Goal: Transaction & Acquisition: Purchase product/service

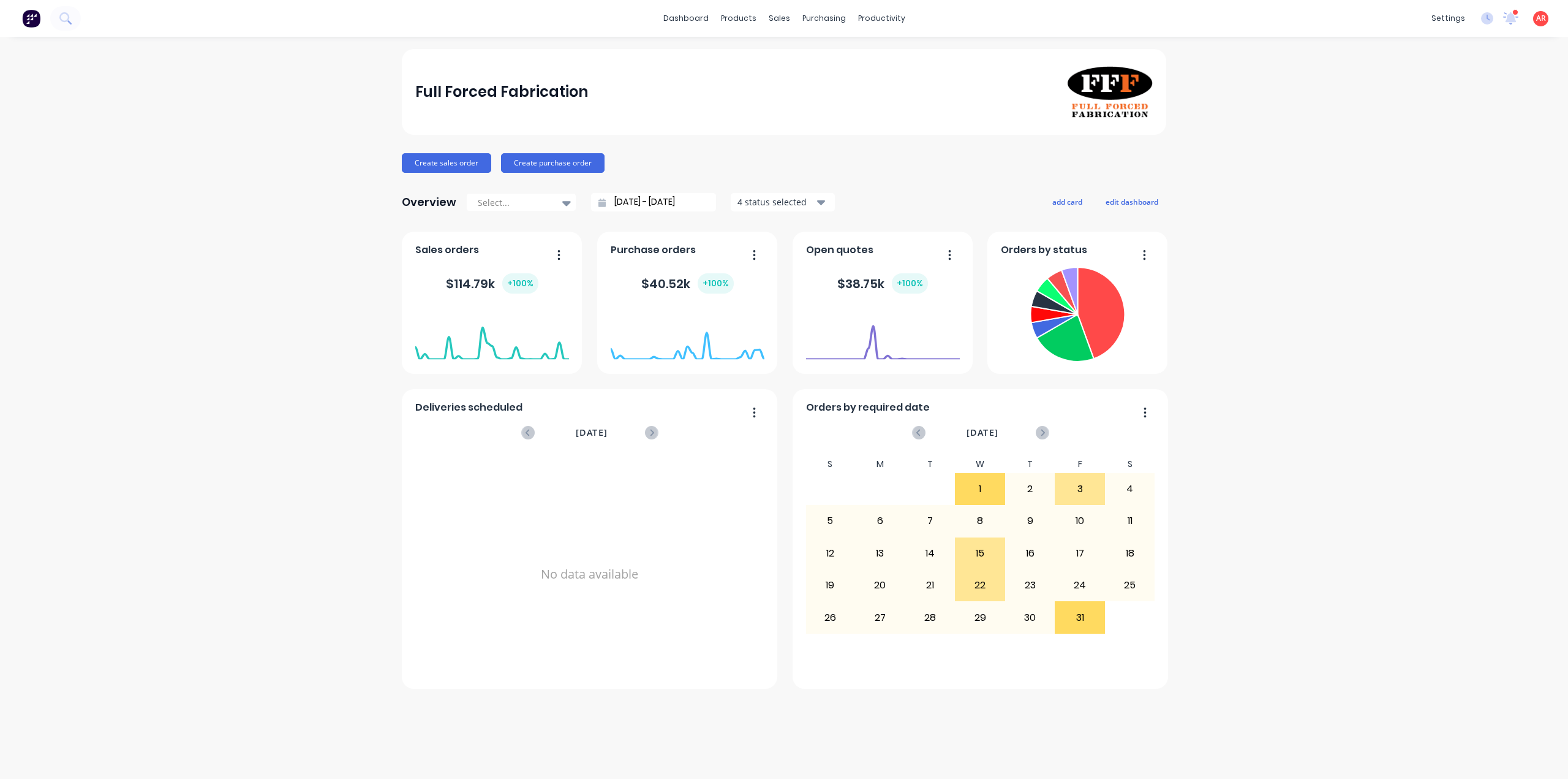
click at [1143, 252] on icon "button" at bounding box center [1145, 255] width 3 height 12
click at [1265, 343] on div "Full Forced Fabrication Create sales order Create purchase order Overview Selec…" at bounding box center [784, 408] width 1568 height 717
click at [785, 57] on icon at bounding box center [783, 58] width 11 height 11
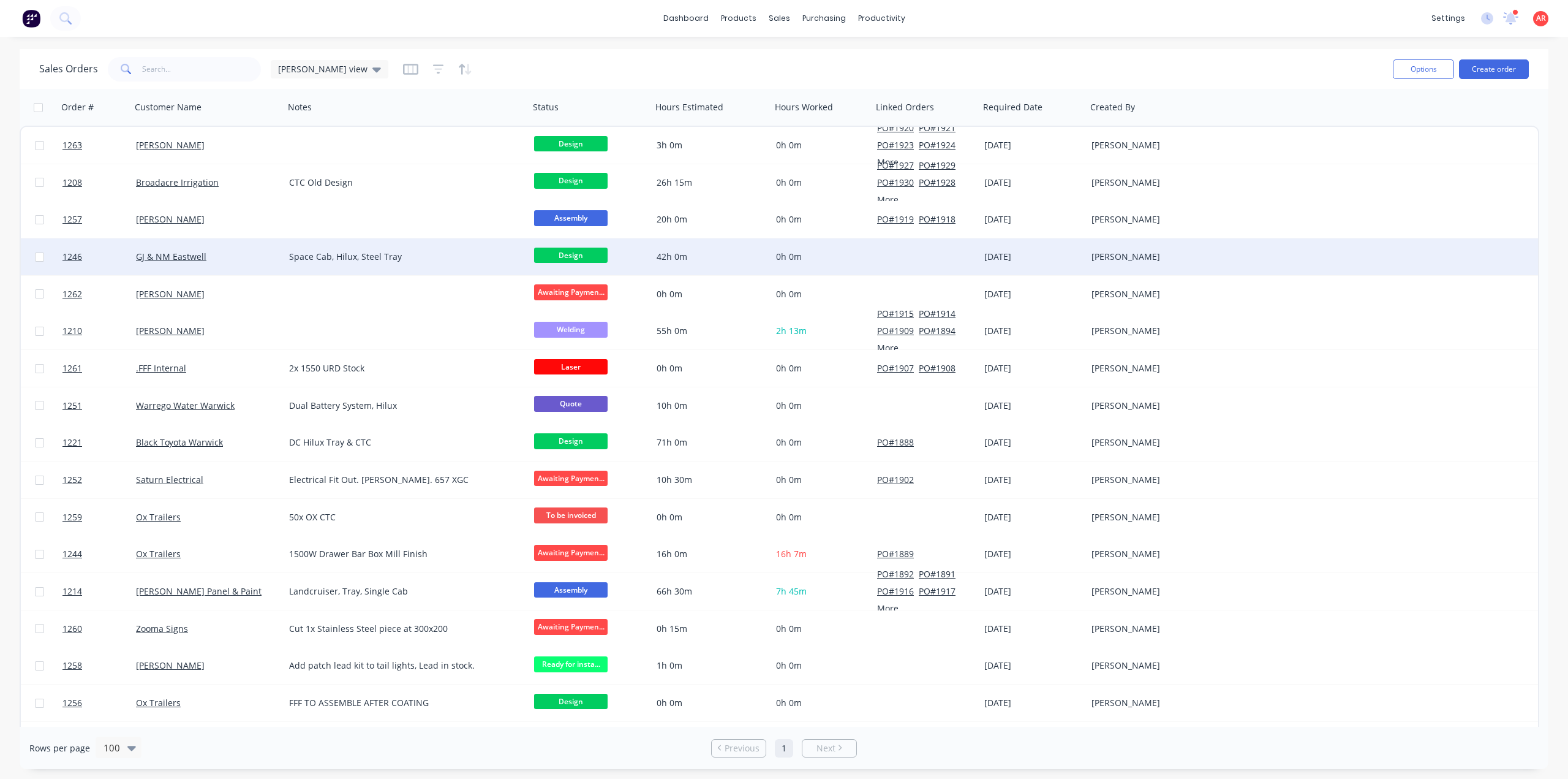
click at [240, 264] on div "GJ & NM Eastwell" at bounding box center [208, 256] width 153 height 37
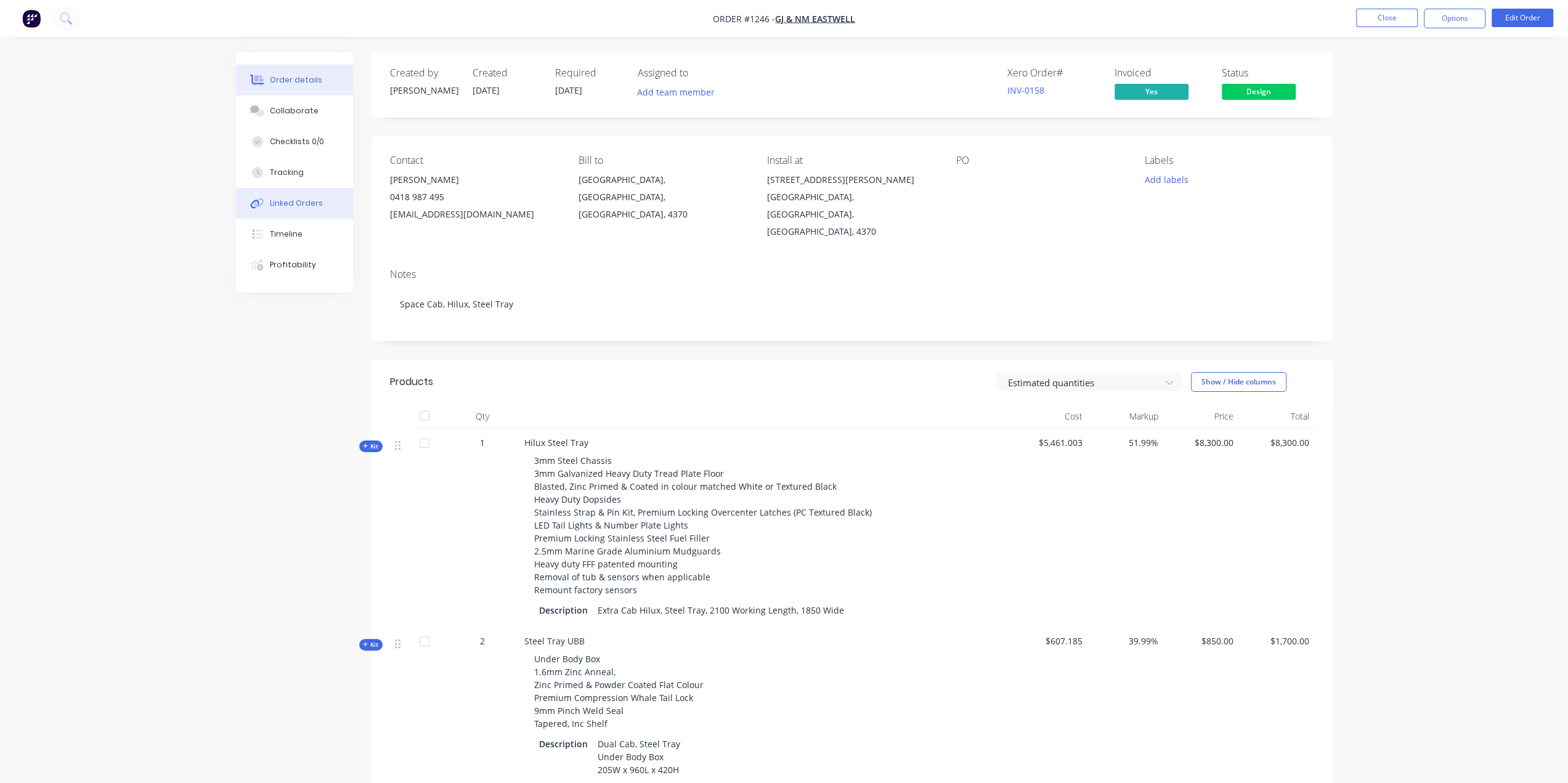
click at [333, 197] on button "Linked Orders" at bounding box center [295, 203] width 117 height 31
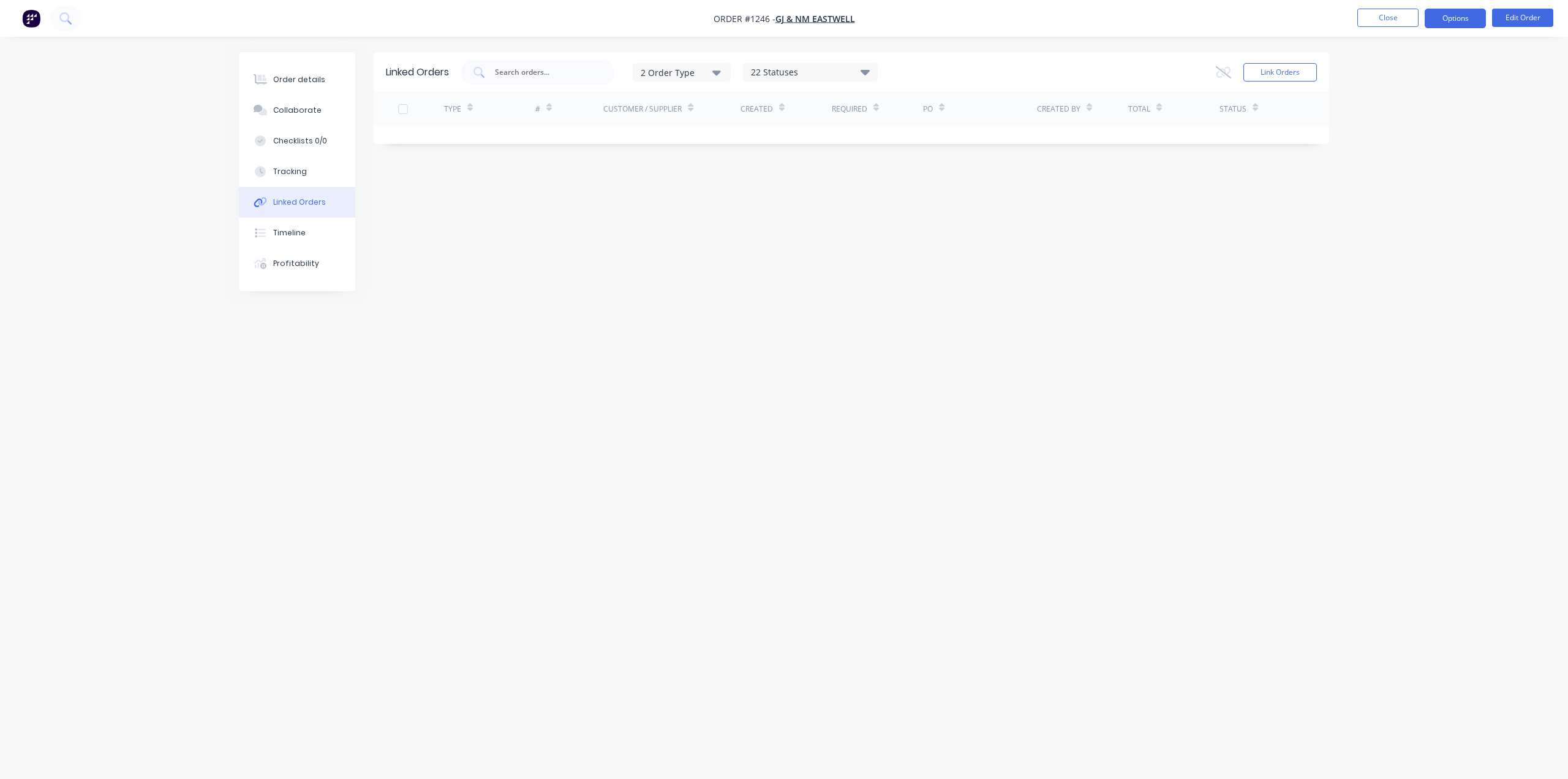
click at [1432, 15] on button "Options" at bounding box center [1455, 18] width 62 height 20
click at [1422, 217] on div "Purchase Products" at bounding box center [1417, 221] width 112 height 17
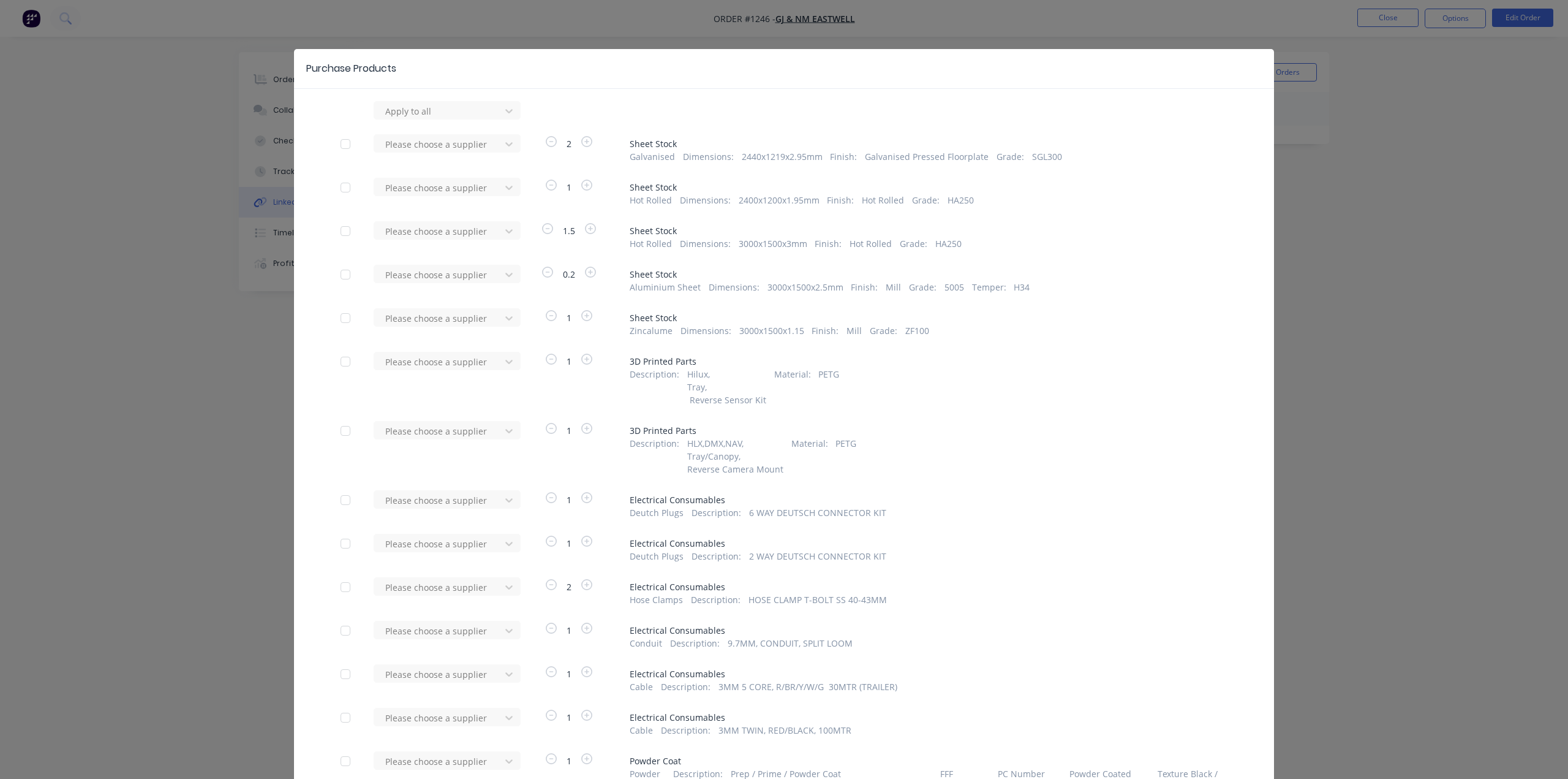
click at [1302, 90] on div "Purchase Products Apply to all Please choose a supplier 2 Sheet Stock Galvanise…" at bounding box center [784, 390] width 1568 height 779
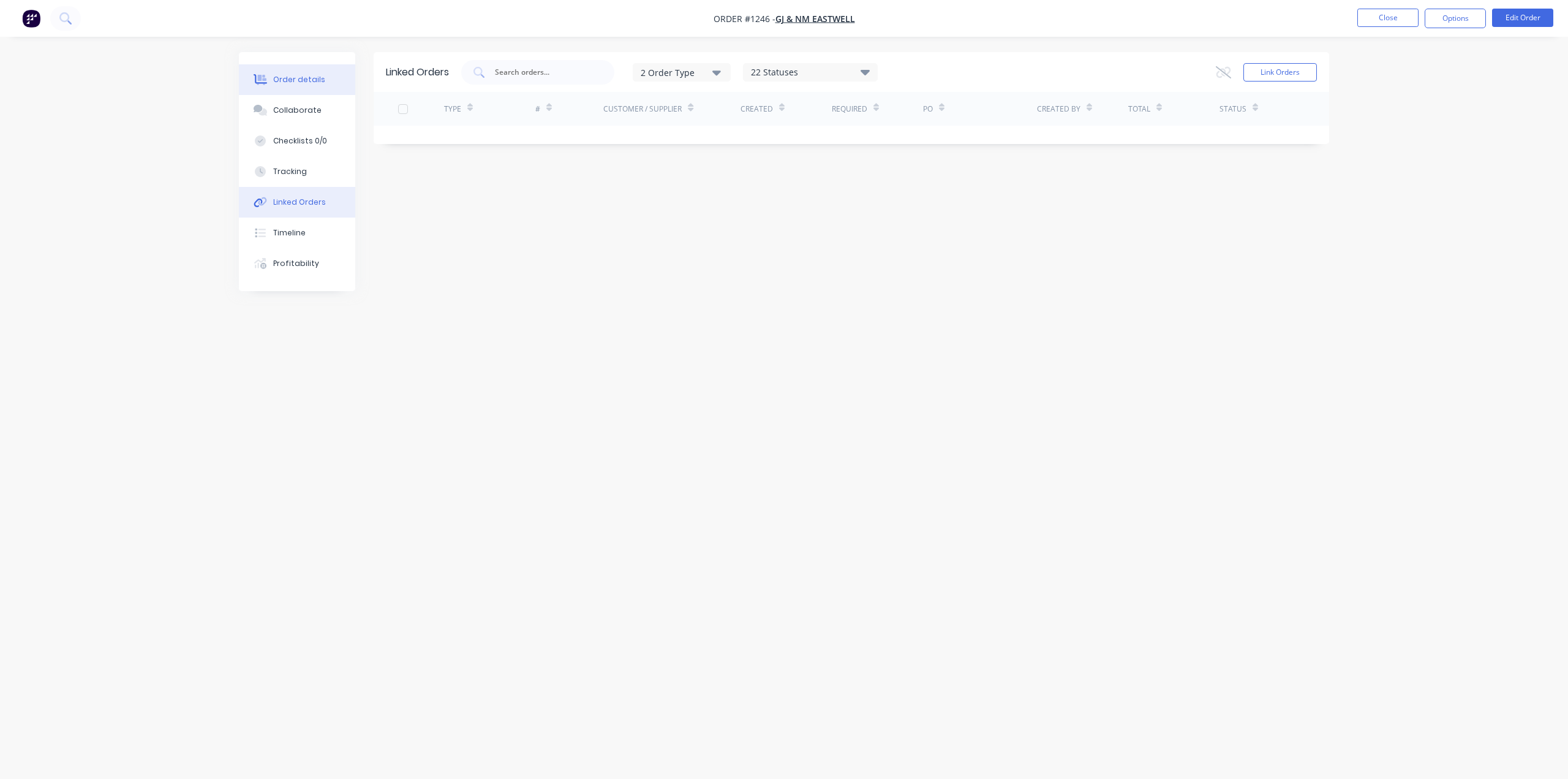
click at [313, 82] on div "Order details" at bounding box center [299, 79] width 52 height 11
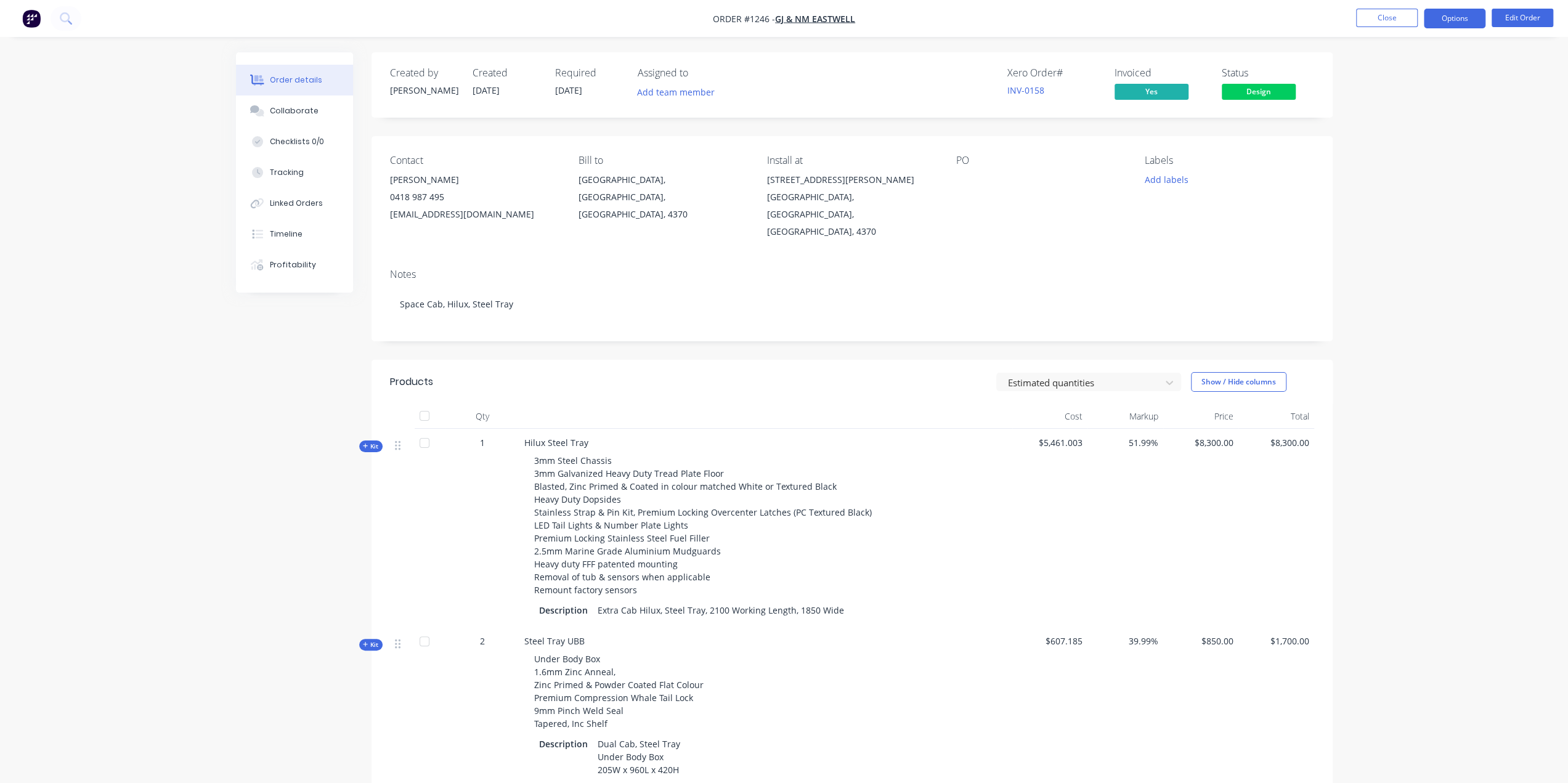
click at [1432, 24] on button "Options" at bounding box center [1454, 18] width 62 height 20
click at [1395, 231] on button "Purchase Products" at bounding box center [1417, 222] width 136 height 24
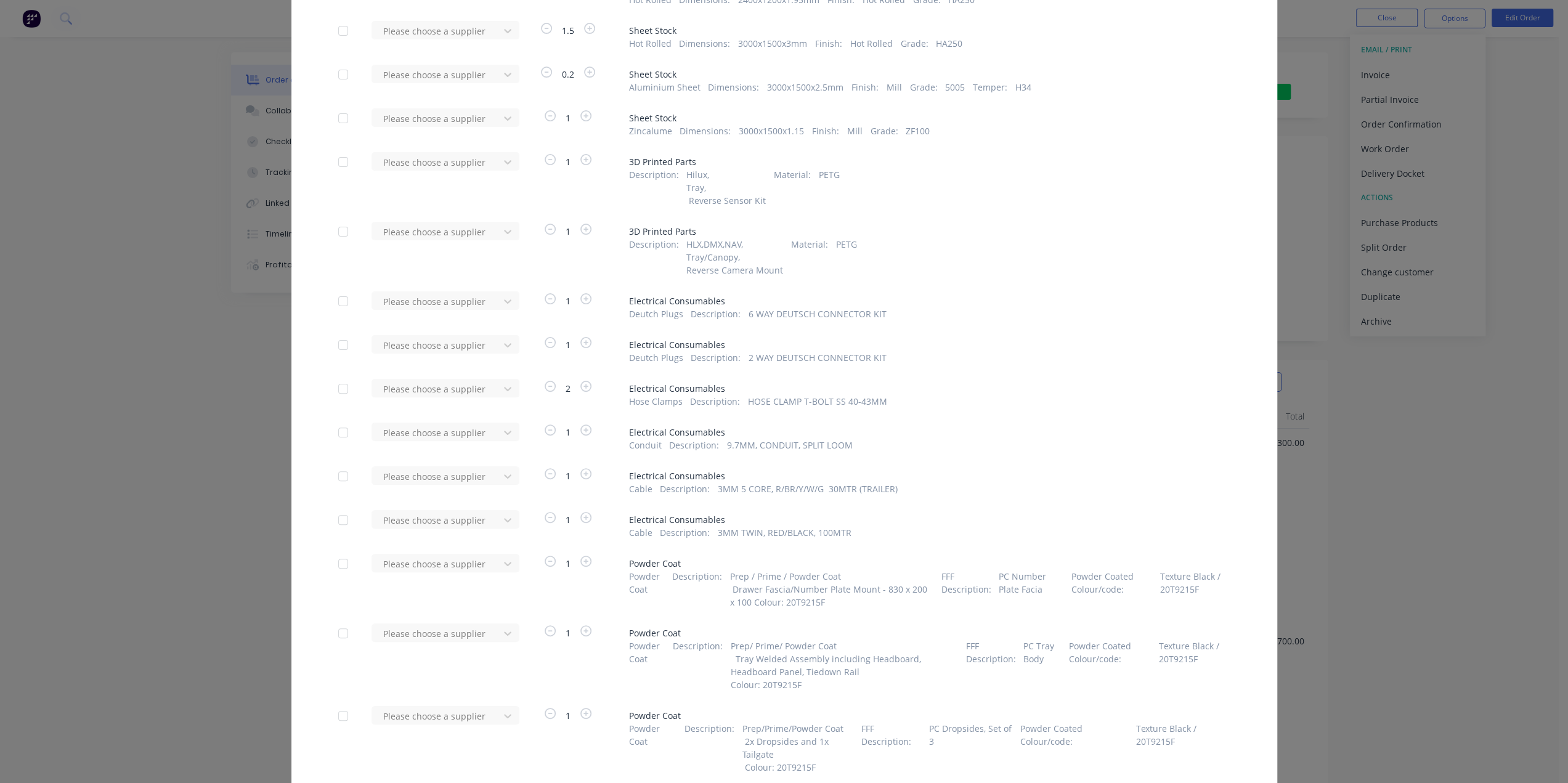
scroll to position [246, 0]
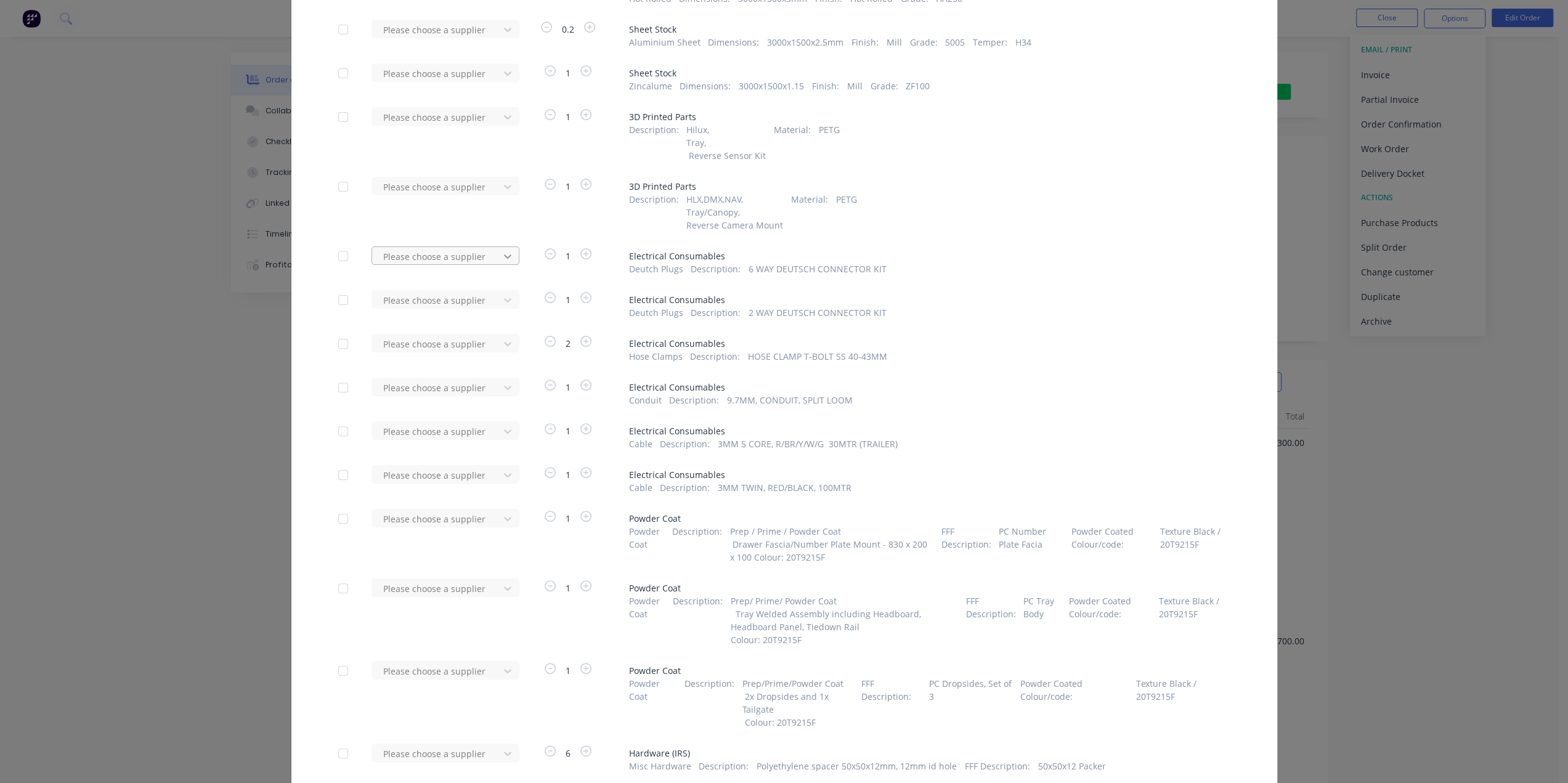
click at [508, 259] on icon at bounding box center [507, 256] width 13 height 13
type input "re"
click at [450, 325] on div "Repco [PERSON_NAME]" at bounding box center [445, 324] width 148 height 23
click at [459, 304] on div at bounding box center [437, 300] width 111 height 15
type input "re"
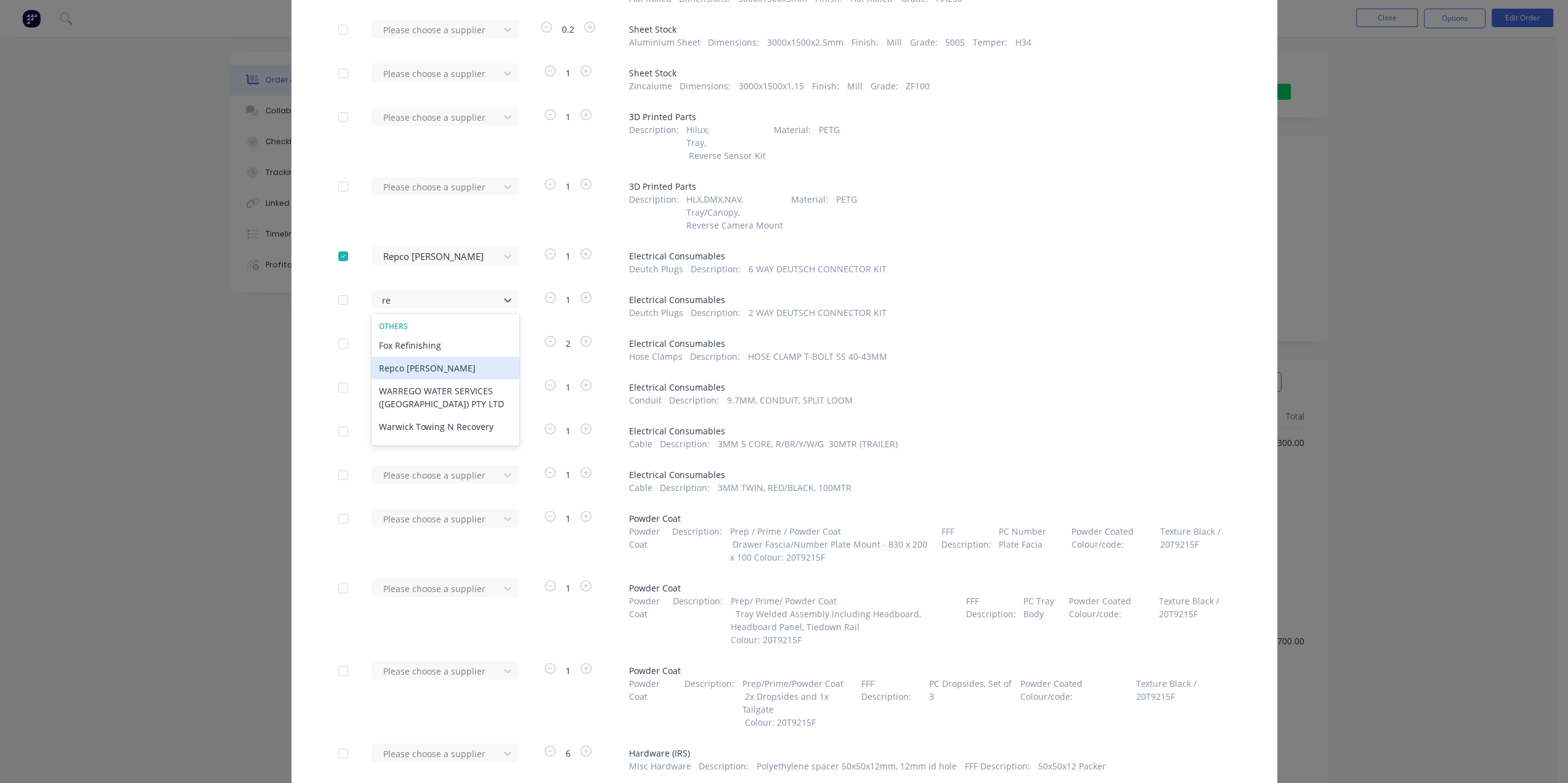
click at [448, 366] on div "Repco [PERSON_NAME]" at bounding box center [445, 367] width 148 height 23
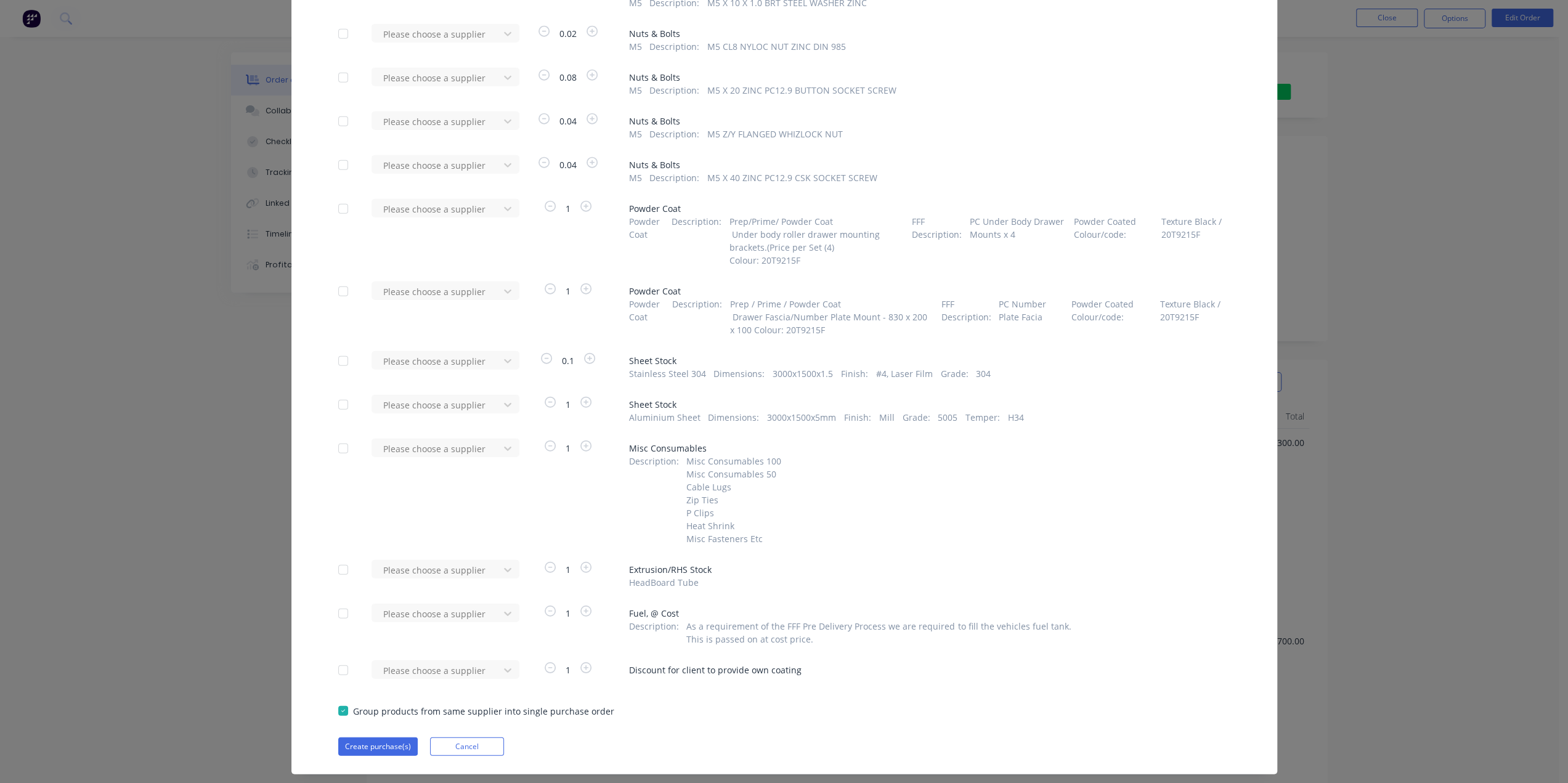
scroll to position [2956, 0]
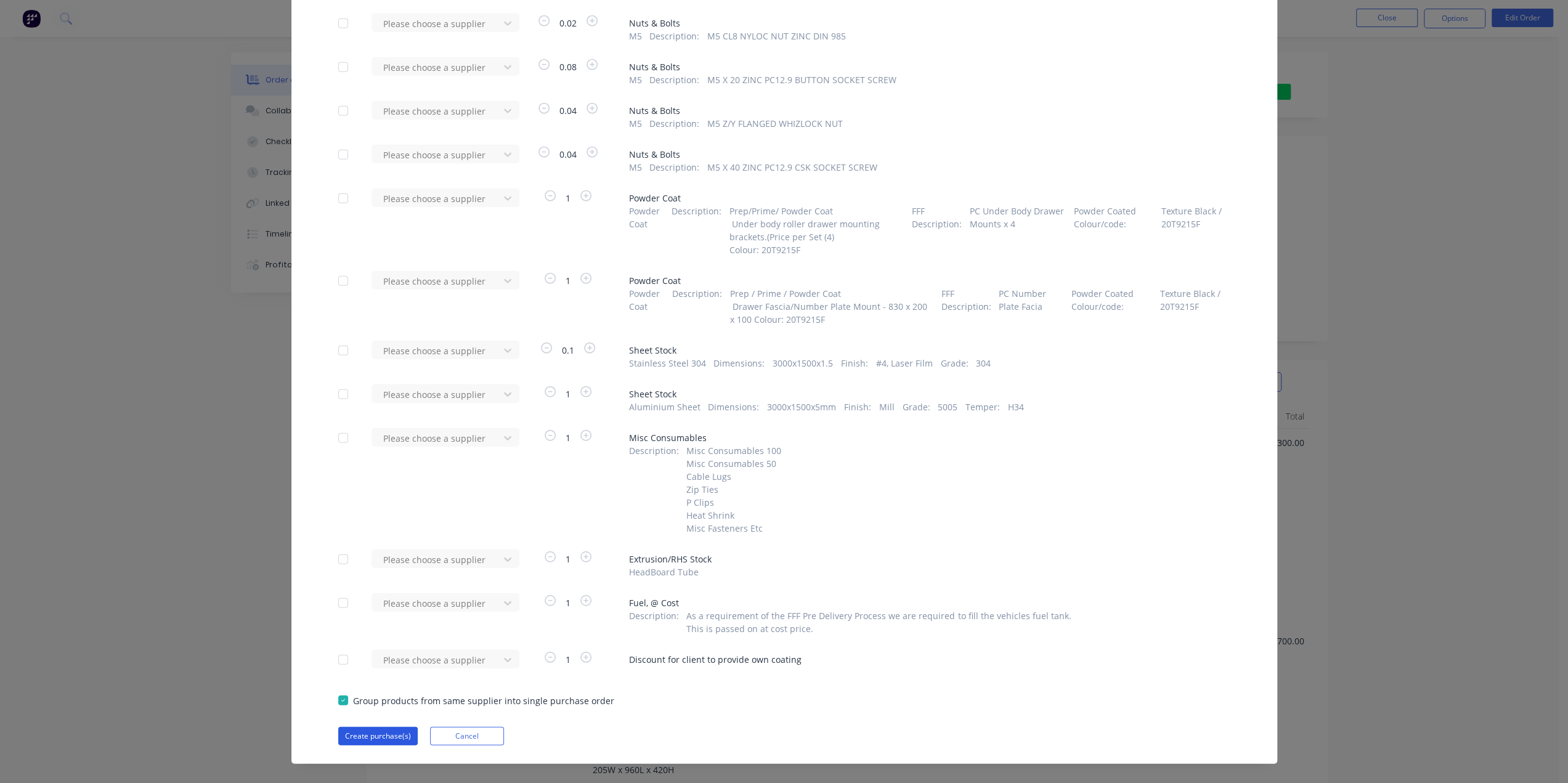
click at [385, 727] on button "Create purchase(s)" at bounding box center [377, 736] width 79 height 18
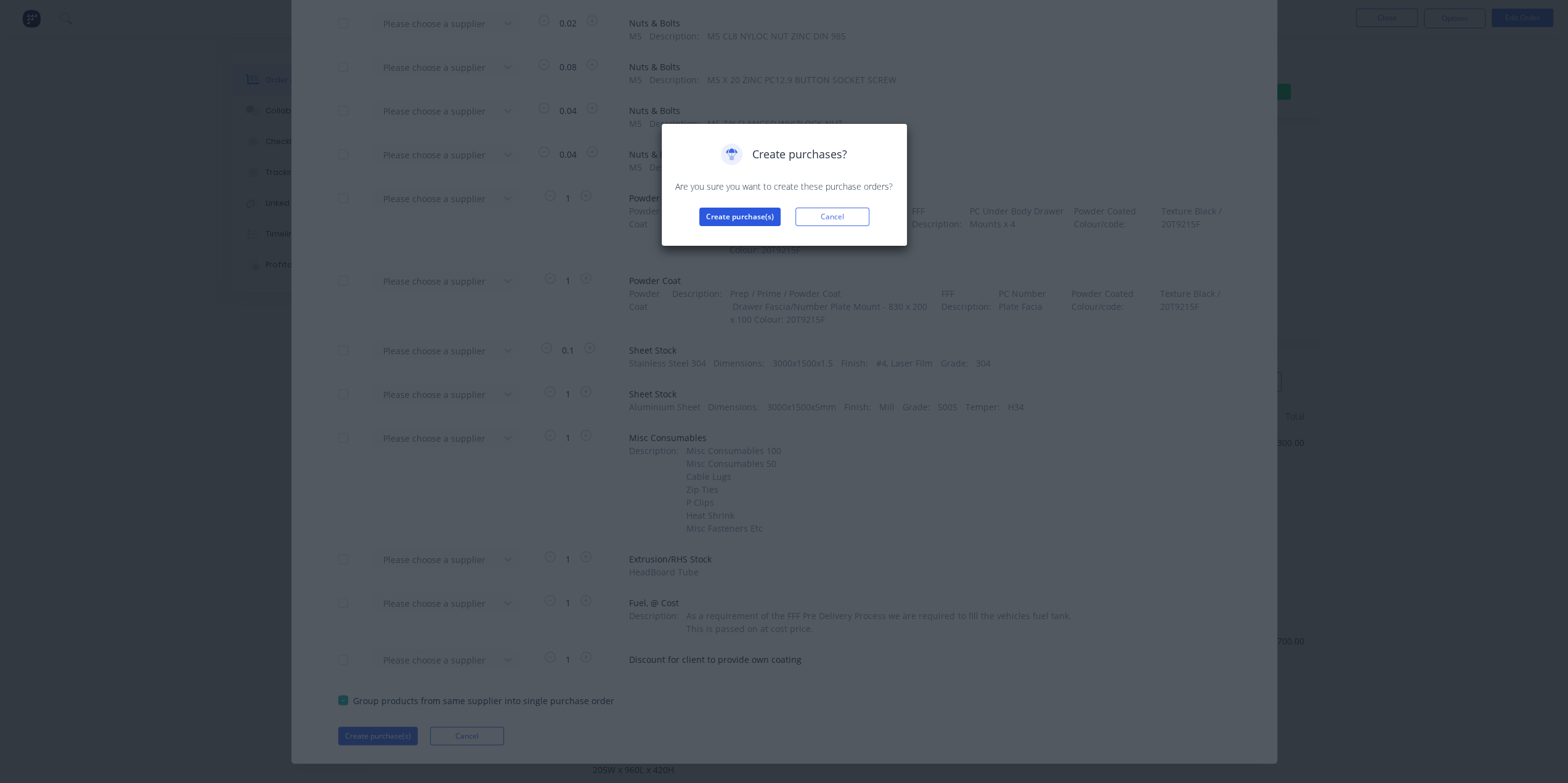
click at [751, 212] on button "Create purchase(s)" at bounding box center [740, 217] width 81 height 18
click at [746, 233] on button "View purchase(s)" at bounding box center [740, 237] width 74 height 18
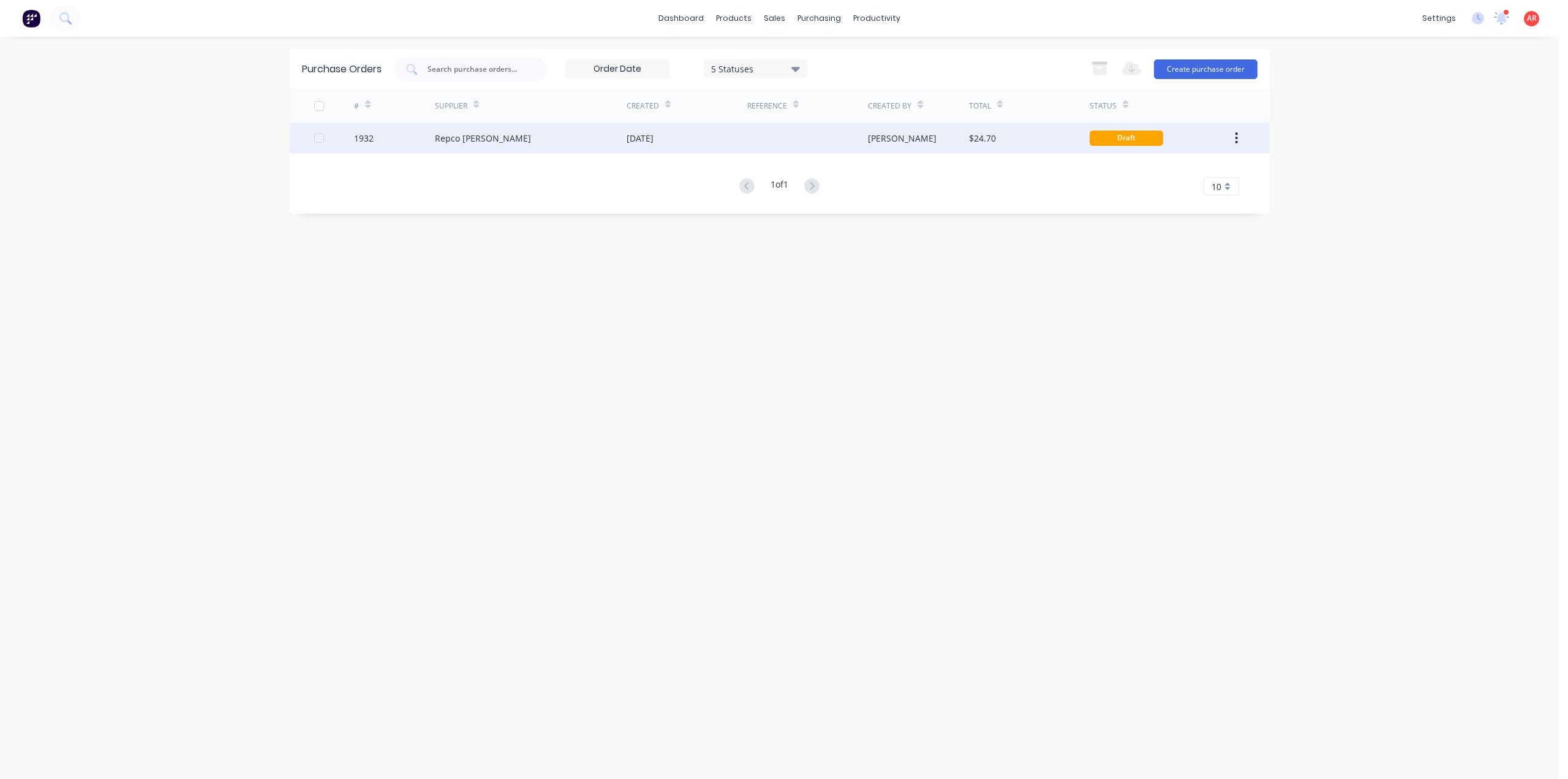
click at [537, 143] on div "Repco [PERSON_NAME]" at bounding box center [531, 137] width 191 height 31
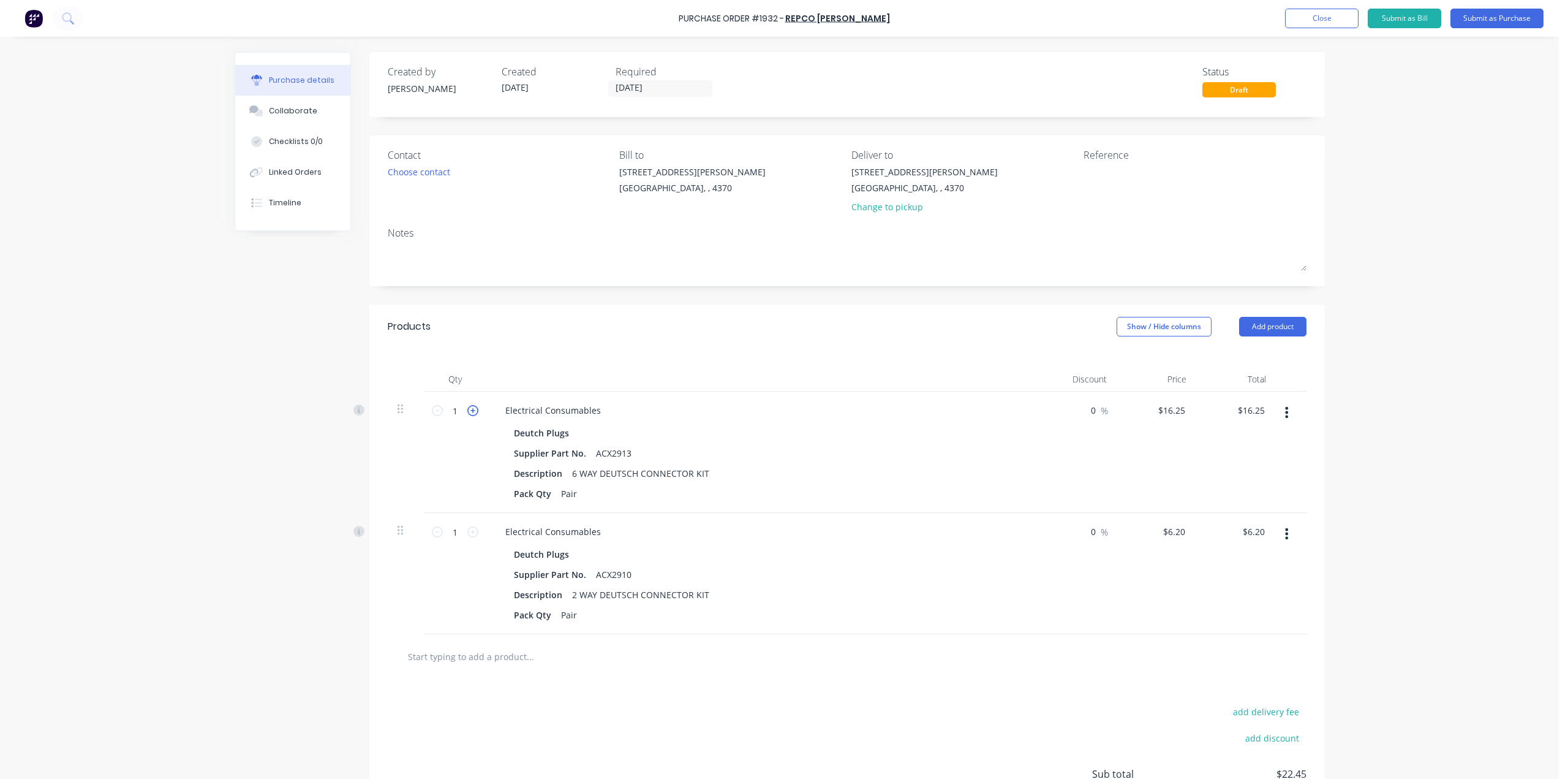
click at [470, 410] on icon at bounding box center [472, 410] width 11 height 11
type input "2"
type input "$32.50"
click at [1270, 321] on button "Add product" at bounding box center [1272, 327] width 67 height 20
click at [1259, 350] on div "Product catalogue" at bounding box center [1248, 358] width 94 height 17
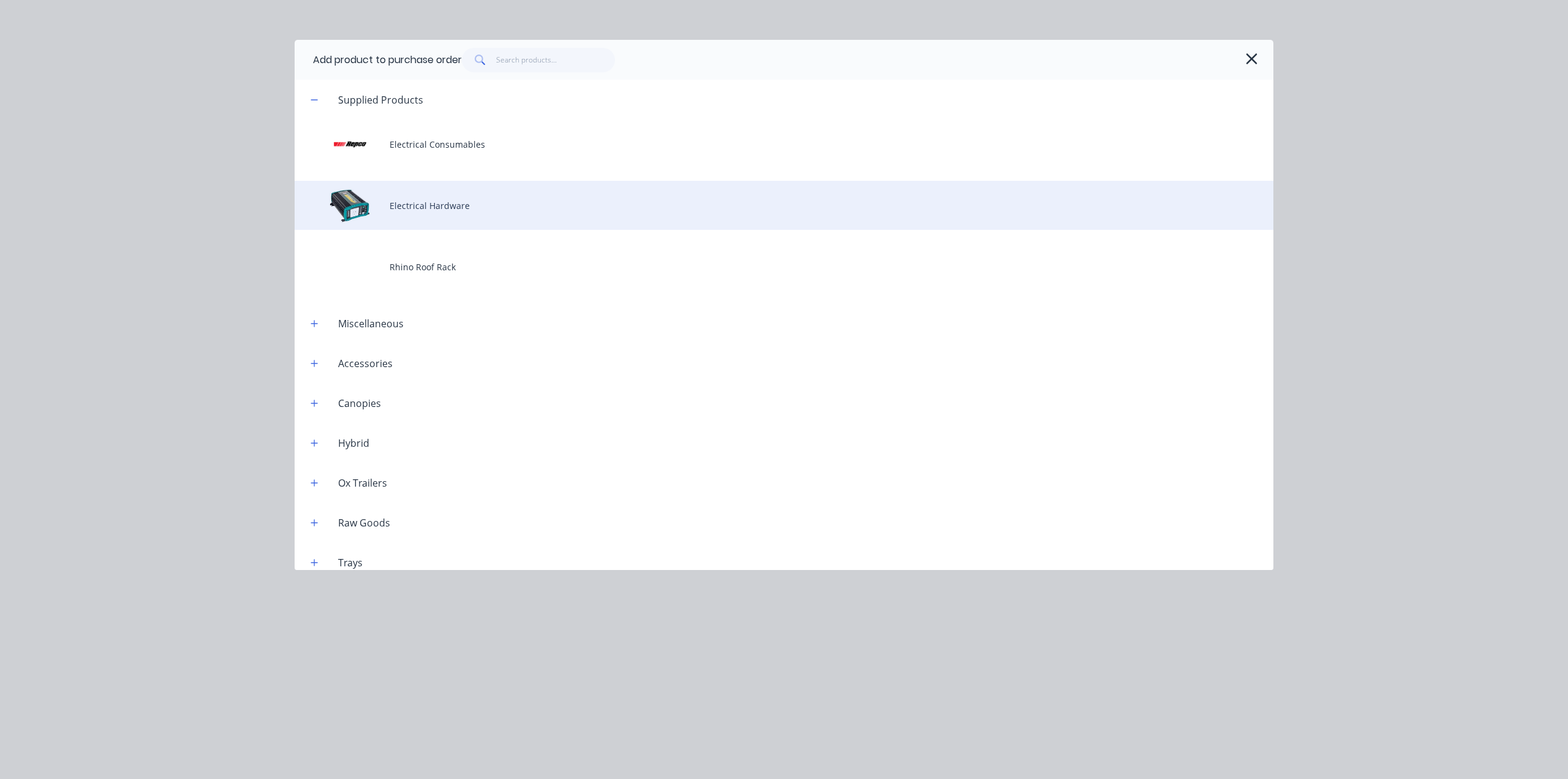
click at [458, 201] on div "Electrical Hardware" at bounding box center [784, 205] width 978 height 49
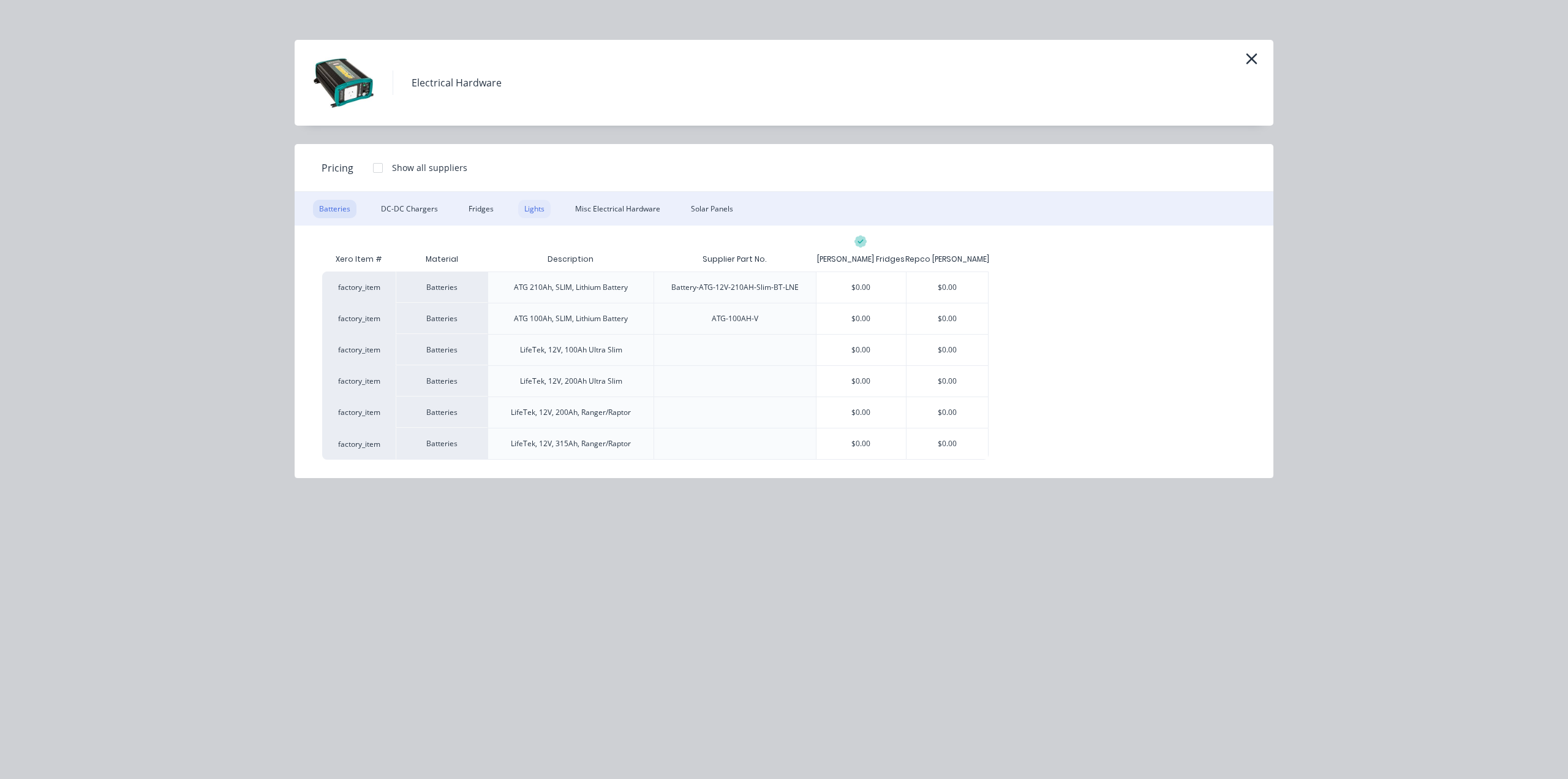
click at [538, 208] on div "Lights" at bounding box center [534, 209] width 32 height 18
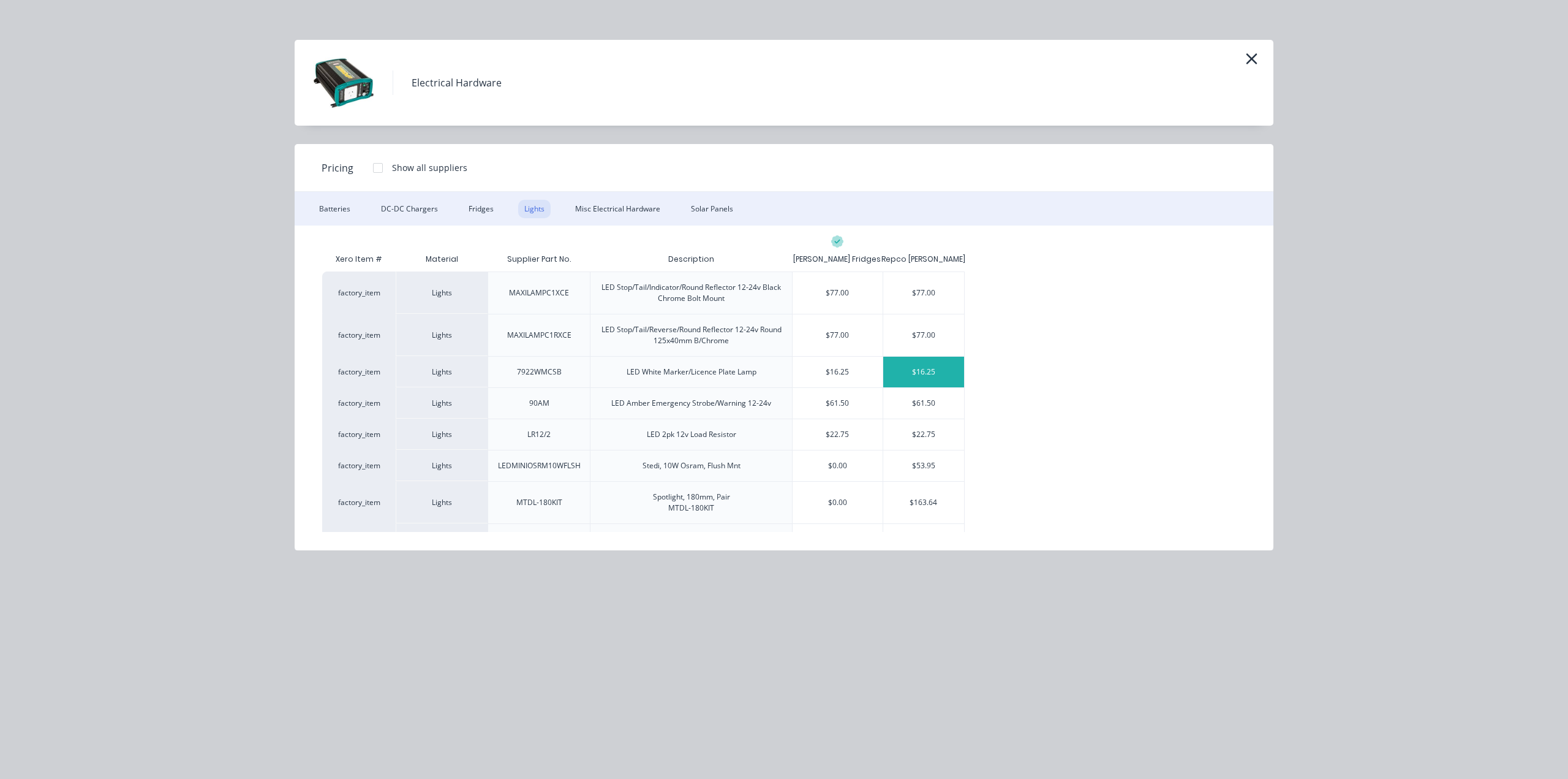
click at [927, 377] on div "$16.25" at bounding box center [924, 371] width 82 height 31
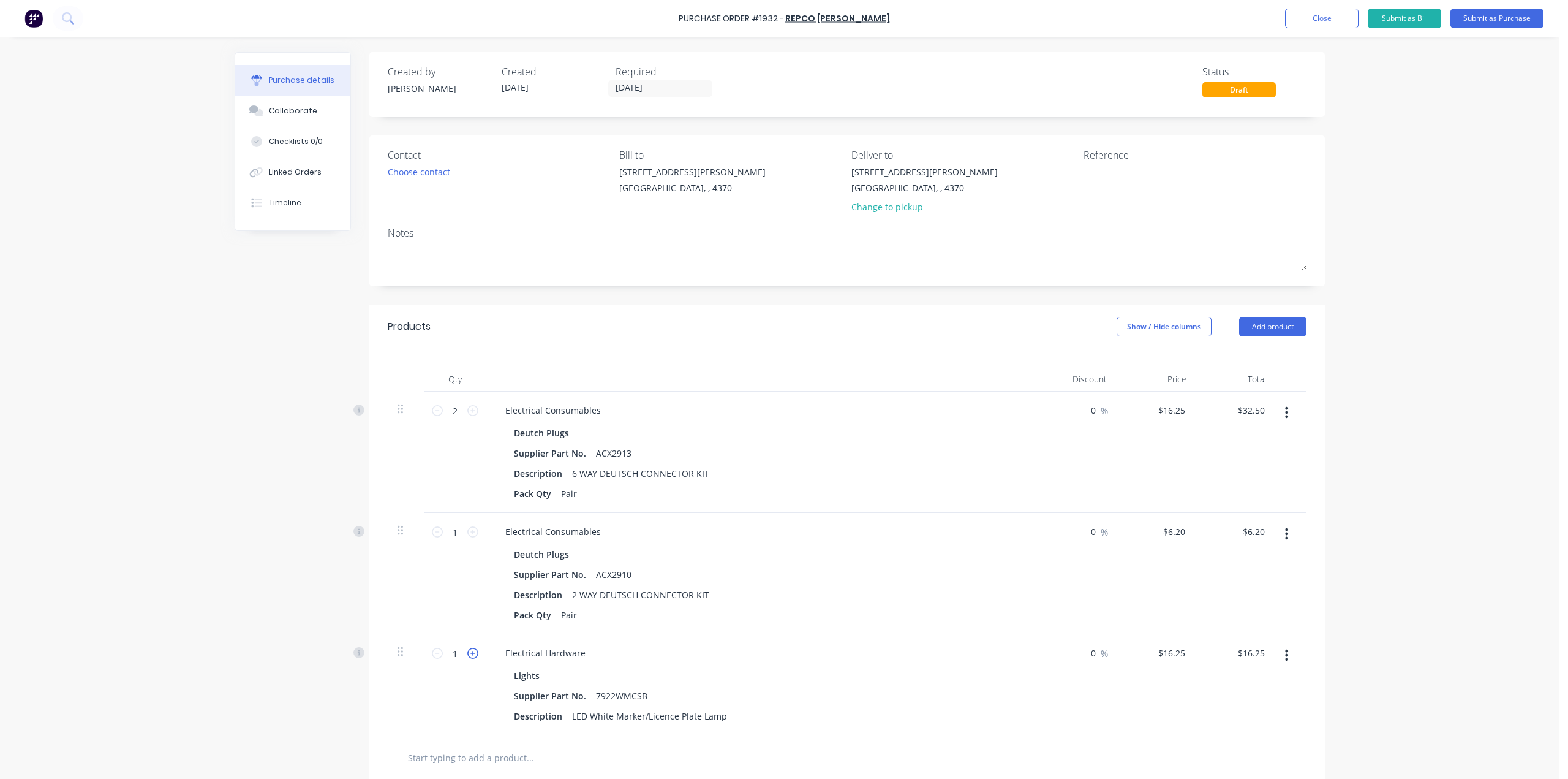
click at [470, 652] on icon at bounding box center [472, 652] width 11 height 11
type input "2"
type input "$32.50"
click at [655, 87] on input "[DATE]" at bounding box center [660, 88] width 103 height 15
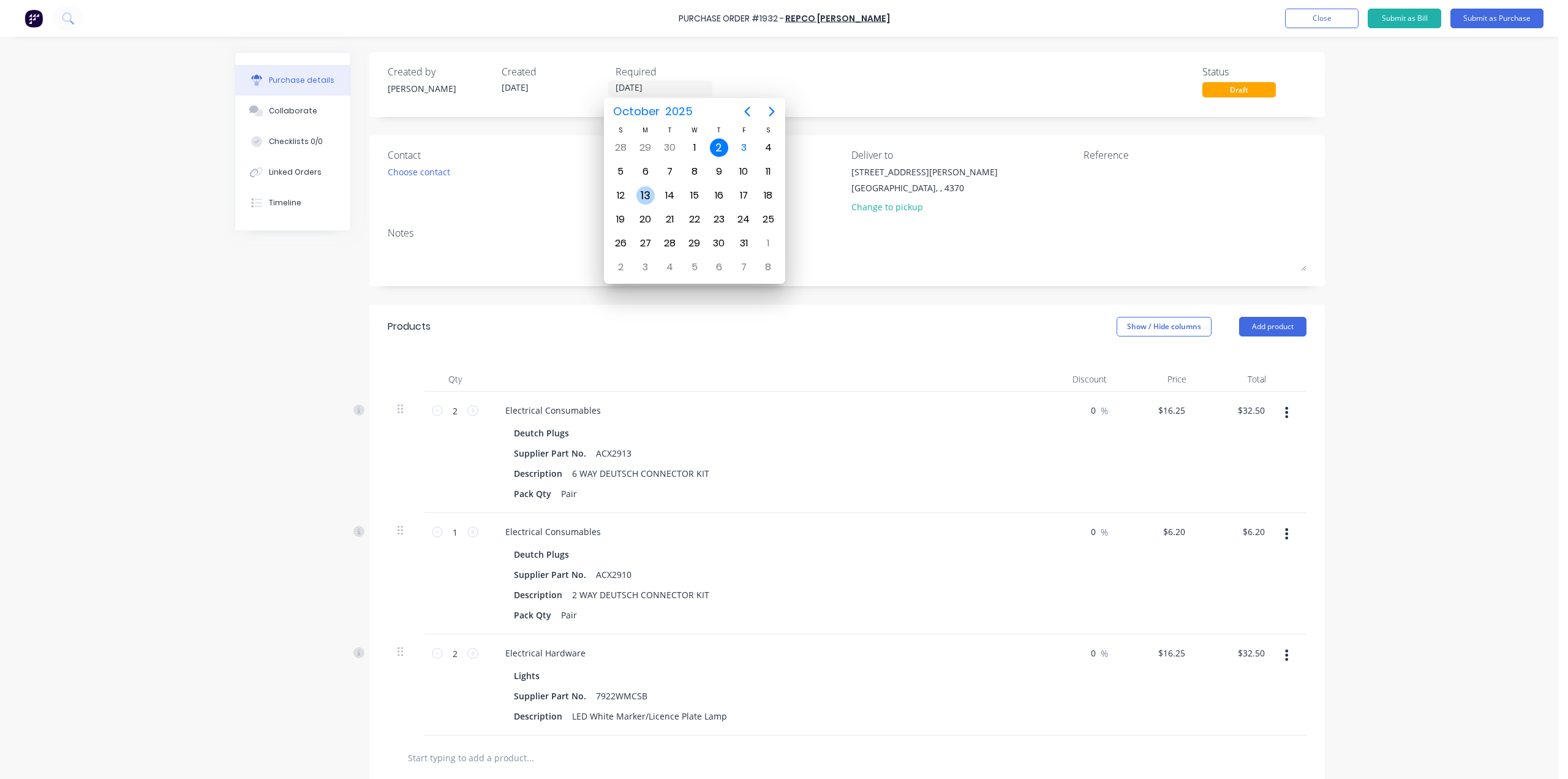
click at [644, 187] on div "13" at bounding box center [646, 196] width 18 height 18
type input "[DATE]"
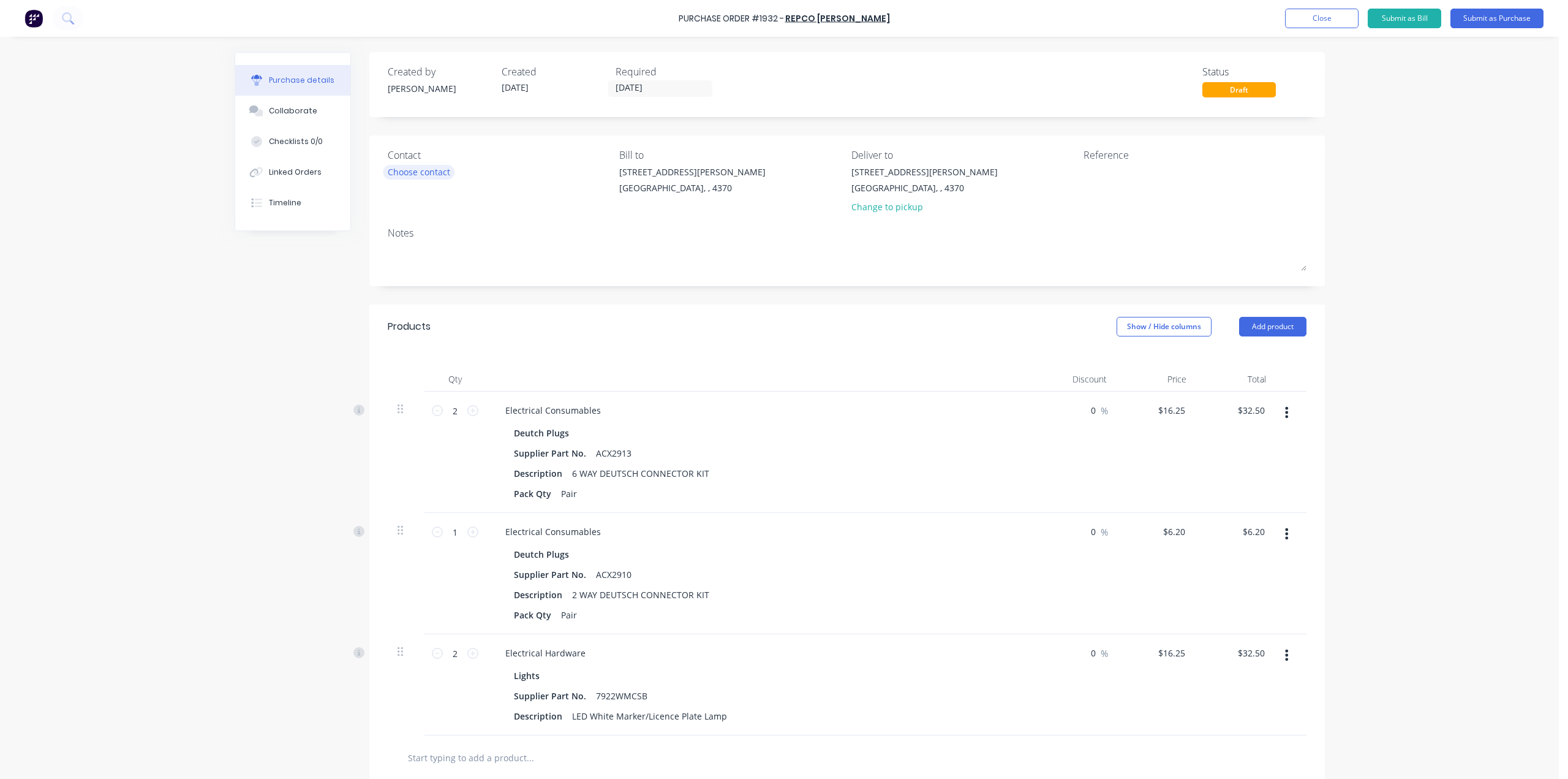
click at [435, 173] on div "Choose contact" at bounding box center [418, 171] width 62 height 12
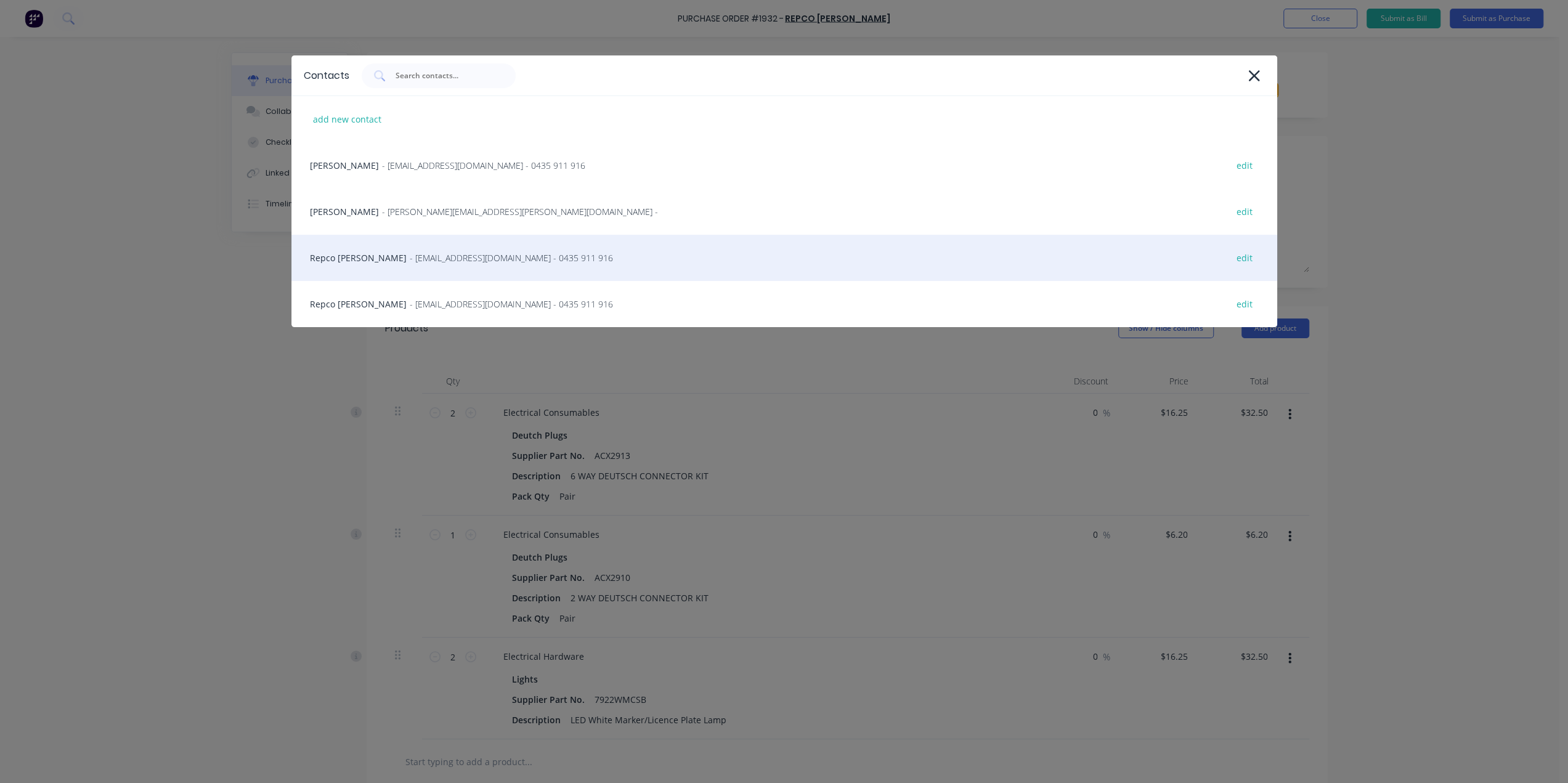
click at [435, 269] on div "Repco Warwick - warwick317@repco.com.au - 0435 911 916 edit" at bounding box center [784, 257] width 986 height 46
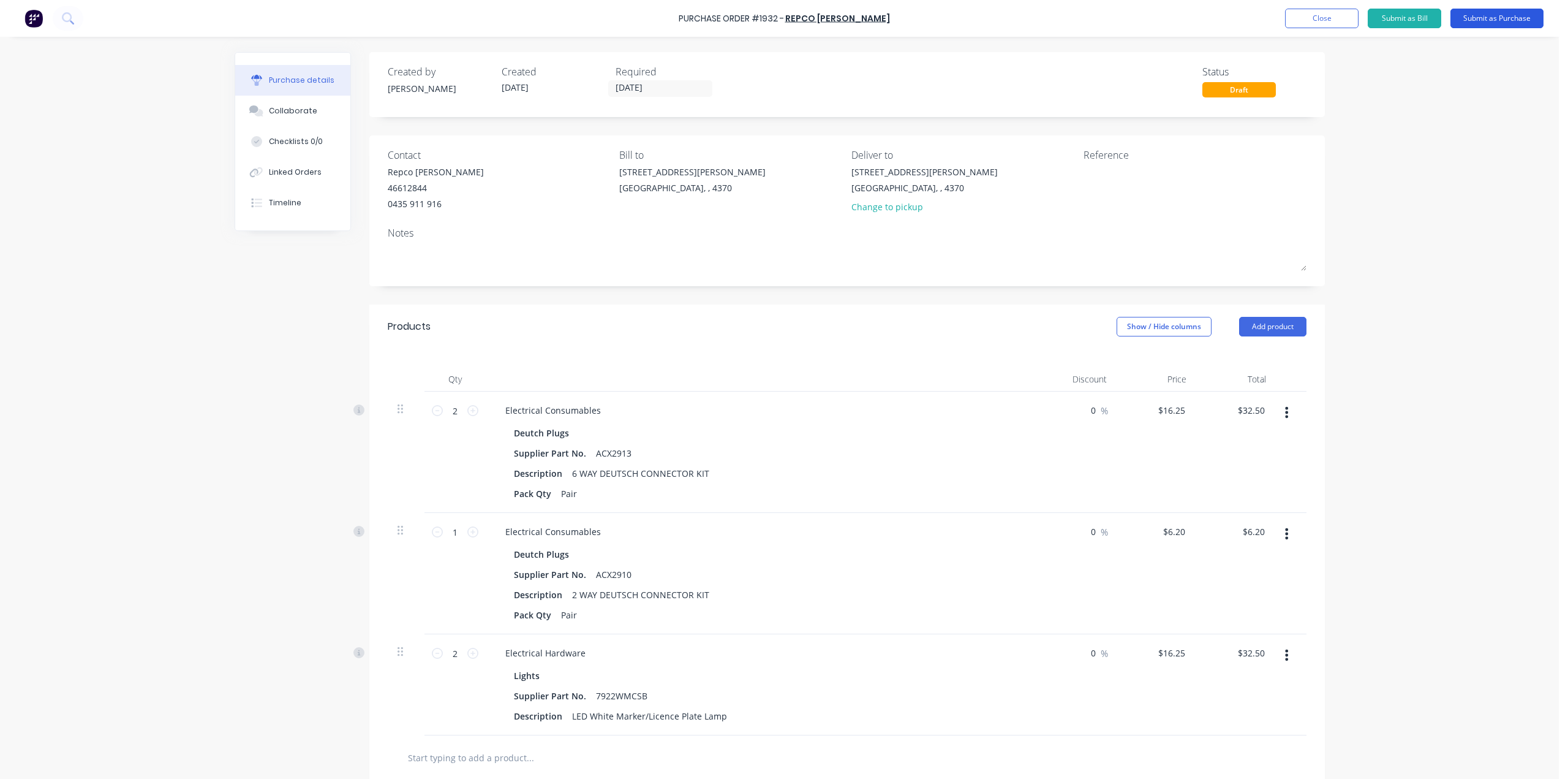
click at [1477, 20] on button "Submit as Purchase" at bounding box center [1496, 18] width 93 height 20
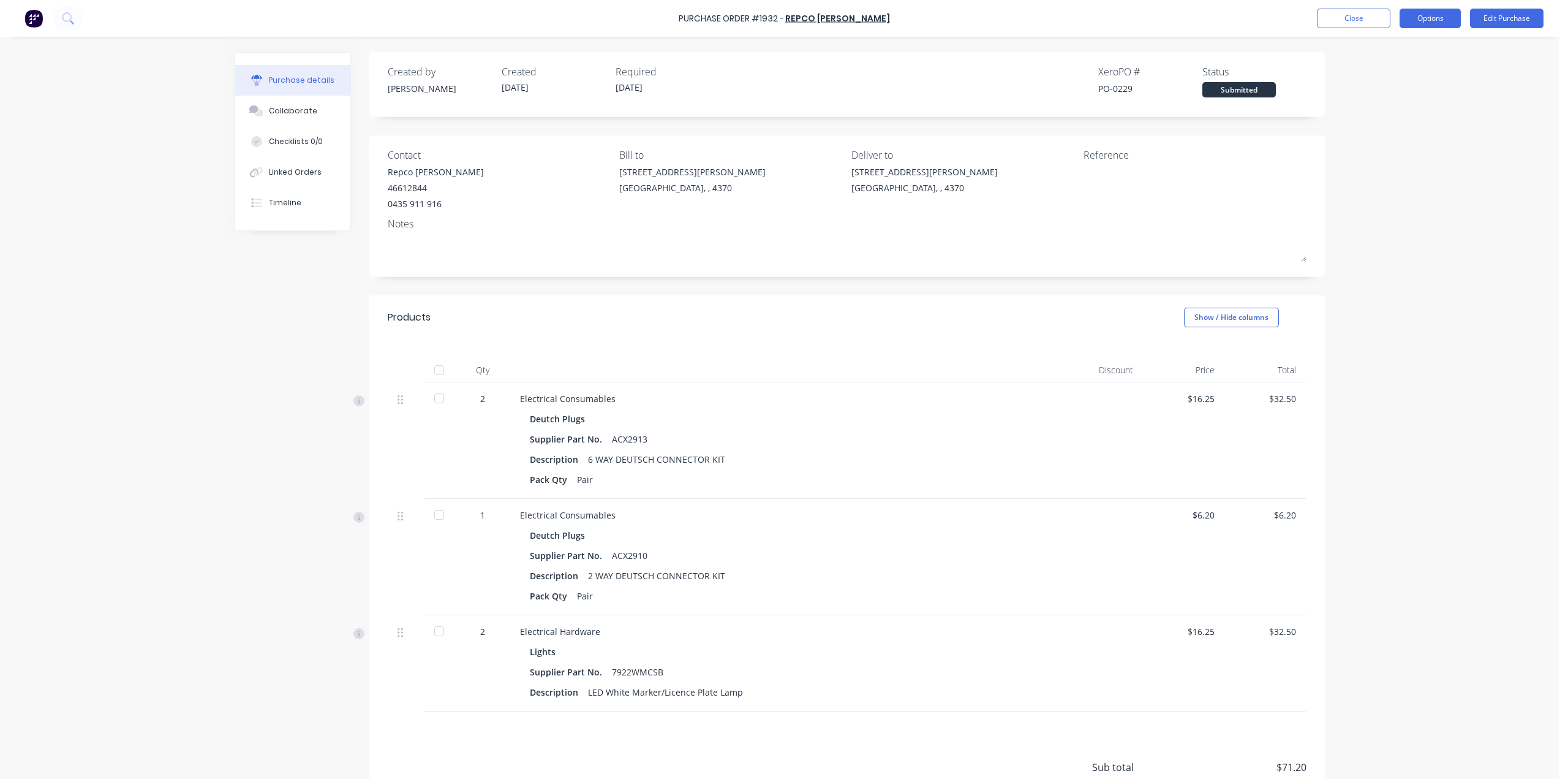
click at [1420, 17] on button "Options" at bounding box center [1430, 18] width 62 height 20
click at [1415, 54] on div "Print / Email" at bounding box center [1402, 49] width 94 height 17
click at [1416, 66] on div "With pricing" at bounding box center [1402, 74] width 94 height 17
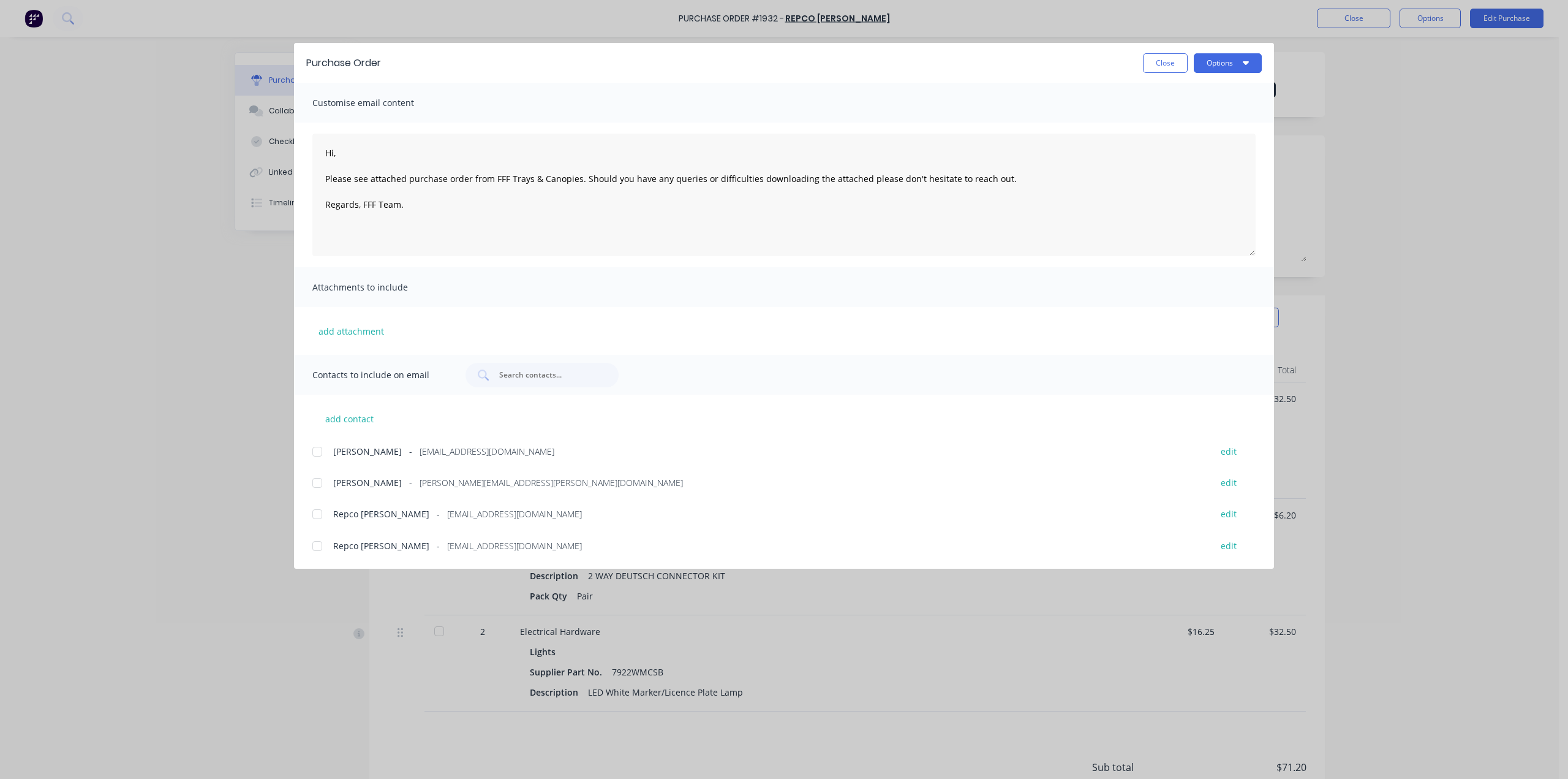
click at [312, 513] on div at bounding box center [317, 514] width 24 height 24
click at [375, 148] on textarea "Hi, Please see attached purchase order from FFF Trays & Canopies. Should you ha…" at bounding box center [784, 194] width 943 height 122
type textarea "Good morning, Please see attached purchase order from FFF Trays & Canopies. Sho…"
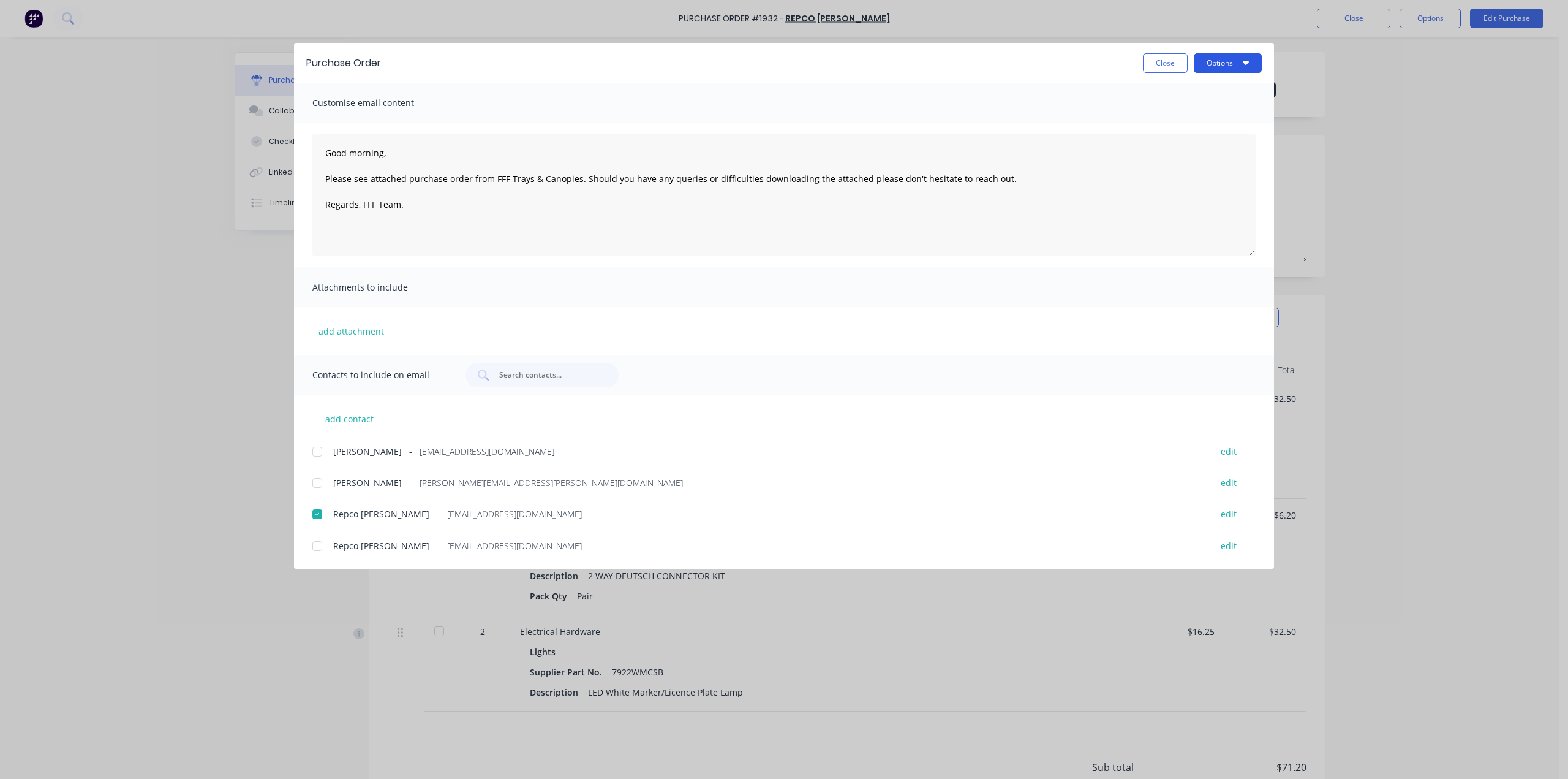
click at [1259, 61] on button "Options" at bounding box center [1228, 63] width 68 height 20
click at [1226, 139] on div "Email" at bounding box center [1203, 142] width 94 height 17
click at [1143, 56] on div "Close Options" at bounding box center [828, 63] width 868 height 20
click at [1148, 61] on button "Close" at bounding box center [1165, 63] width 45 height 20
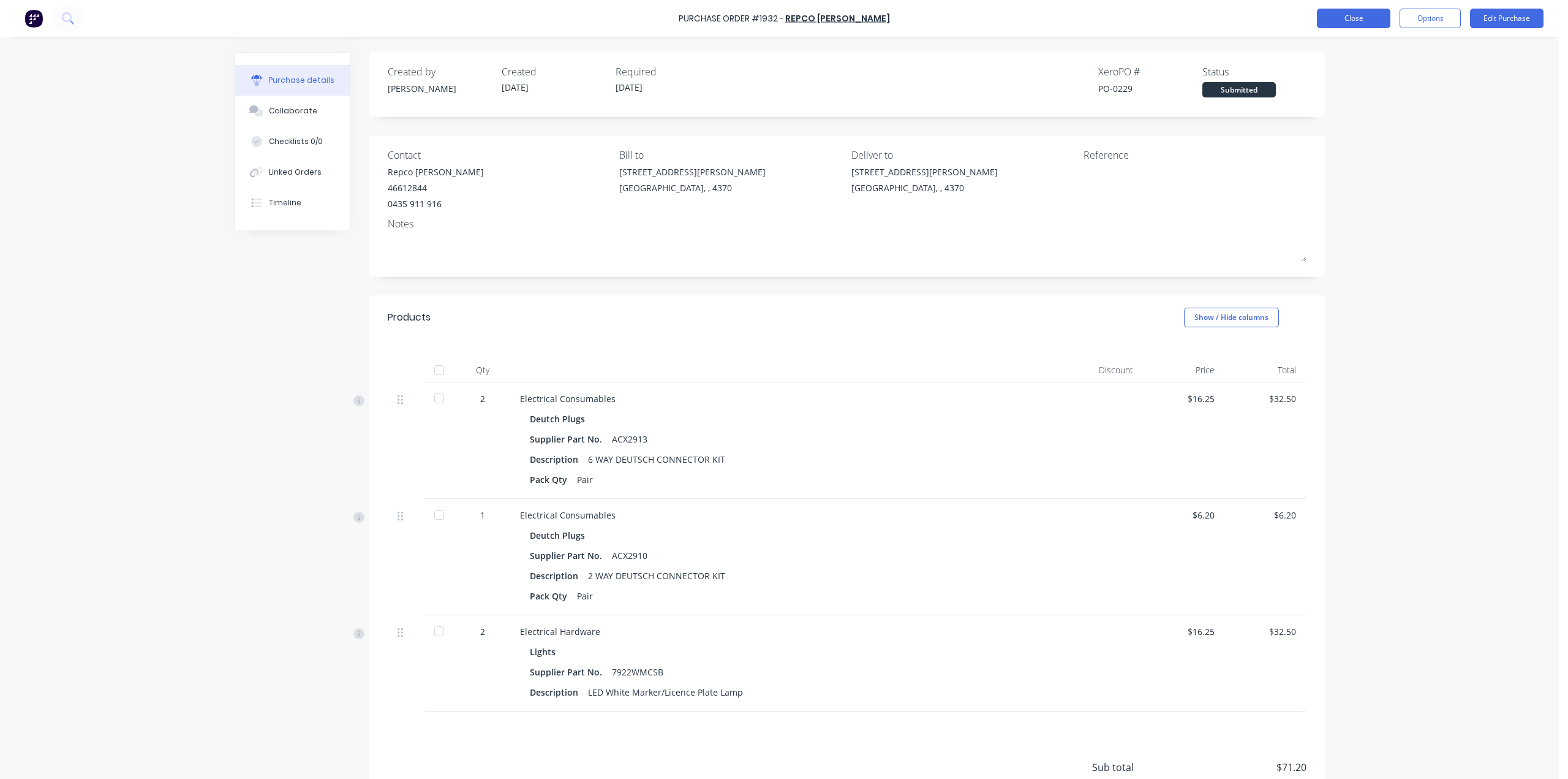
click at [1341, 23] on button "Close" at bounding box center [1353, 18] width 73 height 20
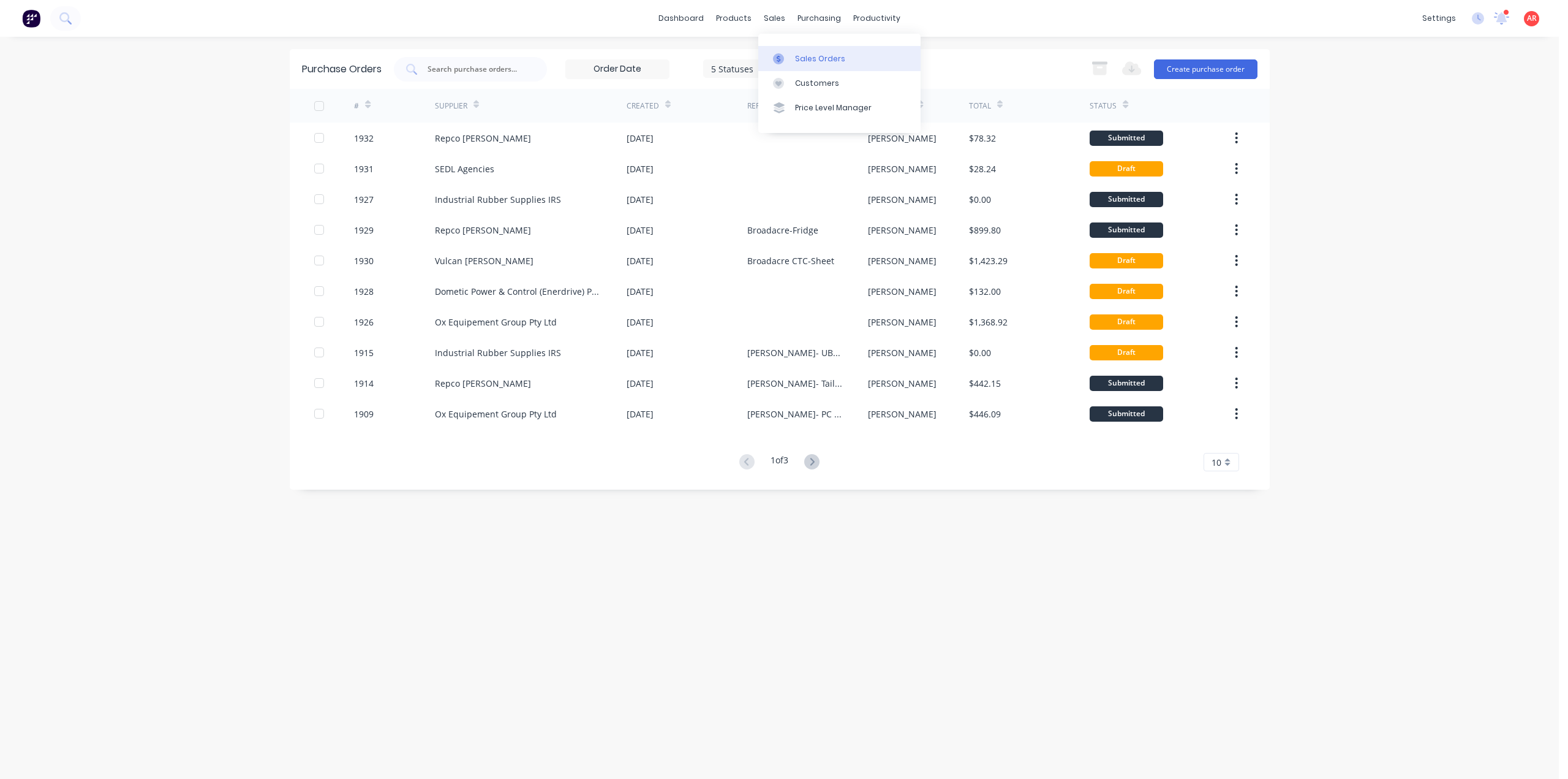
click at [785, 51] on link "Sales Orders" at bounding box center [838, 57] width 162 height 24
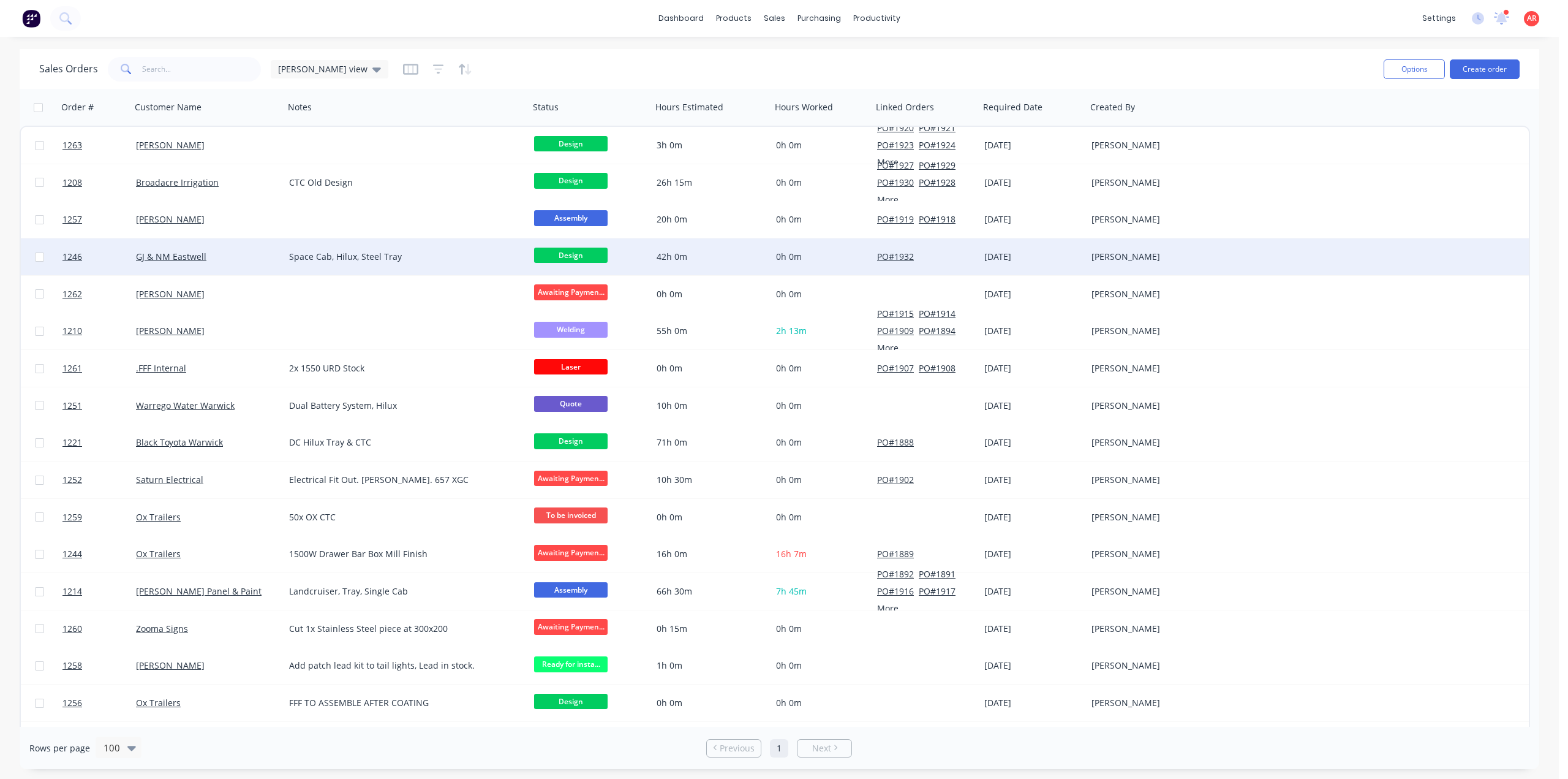
click at [246, 264] on div "GJ & NM Eastwell" at bounding box center [208, 256] width 153 height 37
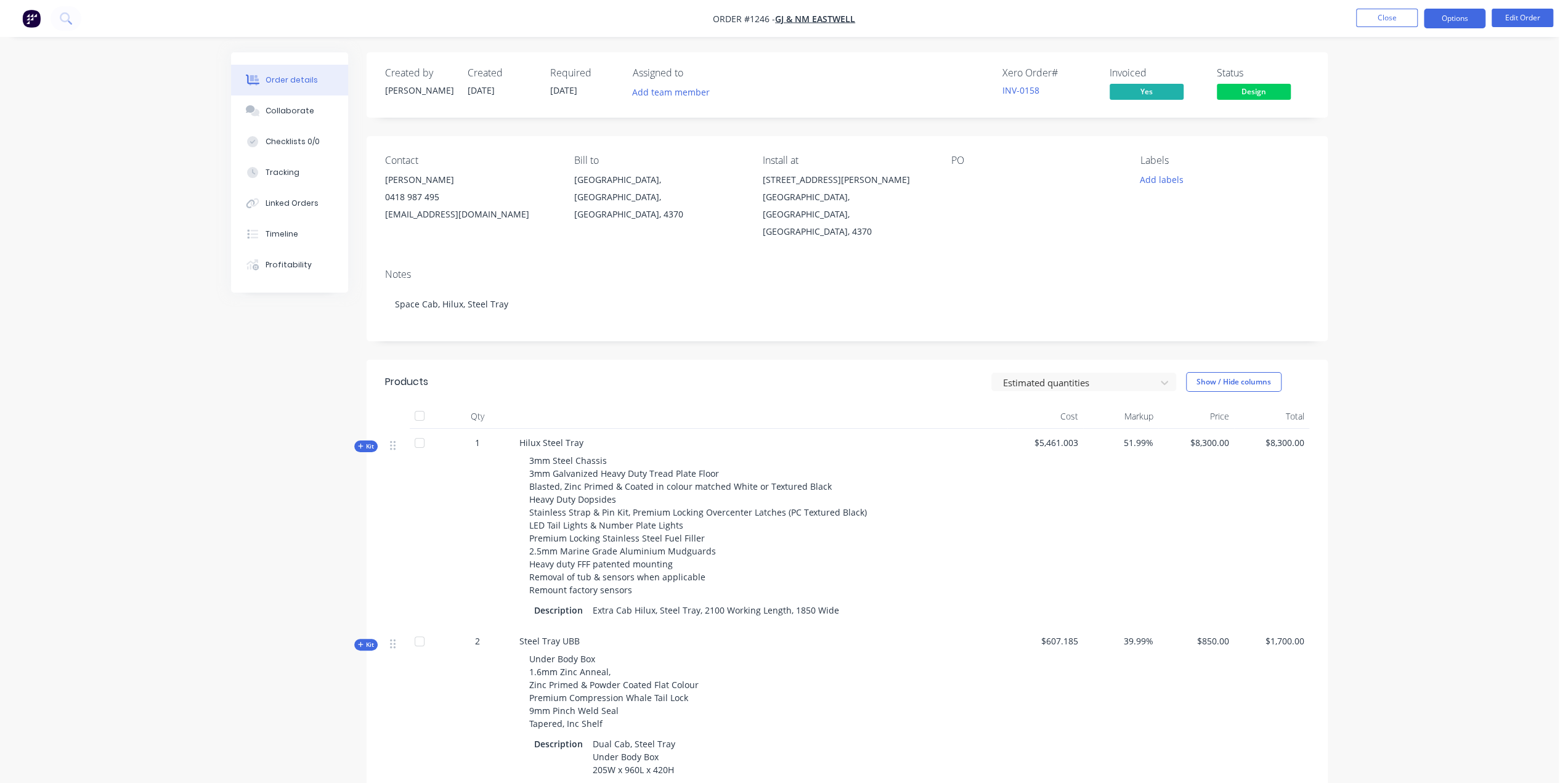
click at [1463, 24] on button "Options" at bounding box center [1454, 18] width 62 height 20
click at [1509, 68] on div "Order details Collaborate Checklists 0/0 Tracking Linked Orders Timeline Profit…" at bounding box center [779, 711] width 1558 height 1423
click at [1386, 23] on button "Close" at bounding box center [1386, 18] width 62 height 18
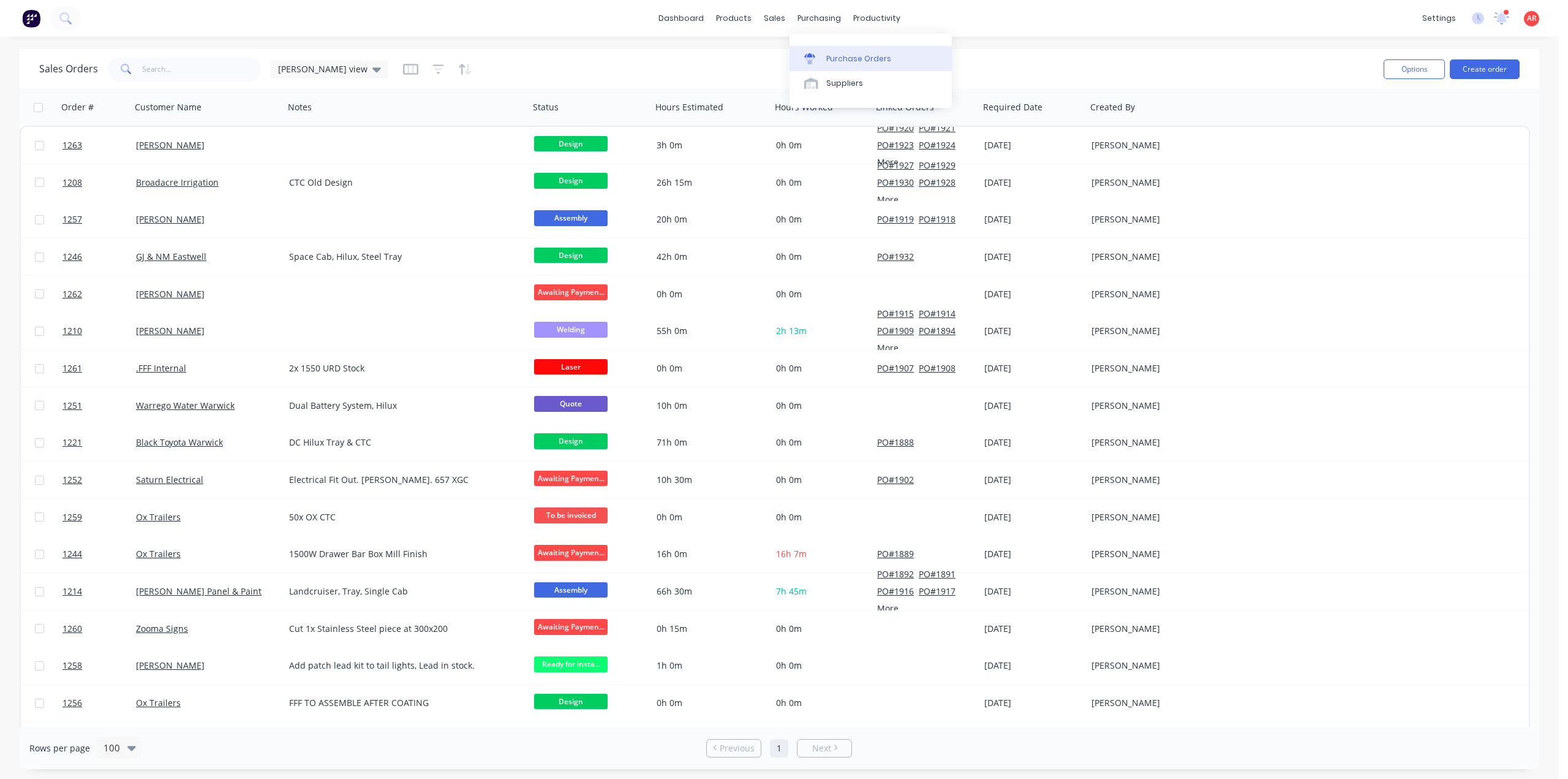
click at [832, 56] on div "Purchase Orders" at bounding box center [858, 58] width 65 height 11
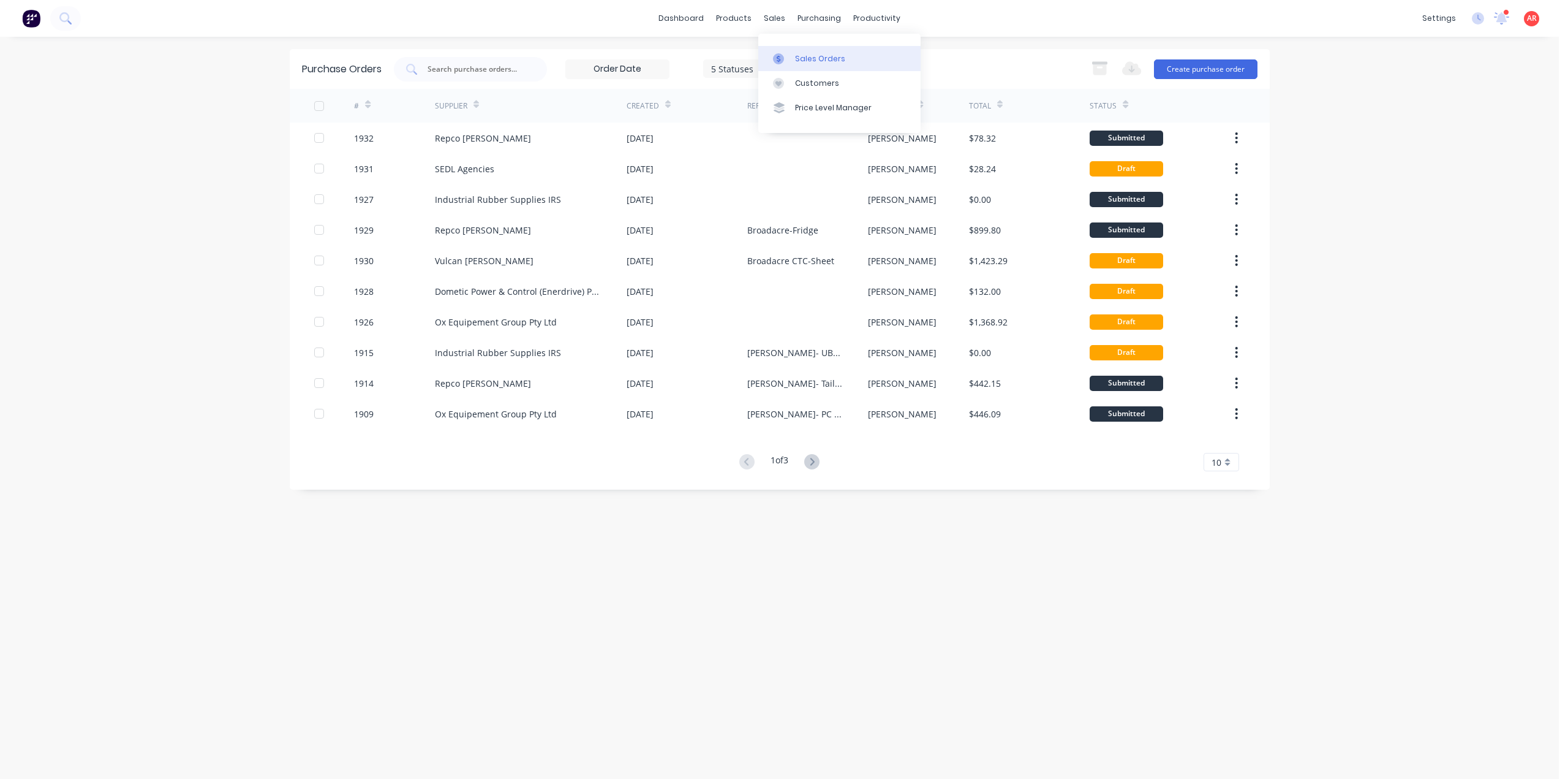
click at [784, 57] on div at bounding box center [782, 58] width 18 height 11
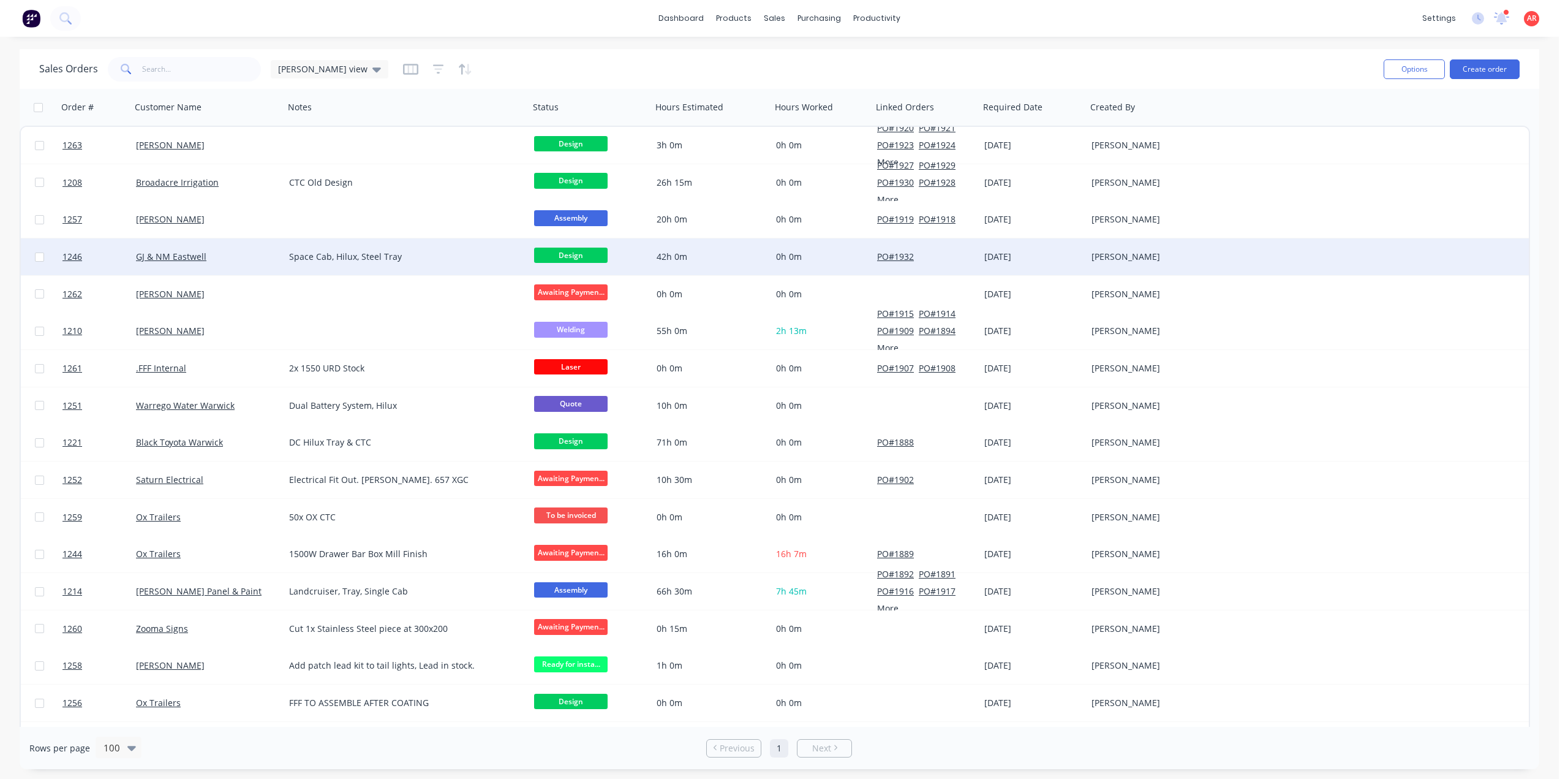
click at [247, 266] on div "GJ & NM Eastwell" at bounding box center [208, 256] width 153 height 37
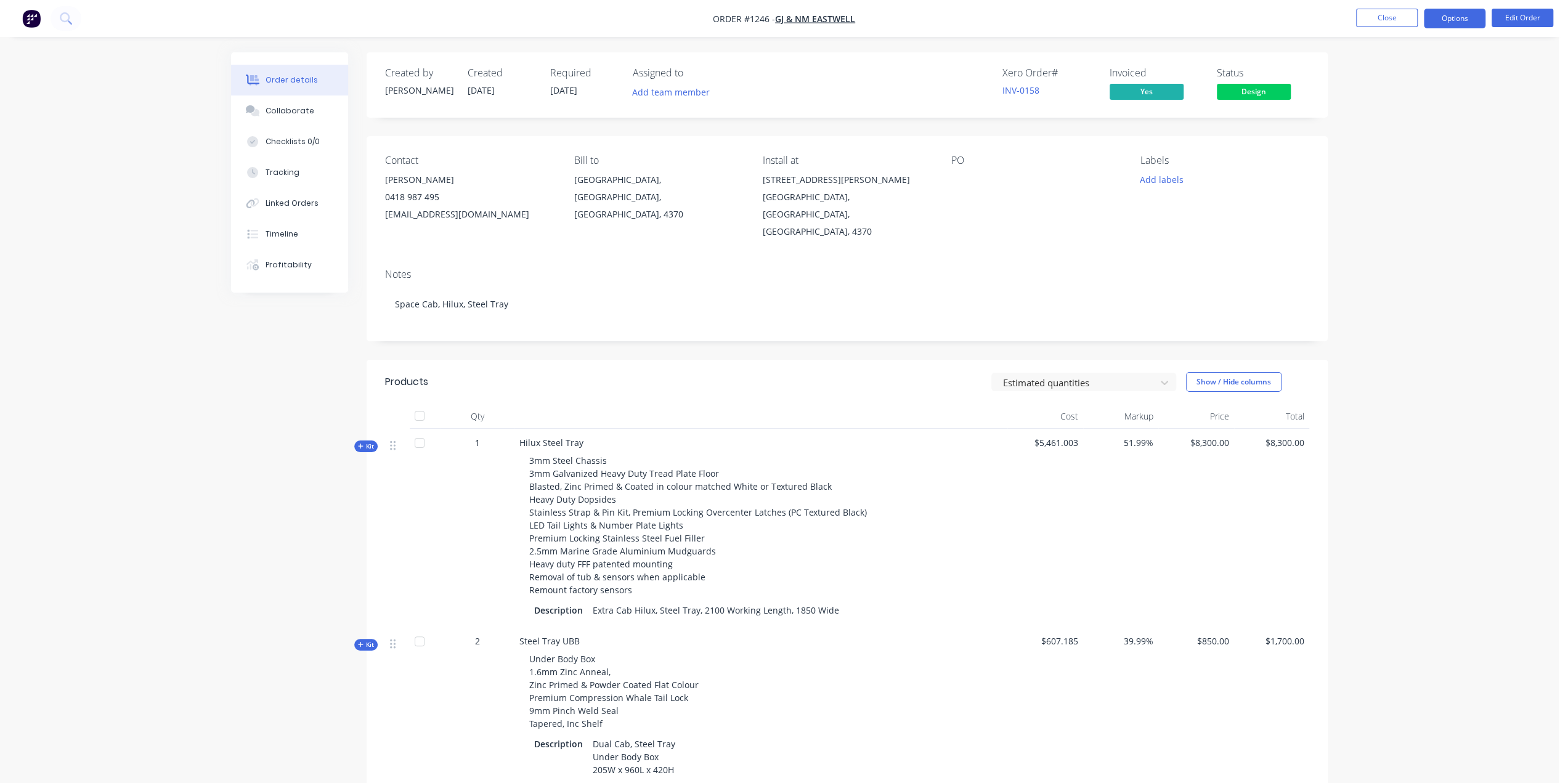
click at [1456, 9] on button "Options" at bounding box center [1454, 18] width 62 height 20
click at [1451, 226] on div "Purchase Products" at bounding box center [1417, 222] width 113 height 18
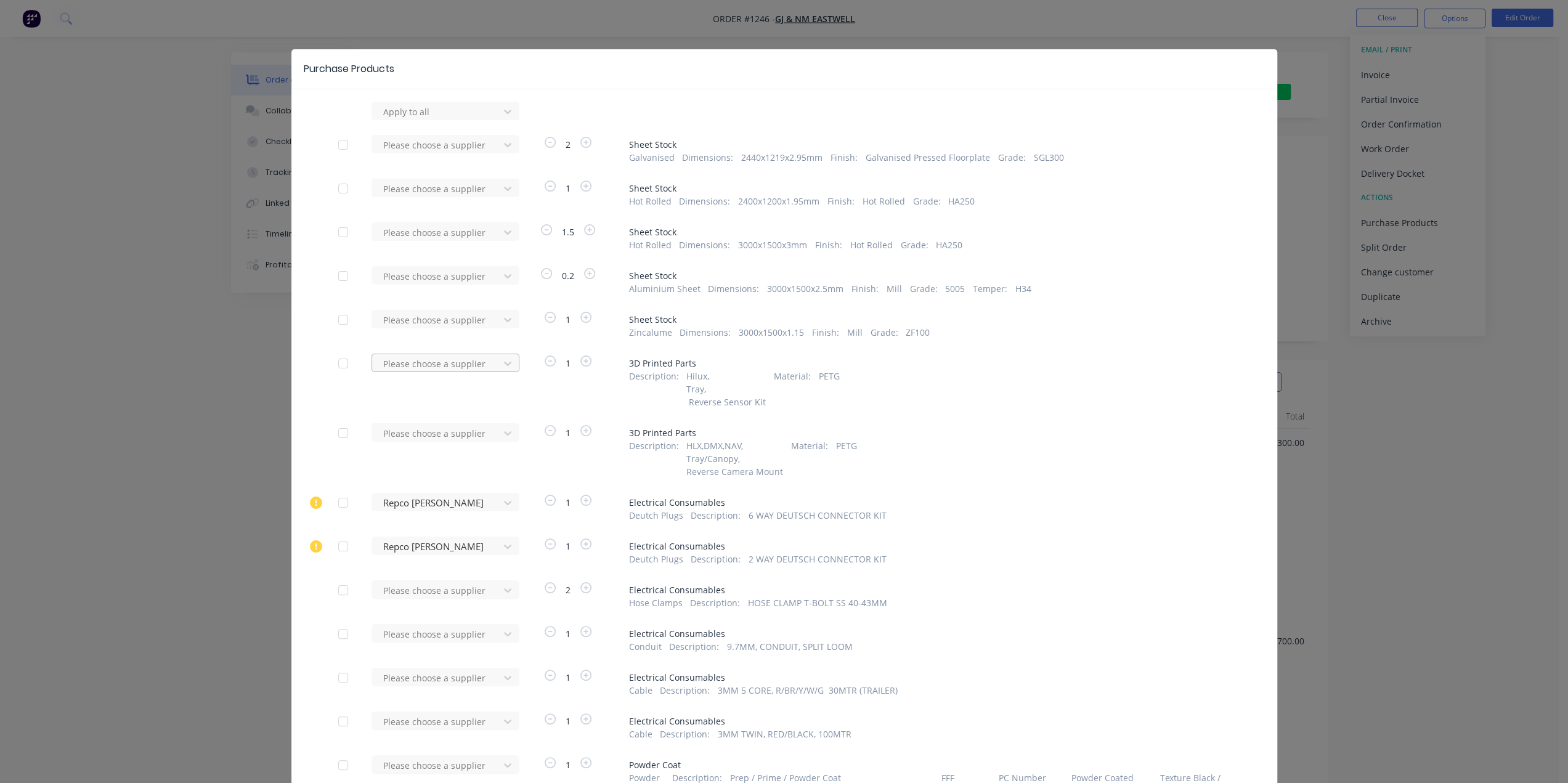
click at [479, 370] on div at bounding box center [437, 363] width 111 height 15
click at [470, 491] on div "Pototype 2 Production" at bounding box center [445, 487] width 148 height 23
click at [448, 433] on div at bounding box center [437, 433] width 111 height 15
type input "pr"
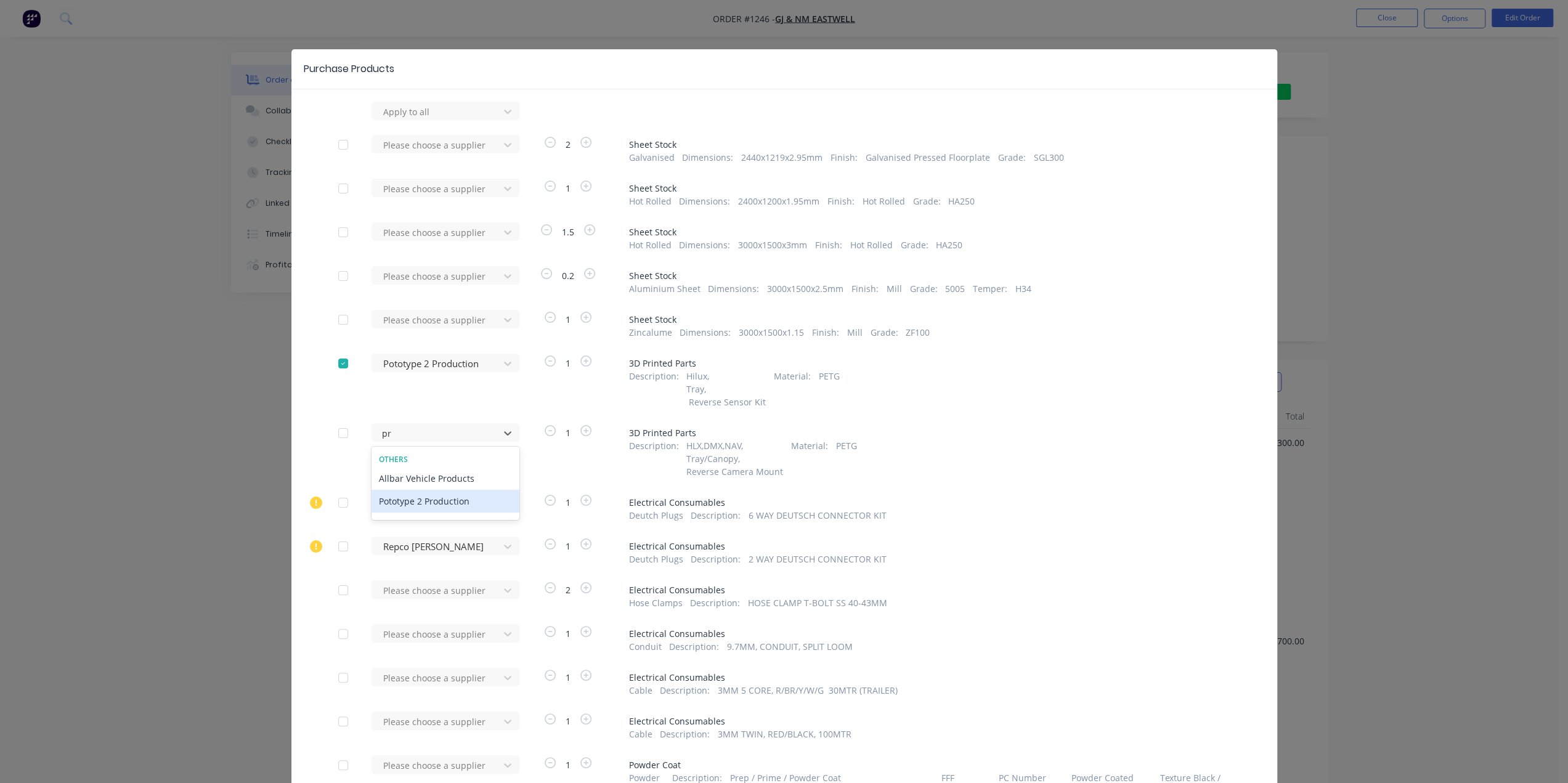
click at [438, 504] on div "Pototype 2 Production" at bounding box center [445, 500] width 148 height 23
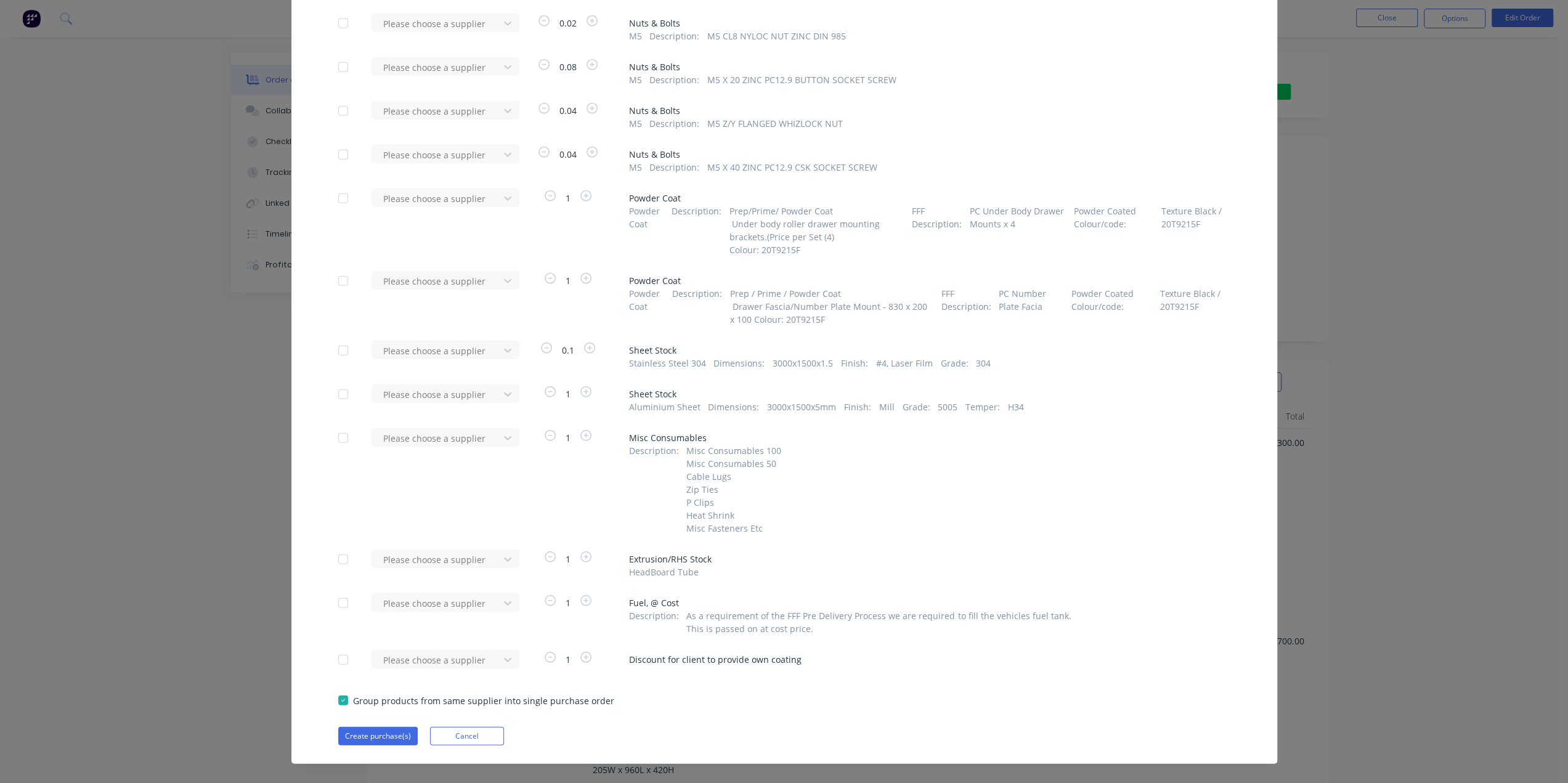
scroll to position [2972, 0]
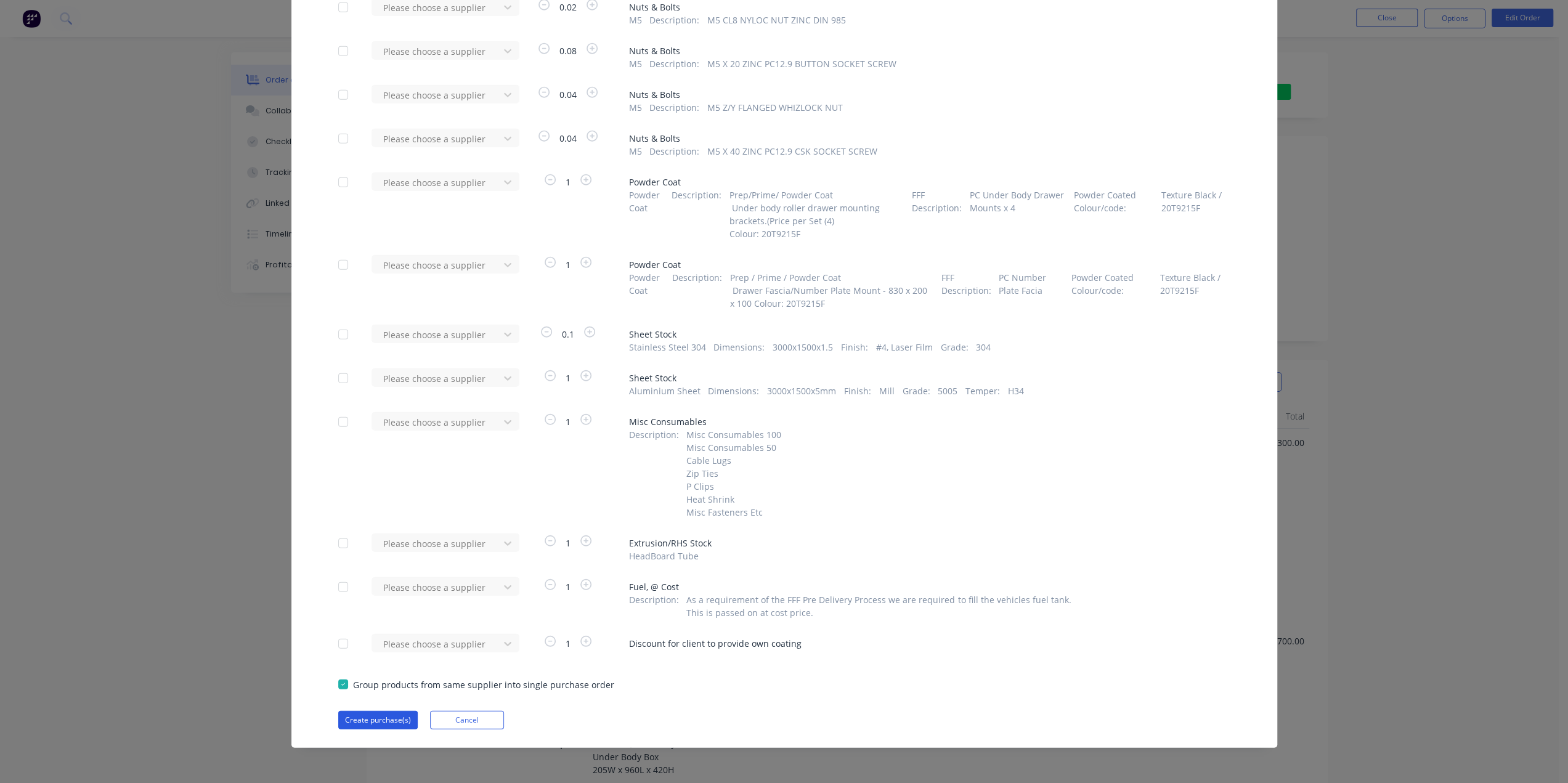
click at [393, 719] on button "Create purchase(s)" at bounding box center [377, 720] width 79 height 18
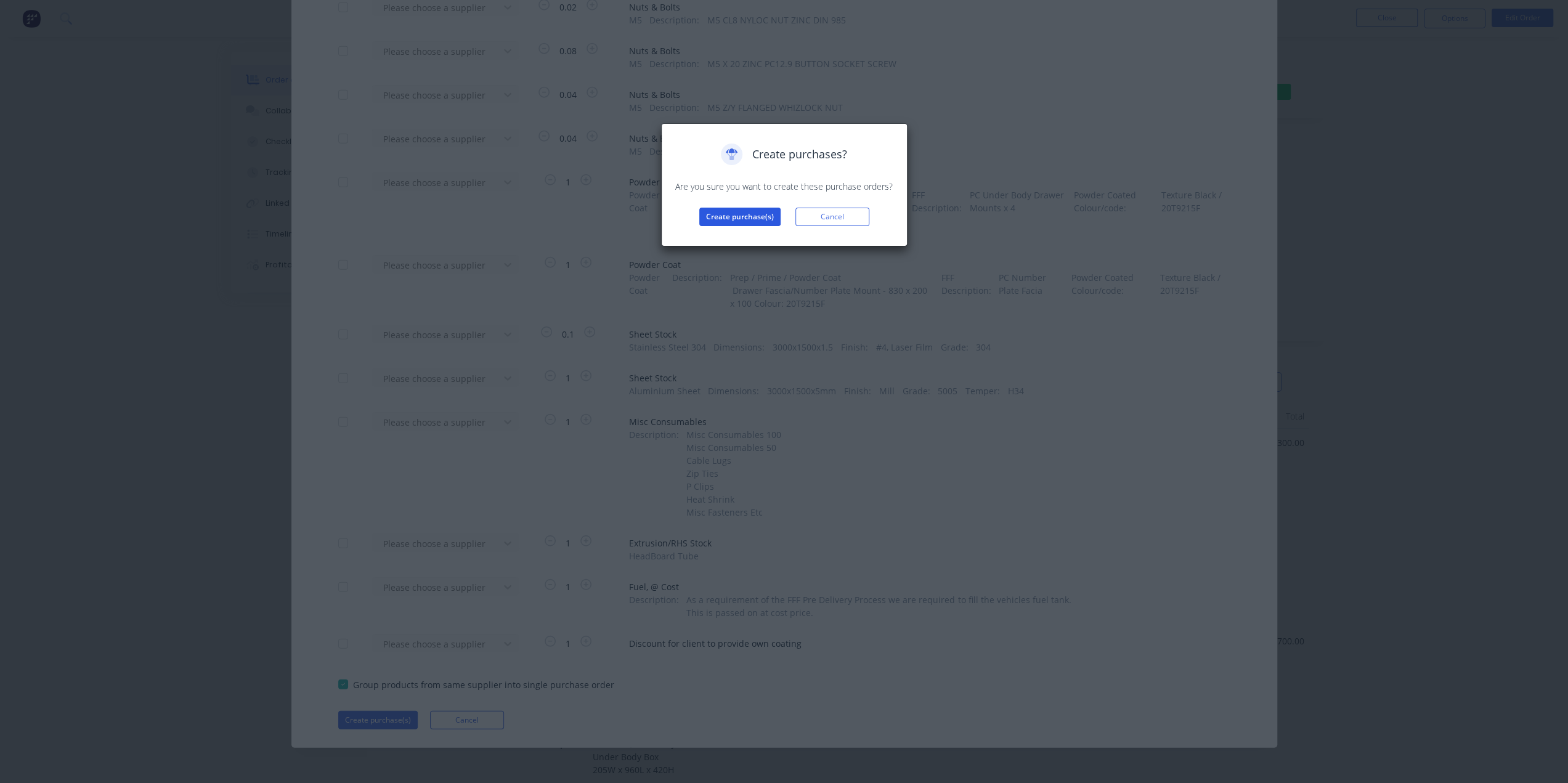
click at [740, 214] on button "Create purchase(s)" at bounding box center [740, 217] width 81 height 18
click at [741, 230] on button "View purchase(s)" at bounding box center [740, 237] width 74 height 18
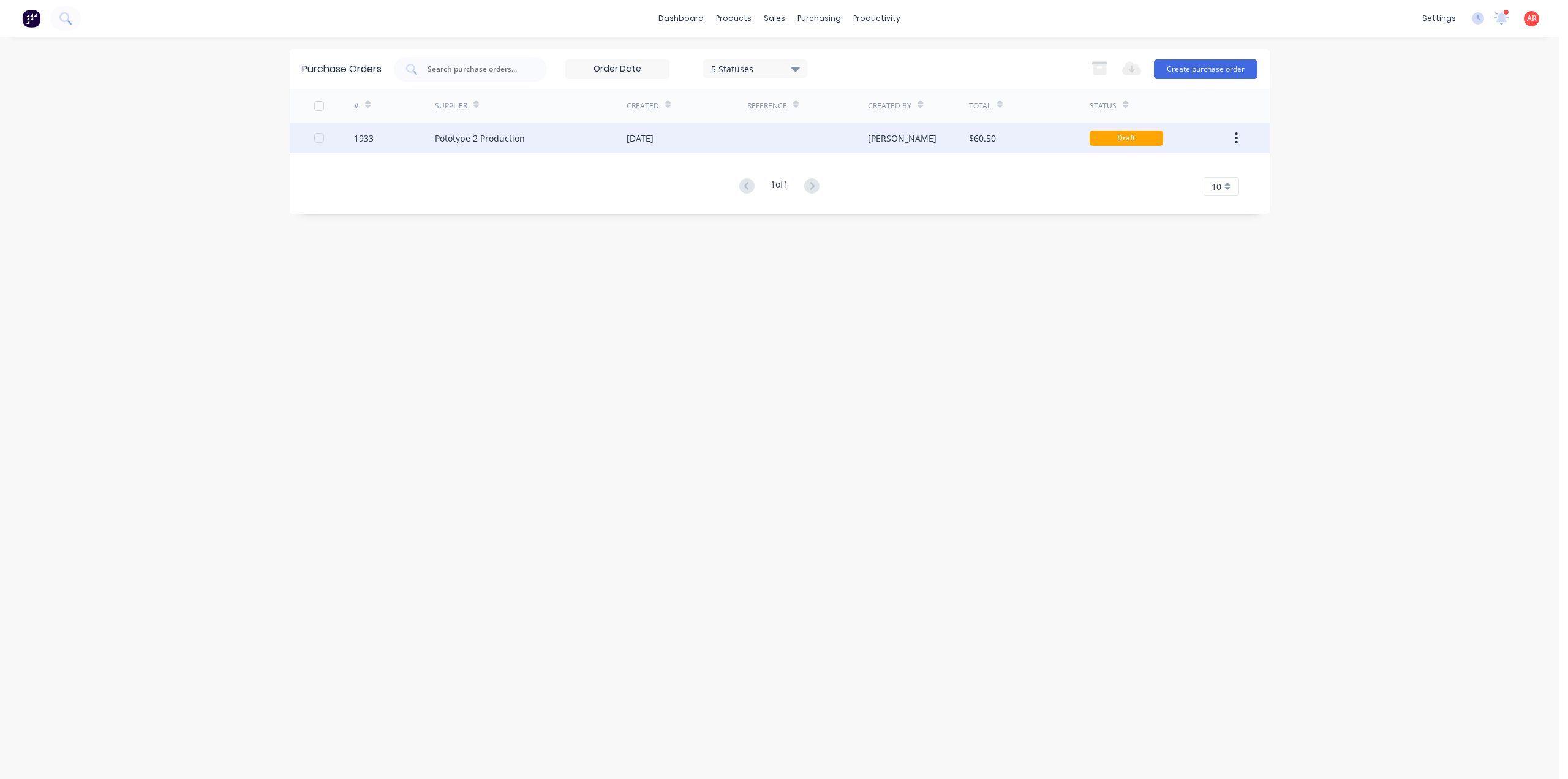
click at [565, 123] on div "Pototype 2 Production" at bounding box center [531, 137] width 191 height 31
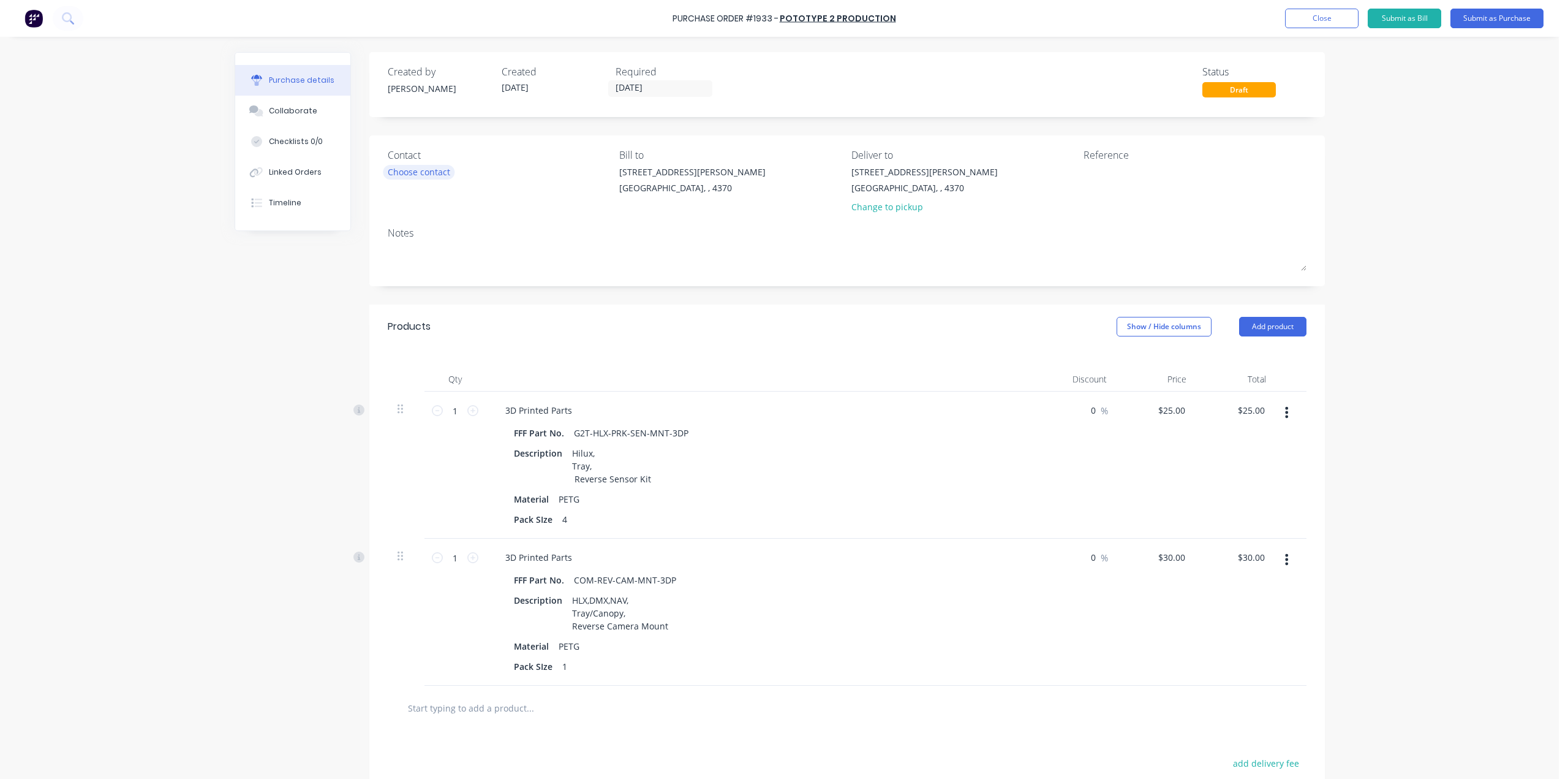
click at [415, 176] on div "Choose contact" at bounding box center [418, 171] width 62 height 12
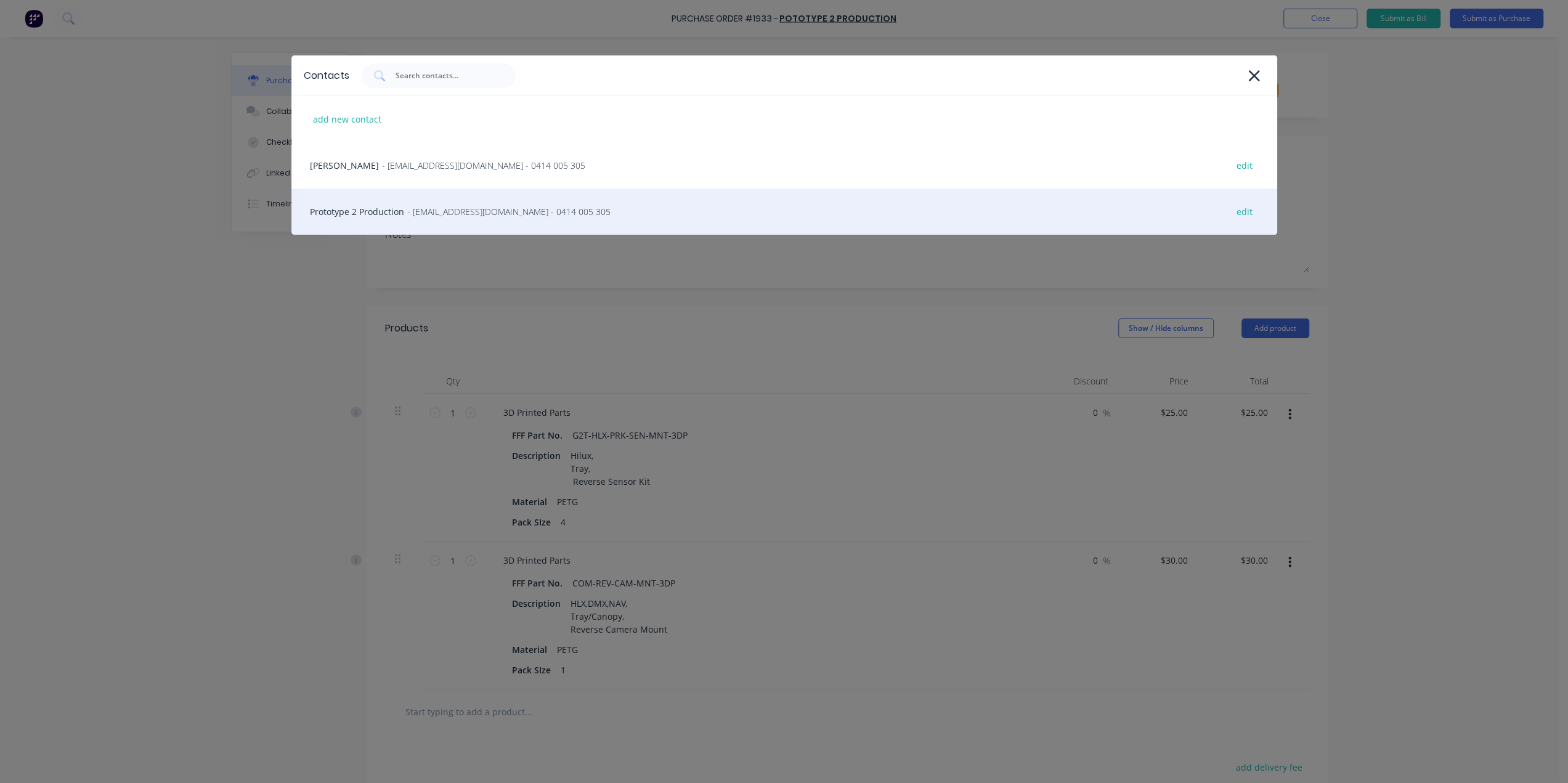
click at [425, 207] on span "- prototype2production@gmail.com - 0414 005 305" at bounding box center [509, 211] width 203 height 13
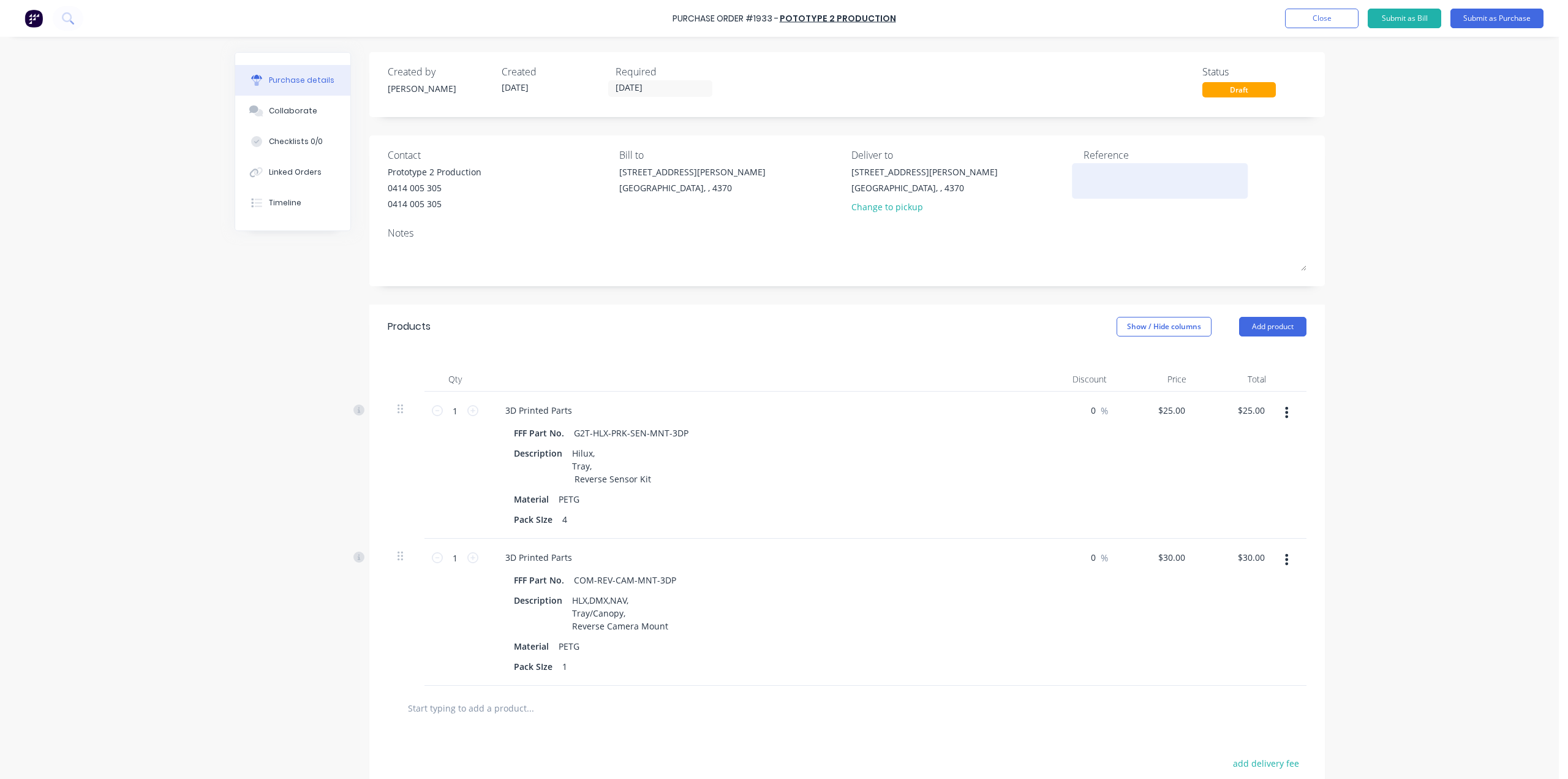
click at [1129, 173] on textarea at bounding box center [1160, 179] width 153 height 27
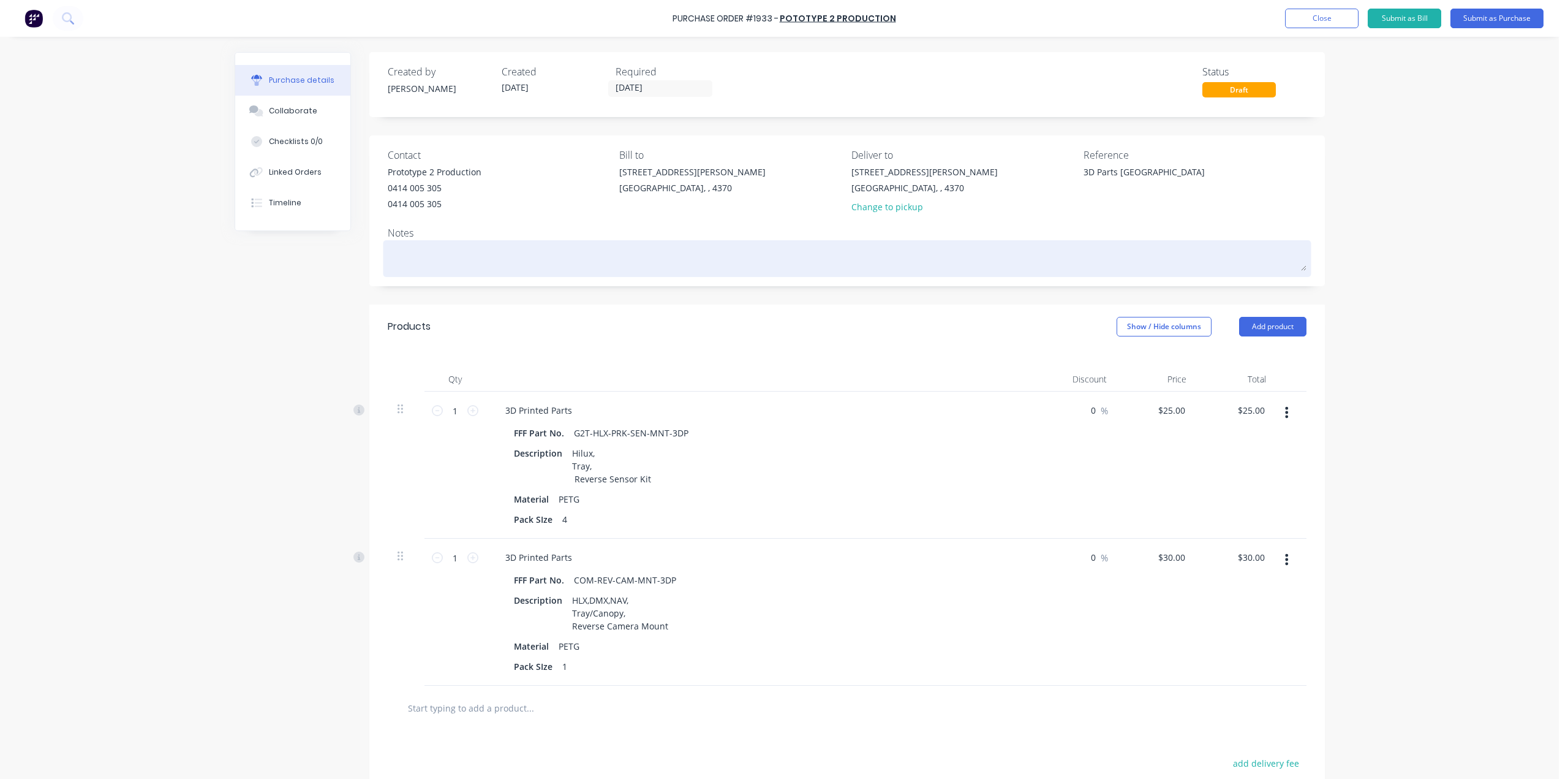
type textarea "3D Parts [GEOGRAPHIC_DATA]"
type textarea "x"
type textarea "3D Parts [GEOGRAPHIC_DATA]"
click at [477, 251] on textarea at bounding box center [847, 256] width 918 height 27
type textarea "x"
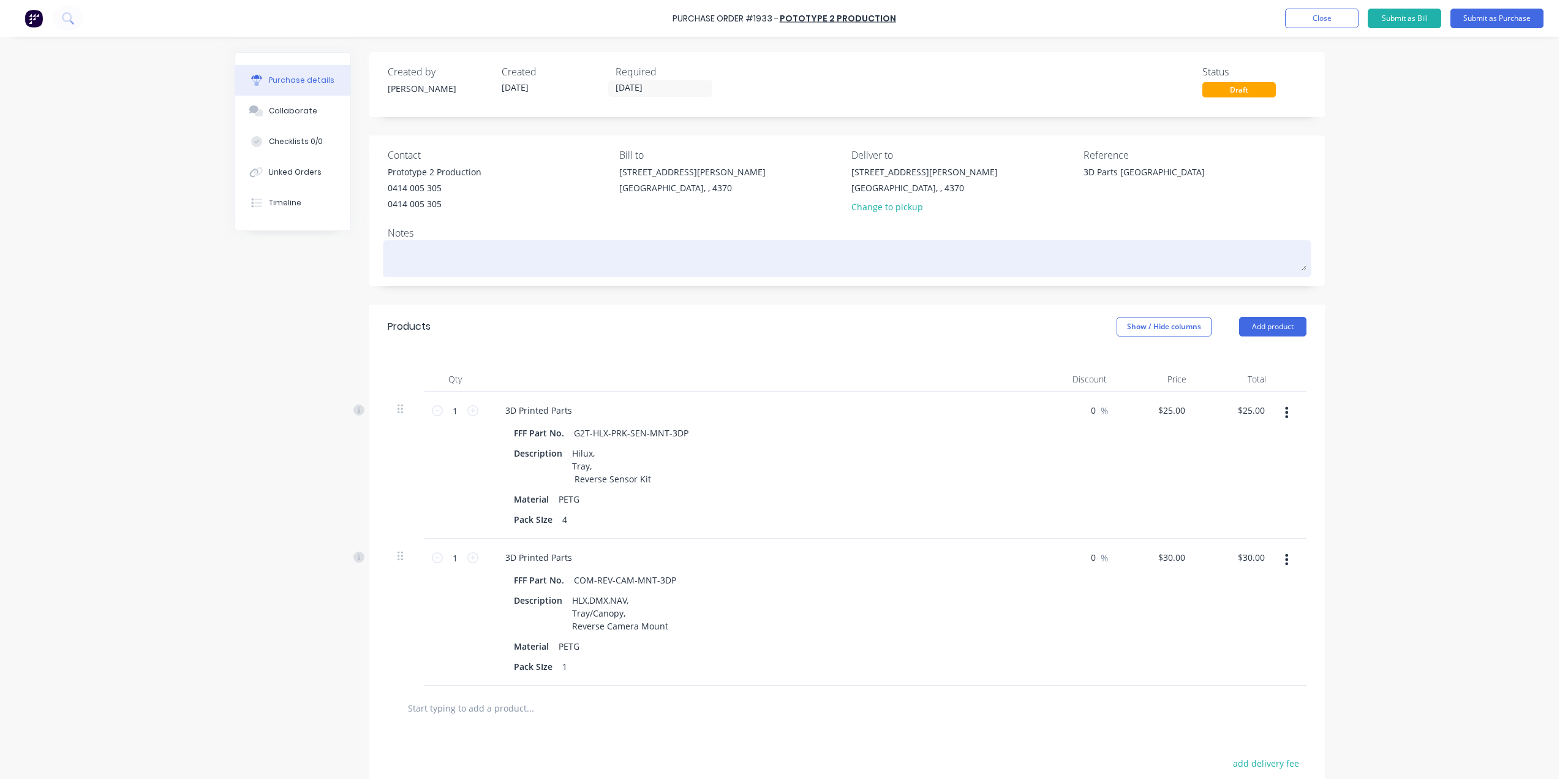
type textarea "S"
type textarea "x"
type textarea "St"
type textarea "x"
type textarea "Ste"
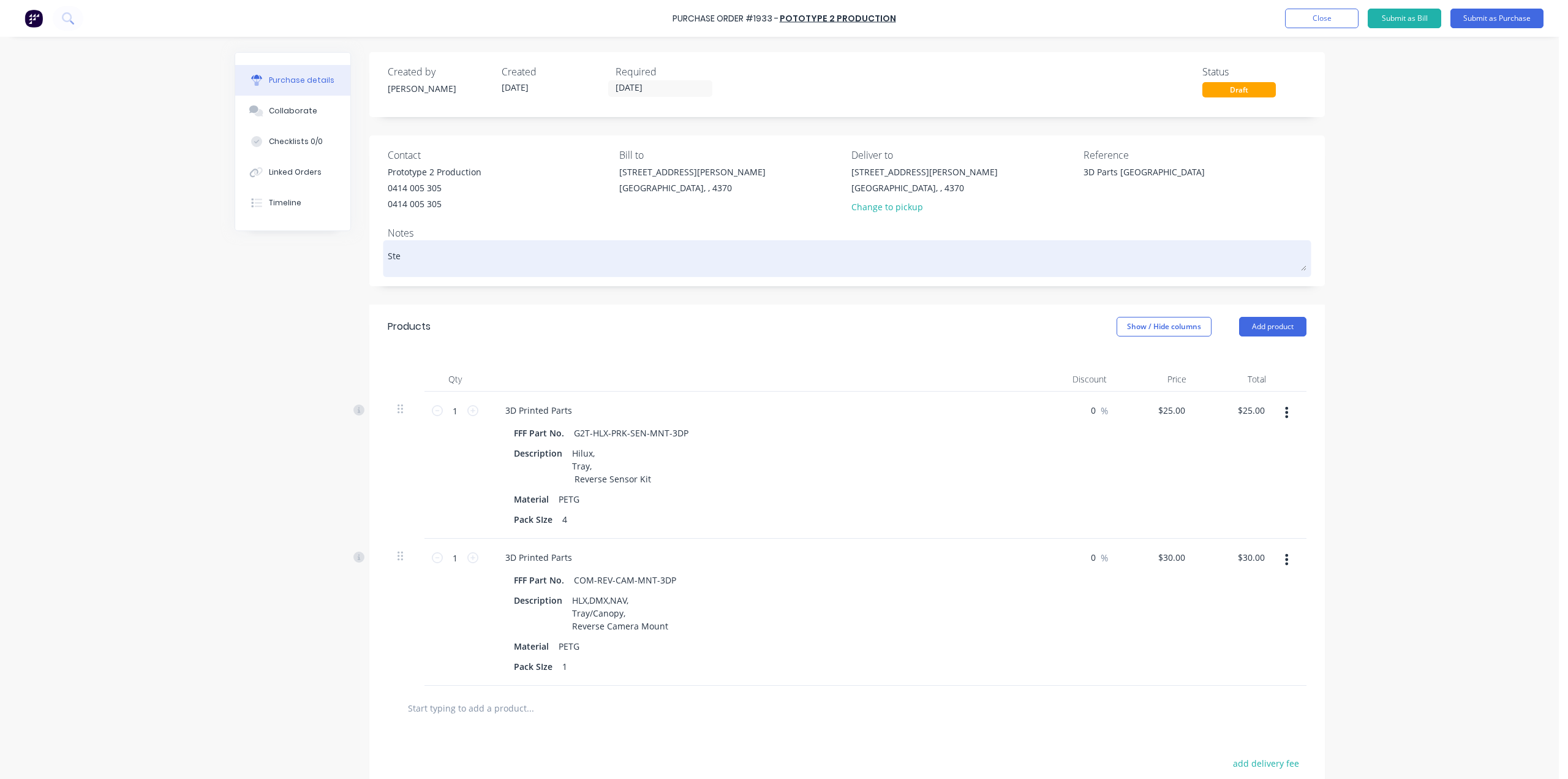
type textarea "x"
type textarea "Stee"
type textarea "x"
type textarea "Steel"
type textarea "x"
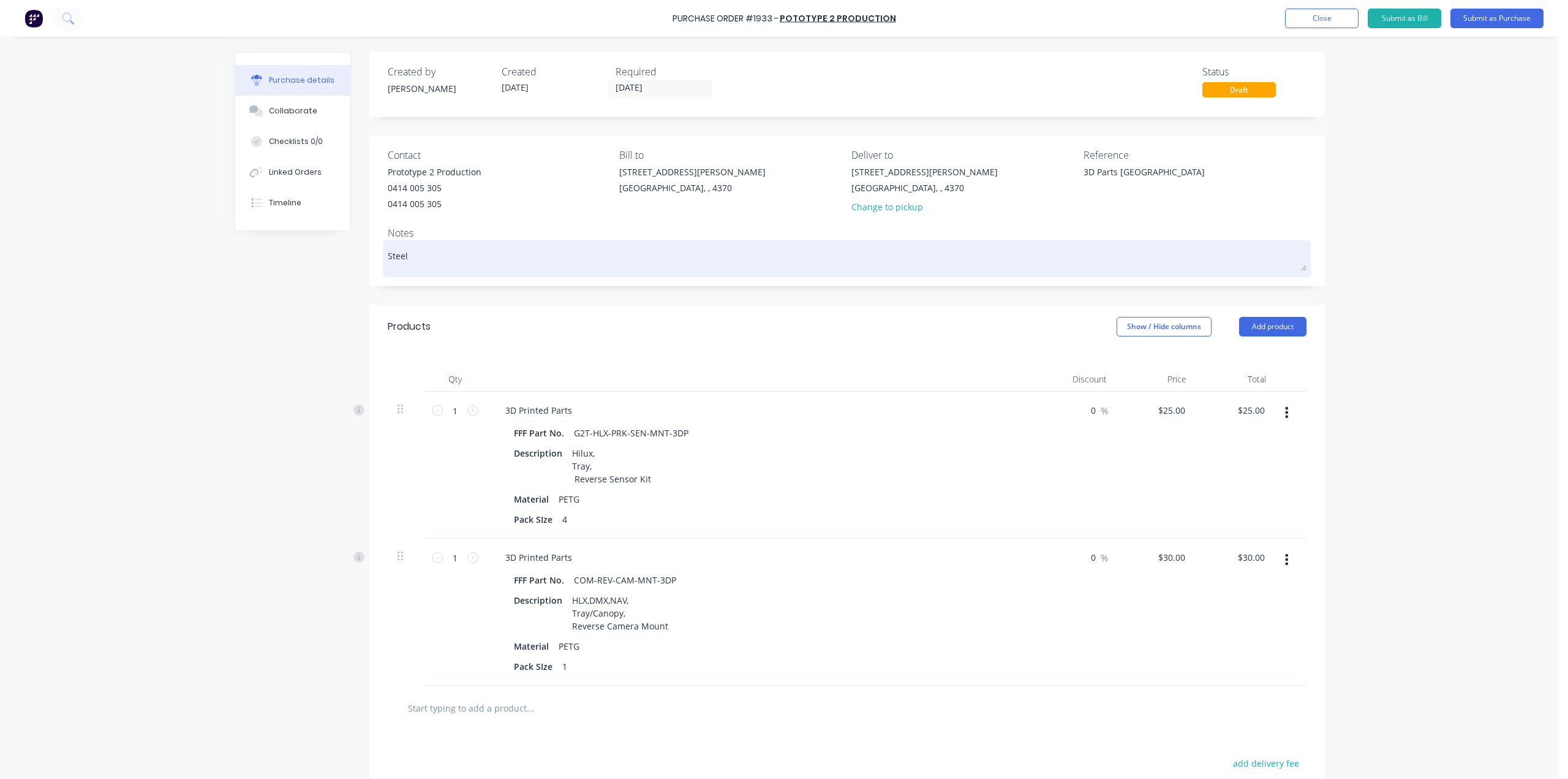
type textarea "Steel"
type textarea "x"
type textarea "Steel T"
type textarea "x"
type textarea "Steel Tr"
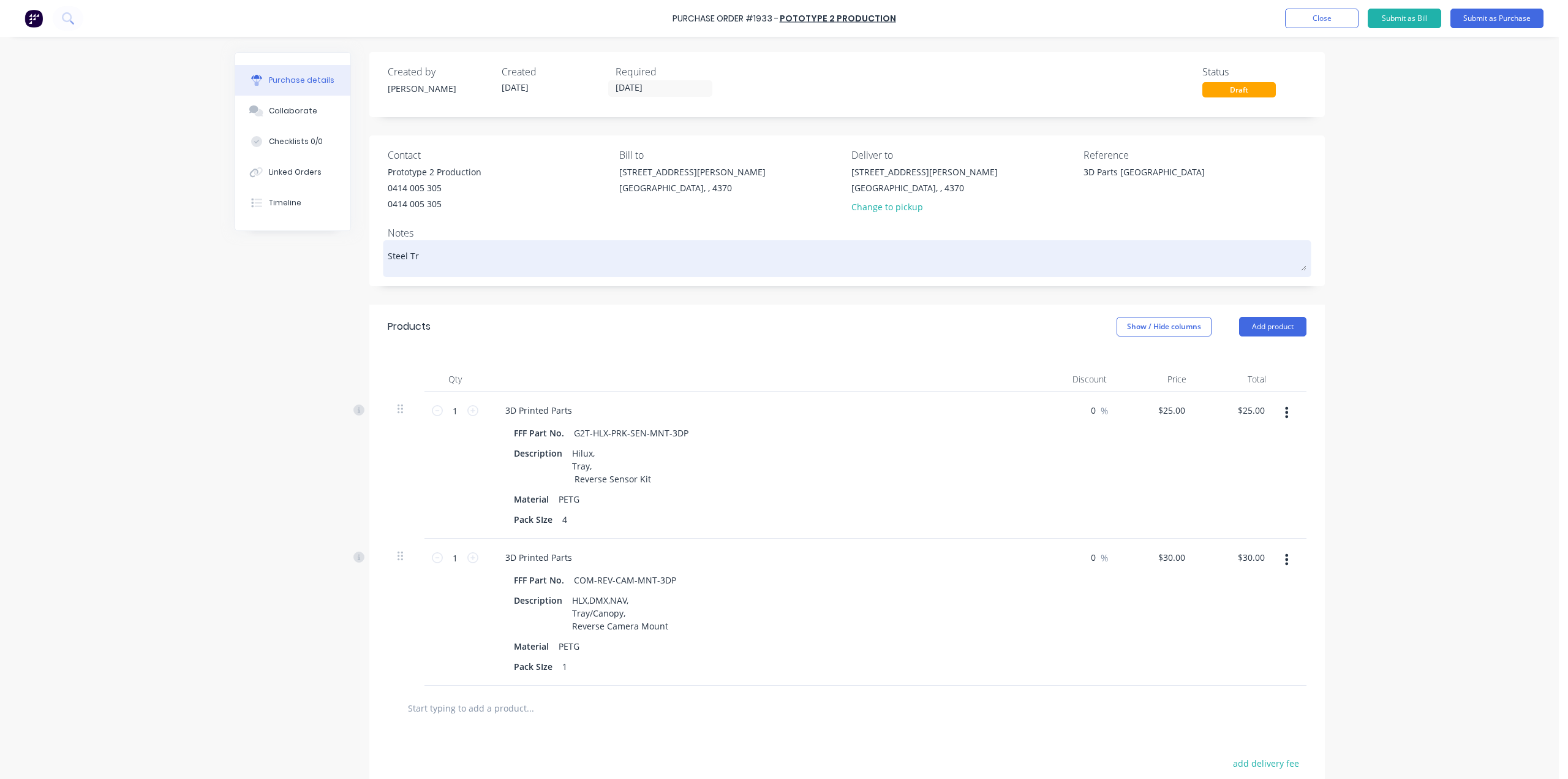
type textarea "x"
type textarea "Steel Tra"
type textarea "x"
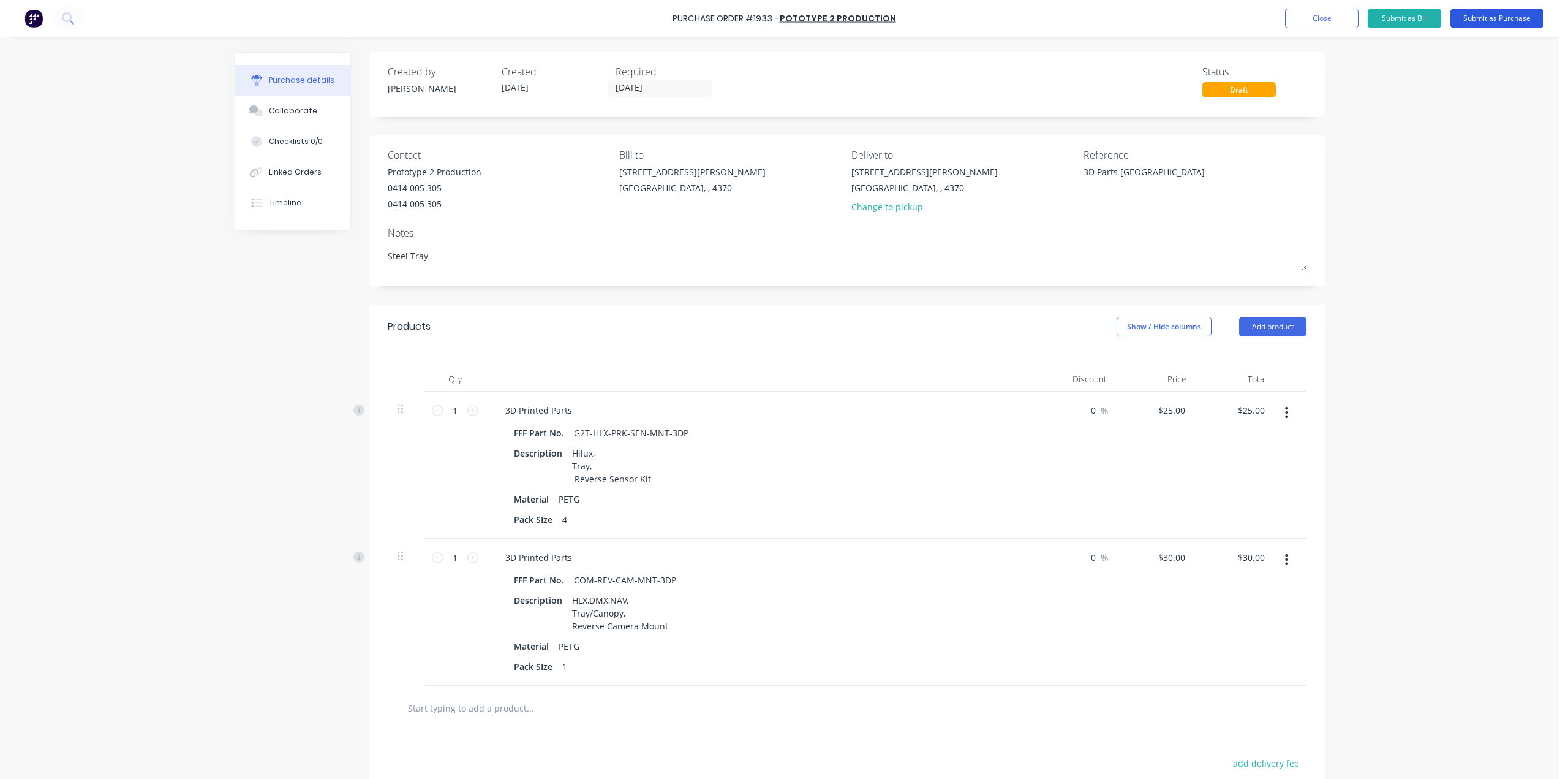
type textarea "Steel Tray"
type textarea "x"
type textarea "Steel Tray"
click at [1501, 20] on button "Submit as Purchase" at bounding box center [1496, 18] width 93 height 20
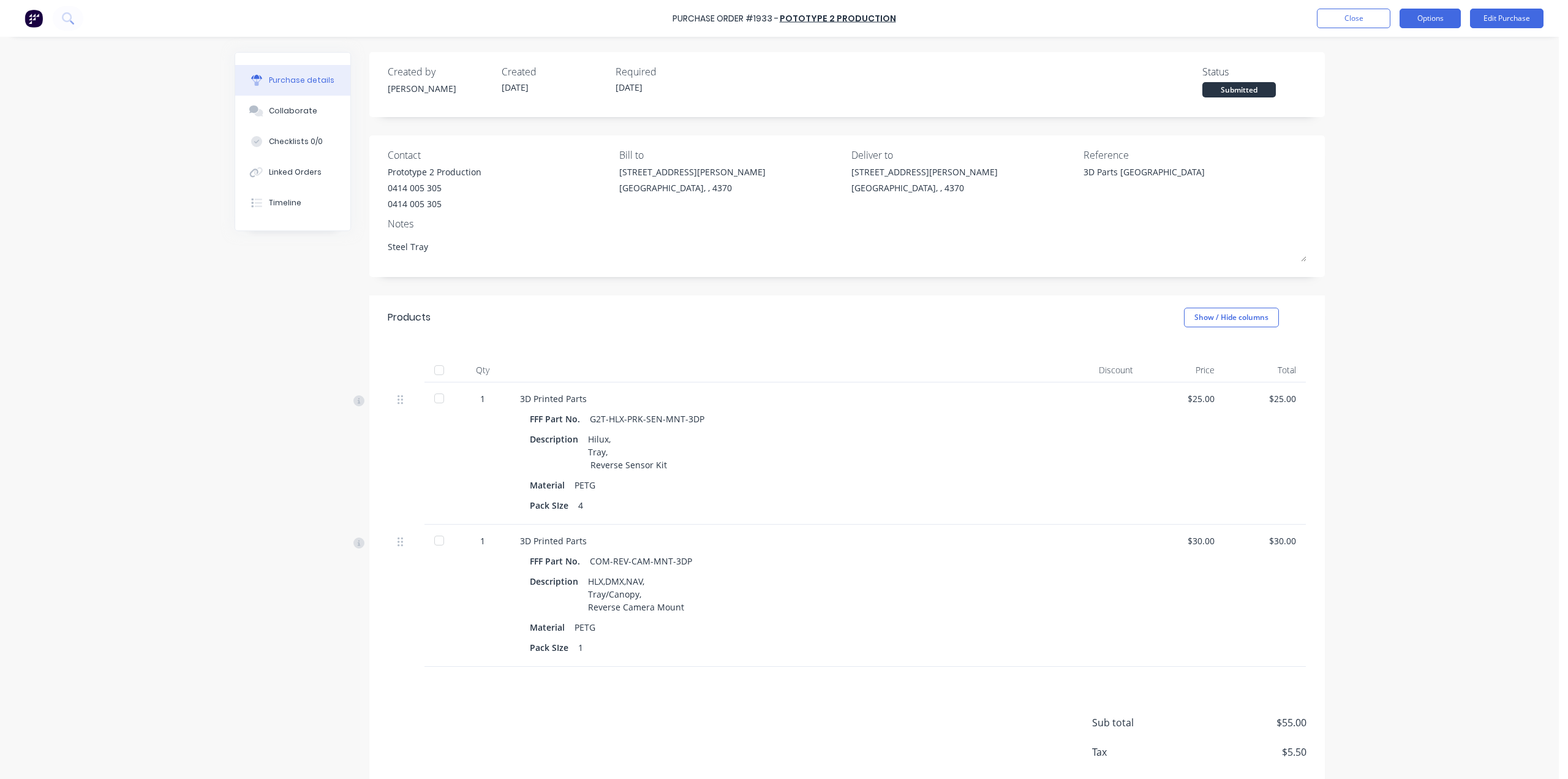
click at [1440, 20] on button "Options" at bounding box center [1430, 18] width 62 height 20
click at [1432, 43] on div "Print / Email" at bounding box center [1402, 49] width 94 height 17
click at [1403, 71] on div "With pricing" at bounding box center [1402, 74] width 94 height 17
type textarea "x"
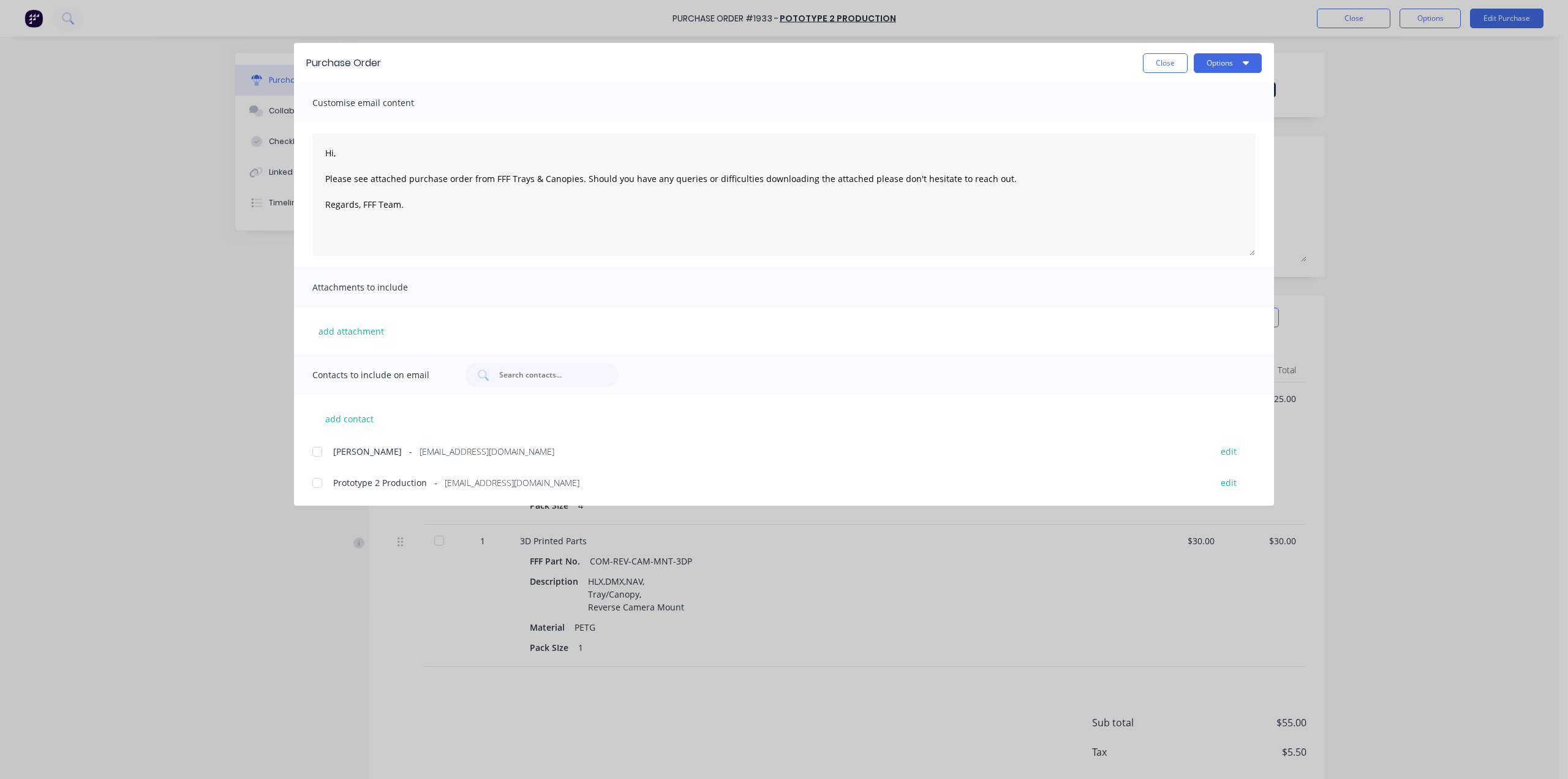
click at [317, 455] on div at bounding box center [317, 451] width 24 height 24
click at [319, 482] on div at bounding box center [317, 482] width 24 height 24
click at [360, 160] on textarea "Hi, Please see attached purchase order from FFF Trays & Canopies. Should you ha…" at bounding box center [784, 194] width 943 height 122
drag, startPoint x: 359, startPoint y: 156, endPoint x: 311, endPoint y: 141, distance: 50.3
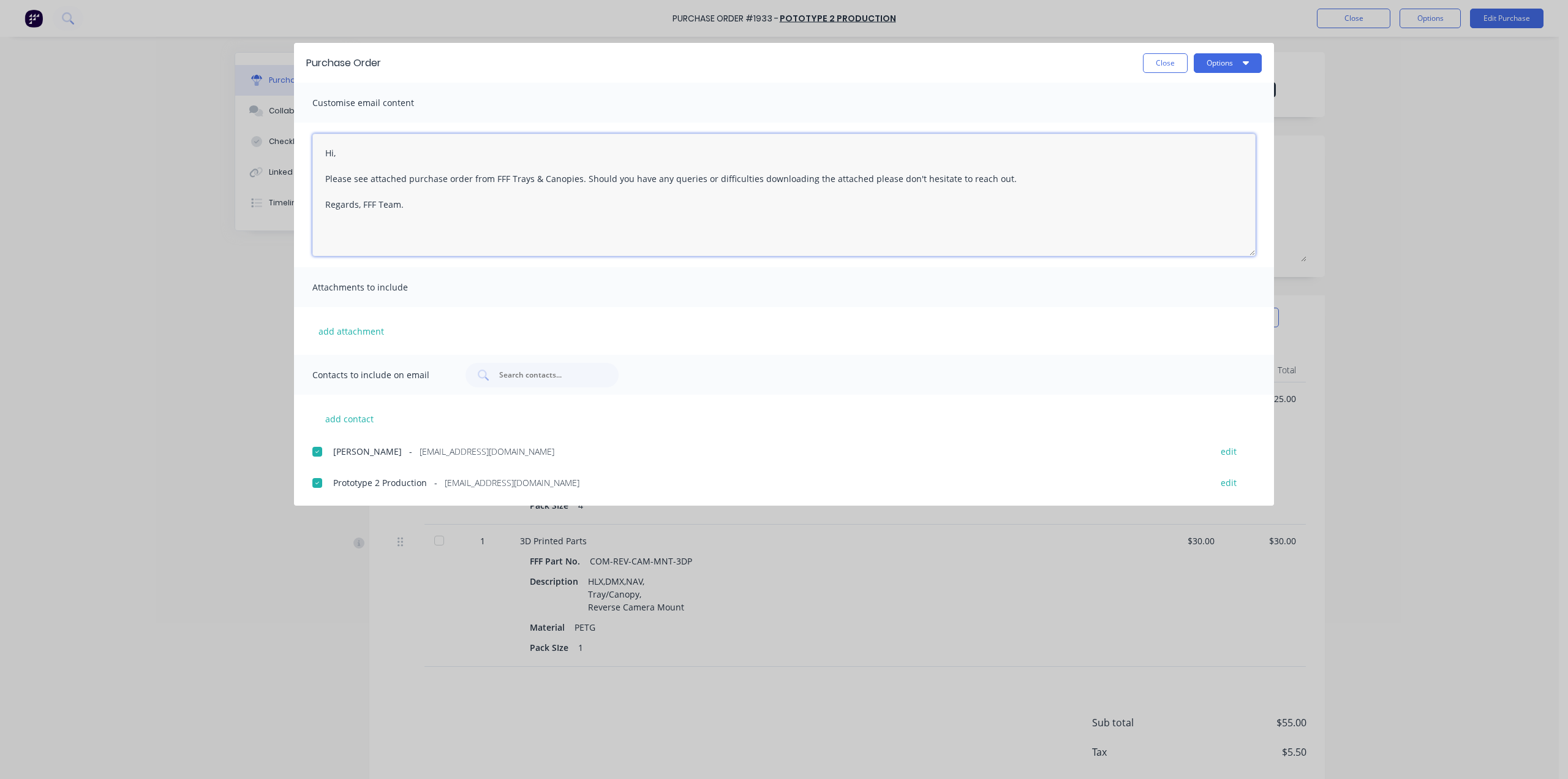
click at [314, 144] on textarea "Hi, Please see attached purchase order from FFF Trays & Canopies. Should you ha…" at bounding box center [784, 194] width 943 height 122
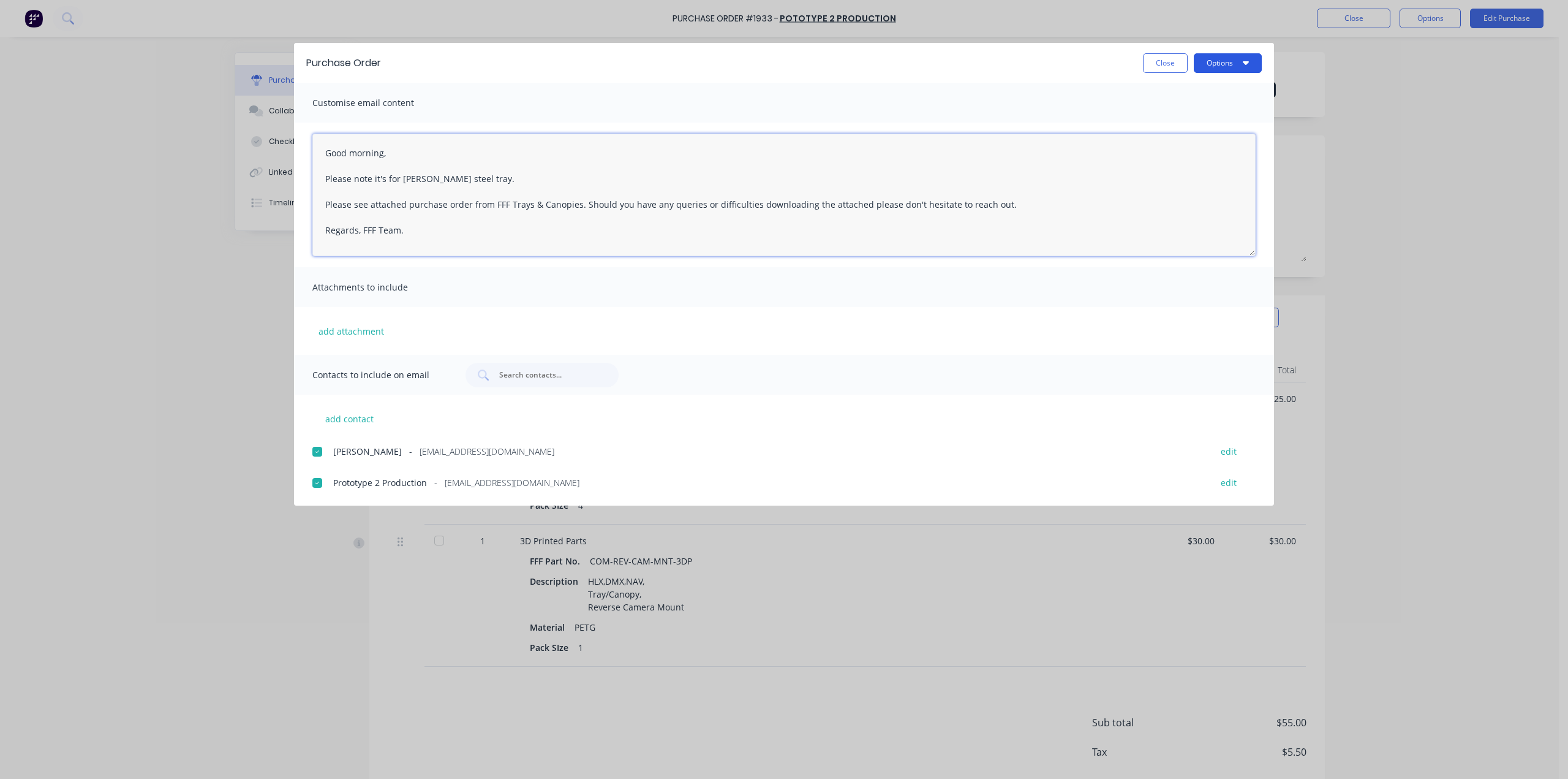
type textarea "Good morning, Please note it's for Glen Eastwell steel tray. Please see attache…"
click at [1221, 67] on button "Options" at bounding box center [1228, 63] width 68 height 20
click at [1213, 144] on div "Email" at bounding box center [1203, 142] width 94 height 17
click at [1152, 58] on button "Close" at bounding box center [1165, 63] width 45 height 20
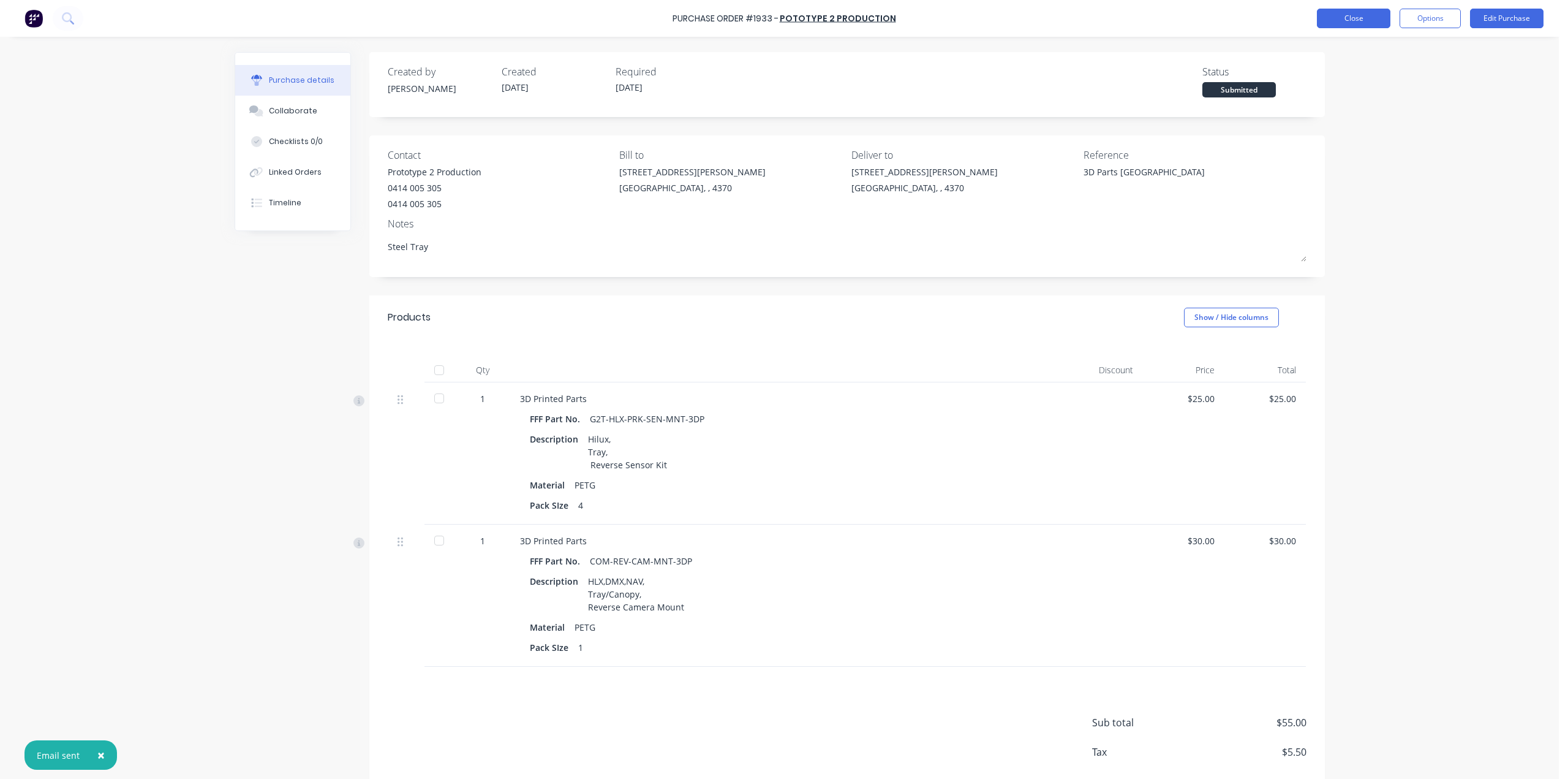
click at [1335, 19] on button "Close" at bounding box center [1353, 18] width 73 height 20
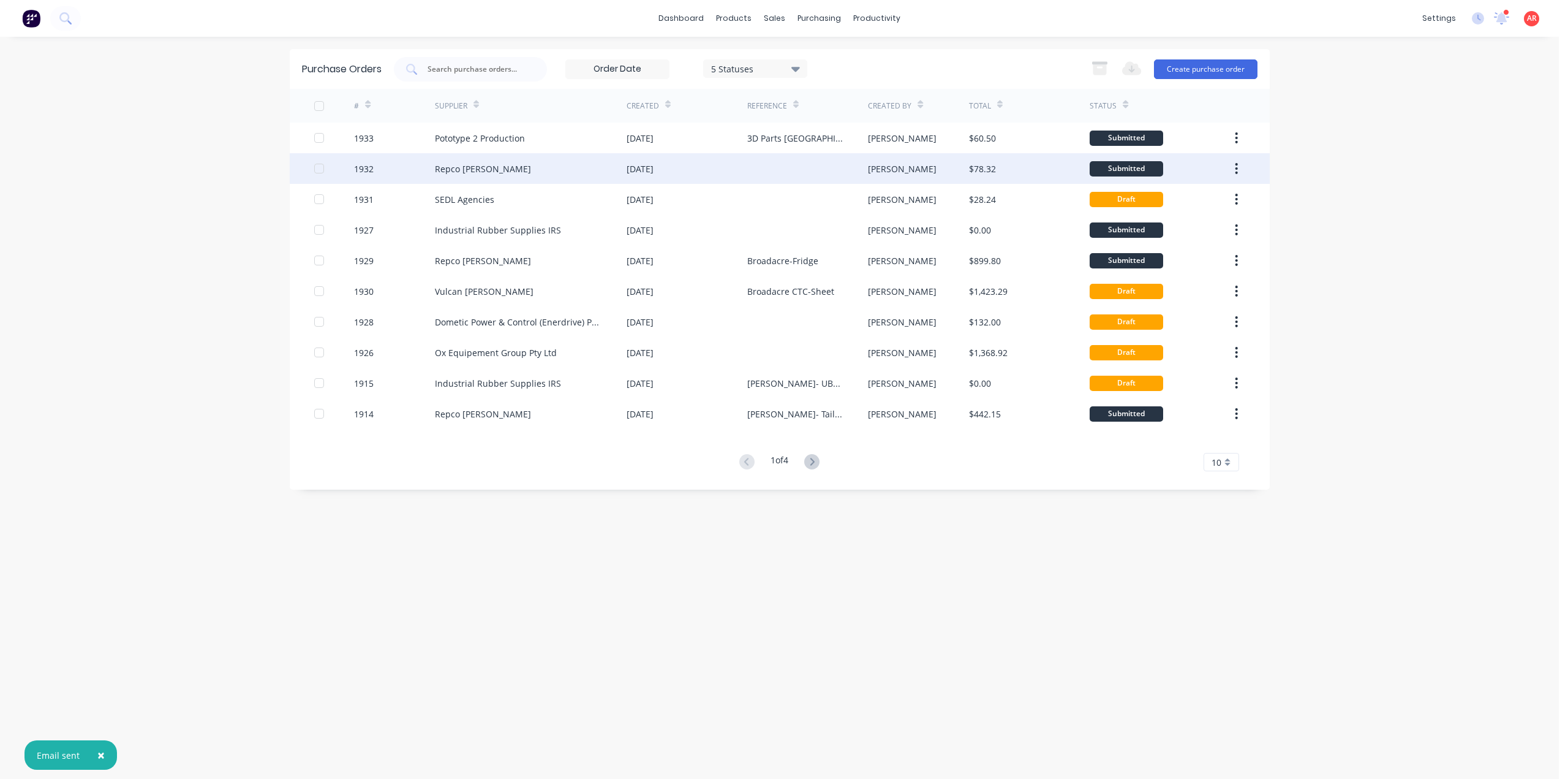
click at [537, 170] on div "Repco [PERSON_NAME]" at bounding box center [531, 168] width 191 height 31
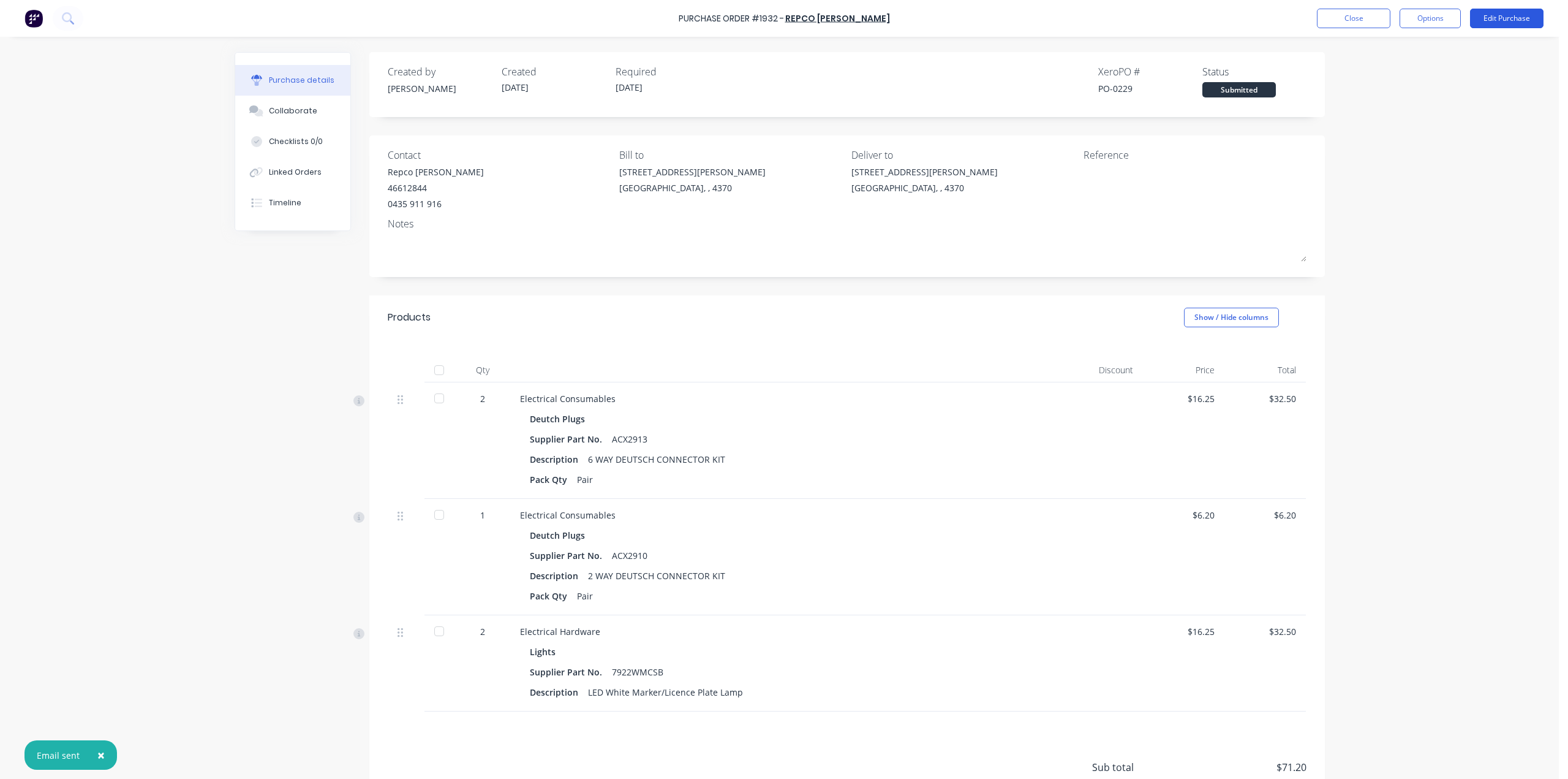
click at [1509, 24] on button "Edit Purchase" at bounding box center [1506, 18] width 73 height 20
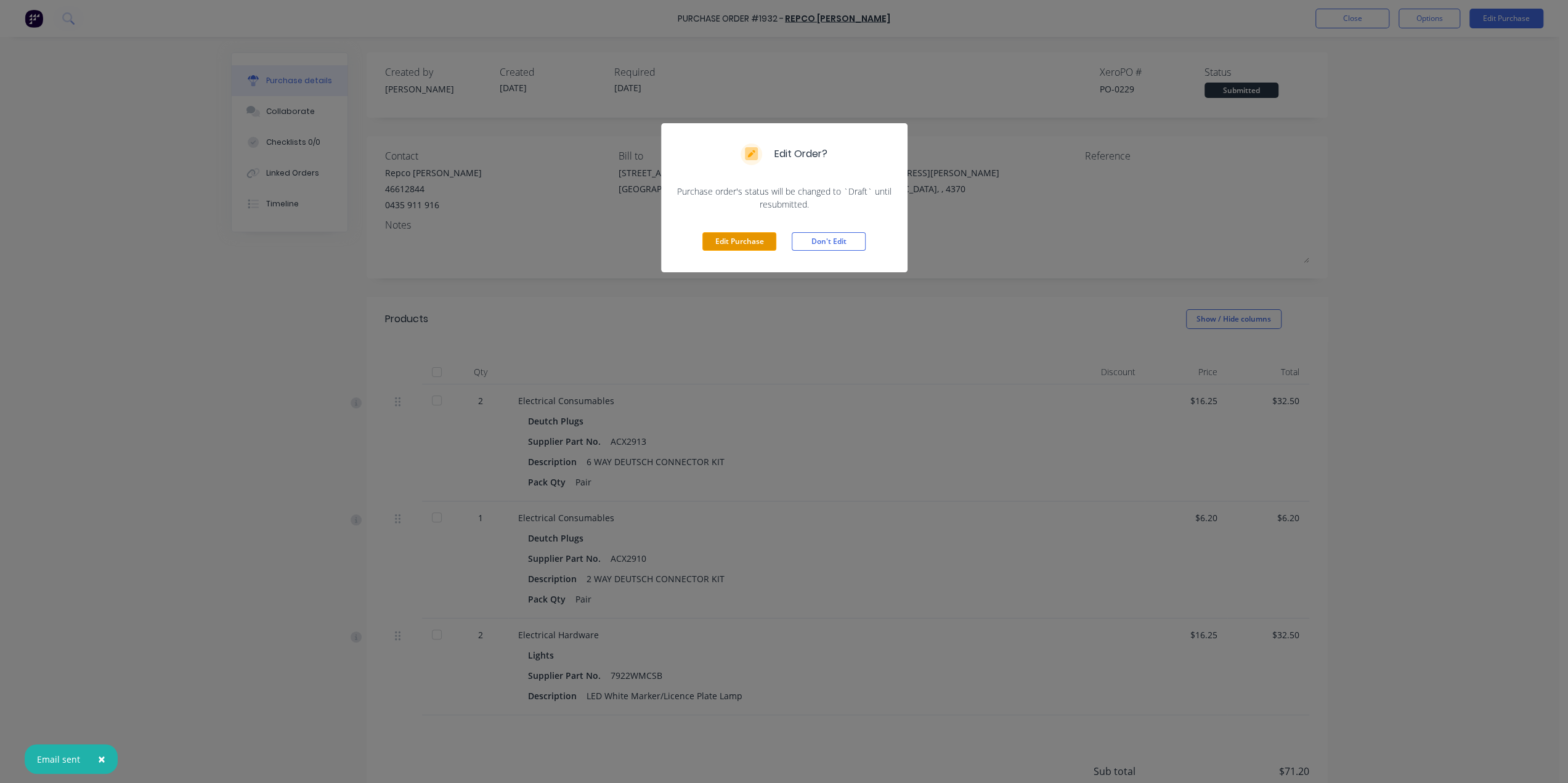
click at [739, 244] on button "Edit Purchase" at bounding box center [739, 242] width 74 height 18
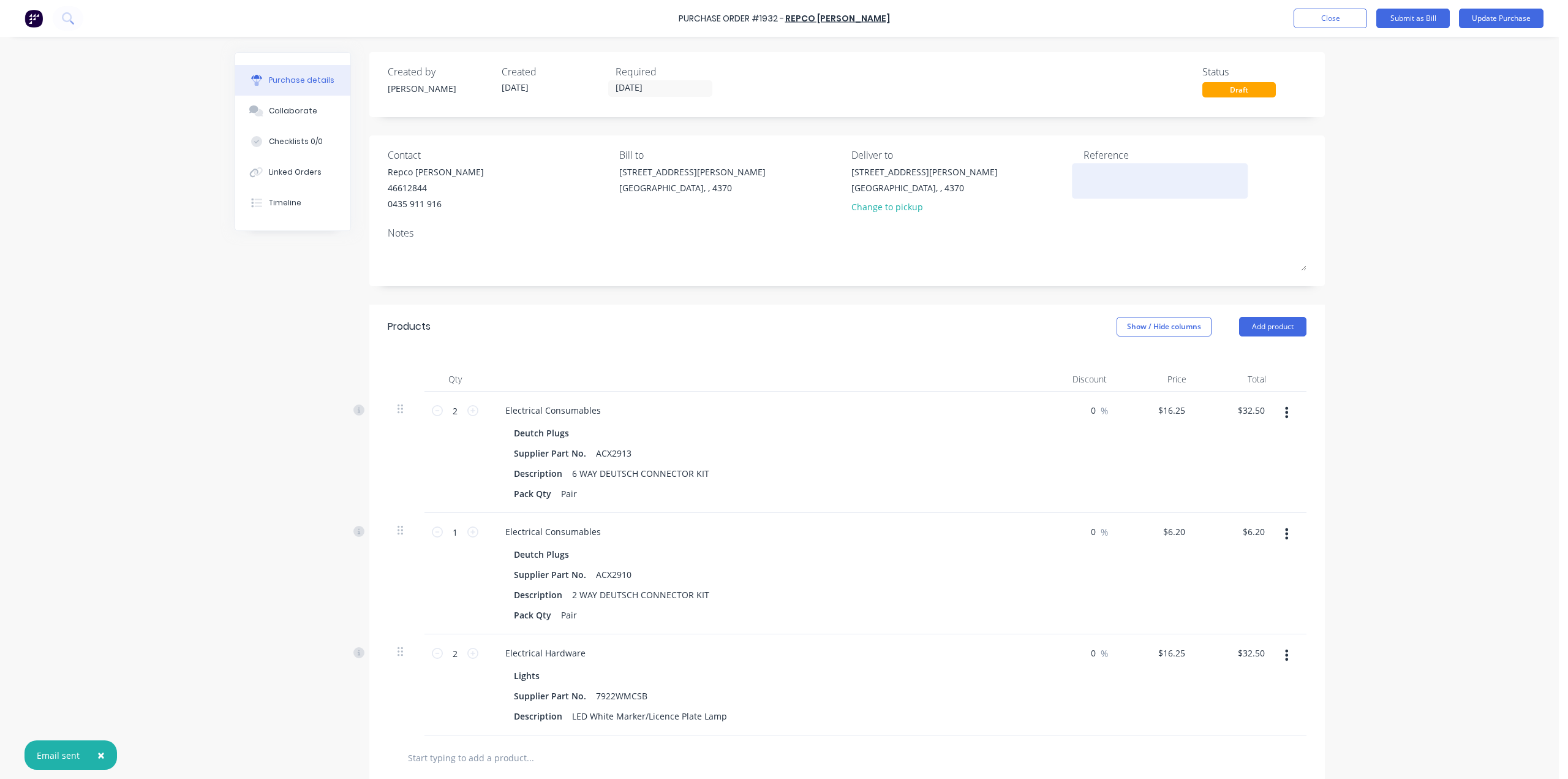
click at [1127, 172] on textarea at bounding box center [1160, 179] width 153 height 27
type textarea "x"
type textarea "E"
type textarea "x"
type textarea "Ea"
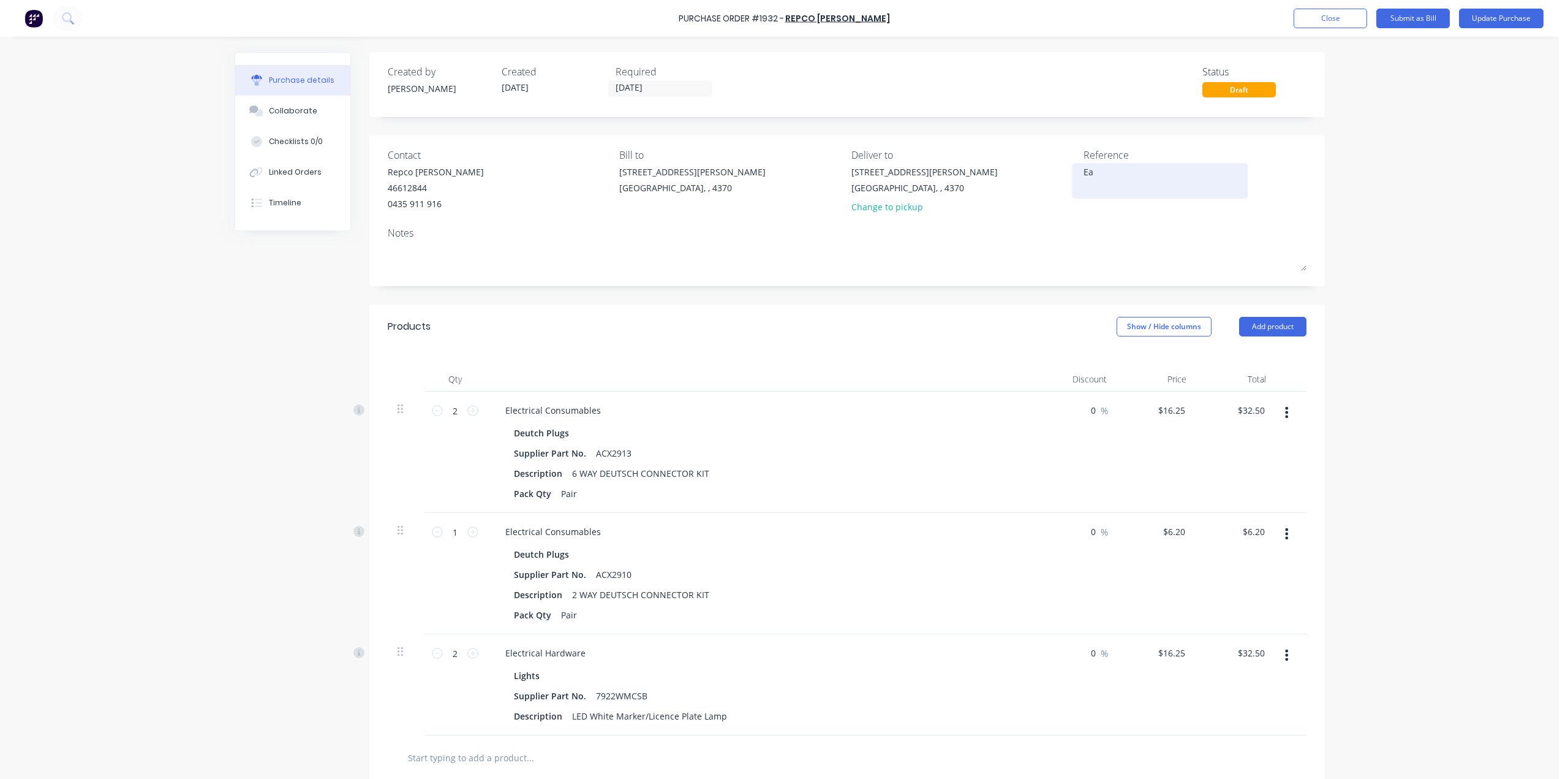
type textarea "x"
type textarea "Eas"
type textarea "x"
type textarea "East"
type textarea "x"
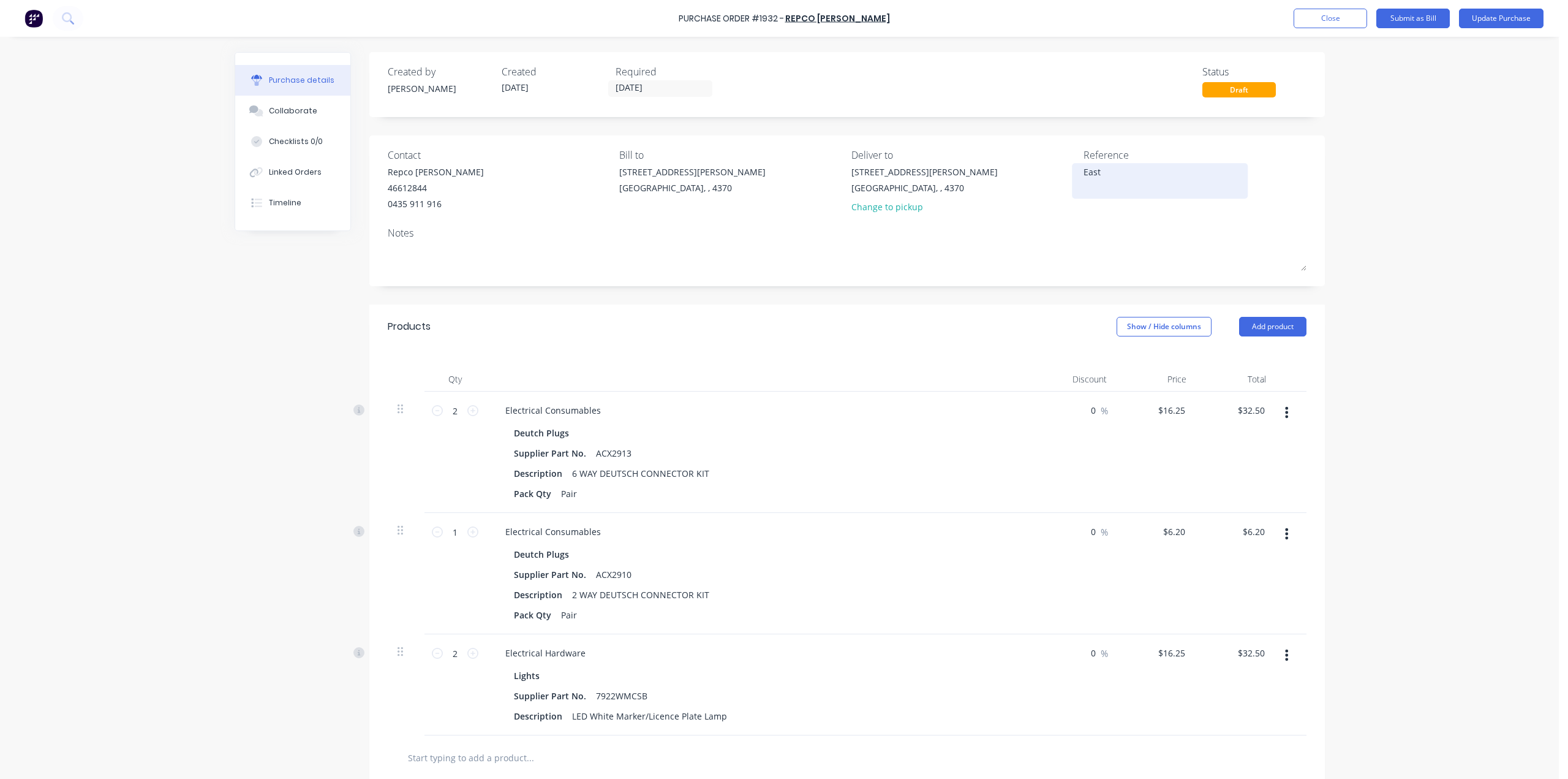
type textarea "Eastw"
type textarea "x"
type textarea "Eastwe"
type textarea "x"
type textarea "Eastwel"
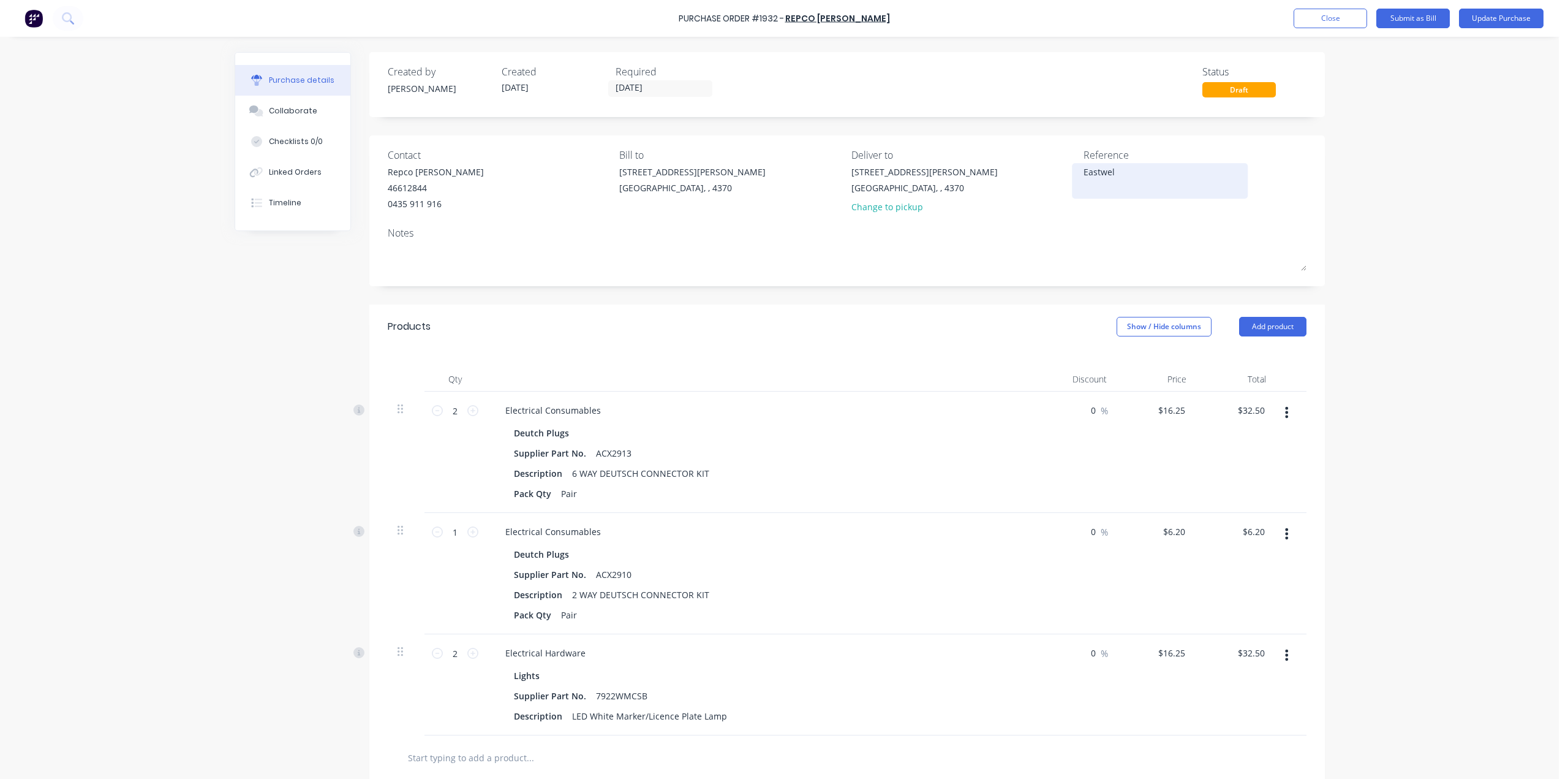
type textarea "x"
type textarea "Eastwell"
type textarea "x"
type textarea "Eastwell"
type textarea "x"
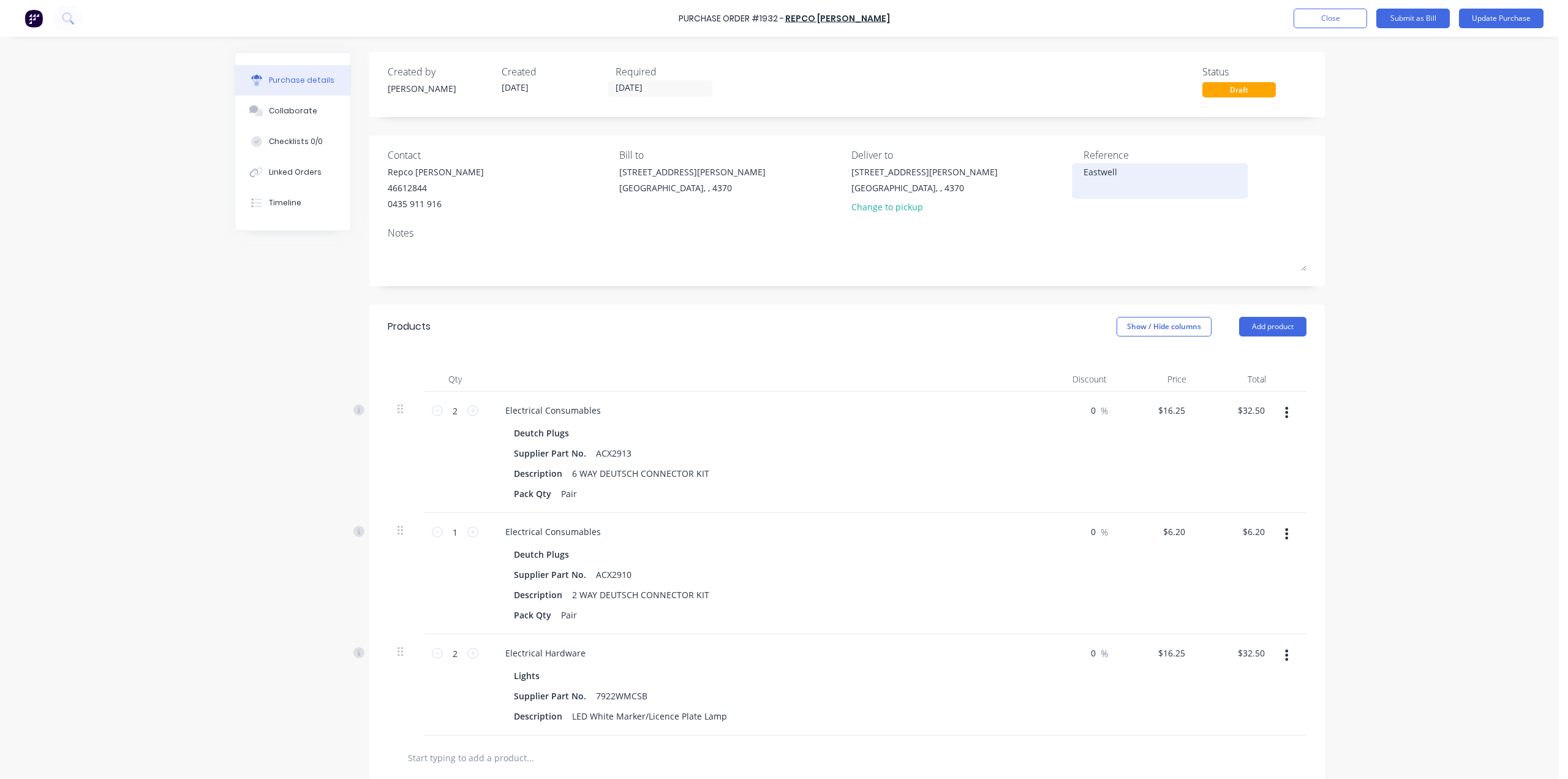
type textarea "Eastwell D"
type textarea "x"
type textarea "Eastwell De"
type textarea "x"
type textarea "Eastwell Deu"
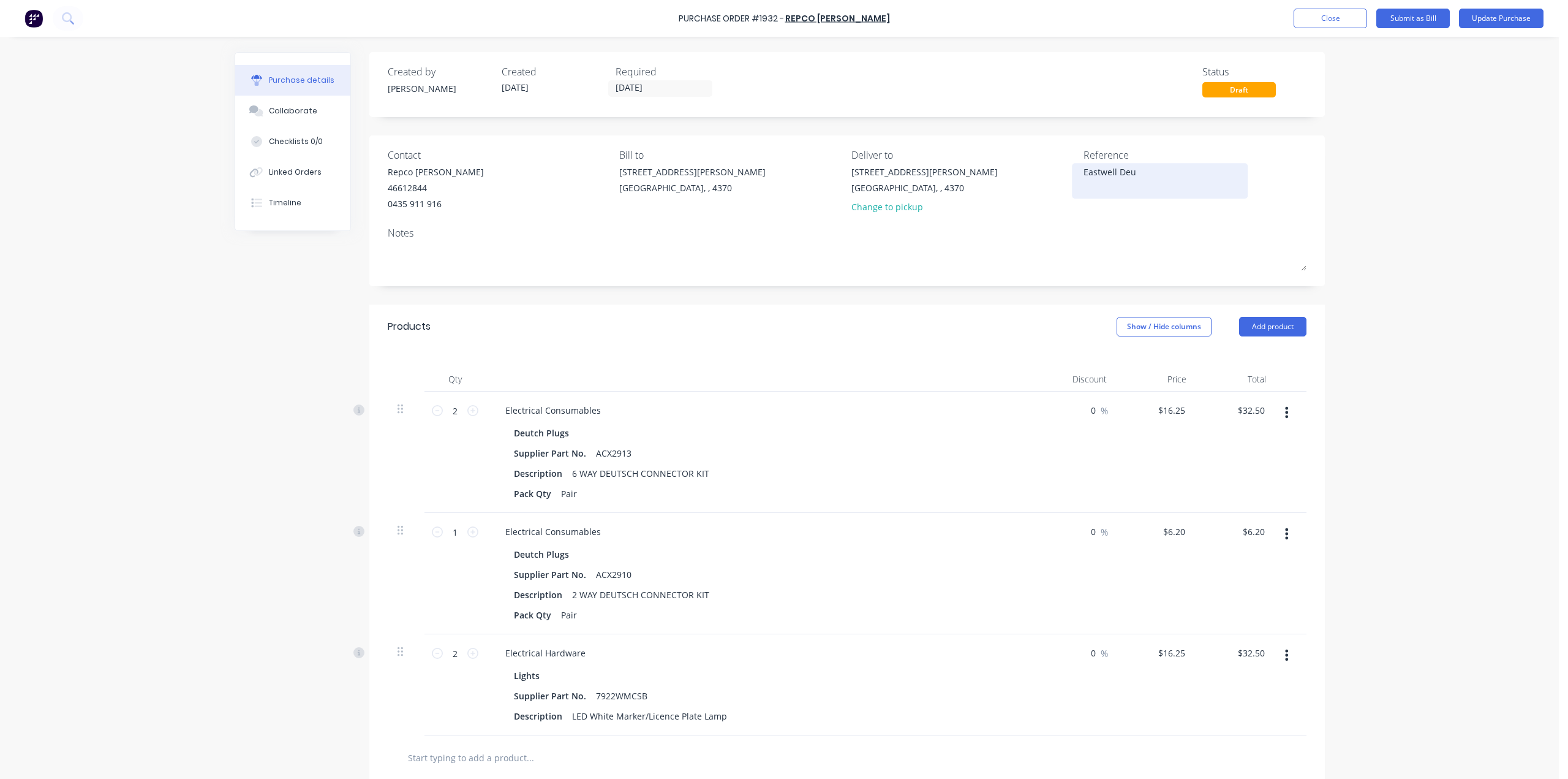
type textarea "x"
type textarea "Eastwell Deut"
type textarea "x"
type textarea "Eastwell Deutf"
type textarea "x"
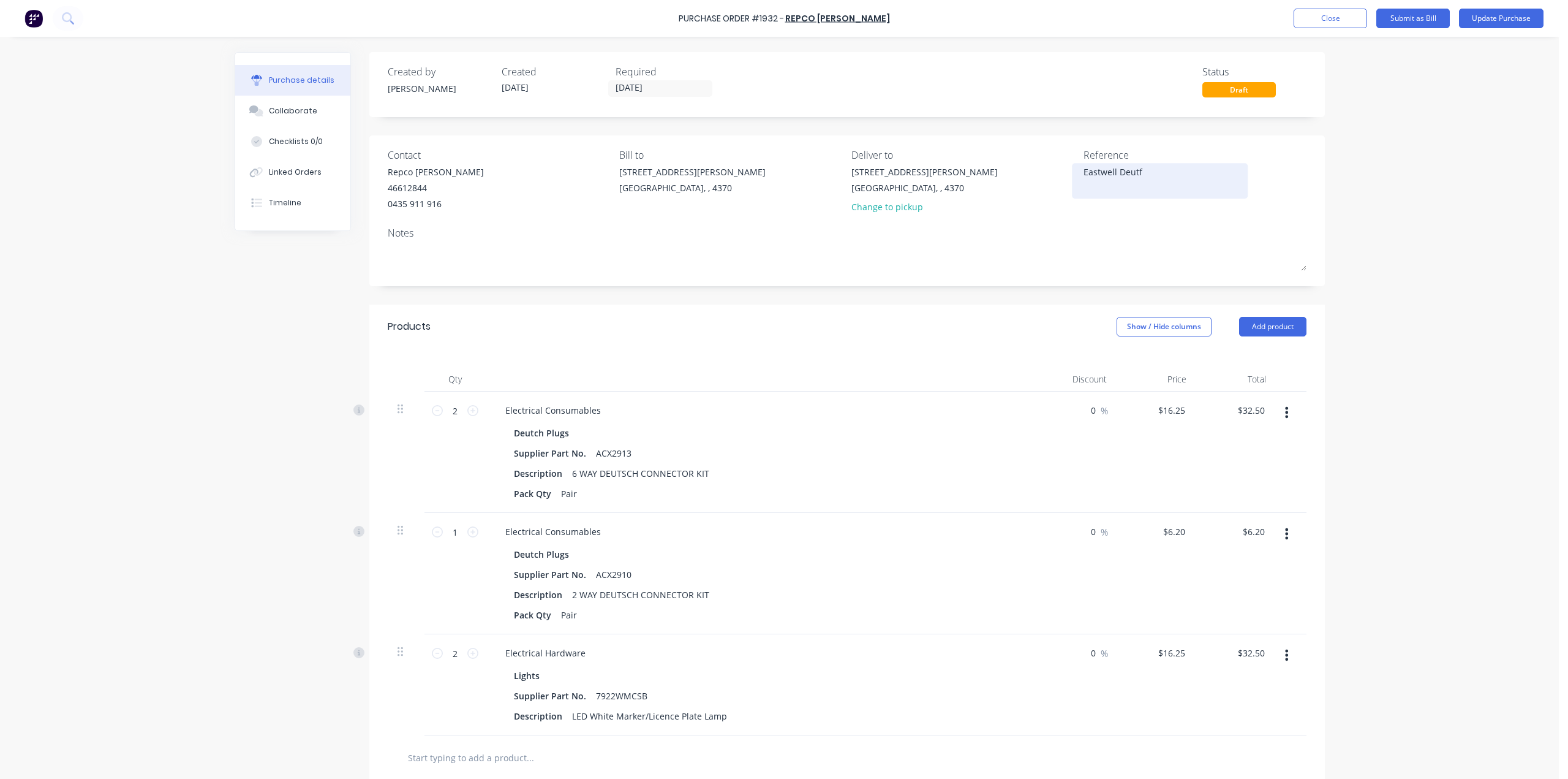
type textarea "Eastwell Deutfc"
type textarea "x"
type textarea "Eastwell Deutf"
type textarea "x"
type textarea "Eastwell Deut"
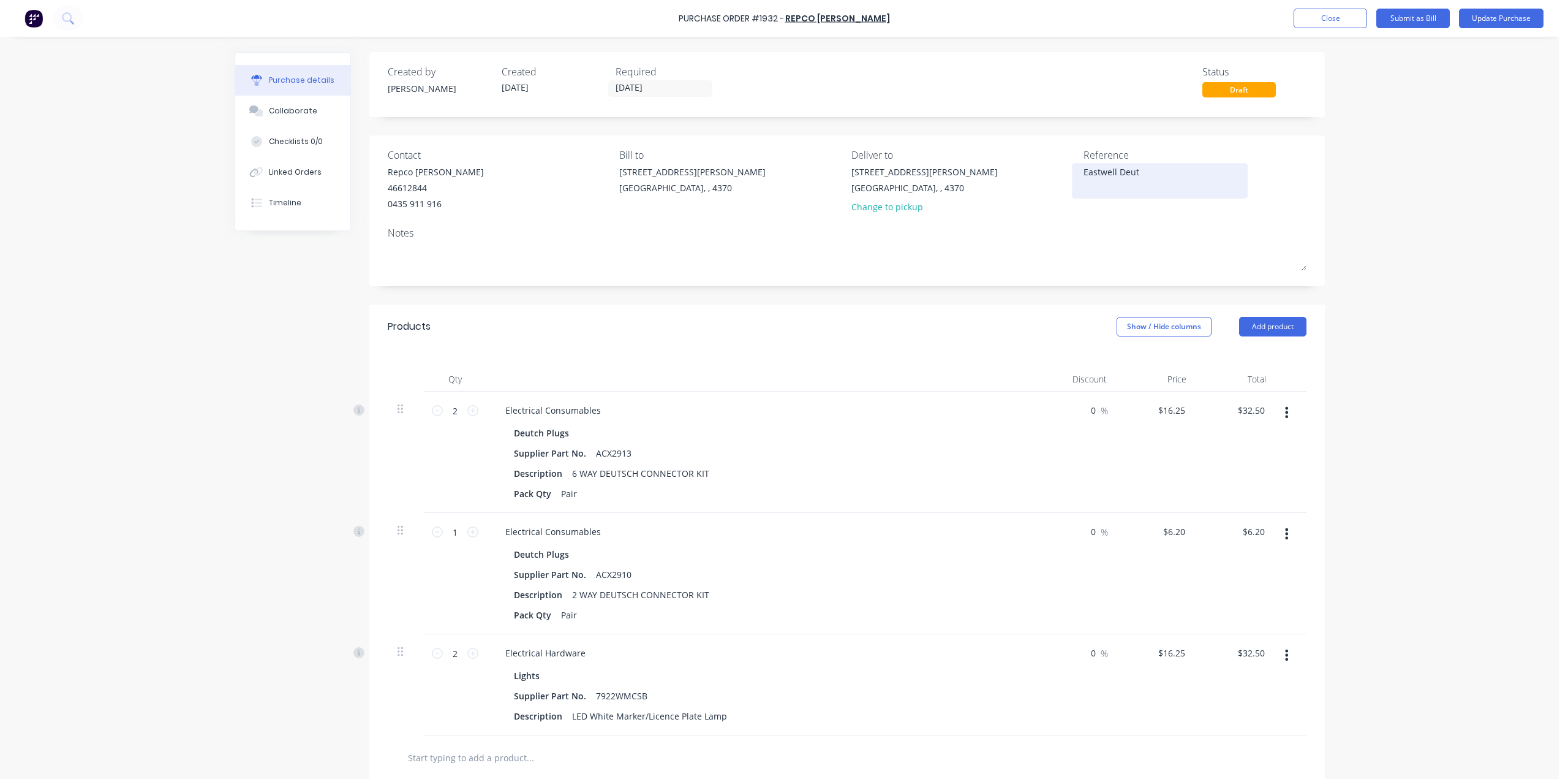
type textarea "x"
type textarea "Eastwell Deutc"
type textarea "x"
type textarea "Eastwell Deutch"
type textarea "x"
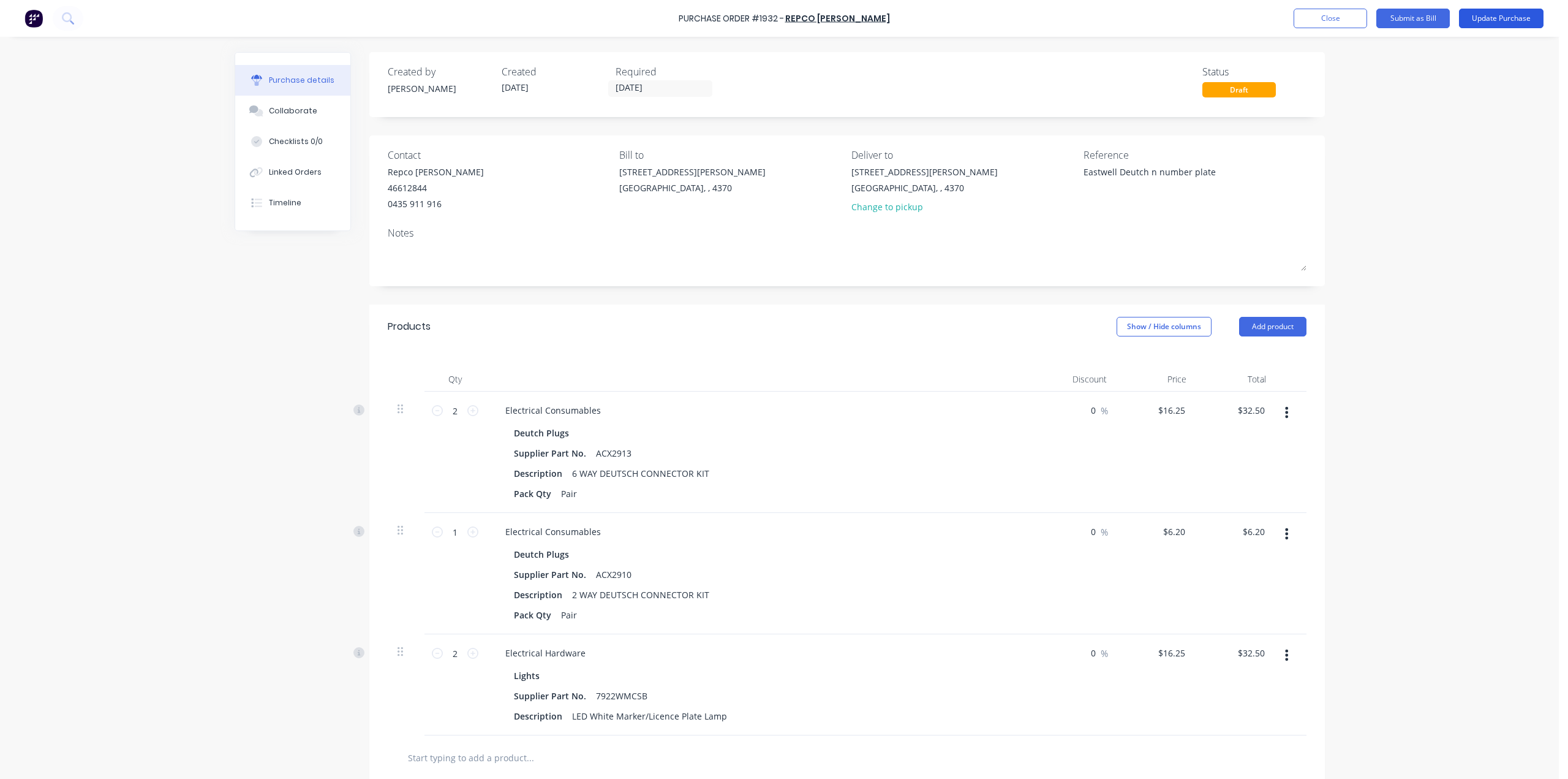
type textarea "Eastwell Deutch n number plate"
type textarea "x"
type textarea "Eastwell Deutch n number plate"
click at [1509, 15] on button "Update Purchase" at bounding box center [1501, 18] width 85 height 20
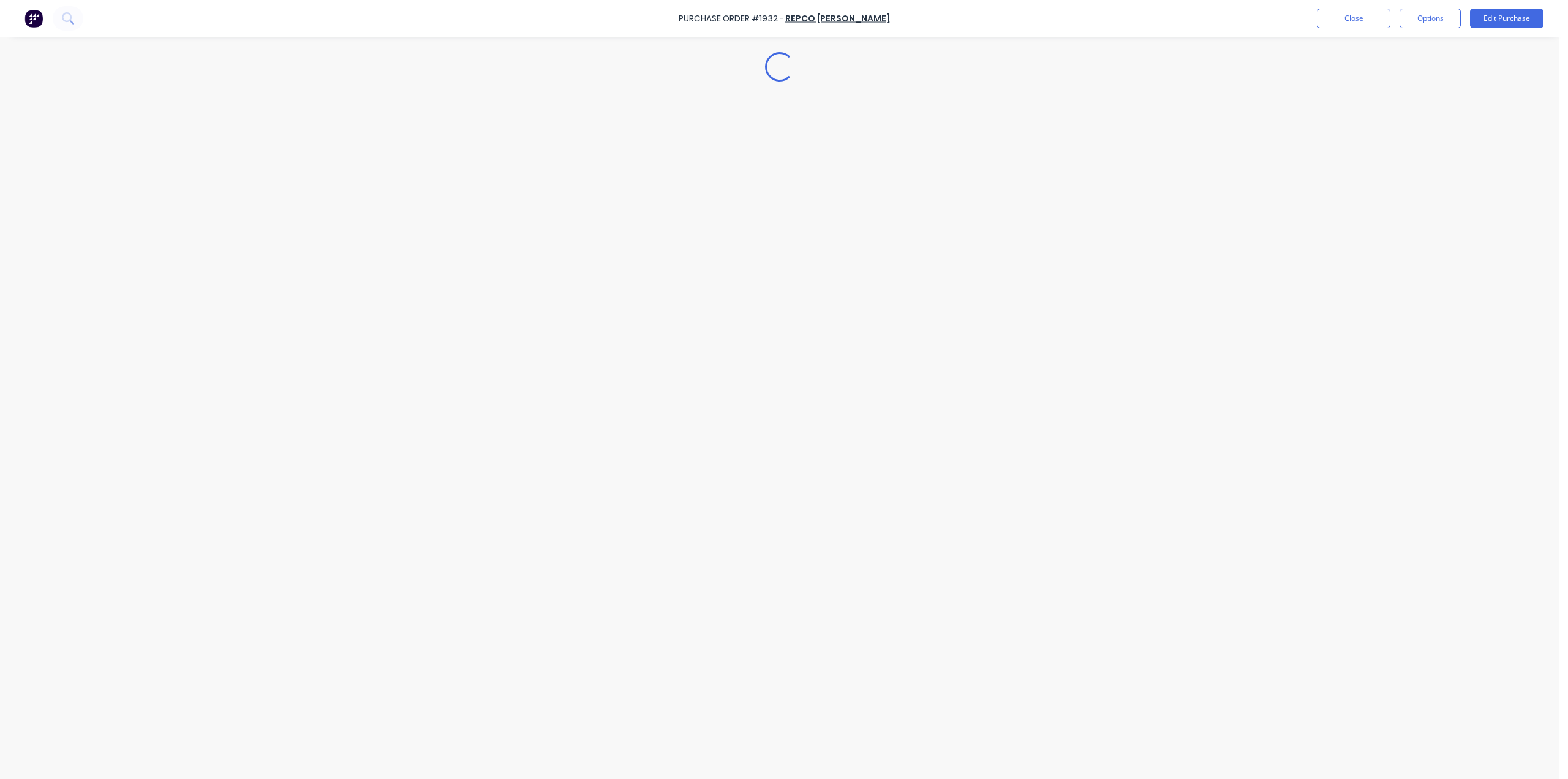
type textarea "x"
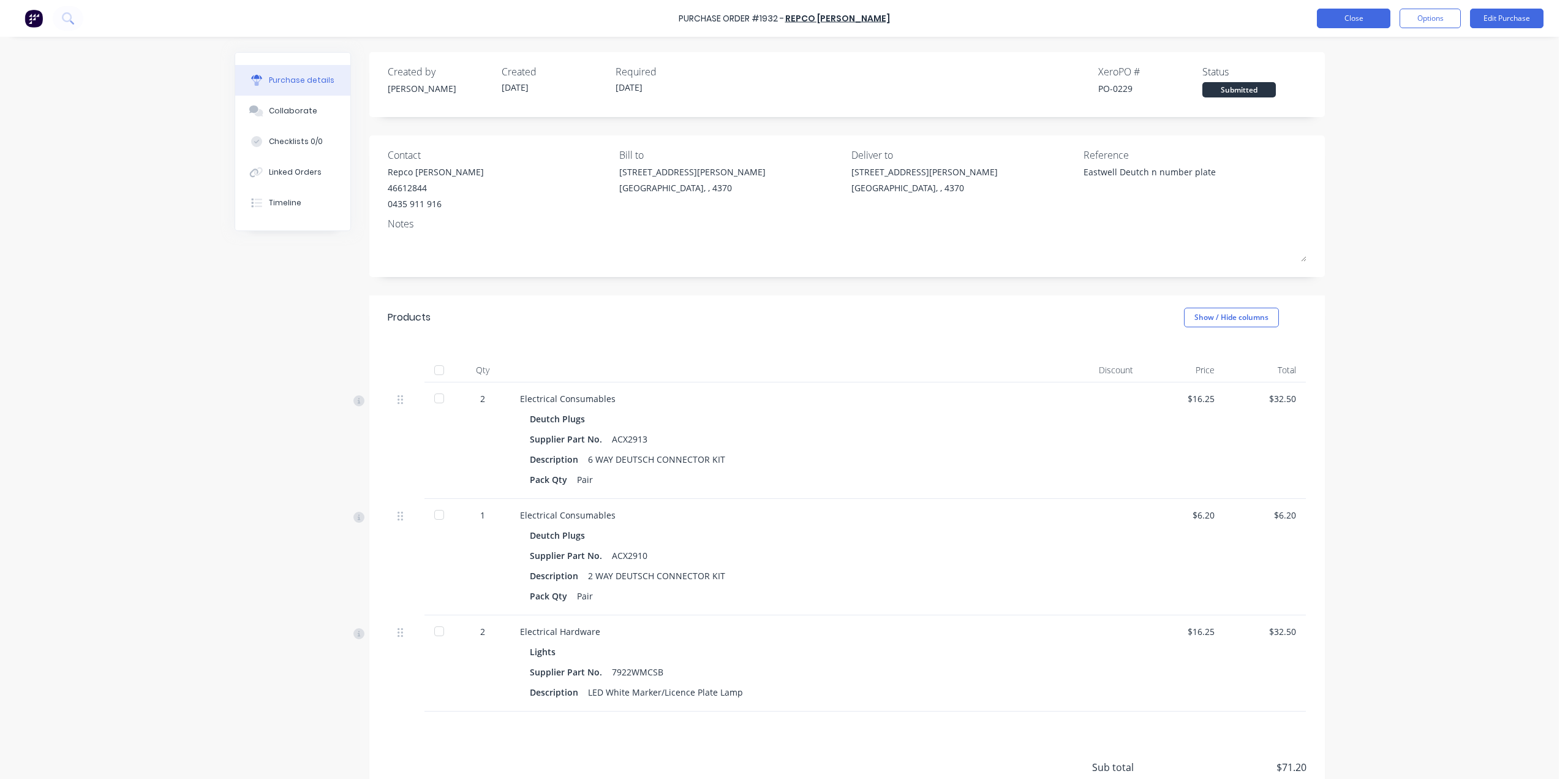
click at [1353, 22] on button "Close" at bounding box center [1353, 18] width 73 height 20
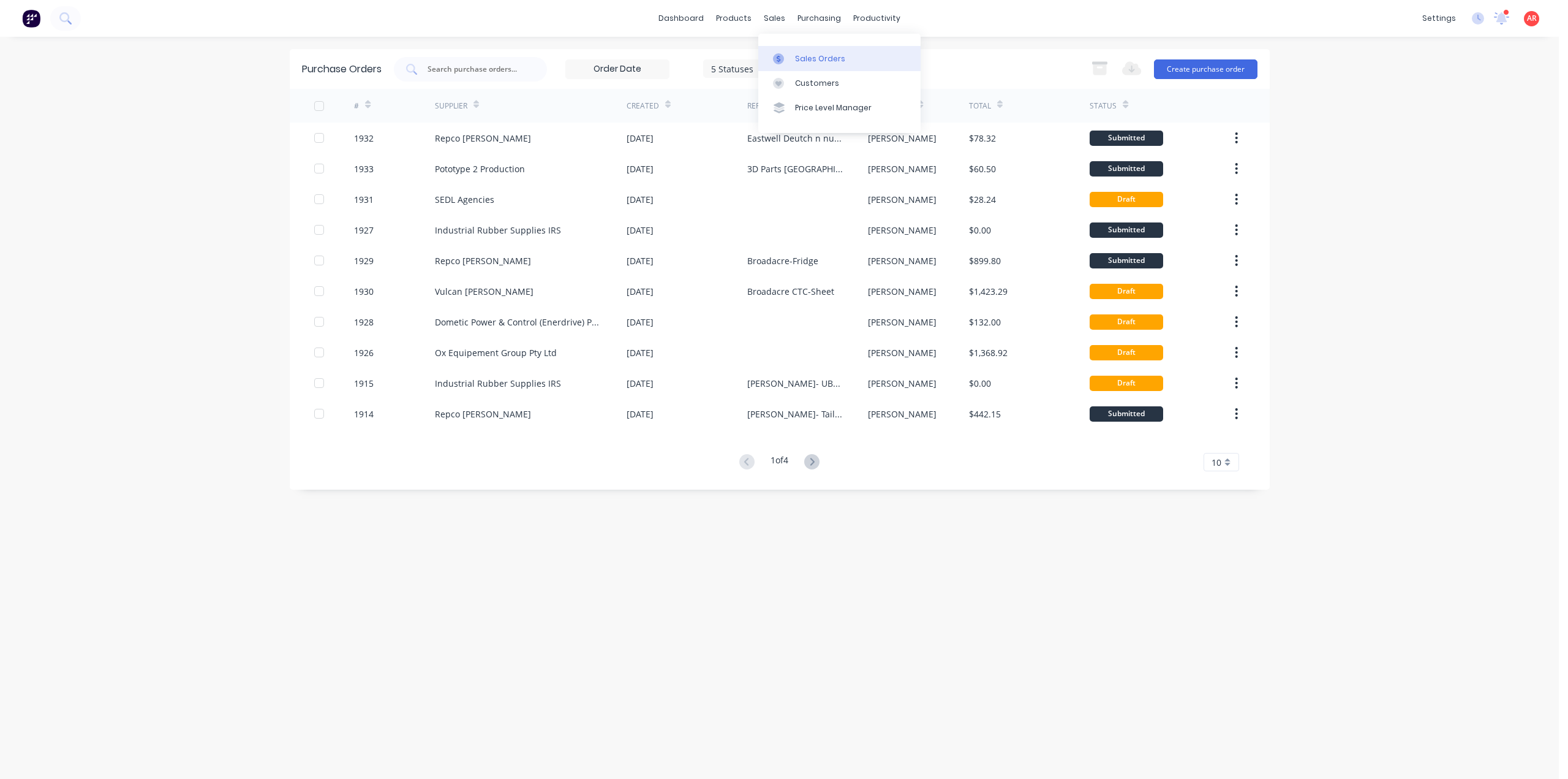
click at [807, 68] on link "Sales Orders" at bounding box center [838, 57] width 162 height 24
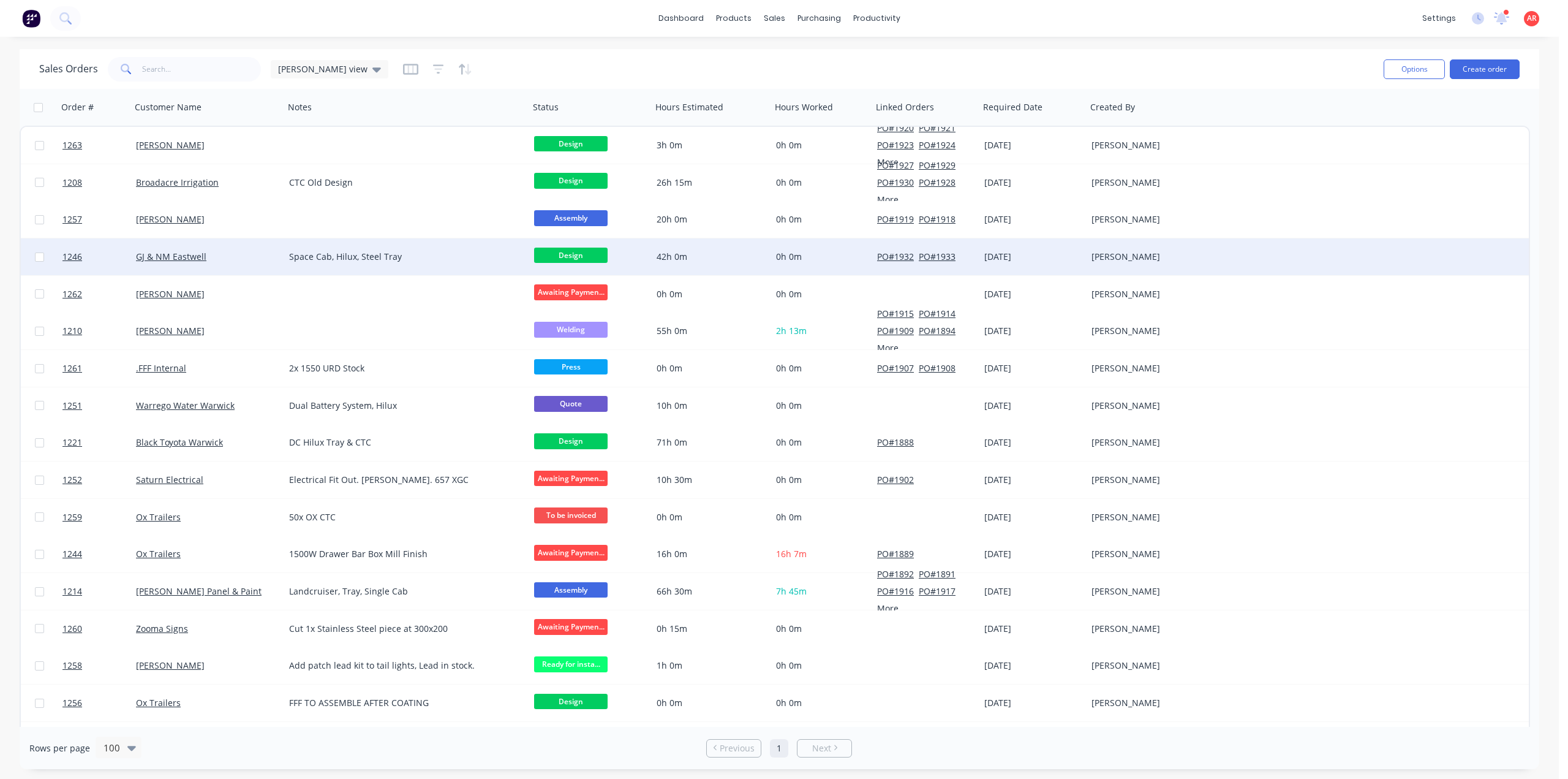
click at [240, 258] on div "GJ & NM Eastwell" at bounding box center [203, 256] width 136 height 12
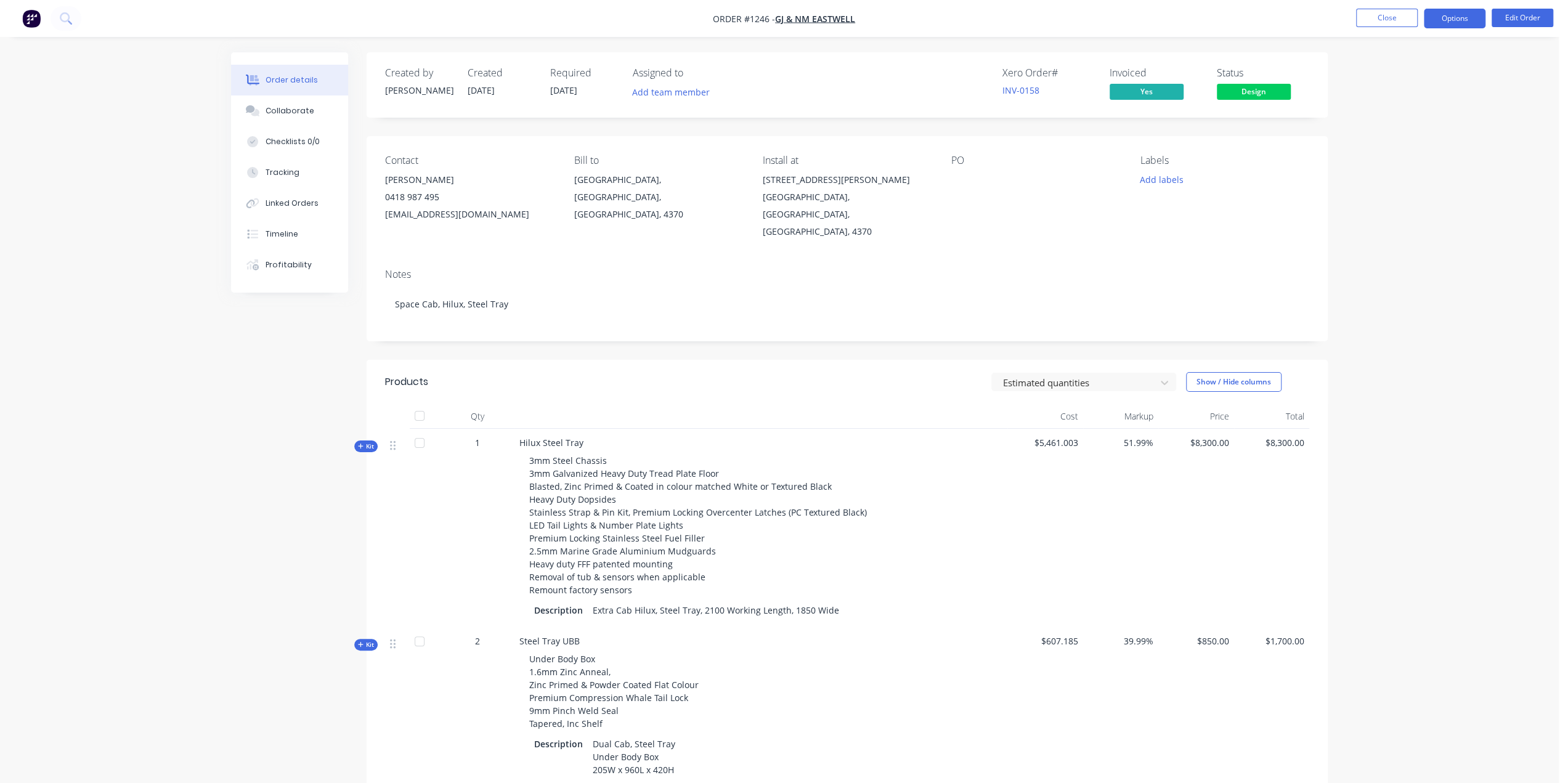
click at [1448, 24] on button "Options" at bounding box center [1454, 18] width 62 height 20
click at [1421, 215] on div "Purchase Products" at bounding box center [1417, 222] width 113 height 18
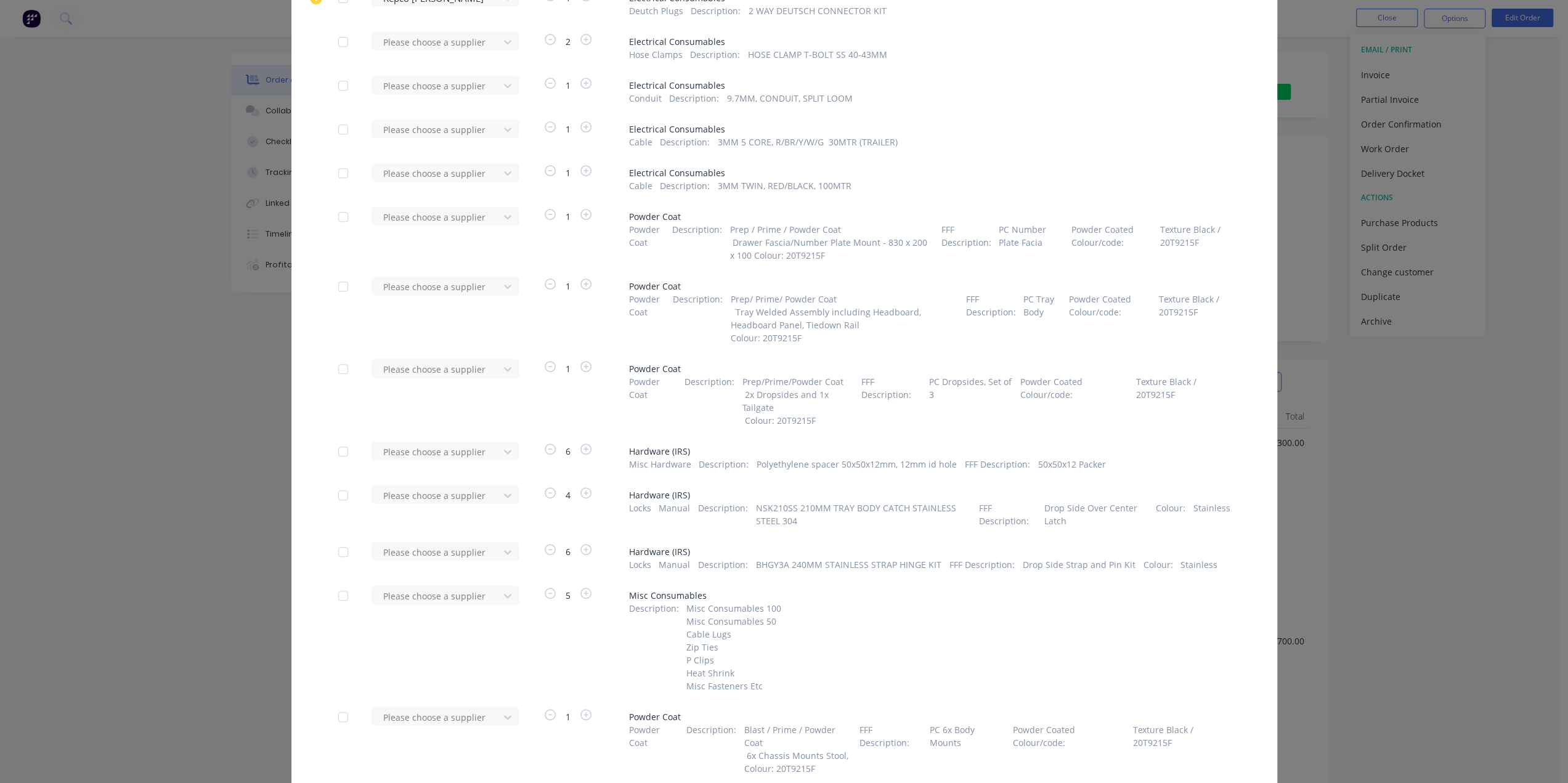
scroll to position [616, 0]
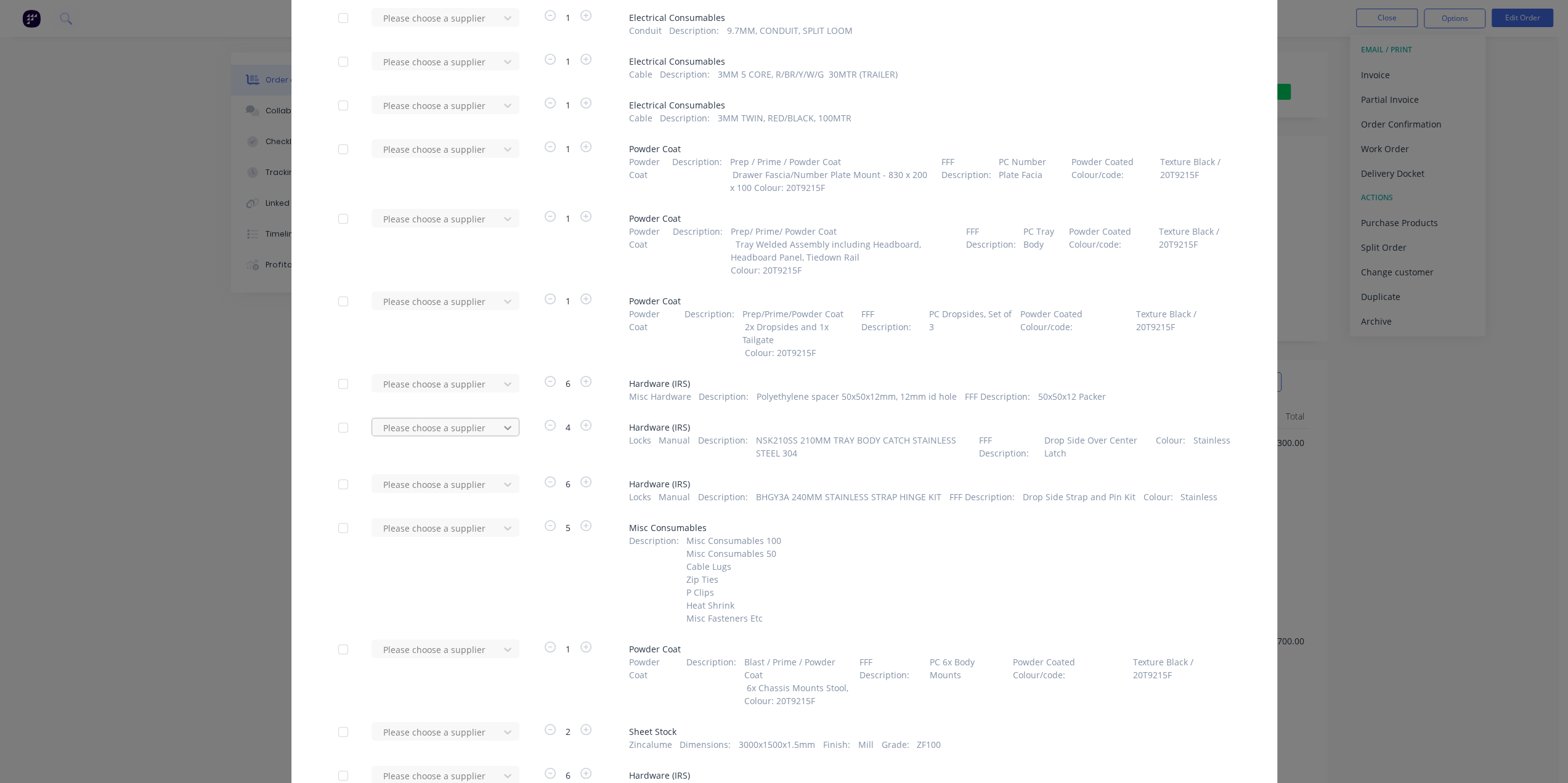
click at [501, 431] on icon at bounding box center [507, 427] width 13 height 13
click at [504, 385] on icon at bounding box center [507, 383] width 8 height 4
type input "irs"
click at [448, 479] on div "Industrial Rubber Supplies IRS" at bounding box center [445, 474] width 148 height 23
click at [446, 426] on div at bounding box center [437, 427] width 111 height 15
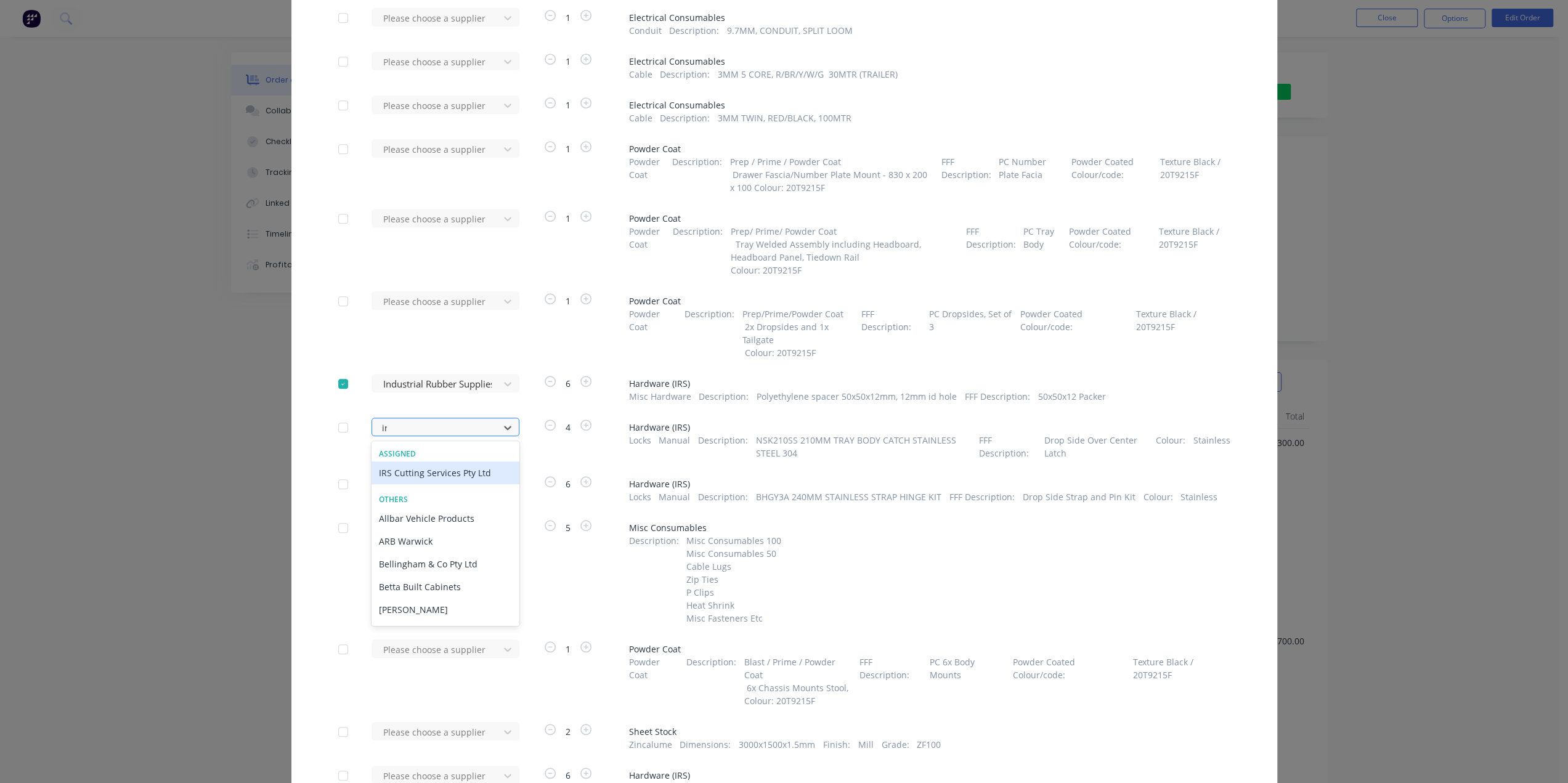
type input "irs"
click at [441, 520] on div "Industrial Rubber Supplies IRS" at bounding box center [445, 518] width 148 height 23
click at [460, 478] on div at bounding box center [437, 484] width 111 height 15
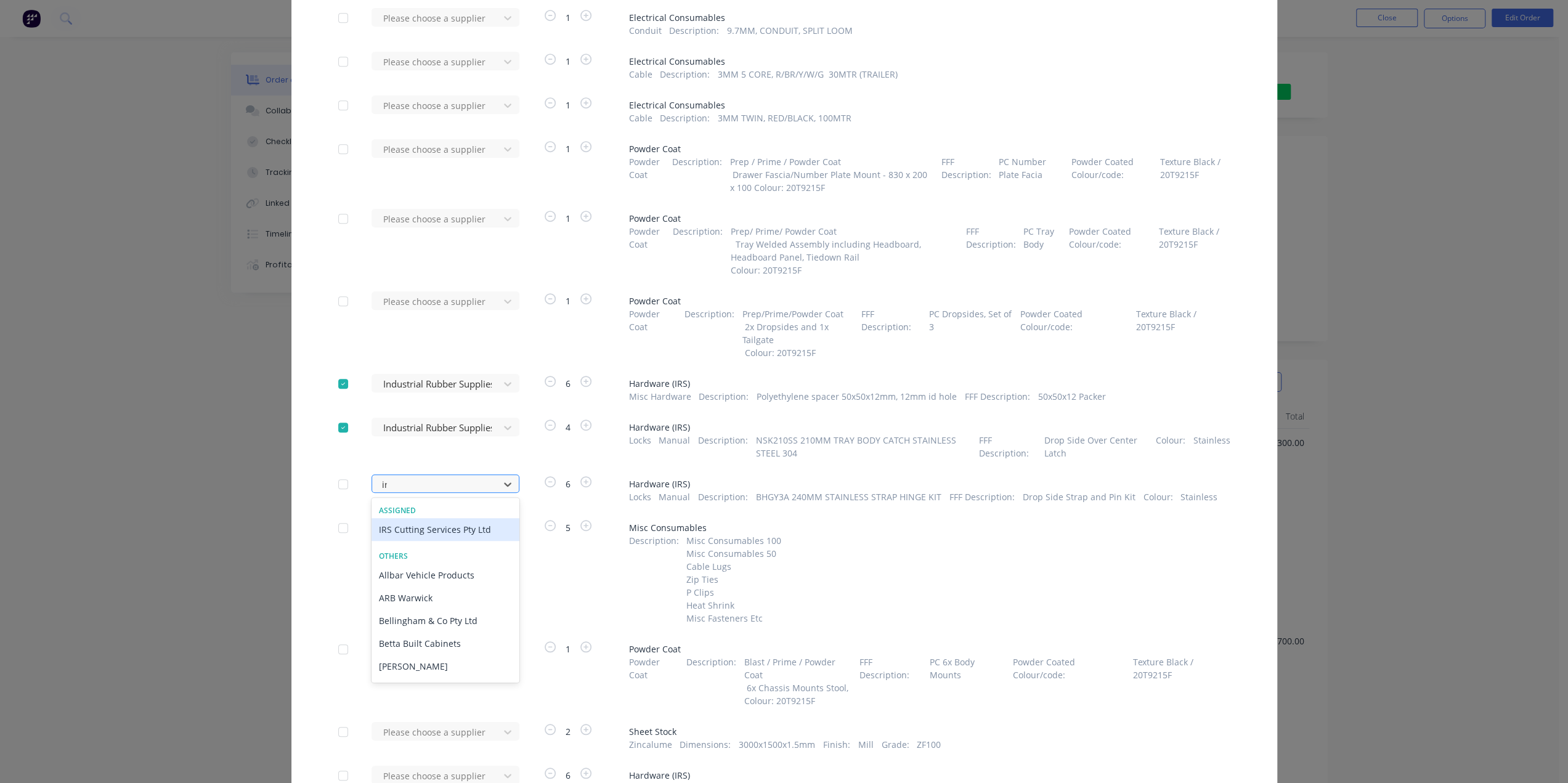
type input "irs"
click at [464, 573] on div "Industrial Rubber Supplies IRS" at bounding box center [445, 575] width 148 height 23
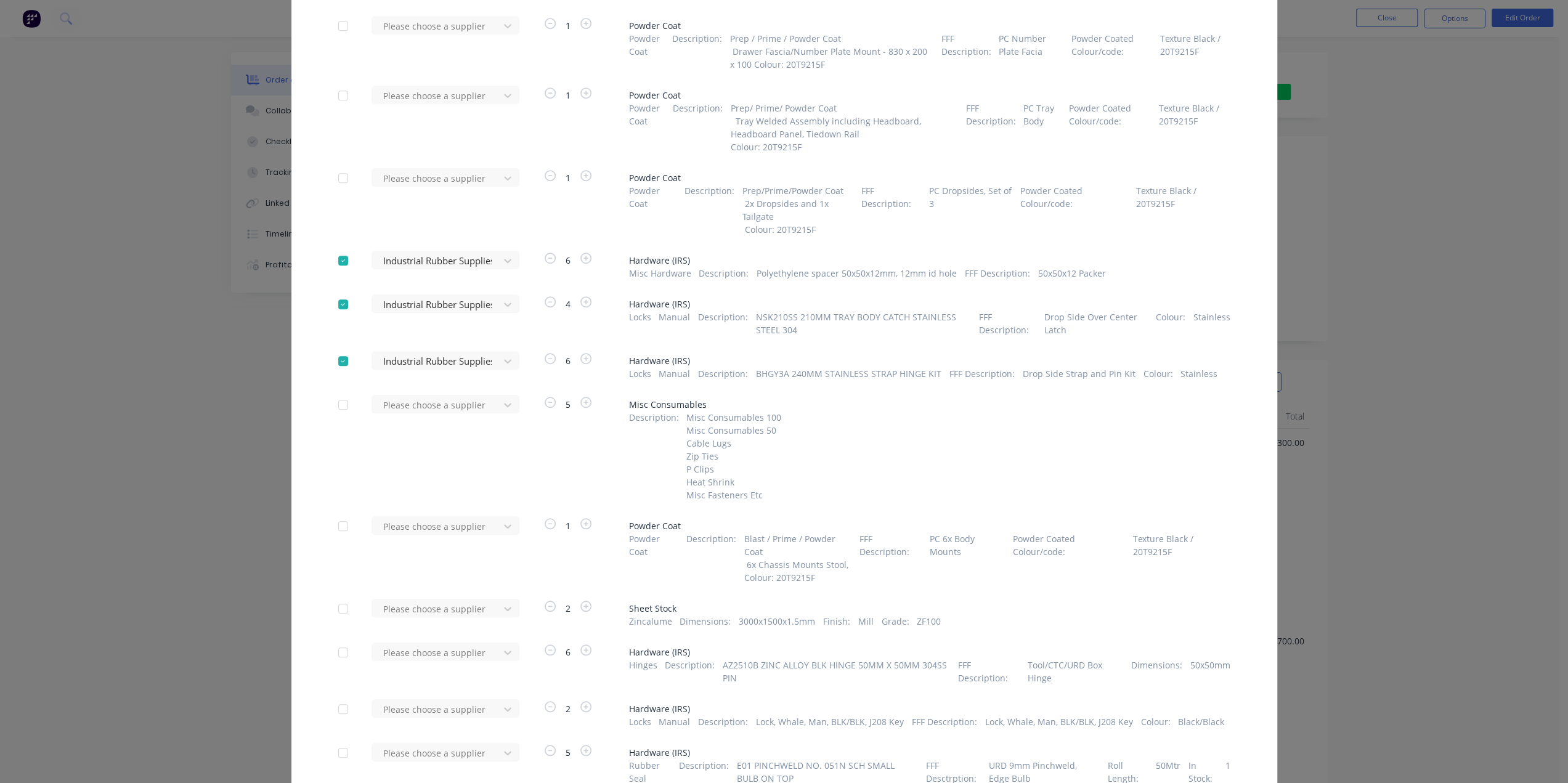
scroll to position [924, 0]
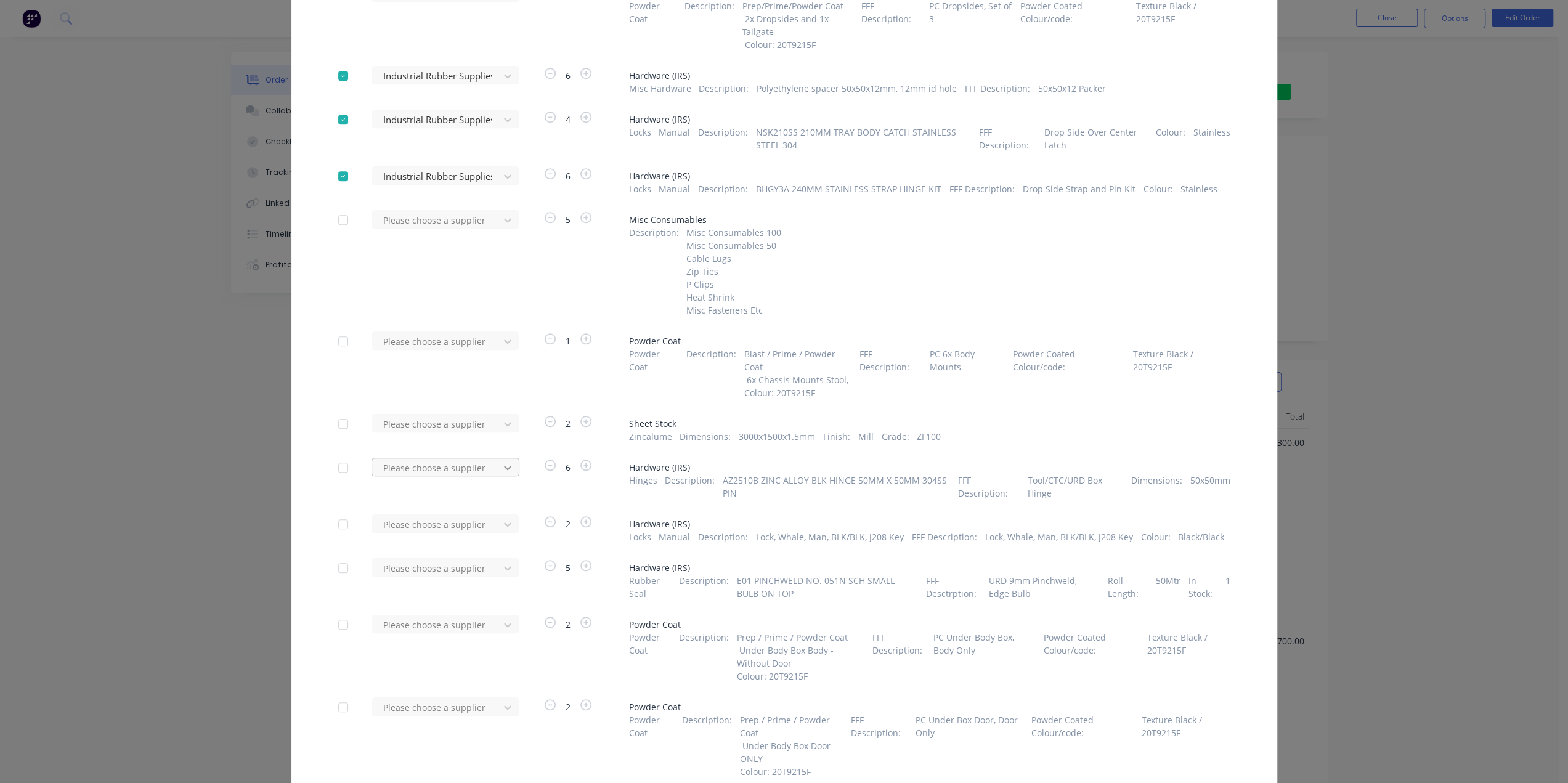
click at [501, 470] on icon at bounding box center [507, 467] width 13 height 13
type input "irs"
click at [466, 554] on div "Industrial Rubber Supplies IRS" at bounding box center [445, 558] width 148 height 23
click at [463, 525] on div at bounding box center [437, 525] width 111 height 15
type input "irs"
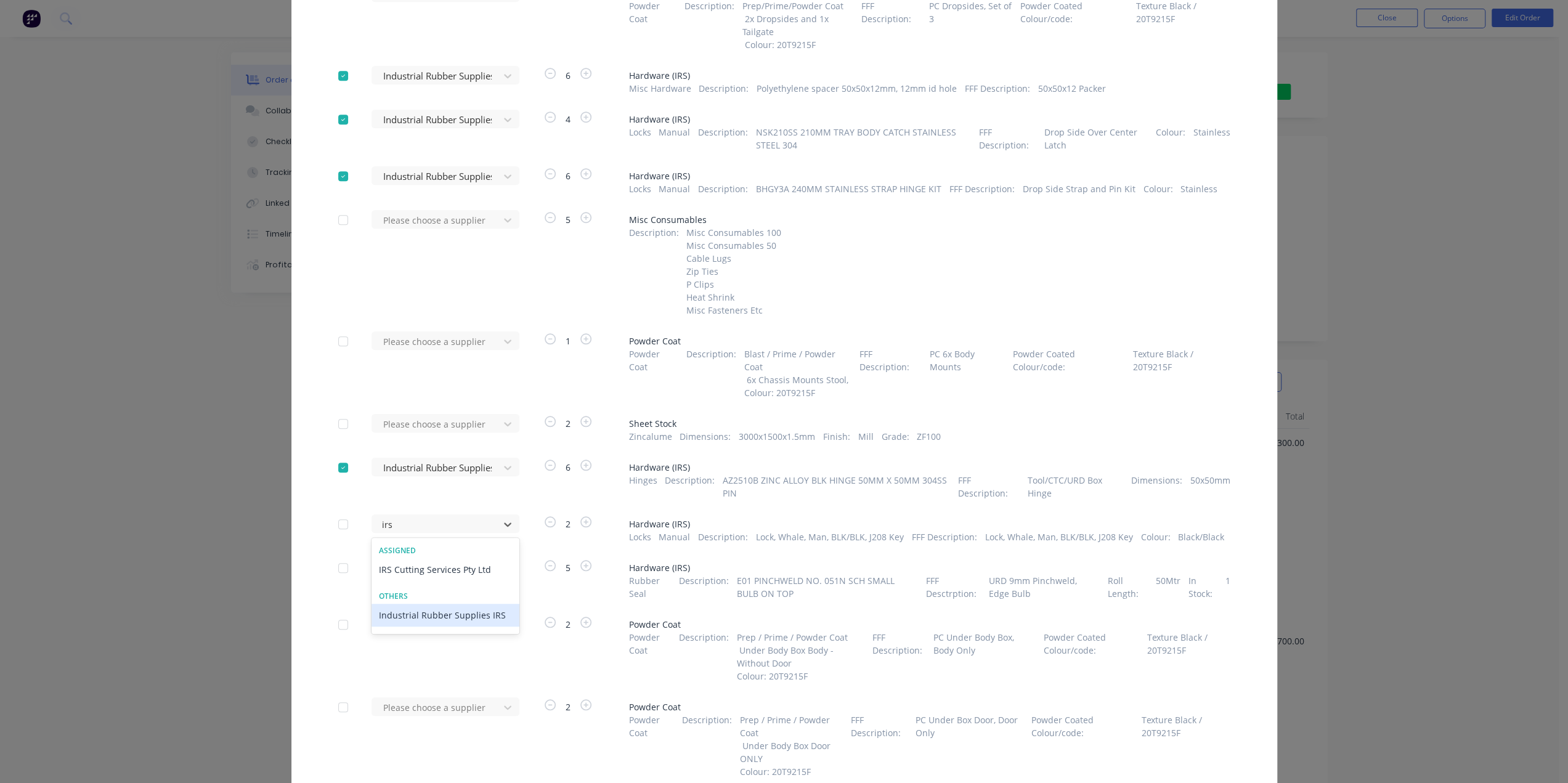
click at [456, 618] on div "Industrial Rubber Supplies IRS" at bounding box center [445, 614] width 148 height 23
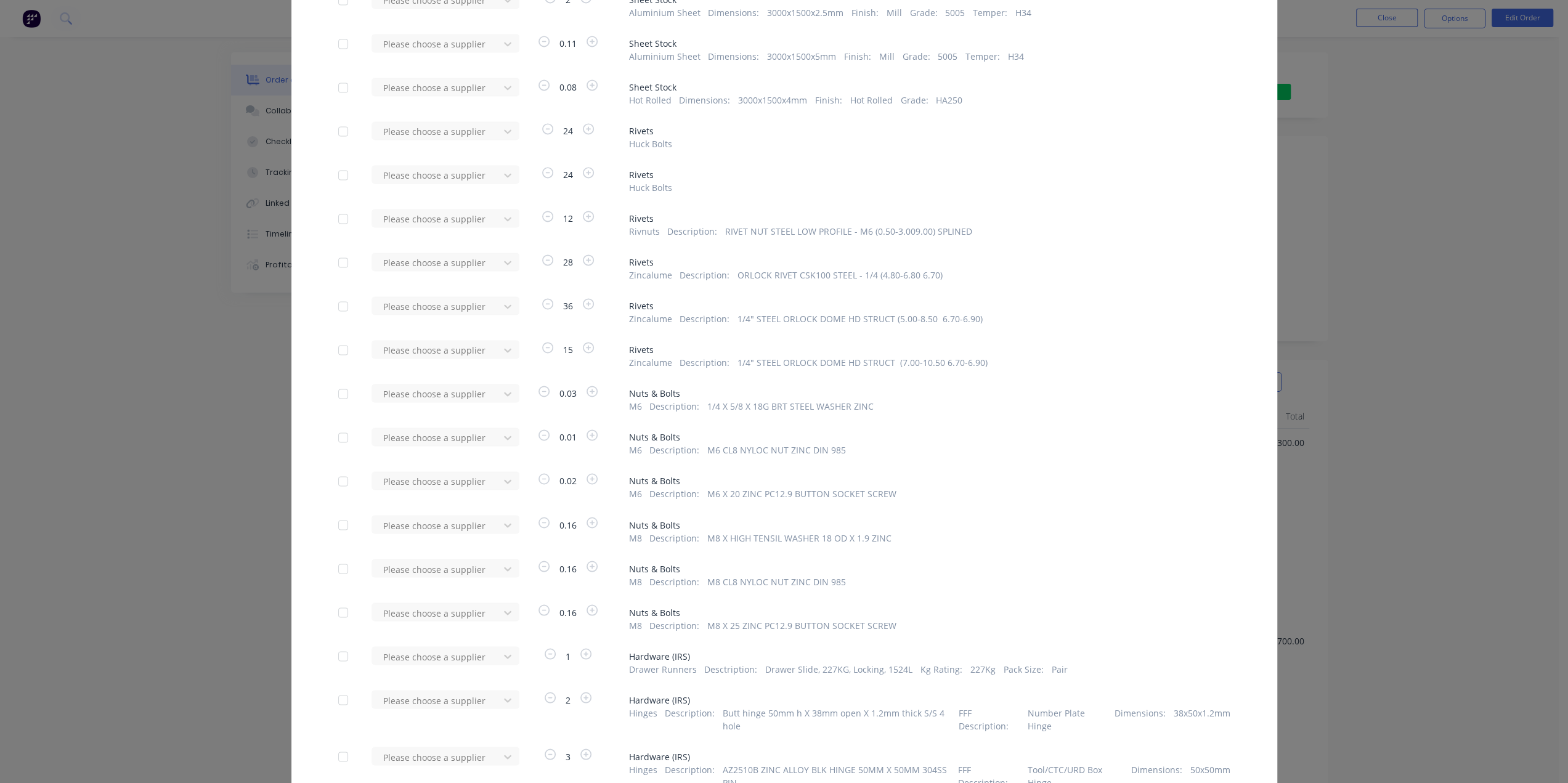
scroll to position [2032, 0]
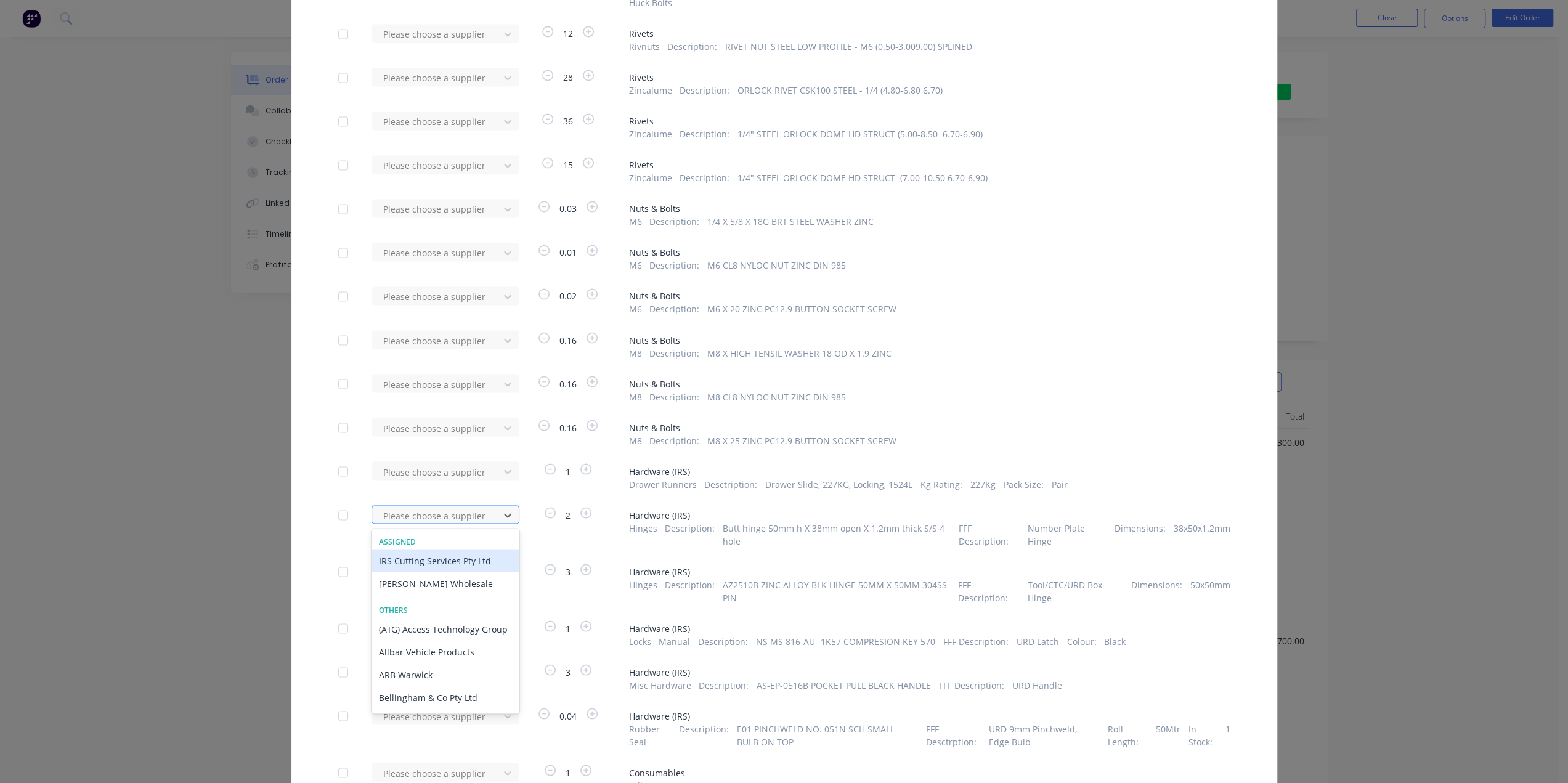
click at [489, 519] on div "Please choose a supplier" at bounding box center [437, 514] width 118 height 18
type input "irs"
click at [484, 601] on div "Industrial Rubber Supplies IRS" at bounding box center [445, 605] width 148 height 23
click at [502, 562] on div at bounding box center [507, 571] width 23 height 20
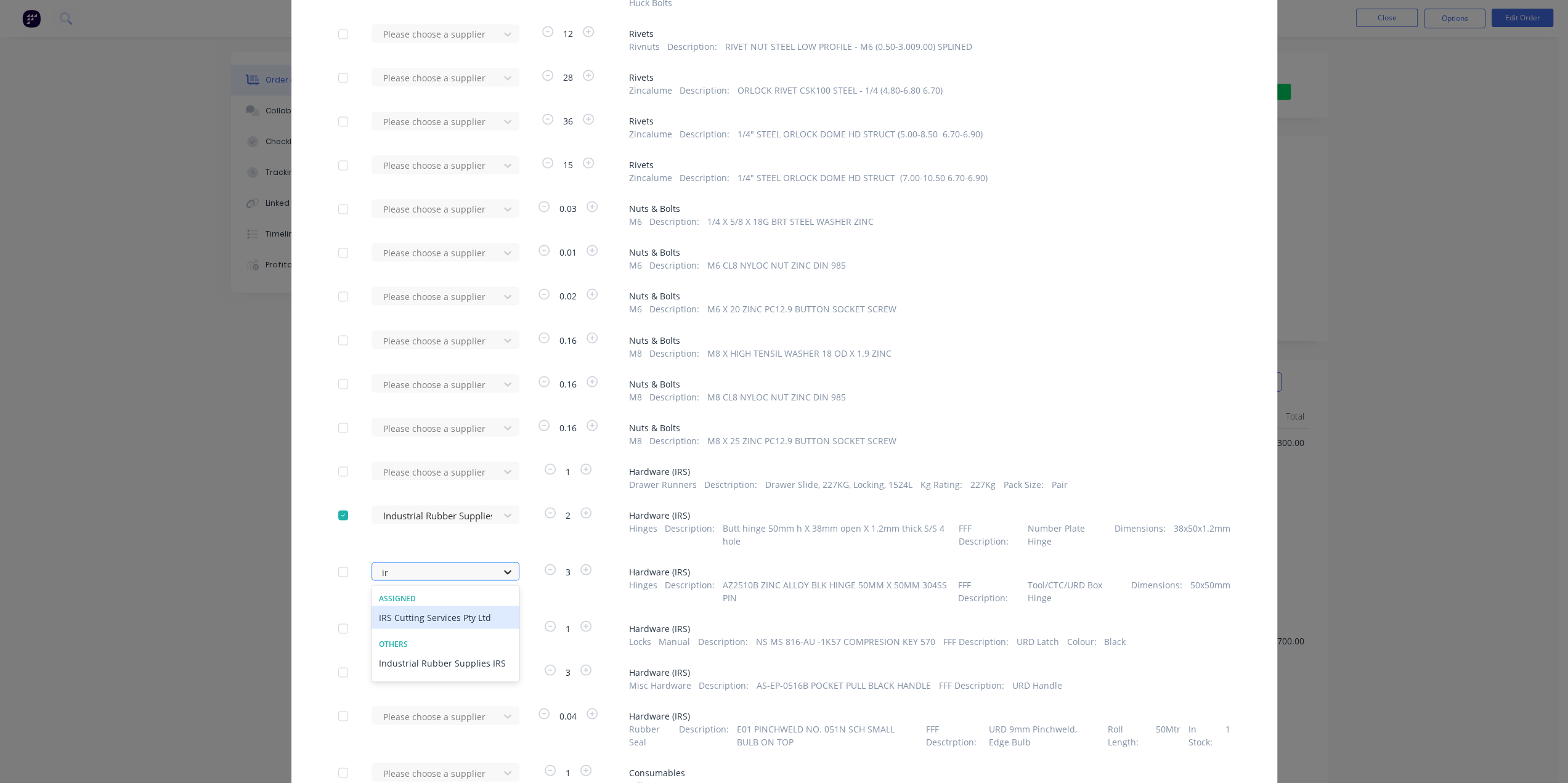
type input "irs"
click at [487, 666] on div "Industrial Rubber Supplies IRS" at bounding box center [445, 662] width 148 height 23
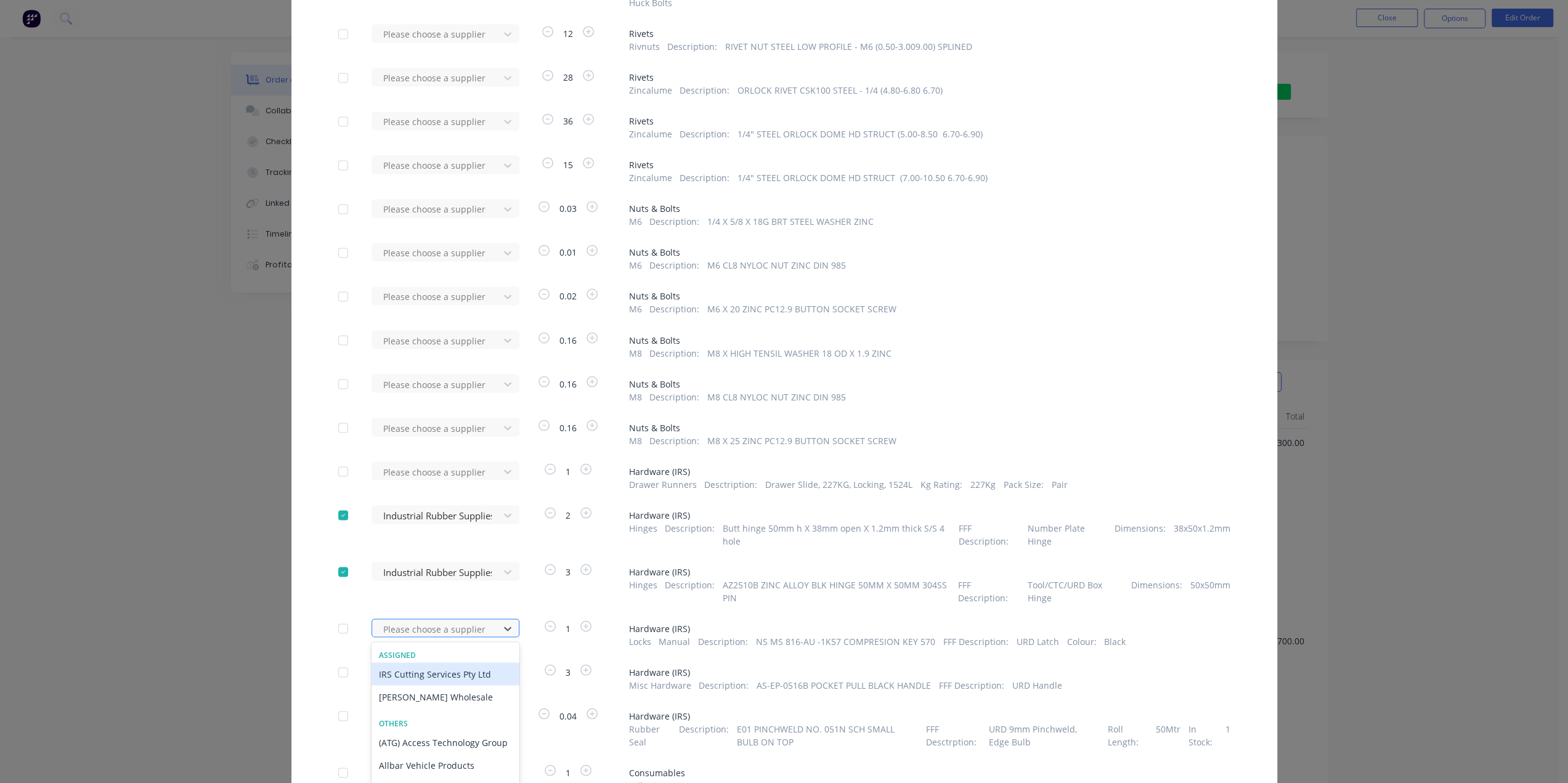
click at [488, 627] on div "36 results available. Use Up and Down to choose options, press Enter to select …" at bounding box center [439, 627] width 136 height 18
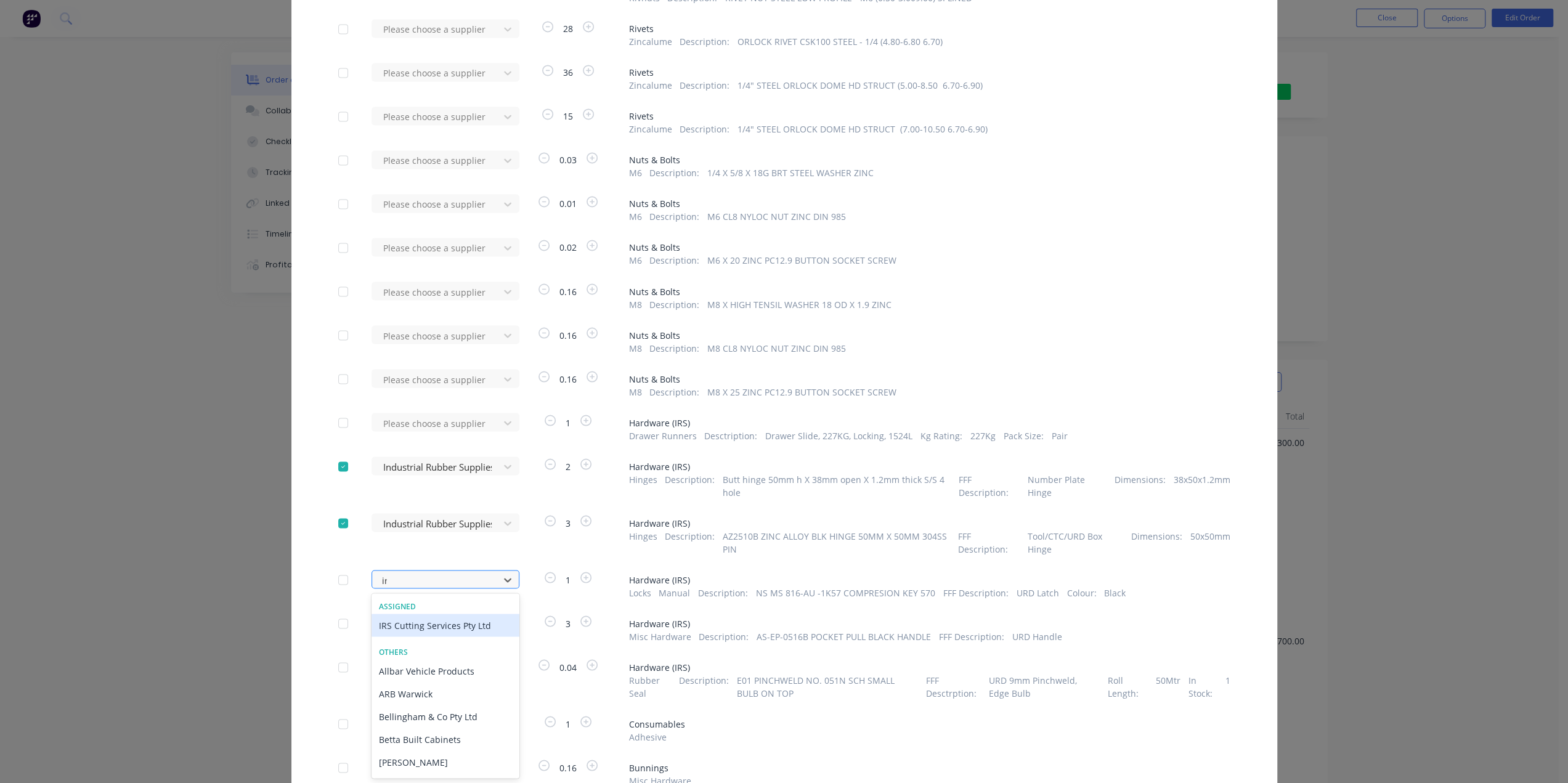
type input "irs"
click at [472, 672] on div "Industrial Rubber Supplies IRS" at bounding box center [445, 670] width 148 height 23
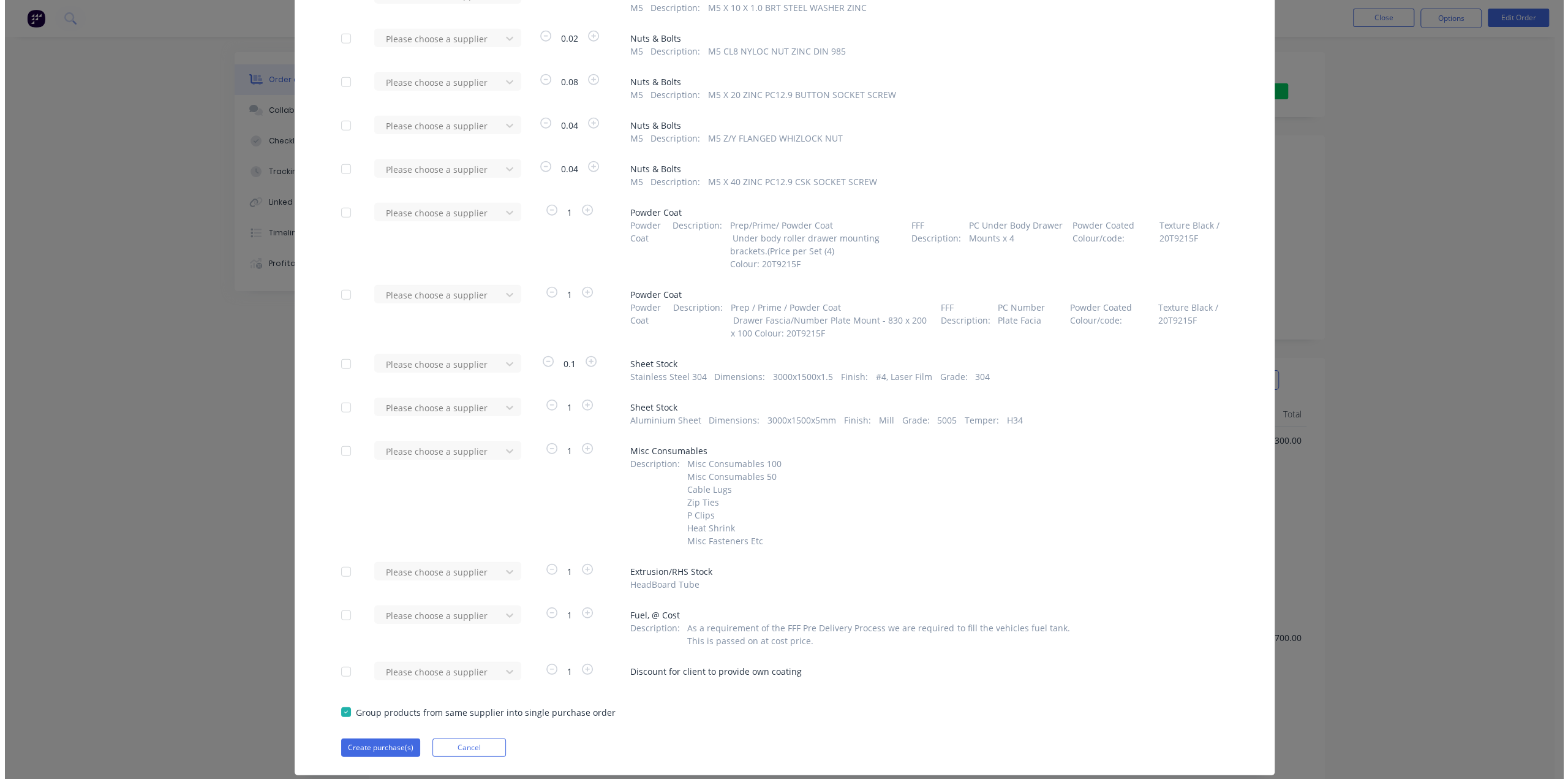
scroll to position [2928, 0]
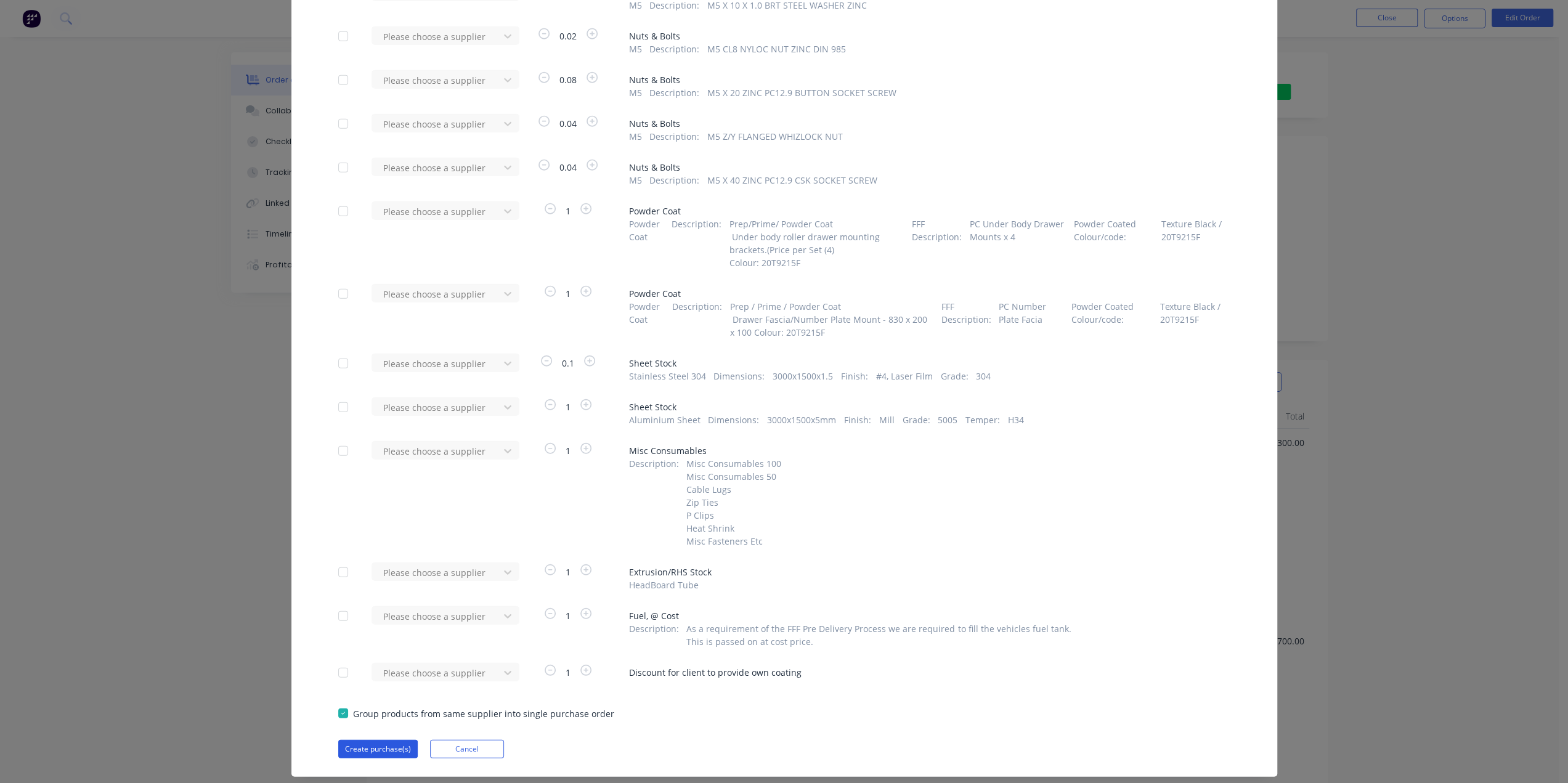
click at [385, 740] on button "Create purchase(s)" at bounding box center [377, 749] width 79 height 18
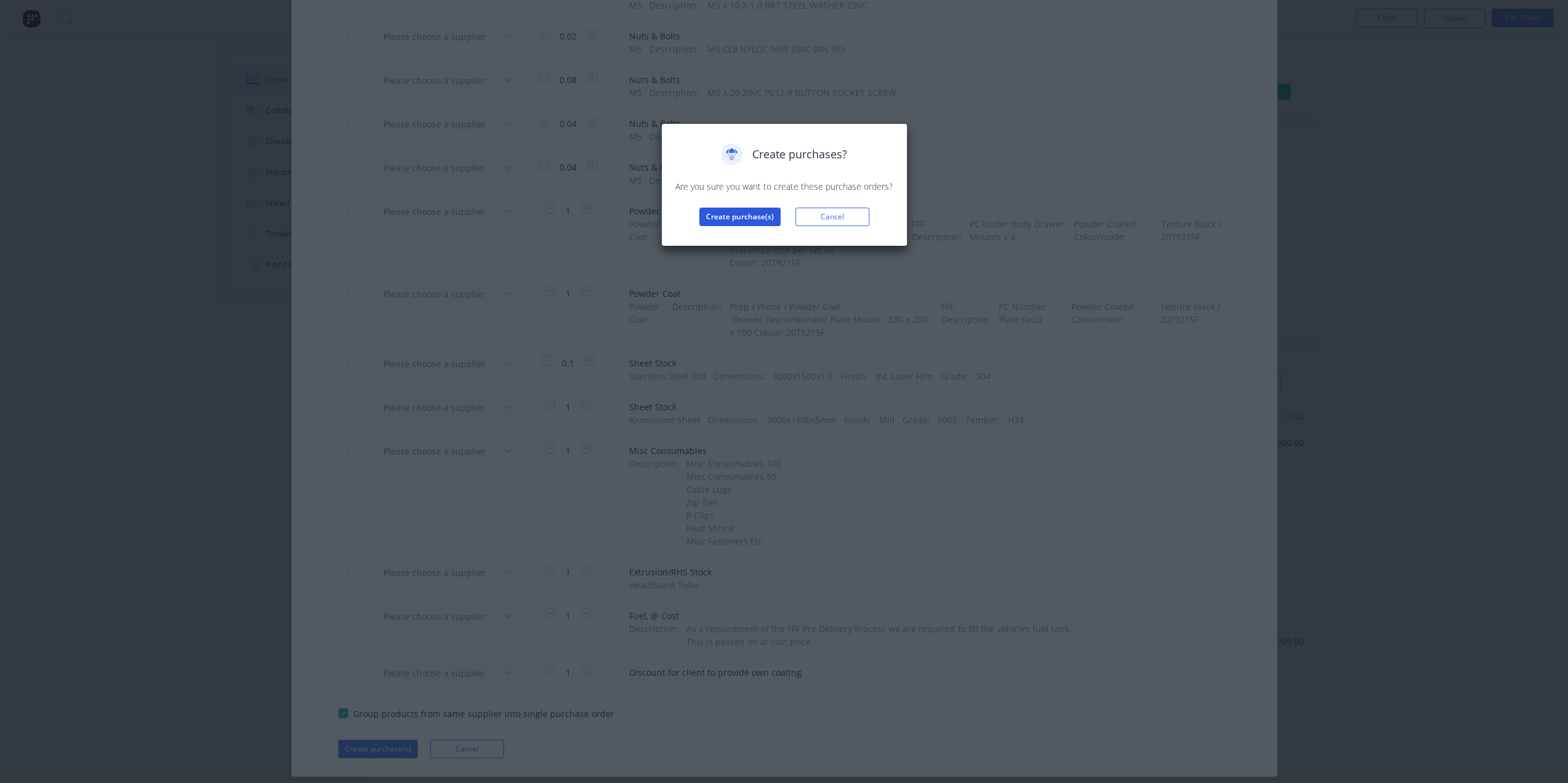
click at [744, 215] on button "Create purchase(s)" at bounding box center [740, 217] width 81 height 18
click at [741, 242] on button "View purchase(s)" at bounding box center [740, 237] width 74 height 18
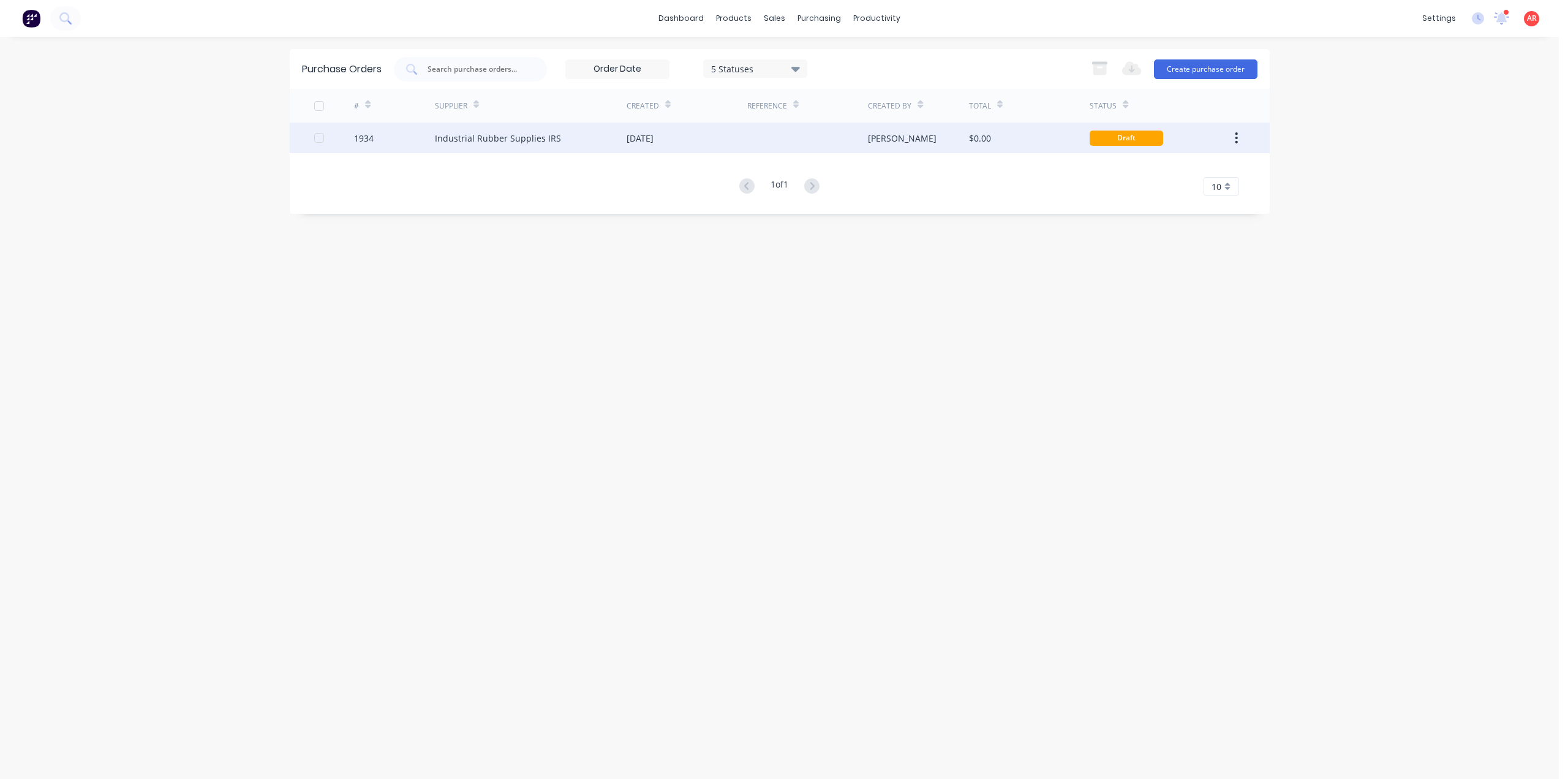
click at [561, 141] on div "Industrial Rubber Supplies IRS" at bounding box center [531, 137] width 191 height 31
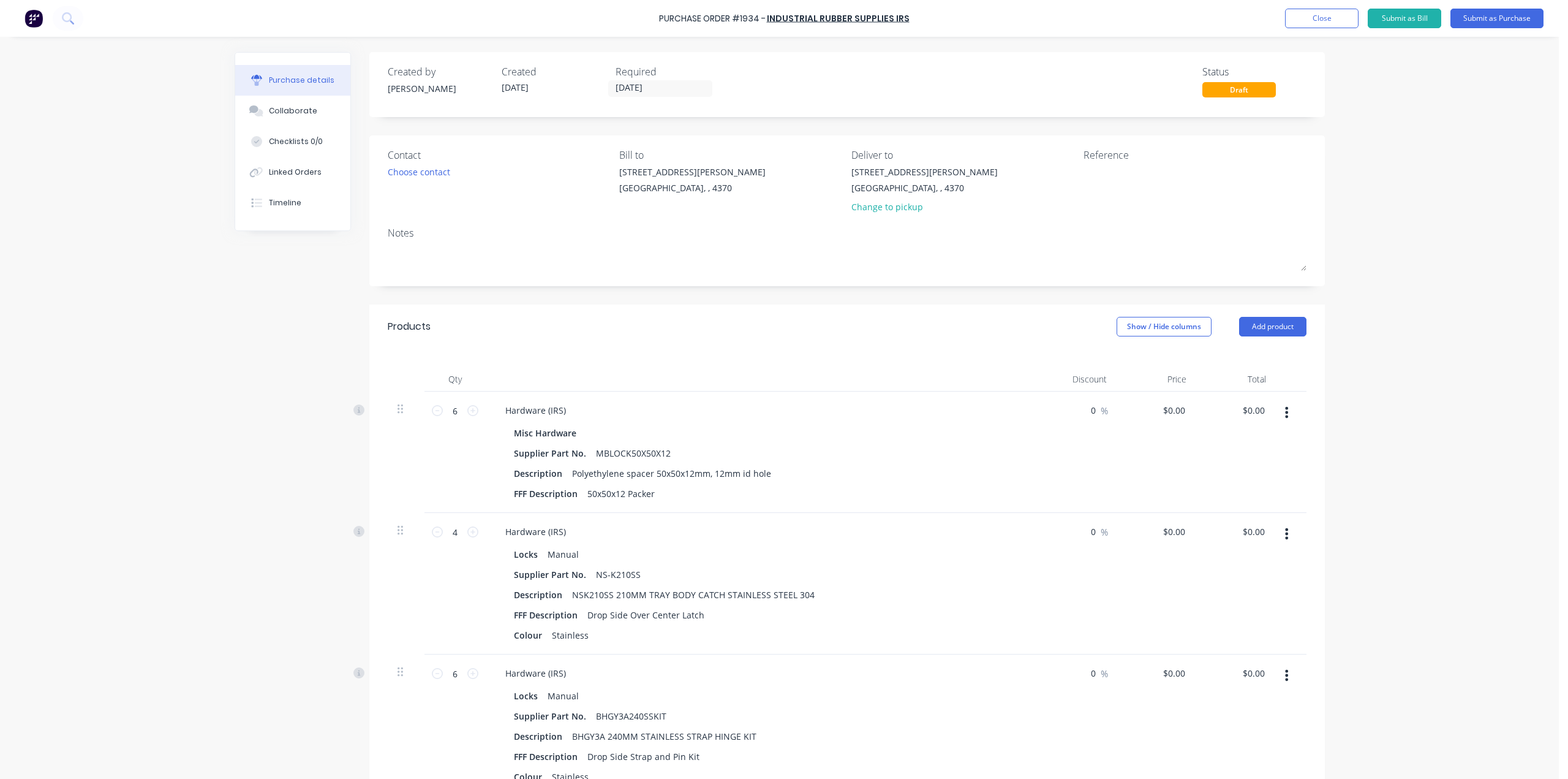
click at [646, 77] on div "Required" at bounding box center [667, 72] width 104 height 15
click at [650, 82] on input "[DATE]" at bounding box center [660, 88] width 103 height 15
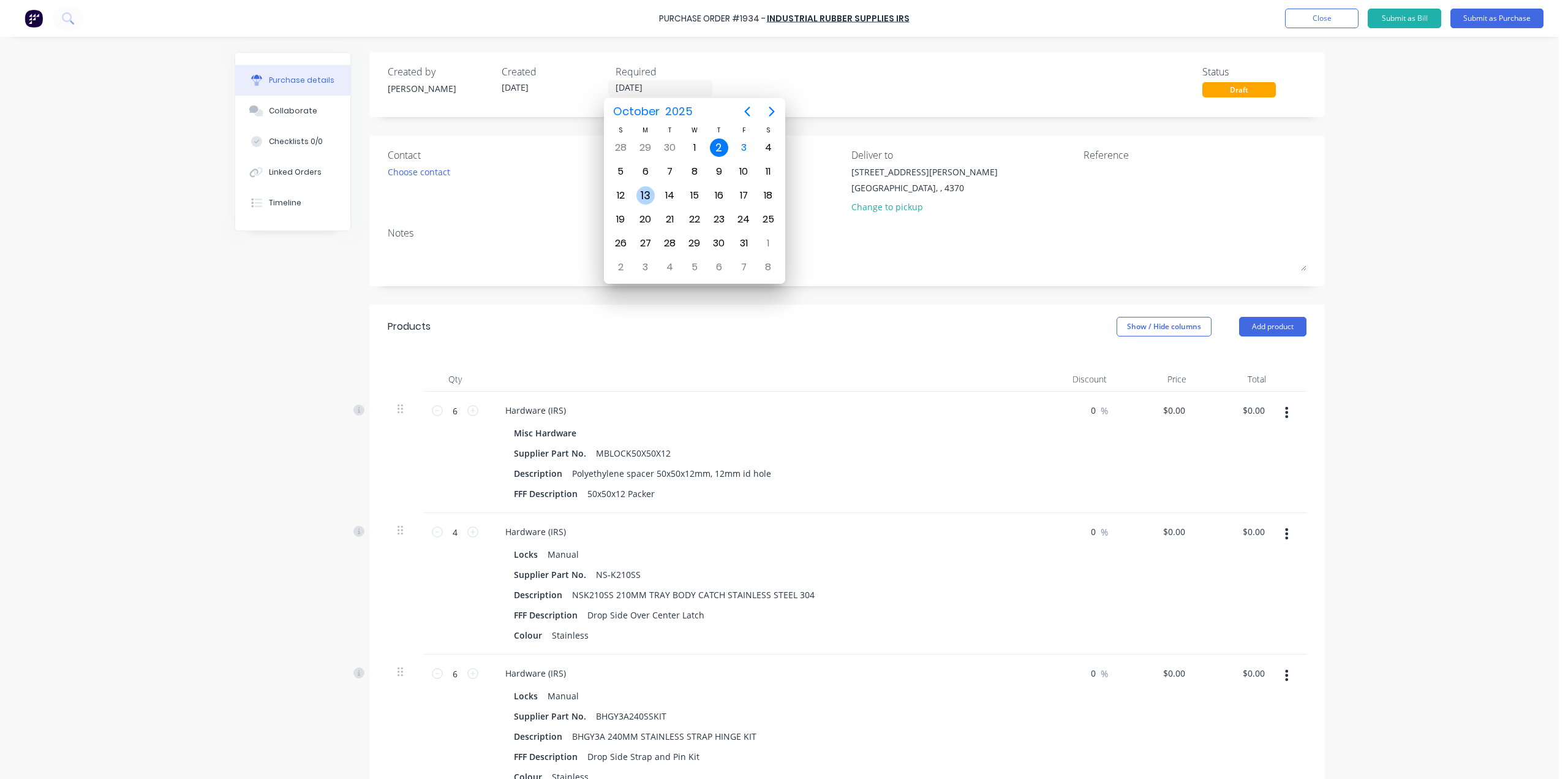
click at [640, 189] on div "13" at bounding box center [646, 196] width 18 height 18
type input "[DATE]"
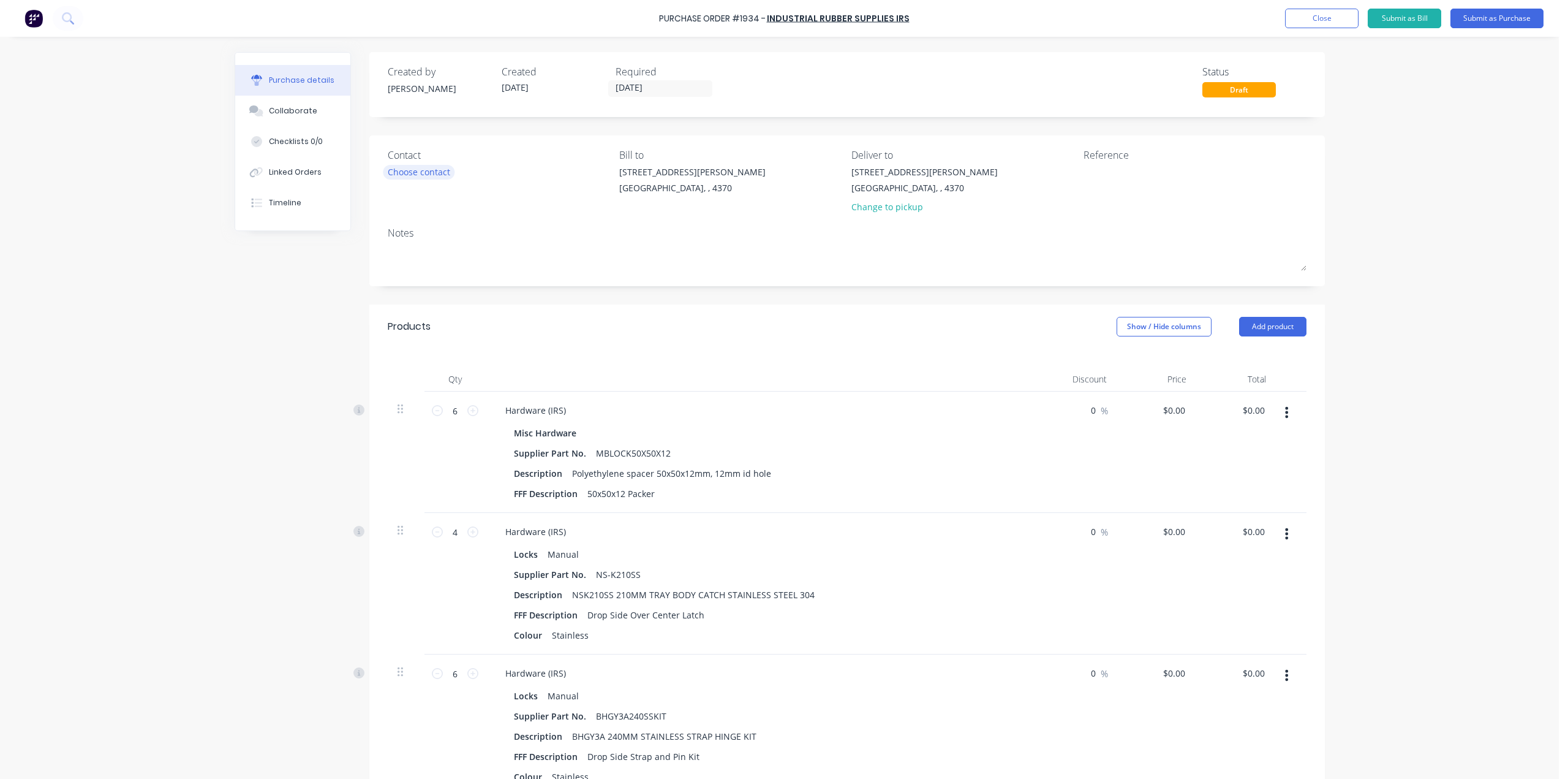
click at [413, 169] on div "Choose contact" at bounding box center [418, 171] width 62 height 12
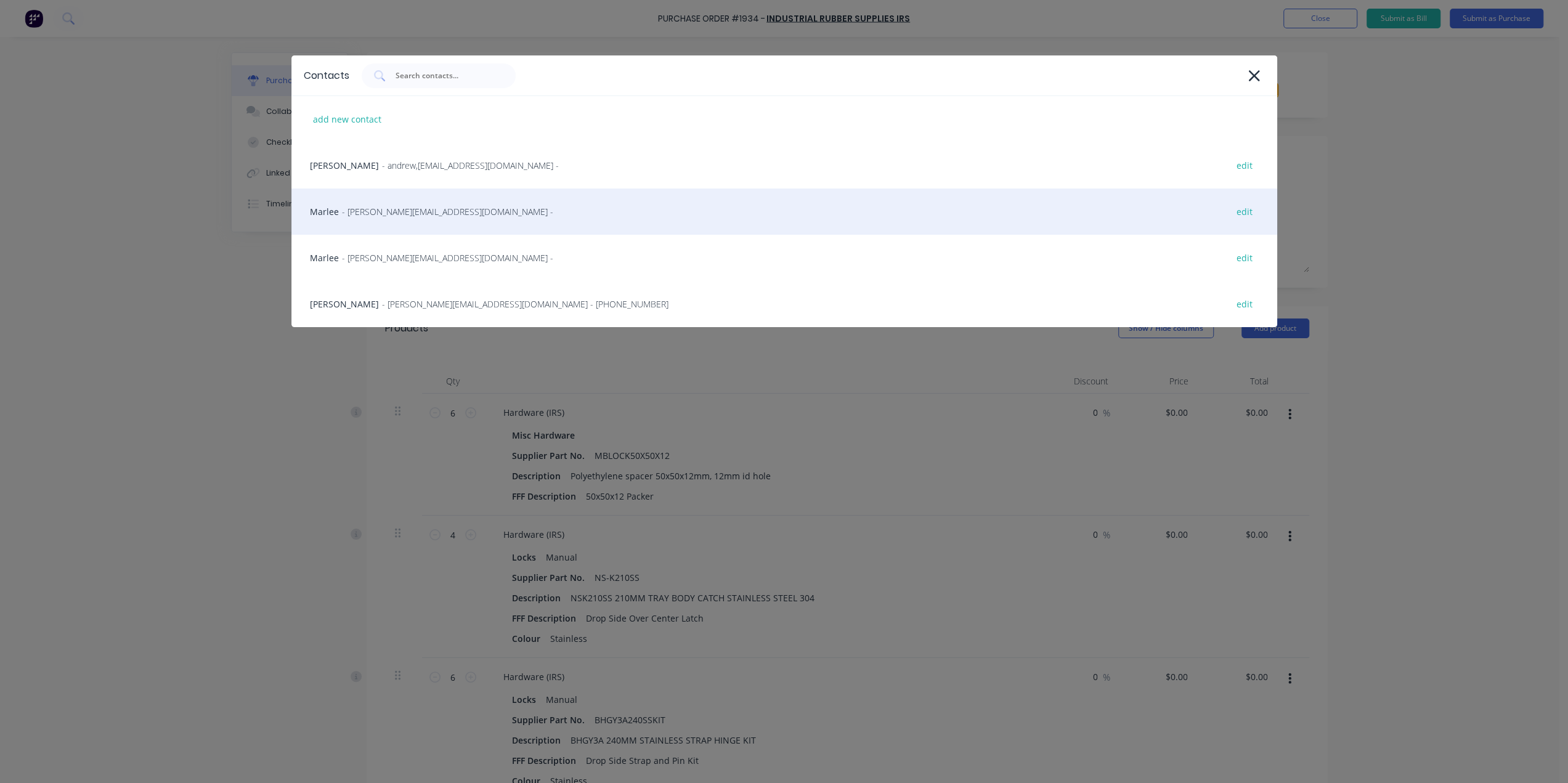
click at [418, 226] on div "Marlee - [EMAIL_ADDRESS][DOMAIN_NAME] - edit" at bounding box center [784, 211] width 986 height 46
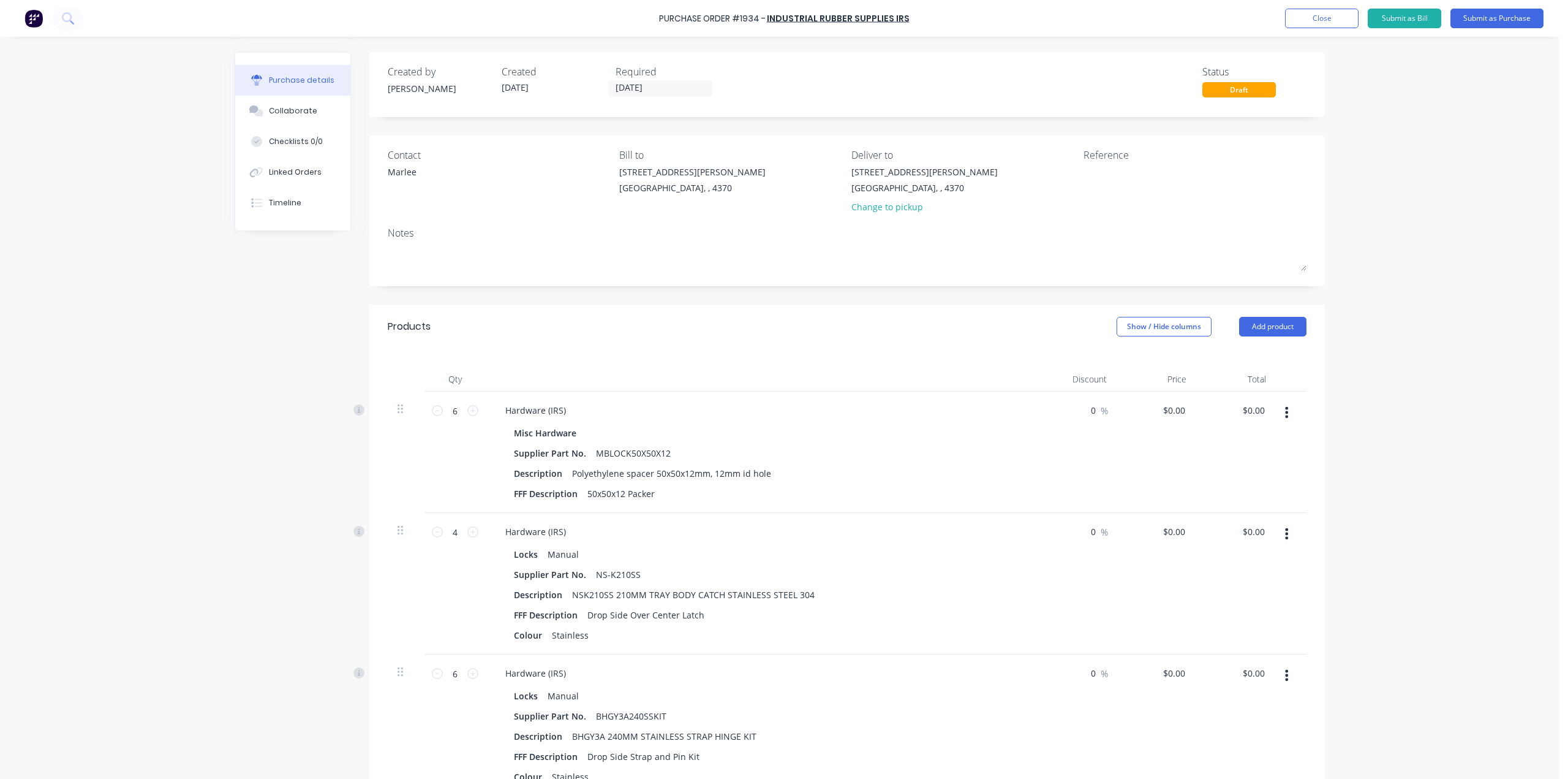
click at [1195, 161] on div "Reference" at bounding box center [1195, 155] width 223 height 15
click at [1200, 180] on textarea at bounding box center [1160, 179] width 153 height 27
type textarea "Eastwell H"
type textarea "x"
type textarea "Eastwell Ha"
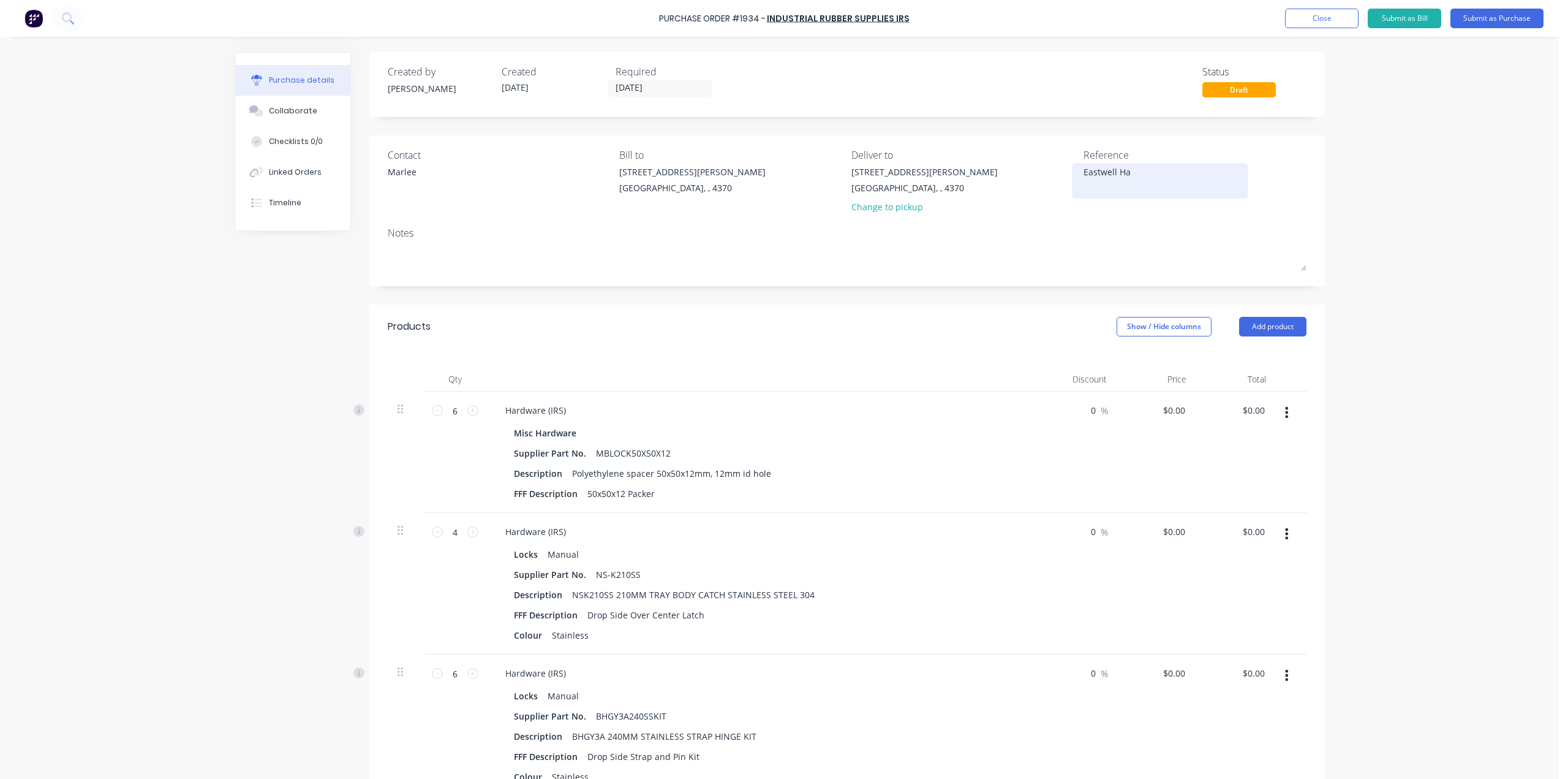
type textarea "x"
type textarea "Eastwell Har"
type textarea "x"
type textarea "Eastwell Hard"
type textarea "x"
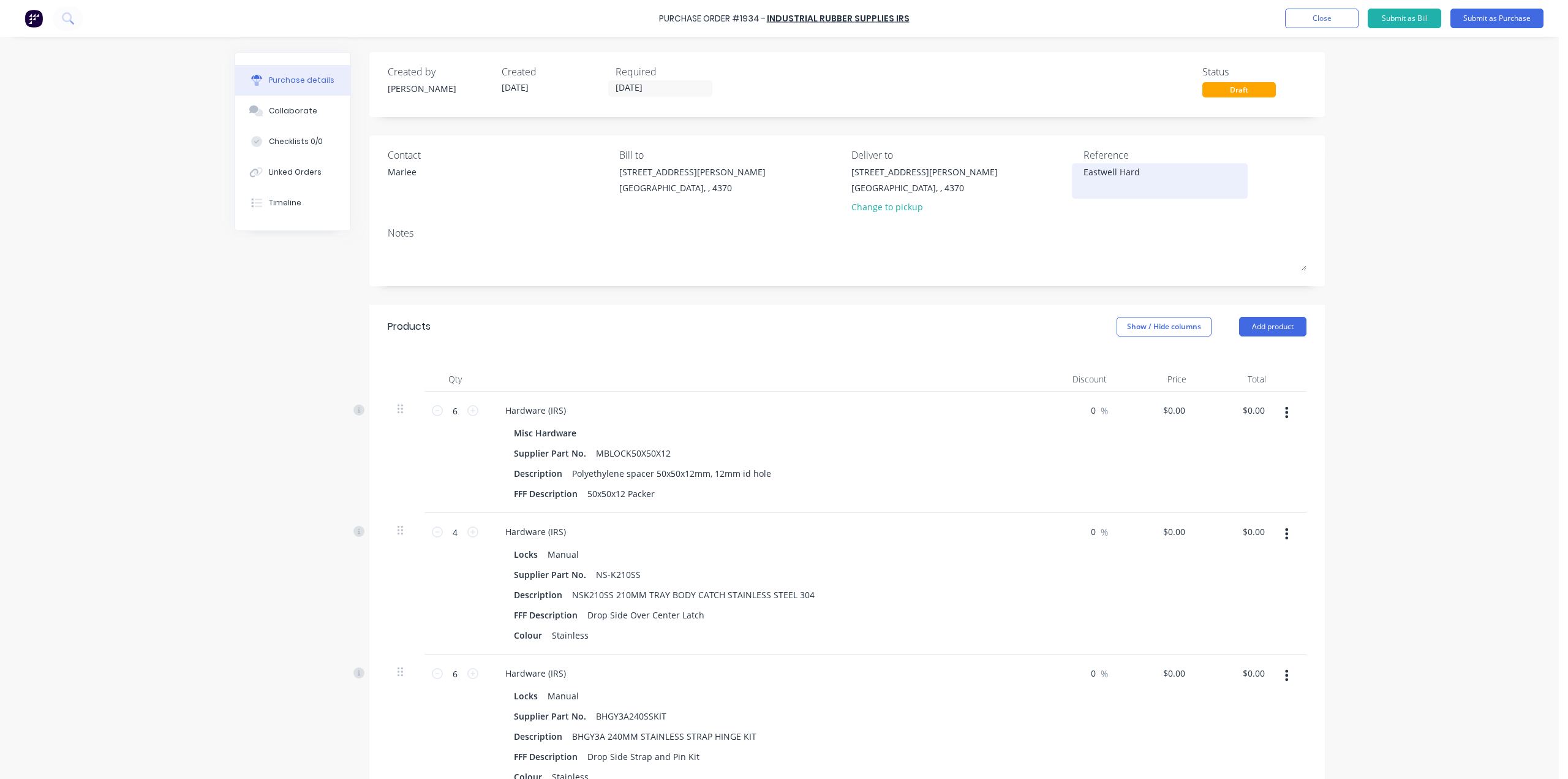
type textarea "Eastwell Hardw"
type textarea "x"
type textarea "Eastwell Hardwa"
type textarea "x"
type textarea "Eastwell Hardwar"
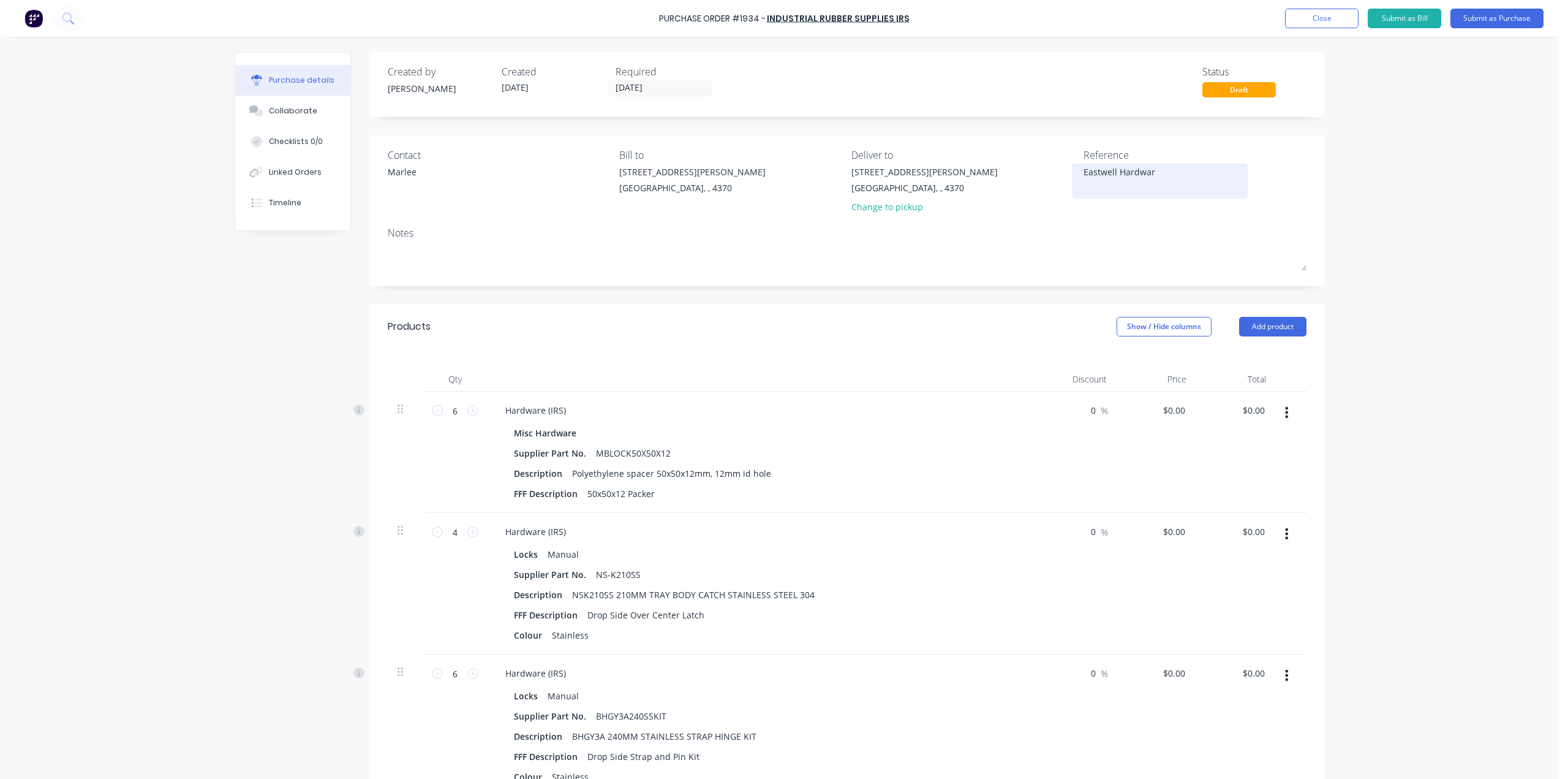
type textarea "x"
type textarea "Eastwell Hardware"
type textarea "x"
type textarea "Eastwell Hardware"
click at [1511, 270] on div "Purchase Order #1934 - Industrial Rubber Supplies IRS Add product Close Submit …" at bounding box center [779, 390] width 1559 height 779
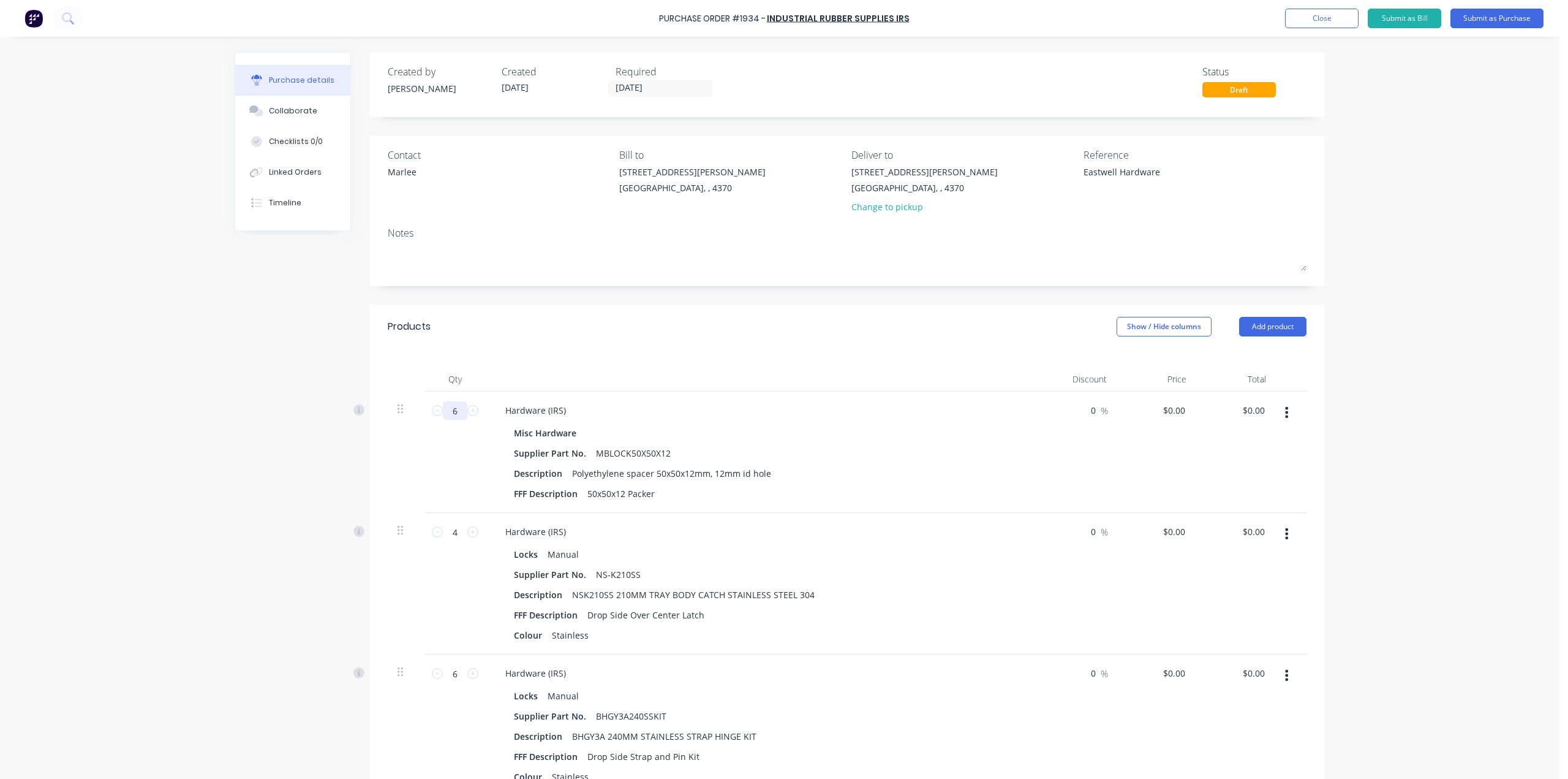
click at [453, 416] on input "6" at bounding box center [454, 410] width 24 height 18
type textarea "x"
type input "1"
type textarea "x"
type input "12"
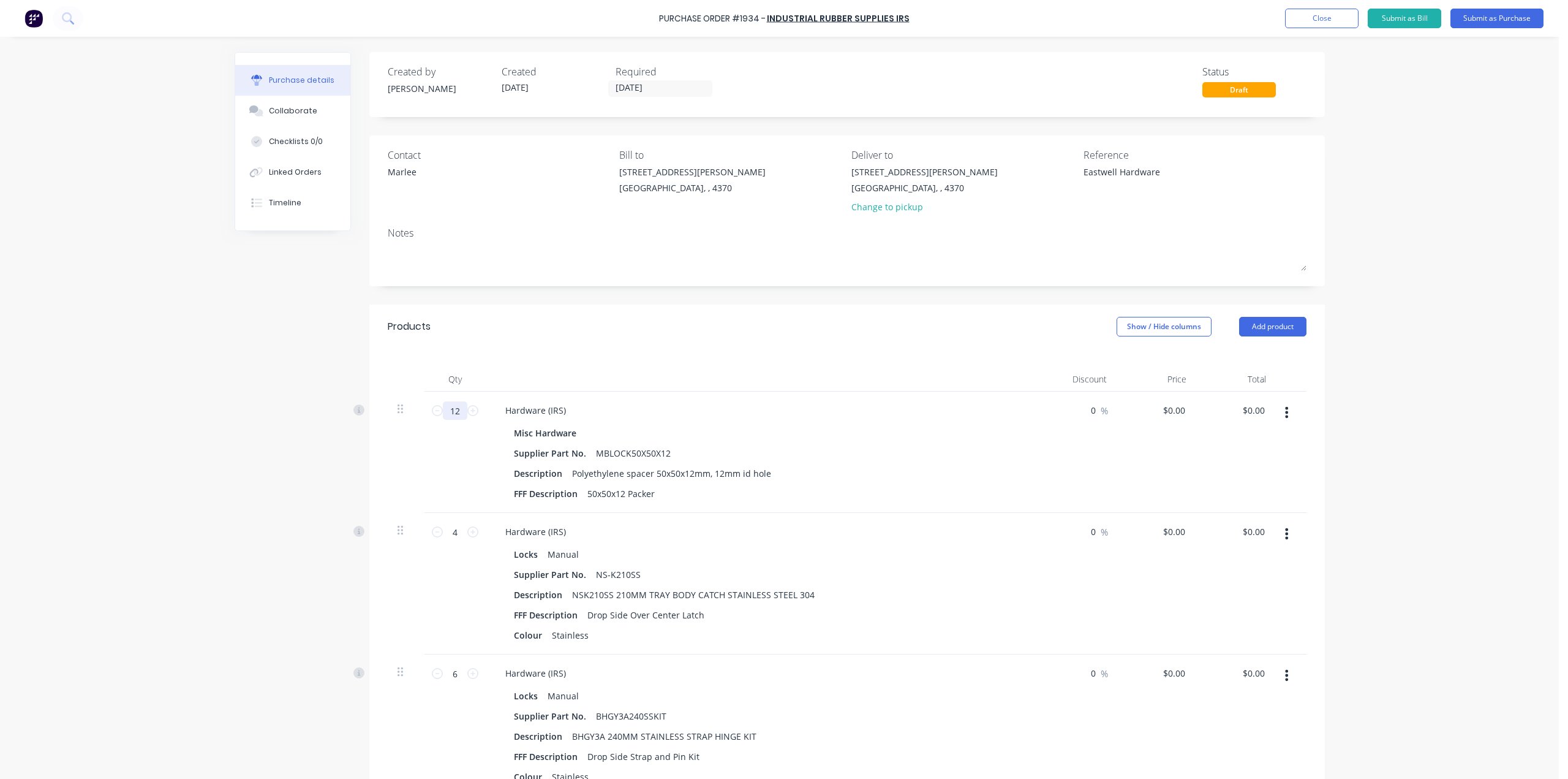
type textarea "x"
type input "12"
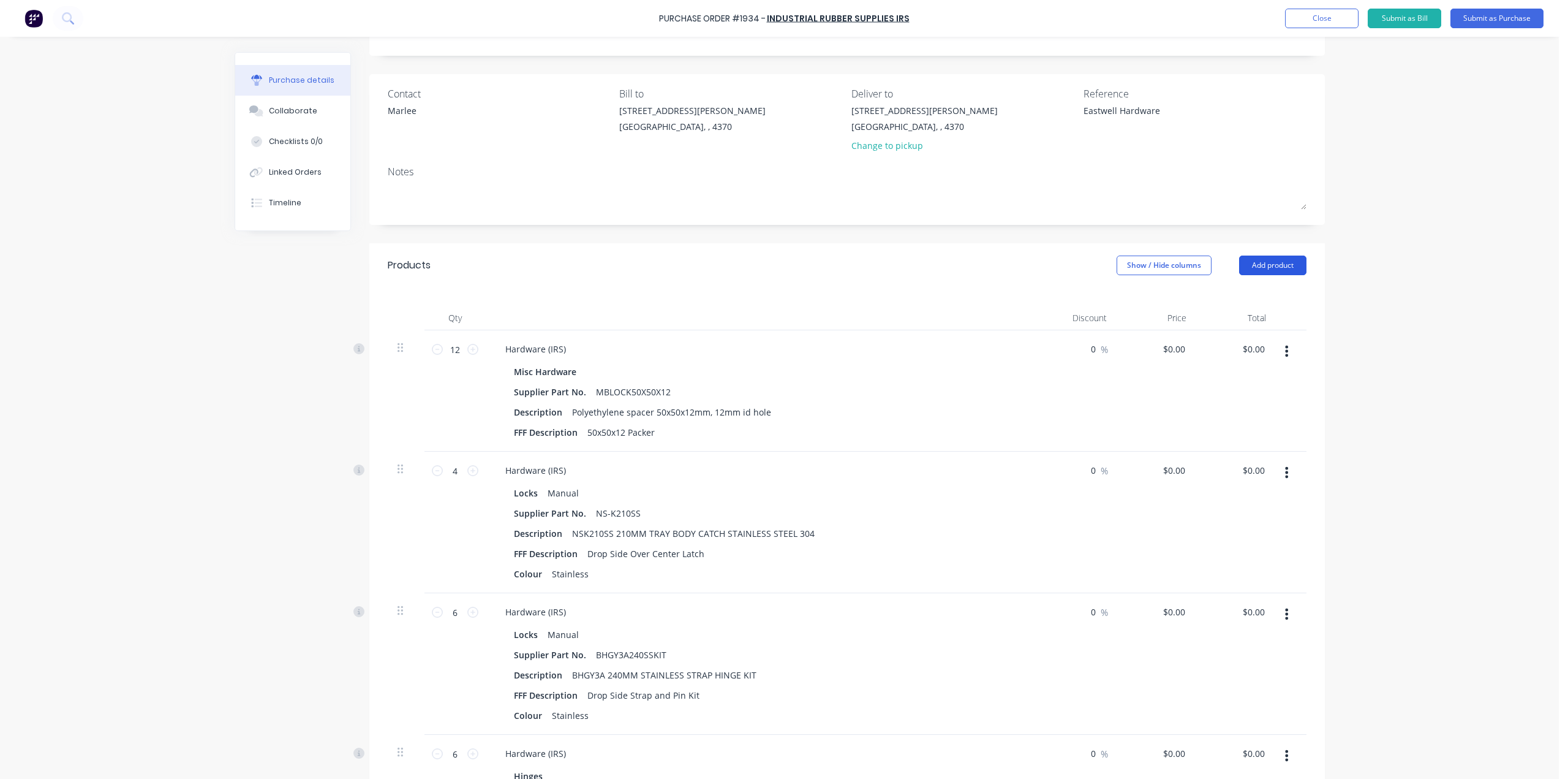
click at [1270, 270] on button "Add product" at bounding box center [1272, 265] width 67 height 20
click at [1266, 294] on div "Product catalogue" at bounding box center [1248, 296] width 94 height 17
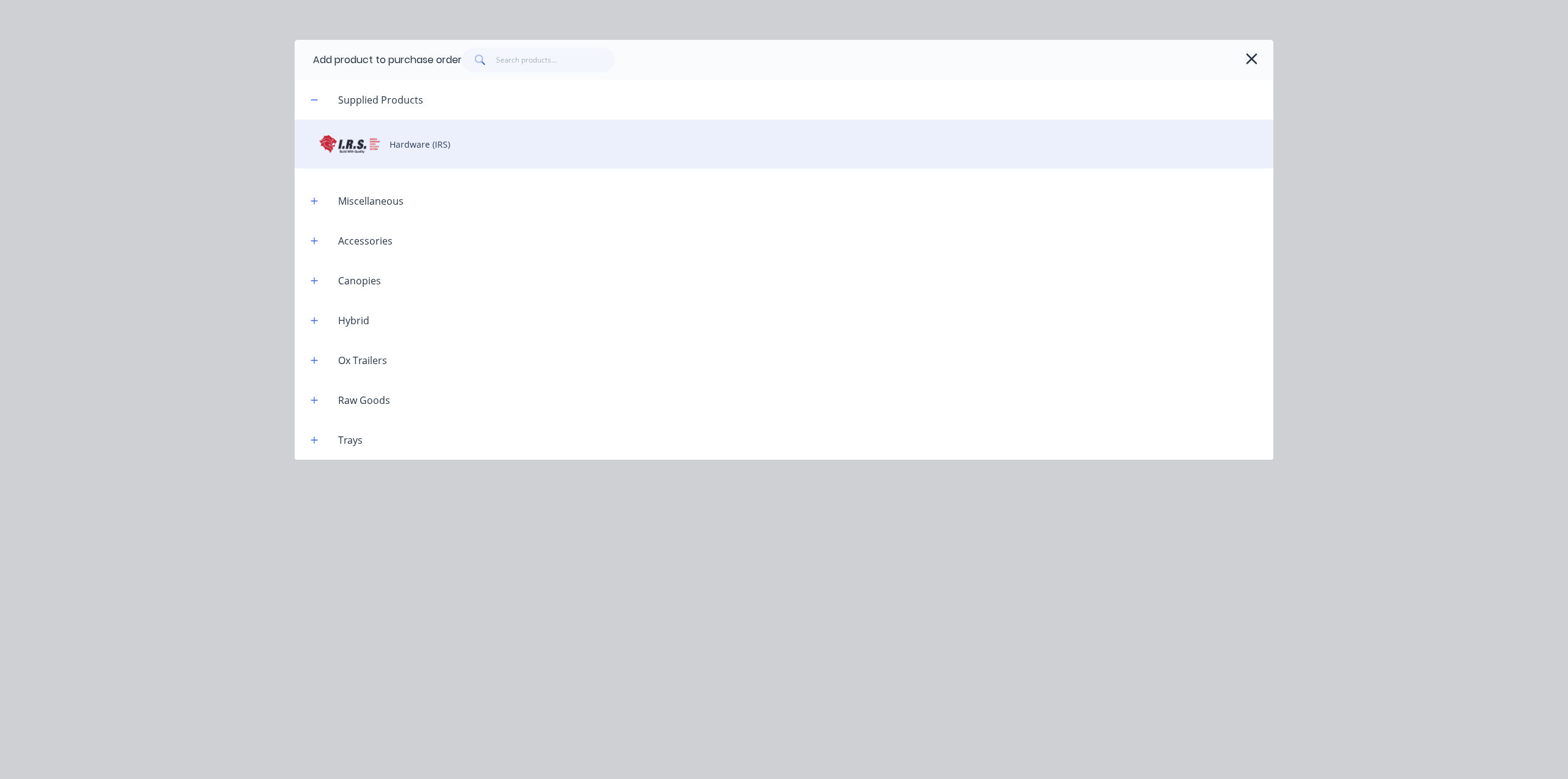
click at [461, 158] on div "Hardware (IRS)" at bounding box center [784, 144] width 978 height 49
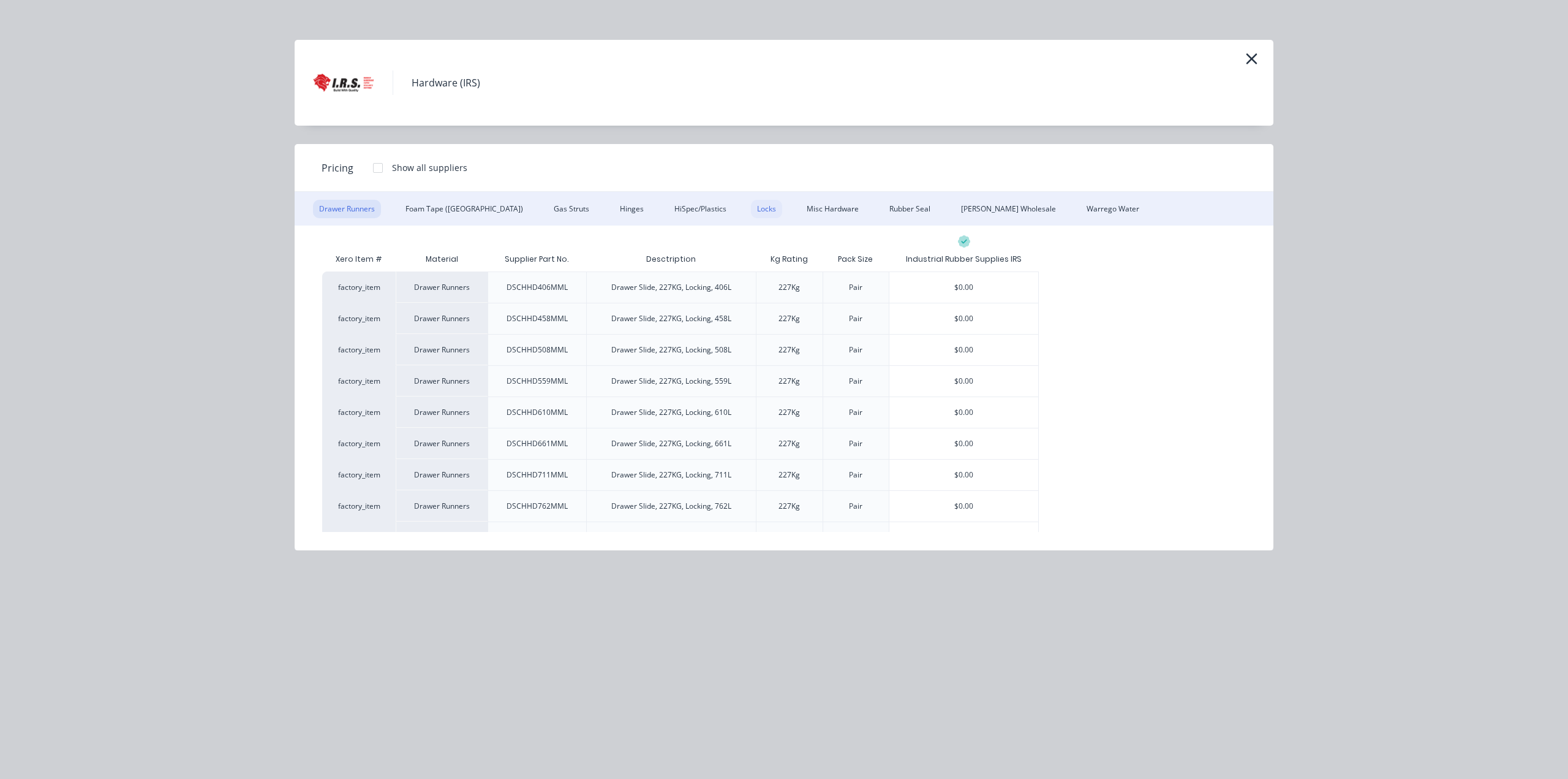
click at [751, 211] on div "Locks" at bounding box center [767, 209] width 32 height 18
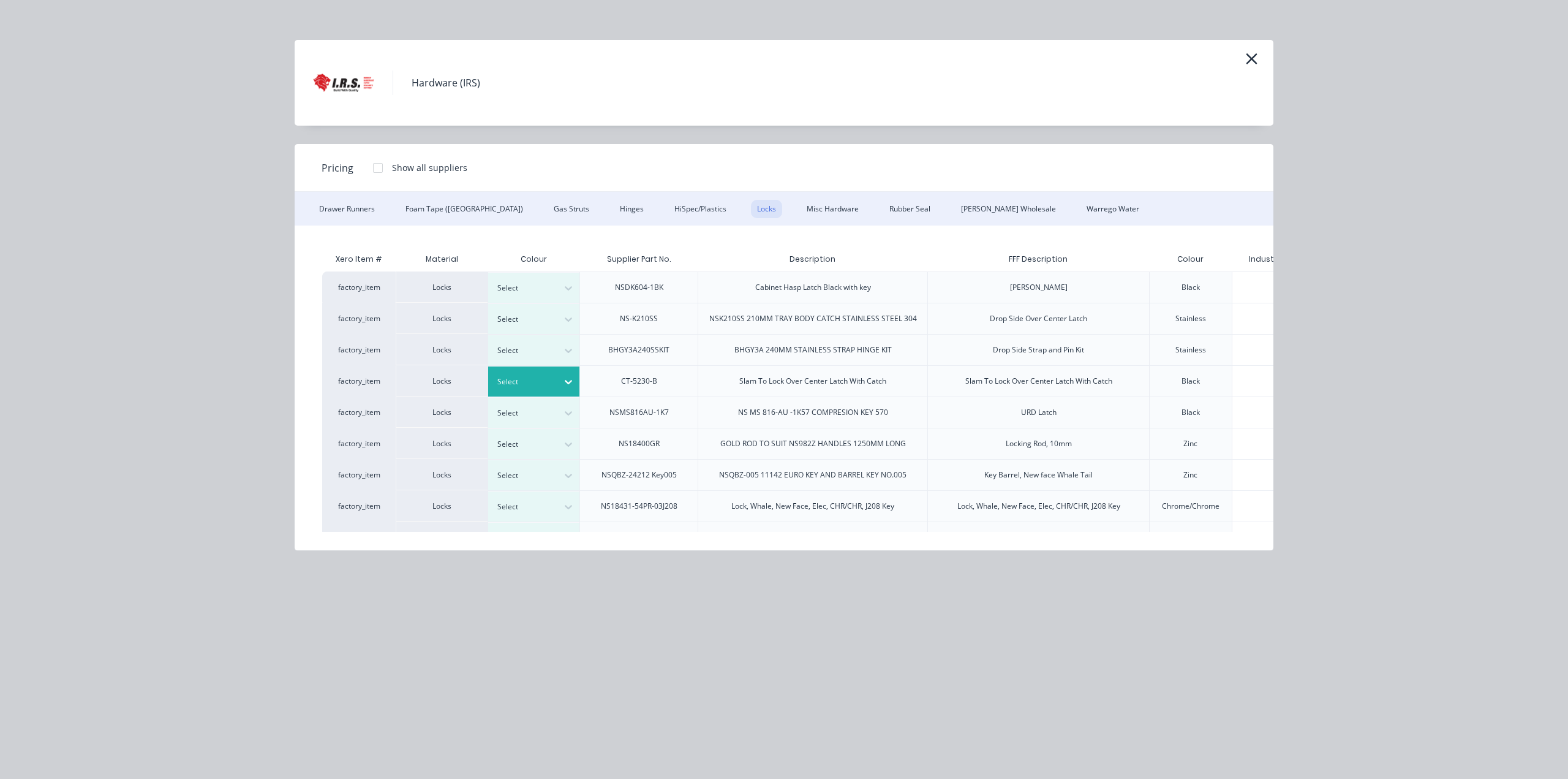
click at [542, 385] on div at bounding box center [525, 382] width 55 height 13
click at [542, 437] on div "Power" at bounding box center [564, 436] width 153 height 22
click at [545, 384] on div at bounding box center [525, 382] width 55 height 13
click at [548, 419] on div "Manual" at bounding box center [564, 414] width 153 height 22
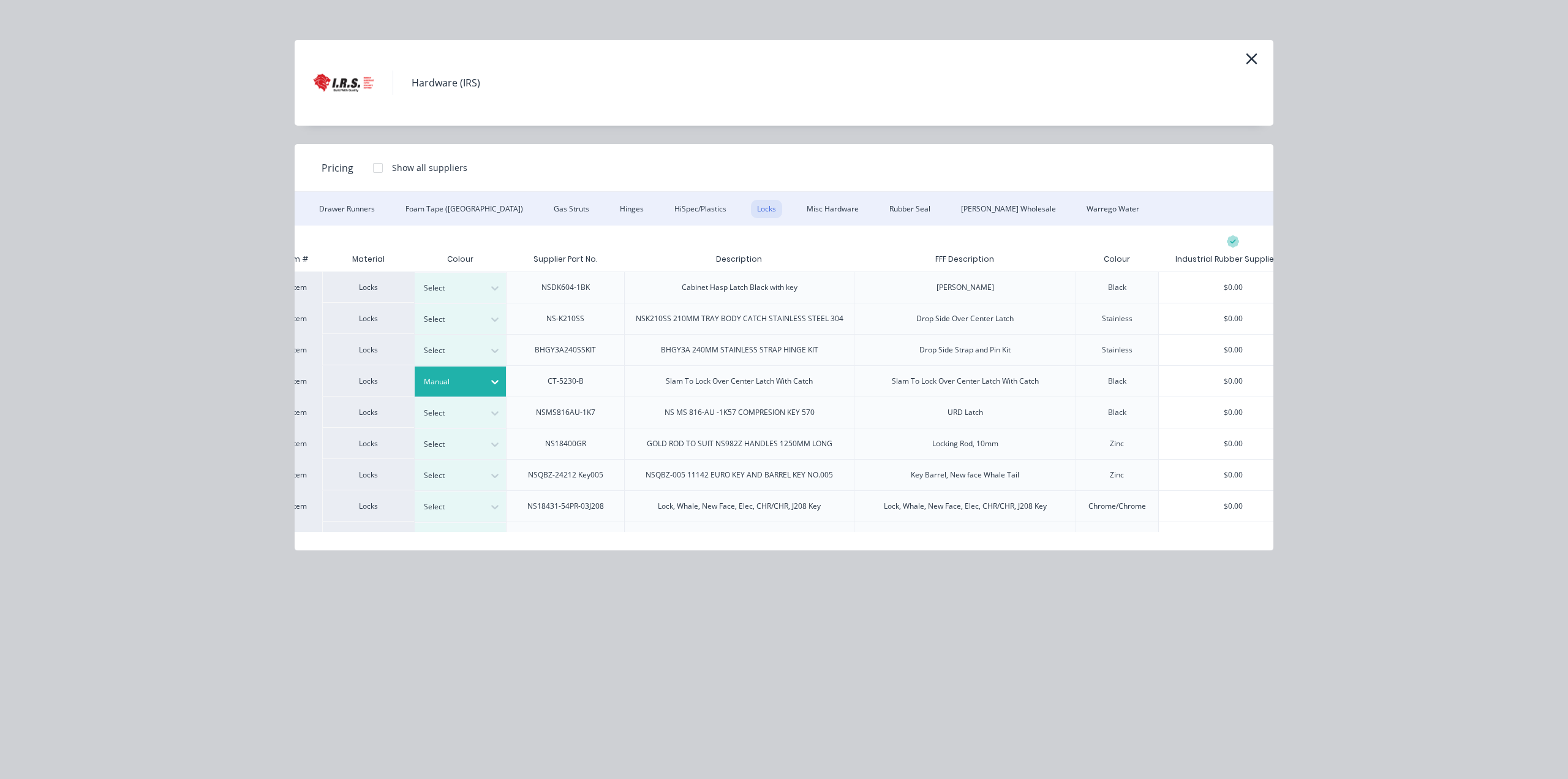
scroll to position [0, 117]
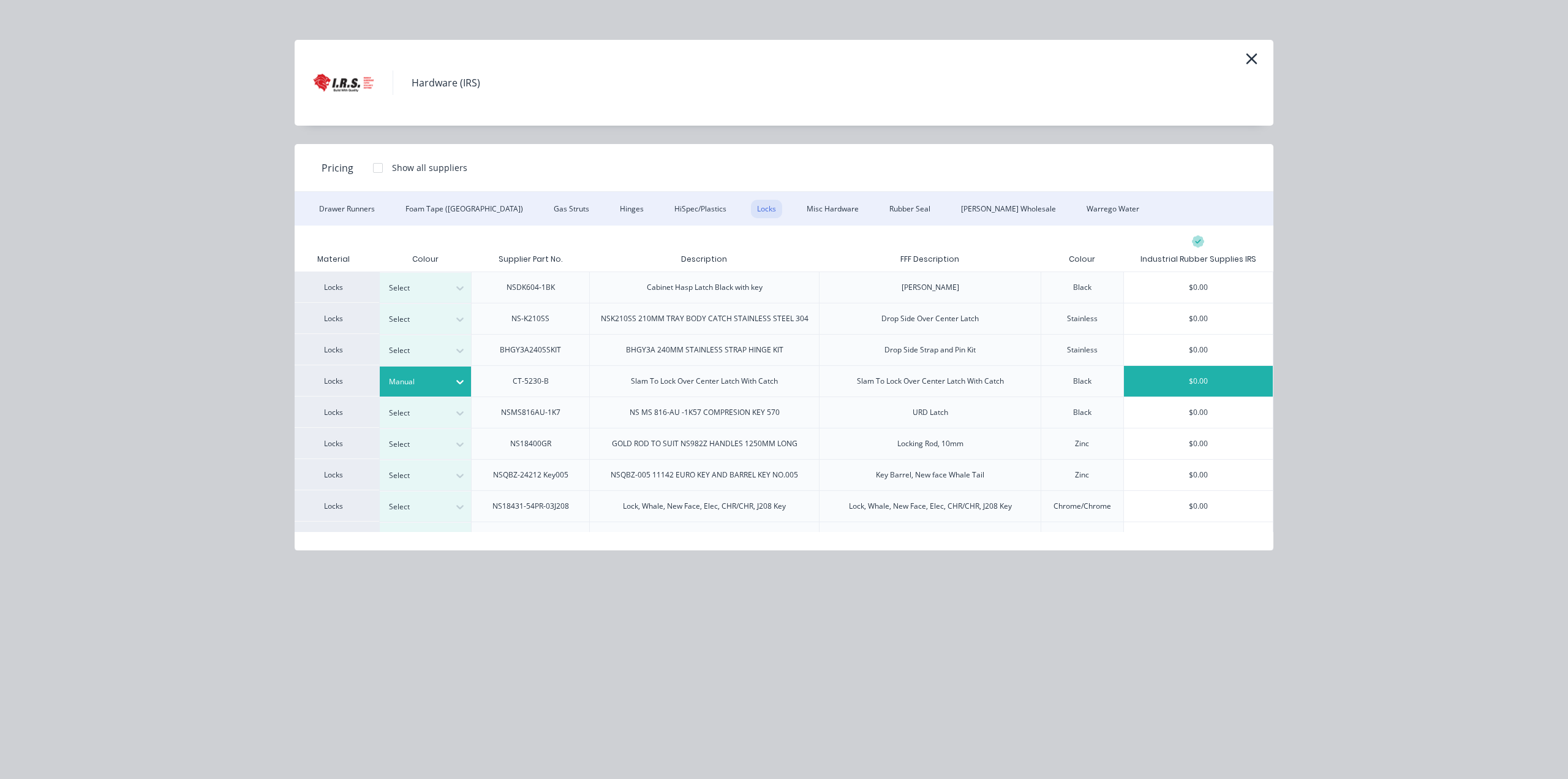
click at [1190, 385] on div "$0.00" at bounding box center [1198, 380] width 149 height 31
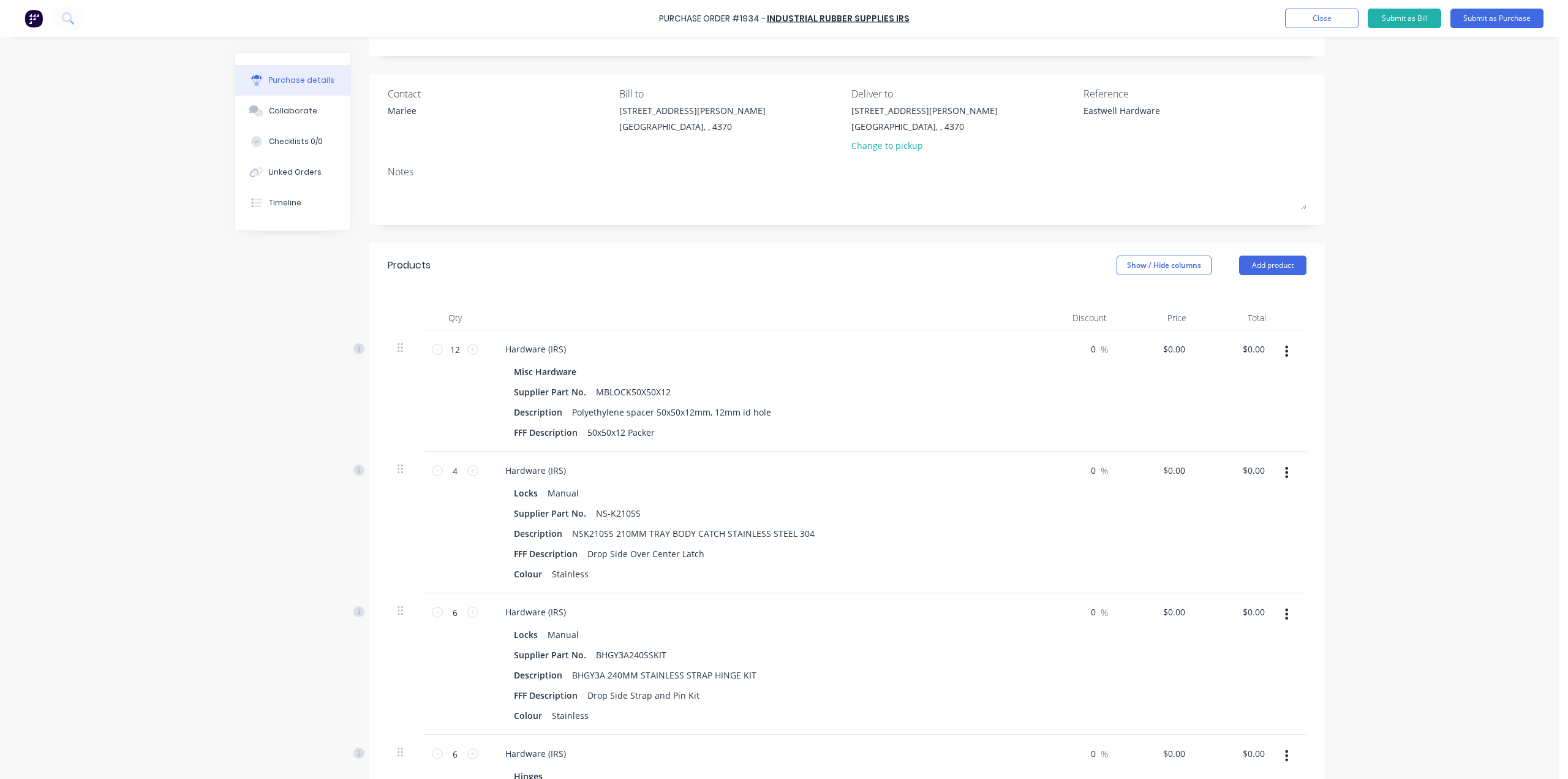
click at [1284, 474] on icon "button" at bounding box center [1286, 472] width 3 height 13
click at [1222, 581] on button "Delete" at bounding box center [1249, 578] width 104 height 24
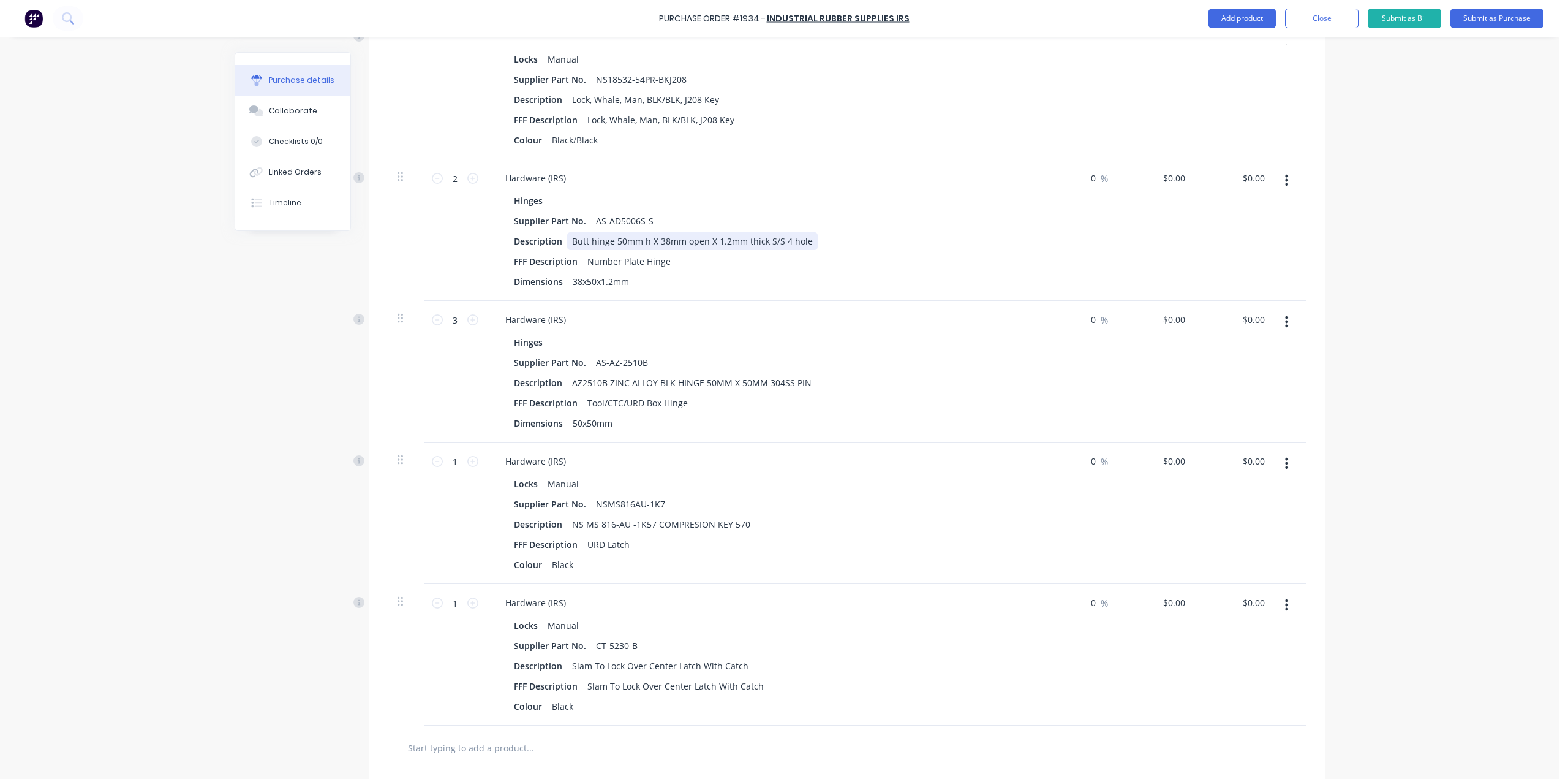
scroll to position [858, 0]
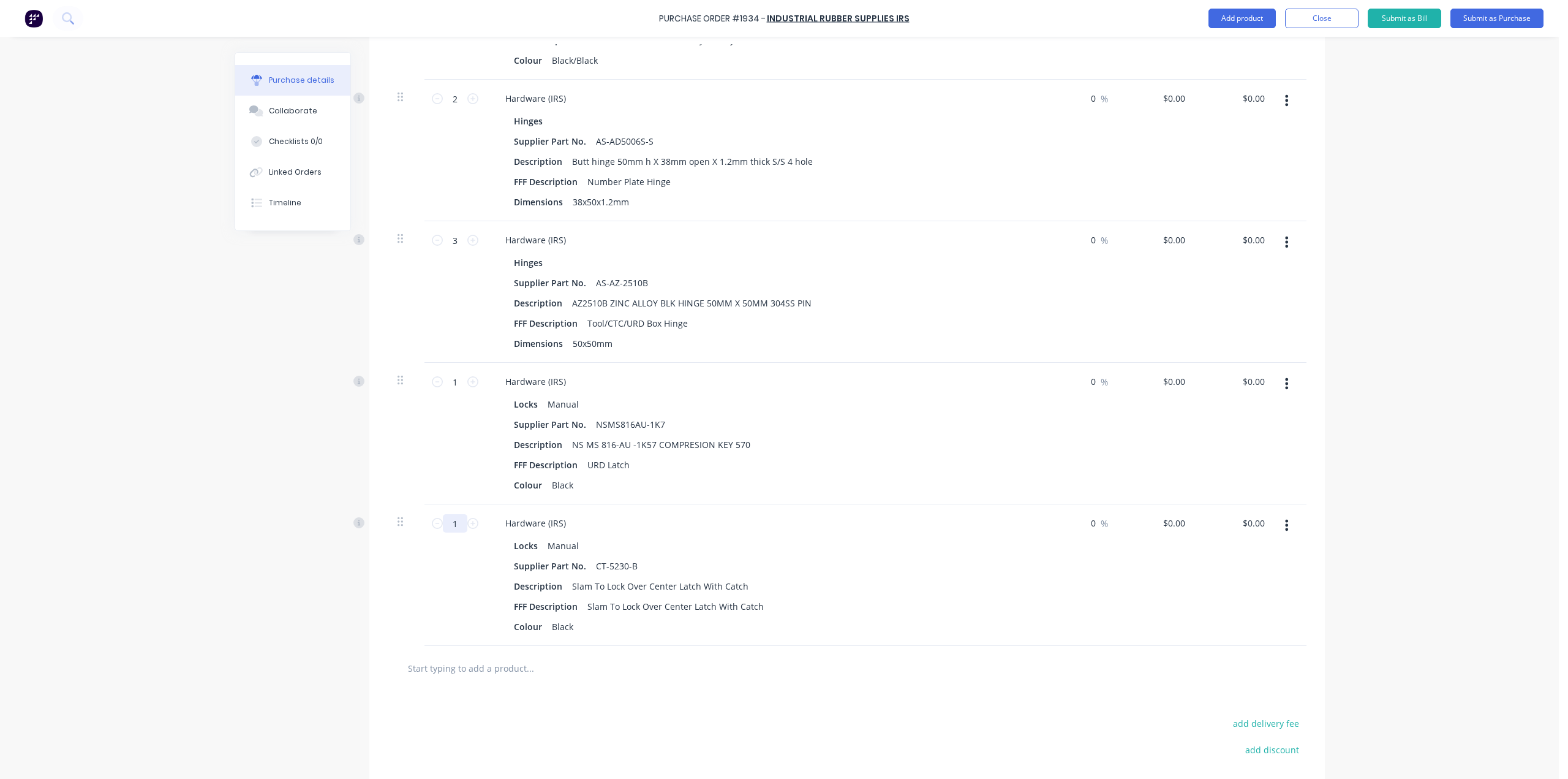
click at [453, 528] on input "1" at bounding box center [454, 523] width 24 height 18
type textarea "x"
type input "4"
type textarea "x"
type input "4"
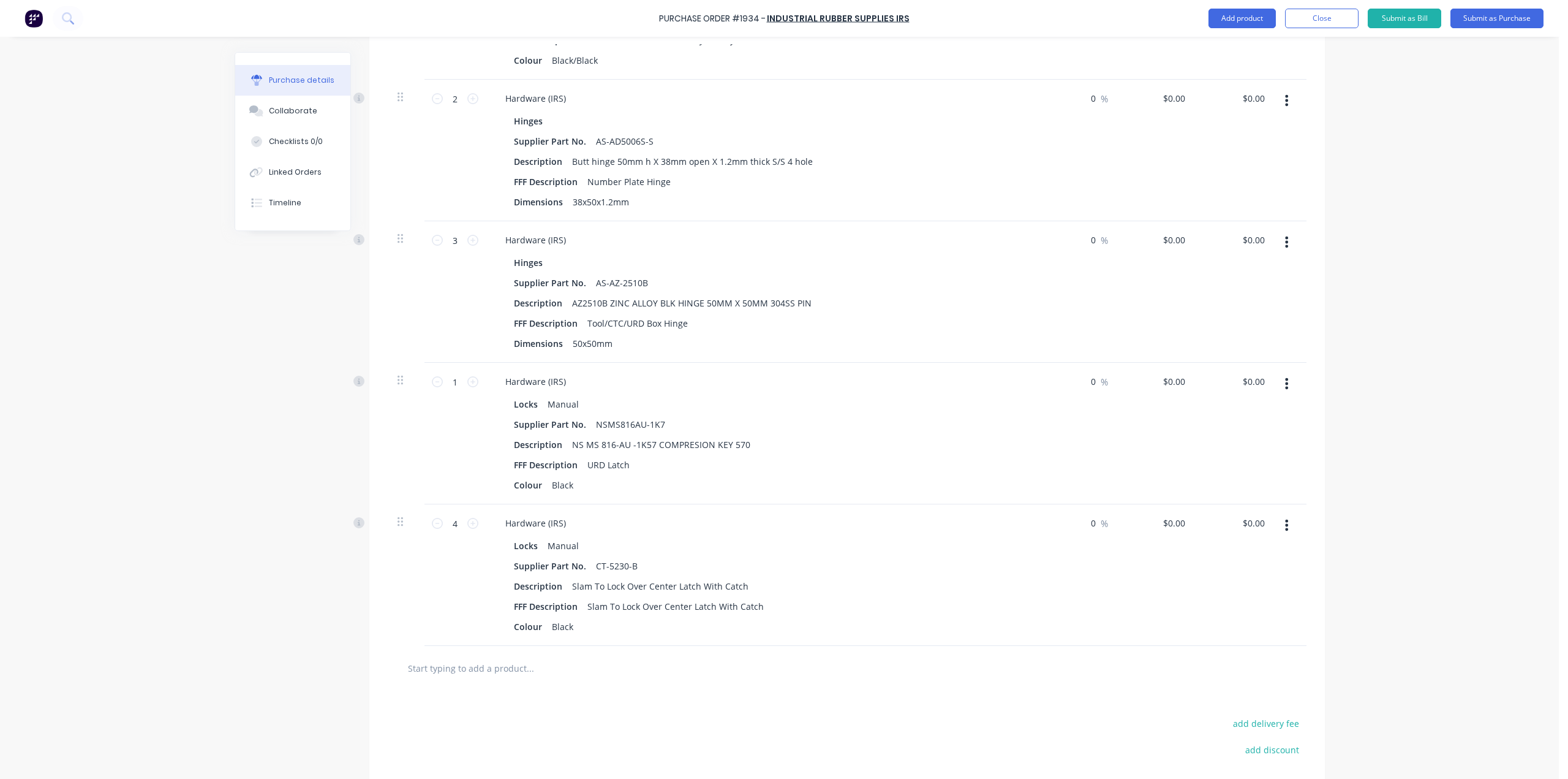
click at [289, 463] on div "Created by Andrew Created 03/10/25 Required 13/10/25 Status Draft Contact Marle…" at bounding box center [779, 43] width 1090 height 1698
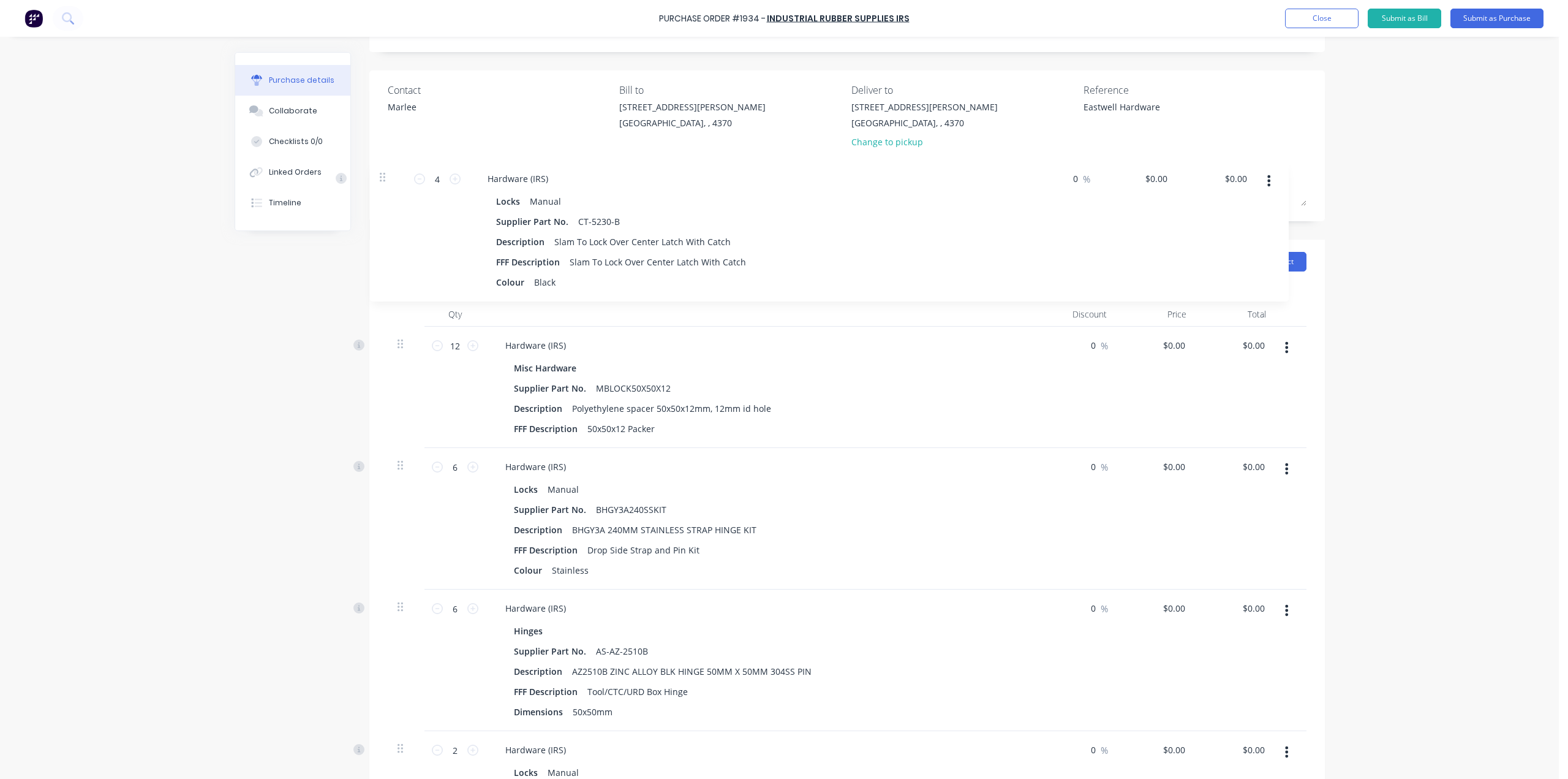
scroll to position [55, 0]
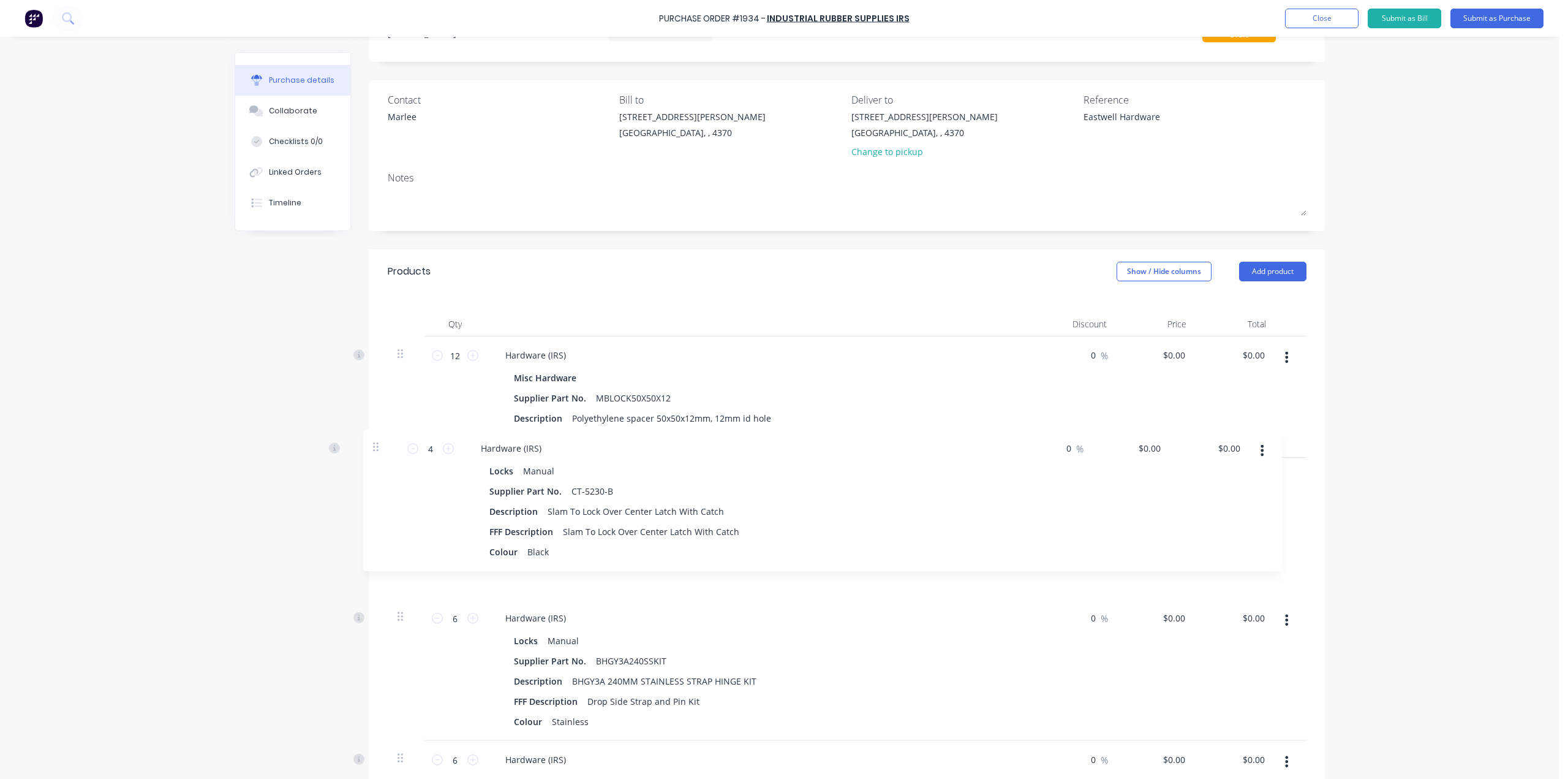
drag, startPoint x: 396, startPoint y: 521, endPoint x: 377, endPoint y: 438, distance: 85.1
type textarea "x"
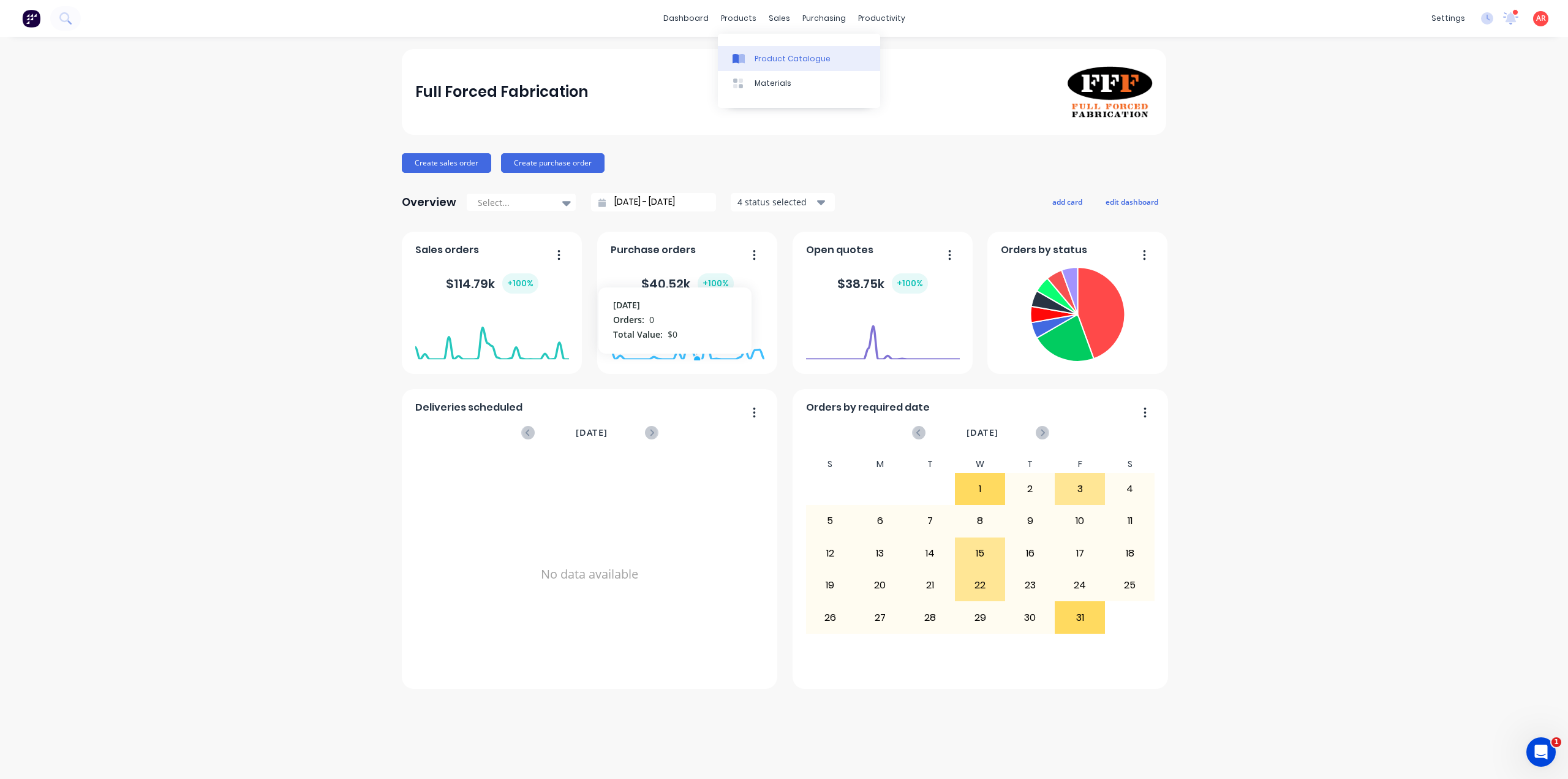
click at [760, 63] on div "Product Catalogue" at bounding box center [792, 58] width 76 height 11
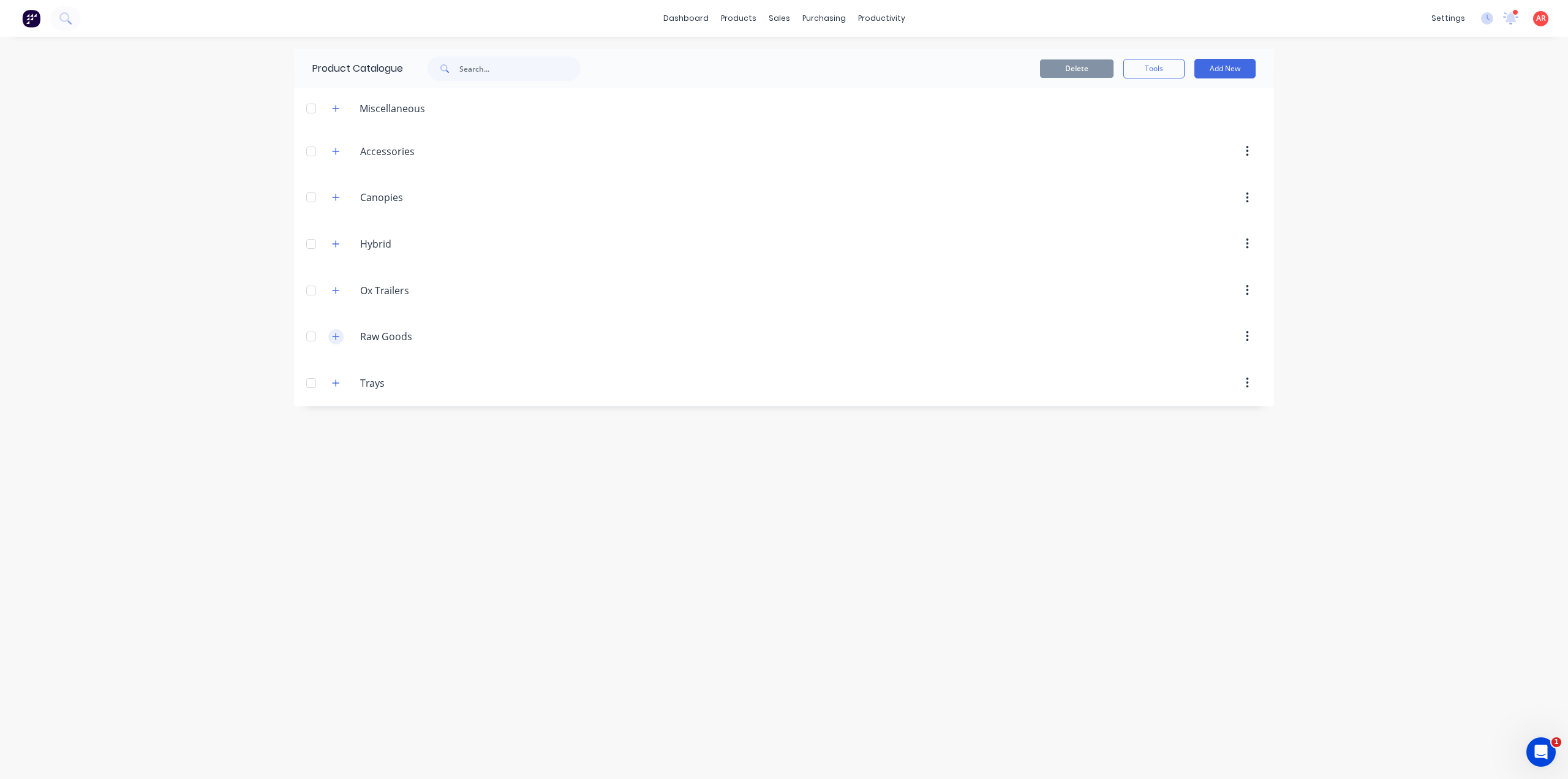
click at [335, 335] on icon "button" at bounding box center [336, 336] width 7 height 7
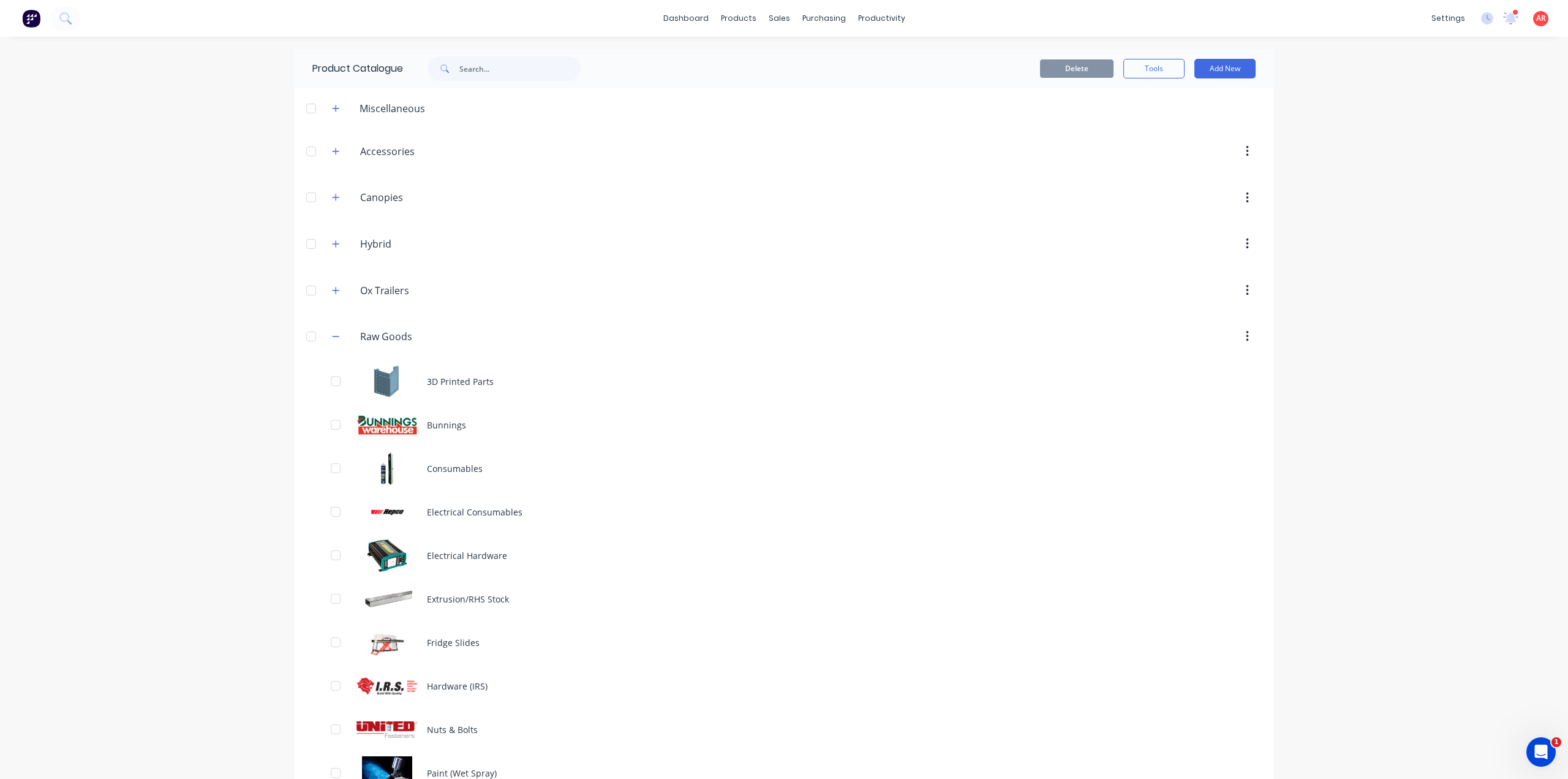
scroll to position [202, 0]
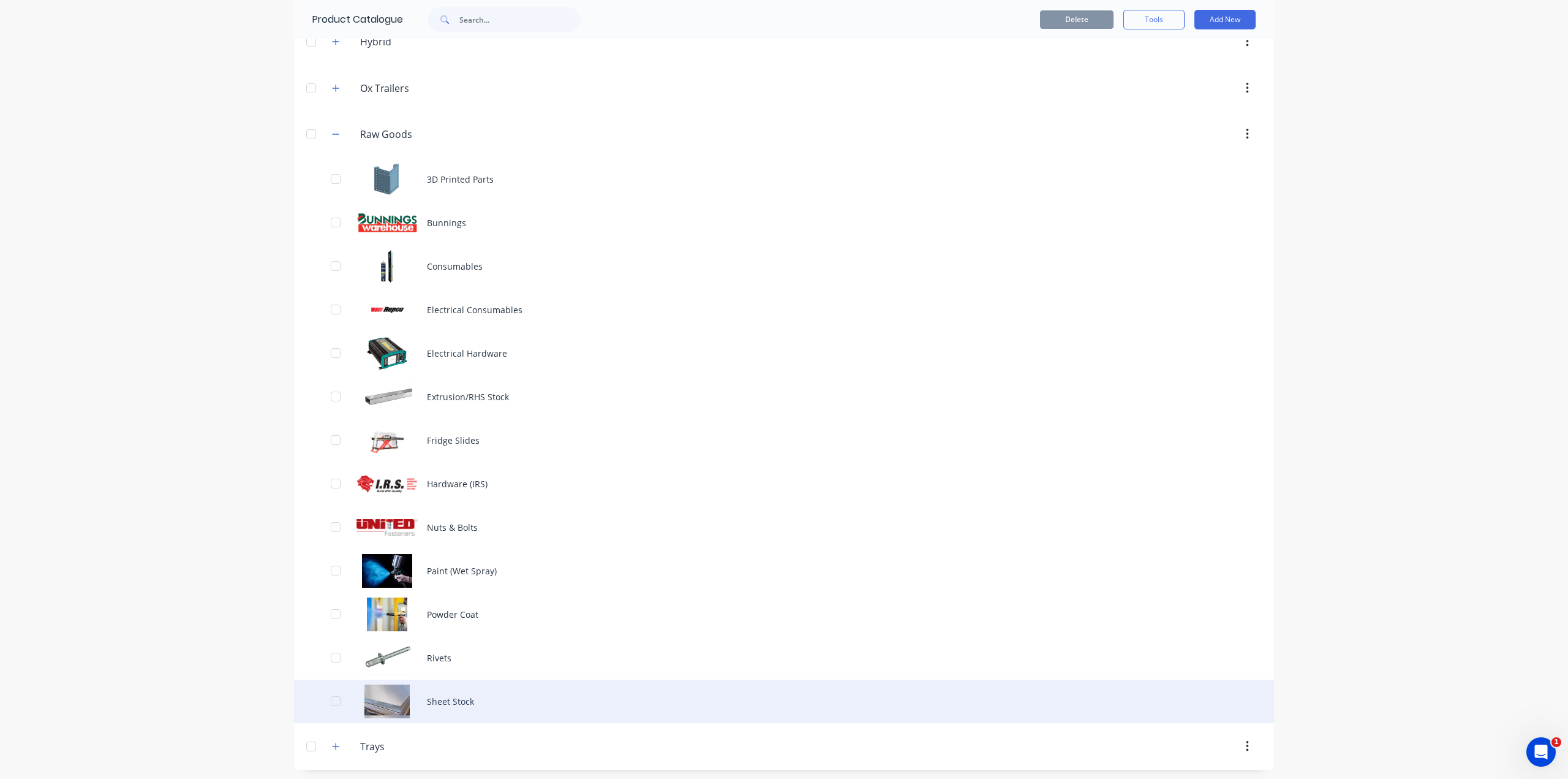
click at [436, 698] on div "Sheet Stock" at bounding box center [784, 701] width 980 height 43
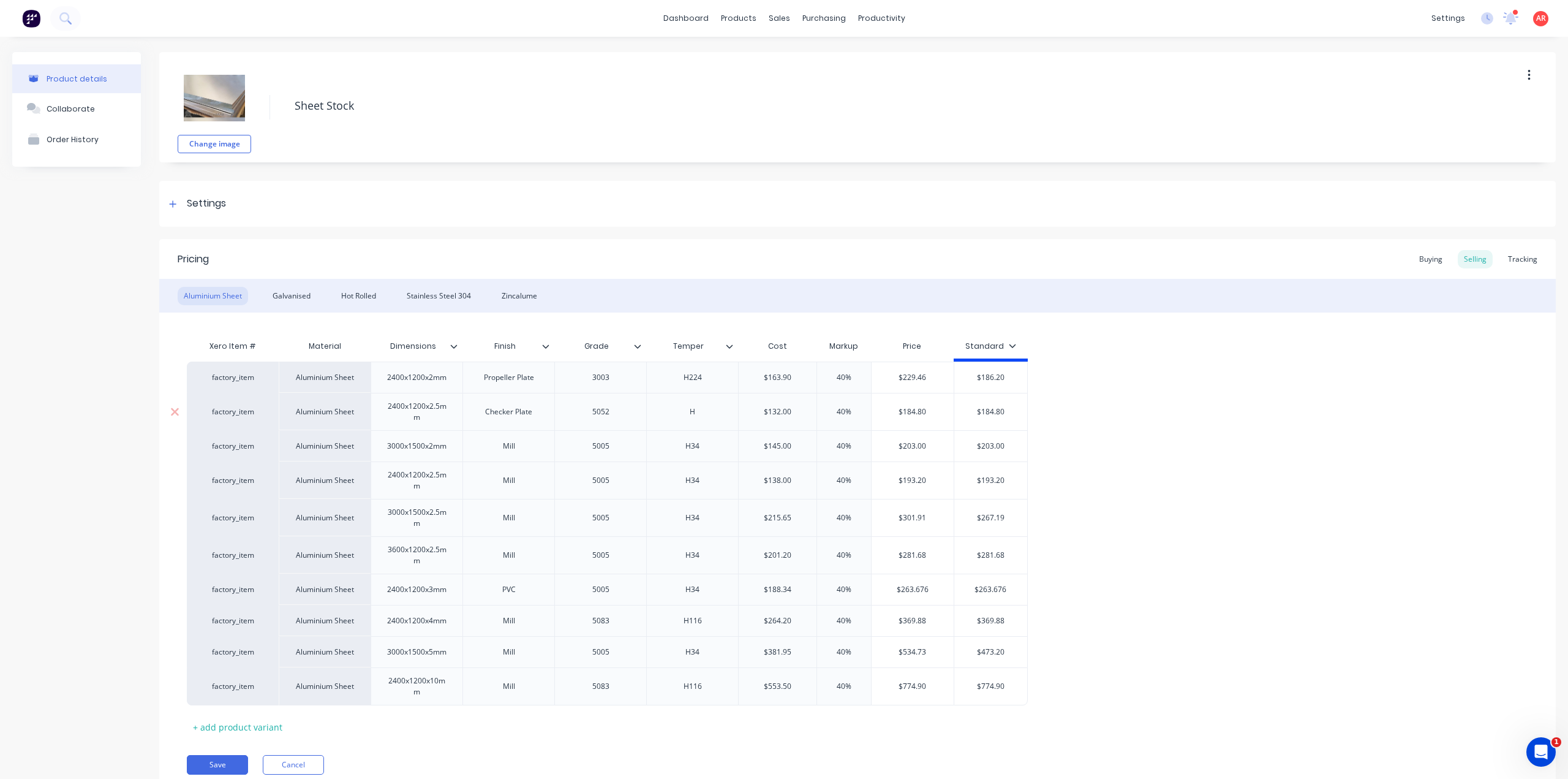
type textarea "x"
click at [359, 292] on div "Hot Rolled" at bounding box center [359, 296] width 47 height 18
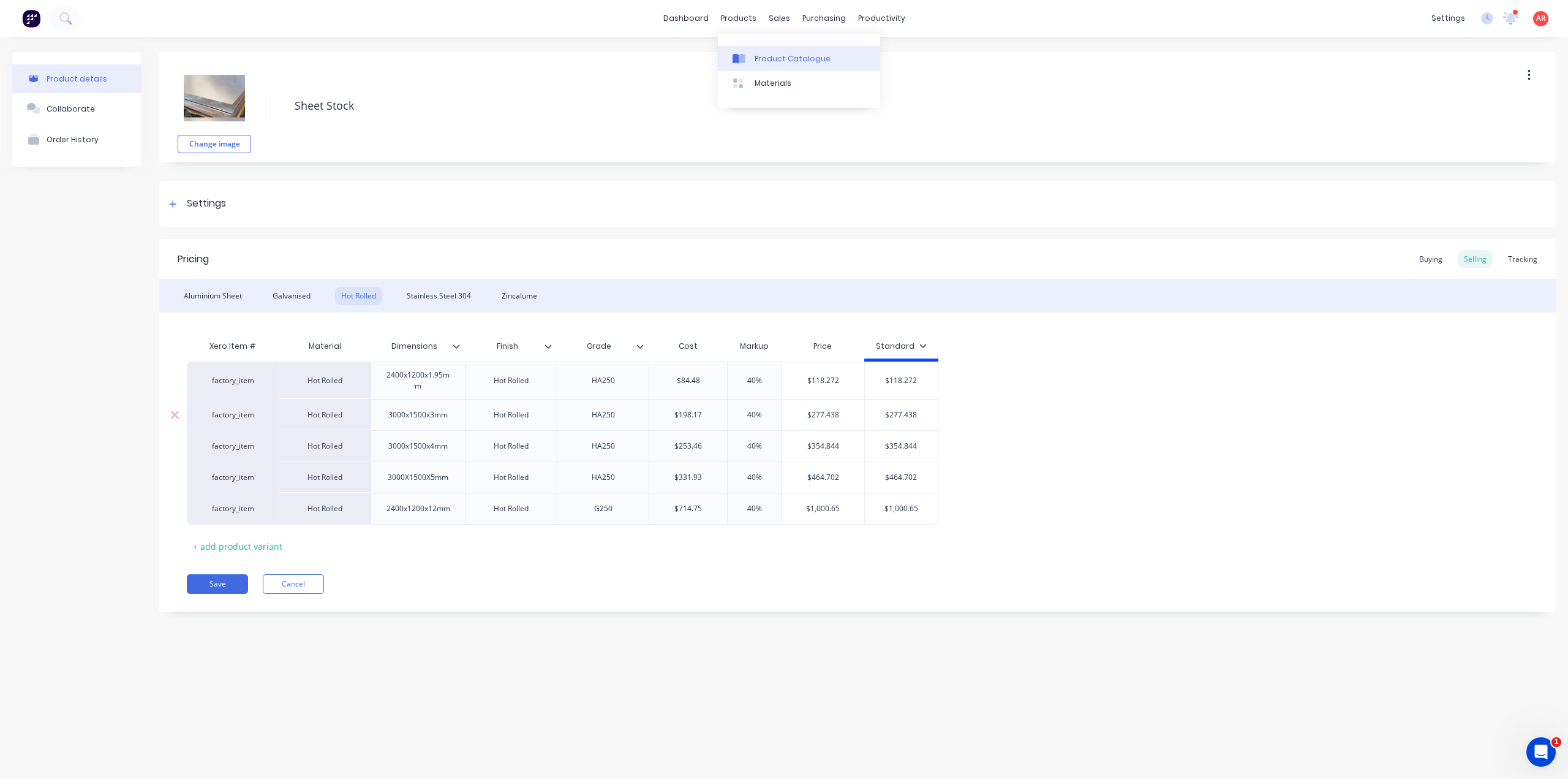
click at [755, 58] on div "Product Catalogue" at bounding box center [792, 58] width 76 height 11
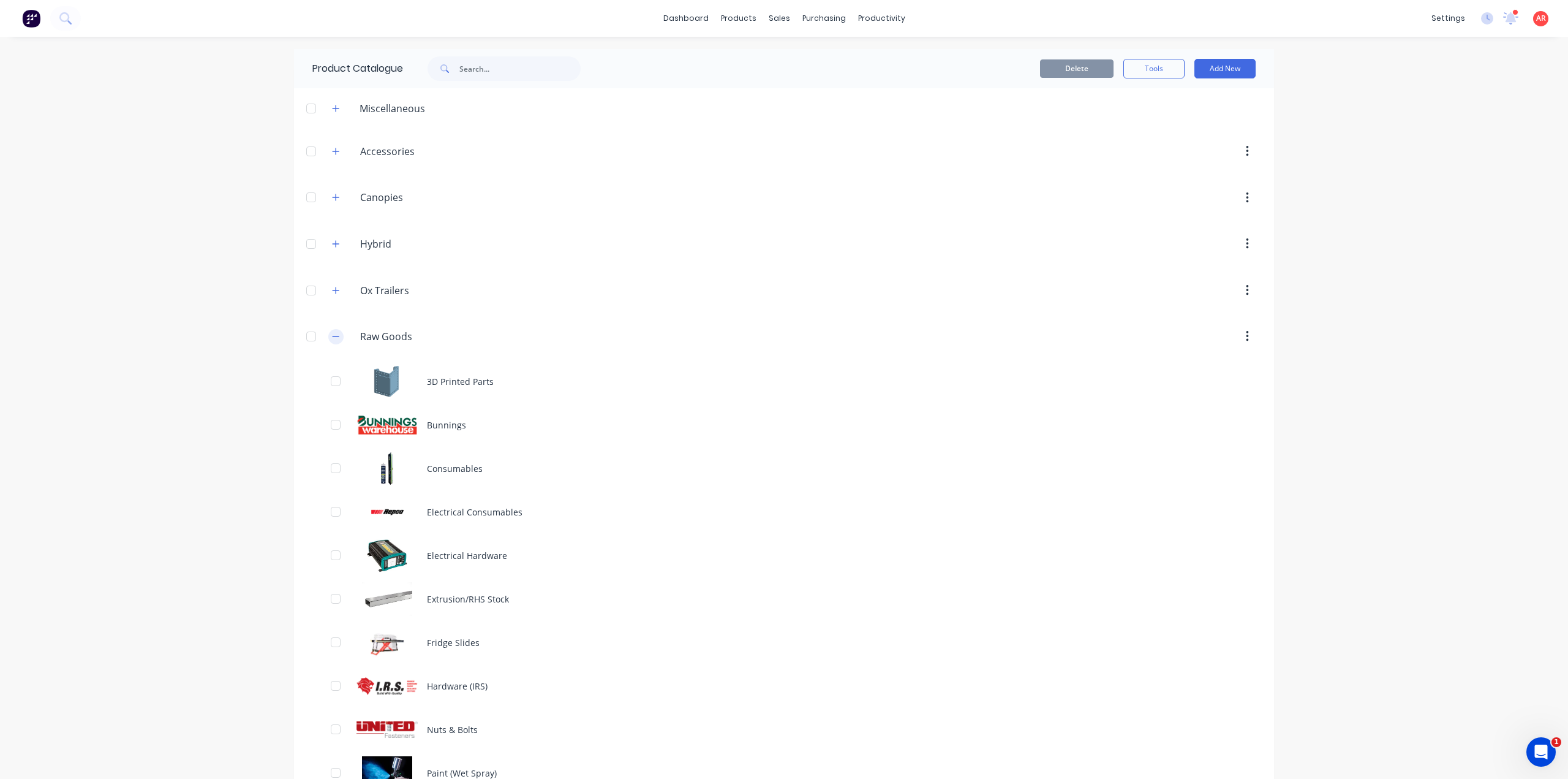
click at [329, 336] on button "button" at bounding box center [336, 336] width 15 height 15
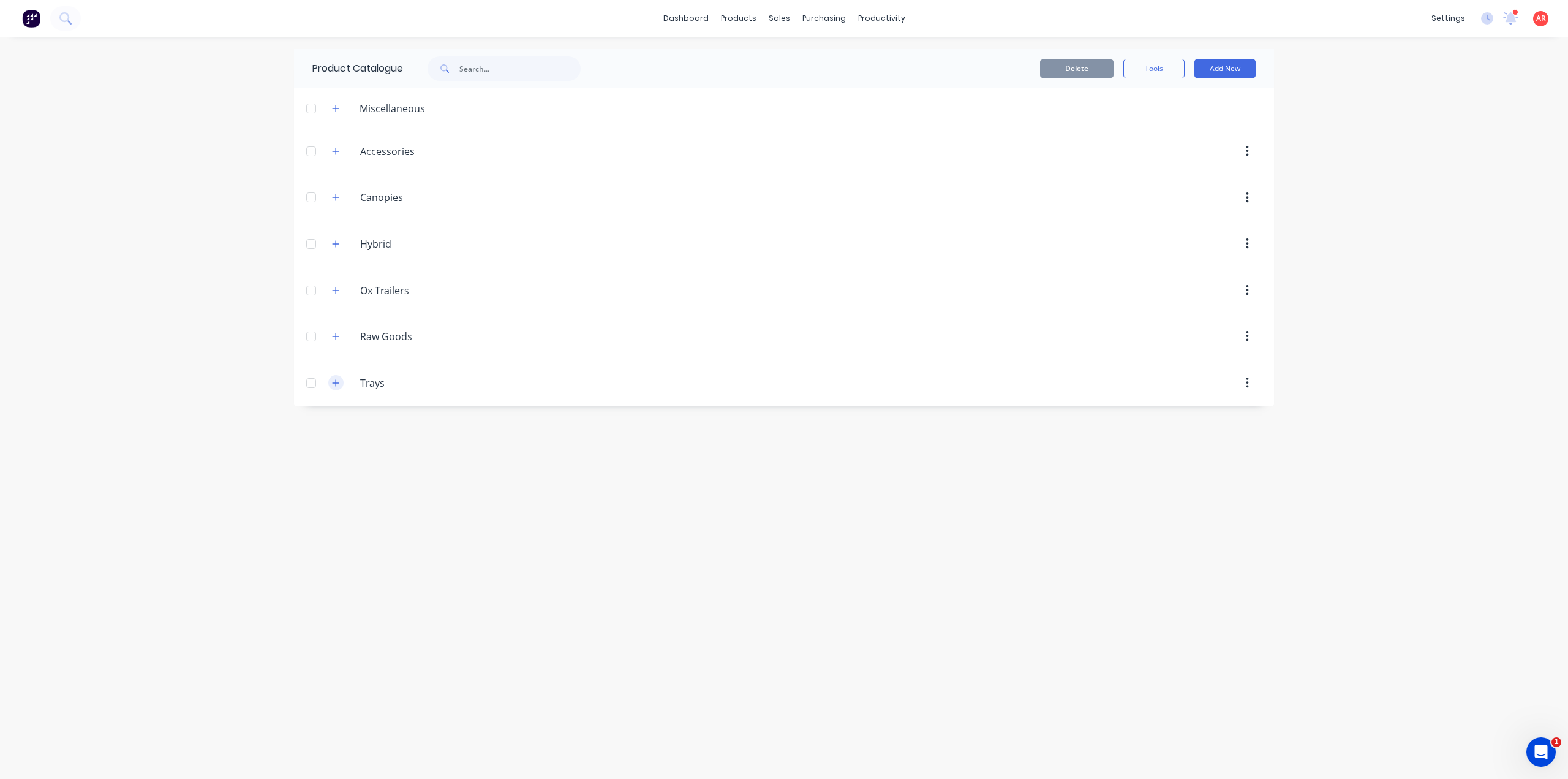
click at [339, 380] on icon "button" at bounding box center [336, 383] width 7 height 7
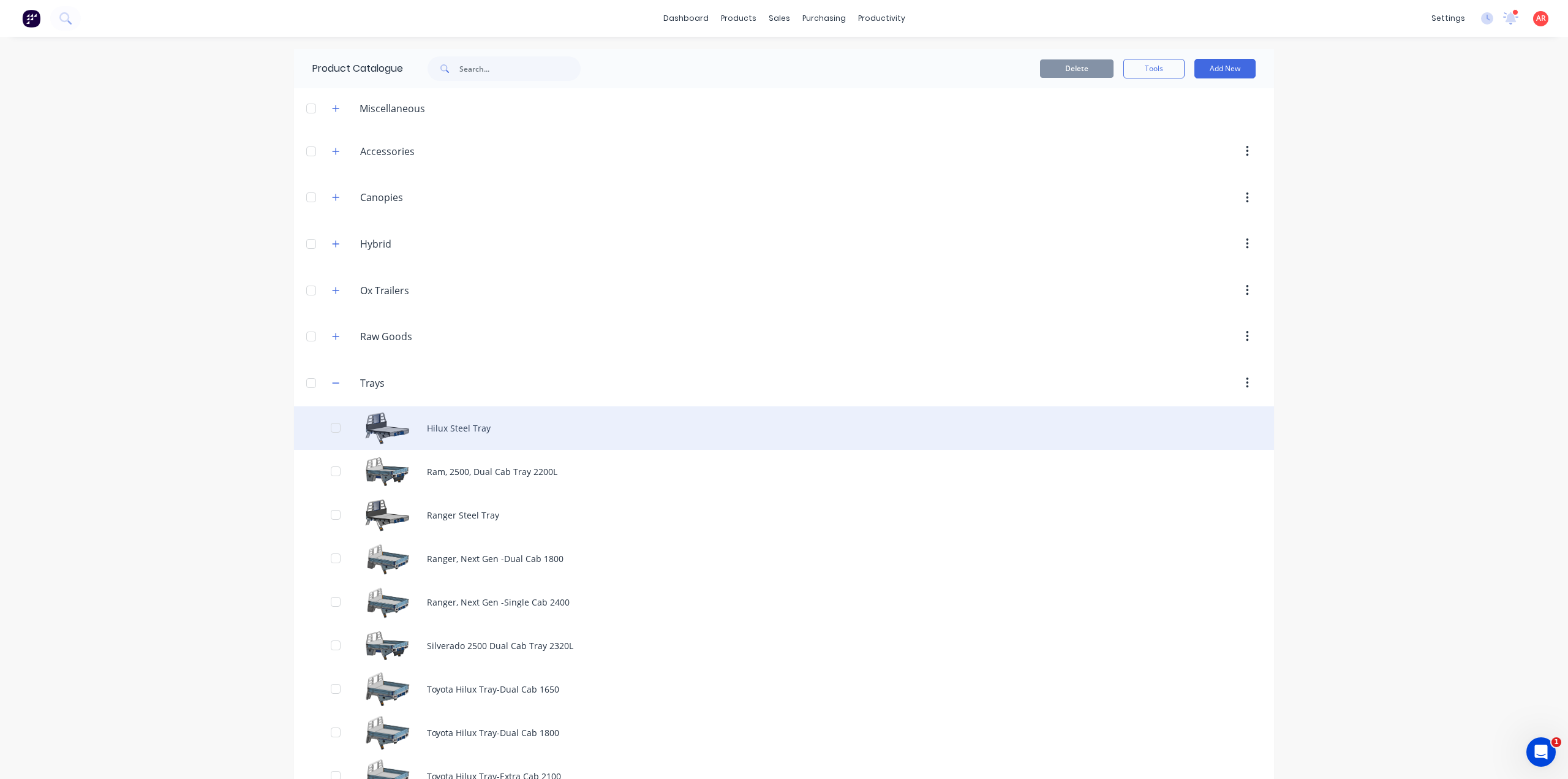
click at [482, 424] on div "Hilux Steel Tray" at bounding box center [784, 428] width 980 height 43
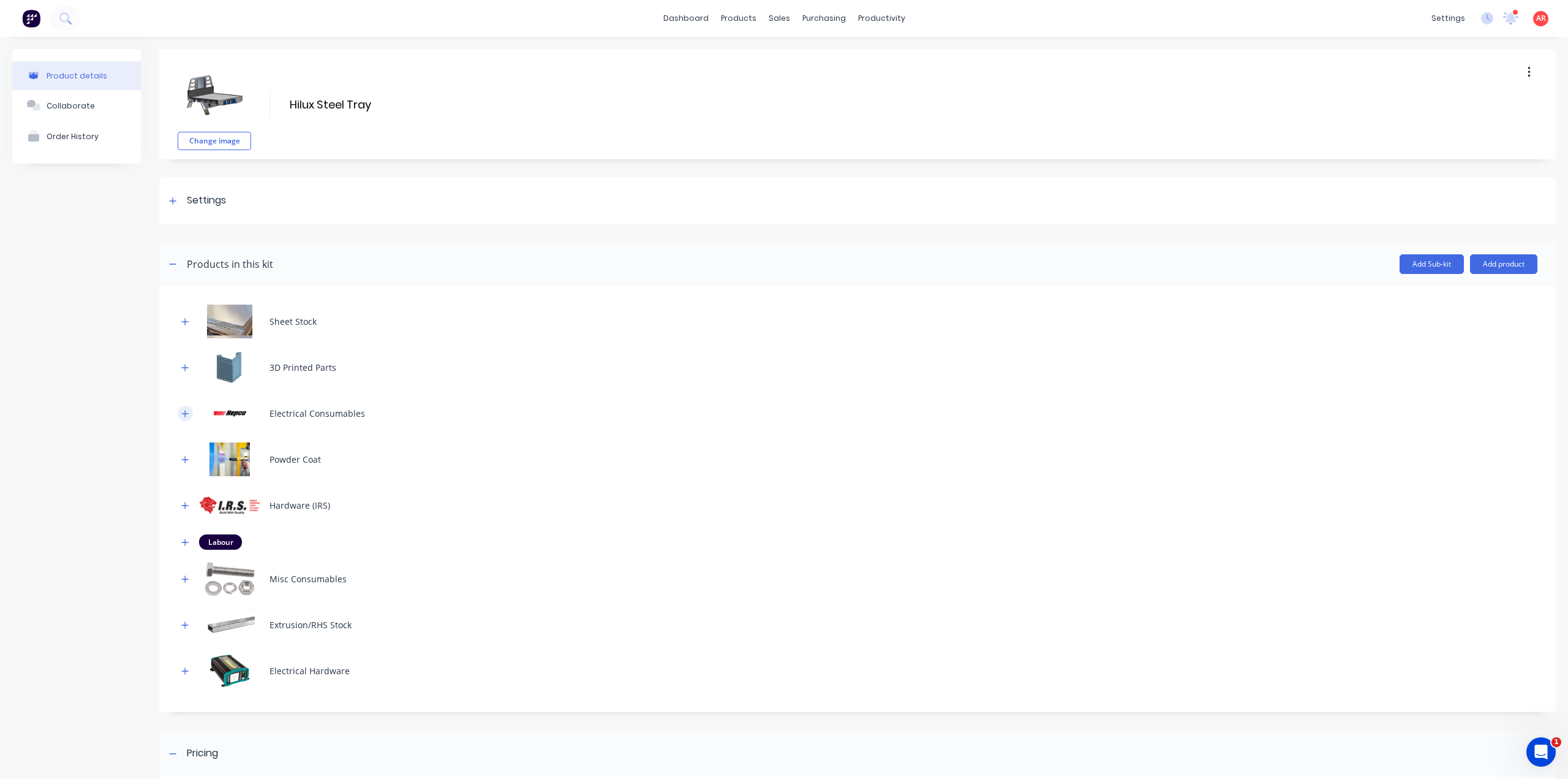
click at [185, 416] on icon "button" at bounding box center [185, 413] width 7 height 7
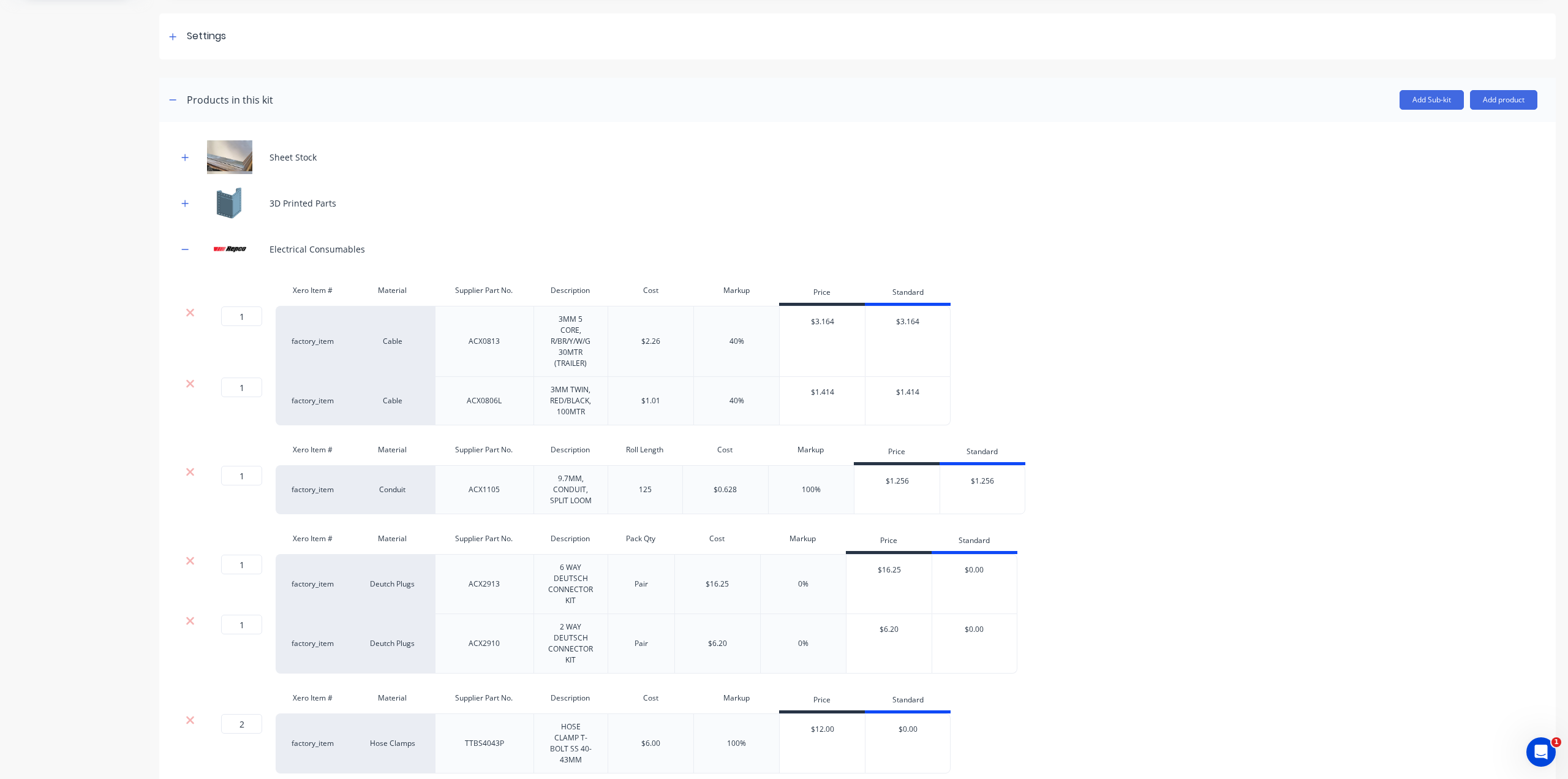
scroll to position [184, 0]
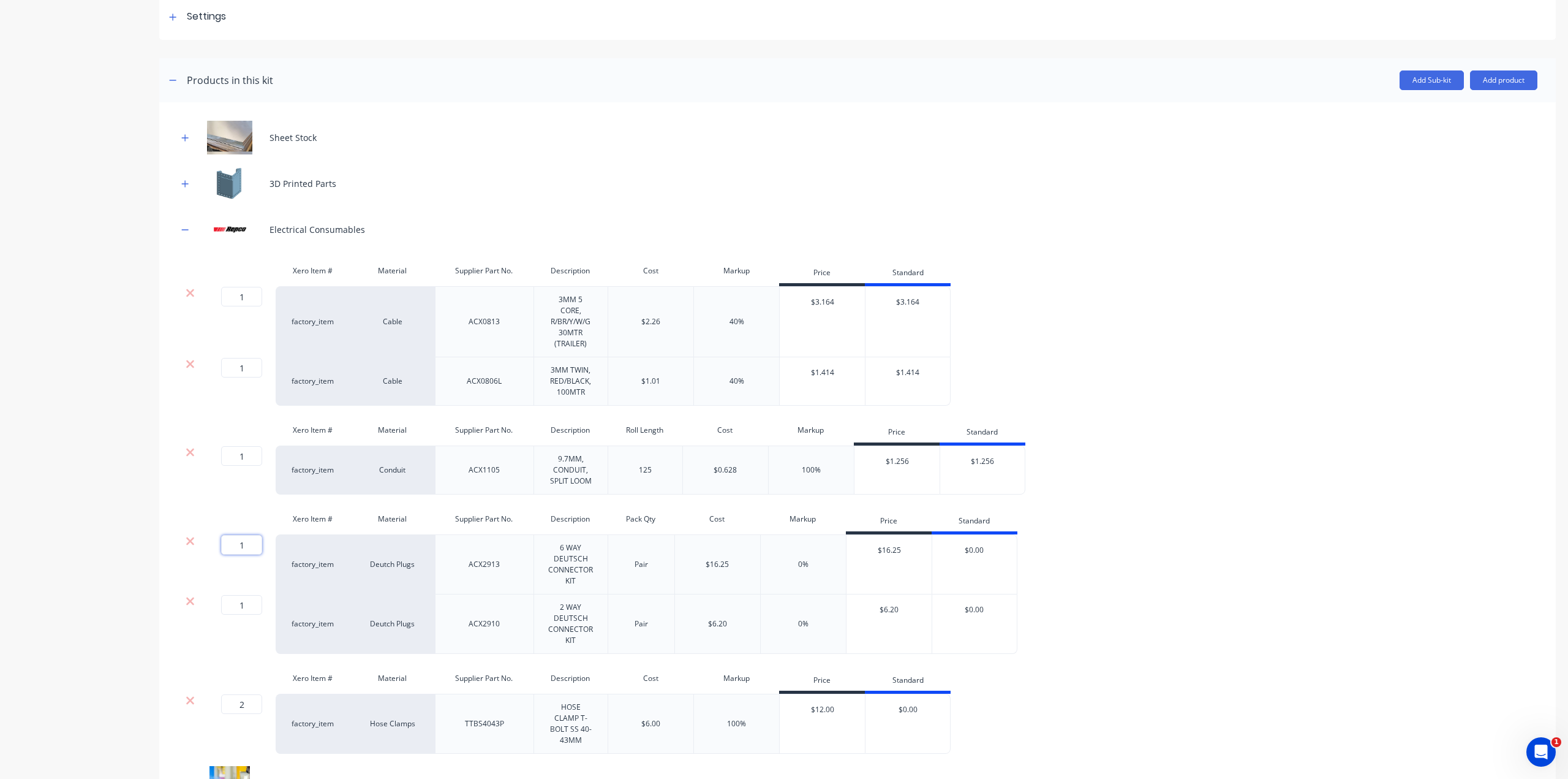
click at [257, 538] on input "1" at bounding box center [241, 545] width 41 height 20
type input "2"
click at [44, 587] on div "Product details Collaborate Order History" at bounding box center [77, 596] width 129 height 1461
click at [1493, 76] on button "Add product" at bounding box center [1503, 81] width 67 height 20
click at [1487, 97] on div "Product catalogue Labour Notes (Internal) Notes (External)" at bounding box center [1479, 148] width 116 height 104
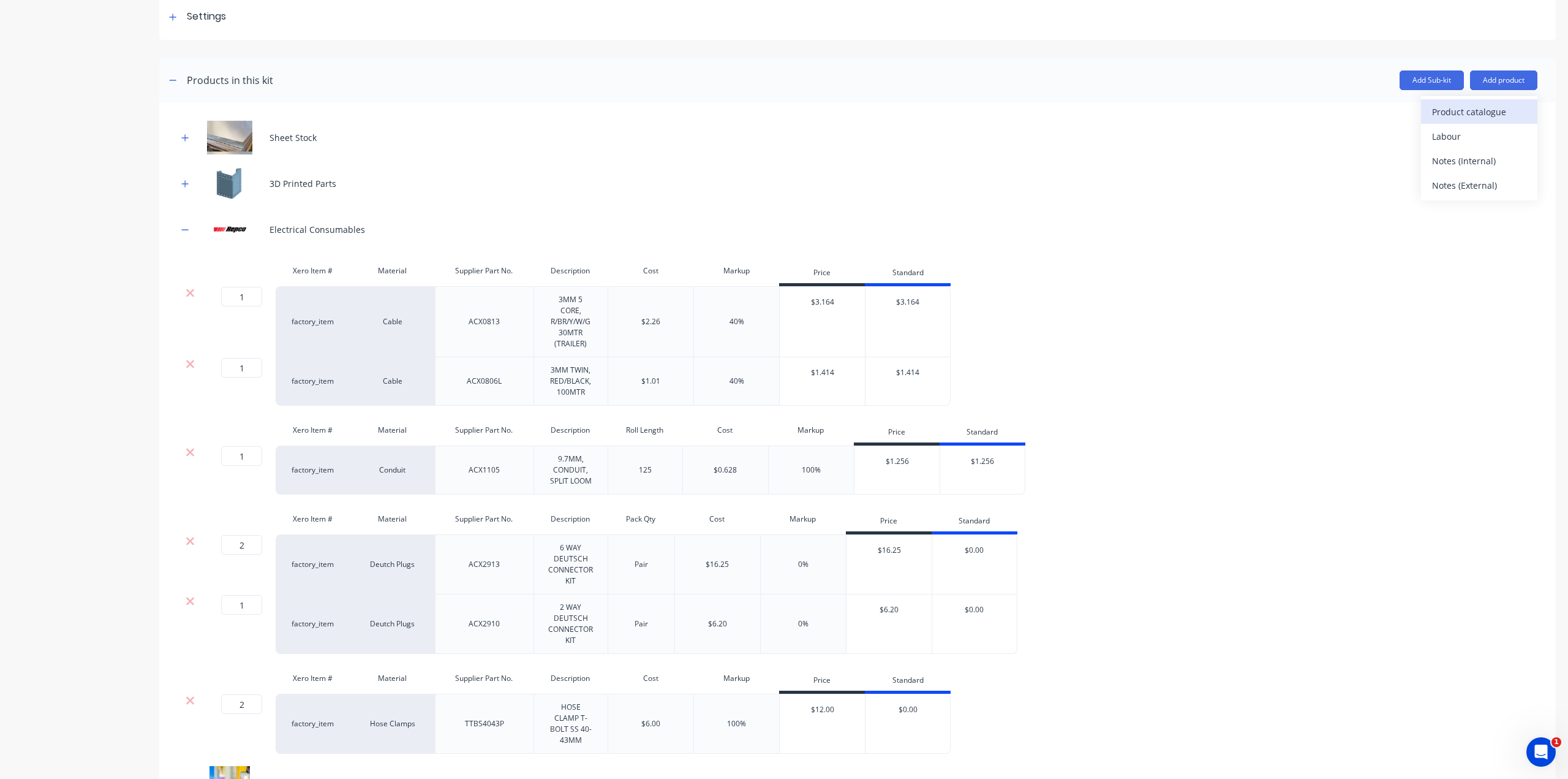
click at [1488, 103] on div "Product catalogue" at bounding box center [1478, 112] width 94 height 17
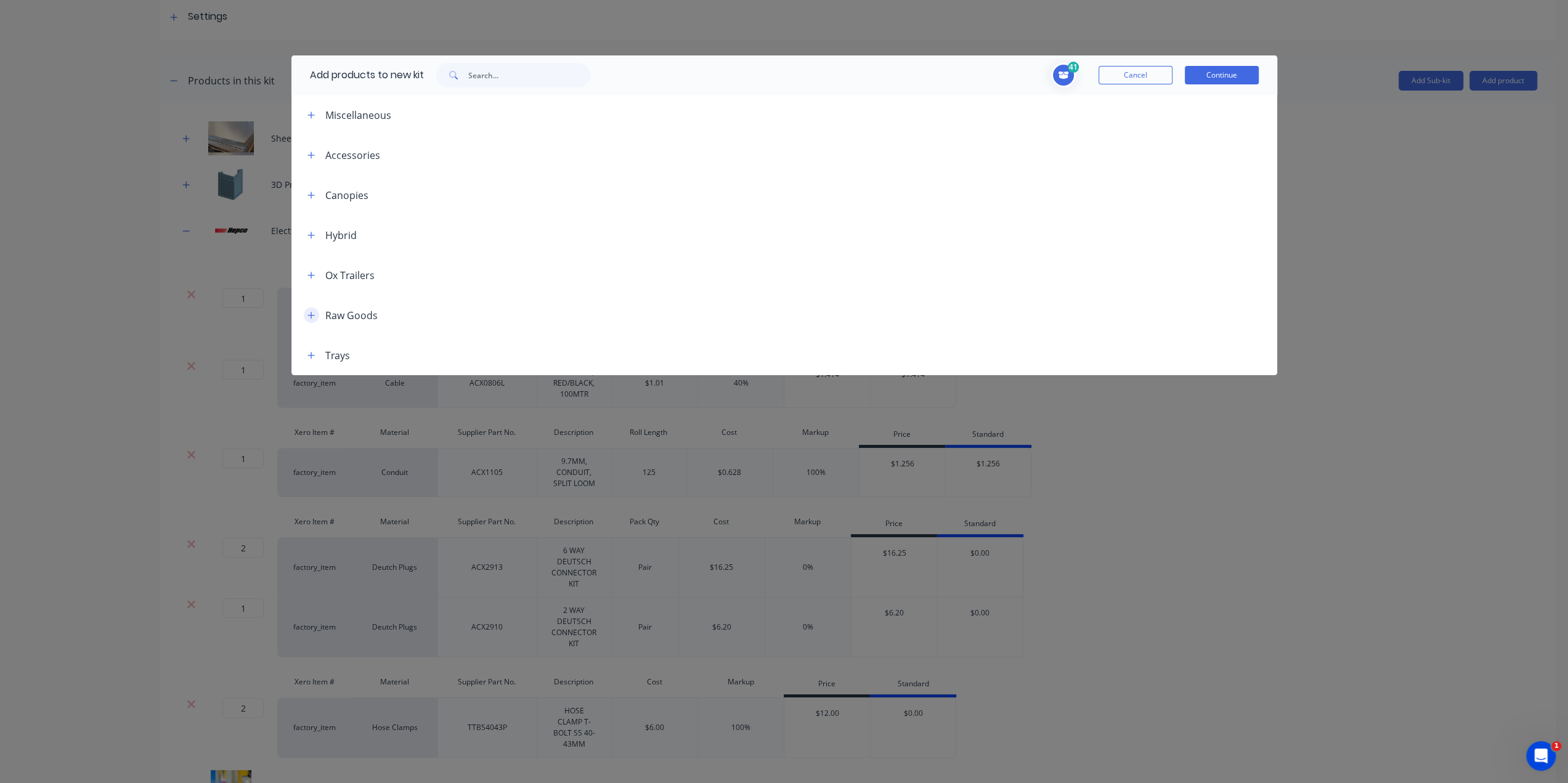
click at [310, 315] on icon "button" at bounding box center [310, 315] width 8 height 8
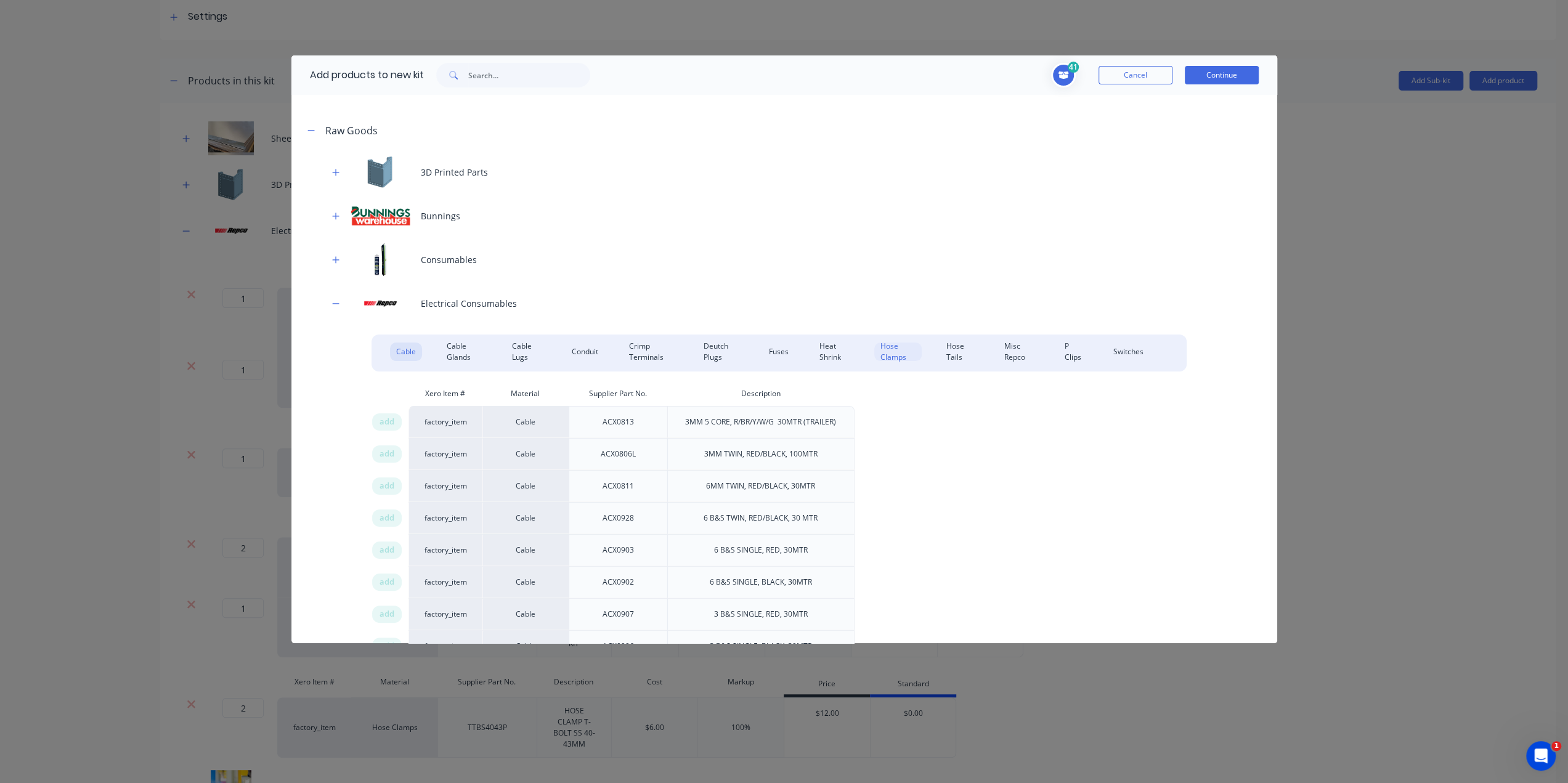
click at [890, 348] on div "Hose Clamps" at bounding box center [898, 351] width 48 height 18
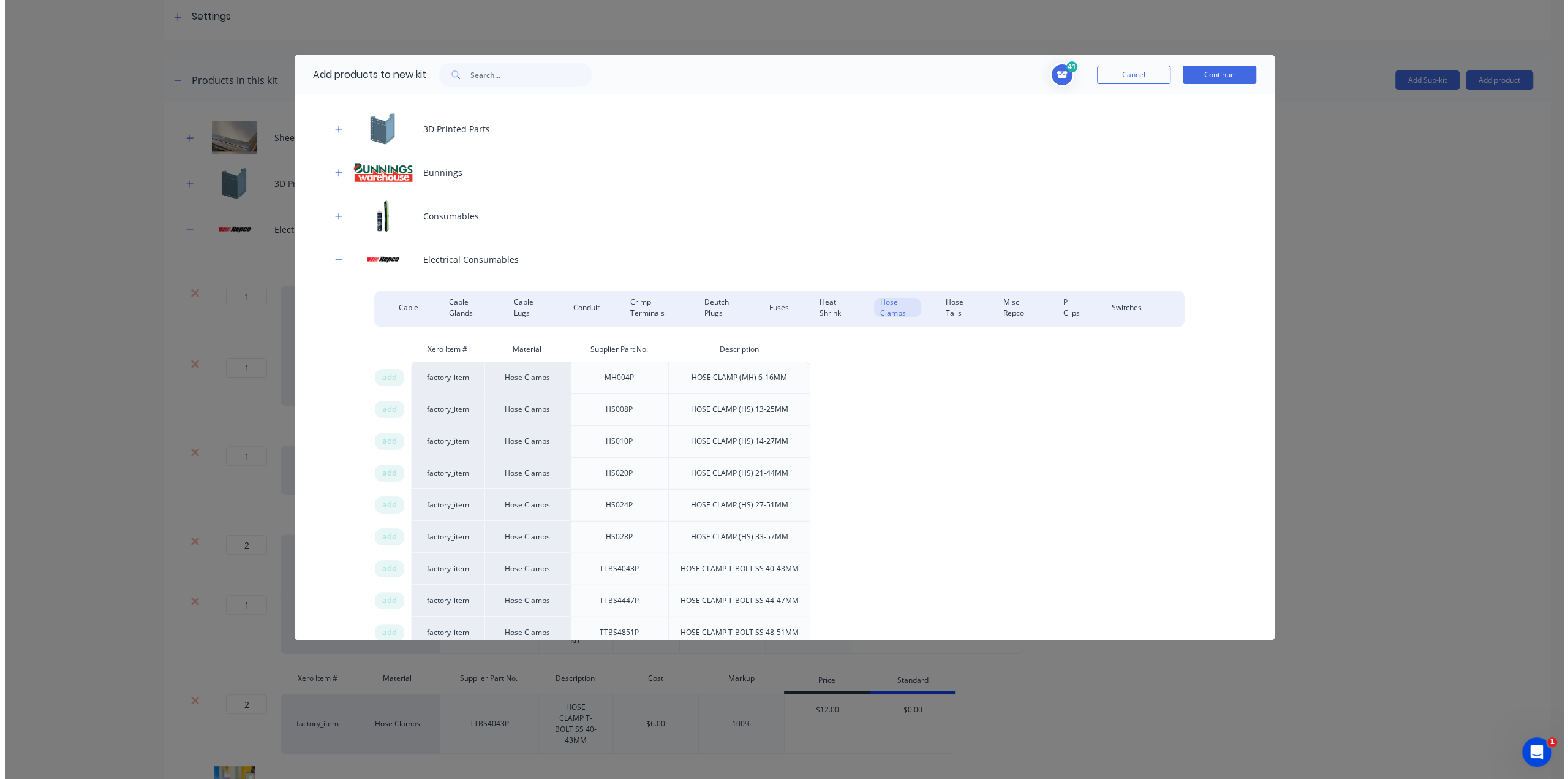
scroll to position [245, 0]
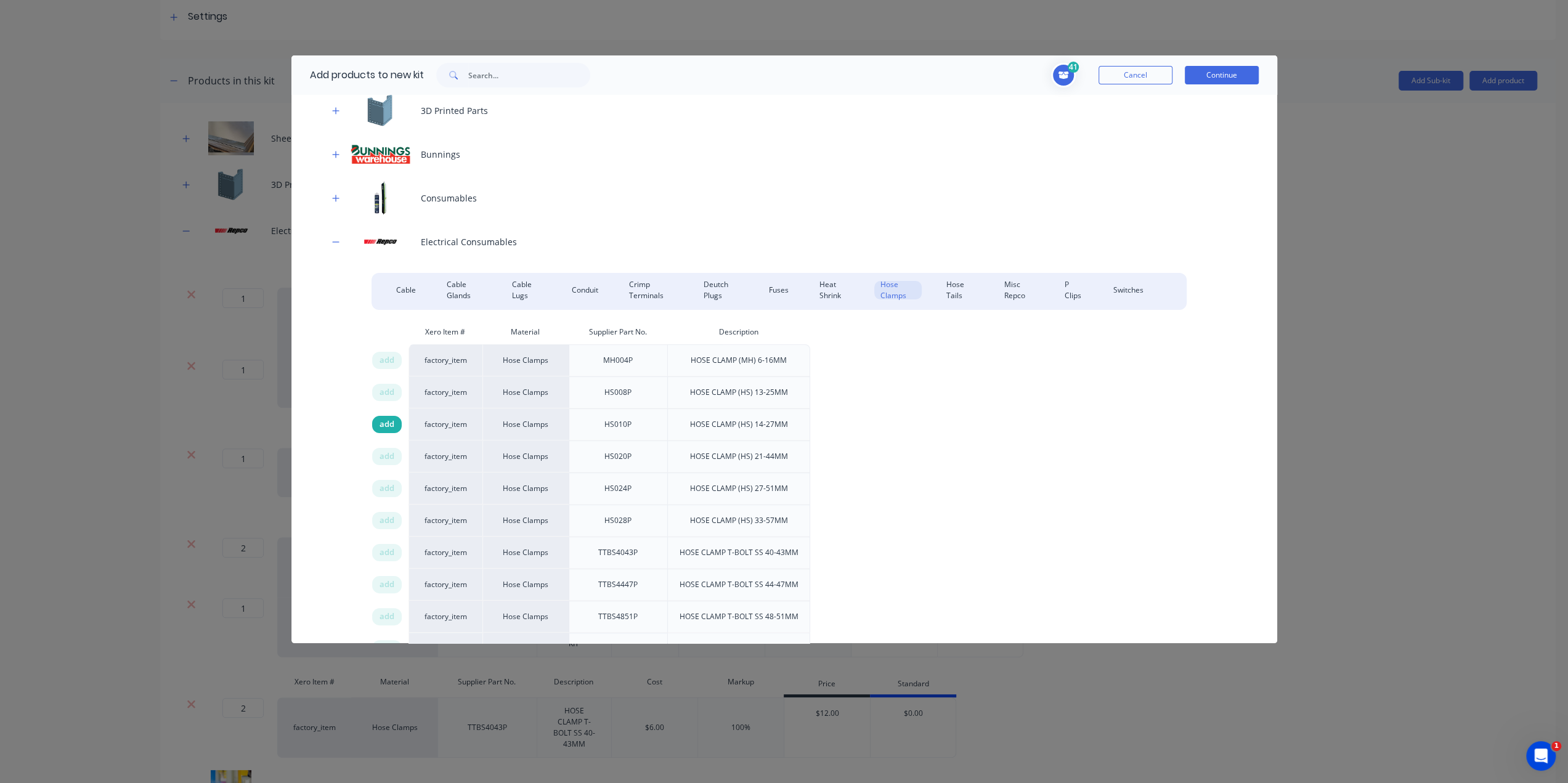
click at [387, 420] on span "add" at bounding box center [387, 424] width 15 height 13
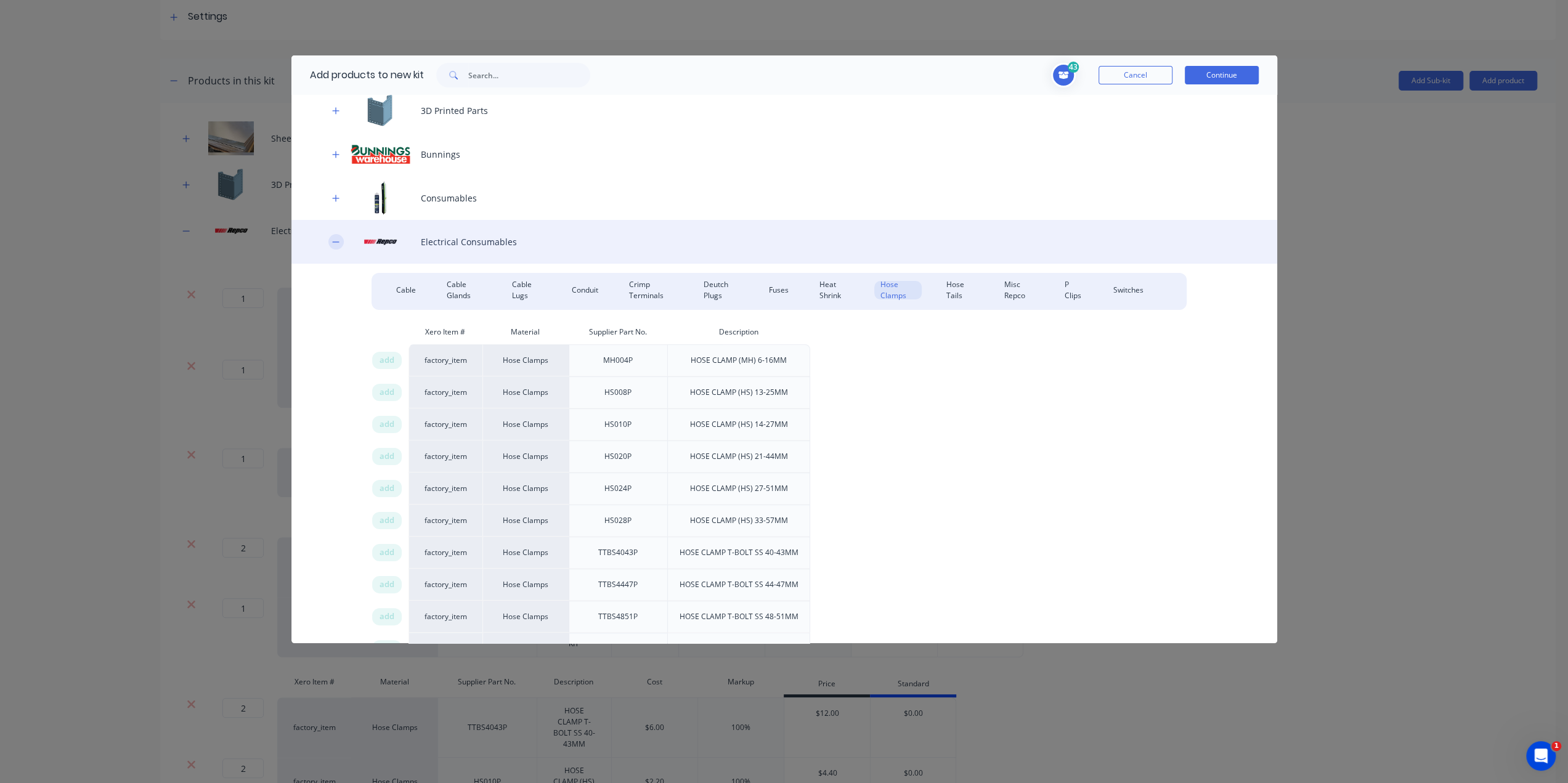
click at [334, 244] on icon "button" at bounding box center [336, 242] width 8 height 8
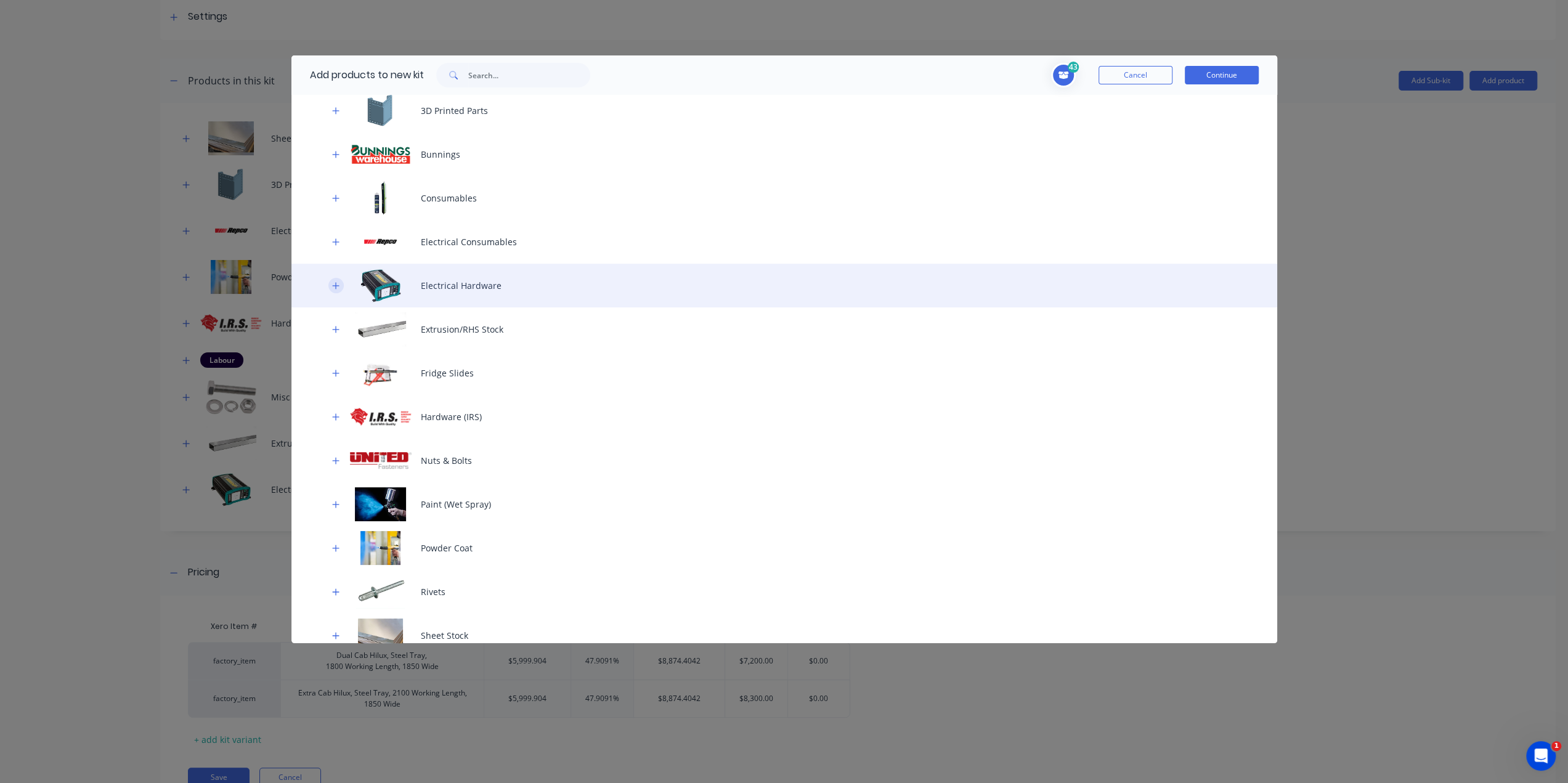
click at [333, 283] on icon "button" at bounding box center [336, 285] width 8 height 8
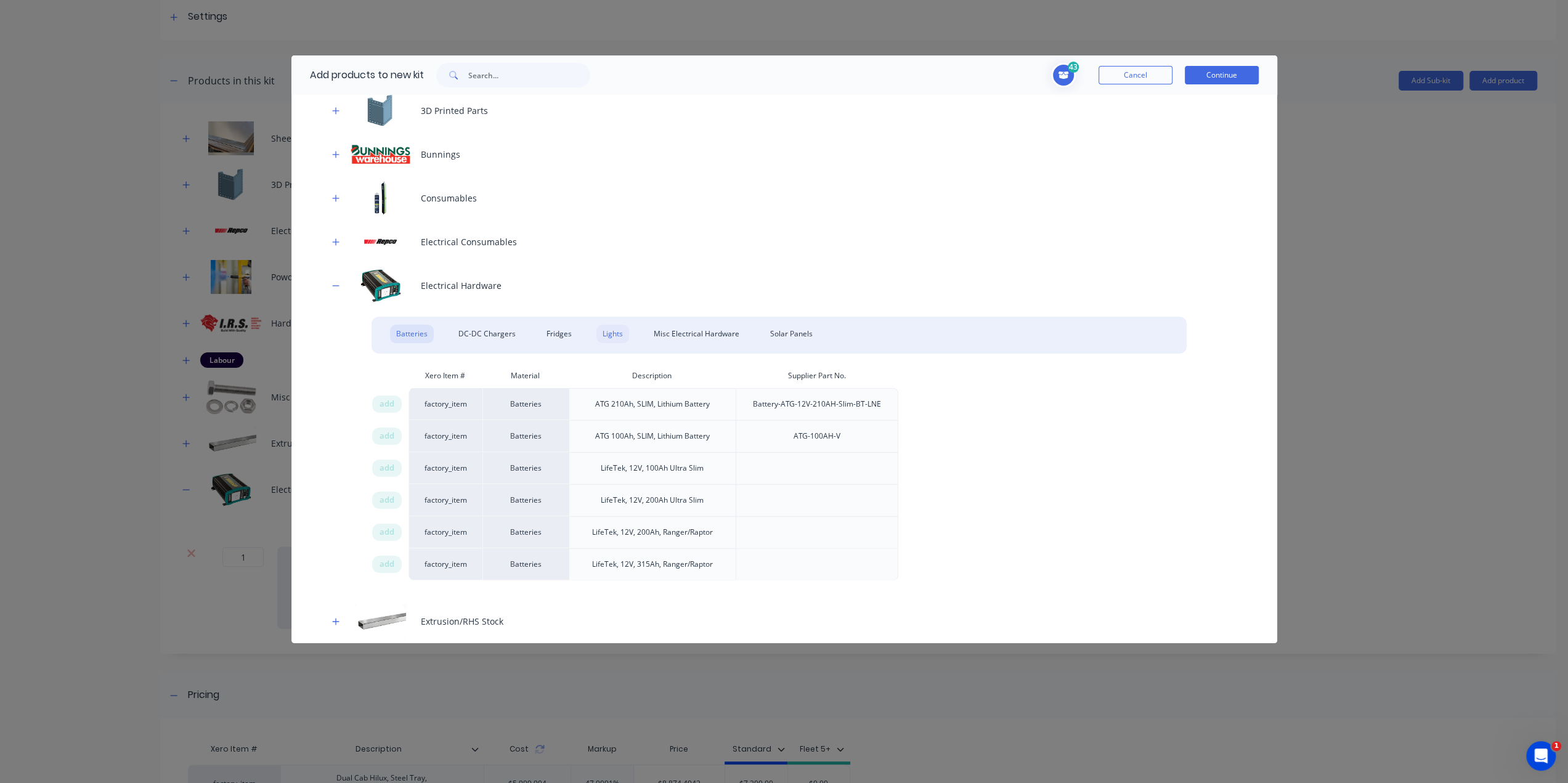
click at [617, 330] on div "Lights" at bounding box center [612, 334] width 33 height 18
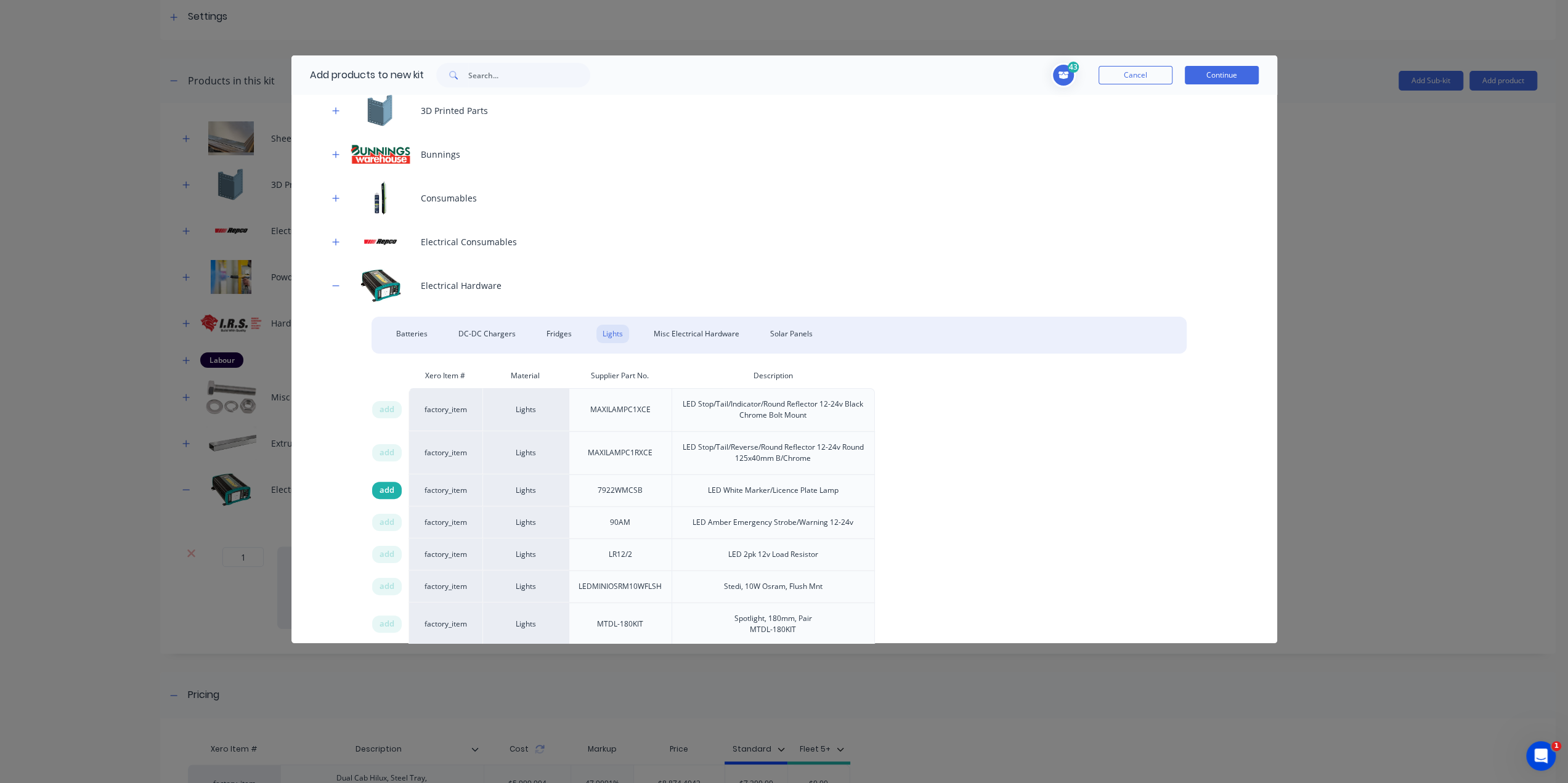
click at [393, 490] on span "add" at bounding box center [387, 490] width 15 height 13
click at [1238, 79] on button "Continue" at bounding box center [1222, 75] width 74 height 18
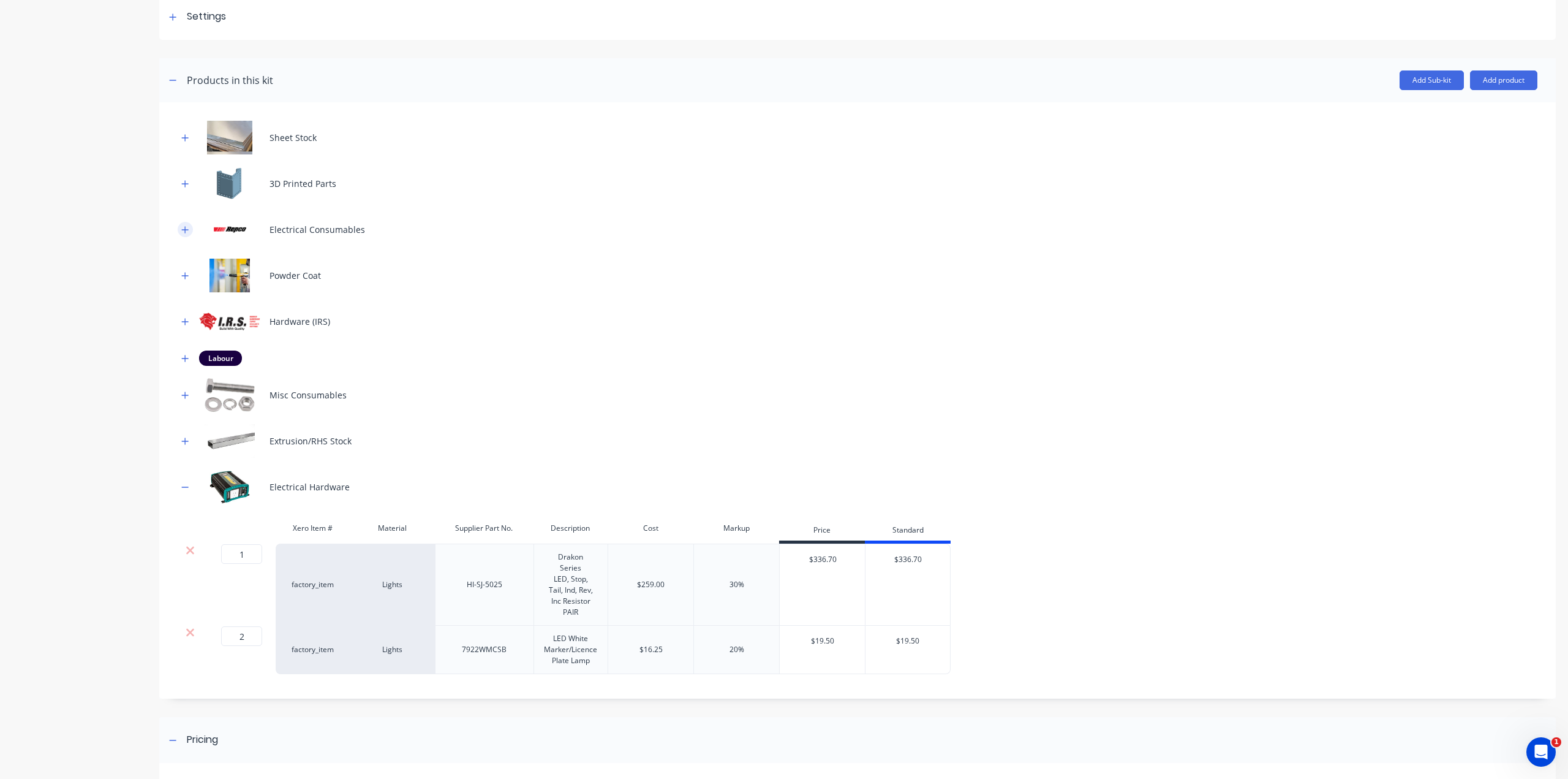
click at [181, 227] on button "button" at bounding box center [185, 229] width 15 height 15
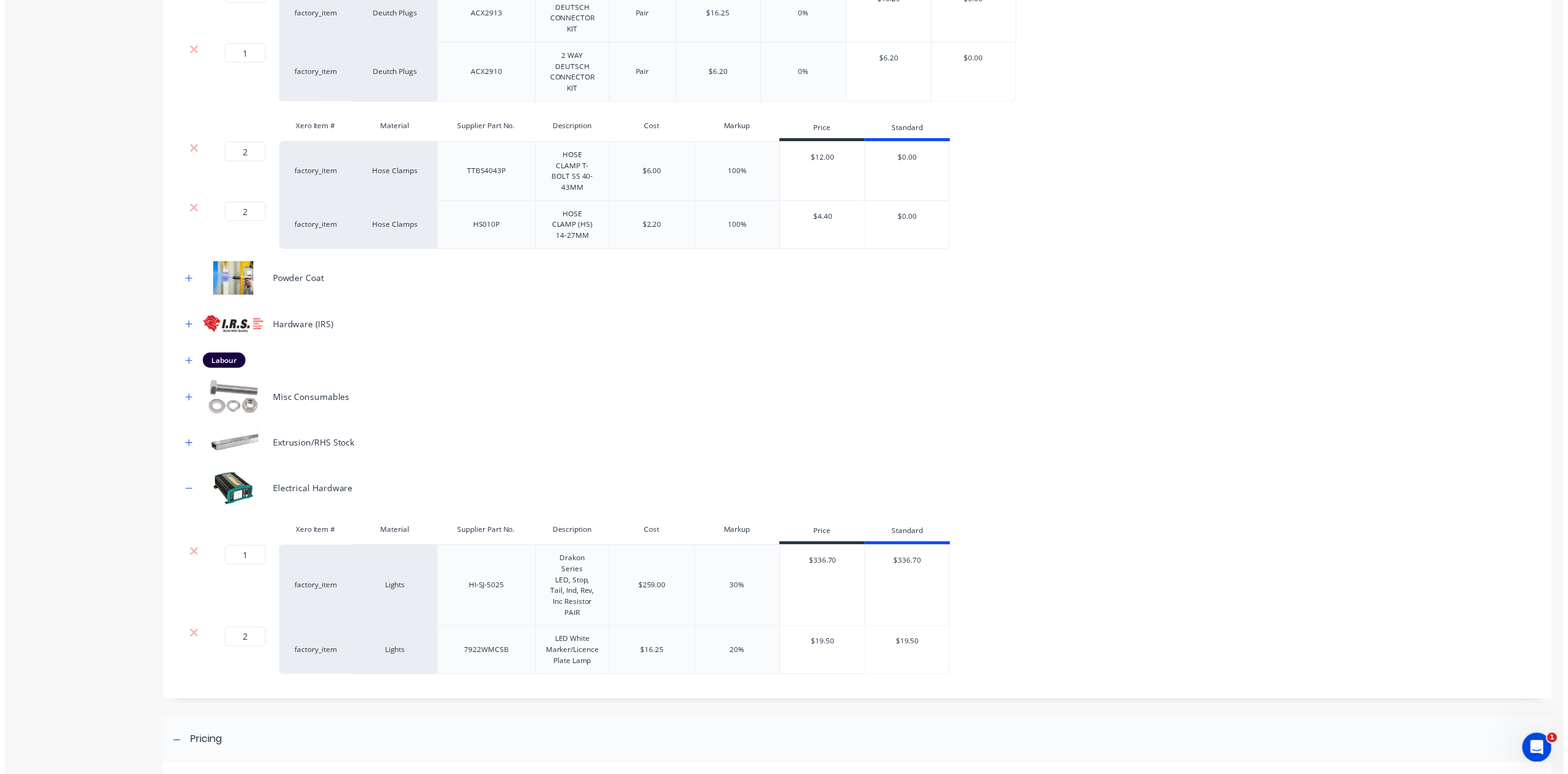
scroll to position [963, 0]
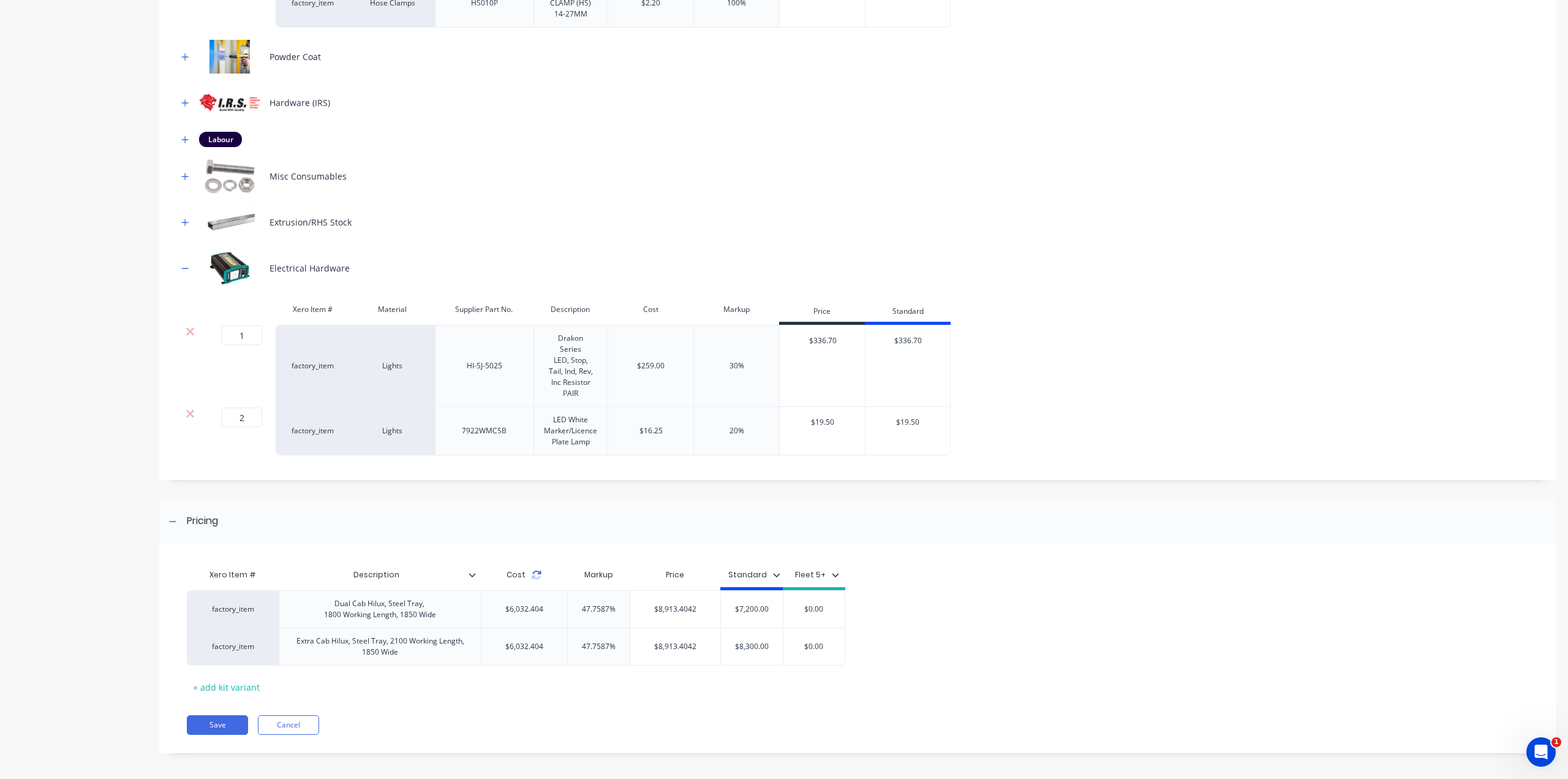
click at [537, 573] on icon at bounding box center [537, 575] width 10 height 10
click at [212, 722] on button "Save" at bounding box center [218, 725] width 62 height 20
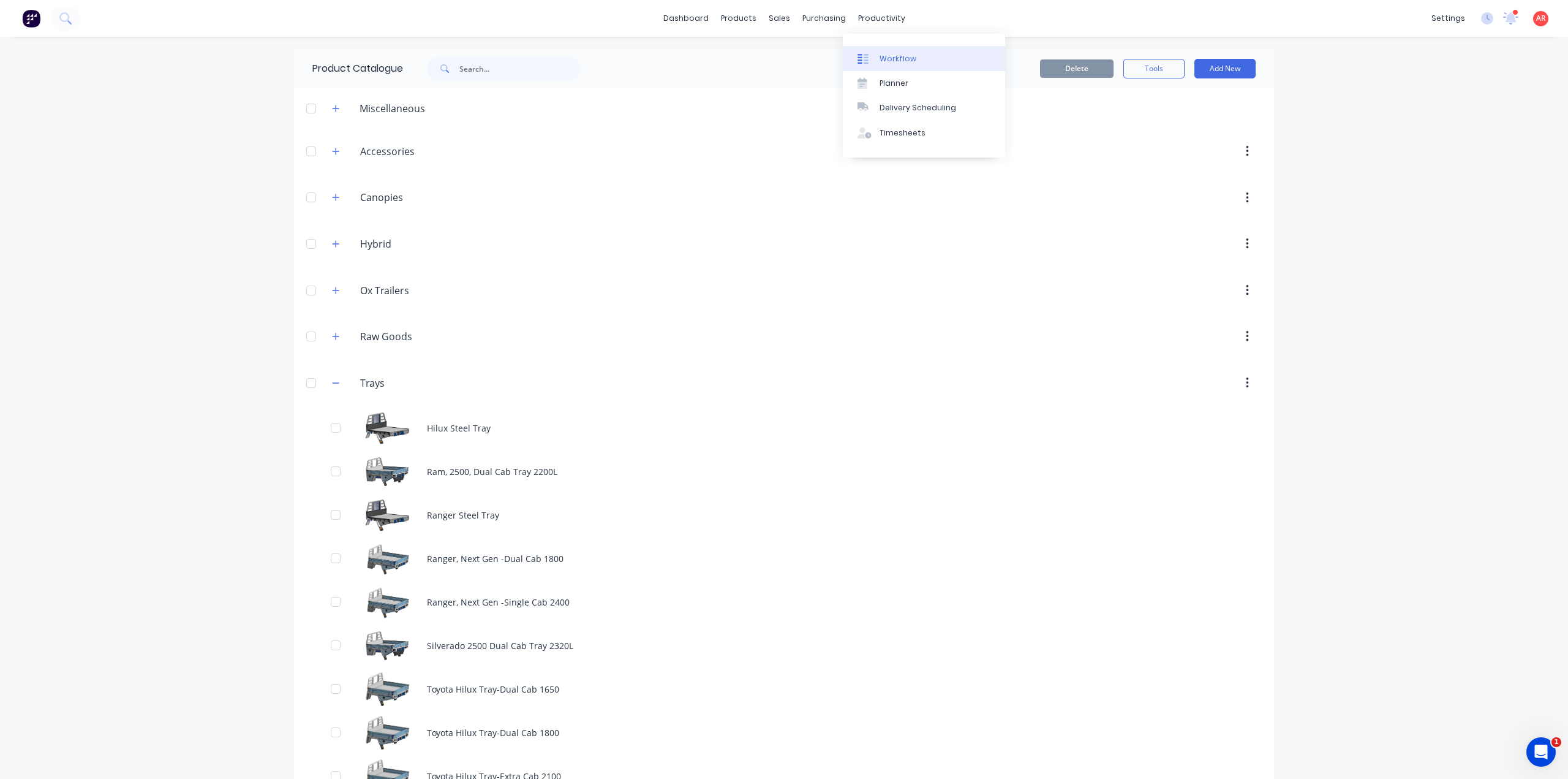
click at [884, 53] on div "Workflow" at bounding box center [898, 58] width 37 height 11
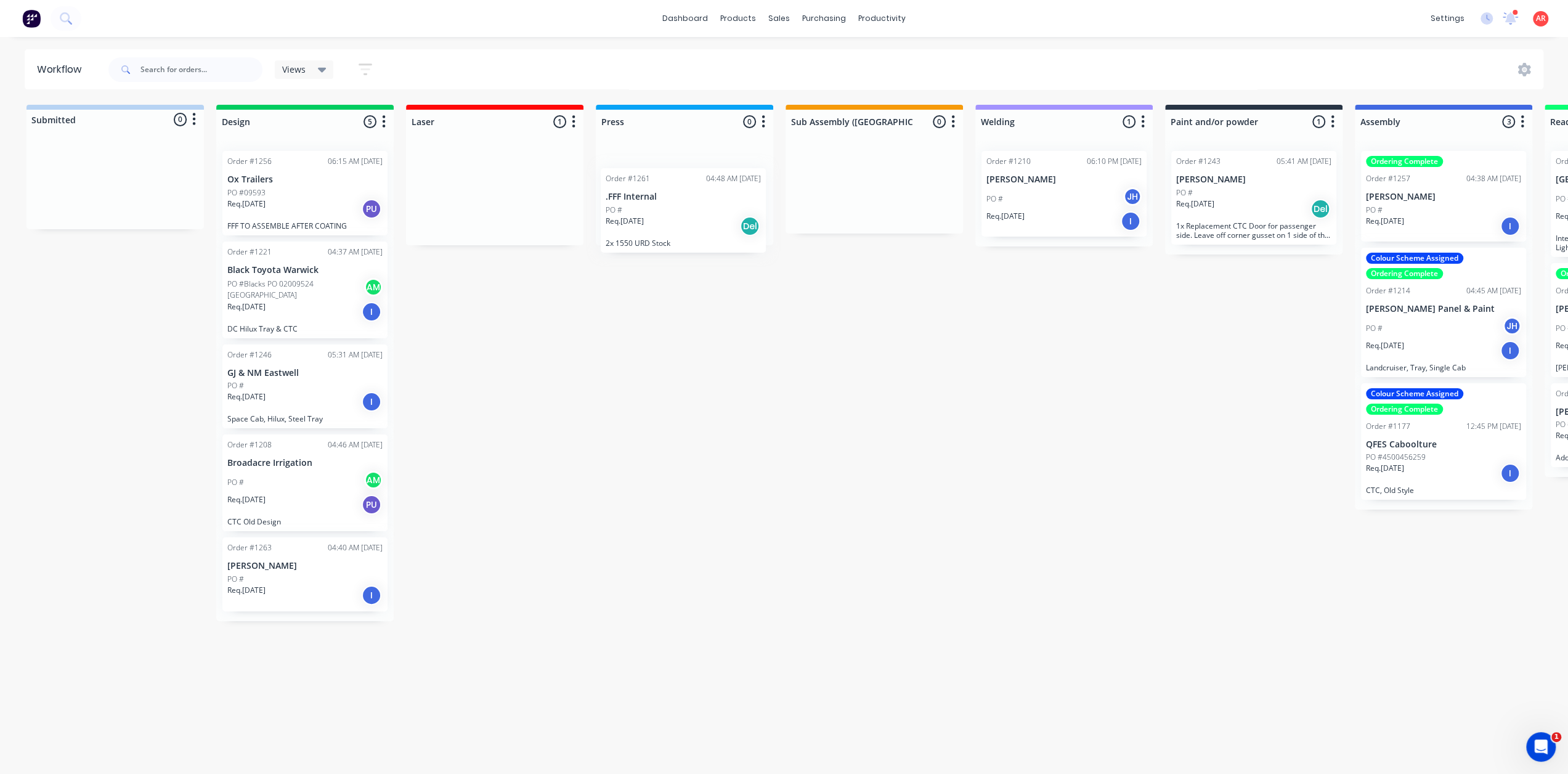
drag, startPoint x: 461, startPoint y: 205, endPoint x: 655, endPoint y: 210, distance: 194.1
click at [655, 210] on div "Submitted 0 Status colour #B7D3F3 hex #B7D3F3 Save Cancel Summaries Total order…" at bounding box center [1196, 435] width 2411 height 662
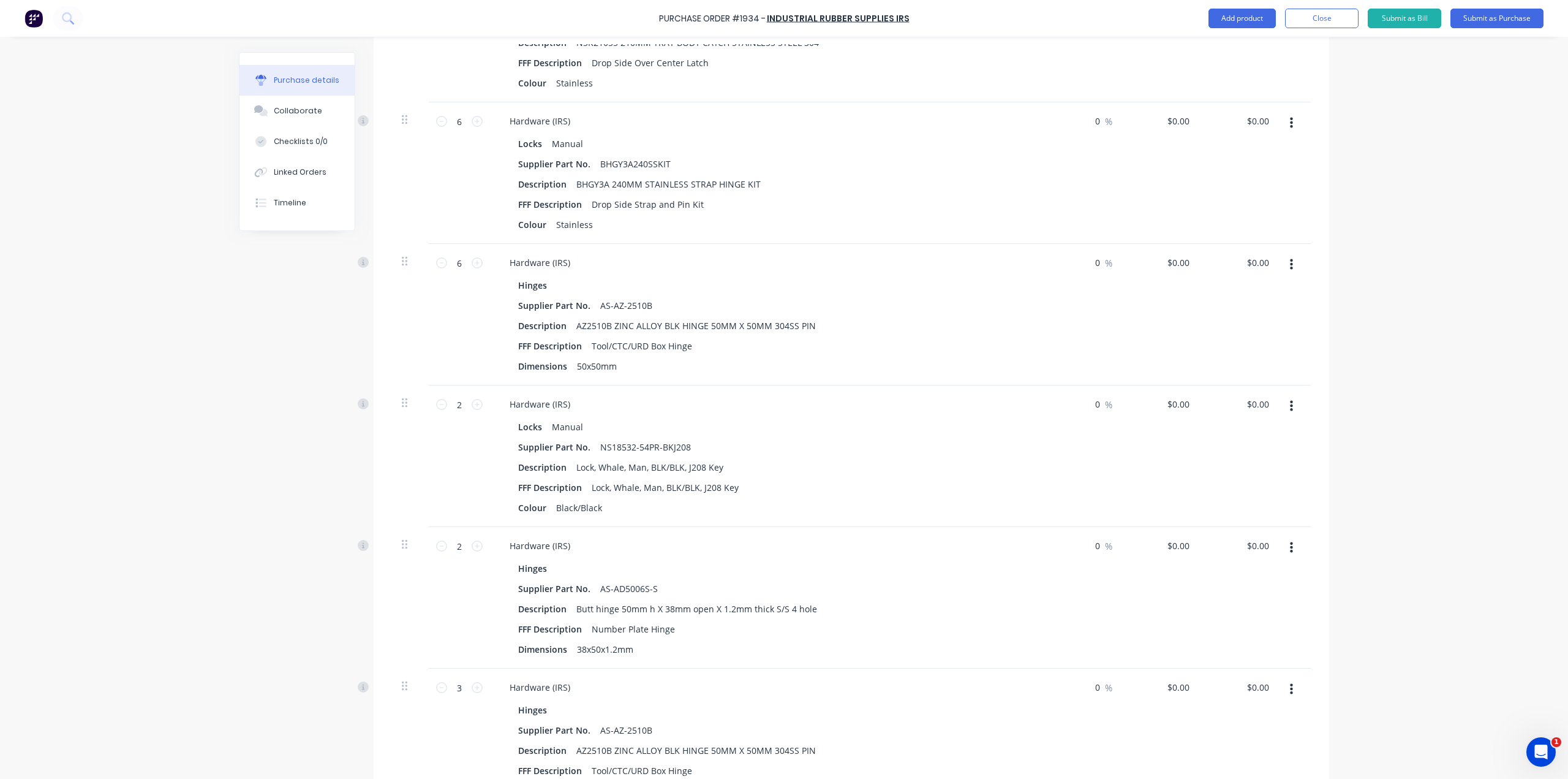
scroll to position [185, 0]
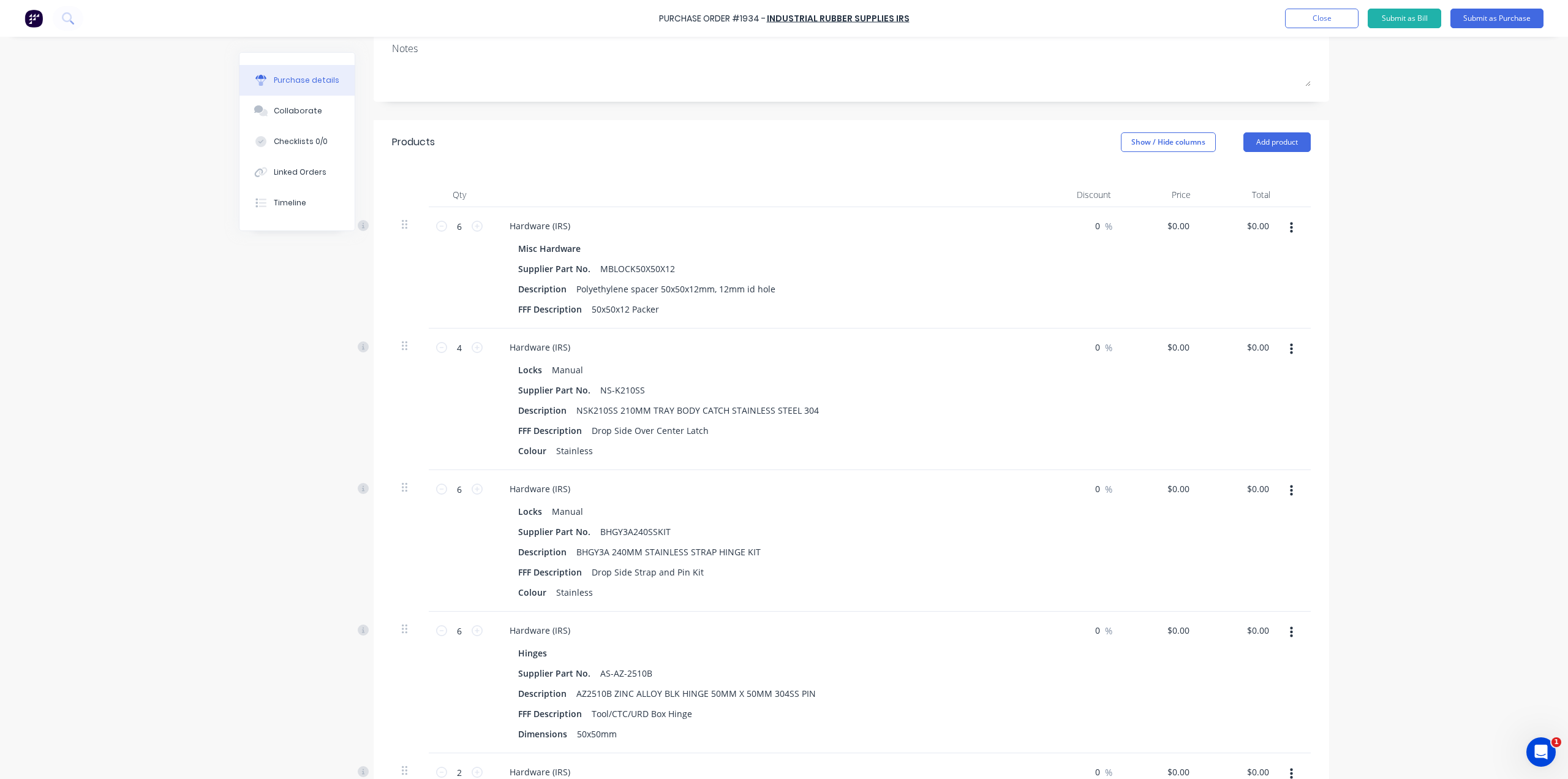
click at [1289, 345] on icon "button" at bounding box center [1291, 349] width 3 height 11
click at [1269, 456] on button "Delete" at bounding box center [1253, 454] width 104 height 24
click at [1280, 136] on button "Add product" at bounding box center [1276, 142] width 67 height 20
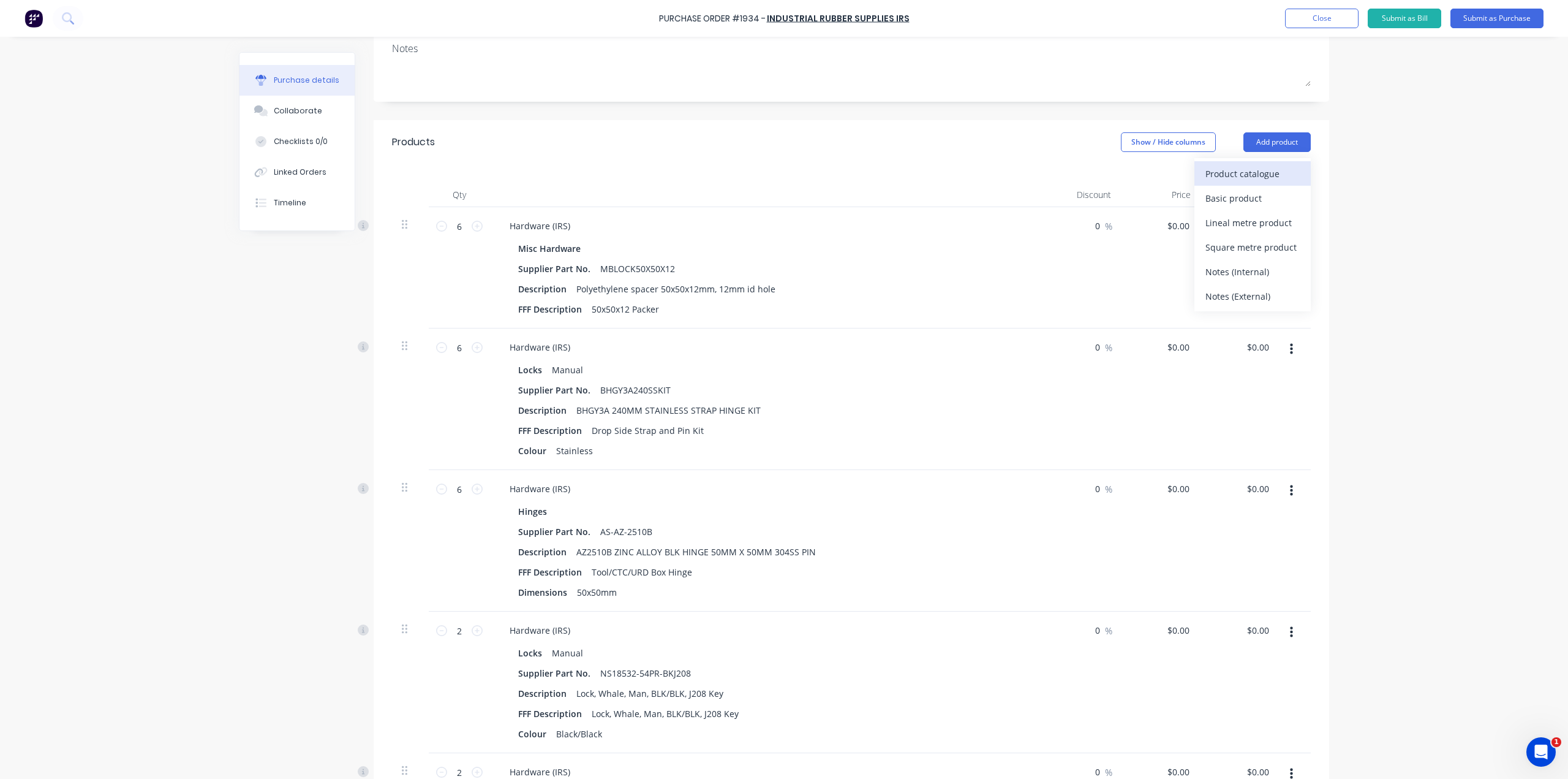
click at [1269, 168] on div "Product catalogue" at bounding box center [1252, 173] width 94 height 17
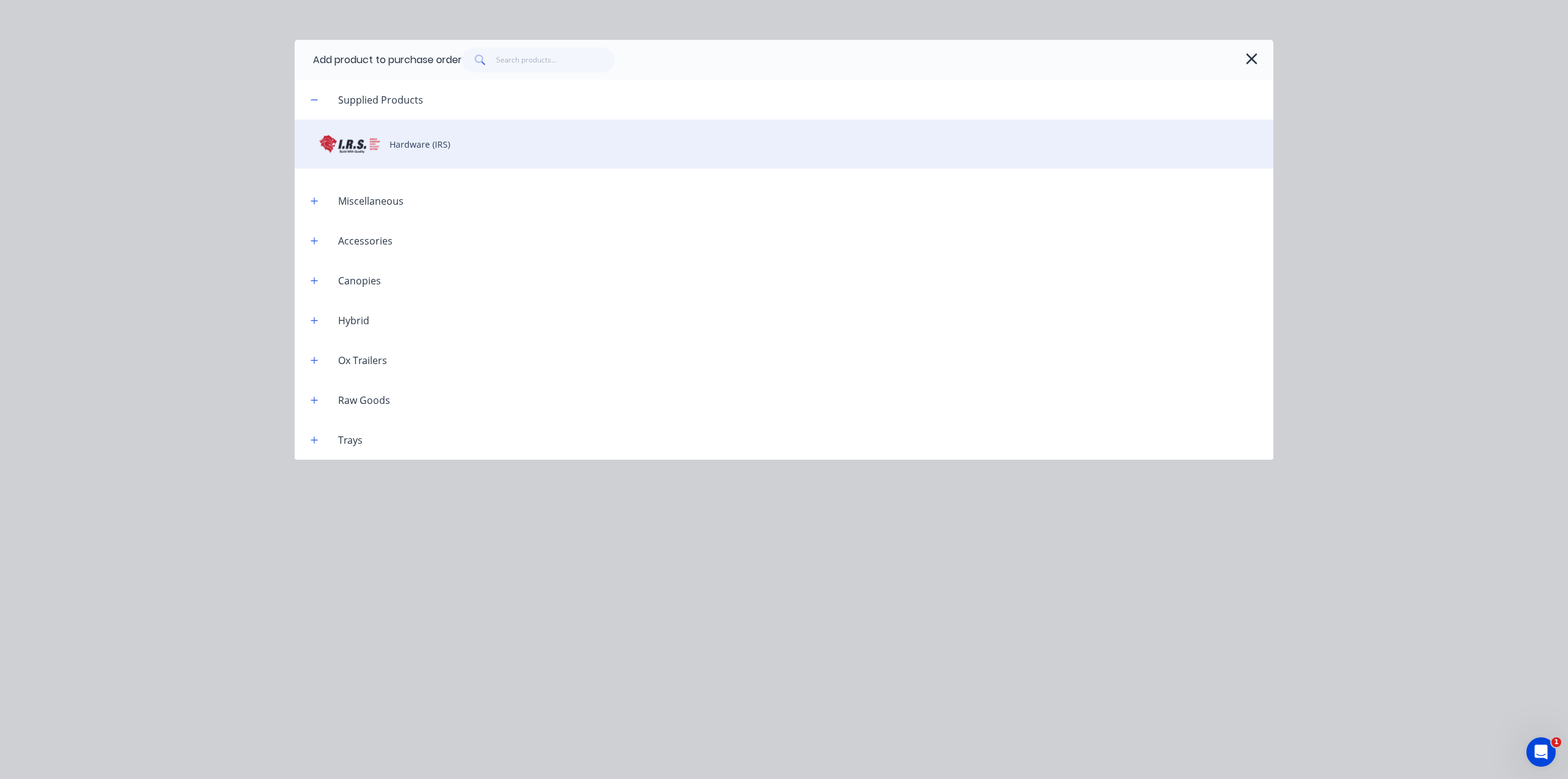
click at [455, 148] on div "Hardware (IRS)" at bounding box center [784, 144] width 978 height 49
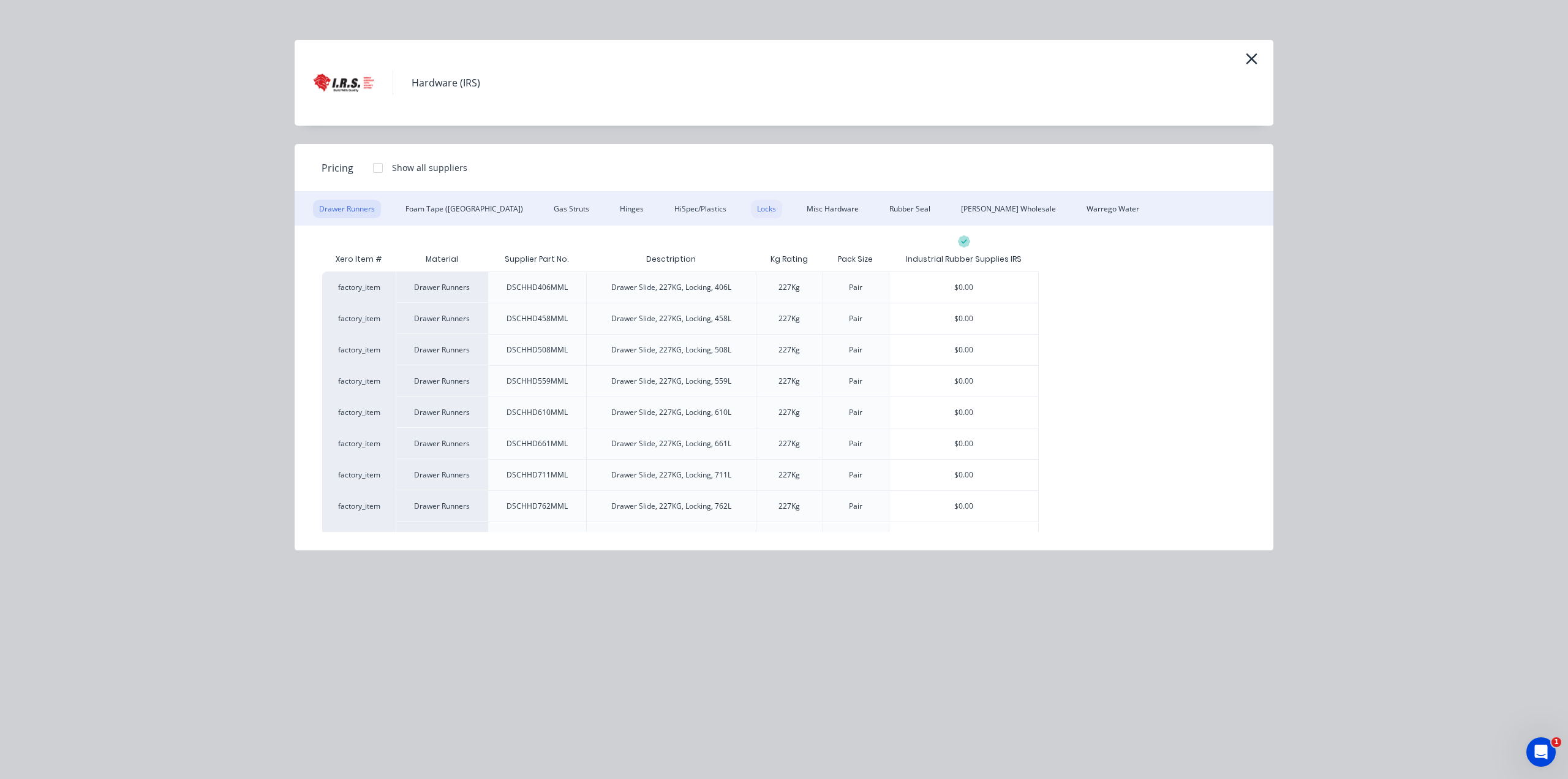
click at [751, 212] on div "Locks" at bounding box center [767, 209] width 32 height 18
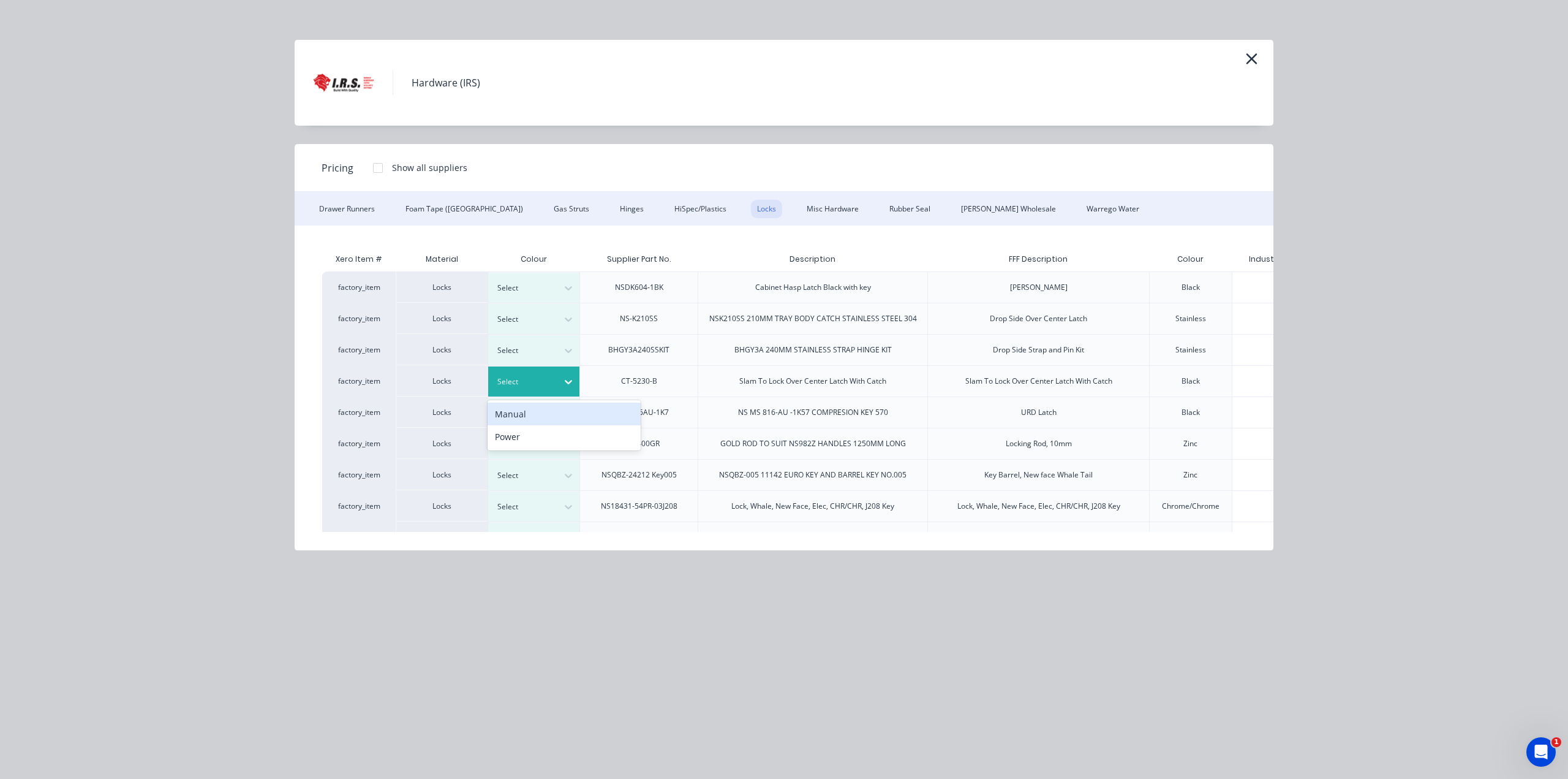
click at [544, 382] on div at bounding box center [525, 382] width 55 height 13
click at [544, 414] on div "Manual" at bounding box center [564, 414] width 153 height 22
click at [1238, 383] on div "$0.00" at bounding box center [1306, 380] width 149 height 31
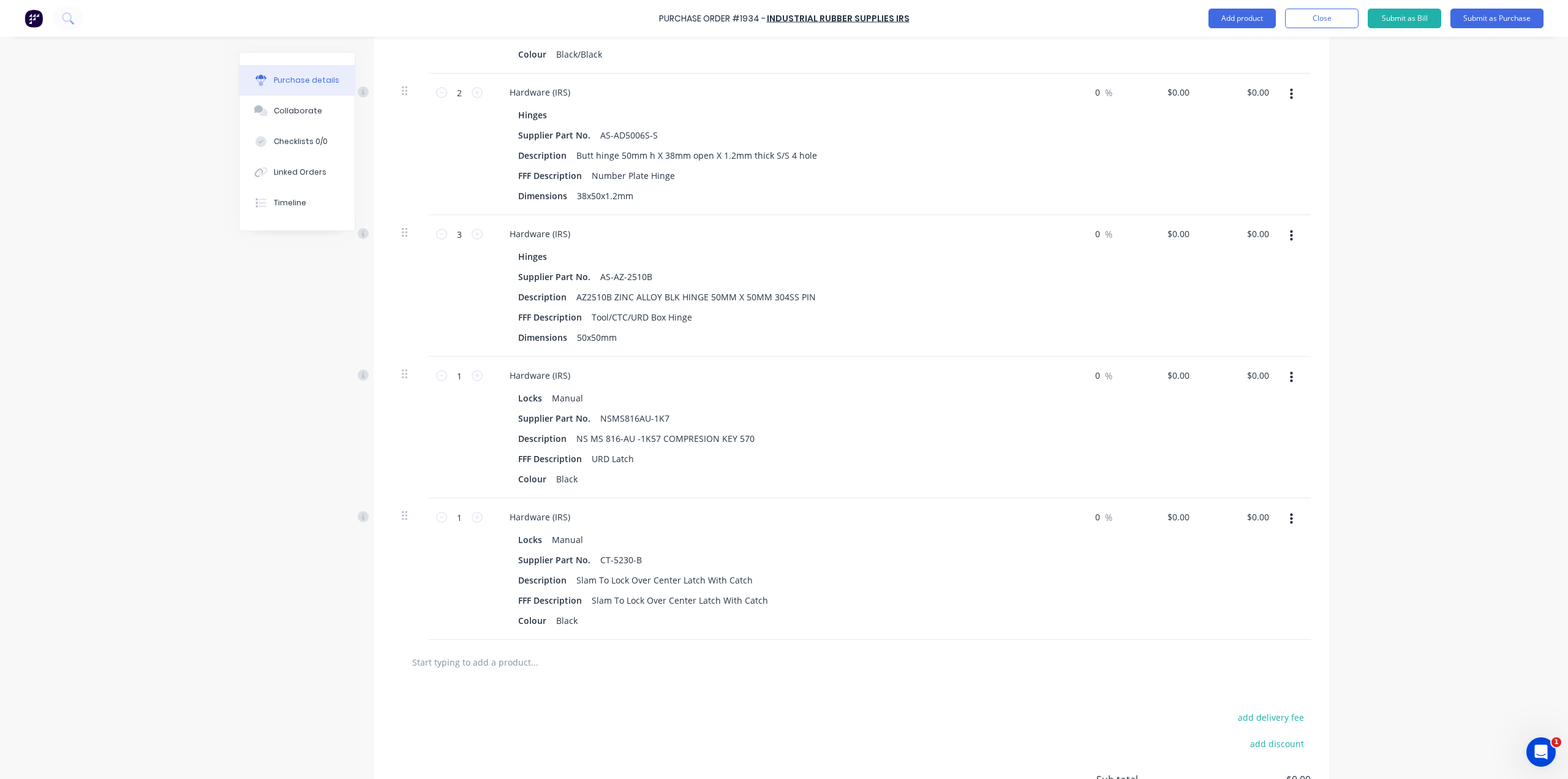
scroll to position [981, 0]
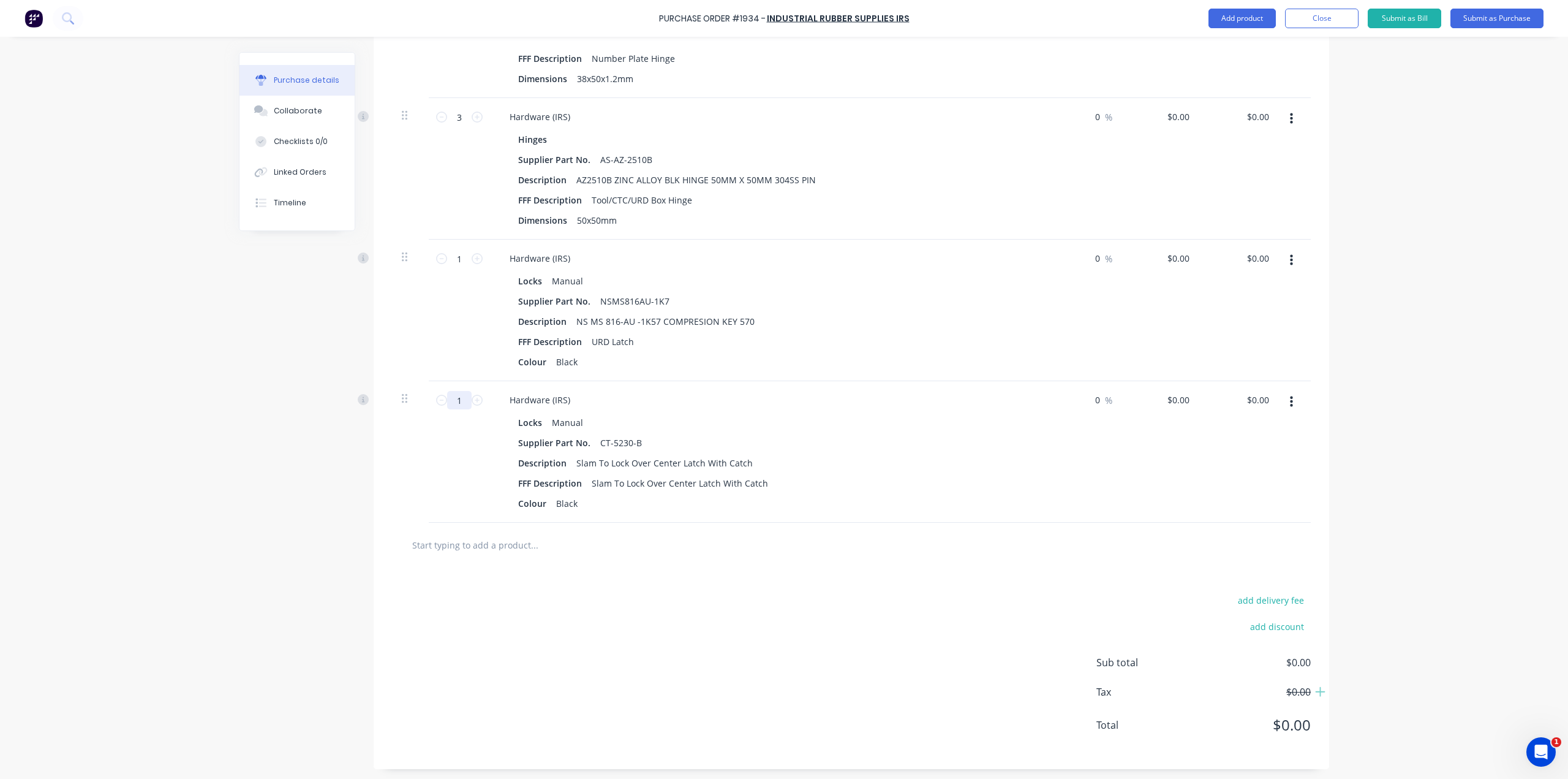
click at [453, 403] on input "1" at bounding box center [458, 400] width 24 height 18
type input "4"
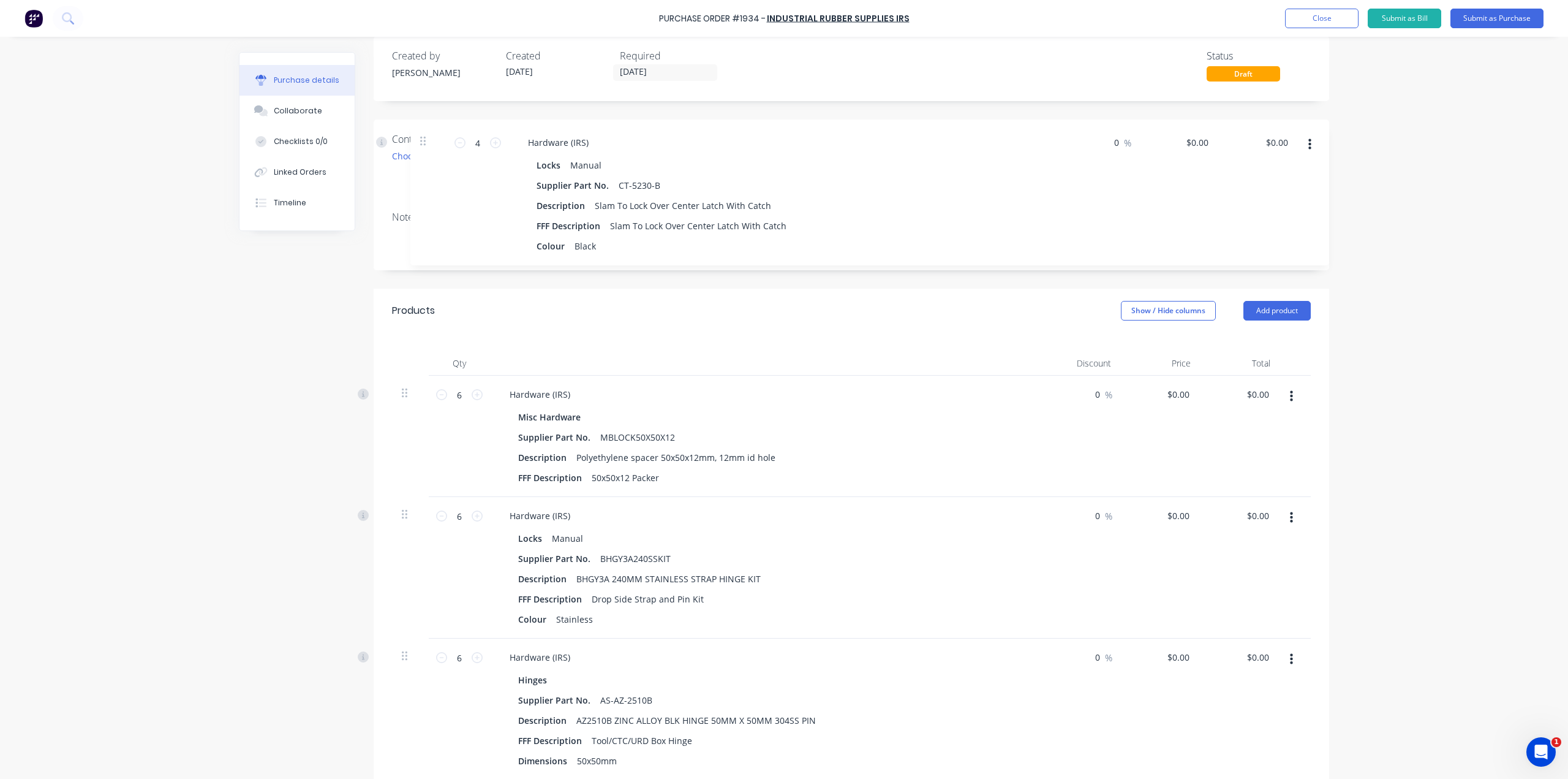
scroll to position [14, 0]
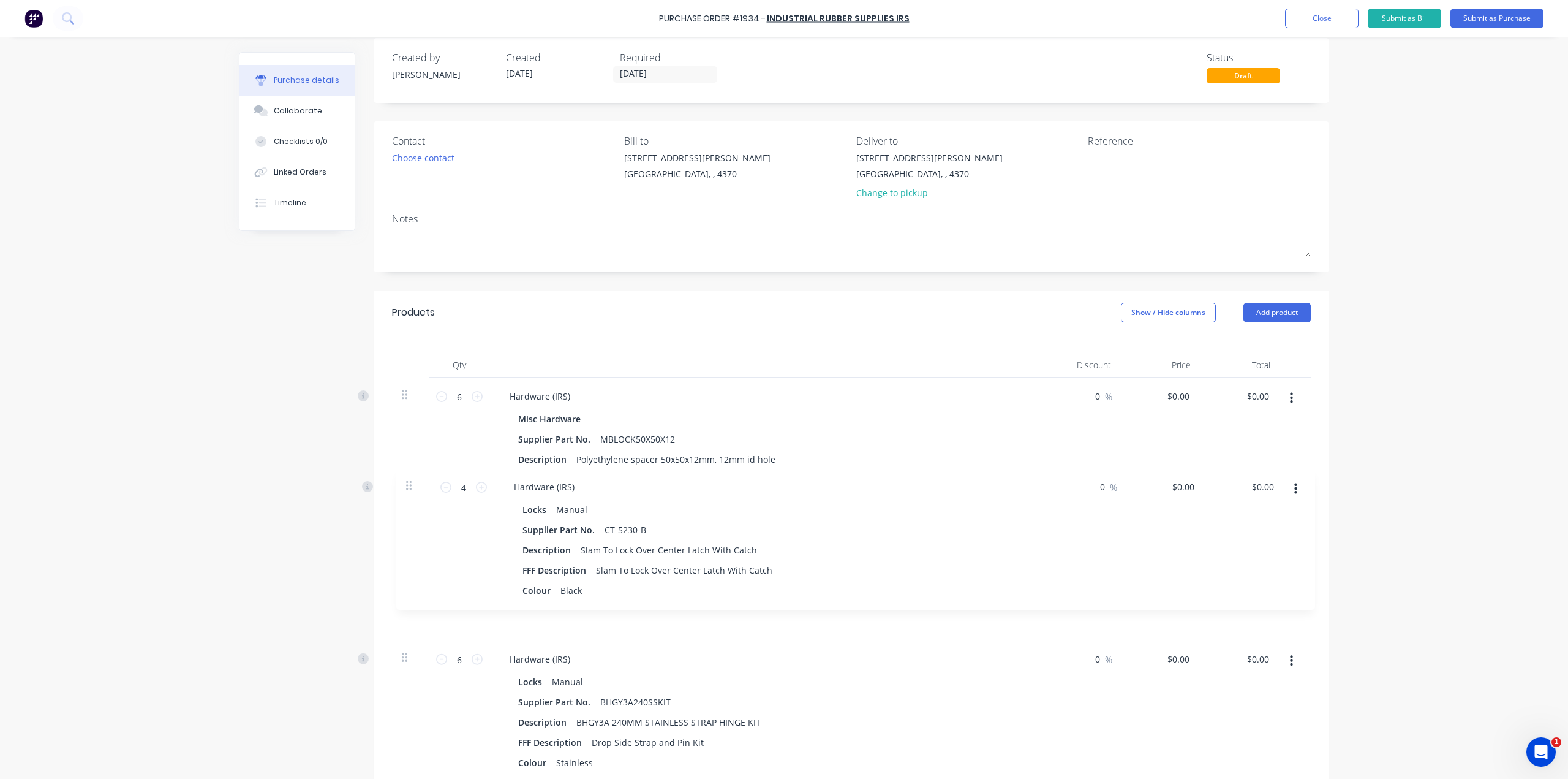
drag, startPoint x: 399, startPoint y: 398, endPoint x: 412, endPoint y: 479, distance: 82.0
click at [462, 394] on input "6" at bounding box center [458, 396] width 24 height 18
type input "12"
click at [183, 598] on div "Purchase Order #1934 - Industrial Rubber Supplies IRS Add product Close Submit …" at bounding box center [784, 390] width 1568 height 779
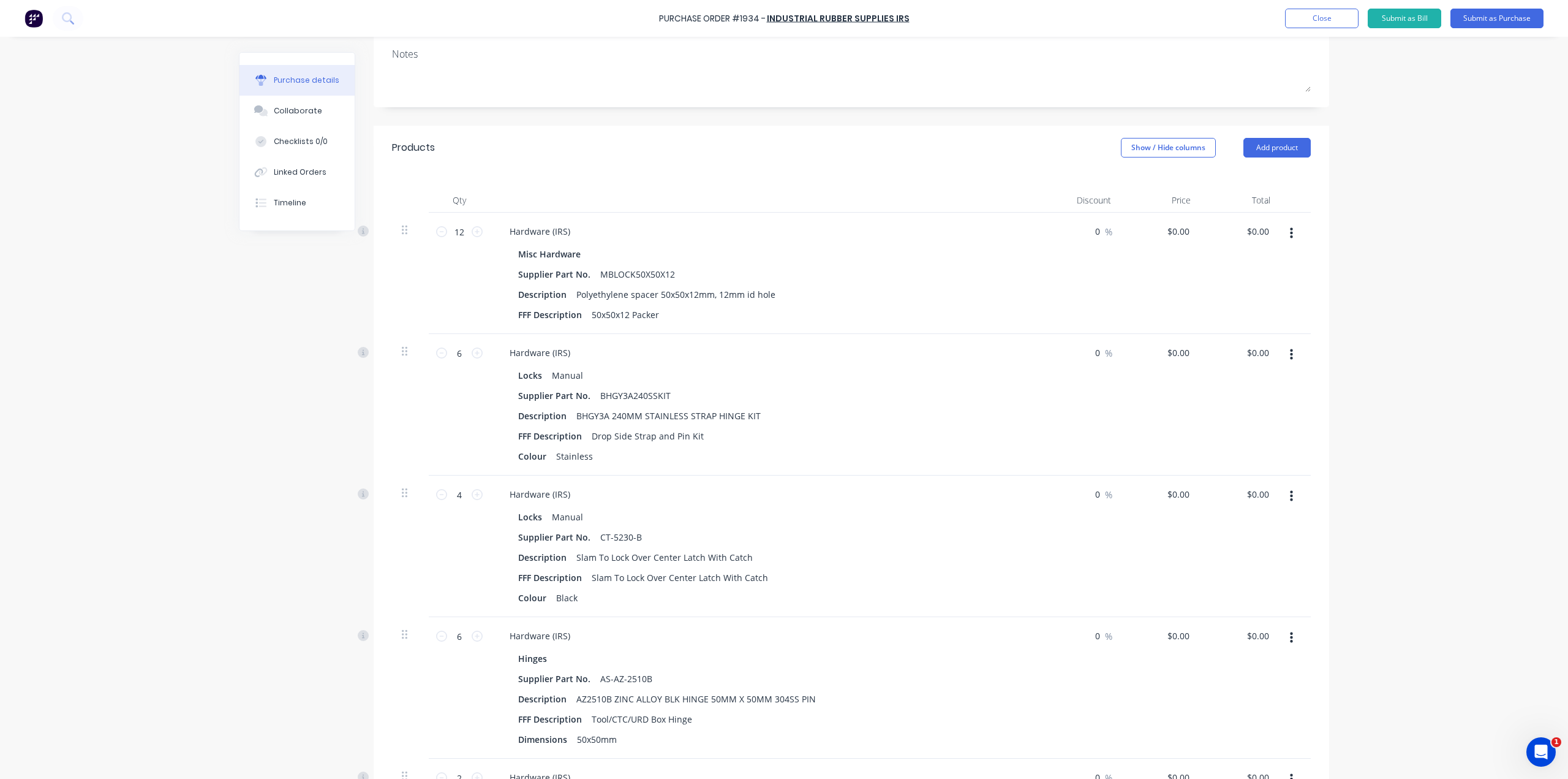
scroll to position [198, 0]
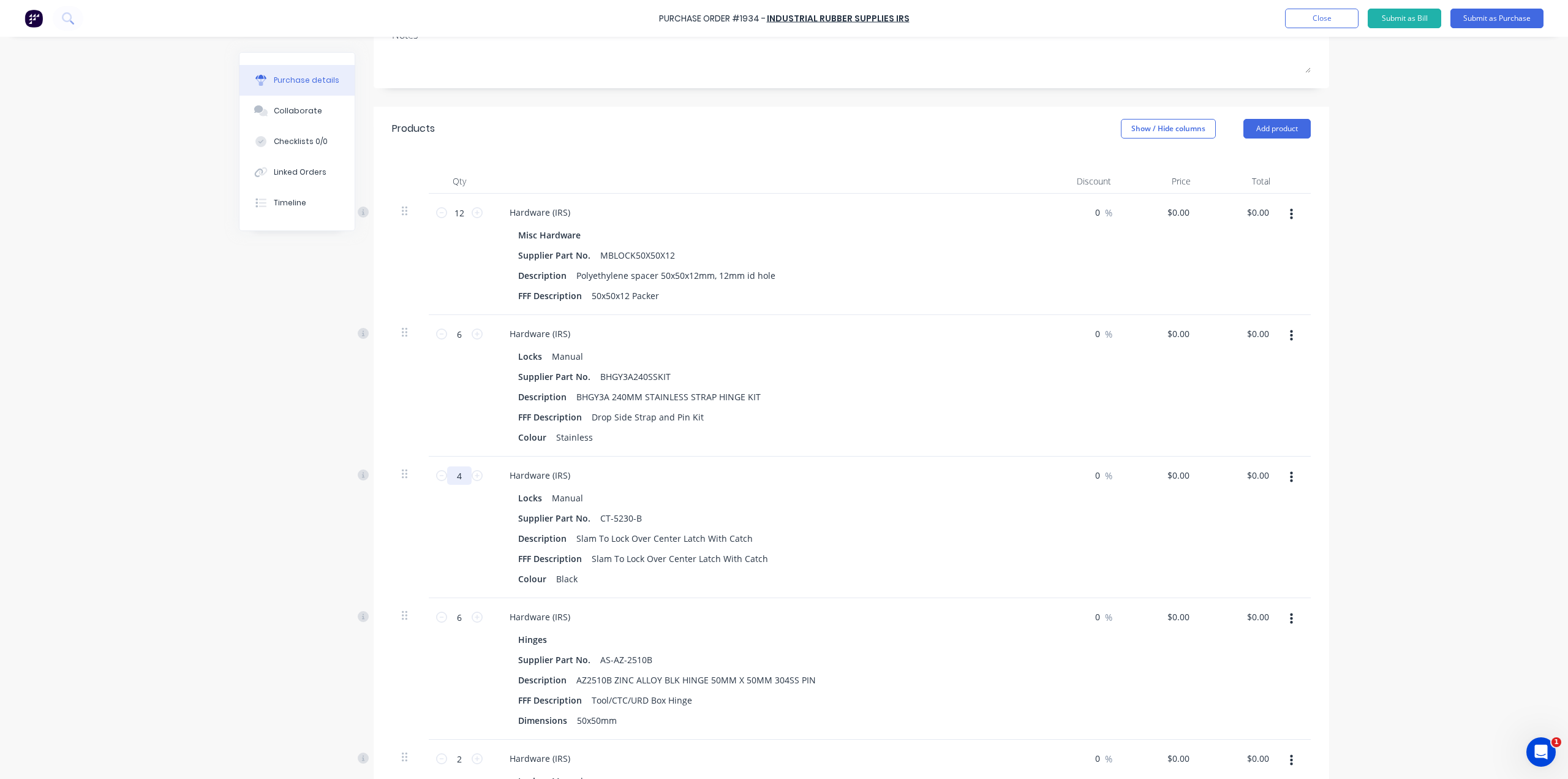
click at [462, 475] on input "4" at bounding box center [458, 475] width 24 height 18
drag, startPoint x: 458, startPoint y: 477, endPoint x: 423, endPoint y: 478, distance: 35.0
click at [430, 477] on div "8 8" at bounding box center [459, 527] width 62 height 141
type input "4"
click at [458, 333] on input "6" at bounding box center [458, 334] width 24 height 18
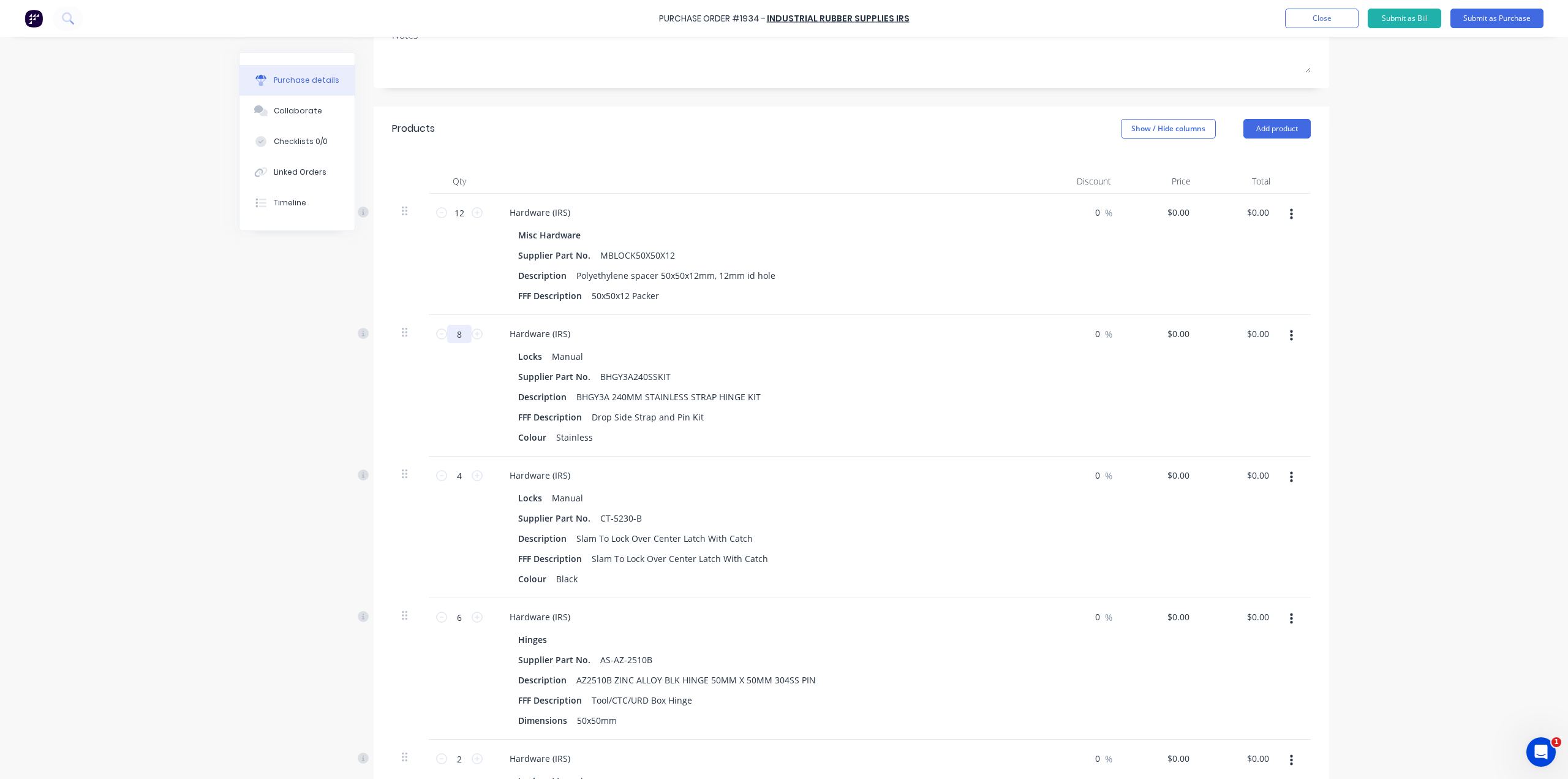
type input "8"
click at [277, 508] on div "Created by [PERSON_NAME] Created [DATE] Required [DATE] Status Draft Contact Ch…" at bounding box center [784, 703] width 1090 height 1698
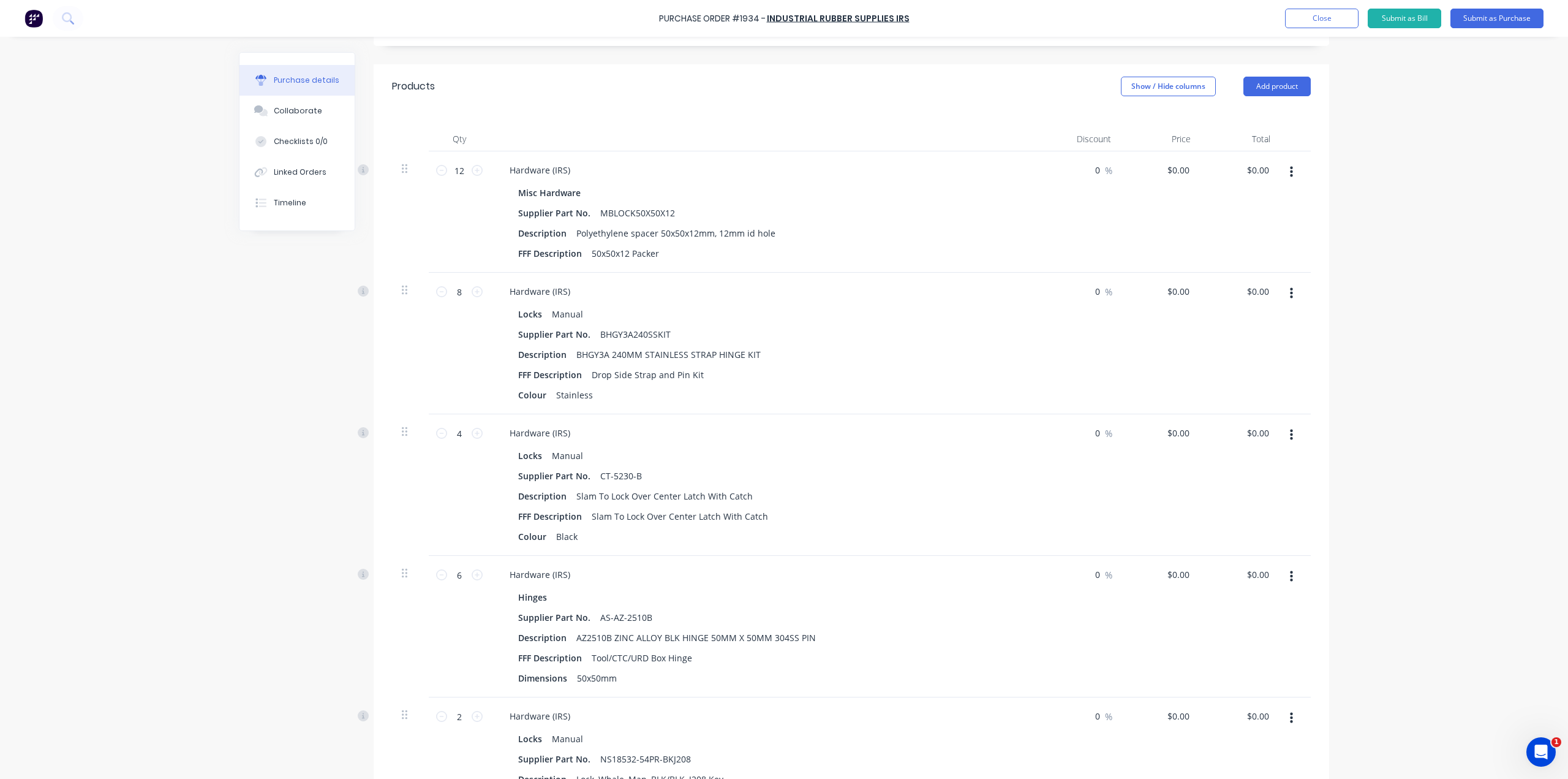
scroll to position [259, 0]
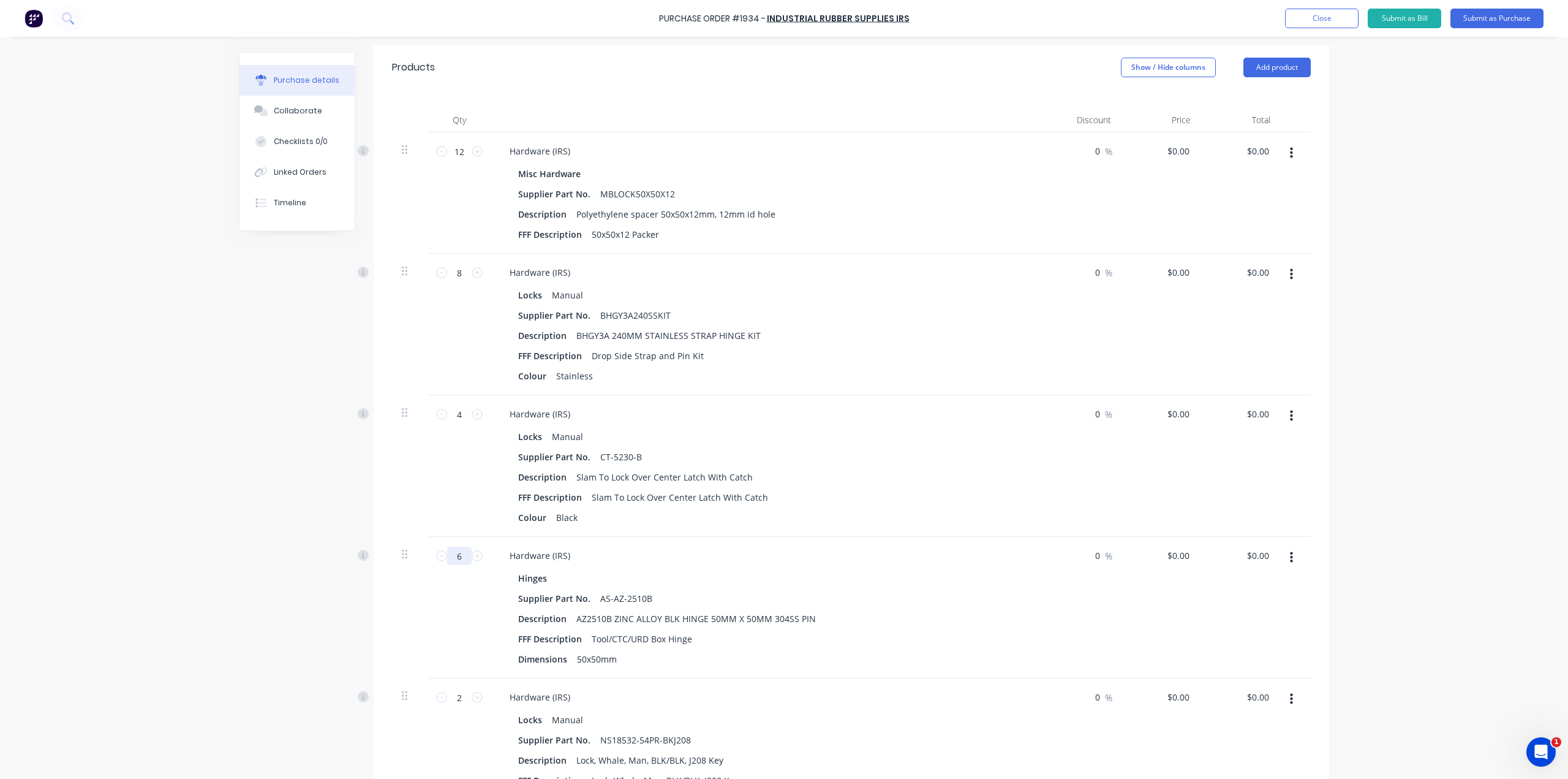
click at [458, 559] on input "6" at bounding box center [458, 556] width 24 height 18
type input "9"
click at [249, 644] on div "Created by [PERSON_NAME] Created [DATE] Required [DATE] Status Draft Contact Ch…" at bounding box center [784, 642] width 1090 height 1698
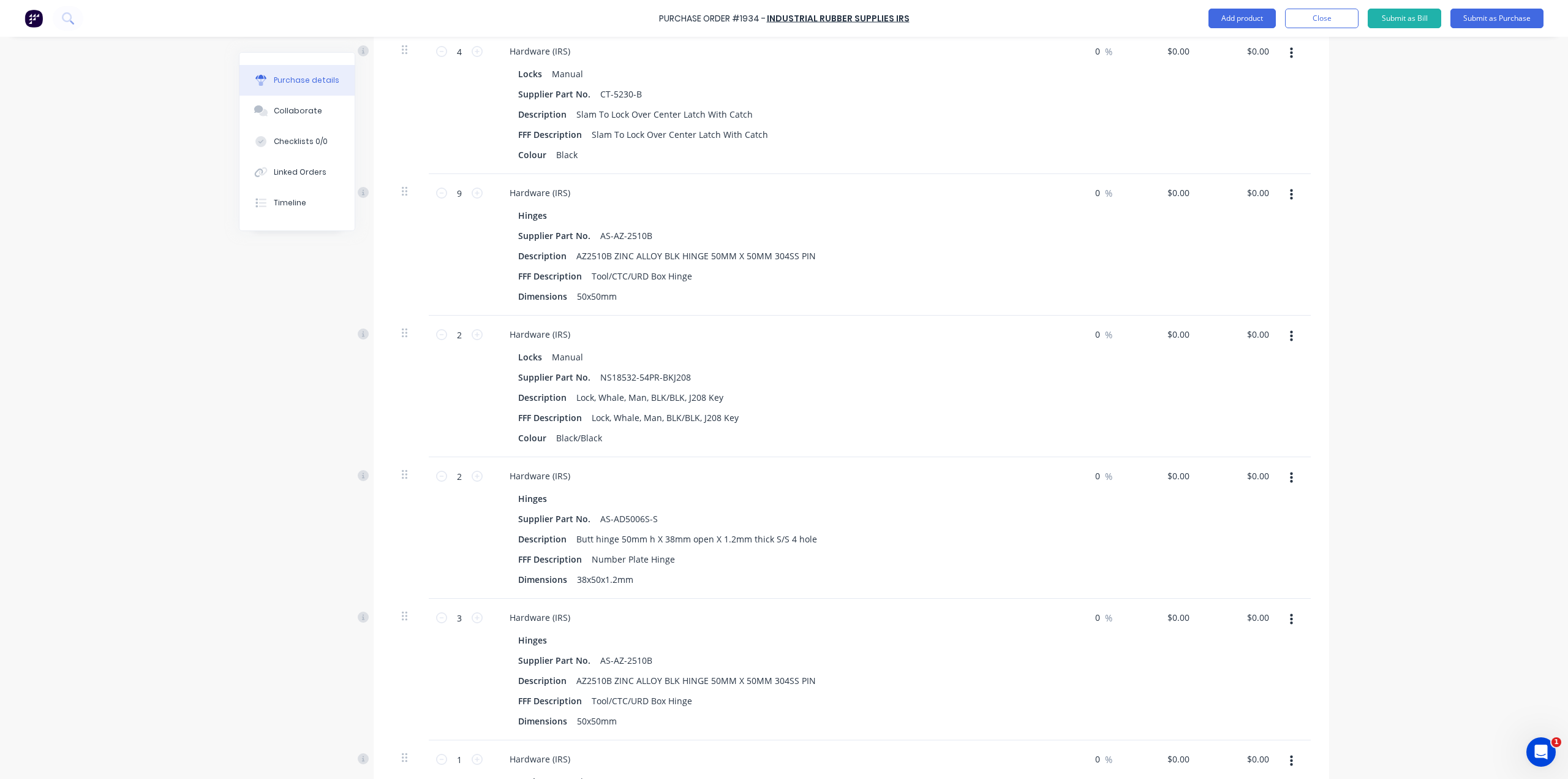
scroll to position [688, 0]
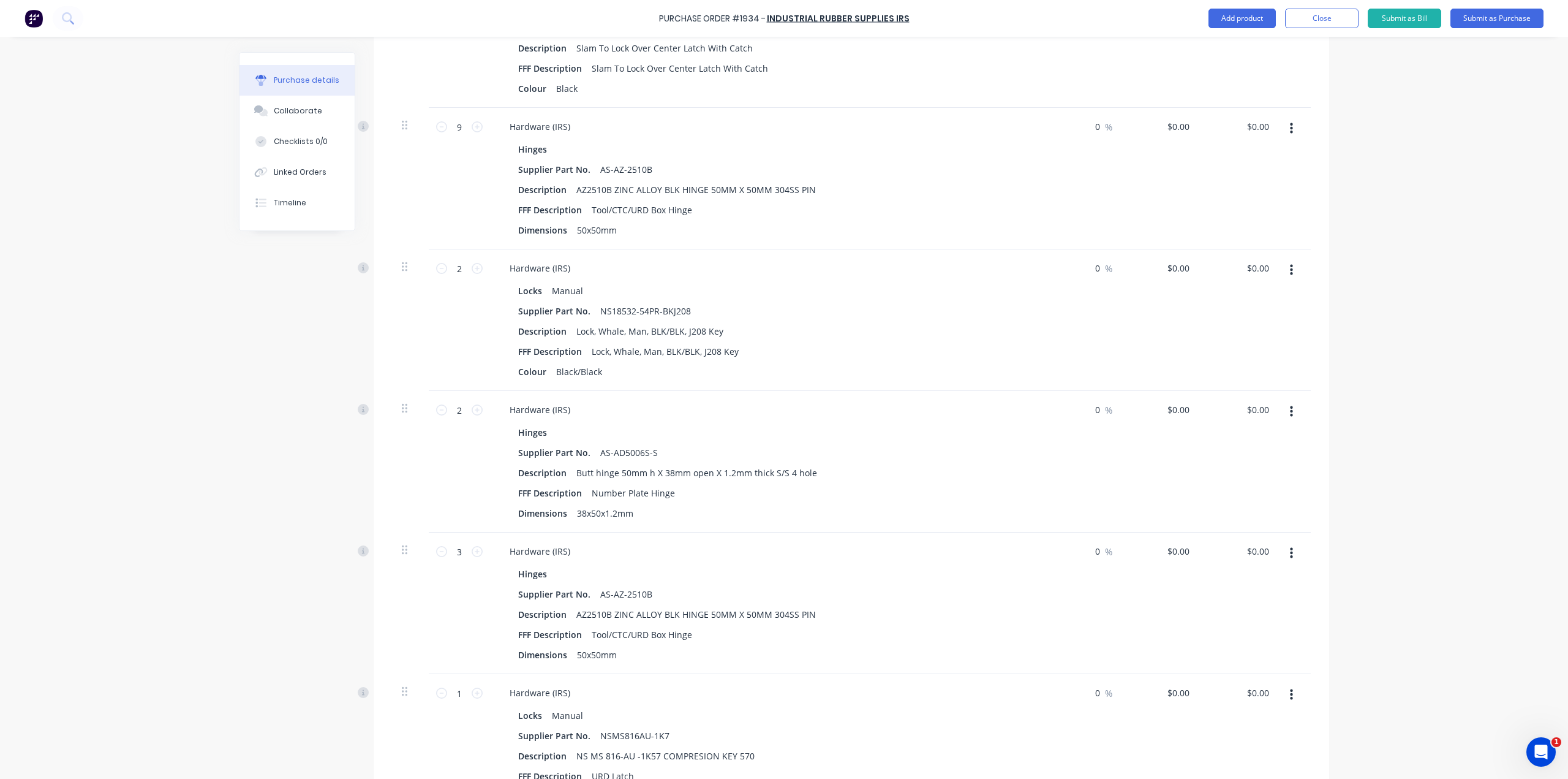
click at [1290, 537] on div at bounding box center [1295, 603] width 31 height 141
click at [1289, 549] on icon "button" at bounding box center [1291, 553] width 3 height 13
click at [1239, 663] on button "Delete" at bounding box center [1253, 658] width 104 height 24
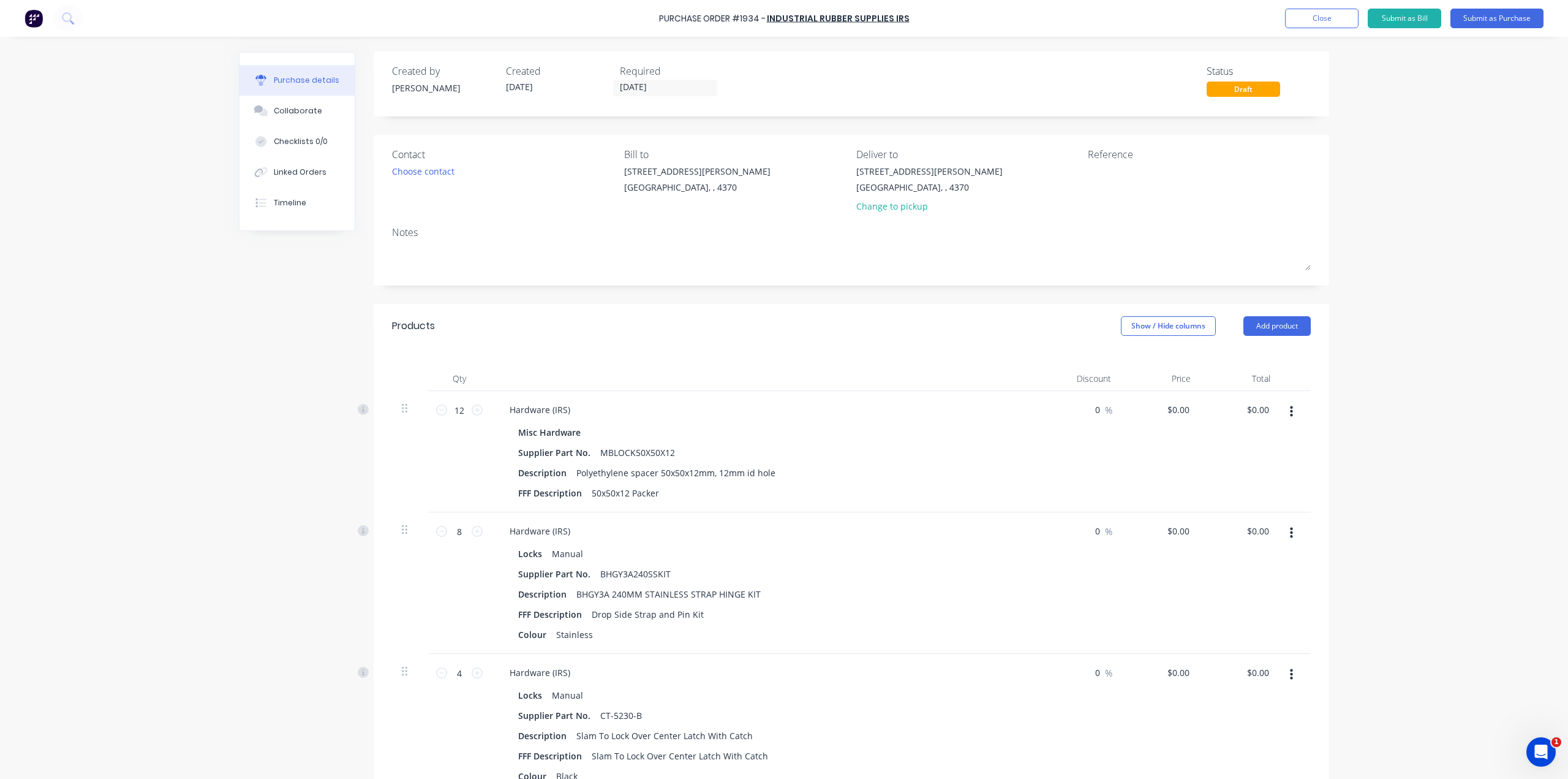
scroll to position [0, 0]
click at [1125, 171] on textarea at bounding box center [1164, 179] width 153 height 27
type textarea "Eastwell IRS H"
type textarea "x"
type textarea "Eastwell IRS Ha"
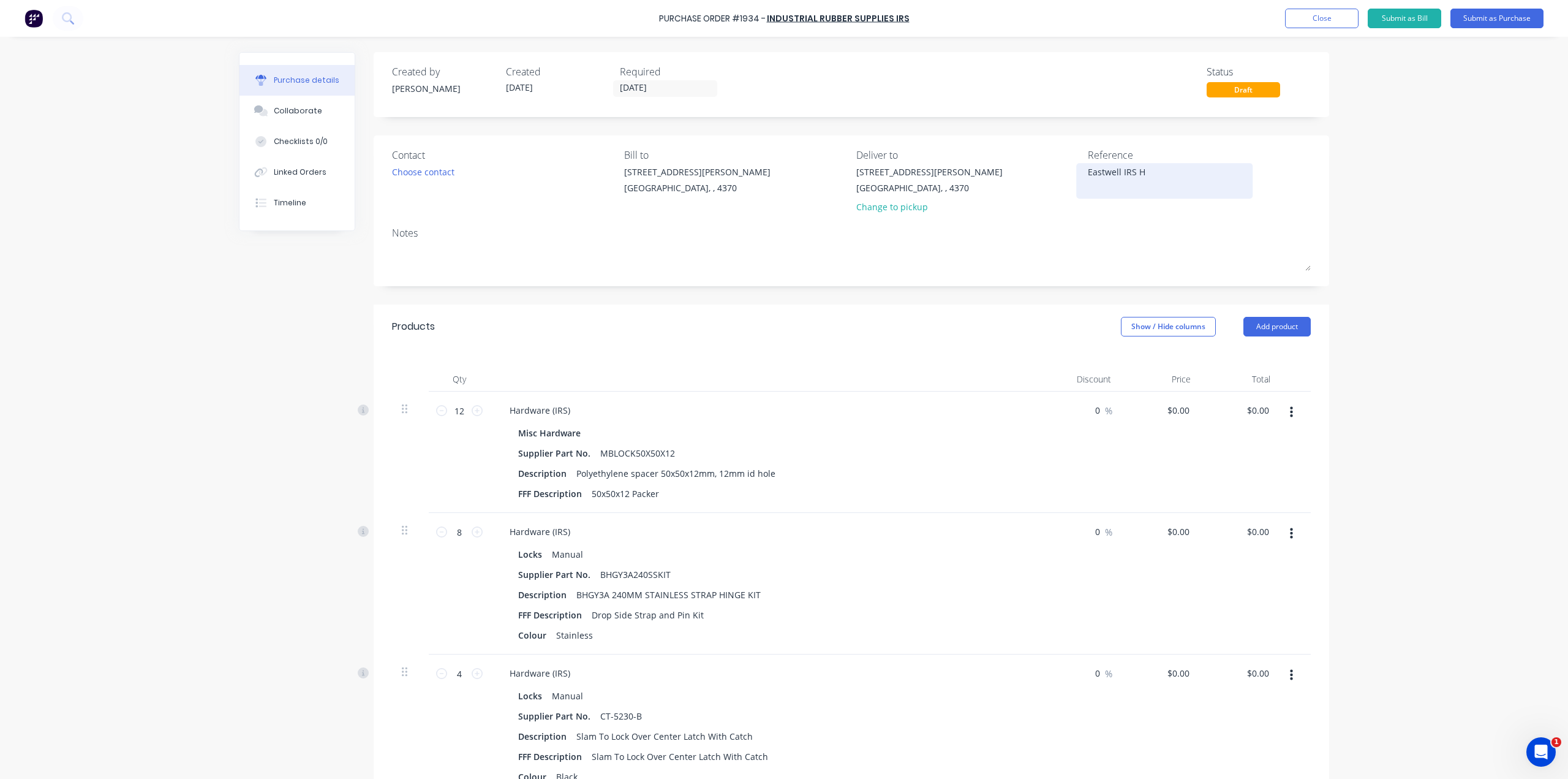
type textarea "x"
type textarea "Eastwell IRS Har"
type textarea "x"
type textarea "Eastwell IRS Hard"
type textarea "x"
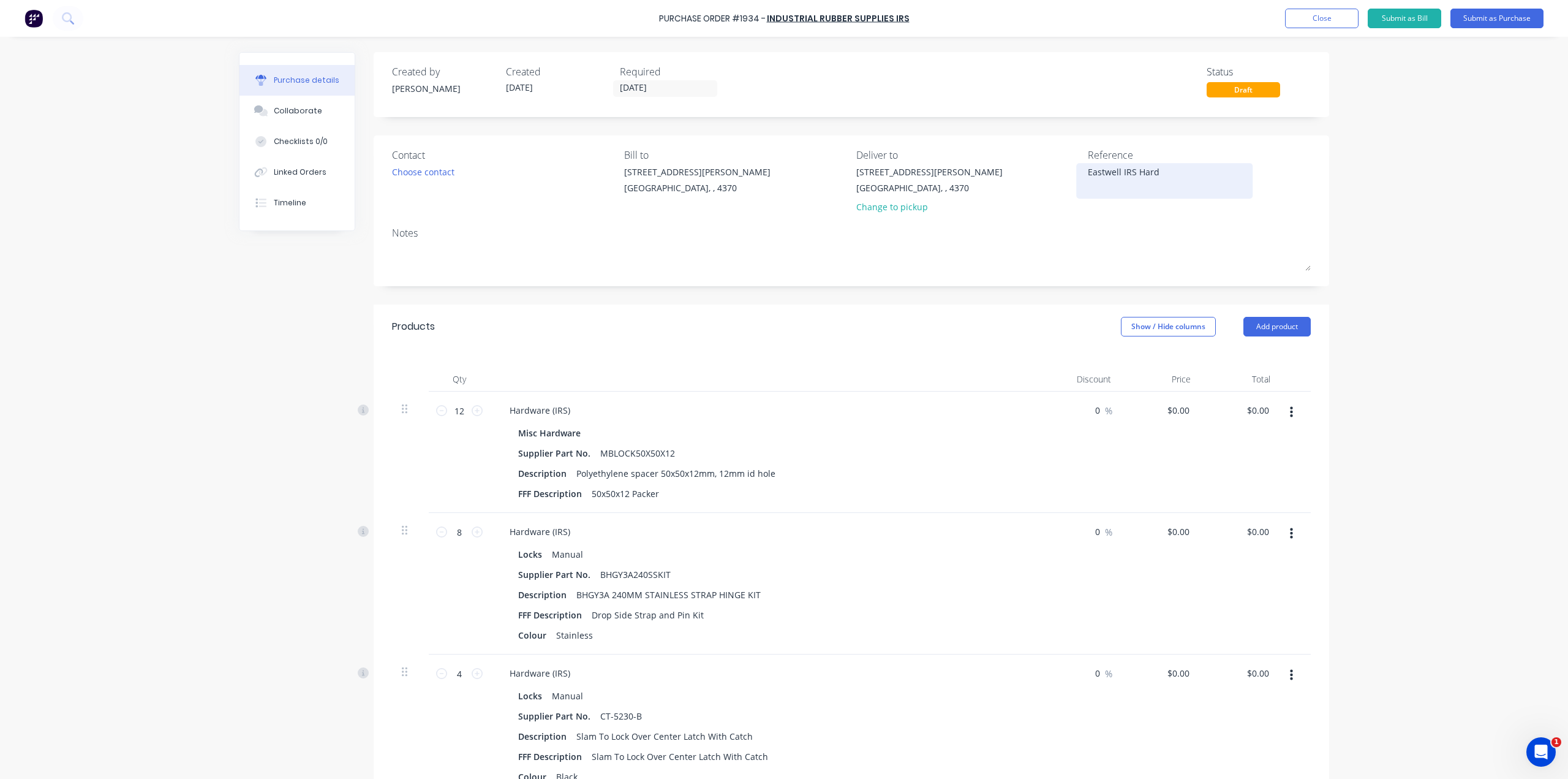
type textarea "Eastwell IRS Hardw"
type textarea "x"
type textarea "Eastwell IRS Hardwa"
type textarea "x"
type textarea "Eastwell IRS Hardwar"
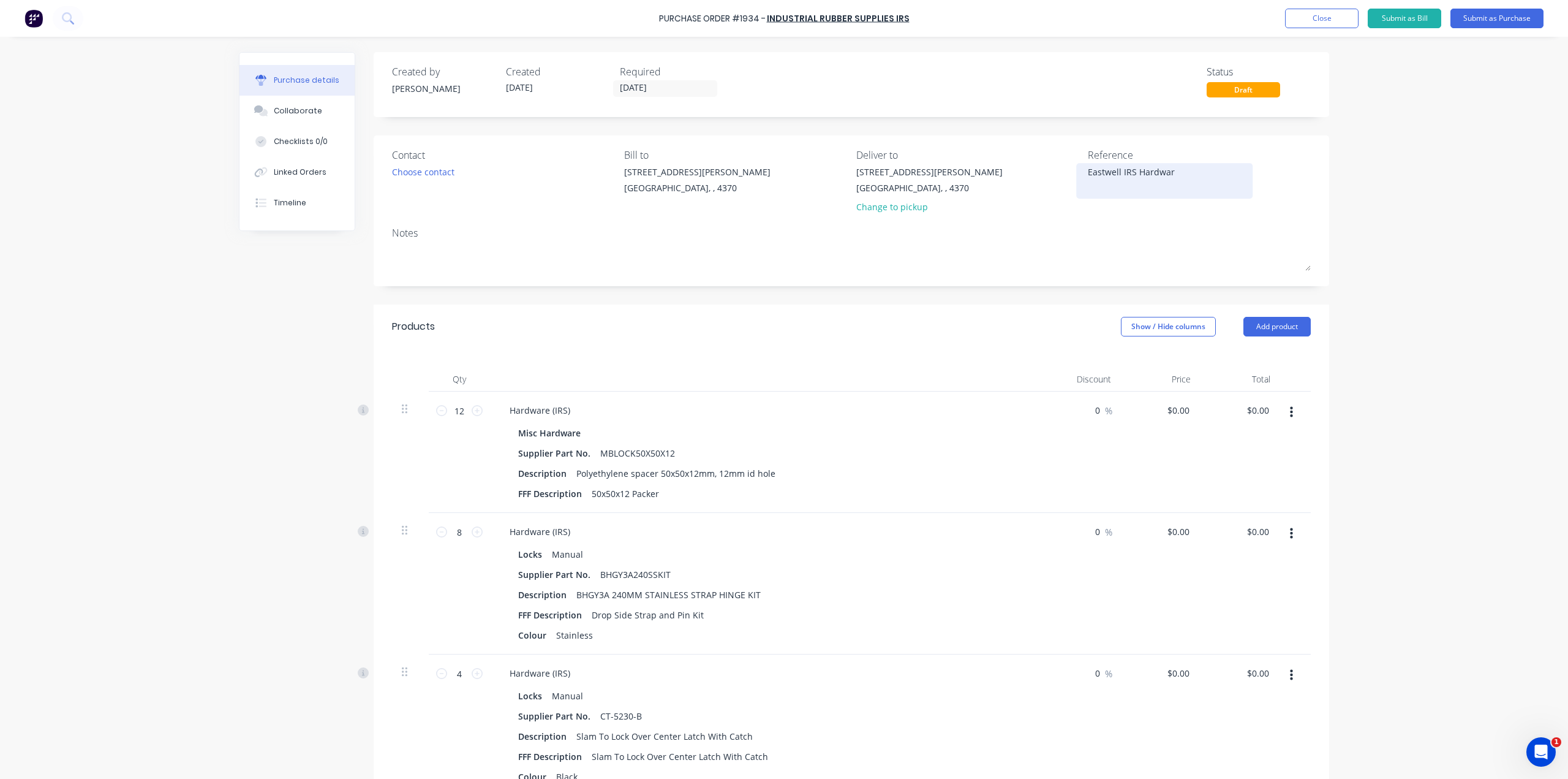
type textarea "x"
type textarea "Eastwell IRS Hardware"
type textarea "x"
type textarea "Eastwell IRS Hardware"
click at [409, 173] on div "Choose contact" at bounding box center [423, 171] width 62 height 12
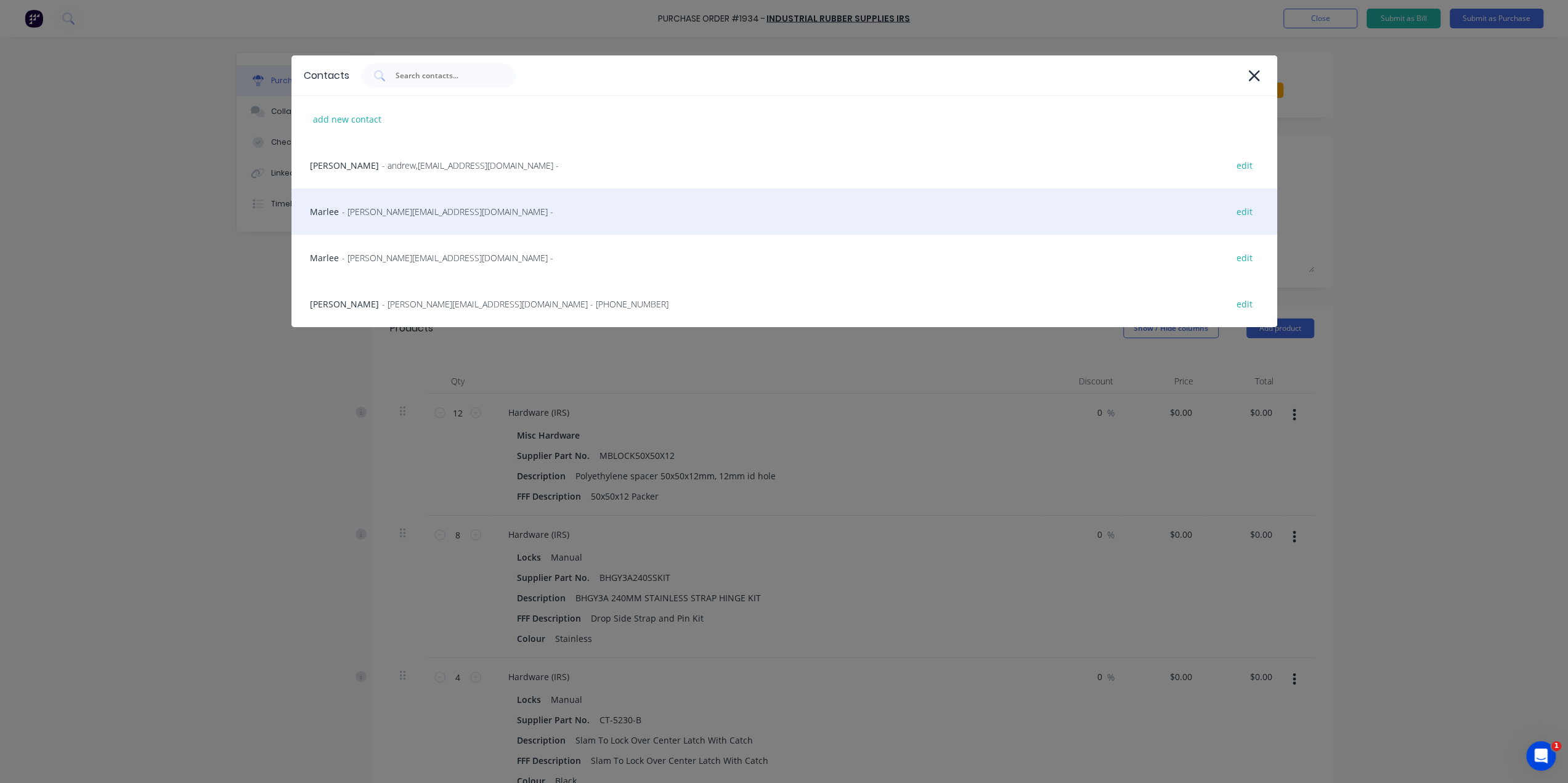
click at [417, 228] on div "Marlee - [EMAIL_ADDRESS][DOMAIN_NAME] - edit" at bounding box center [784, 211] width 986 height 46
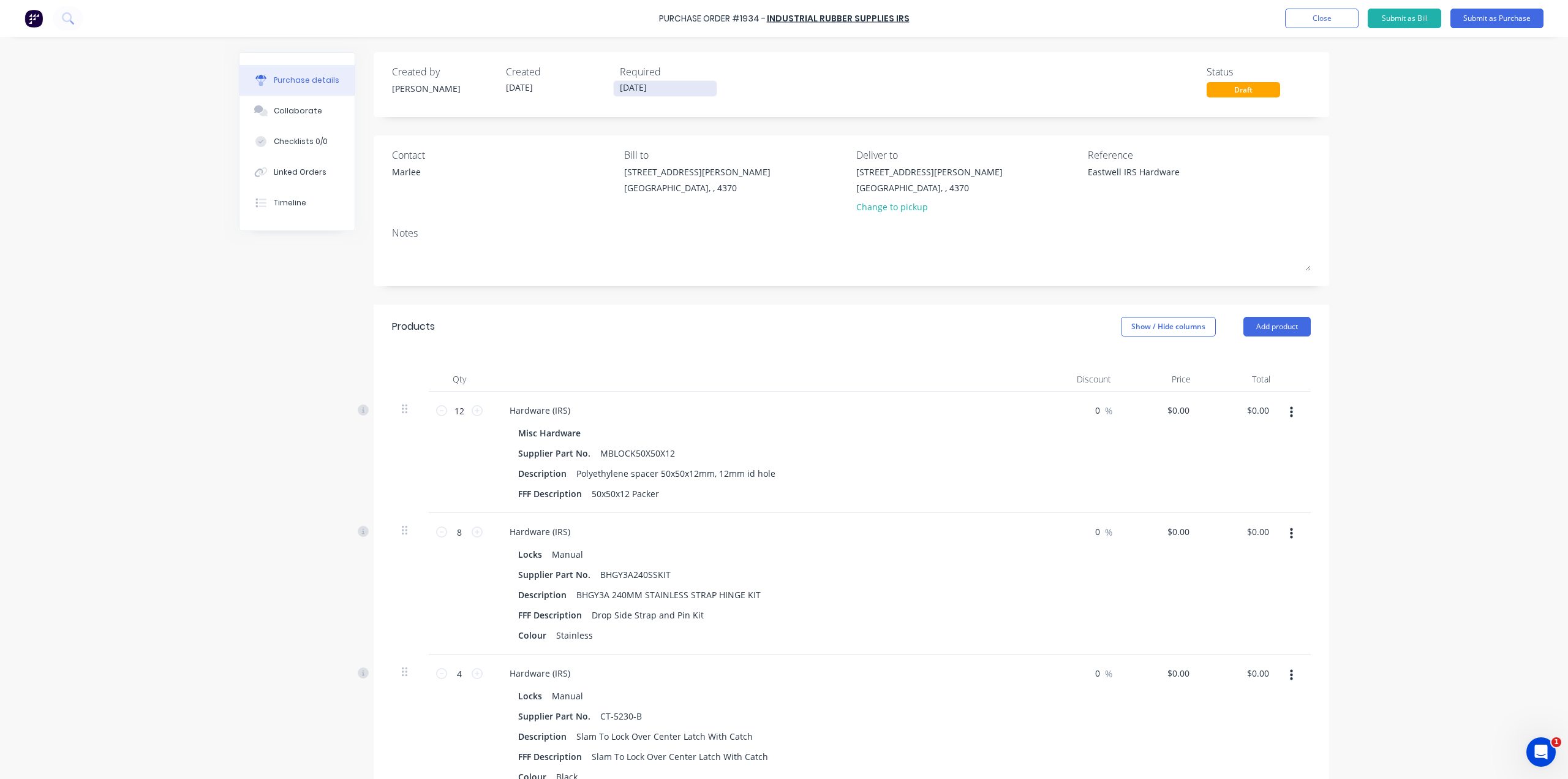
click at [663, 82] on input "[DATE]" at bounding box center [665, 88] width 103 height 15
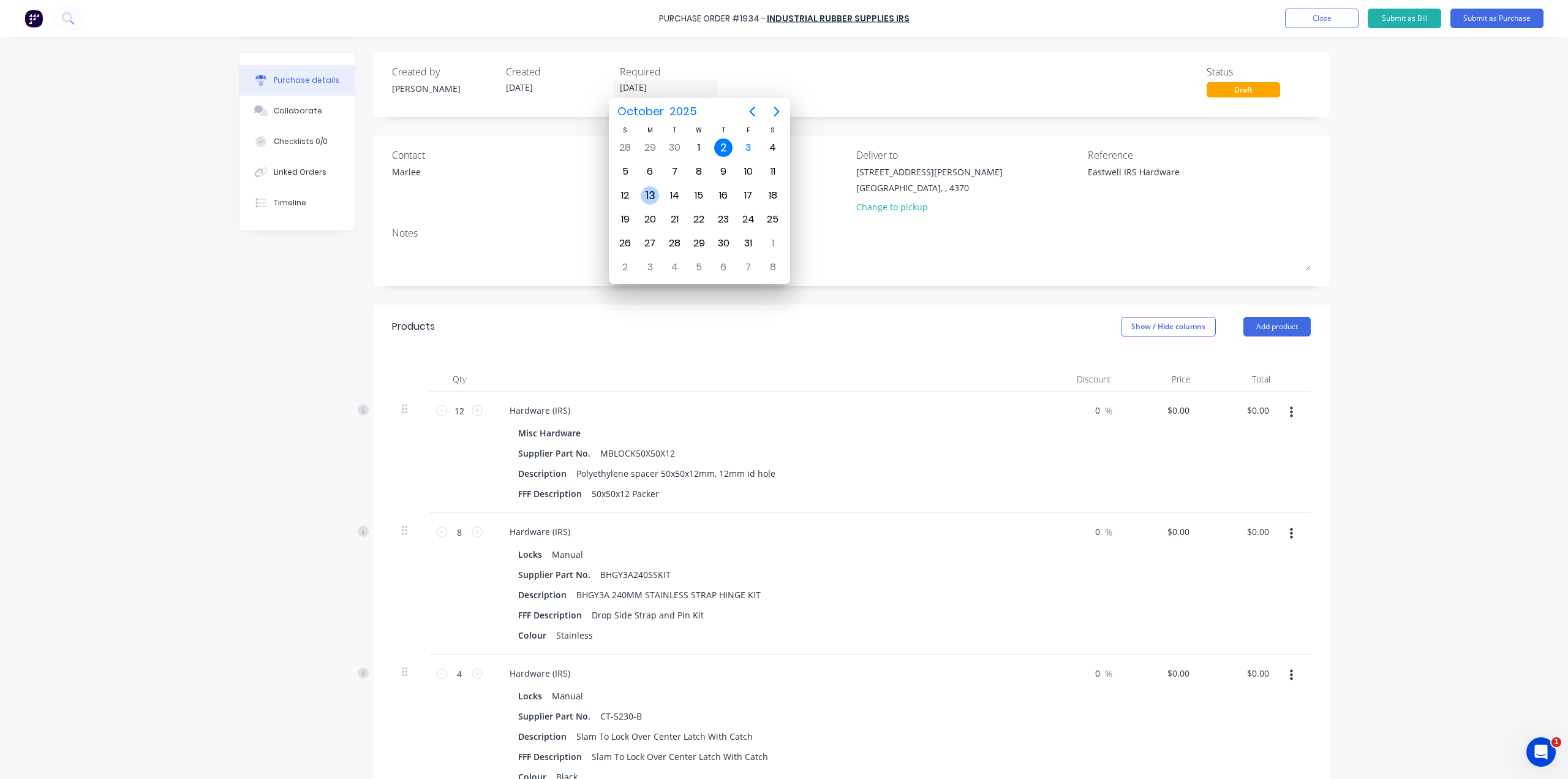
type textarea "x"
click at [650, 196] on div "13" at bounding box center [650, 196] width 18 height 18
type input "[DATE]"
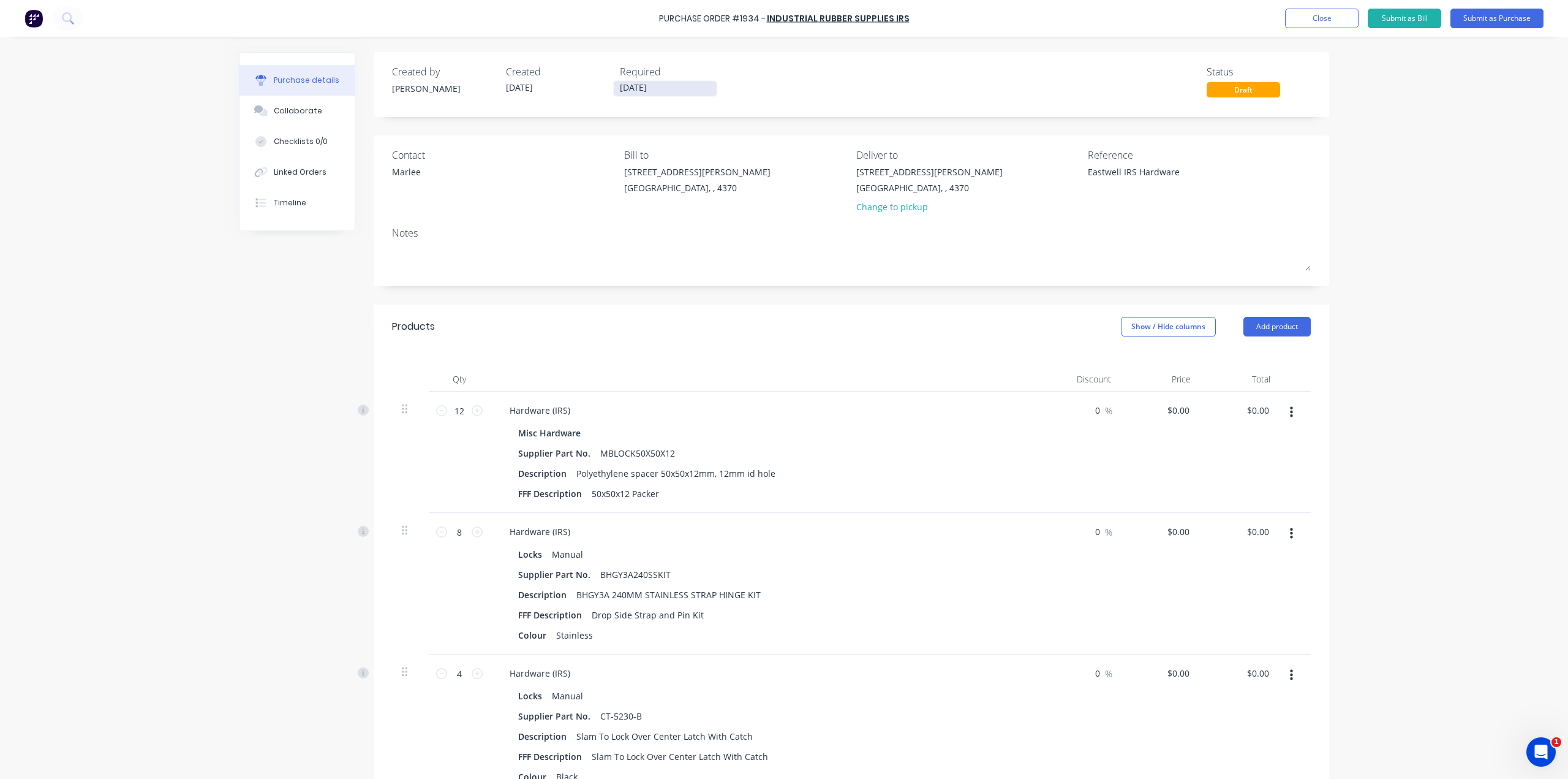
click at [658, 84] on input "[DATE]" at bounding box center [665, 88] width 103 height 15
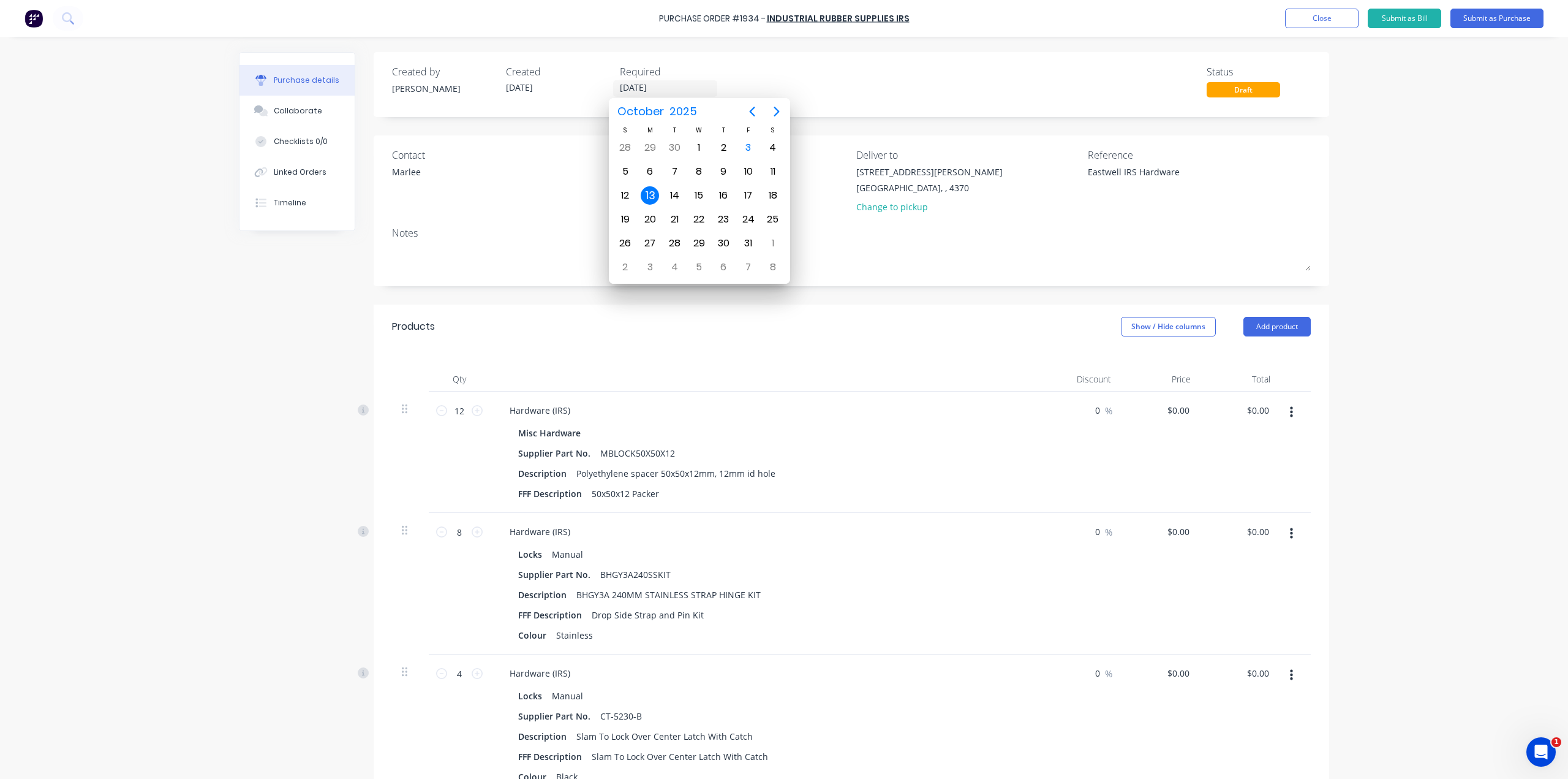
click at [650, 198] on div "13" at bounding box center [650, 196] width 18 height 18
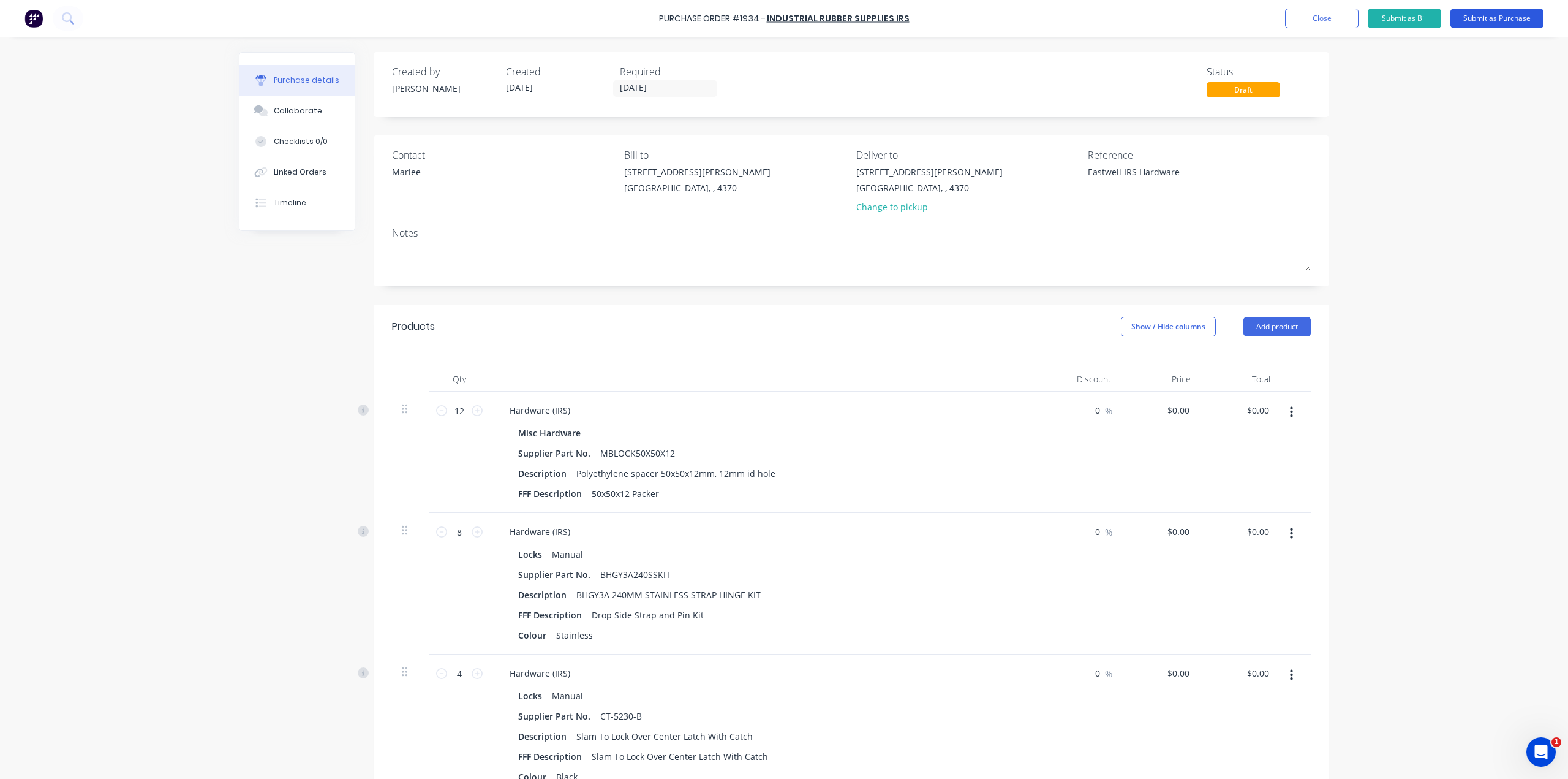
click at [1508, 22] on button "Submit as Purchase" at bounding box center [1496, 18] width 93 height 20
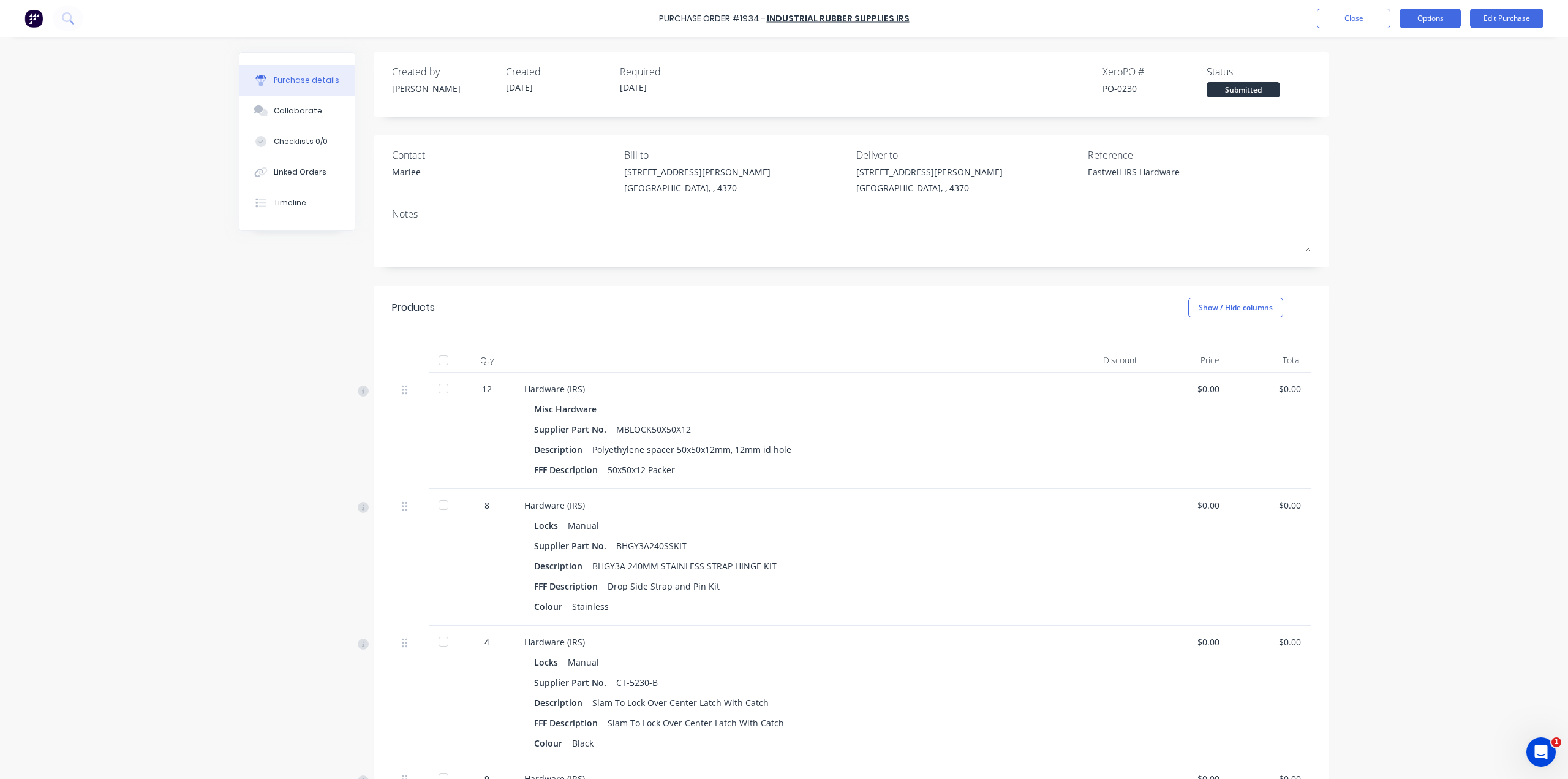
click at [1442, 15] on button "Options" at bounding box center [1430, 18] width 62 height 20
click at [1437, 40] on button "Print / Email" at bounding box center [1402, 49] width 116 height 24
click at [1442, 68] on div "With pricing" at bounding box center [1402, 74] width 94 height 17
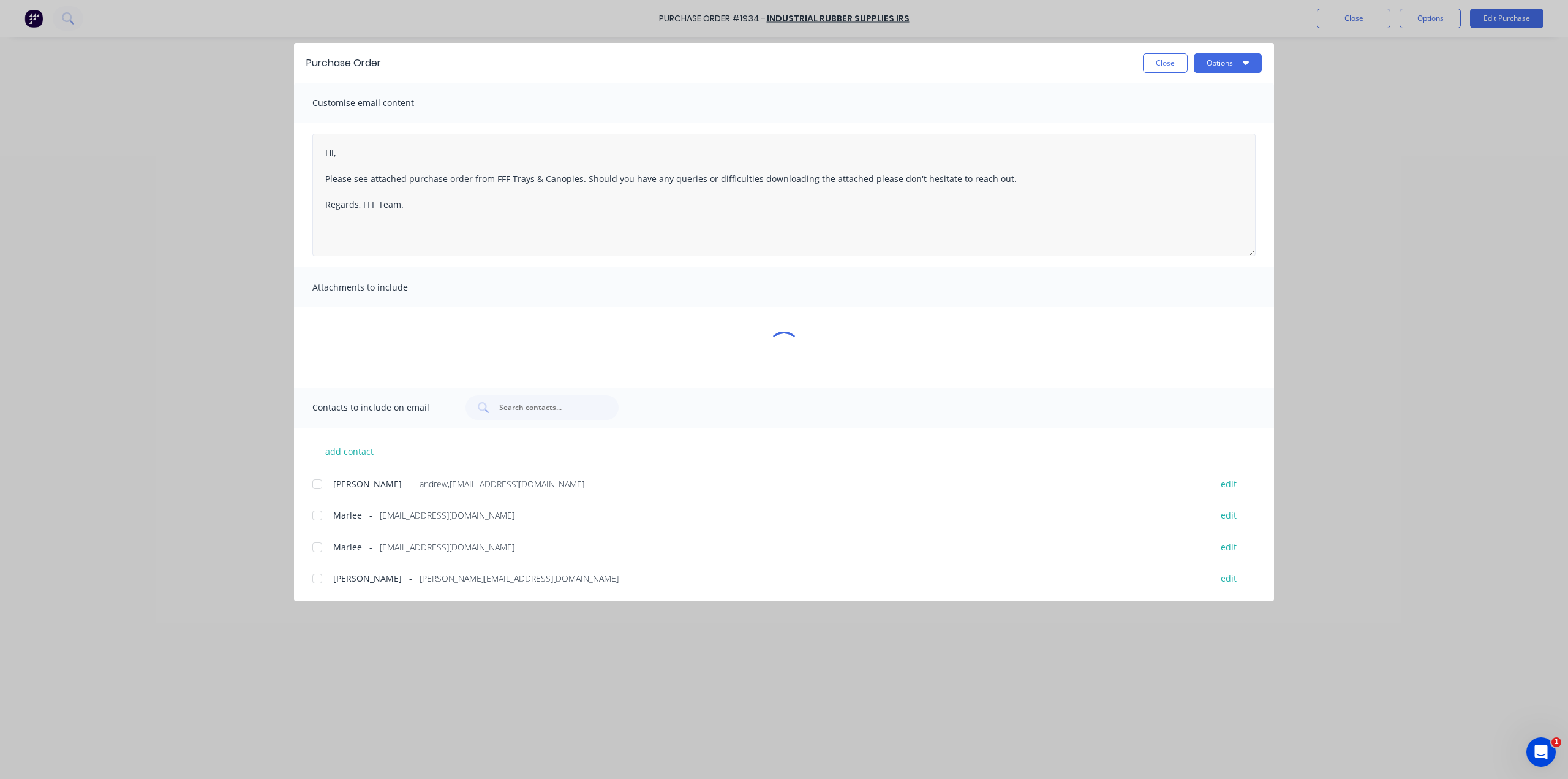
type textarea "x"
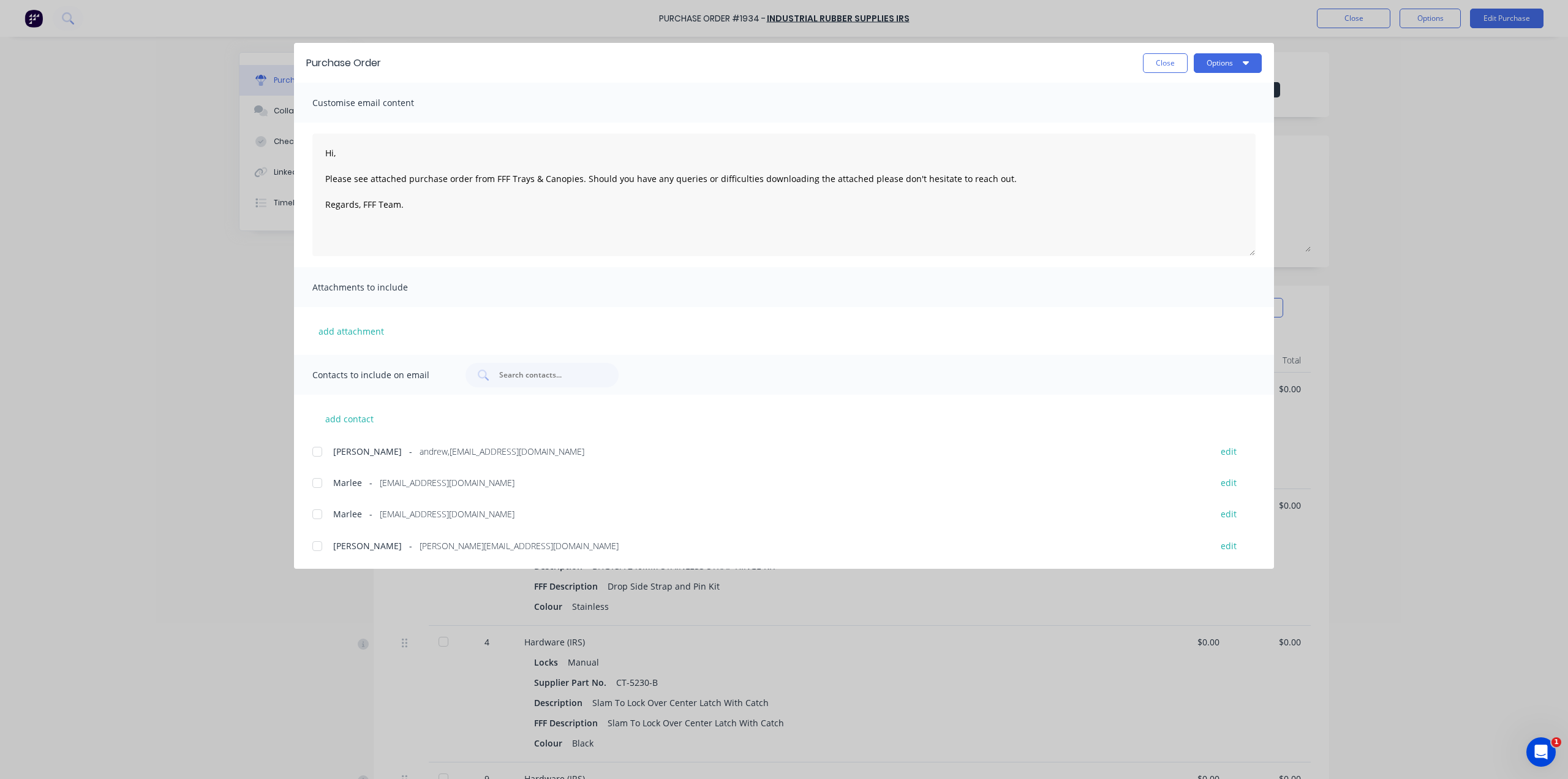
click at [322, 479] on div at bounding box center [317, 482] width 24 height 24
drag, startPoint x: 335, startPoint y: 155, endPoint x: 323, endPoint y: 155, distance: 12.0
click at [323, 155] on textarea "Hi, Please see attached purchase order from FFF Trays & Canopies. Should you ha…" at bounding box center [784, 194] width 943 height 122
type textarea "Good morning, Please see attached purchase order from FFF Trays & Canopies. Sho…"
click at [1234, 55] on button "Options" at bounding box center [1228, 63] width 68 height 20
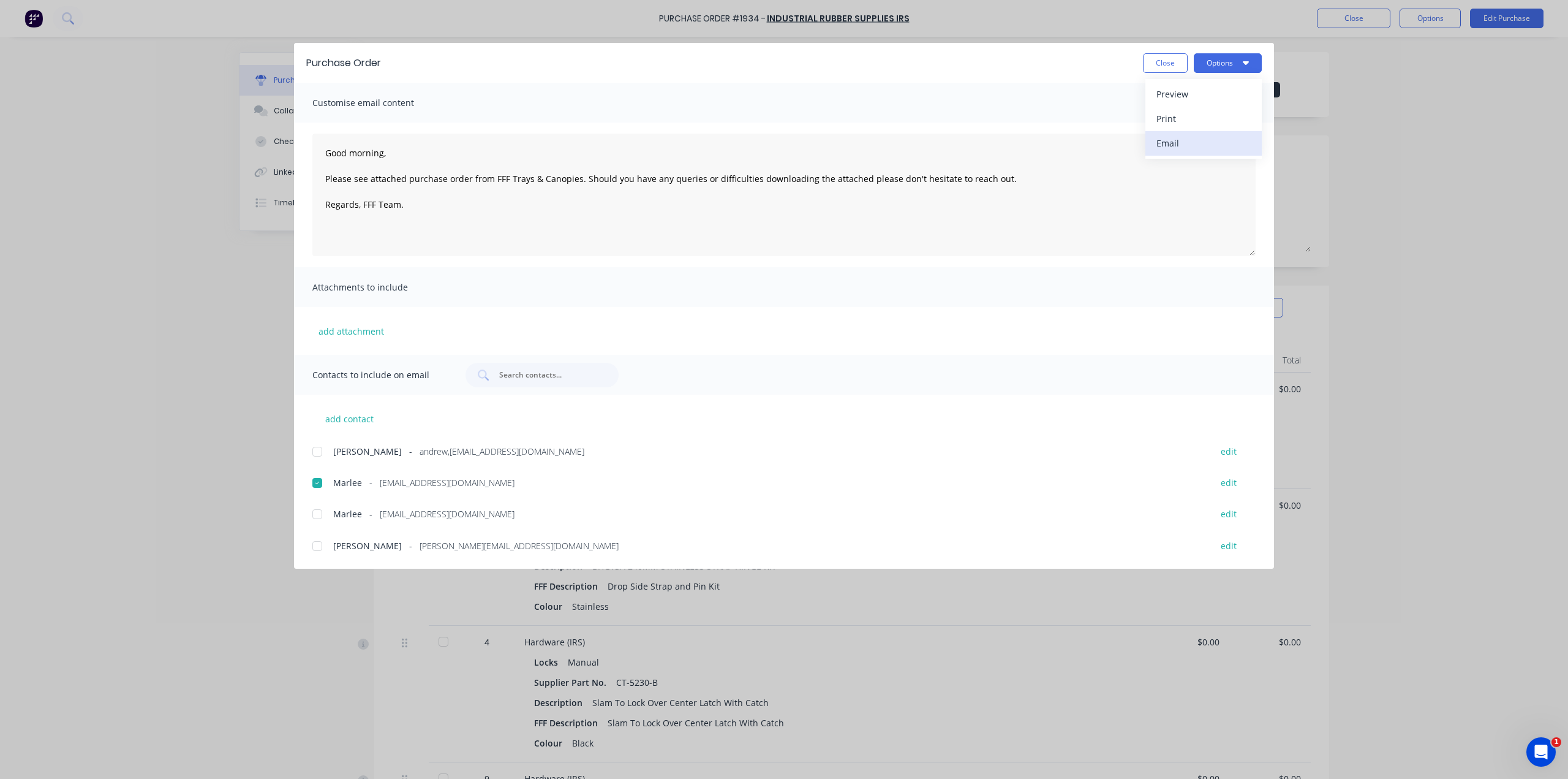
click at [1213, 140] on div "Email" at bounding box center [1203, 142] width 94 height 17
click at [1150, 57] on button "Close" at bounding box center [1165, 63] width 45 height 20
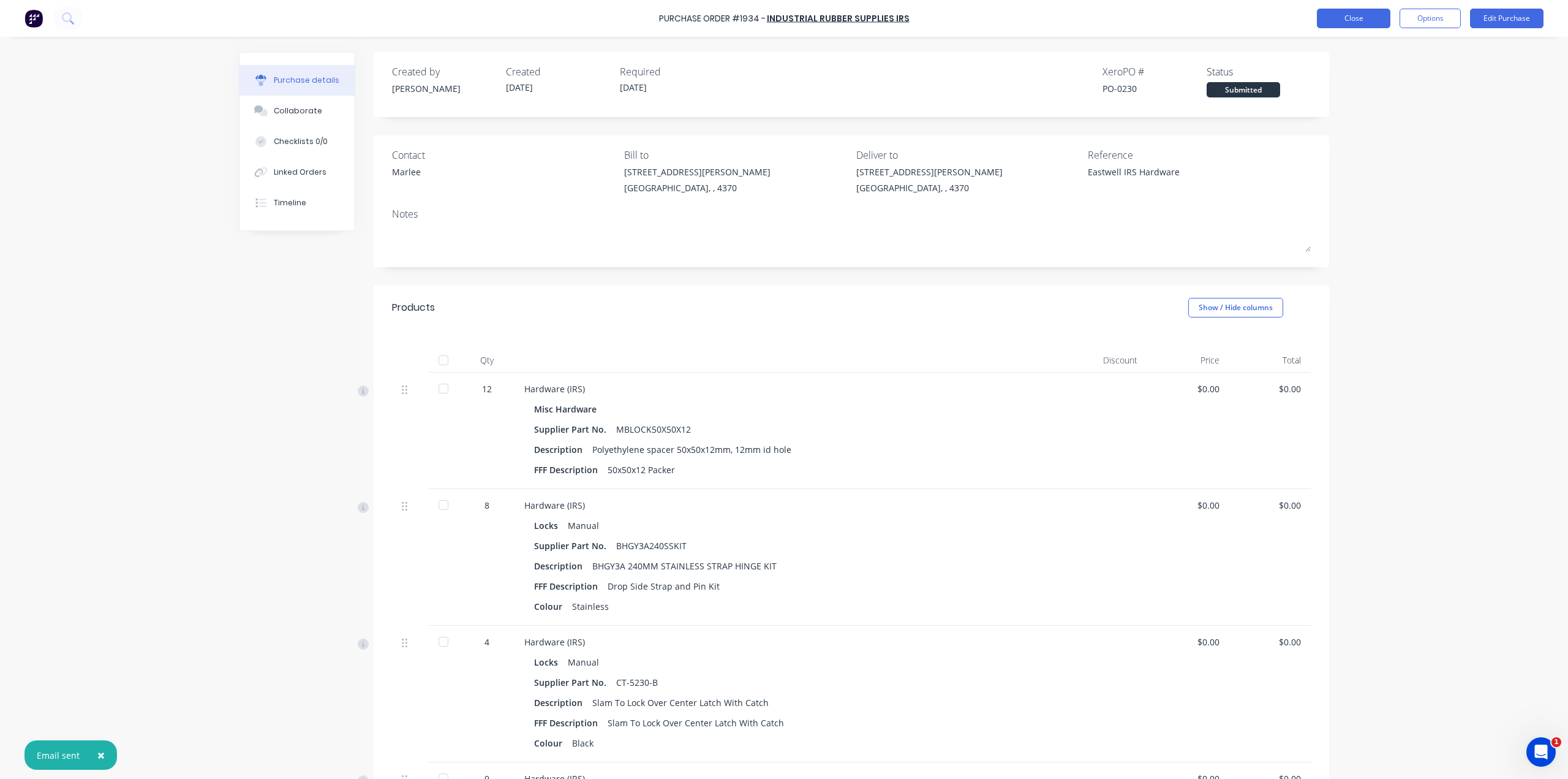
click at [1345, 24] on button "Close" at bounding box center [1353, 18] width 73 height 20
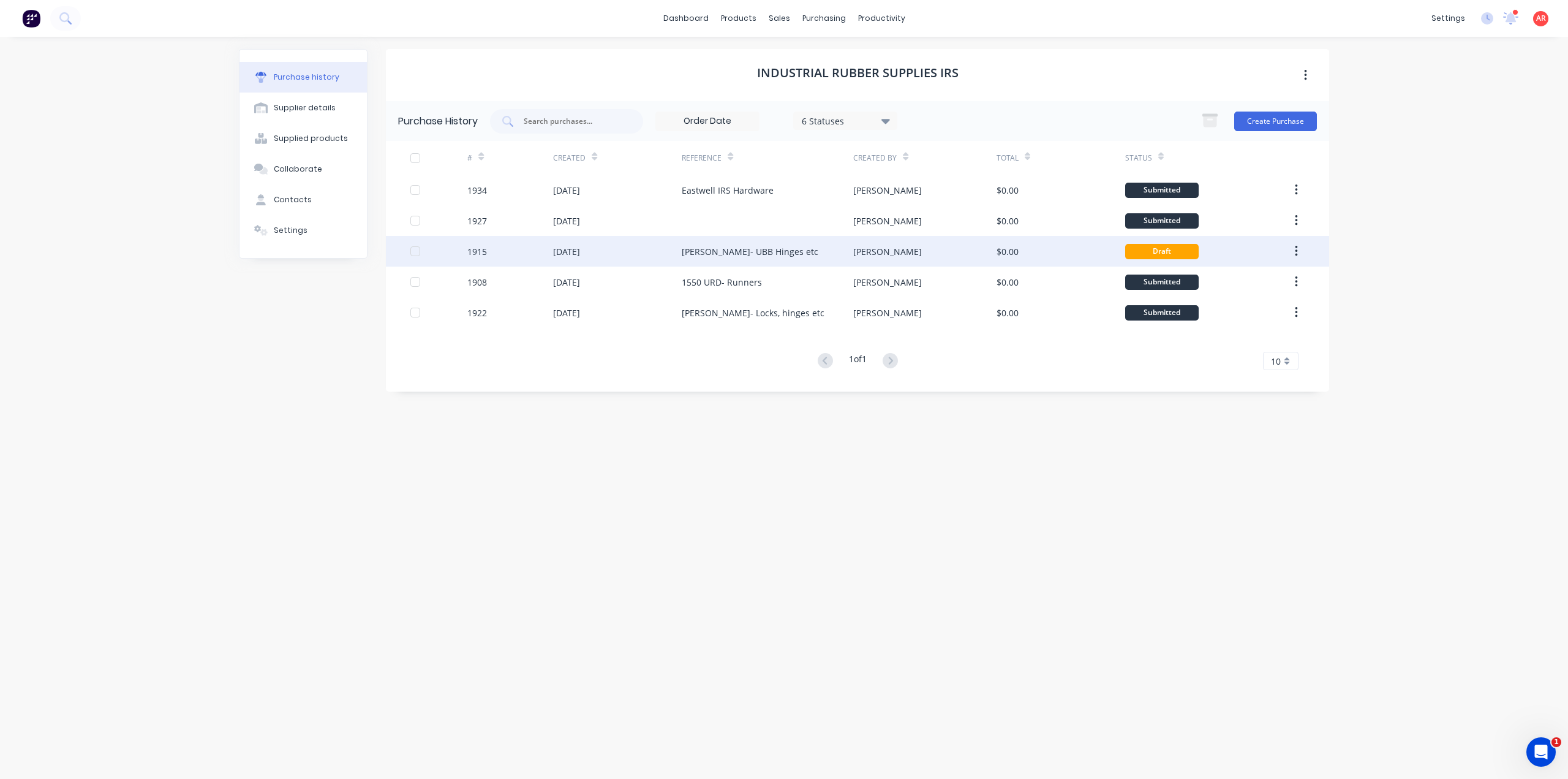
click at [698, 242] on div "[PERSON_NAME]- UBB Hinges etc" at bounding box center [767, 251] width 171 height 31
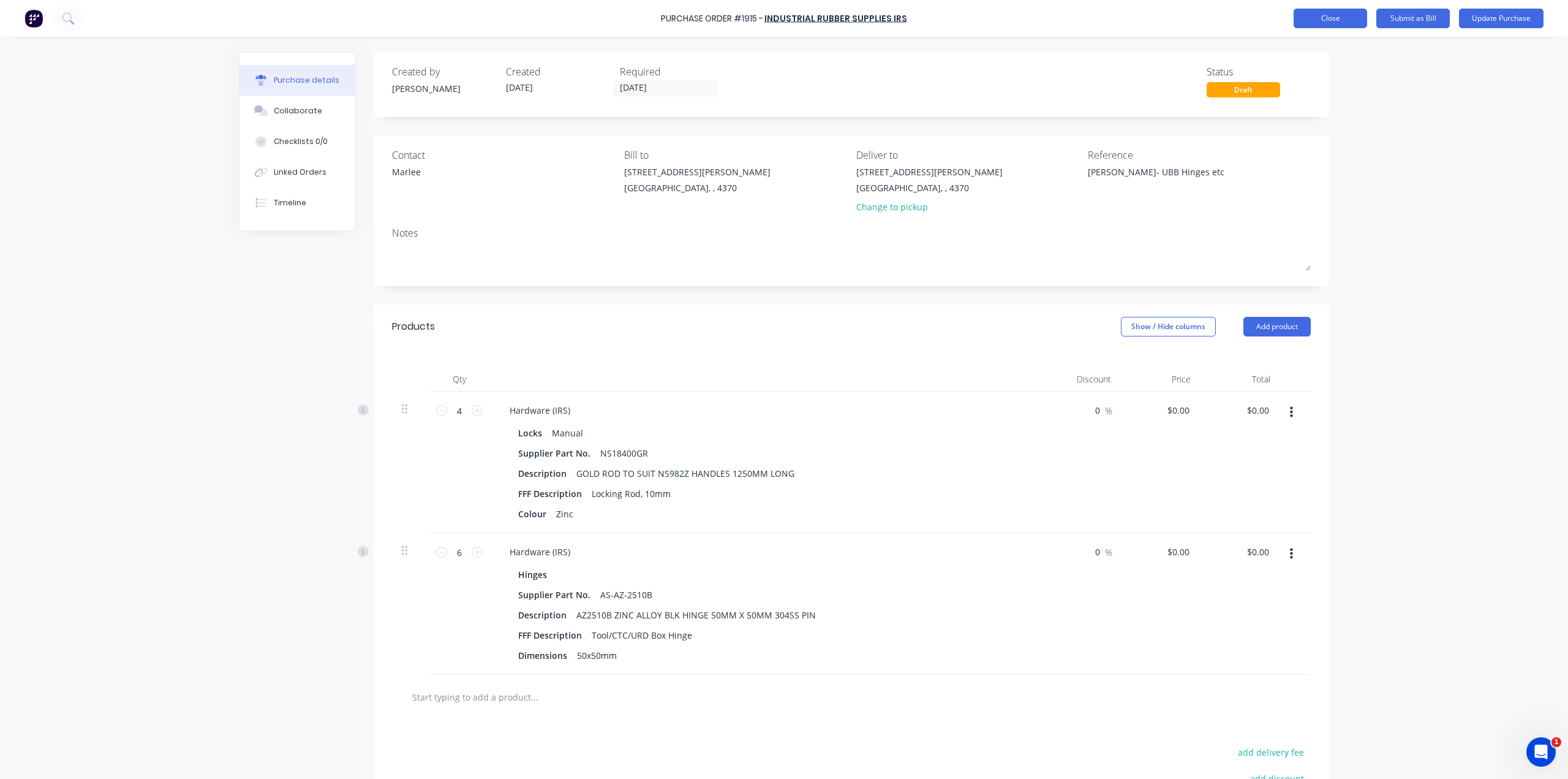
type textarea "x"
click at [1311, 22] on button "Close" at bounding box center [1330, 18] width 73 height 20
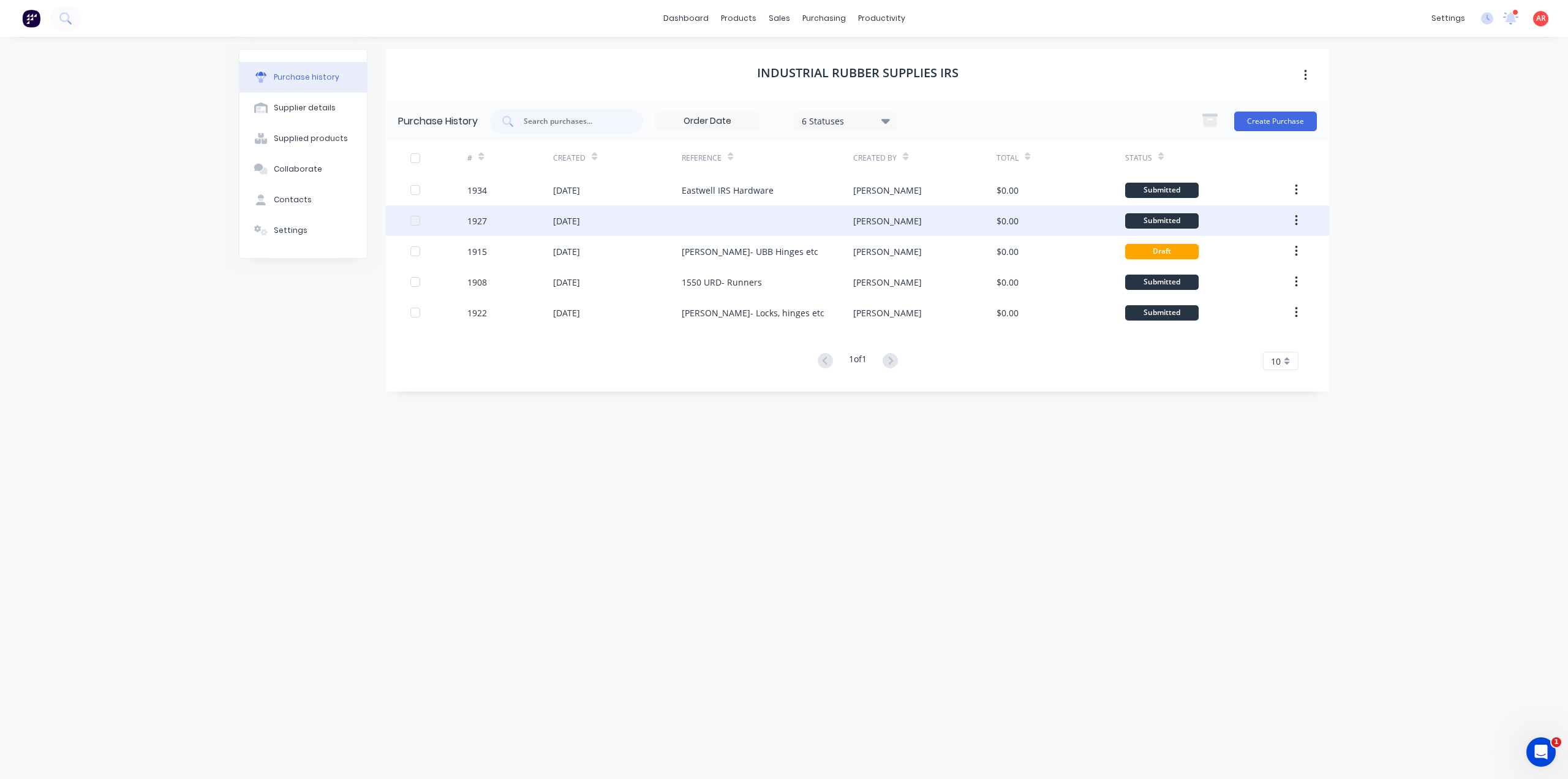
click at [690, 222] on div at bounding box center [767, 221] width 171 height 31
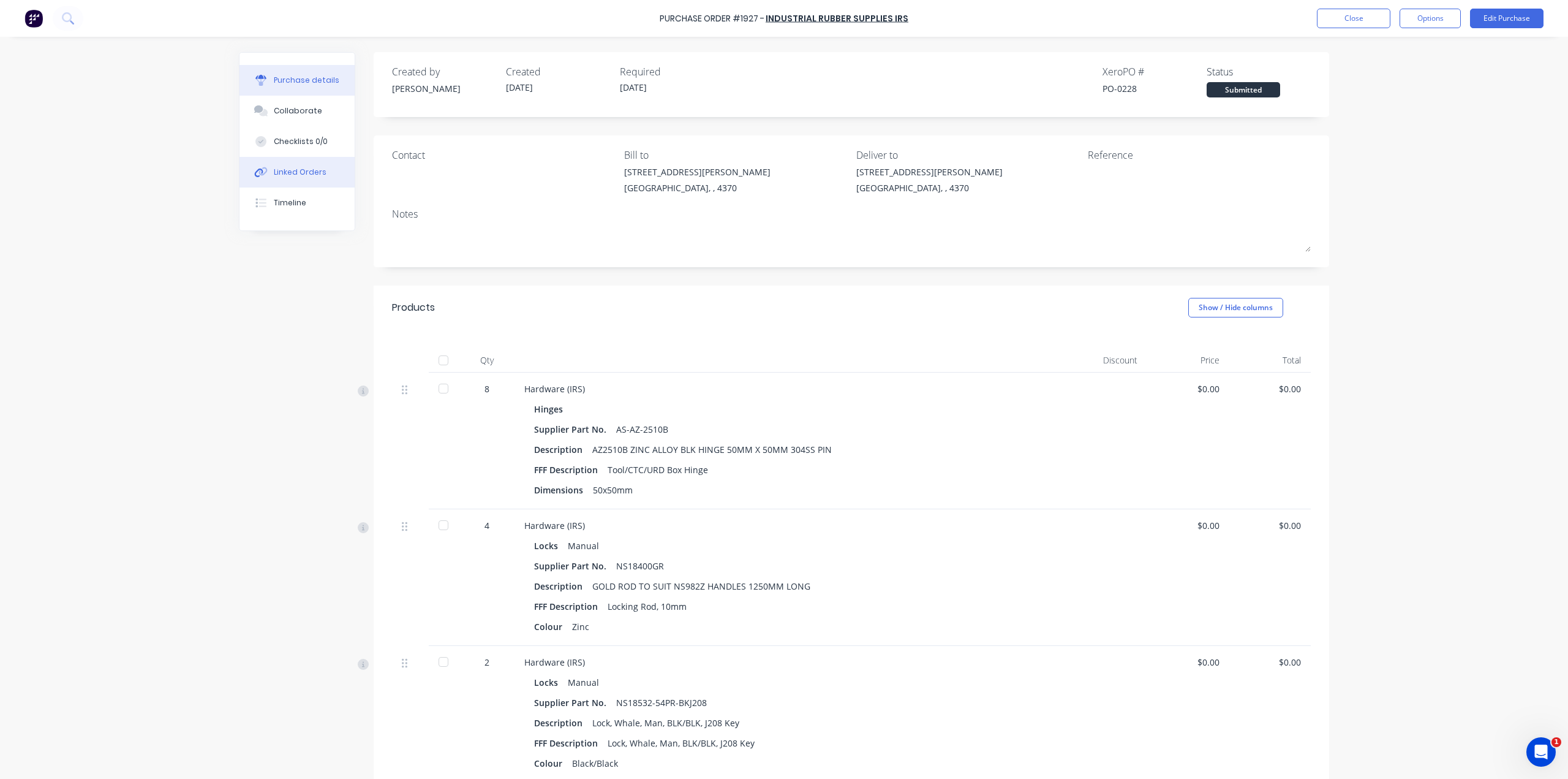
click at [299, 175] on div "Linked Orders" at bounding box center [299, 171] width 52 height 11
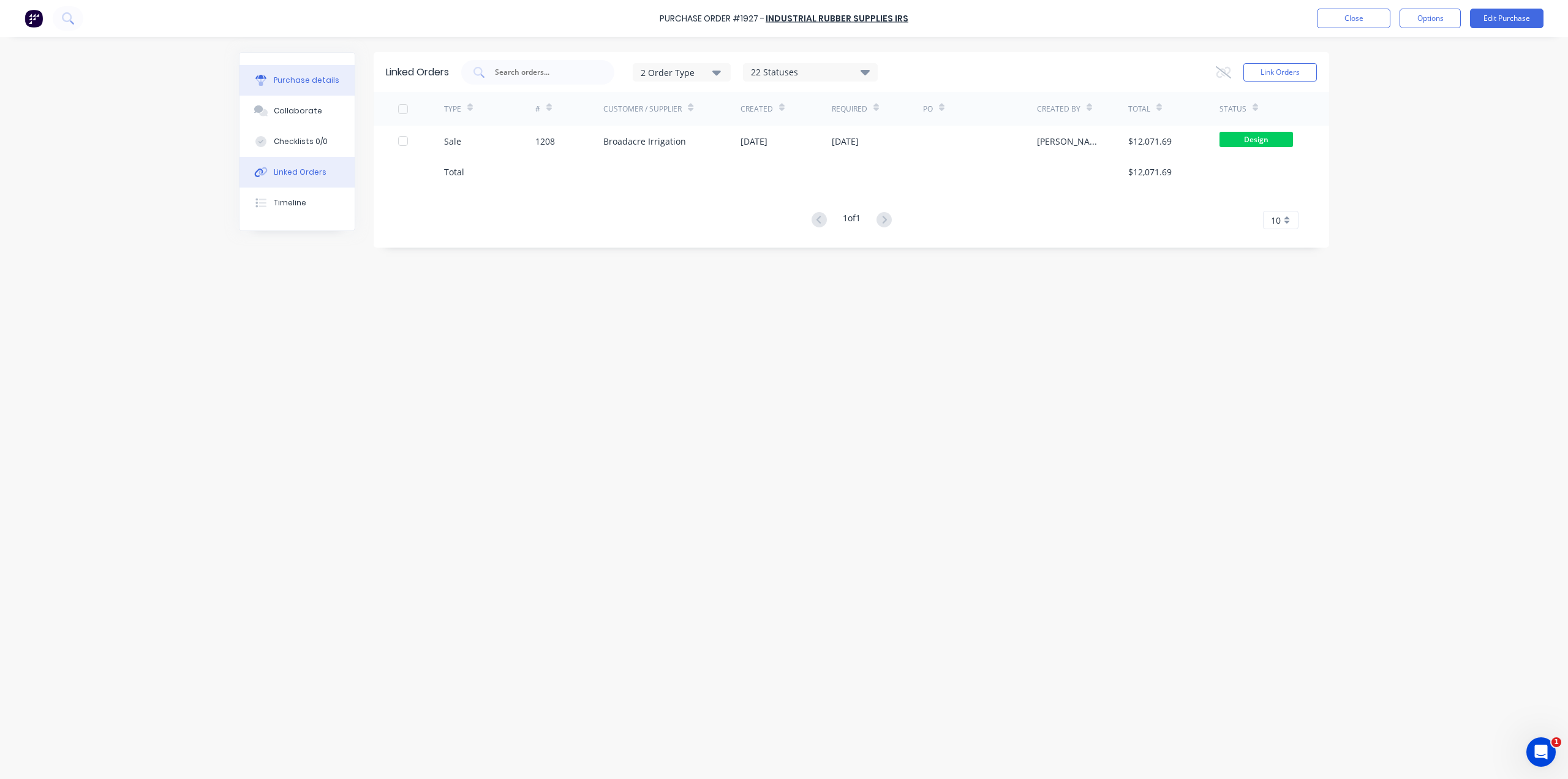
click at [304, 78] on div "Purchase details" at bounding box center [306, 80] width 66 height 11
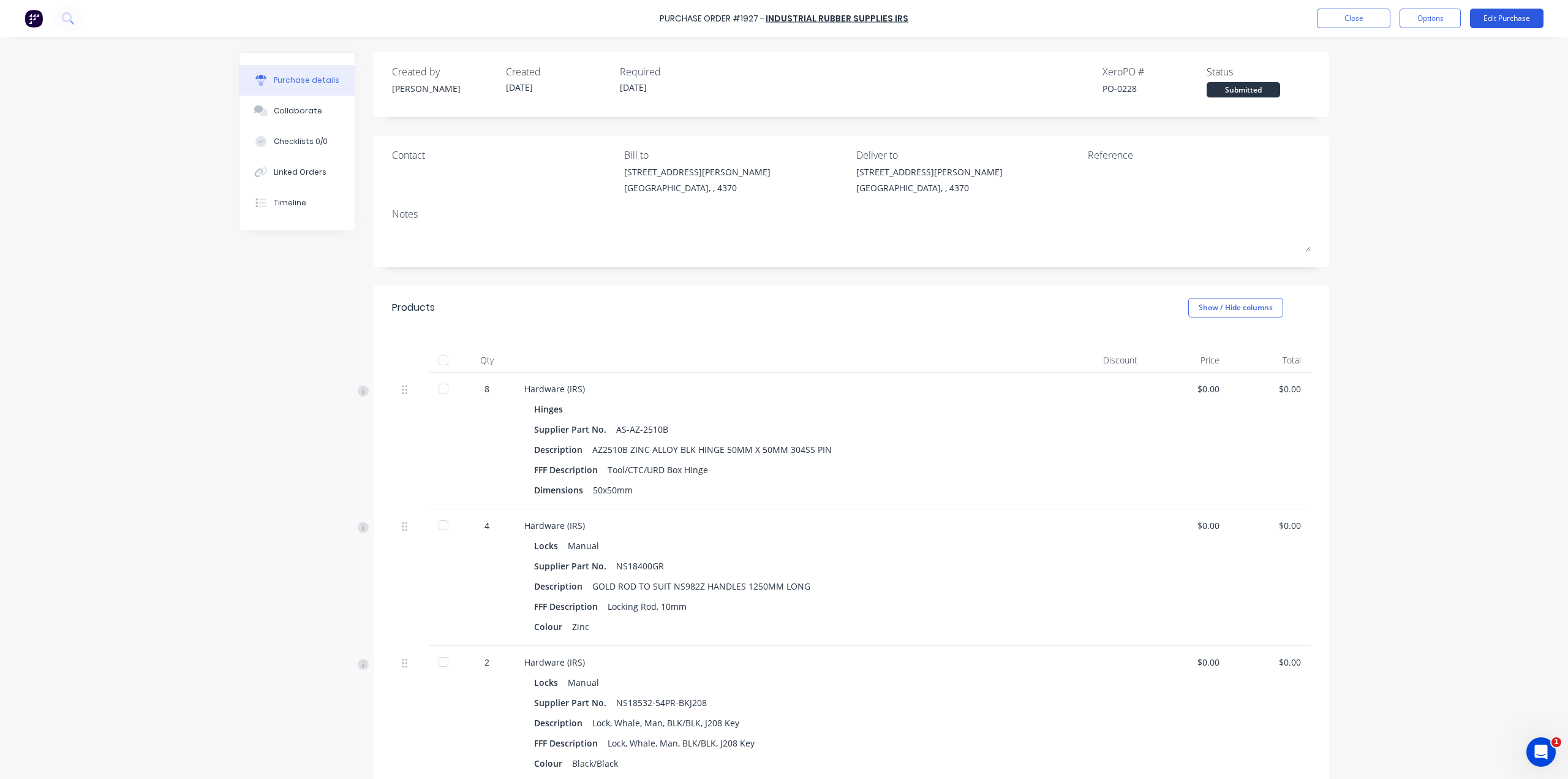
click at [1513, 20] on button "Edit Purchase" at bounding box center [1506, 18] width 73 height 20
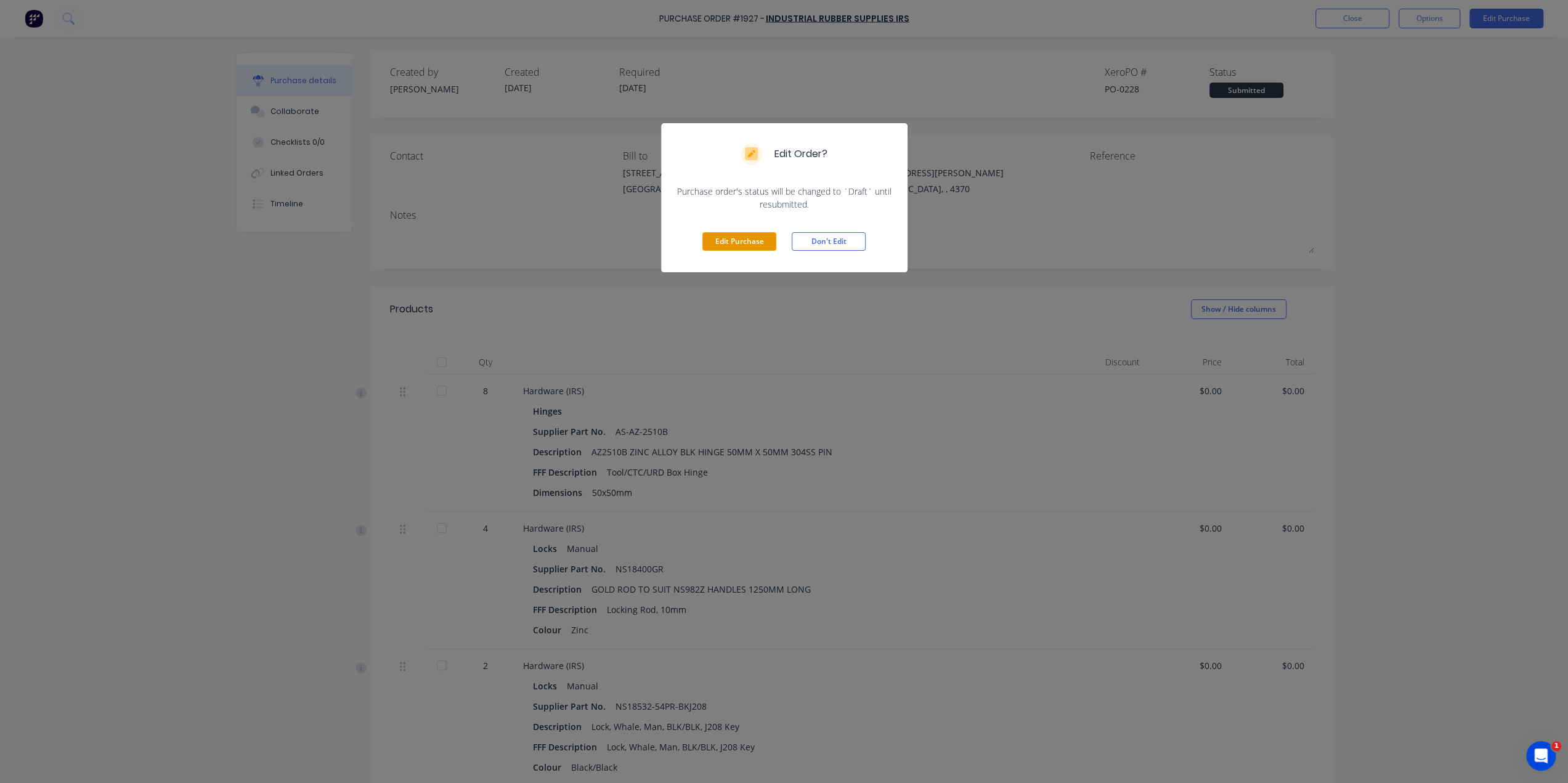
click at [738, 237] on button "Edit Purchase" at bounding box center [739, 242] width 74 height 18
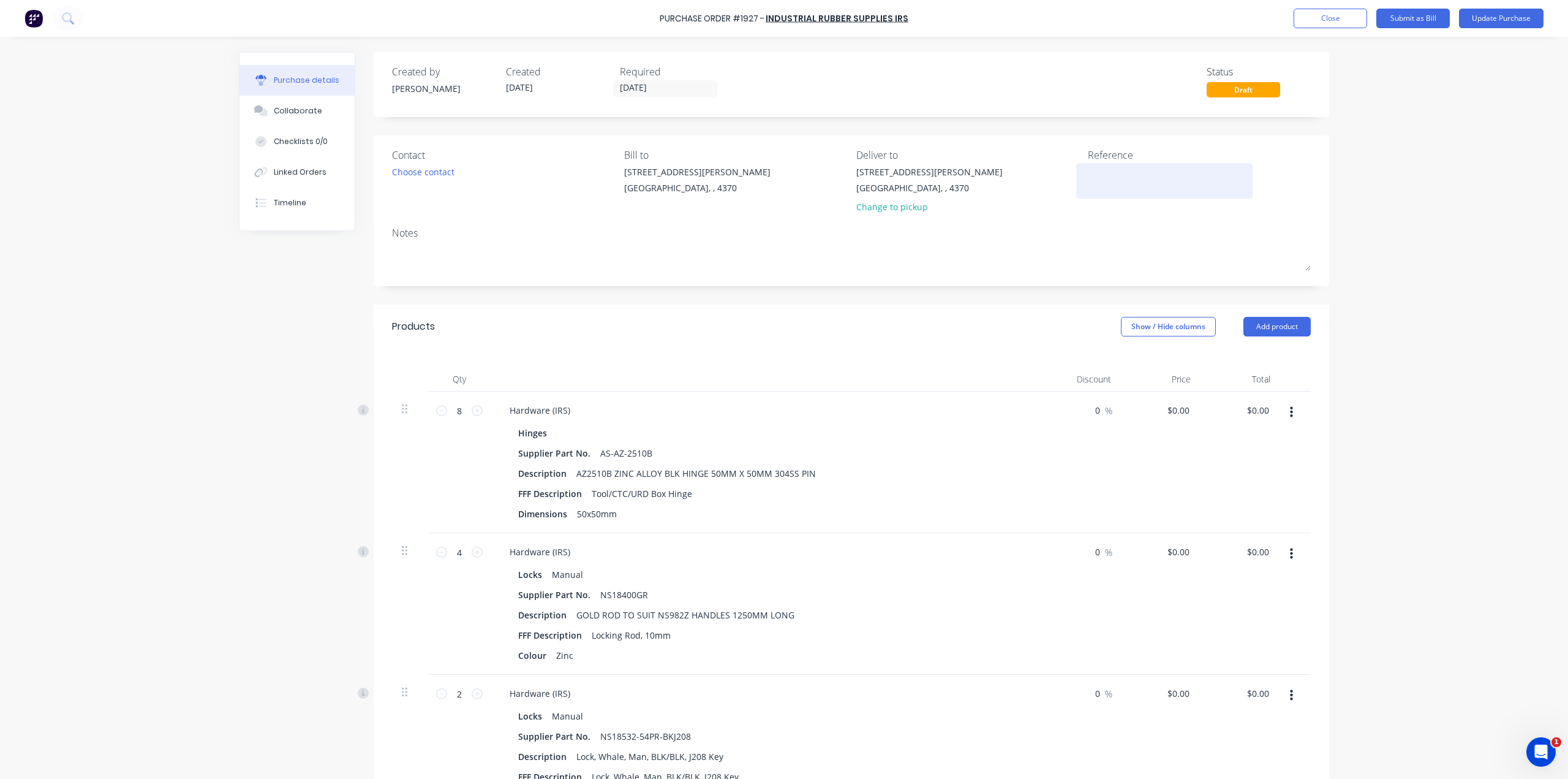
click at [1117, 187] on textarea at bounding box center [1164, 179] width 153 height 27
type textarea "Broadacre IRS Hars"
type textarea "x"
type textarea "Broadacre IRS Har"
type textarea "x"
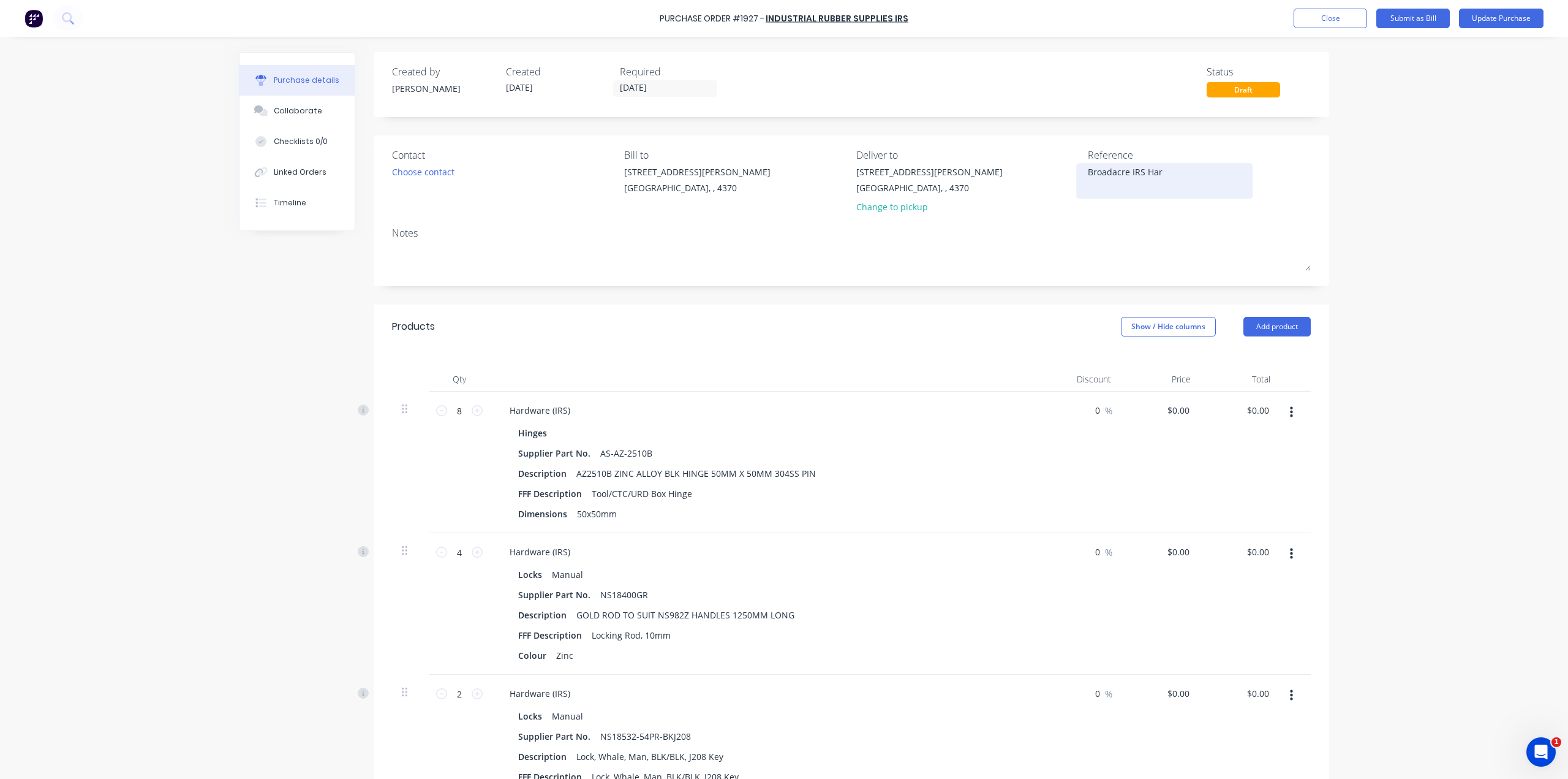
type textarea "Broadacre IRS Hard"
type textarea "x"
type textarea "Broadacre IRS Hardw"
type textarea "x"
type textarea "Broadacre IRS Hardwa"
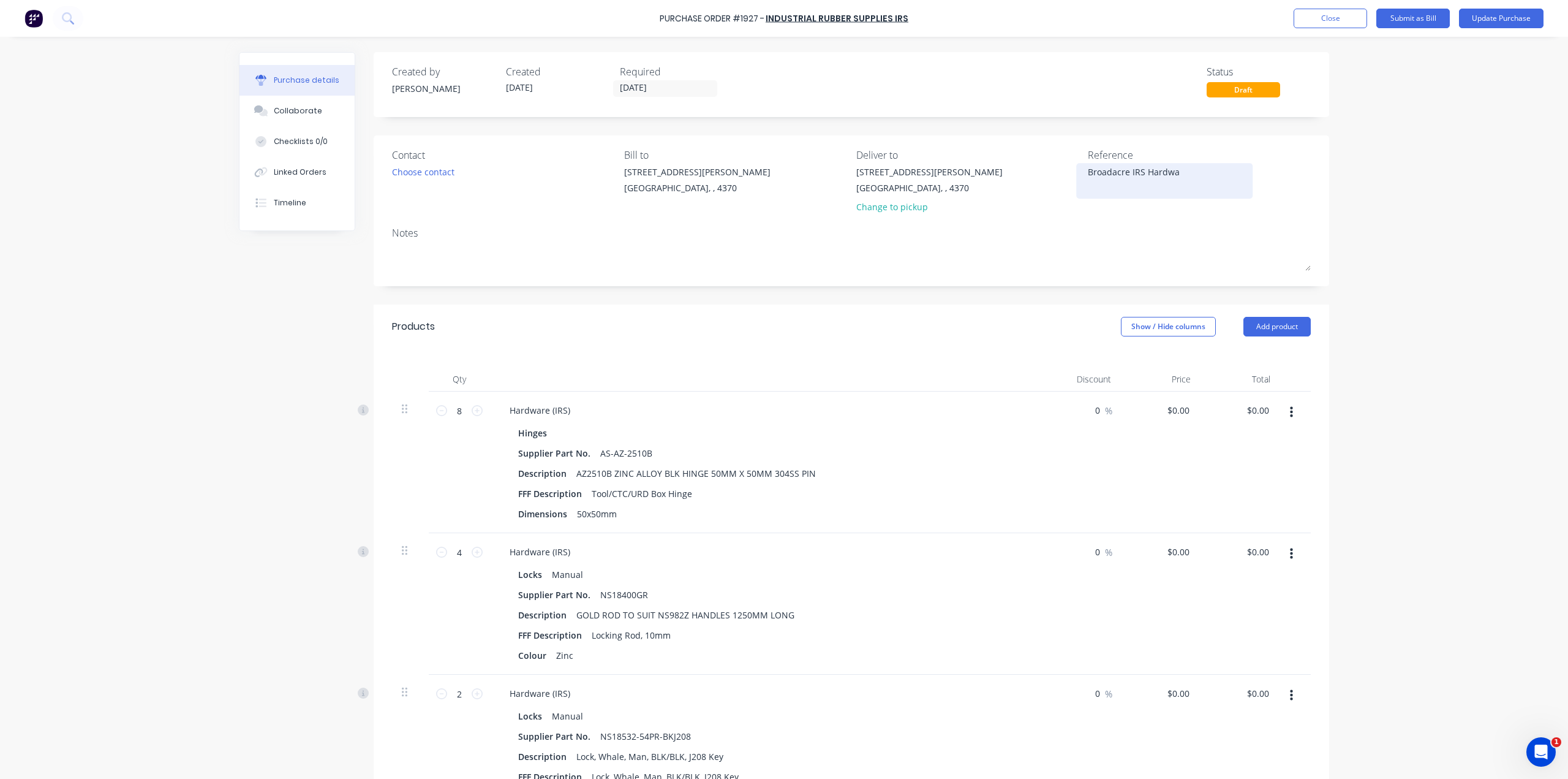
type textarea "x"
type textarea "Broadacre IRS Hardwar"
type textarea "x"
type textarea "Broadacre IRS Hardware"
type textarea "x"
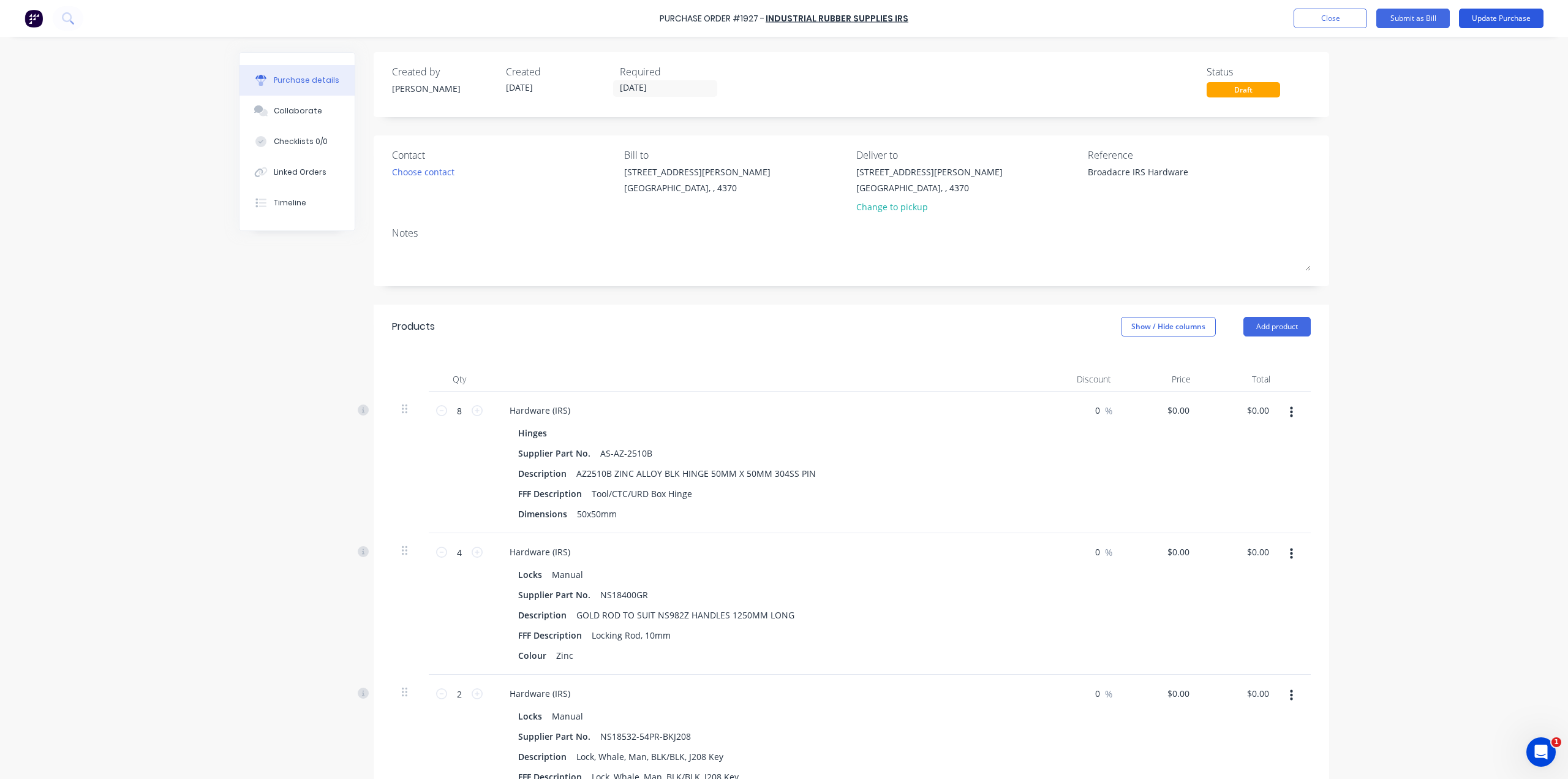
type textarea "Broadacre IRS Hardware"
click at [1480, 25] on button "Update Purchase" at bounding box center [1501, 18] width 85 height 20
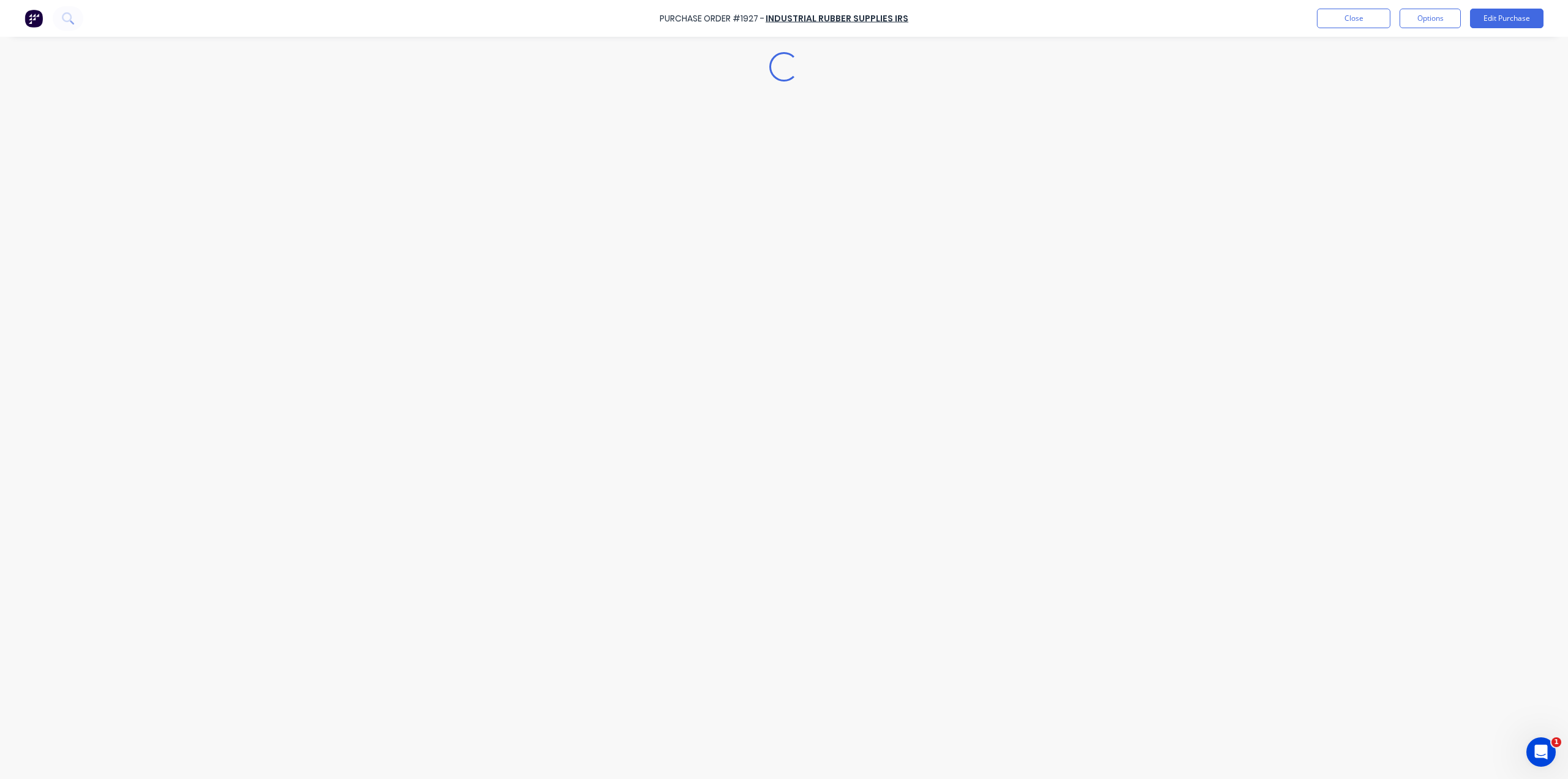
type textarea "x"
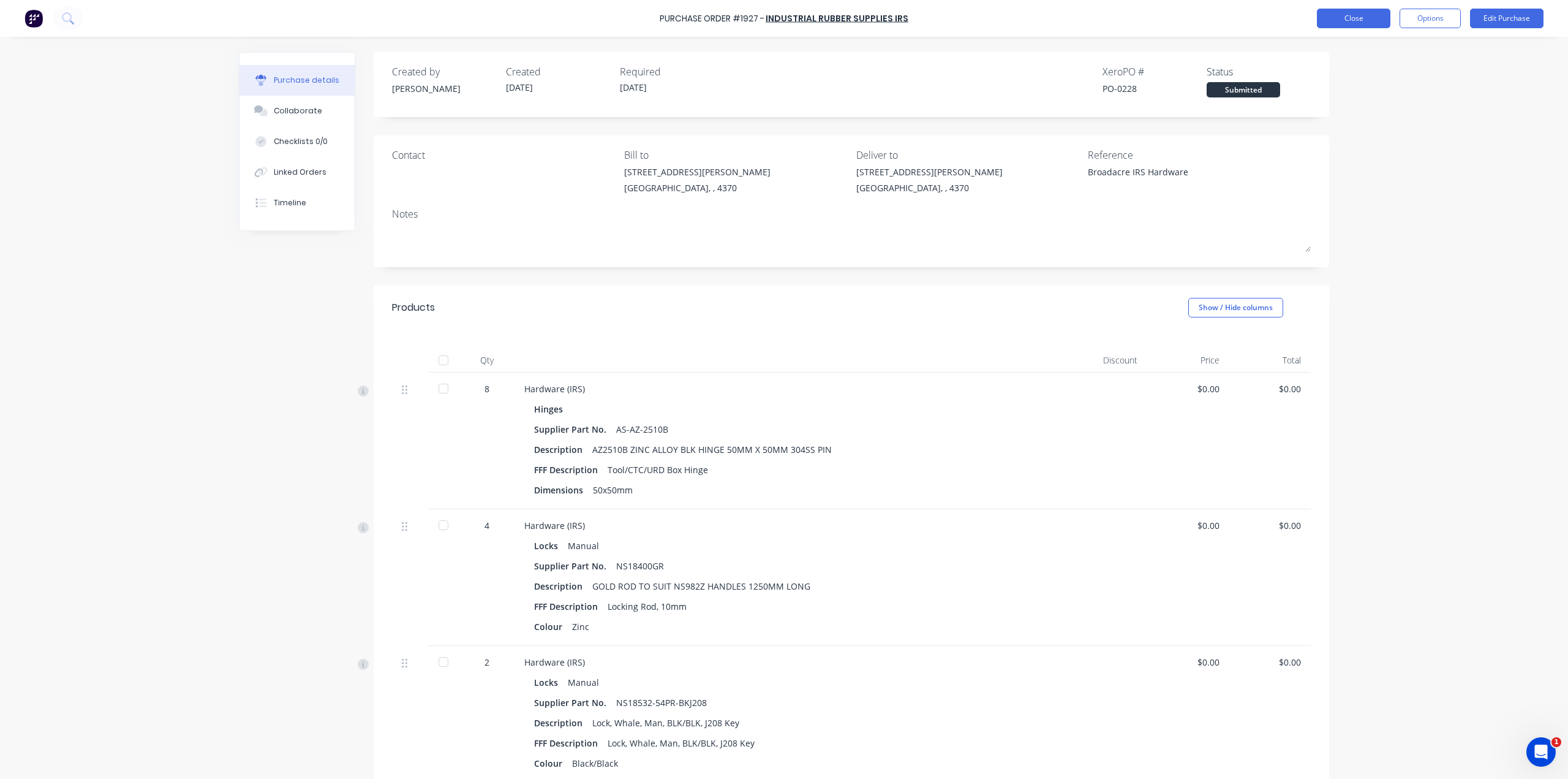
click at [1324, 22] on button "Close" at bounding box center [1353, 18] width 73 height 20
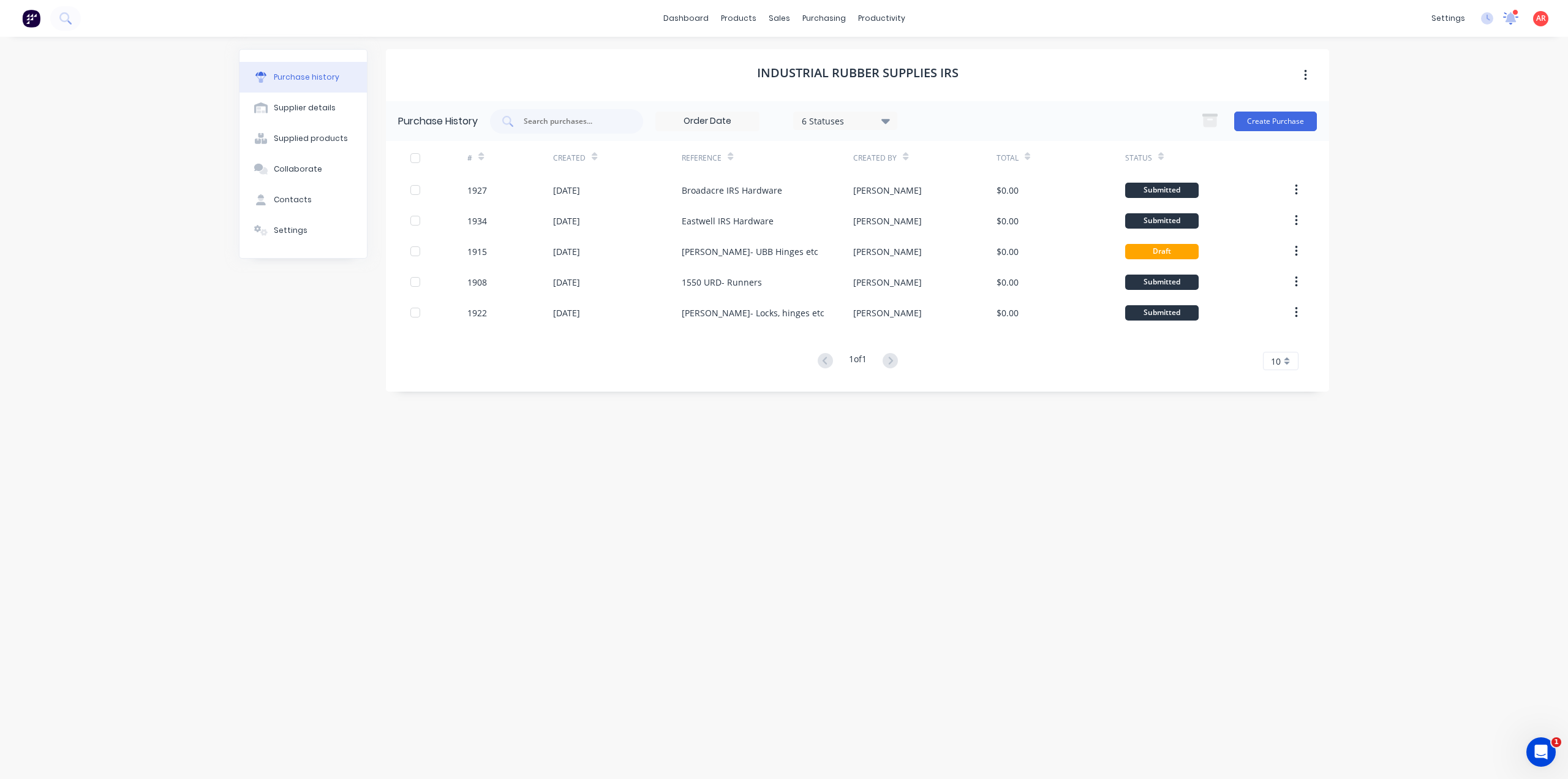
click at [1511, 15] on icon at bounding box center [1510, 17] width 11 height 10
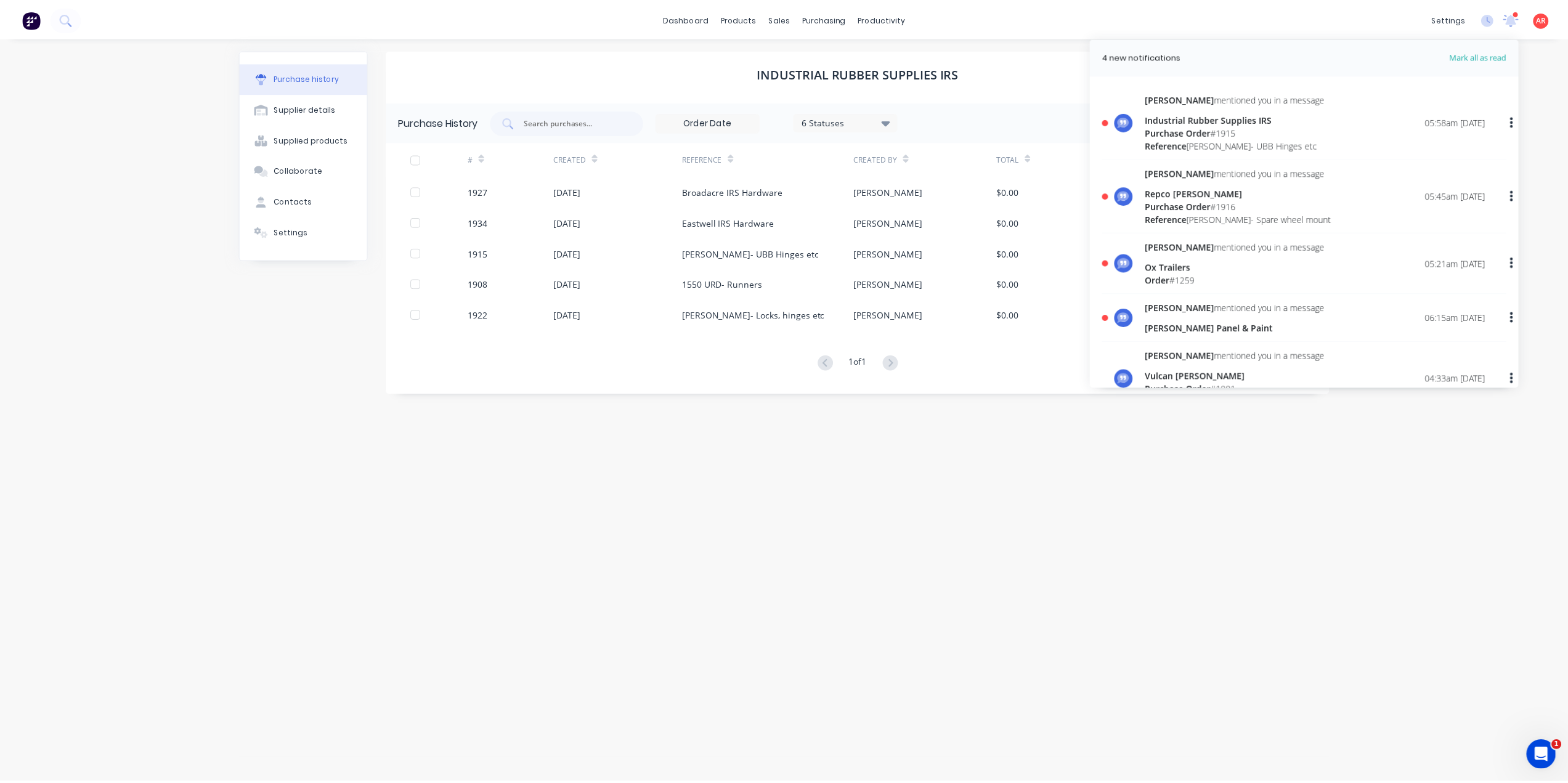
scroll to position [62, 0]
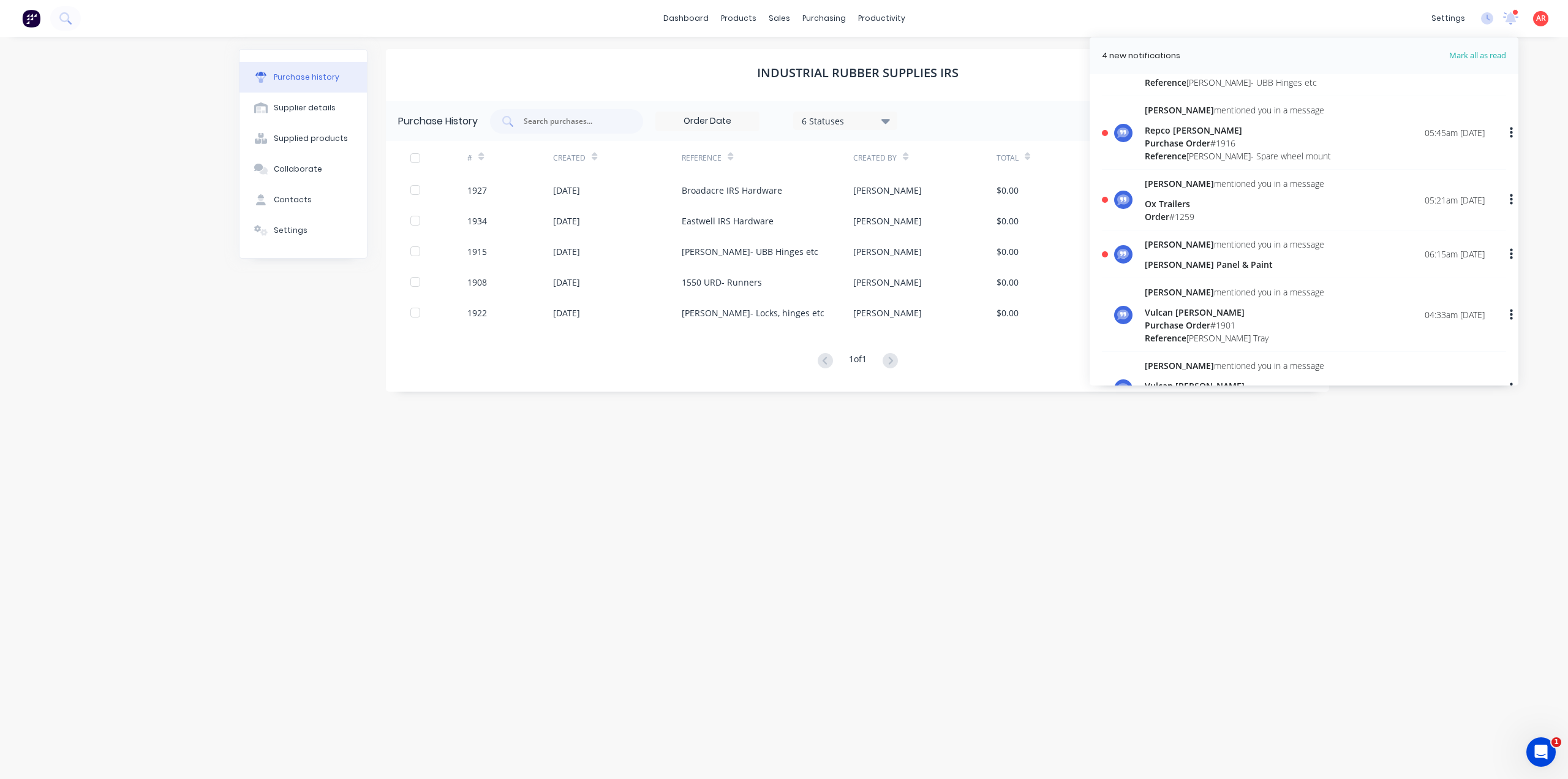
click at [1196, 266] on div "[PERSON_NAME] Panel & Paint" at bounding box center [1234, 264] width 180 height 12
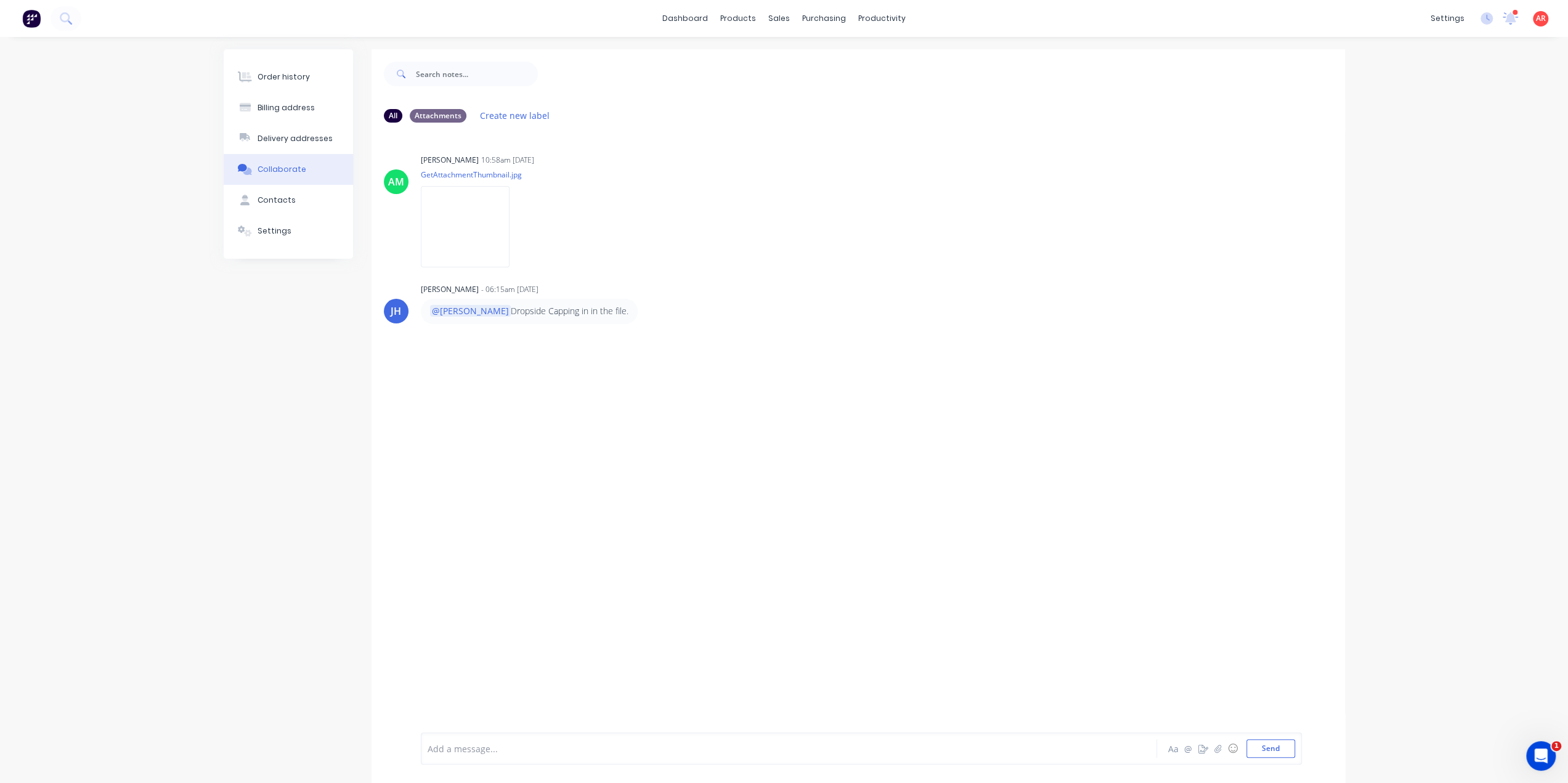
click at [1509, 20] on icon at bounding box center [1509, 18] width 11 height 10
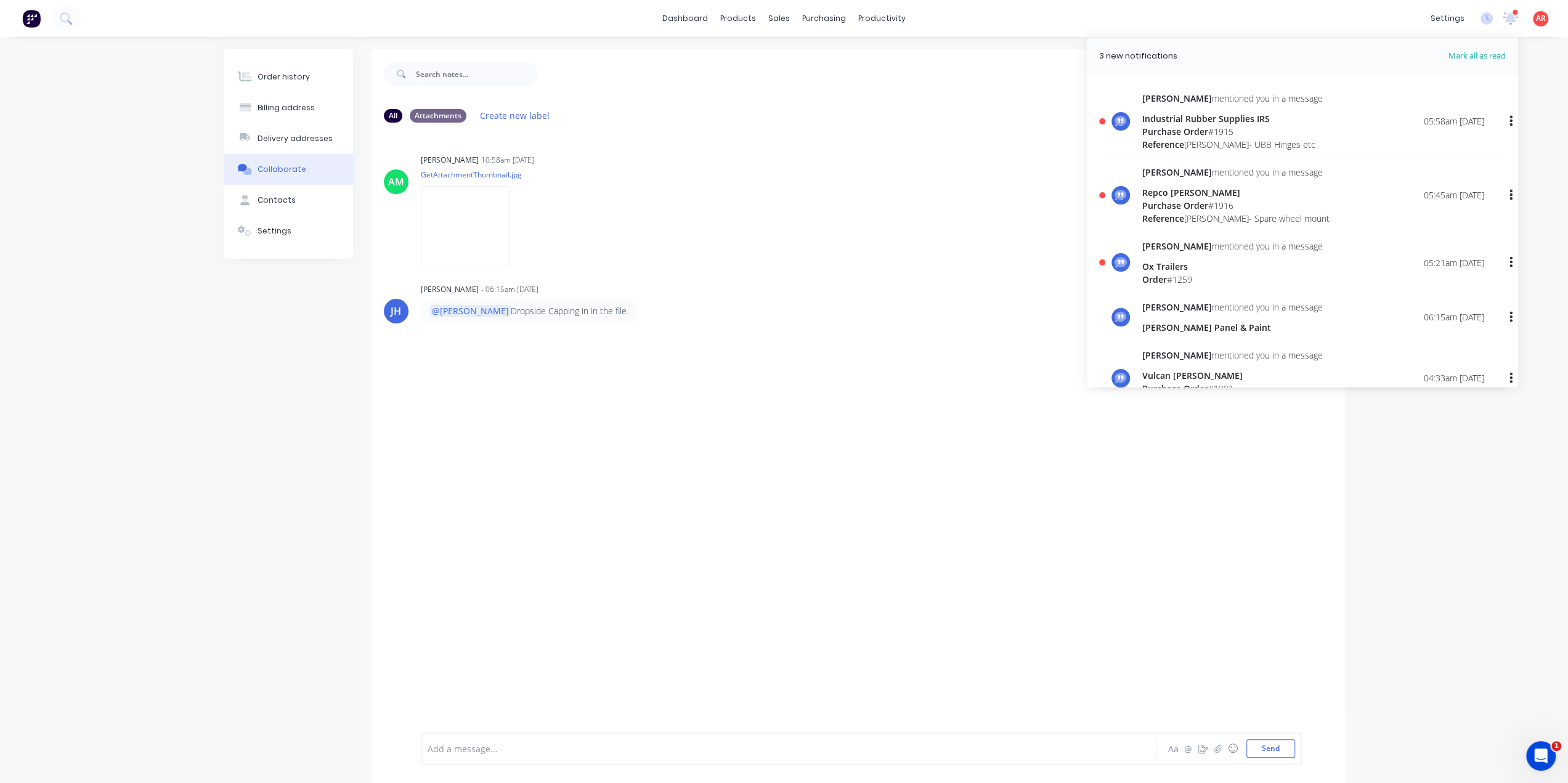
click at [1196, 267] on div "Ox Trailers" at bounding box center [1232, 266] width 181 height 13
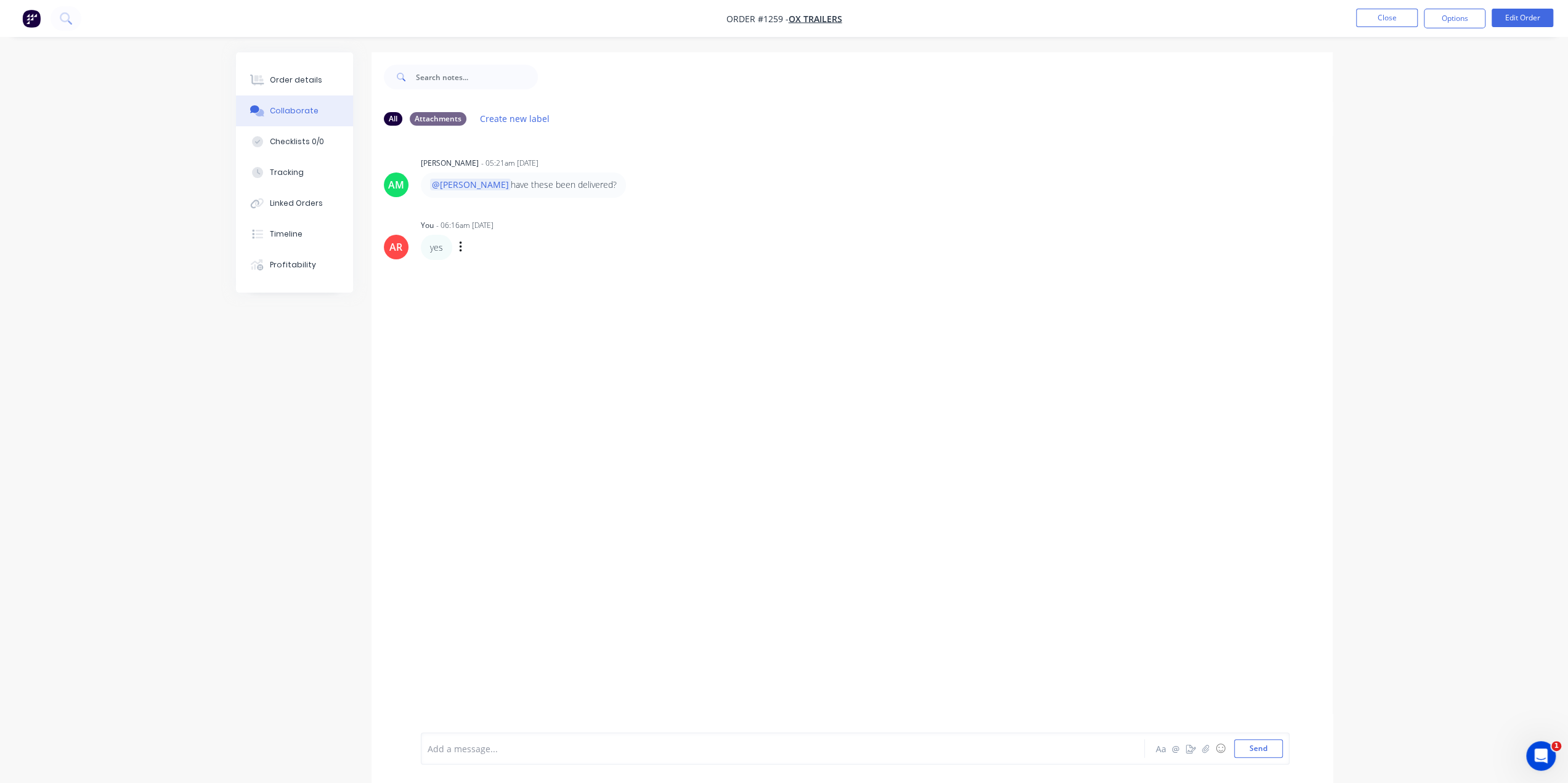
click at [454, 248] on div "yes Labels Edit Delete" at bounding box center [613, 247] width 385 height 25
click at [461, 248] on button "button" at bounding box center [461, 247] width 5 height 18
click at [485, 270] on button "Edit" at bounding box center [505, 269] width 78 height 20
click at [426, 750] on div "yes Aa @ ☺ Send" at bounding box center [855, 748] width 869 height 32
drag, startPoint x: 448, startPoint y: 748, endPoint x: 410, endPoint y: 740, distance: 38.8
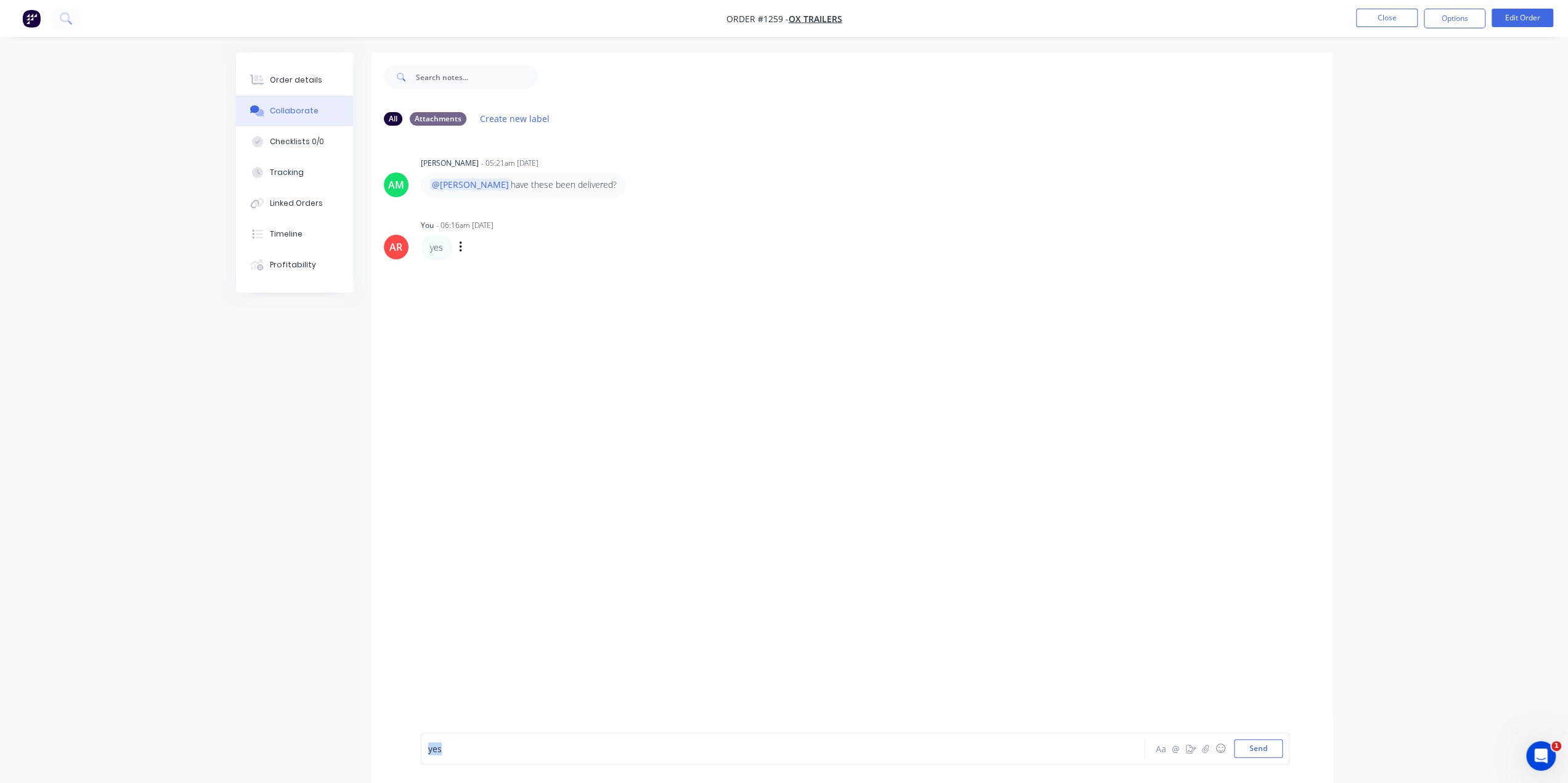
click at [415, 740] on div "yes Aa @ ☺ Send" at bounding box center [852, 748] width 961 height 69
click at [1269, 745] on button "Send" at bounding box center [1258, 748] width 49 height 18
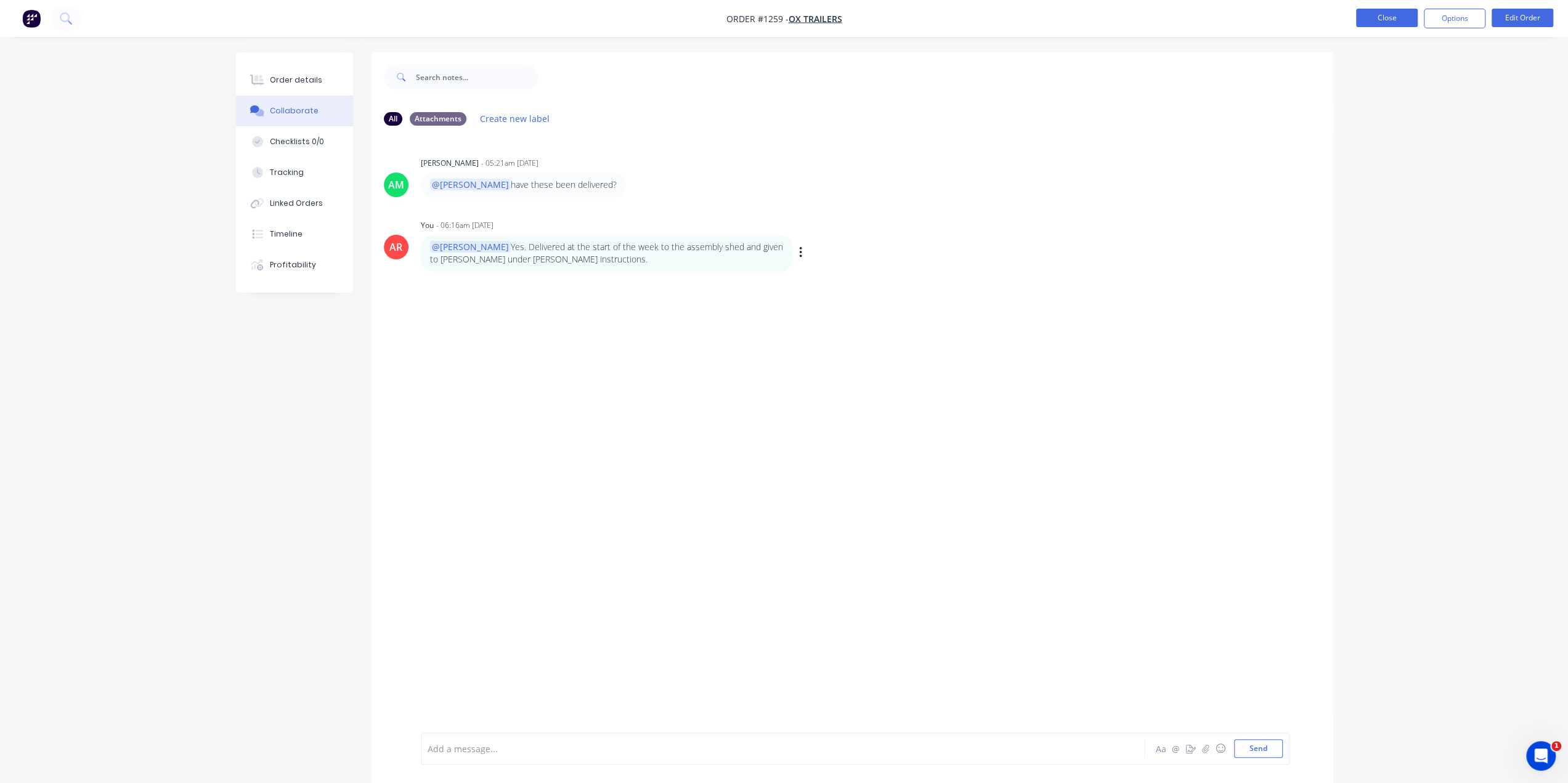
click at [1392, 22] on button "Close" at bounding box center [1386, 18] width 62 height 18
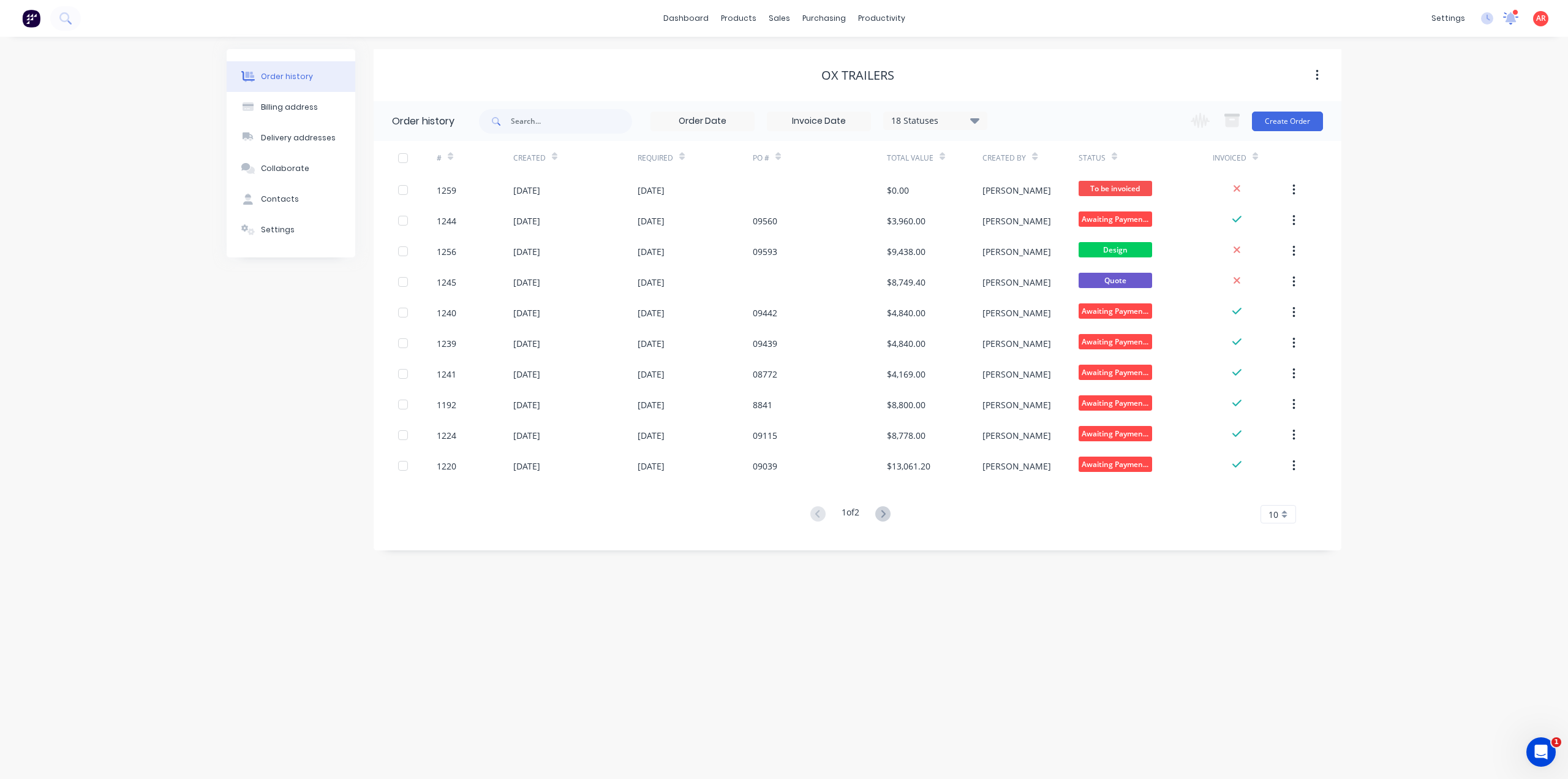
click at [1509, 17] on icon at bounding box center [1511, 17] width 12 height 12
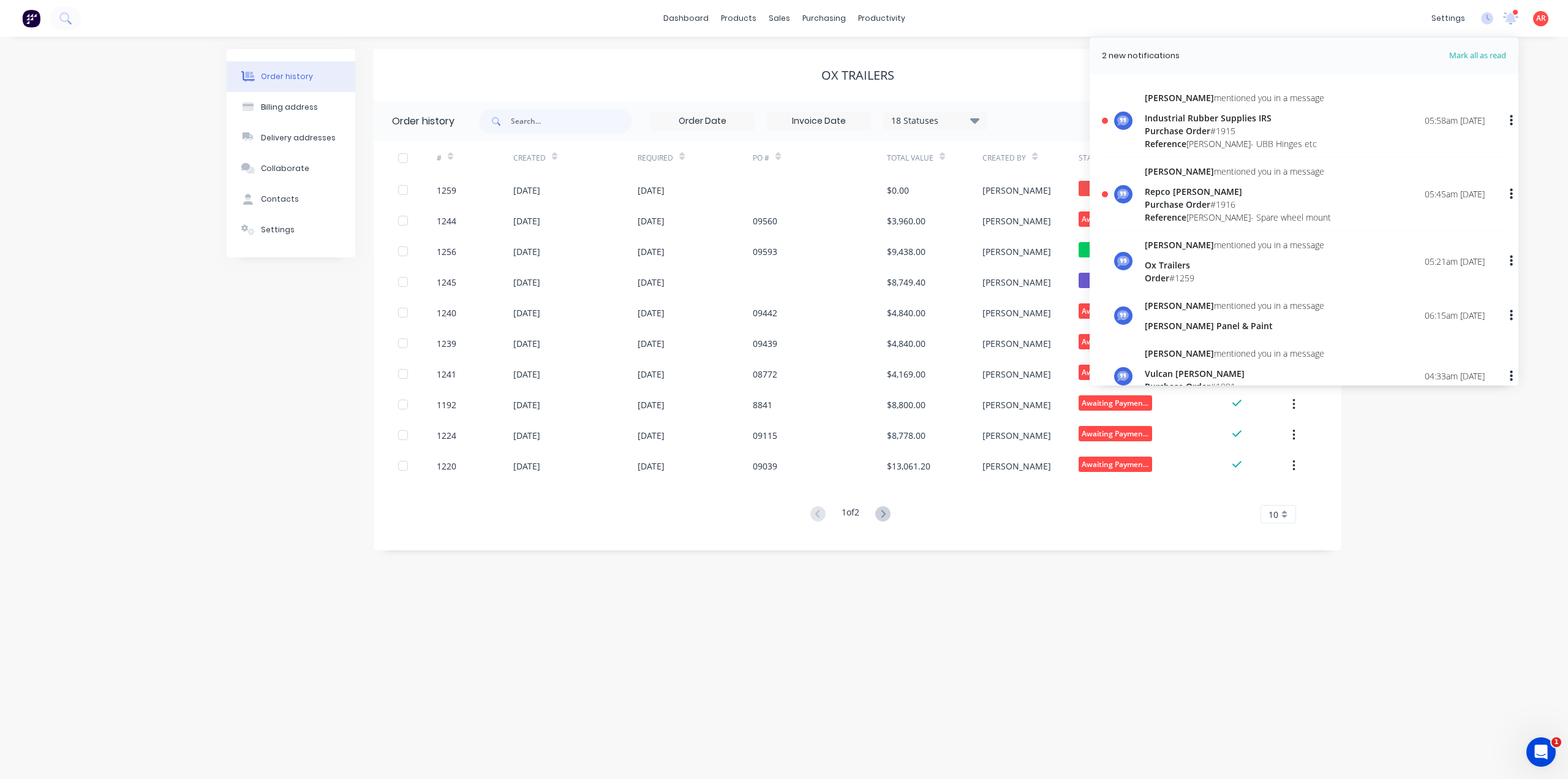
click at [1190, 208] on span "Purchase Order" at bounding box center [1177, 205] width 66 height 12
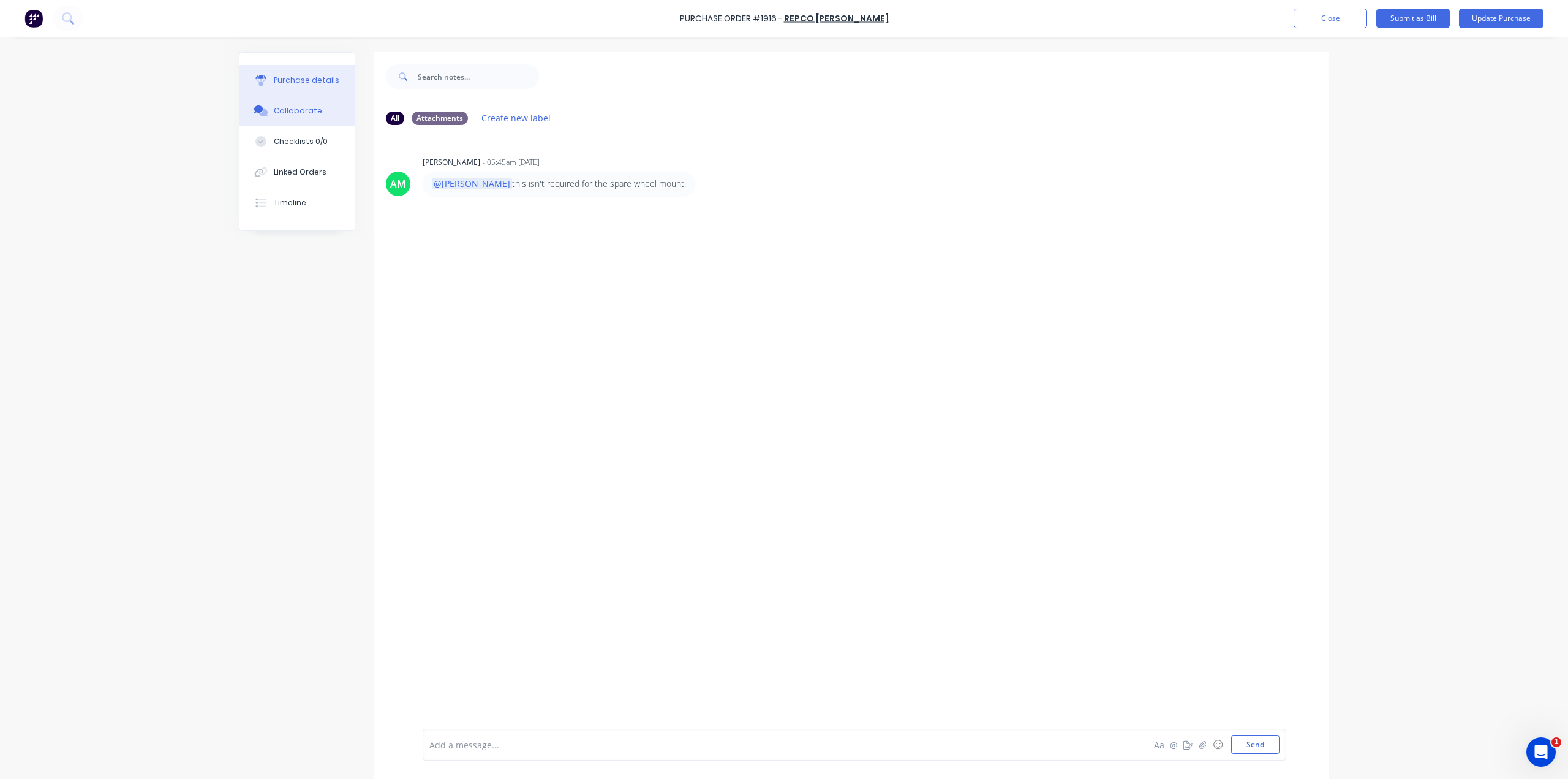
click at [274, 84] on div "Purchase details" at bounding box center [306, 80] width 66 height 11
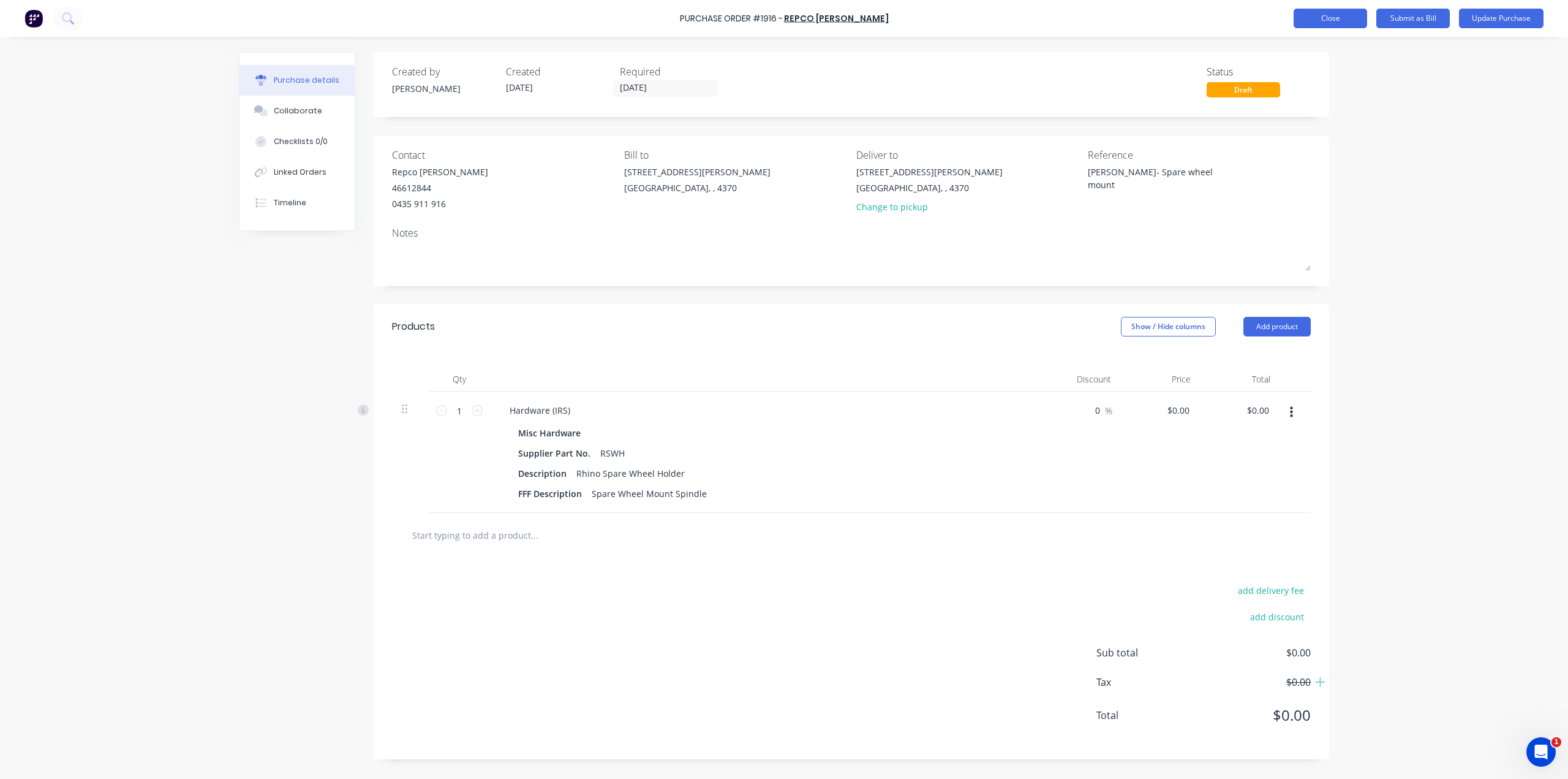
click at [1322, 22] on button "Close" at bounding box center [1330, 18] width 73 height 20
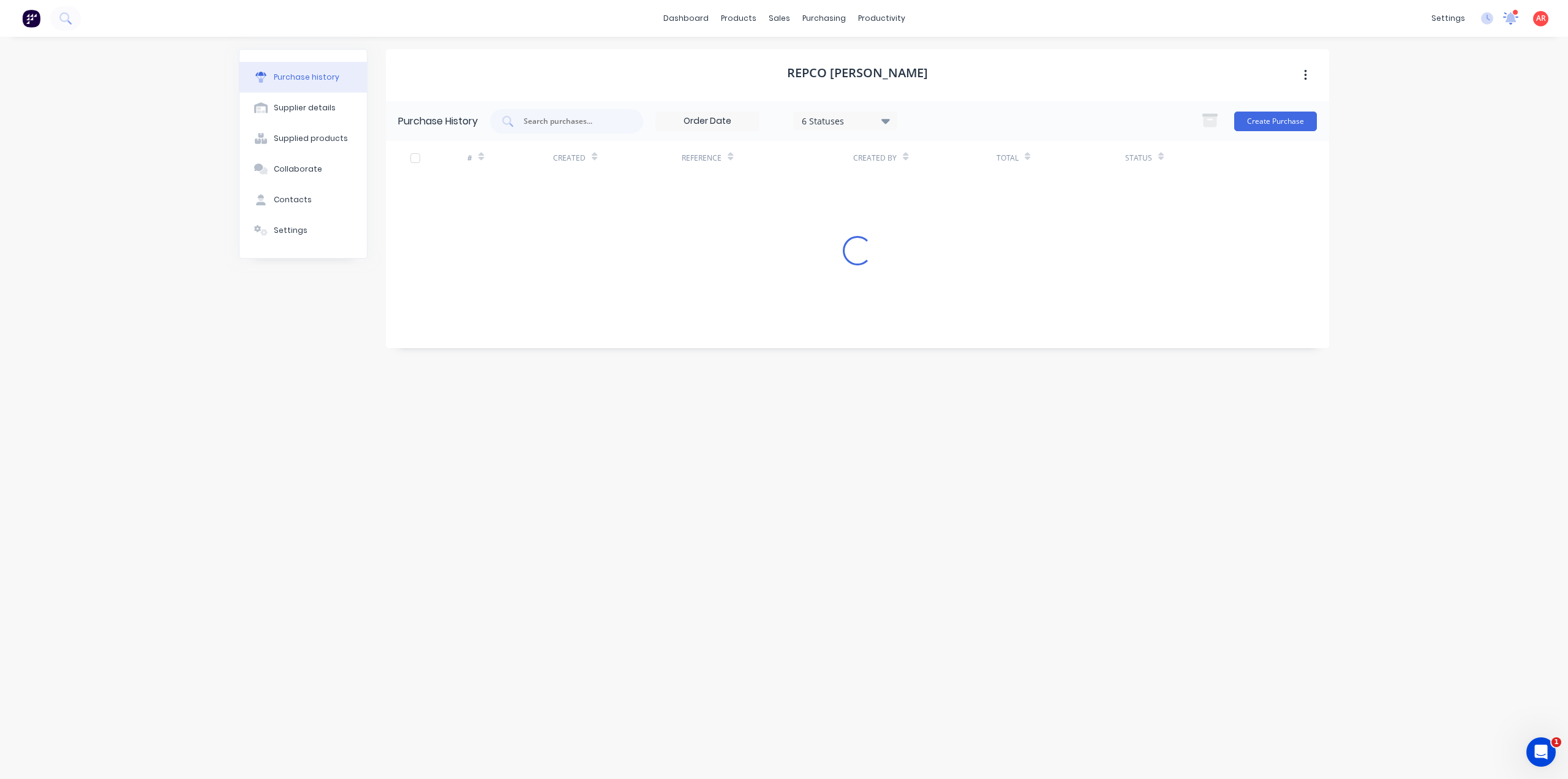
click at [1505, 20] on icon at bounding box center [1511, 17] width 17 height 14
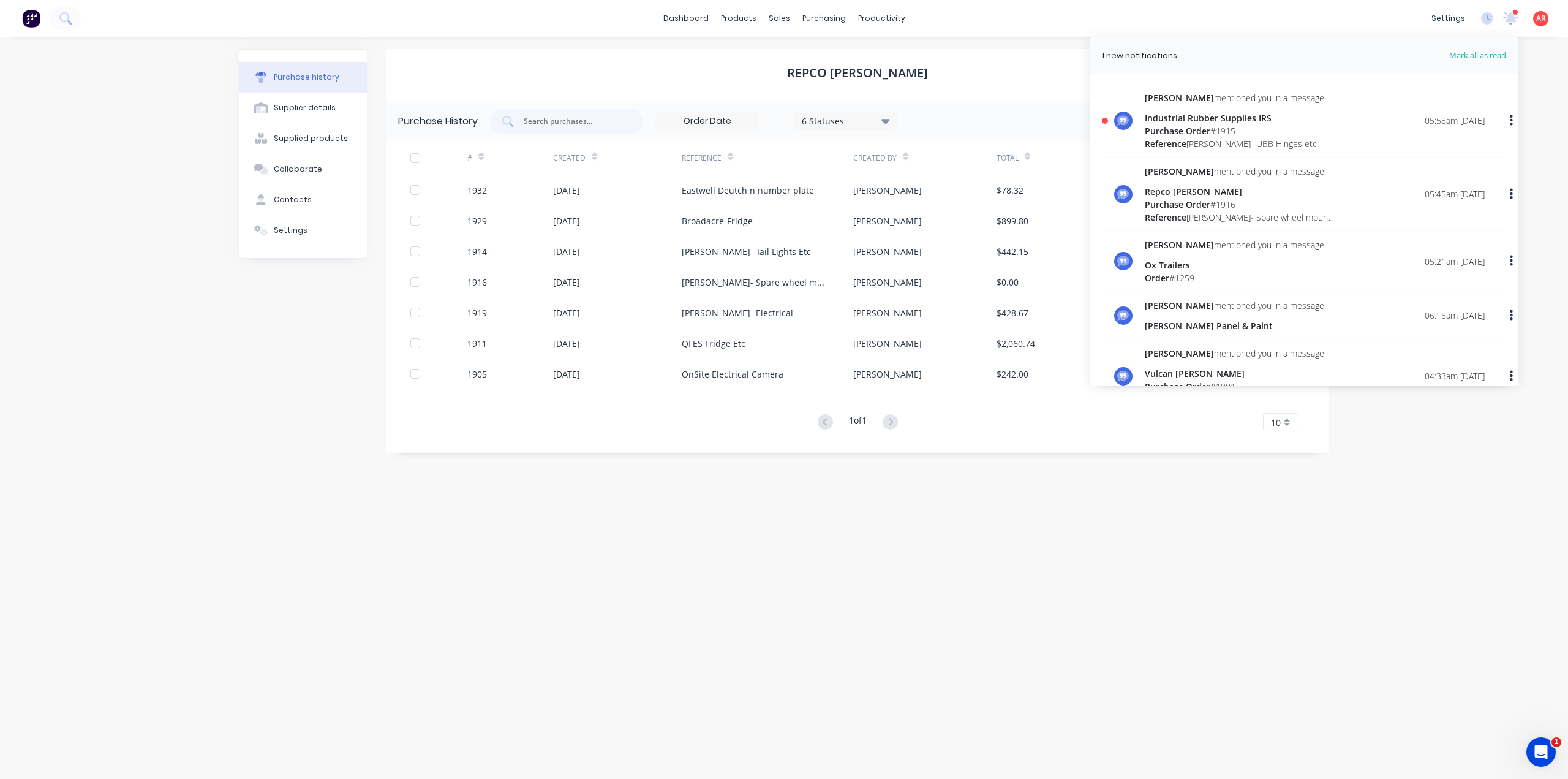
click at [1257, 118] on div "Industrial Rubber Supplies IRS" at bounding box center [1234, 117] width 180 height 12
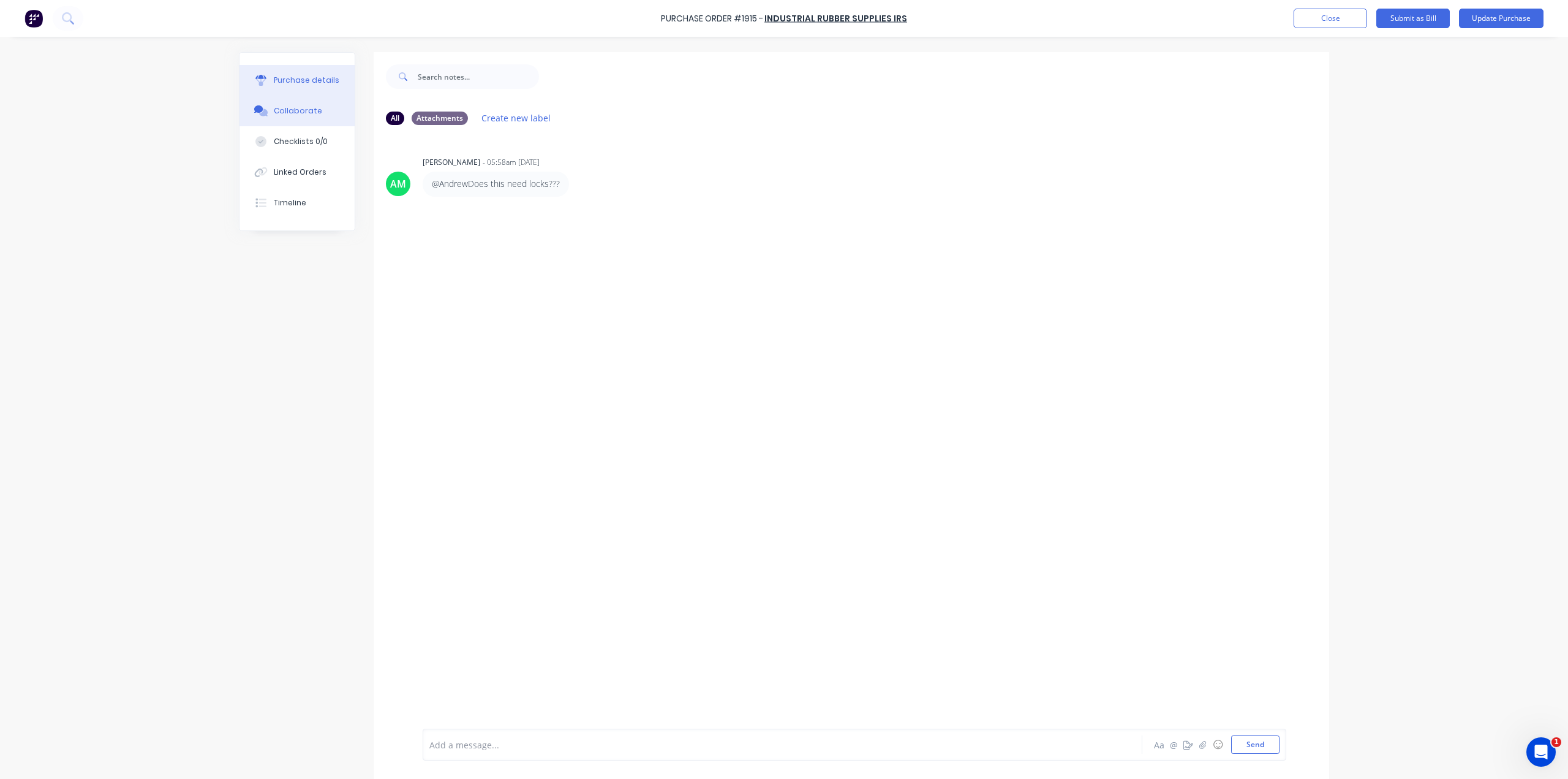
click at [308, 84] on div "Purchase details" at bounding box center [306, 80] width 66 height 11
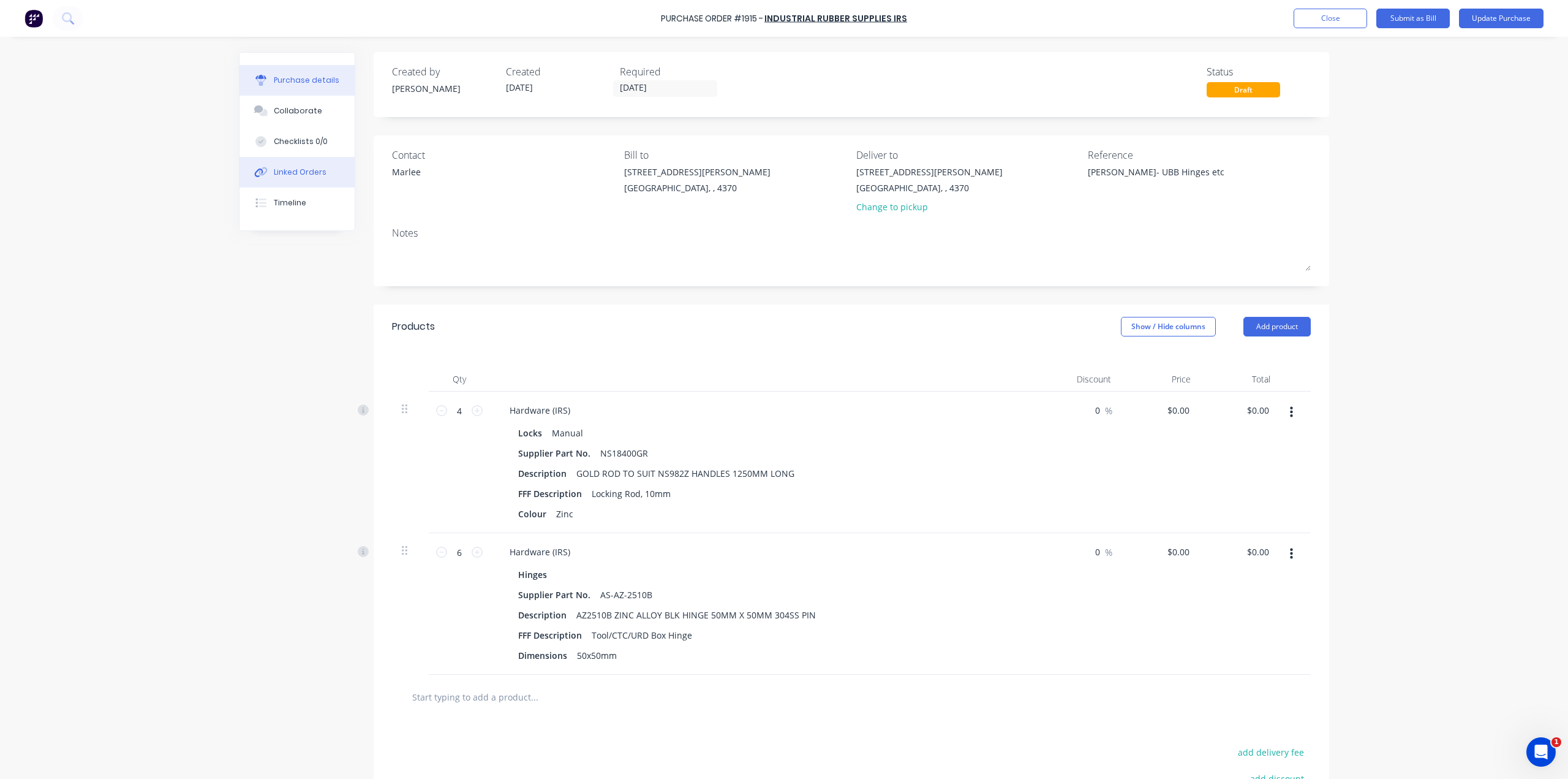
click at [299, 164] on button "Linked Orders" at bounding box center [297, 171] width 115 height 31
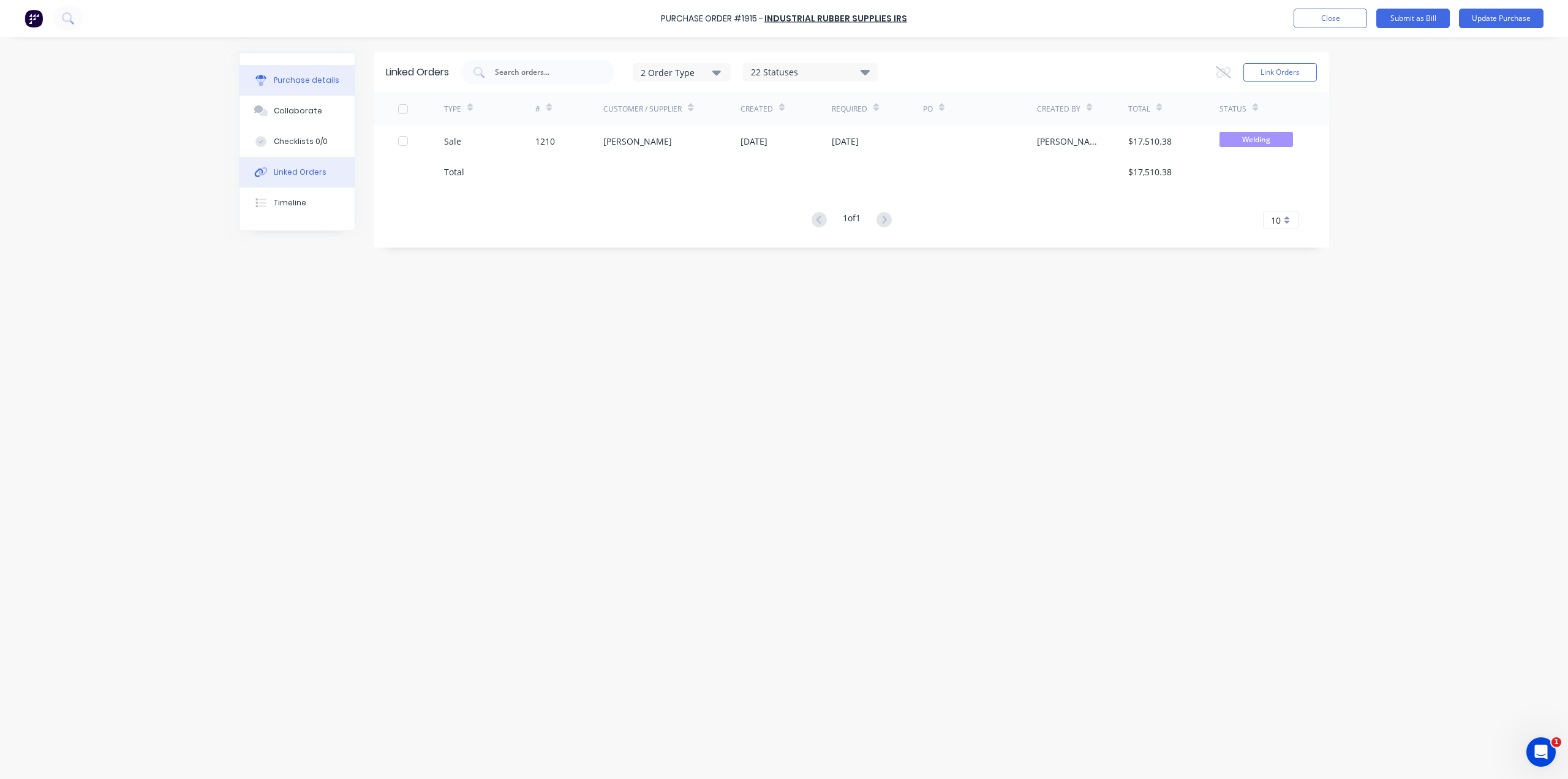
click at [310, 79] on div "Purchase details" at bounding box center [306, 80] width 66 height 11
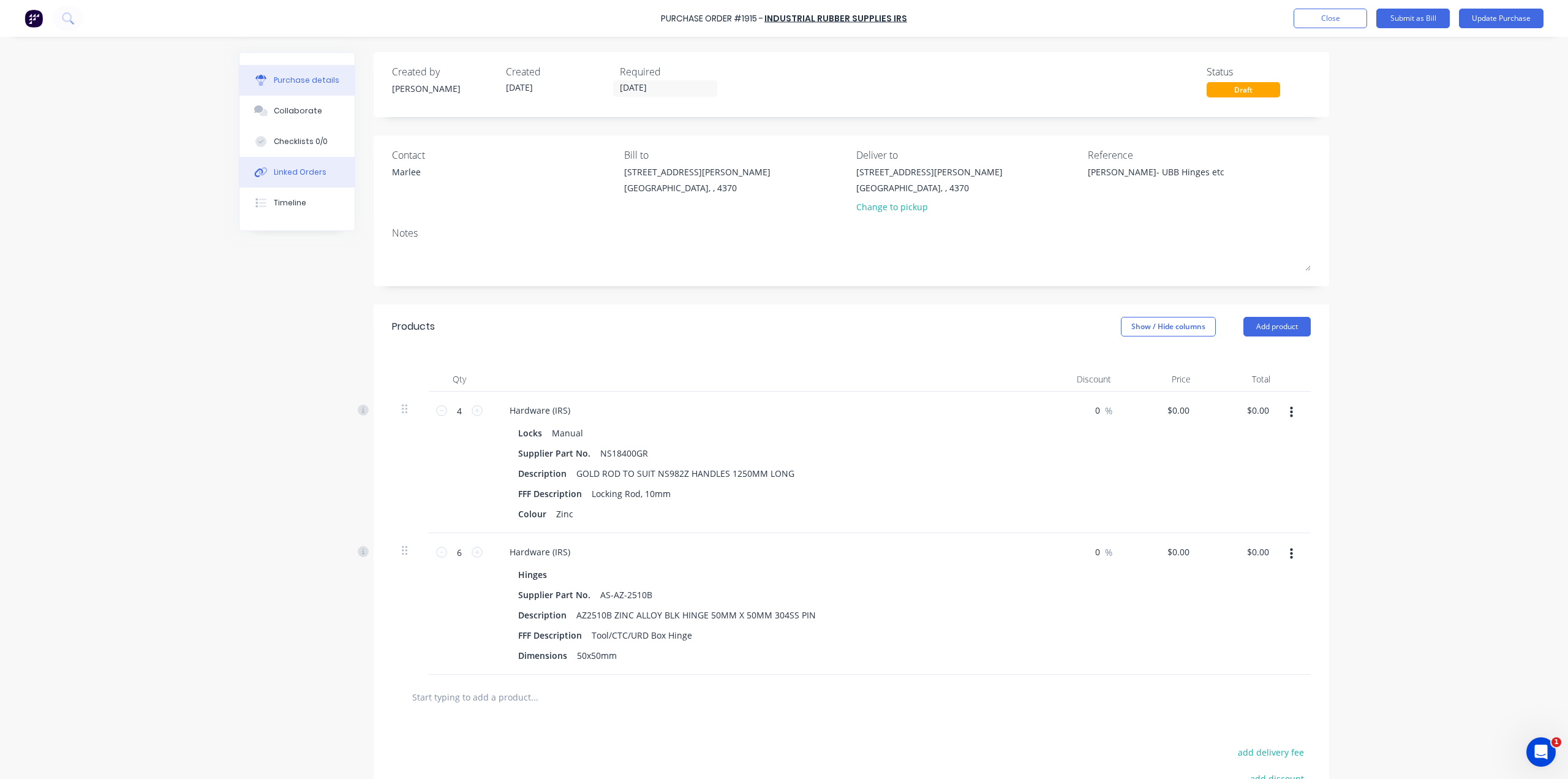
type textarea "x"
click at [307, 177] on button "Linked Orders" at bounding box center [297, 171] width 115 height 31
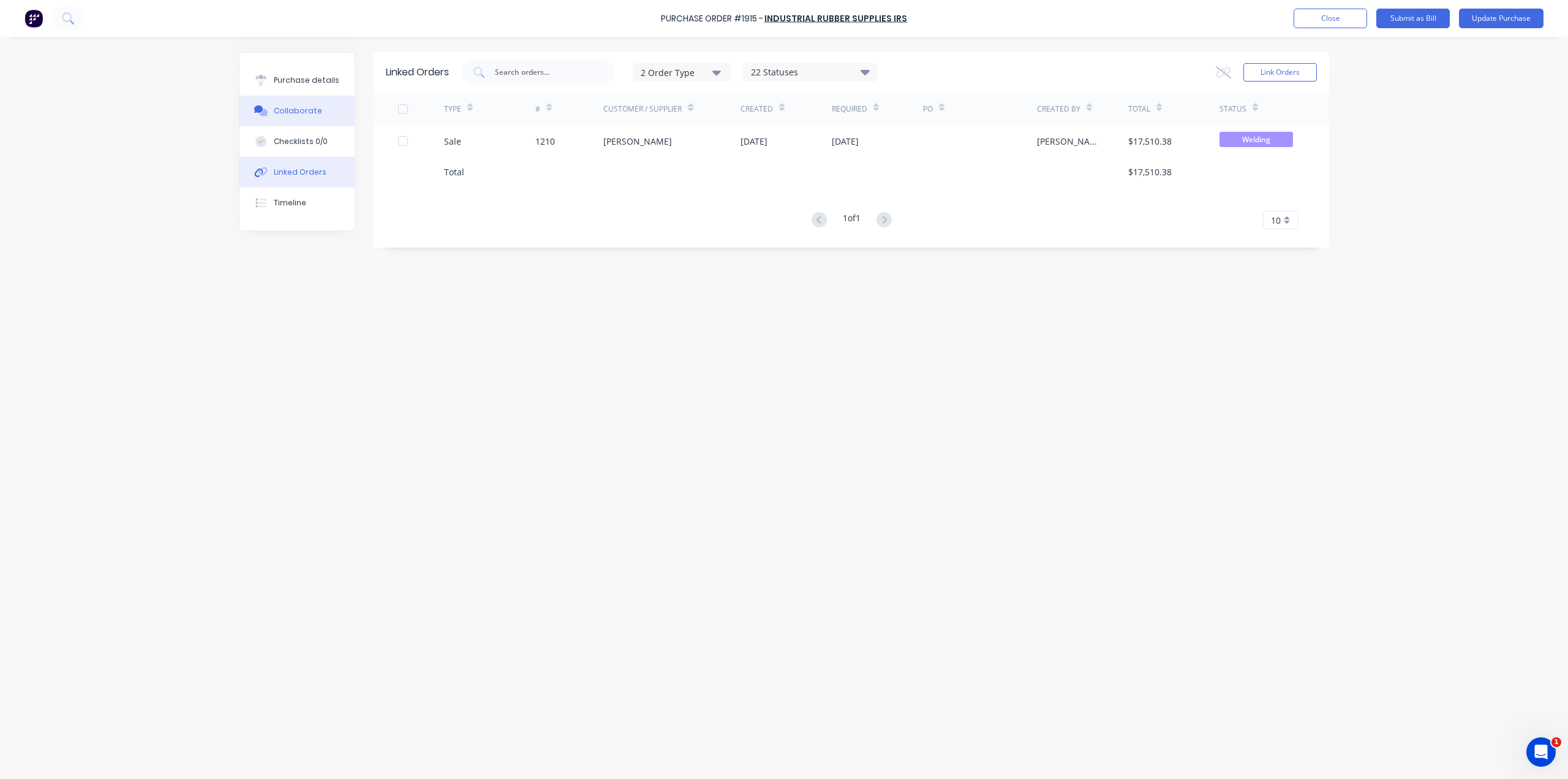
click at [296, 113] on div "Collaborate" at bounding box center [298, 111] width 48 height 11
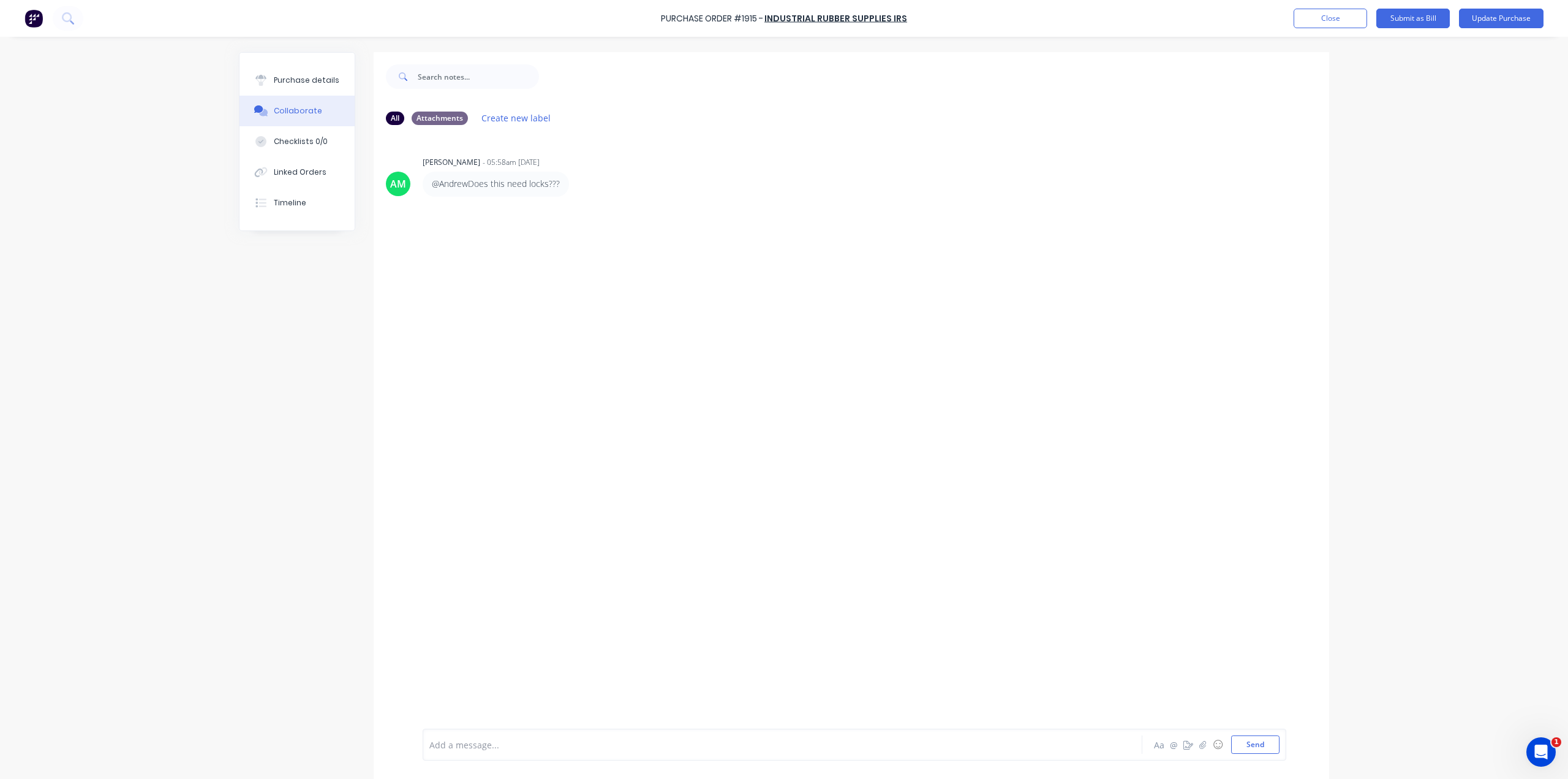
click at [458, 755] on div "Add a message... Aa @ ☺ Send" at bounding box center [854, 744] width 863 height 32
click at [462, 746] on div at bounding box center [749, 744] width 637 height 12
click at [569, 749] on span "No we had some in stock i have used" at bounding box center [587, 745] width 152 height 12
click at [1239, 751] on button "Send" at bounding box center [1255, 744] width 48 height 18
click at [1322, 15] on button "Close" at bounding box center [1330, 18] width 73 height 20
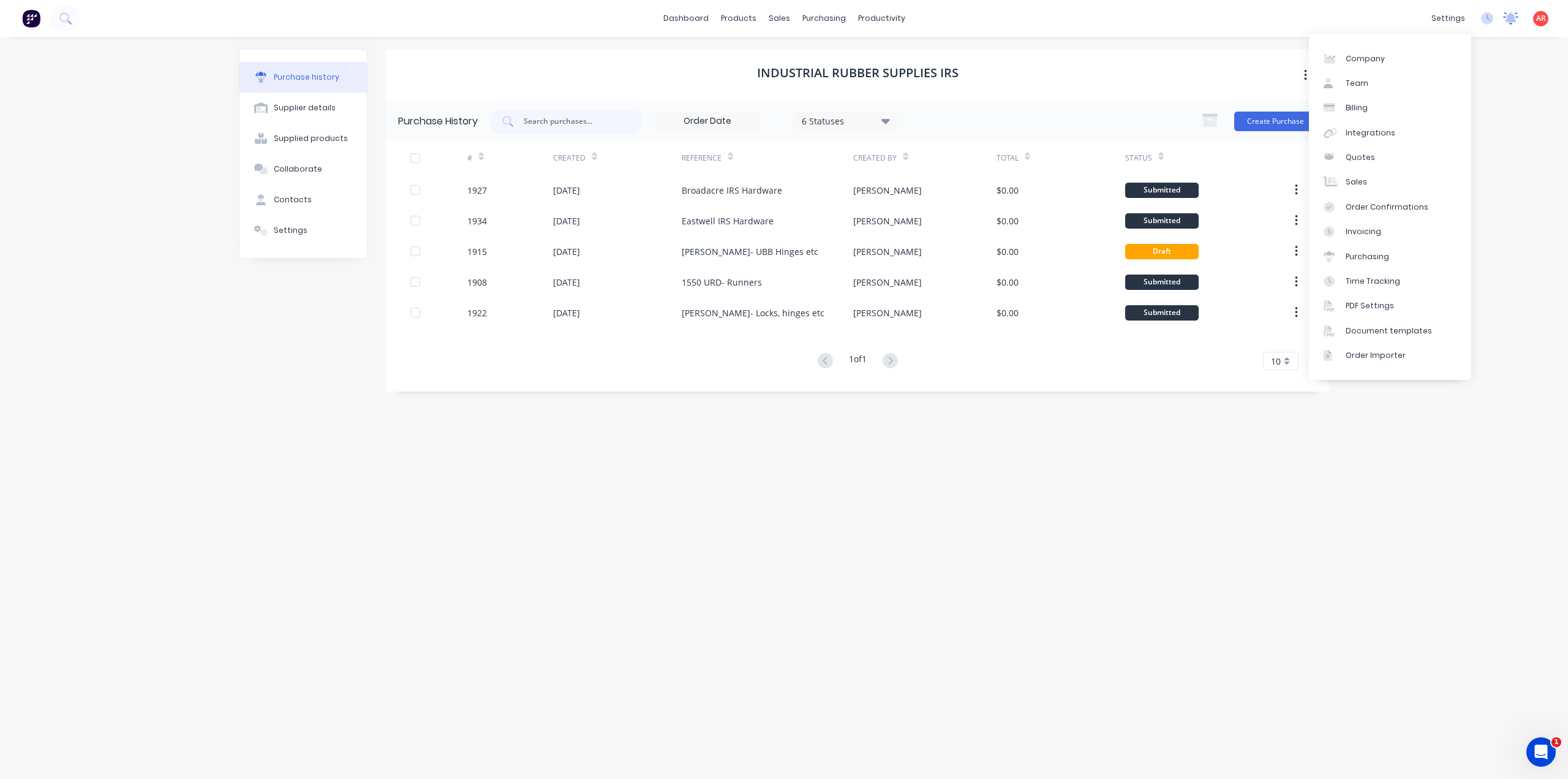
click at [1512, 16] on icon at bounding box center [1510, 17] width 11 height 10
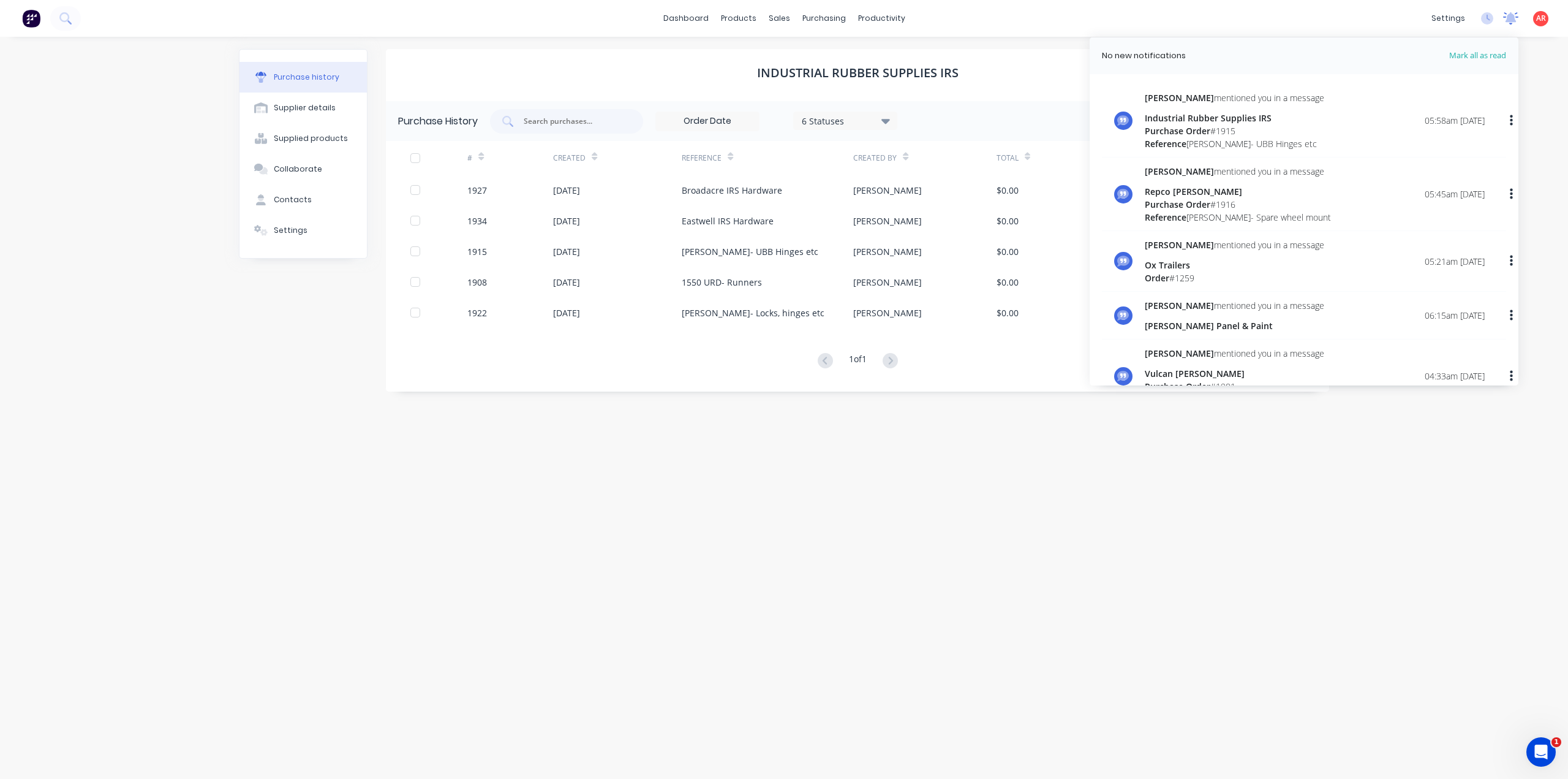
click at [1512, 16] on icon at bounding box center [1510, 17] width 11 height 10
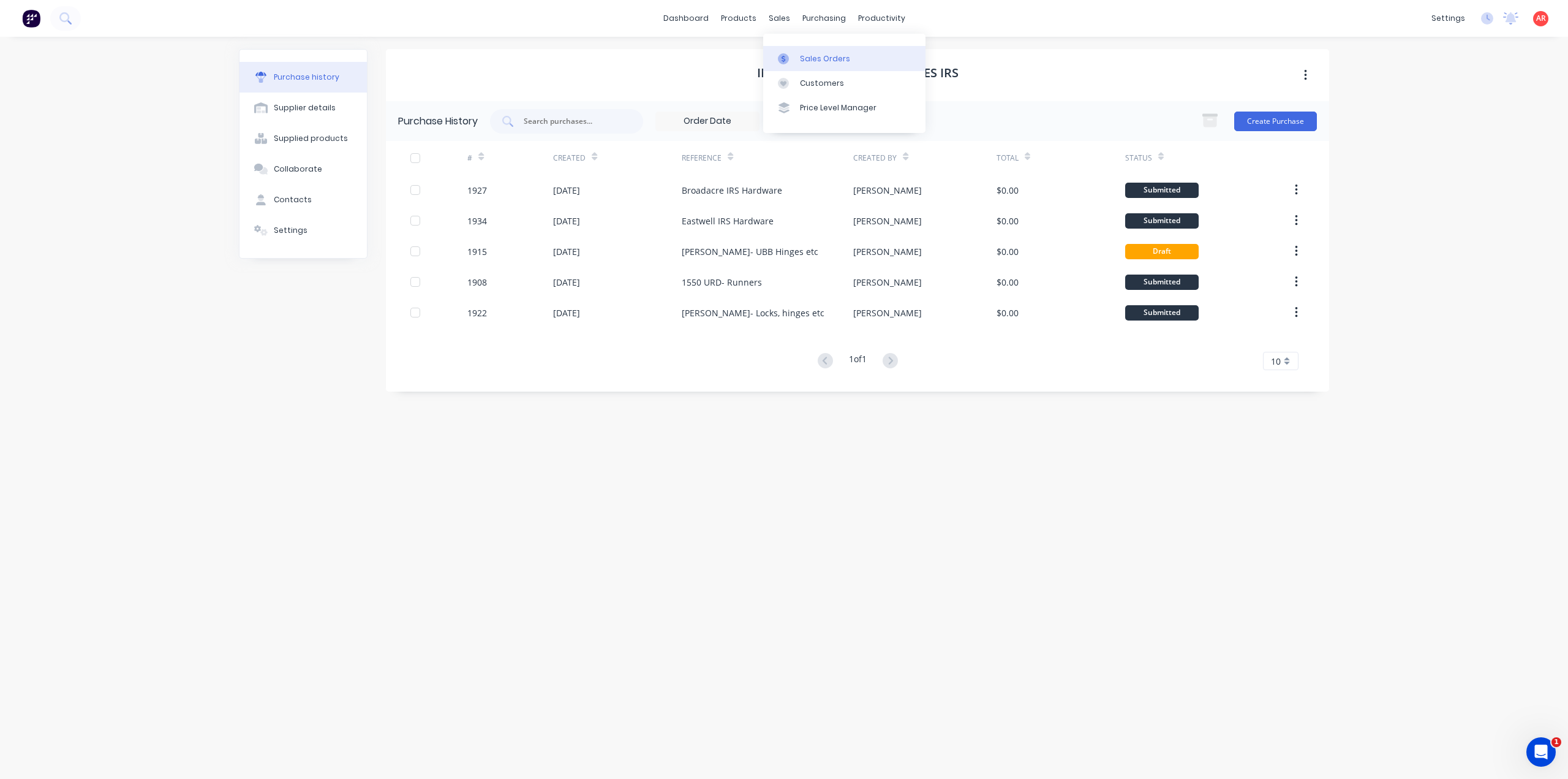
click at [799, 46] on link "Sales Orders" at bounding box center [843, 57] width 162 height 24
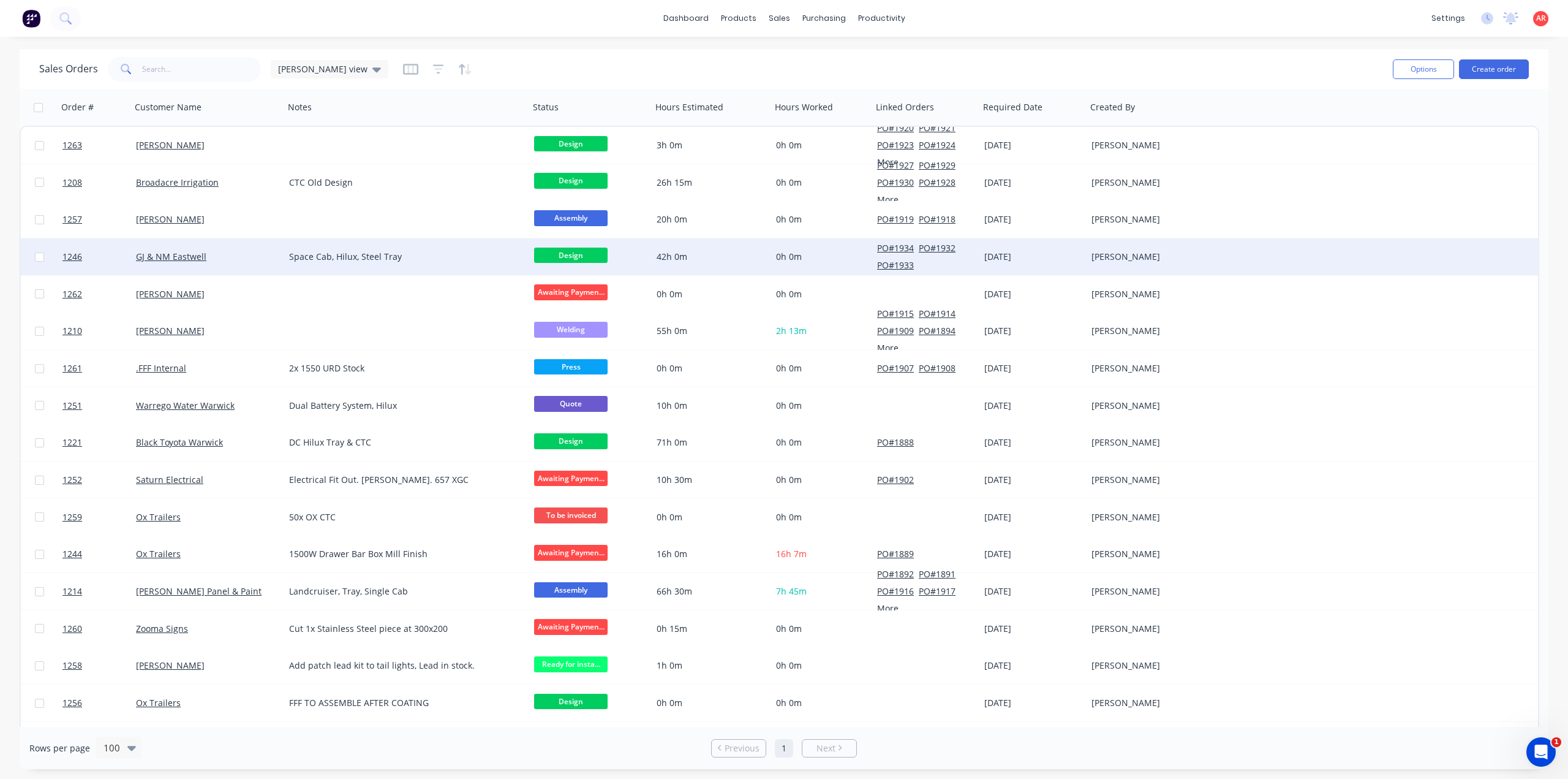
click at [236, 263] on div "GJ & NM Eastwell" at bounding box center [203, 256] width 136 height 12
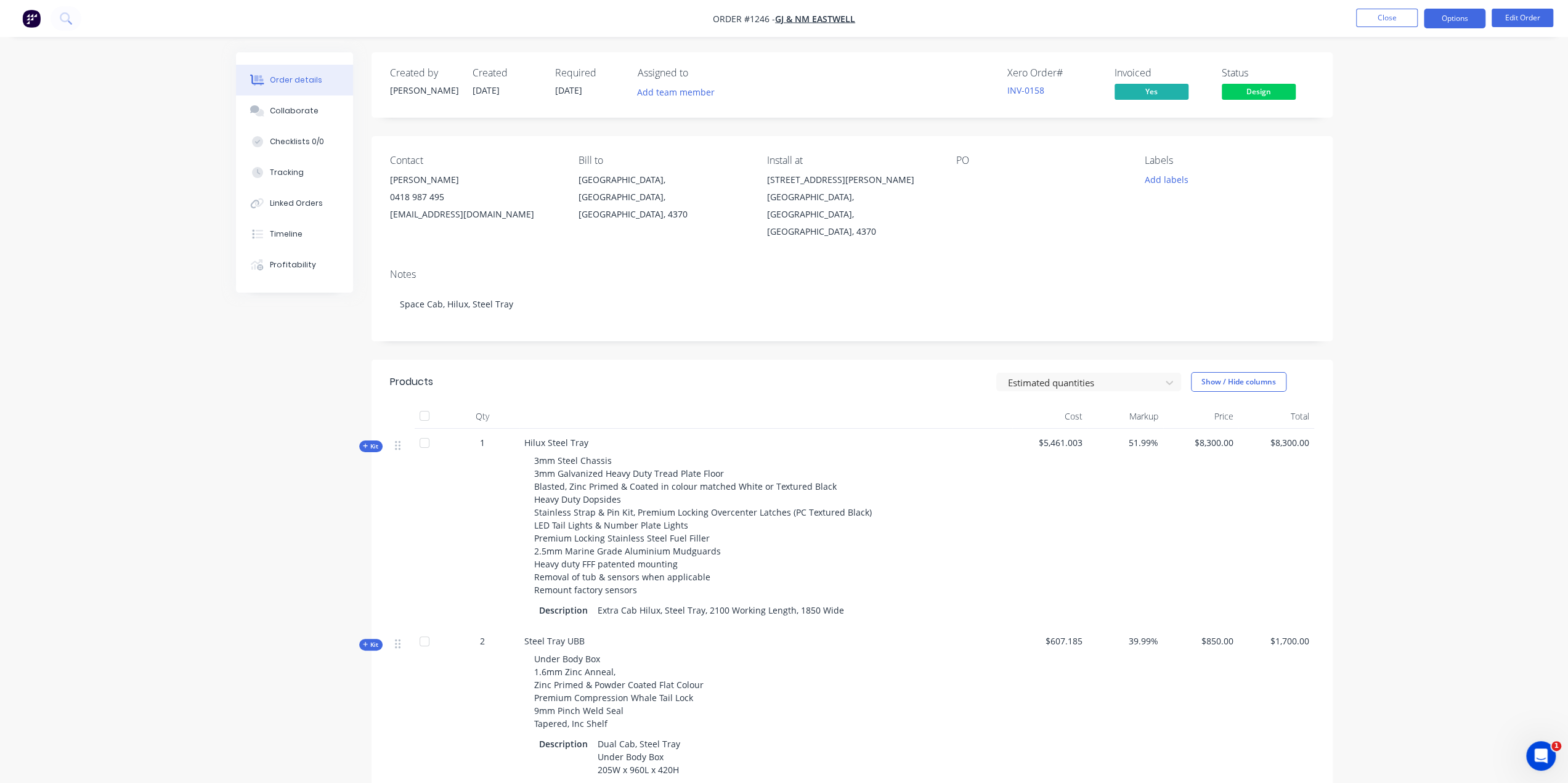
click at [1453, 20] on button "Options" at bounding box center [1454, 18] width 62 height 20
click at [1412, 223] on div "Purchase Products" at bounding box center [1417, 222] width 113 height 18
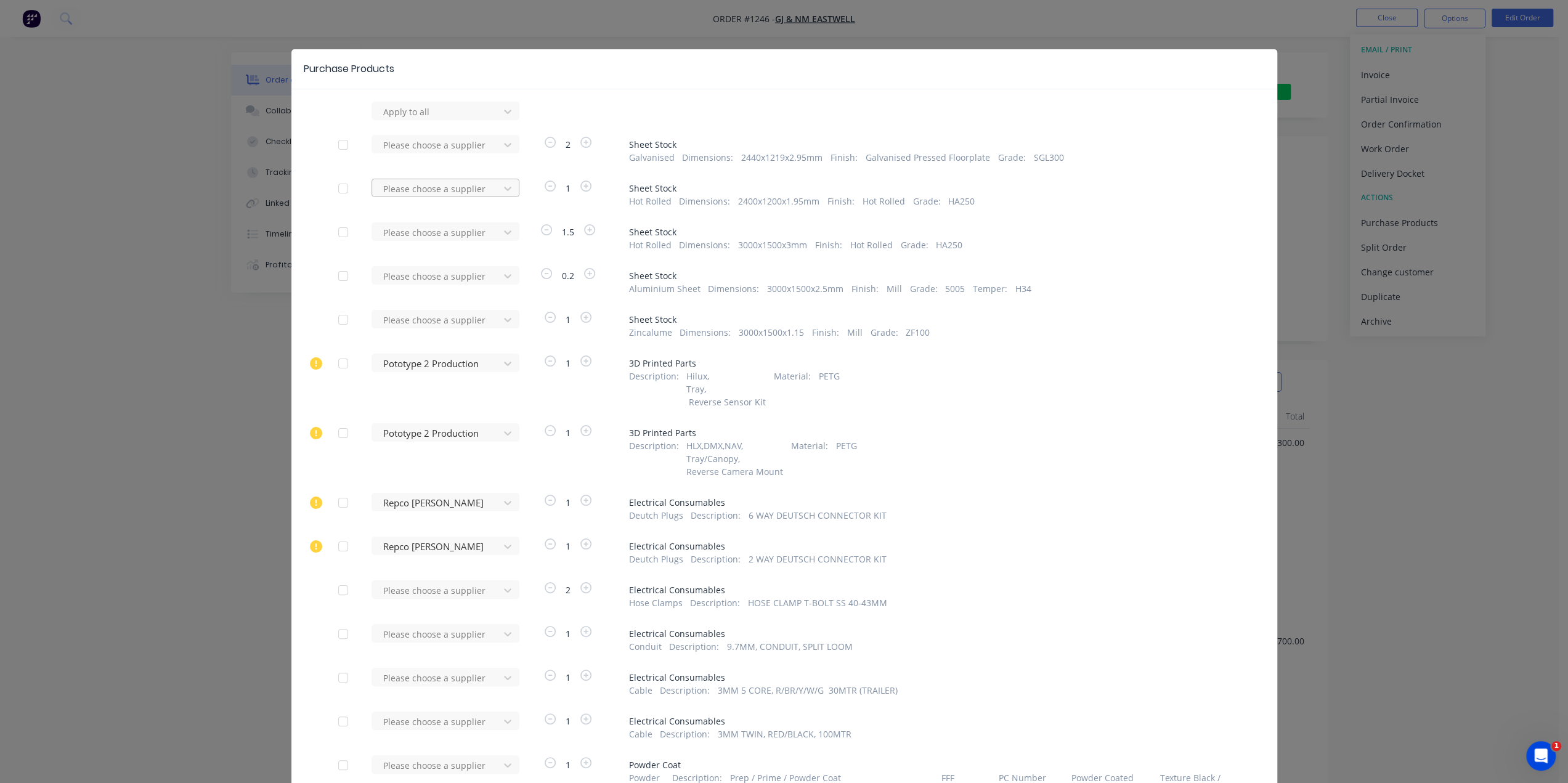
click at [490, 190] on div "Please choose a supplier" at bounding box center [437, 188] width 118 height 18
type input "vul"
click at [443, 233] on div "Vulcan [PERSON_NAME]" at bounding box center [445, 233] width 148 height 23
click at [471, 313] on div at bounding box center [437, 320] width 111 height 15
type input "vu"
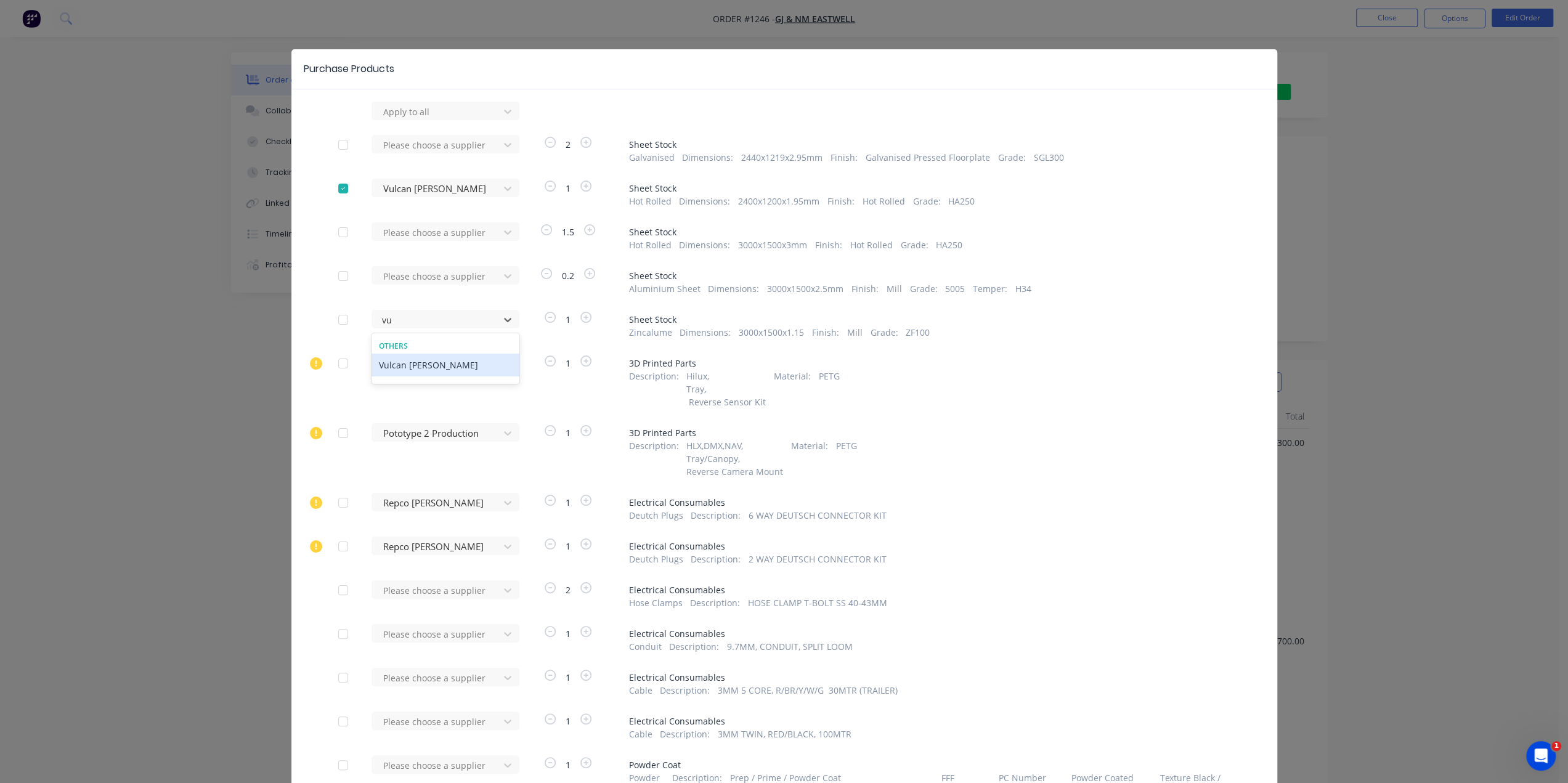
click at [474, 366] on div "Vulcan [PERSON_NAME]" at bounding box center [445, 365] width 148 height 23
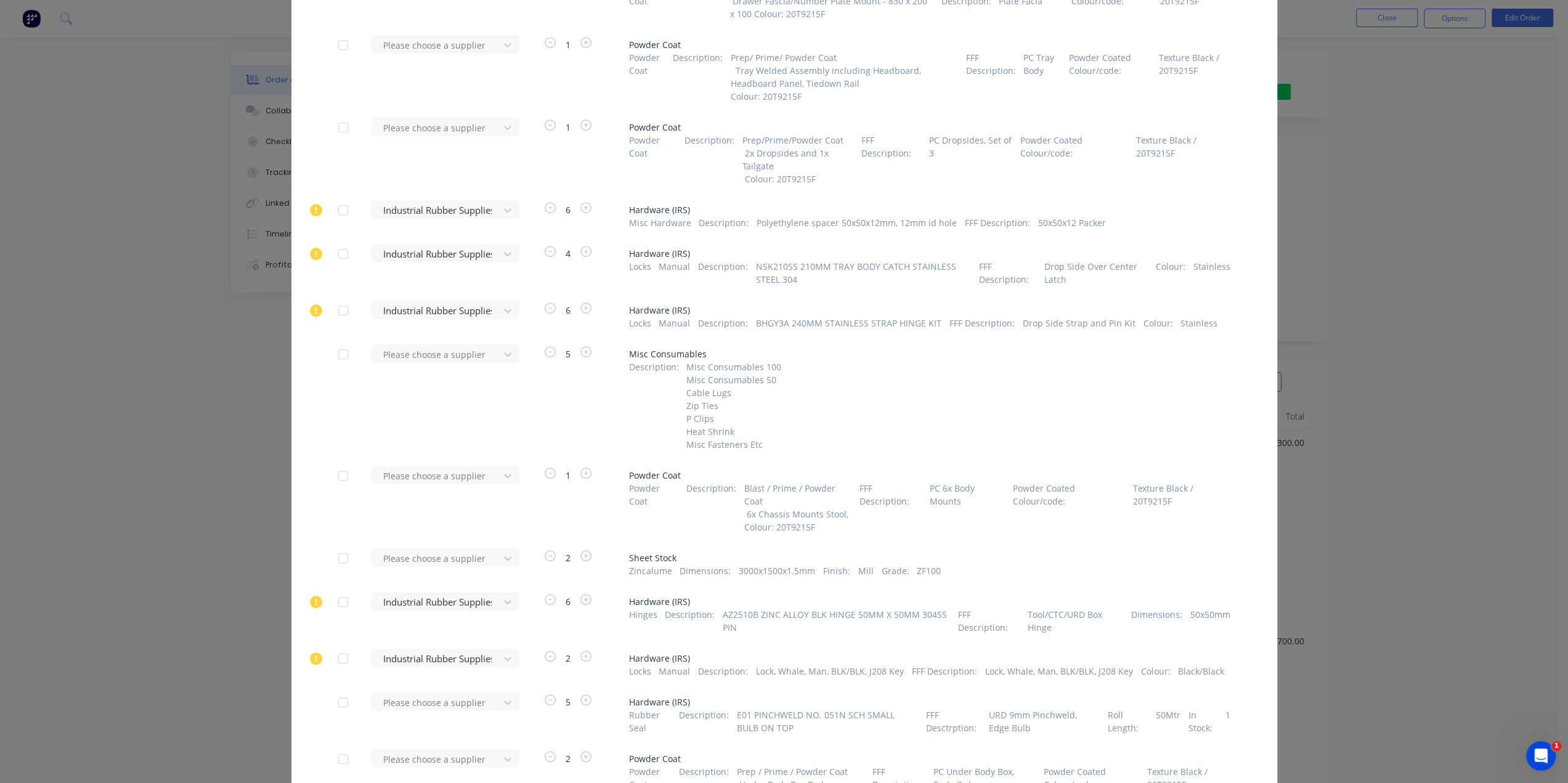
scroll to position [862, 0]
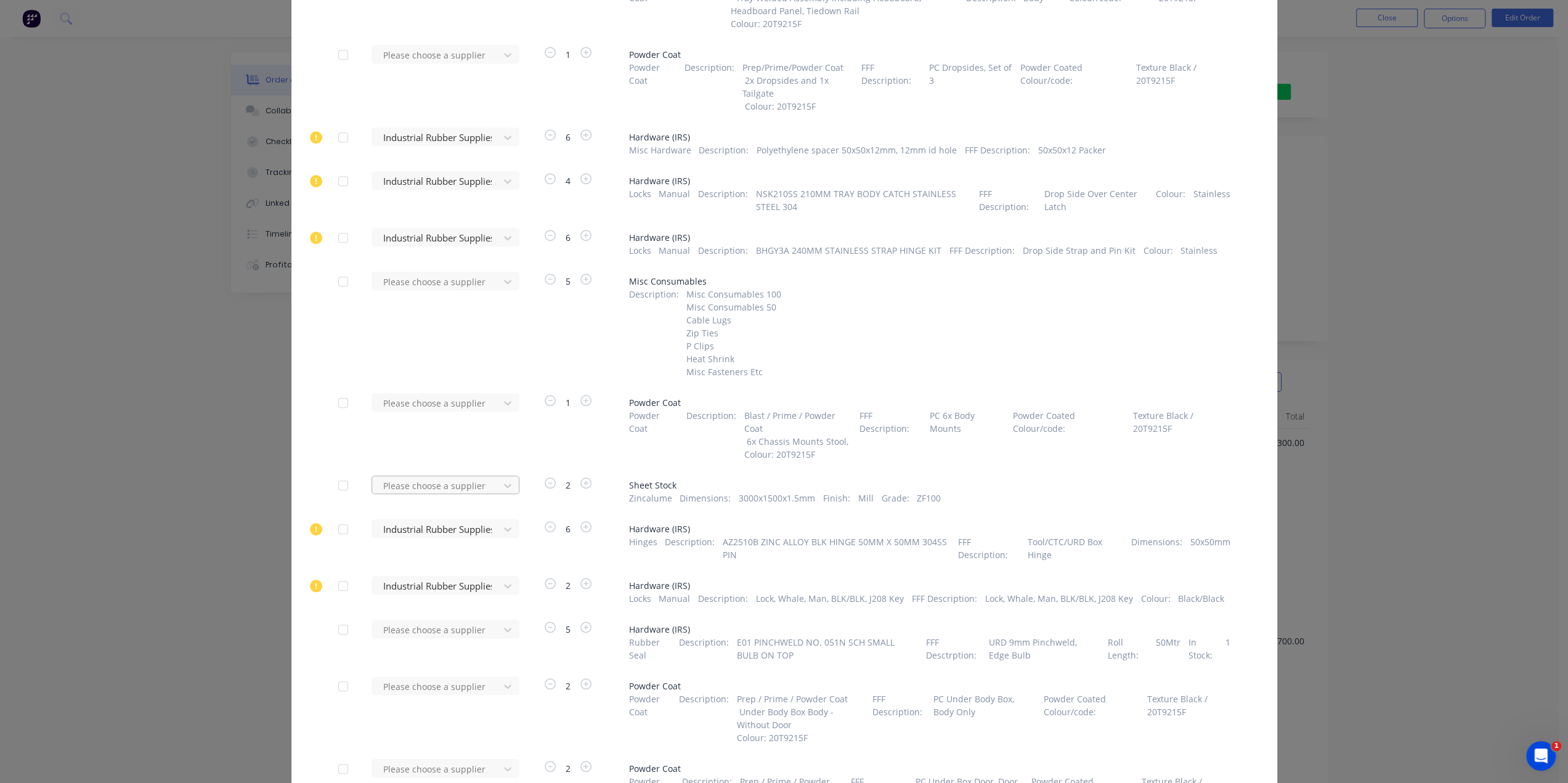
click at [489, 494] on div "Please choose a supplier" at bounding box center [437, 485] width 118 height 18
type input "vu"
click at [473, 528] on div "Vulcan [PERSON_NAME]" at bounding box center [445, 530] width 148 height 23
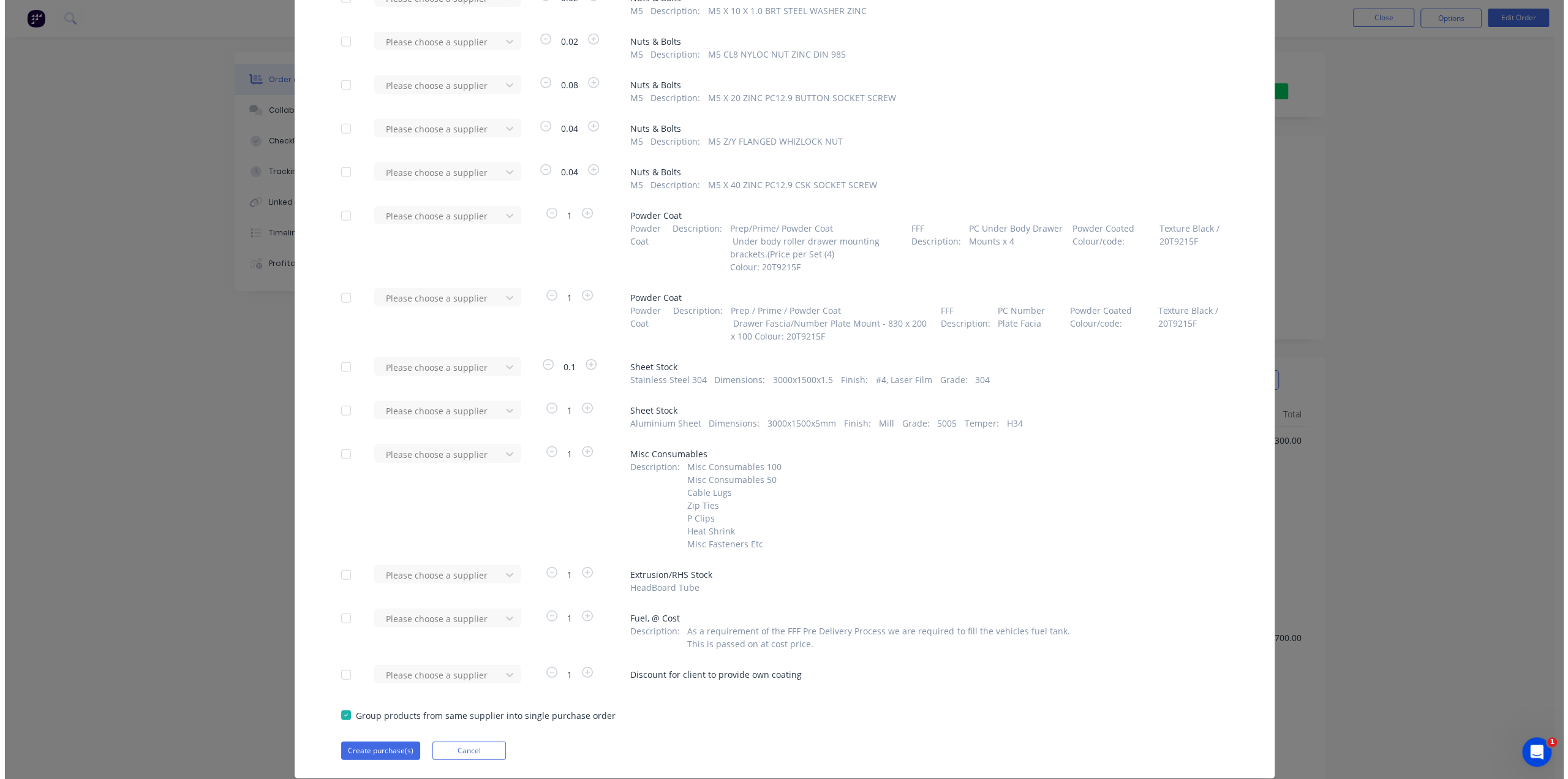
scroll to position [2957, 0]
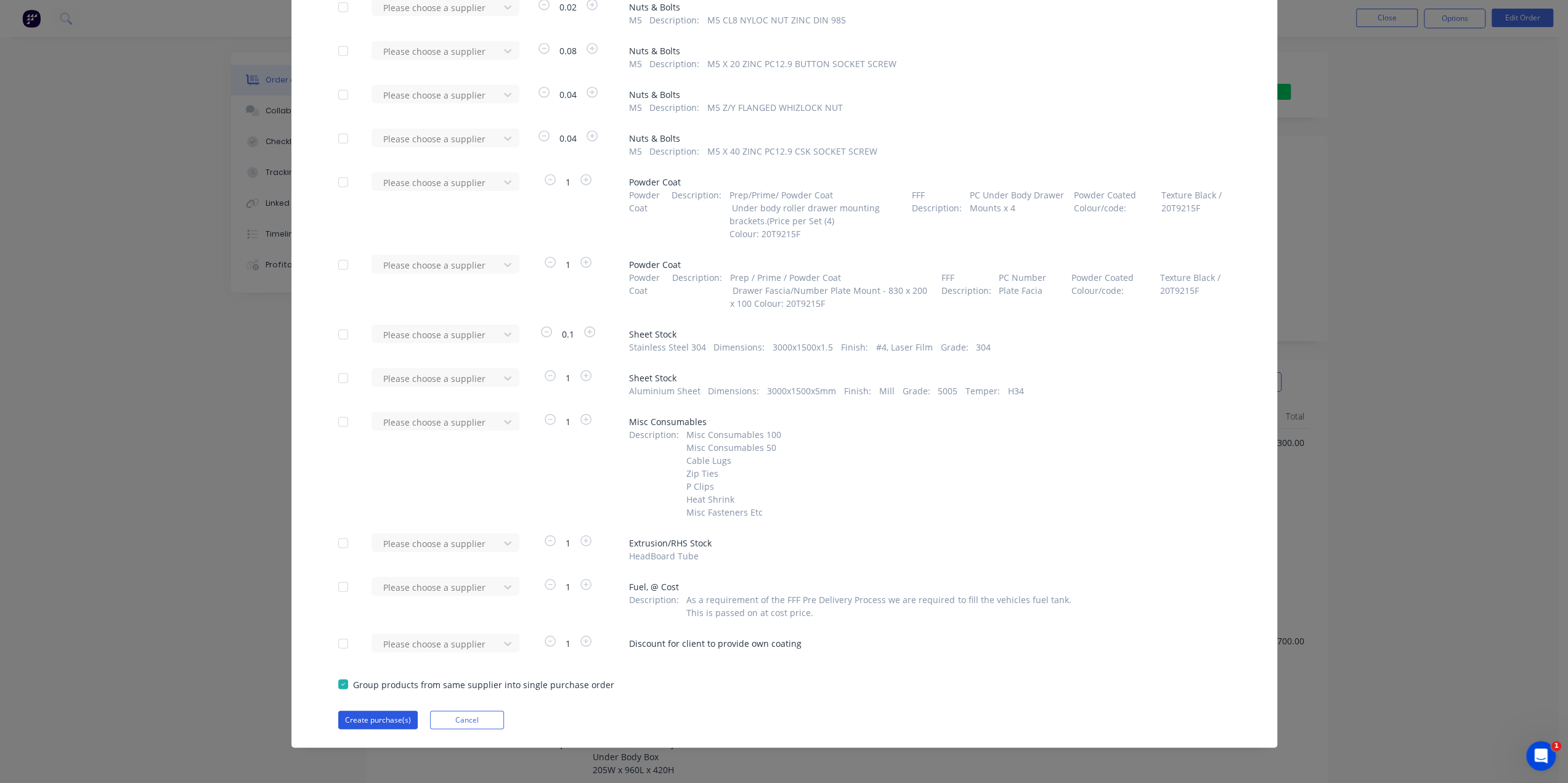
click at [405, 724] on button "Create purchase(s)" at bounding box center [377, 720] width 79 height 18
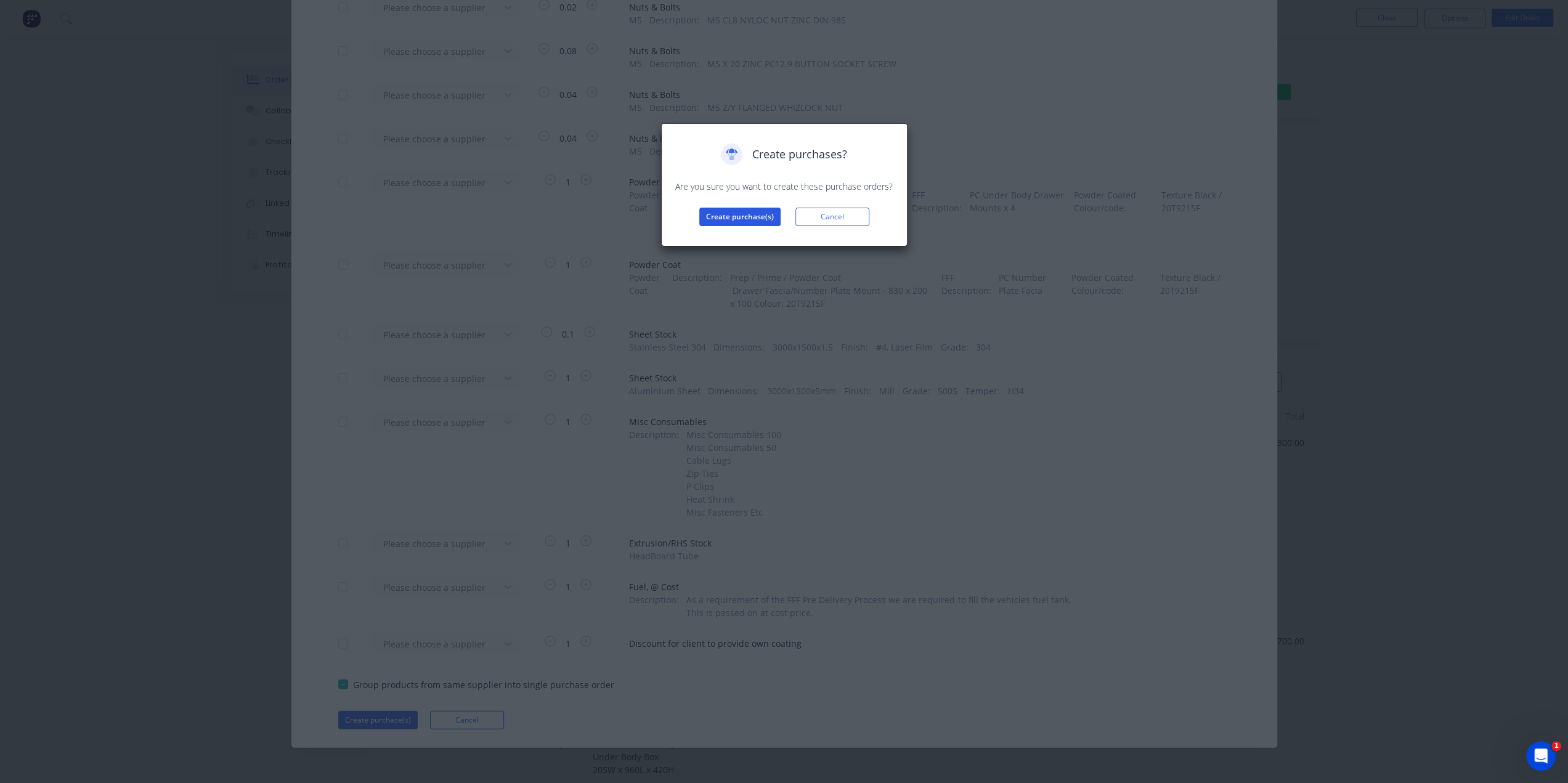
click at [742, 220] on button "Create purchase(s)" at bounding box center [740, 217] width 81 height 18
click at [753, 228] on button "View purchase(s)" at bounding box center [740, 237] width 74 height 18
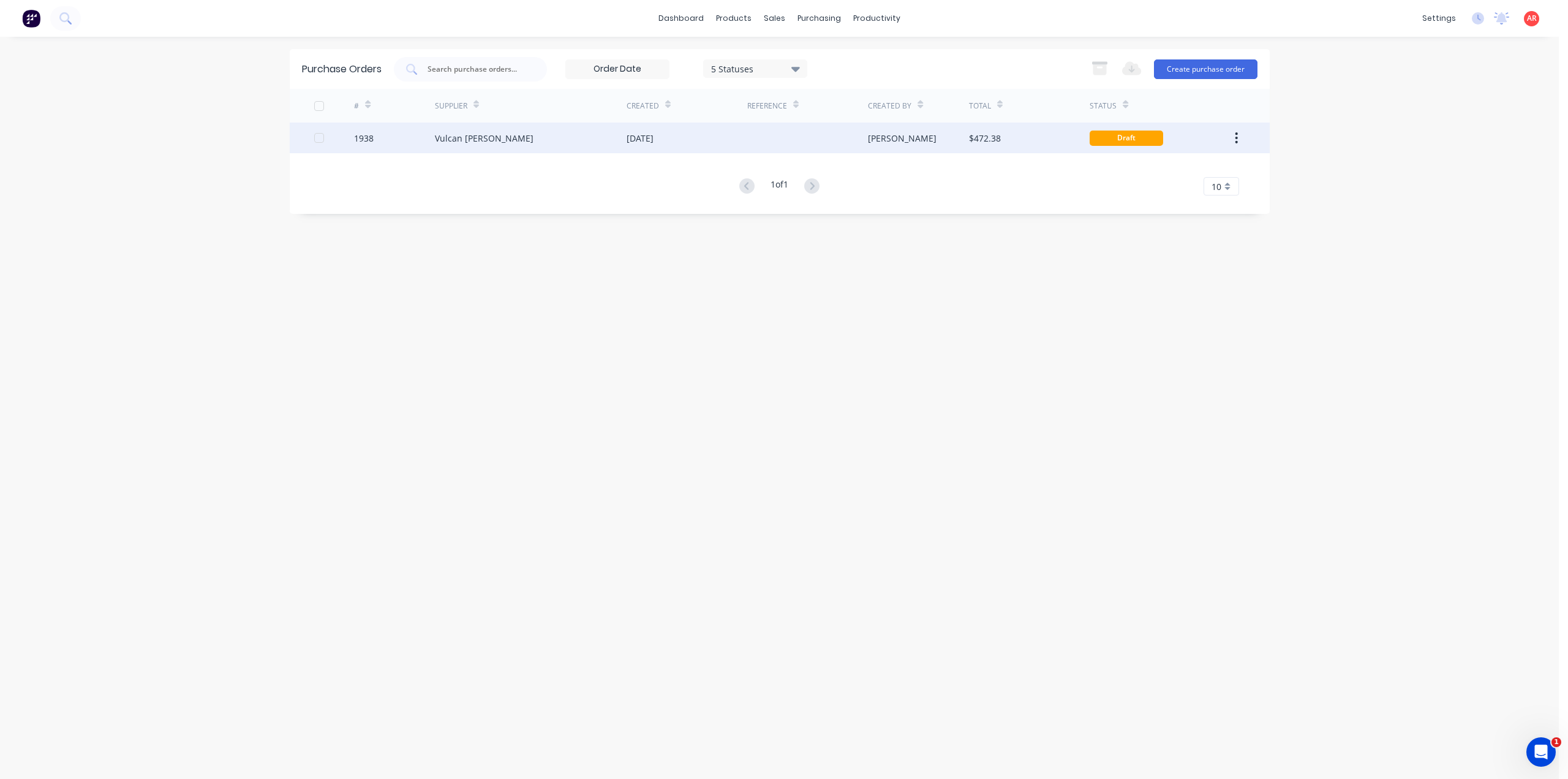
click at [620, 141] on div "Vulcan [PERSON_NAME]" at bounding box center [531, 137] width 191 height 31
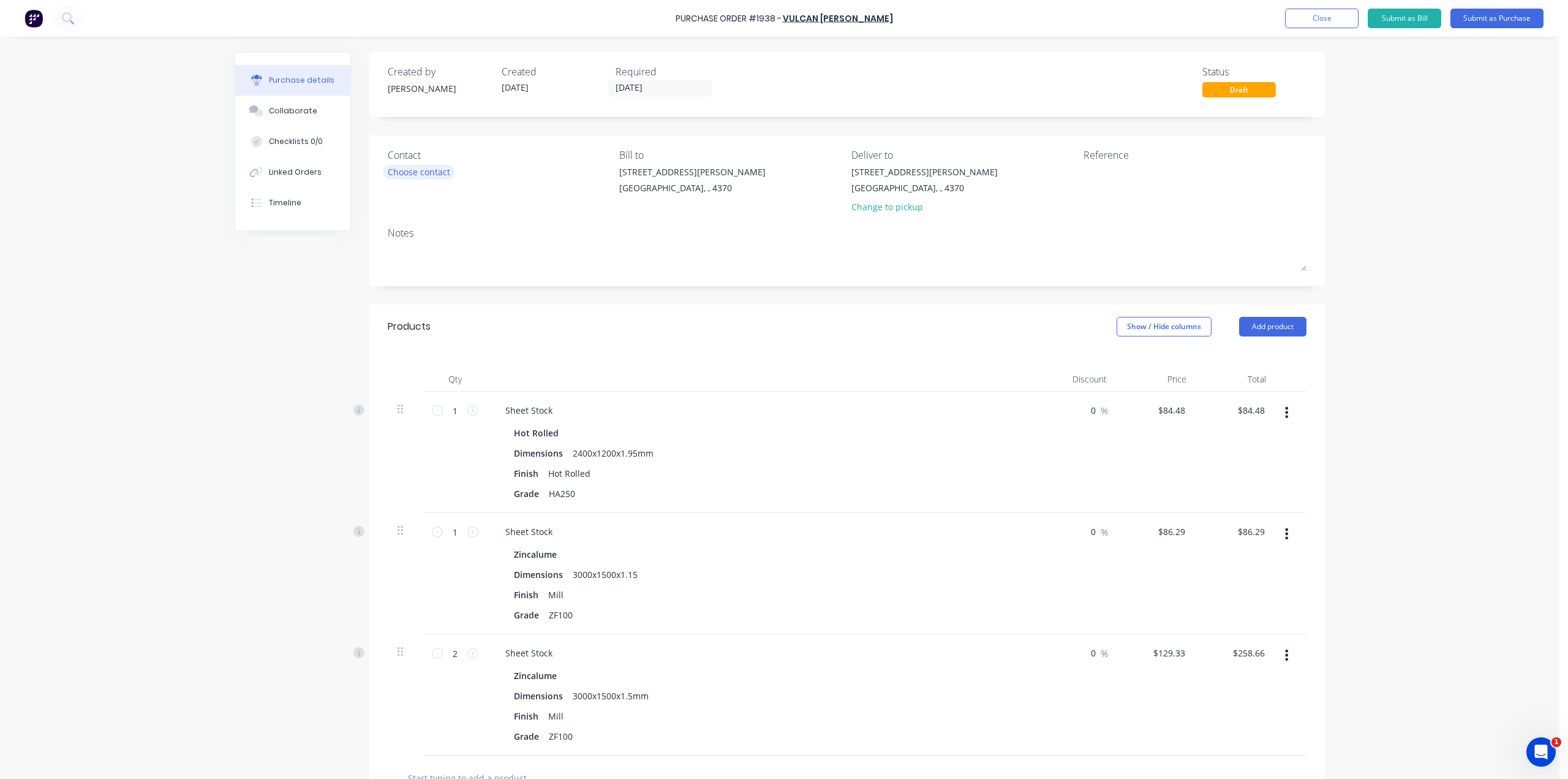
click at [428, 173] on div "Choose contact" at bounding box center [418, 171] width 62 height 12
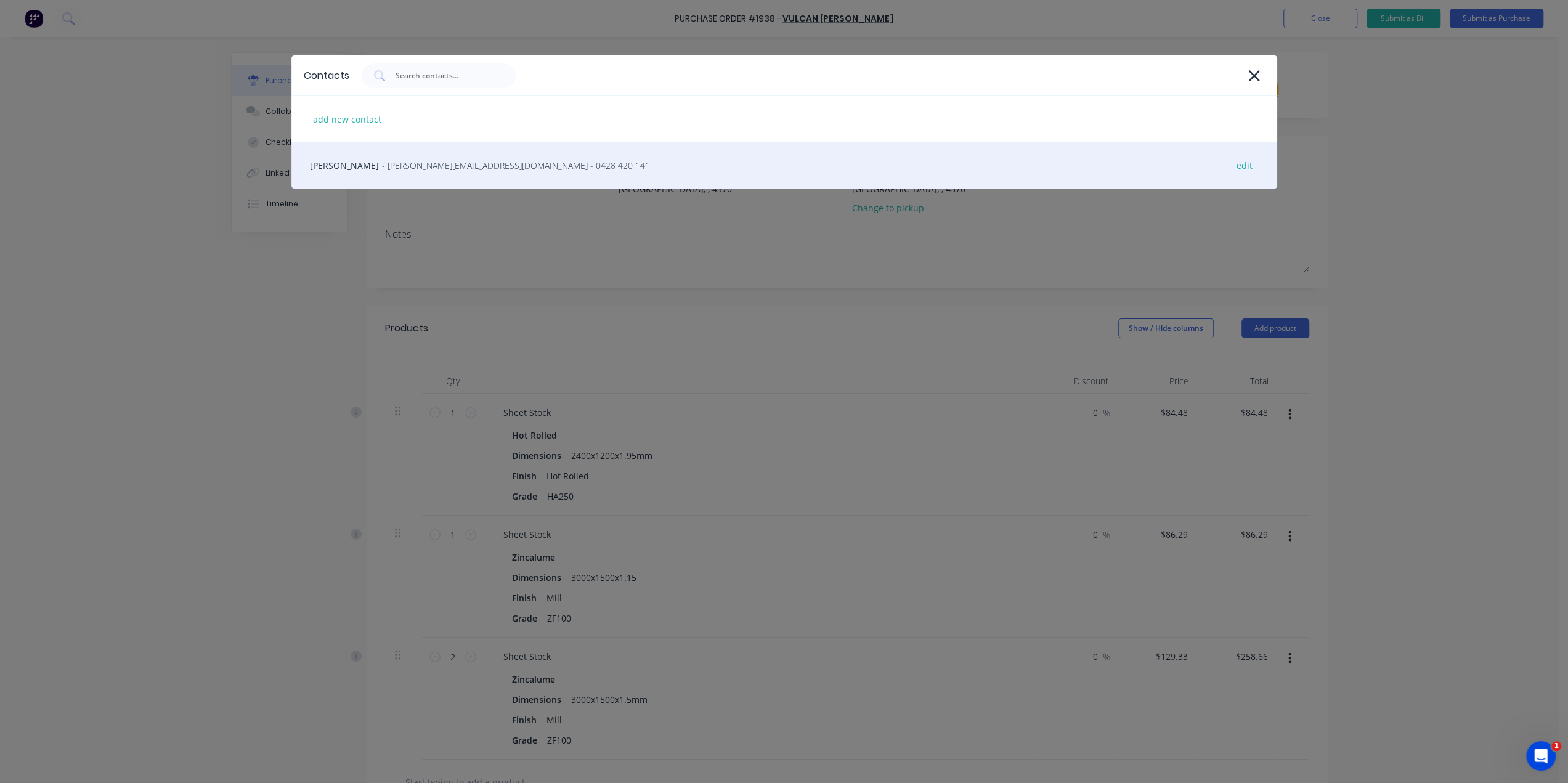
click at [418, 174] on div "Nicole - [EMAIL_ADDRESS][DOMAIN_NAME] - 0428 420 141 edit" at bounding box center [784, 165] width 986 height 46
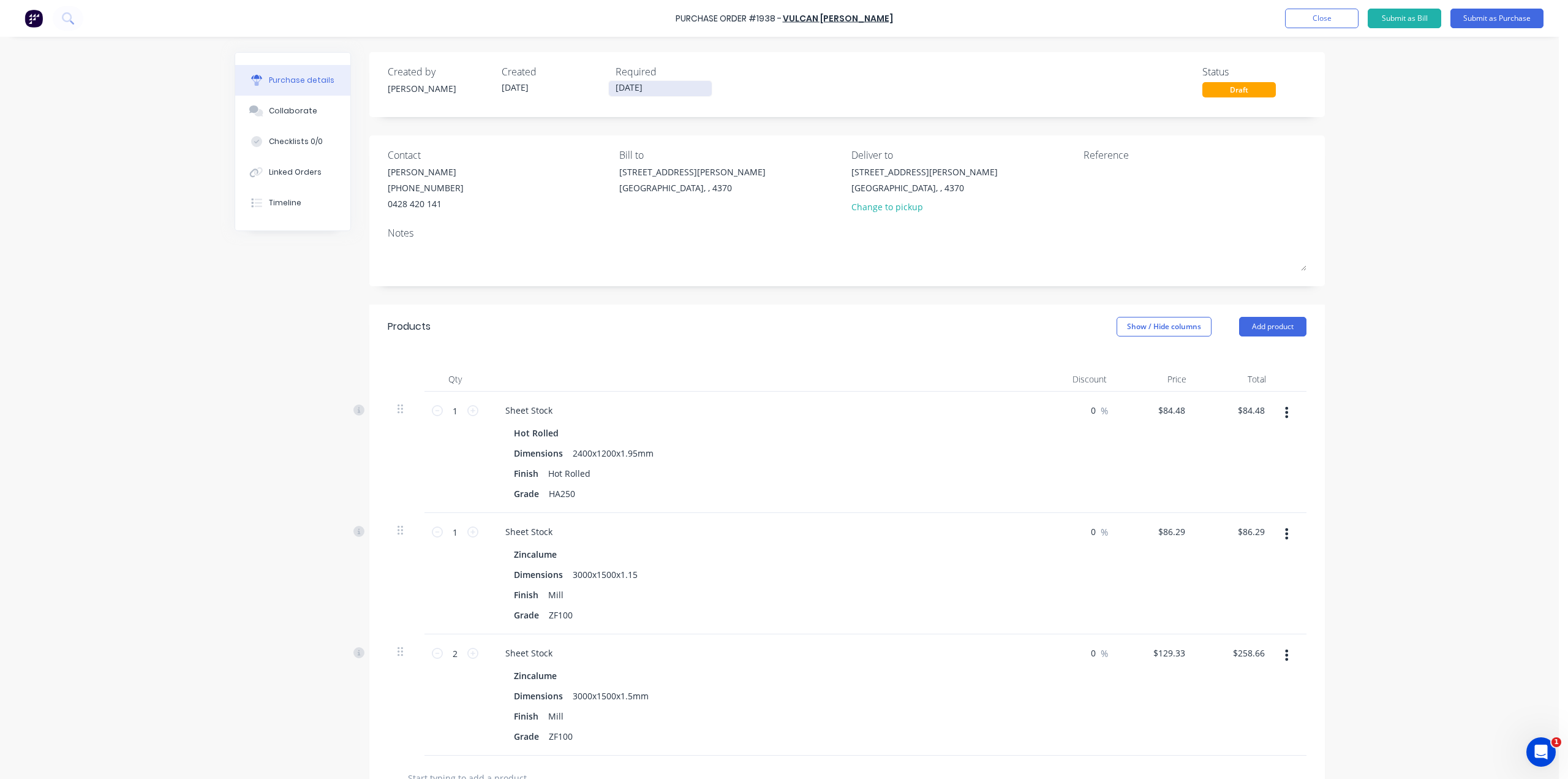
click at [669, 89] on input "[DATE]" at bounding box center [660, 88] width 103 height 15
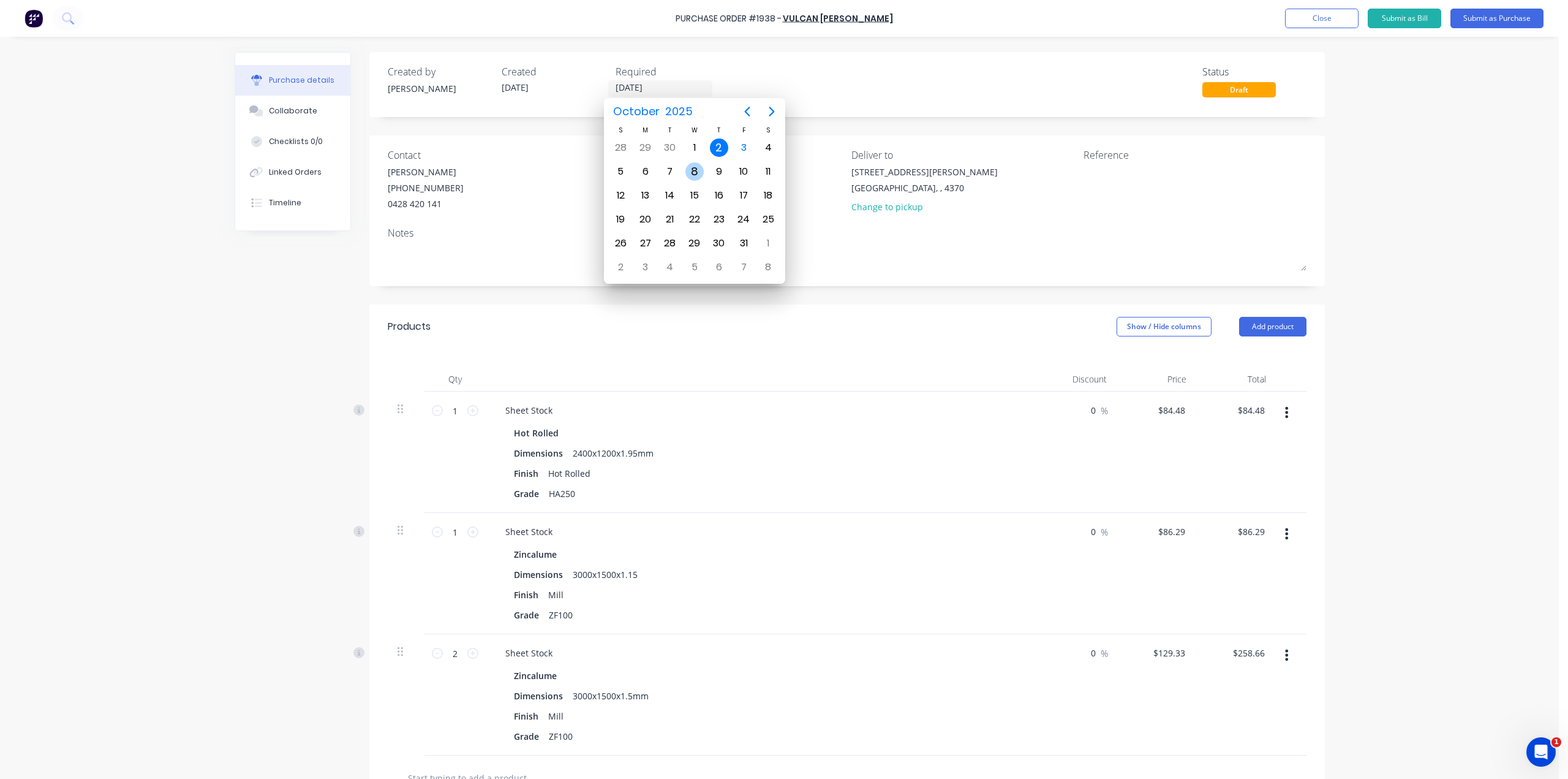
click at [700, 178] on div "8" at bounding box center [695, 171] width 18 height 18
type input "[DATE]"
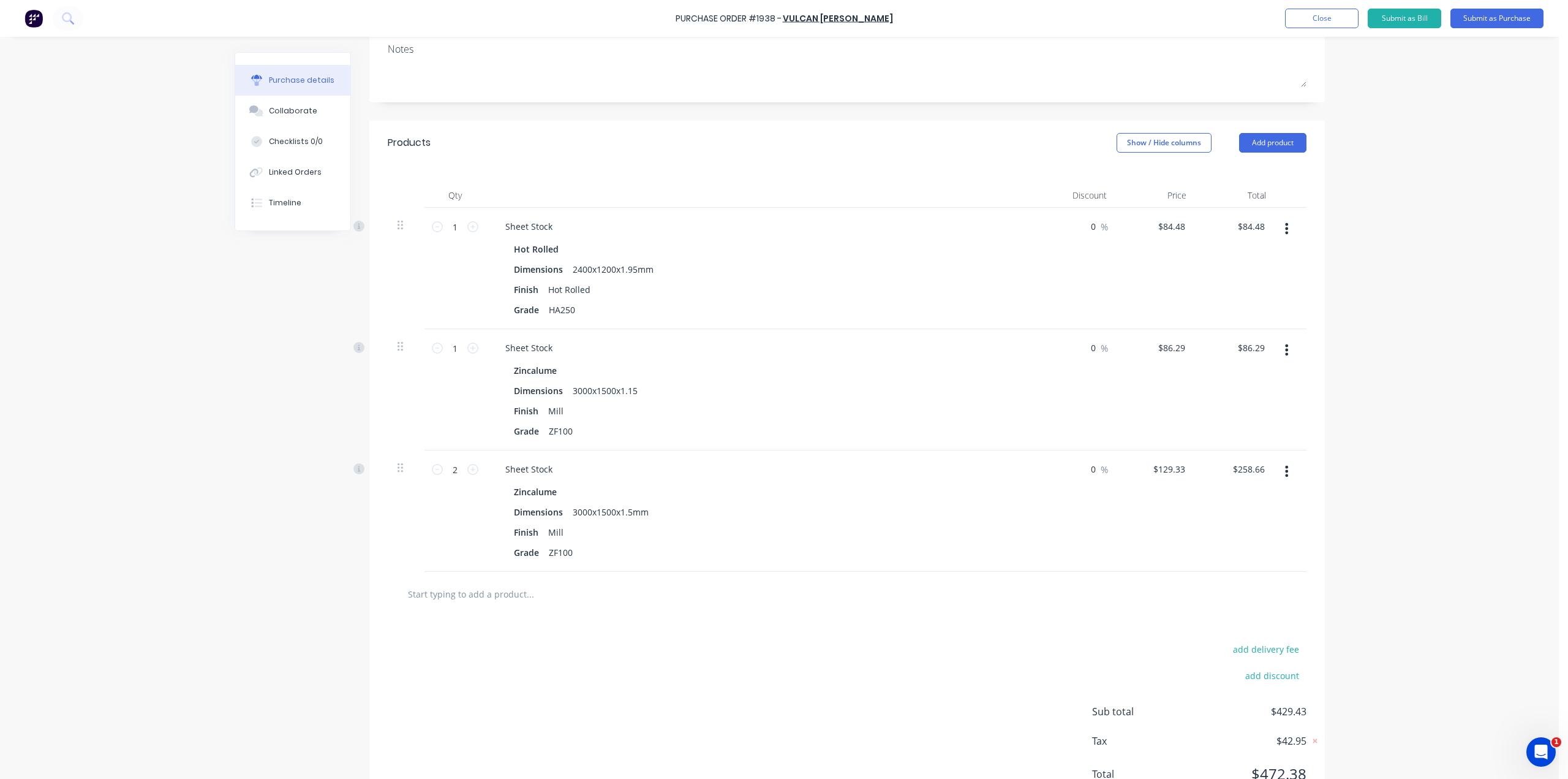
scroll to position [234, 0]
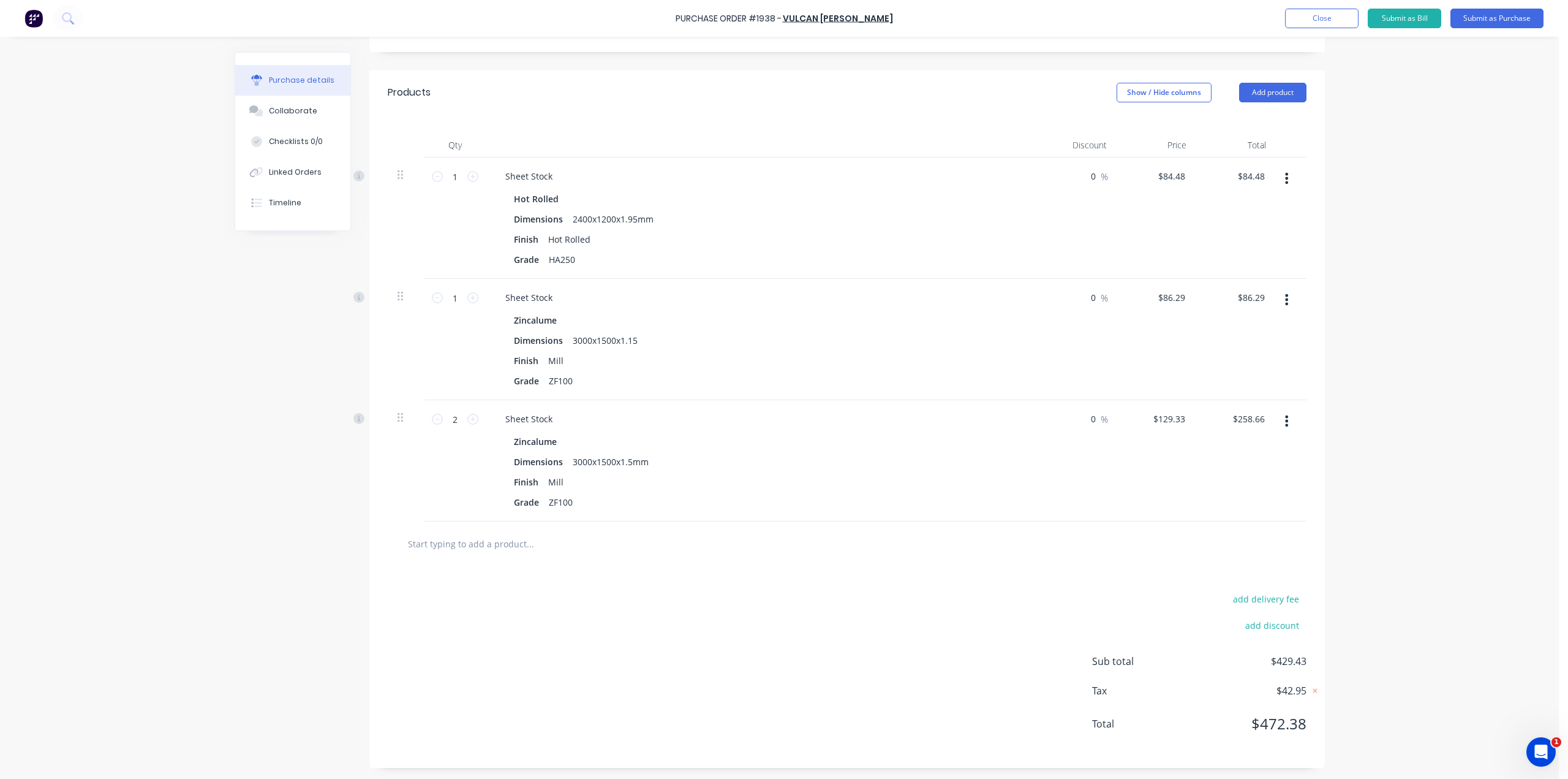
click at [1254, 97] on button "Add product" at bounding box center [1272, 92] width 67 height 20
click at [1251, 122] on div "Product catalogue" at bounding box center [1248, 123] width 94 height 17
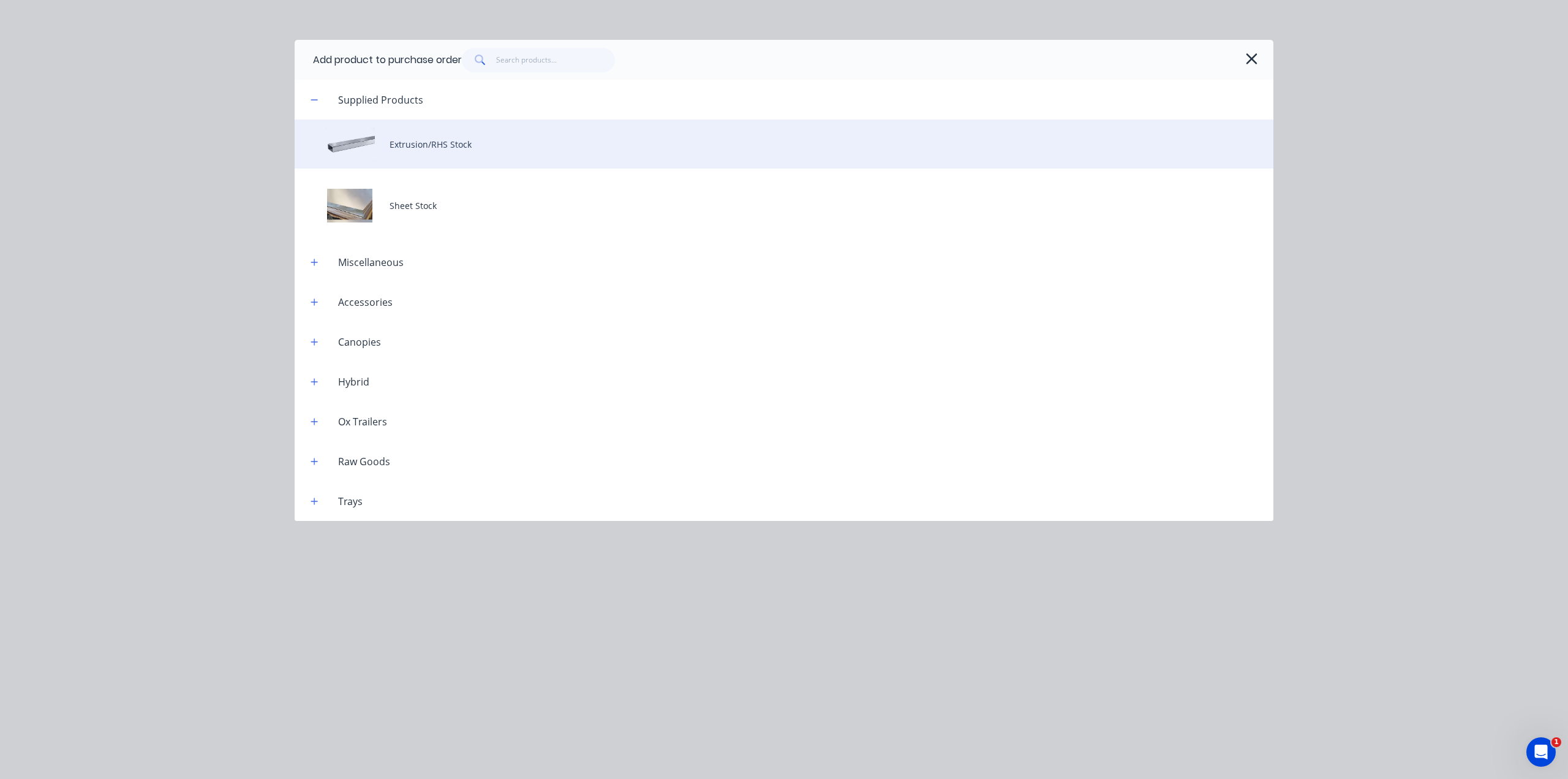
click at [474, 155] on div "Extrusion/RHS Stock" at bounding box center [784, 144] width 978 height 49
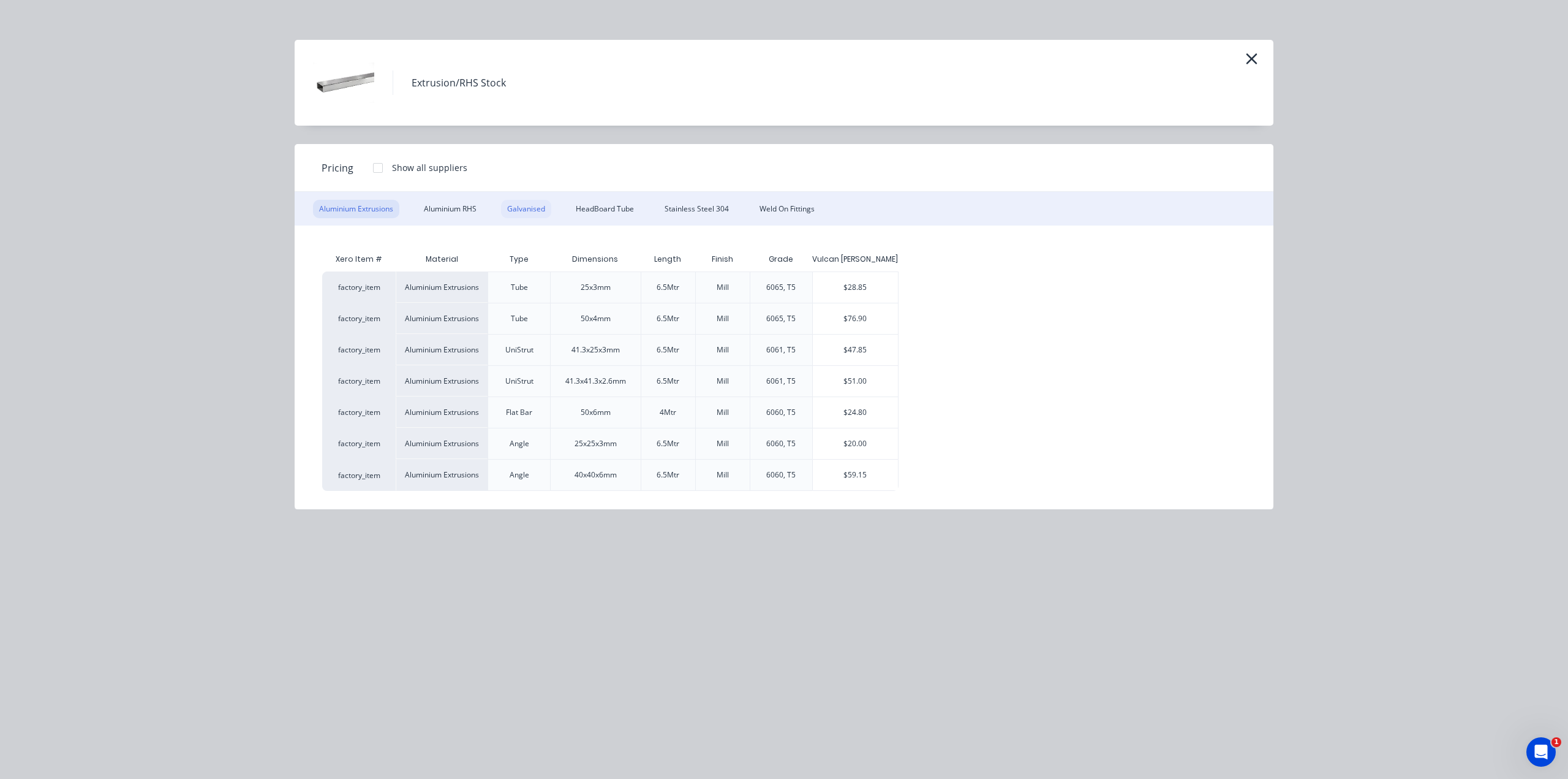
click at [535, 206] on div "Galvanised" at bounding box center [526, 209] width 50 height 18
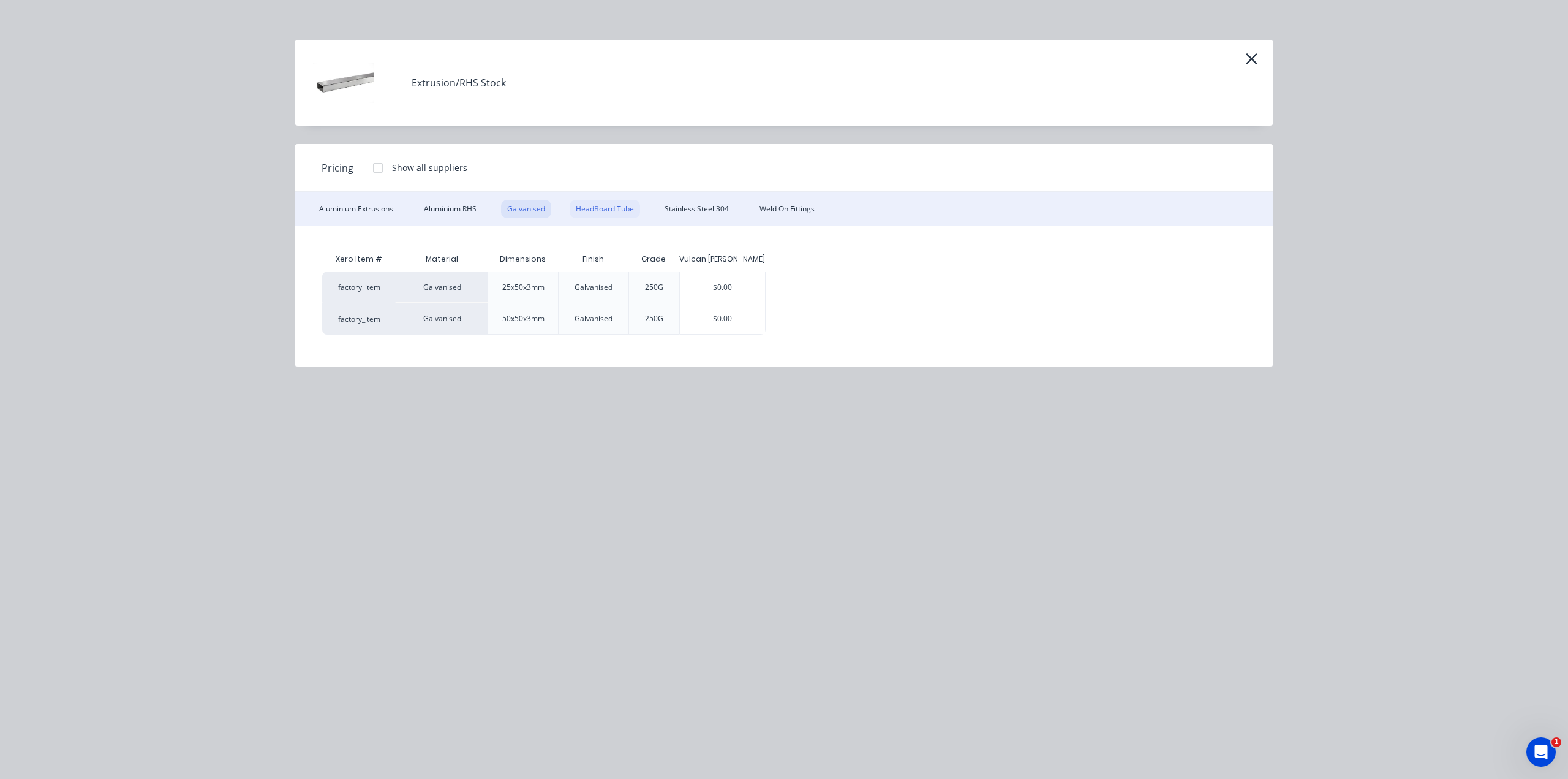
click at [607, 206] on div "HeadBoard Tube" at bounding box center [605, 209] width 71 height 18
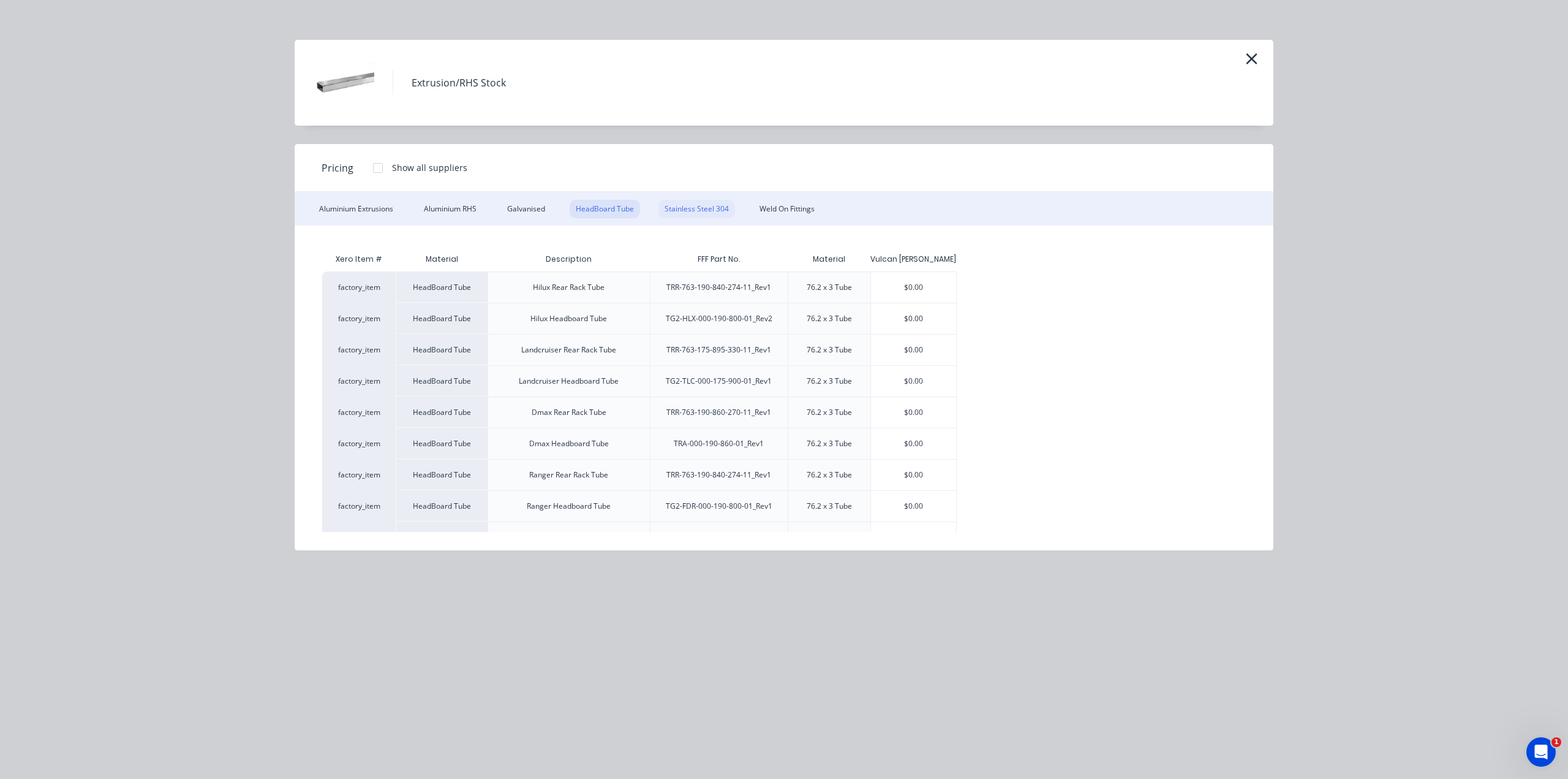
click at [672, 205] on div "Stainless Steel 304" at bounding box center [696, 209] width 77 height 18
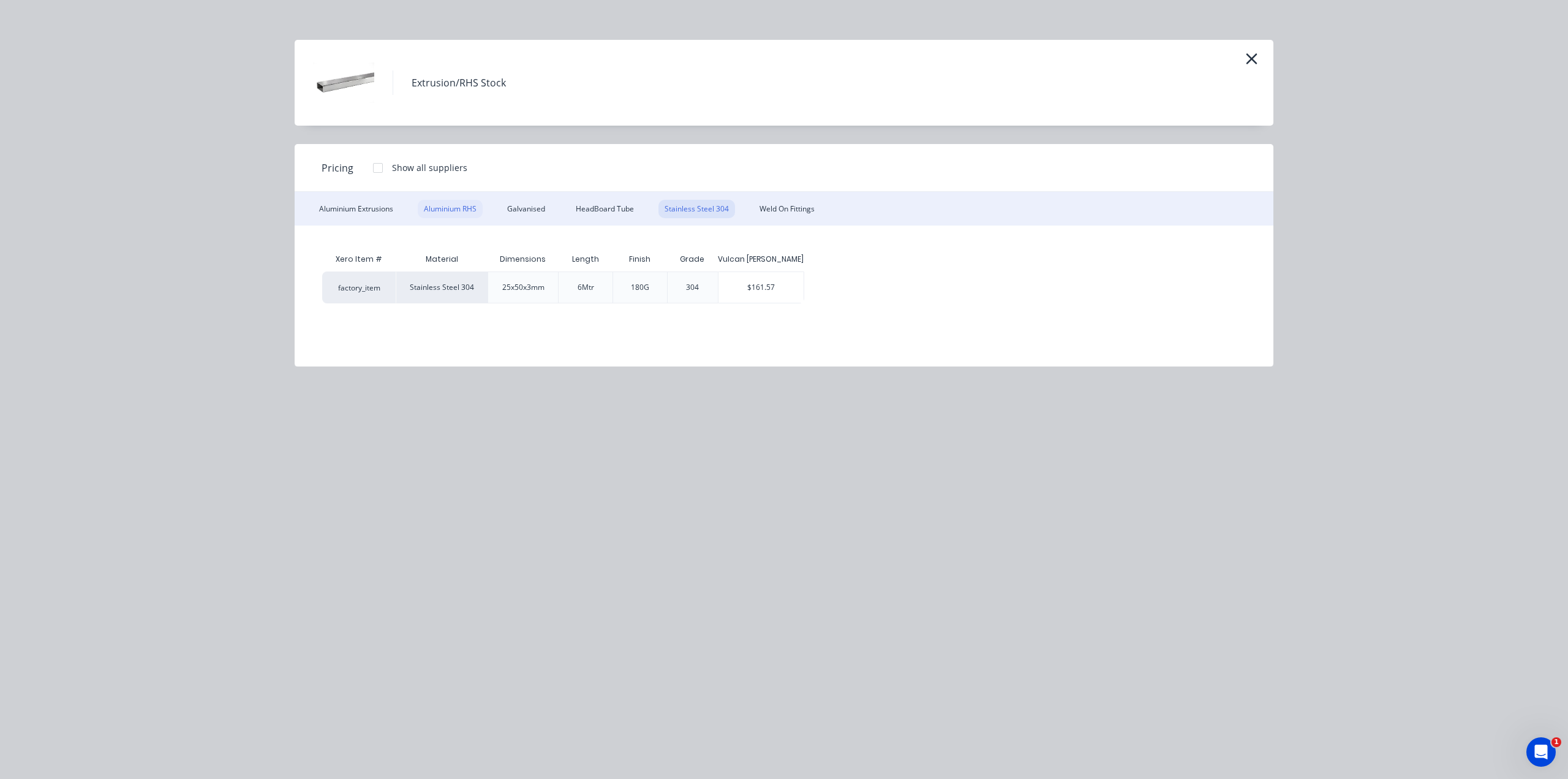
click at [459, 210] on div "Aluminium RHS" at bounding box center [450, 209] width 65 height 18
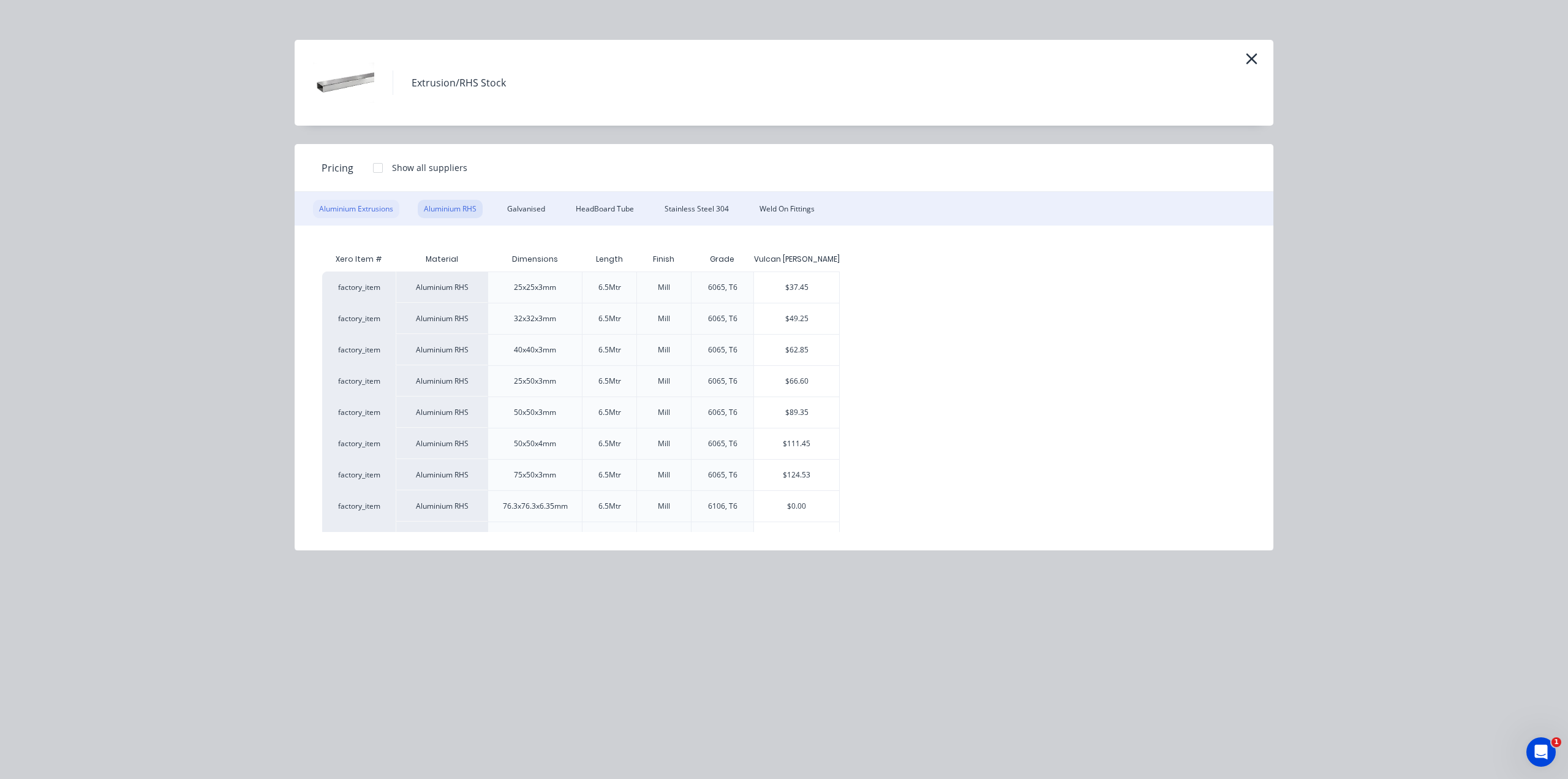
click at [371, 211] on div "Aluminium Extrusions" at bounding box center [356, 209] width 87 height 18
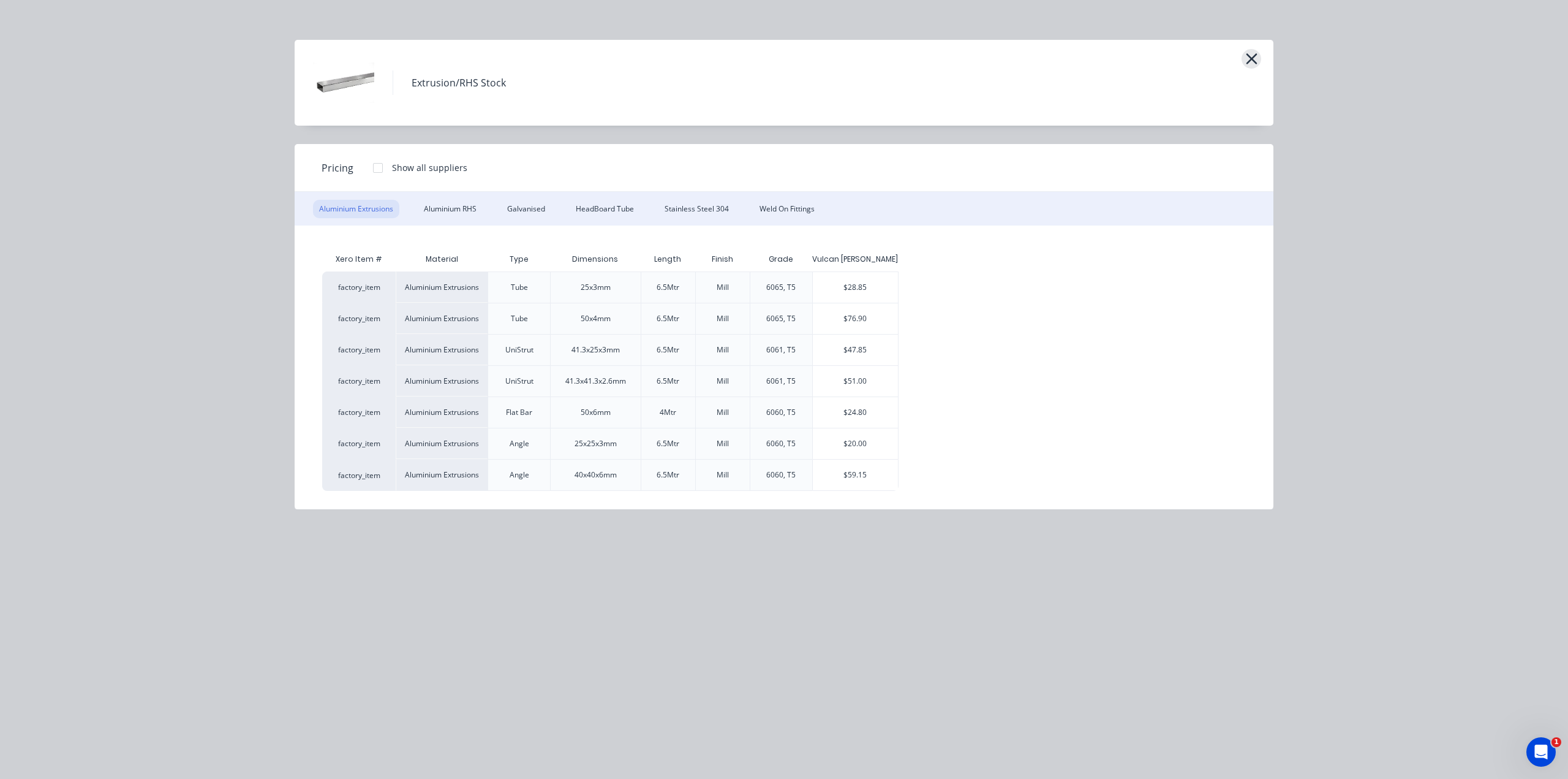
click at [1247, 62] on icon "button" at bounding box center [1250, 58] width 11 height 11
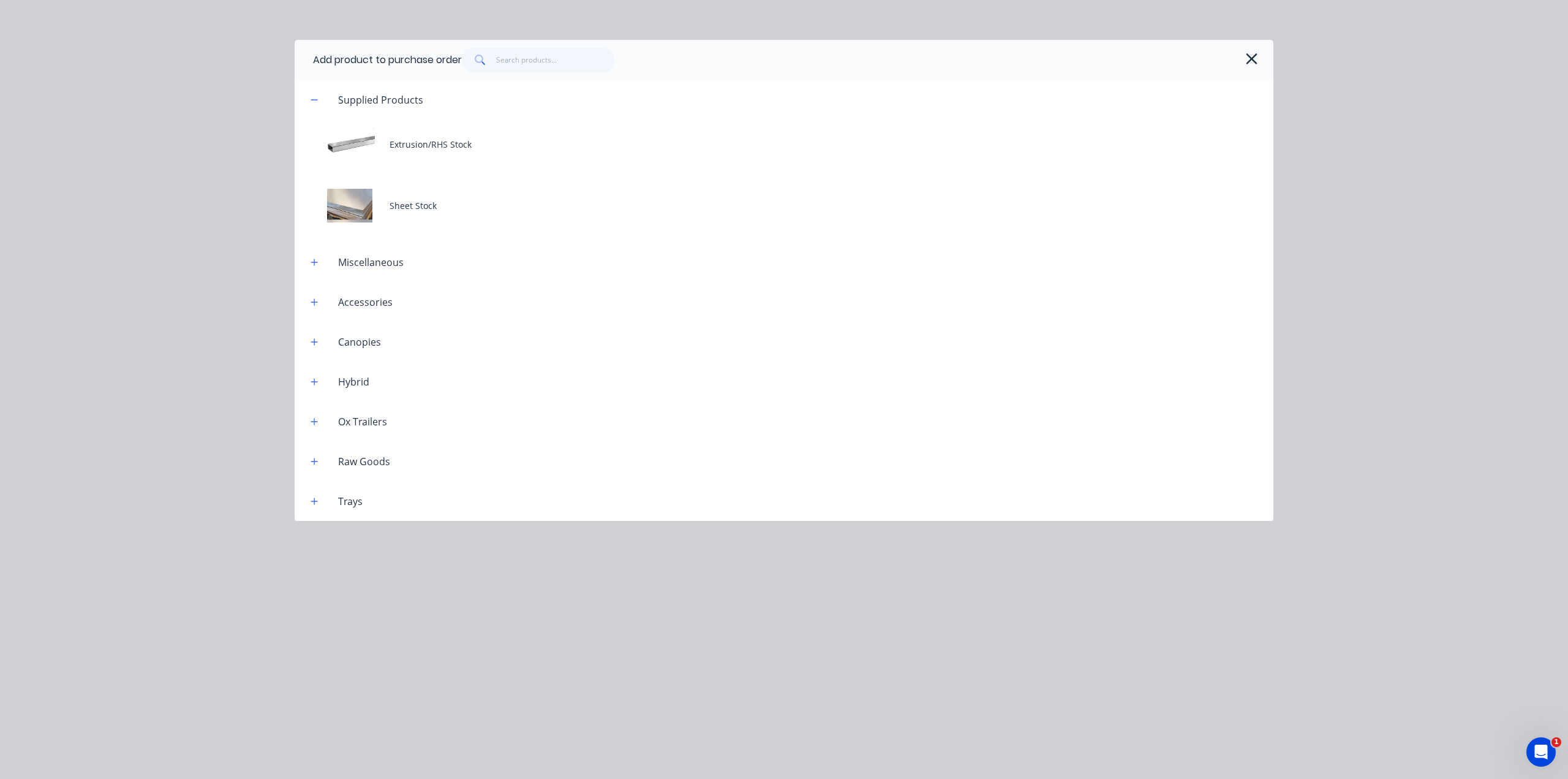
click at [1247, 62] on icon "button" at bounding box center [1250, 58] width 11 height 11
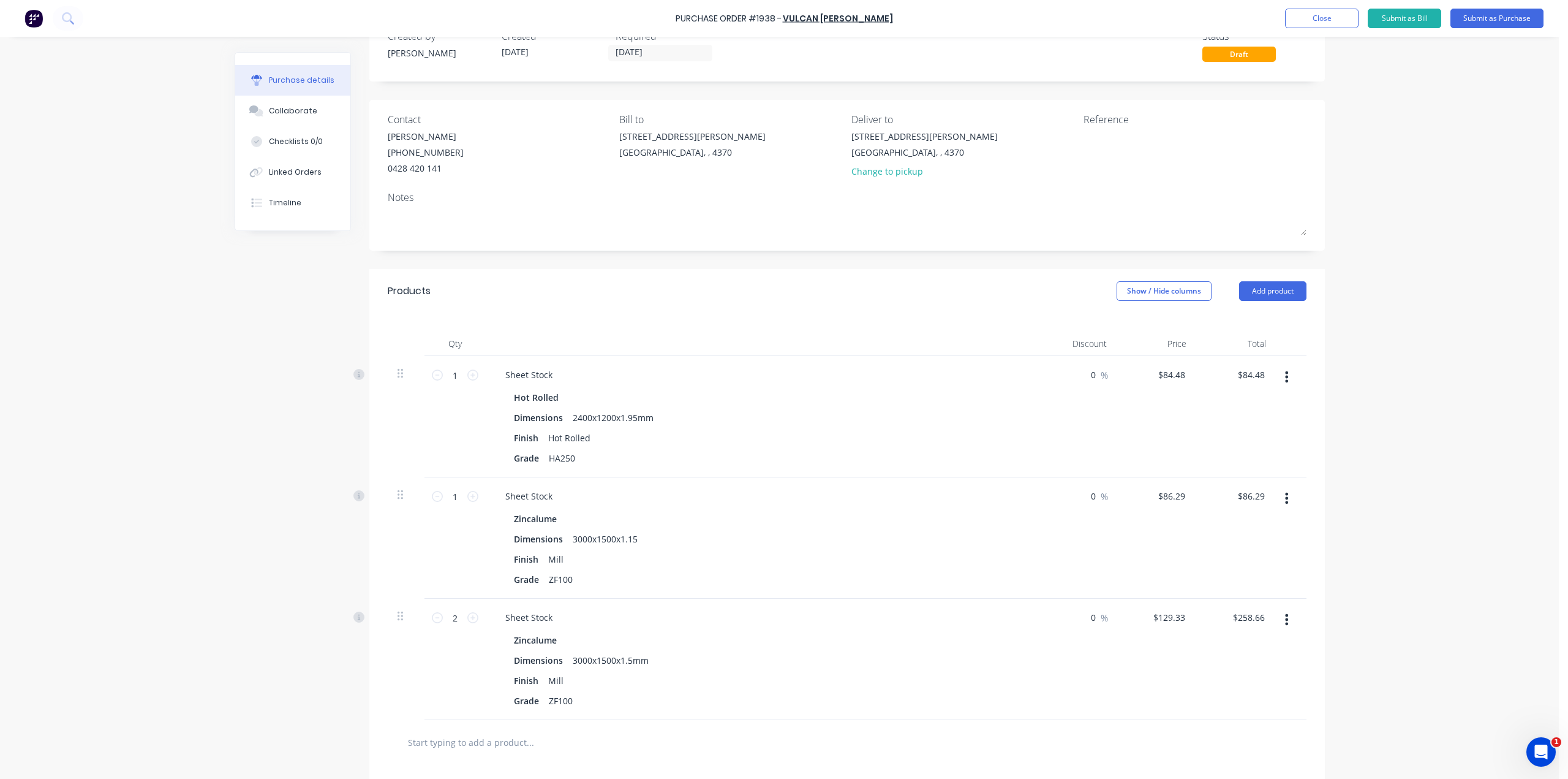
scroll to position [0, 0]
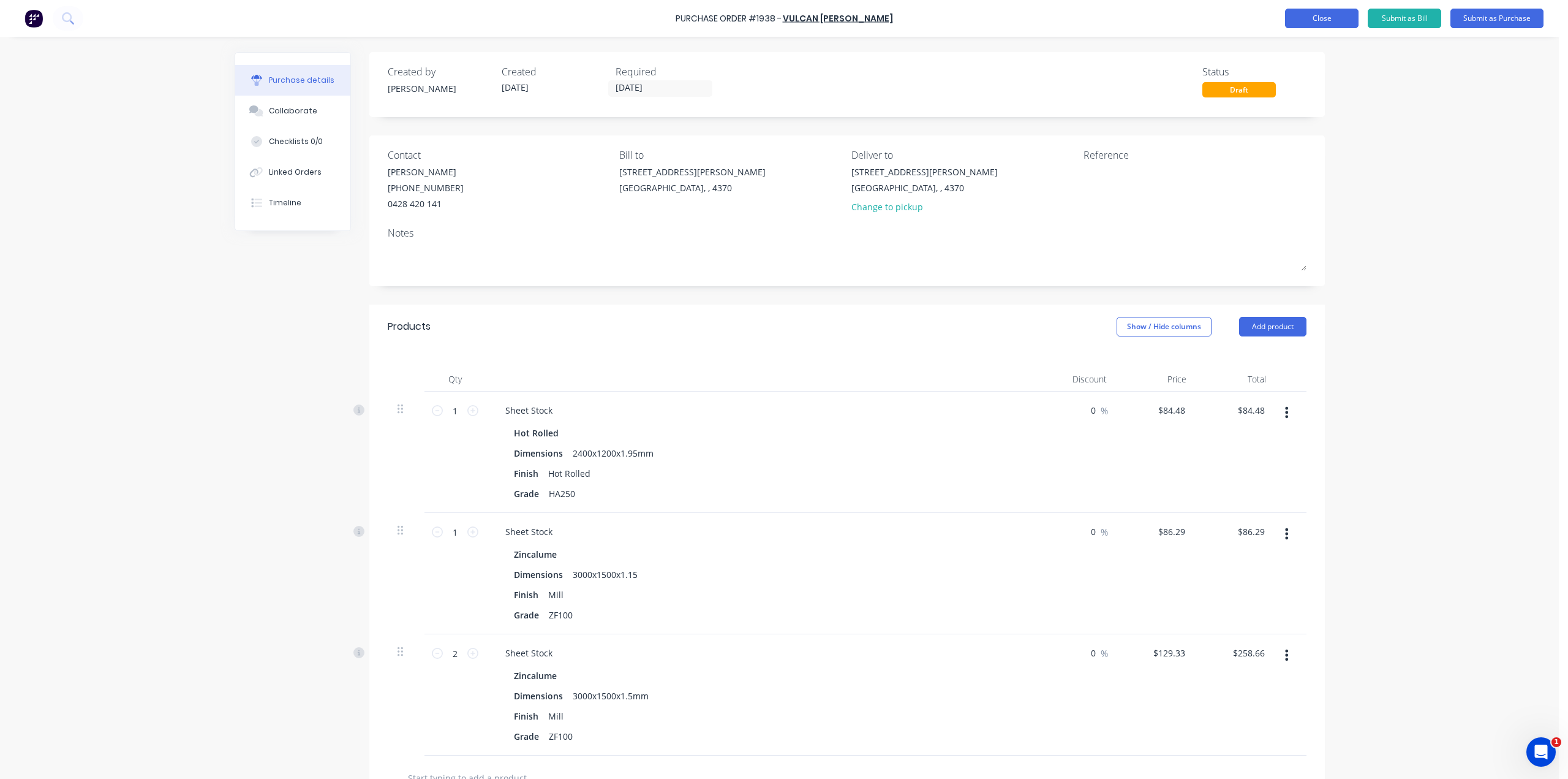
click at [1298, 23] on button "Close" at bounding box center [1321, 18] width 73 height 20
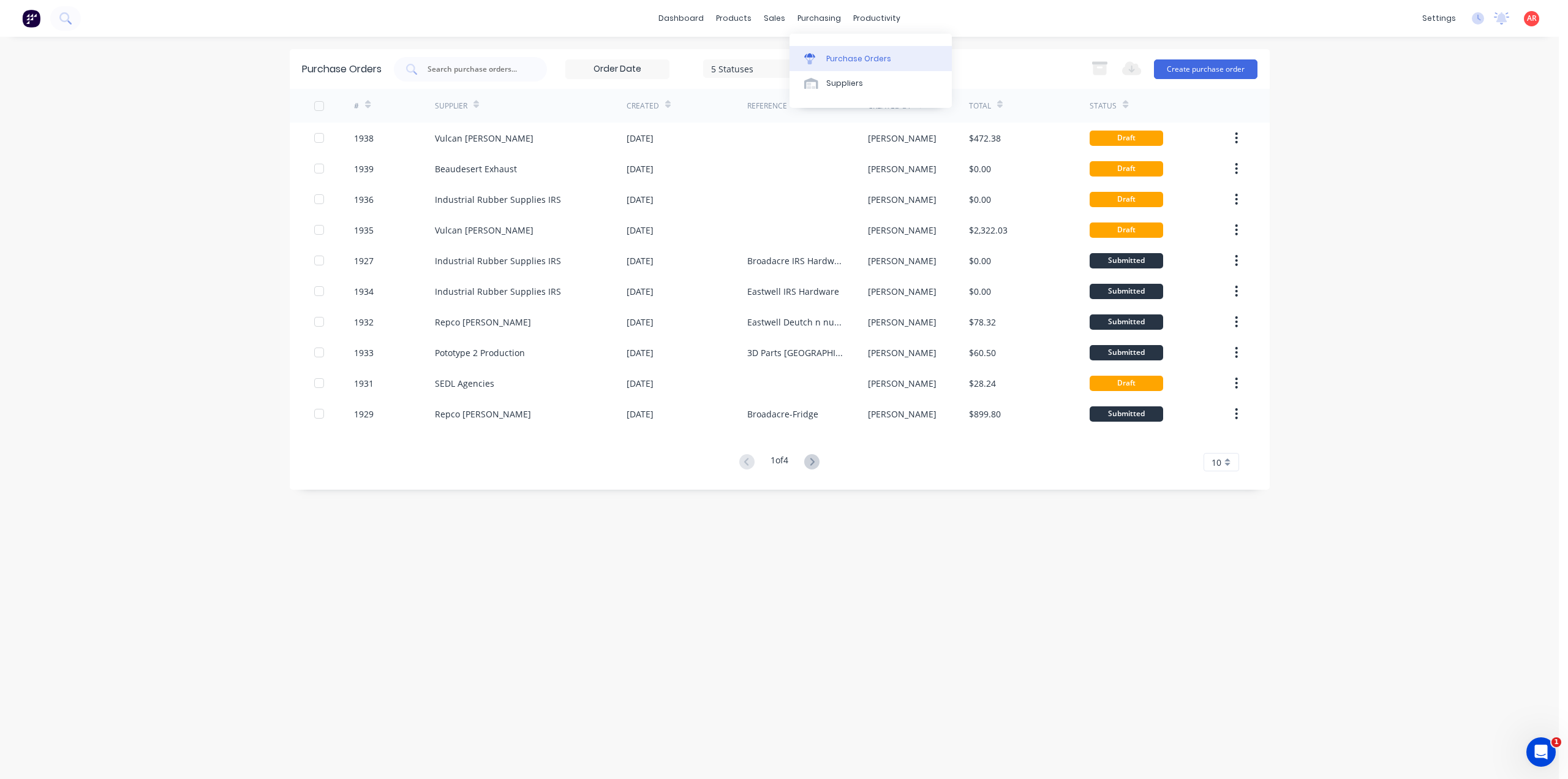
click at [823, 48] on link "Purchase Orders" at bounding box center [870, 57] width 162 height 24
click at [463, 62] on div at bounding box center [470, 68] width 153 height 24
type input "vulcan"
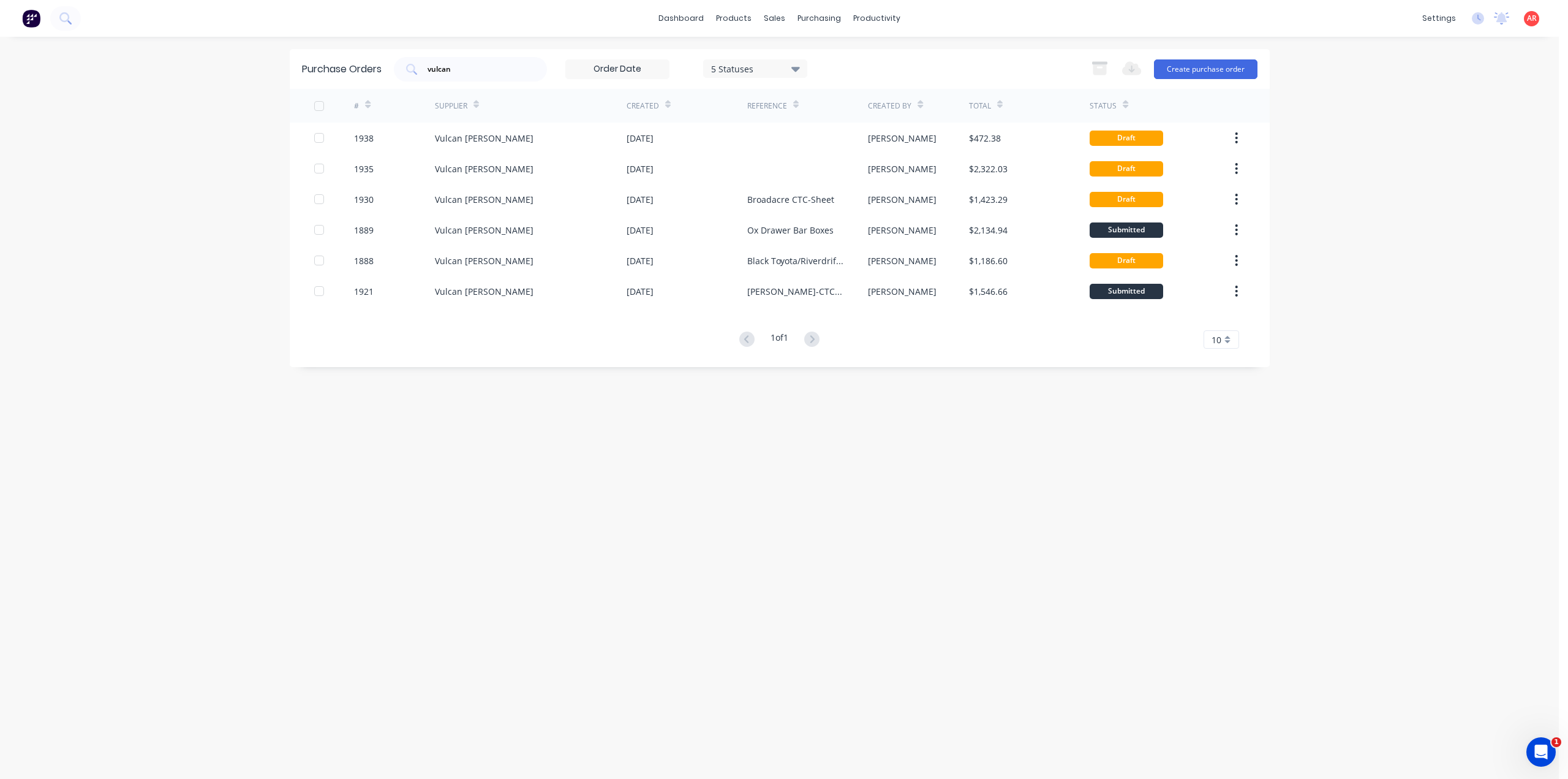
click at [770, 66] on div "5 Statuses" at bounding box center [754, 67] width 87 height 12
click at [780, 124] on div "Archived" at bounding box center [769, 124] width 98 height 12
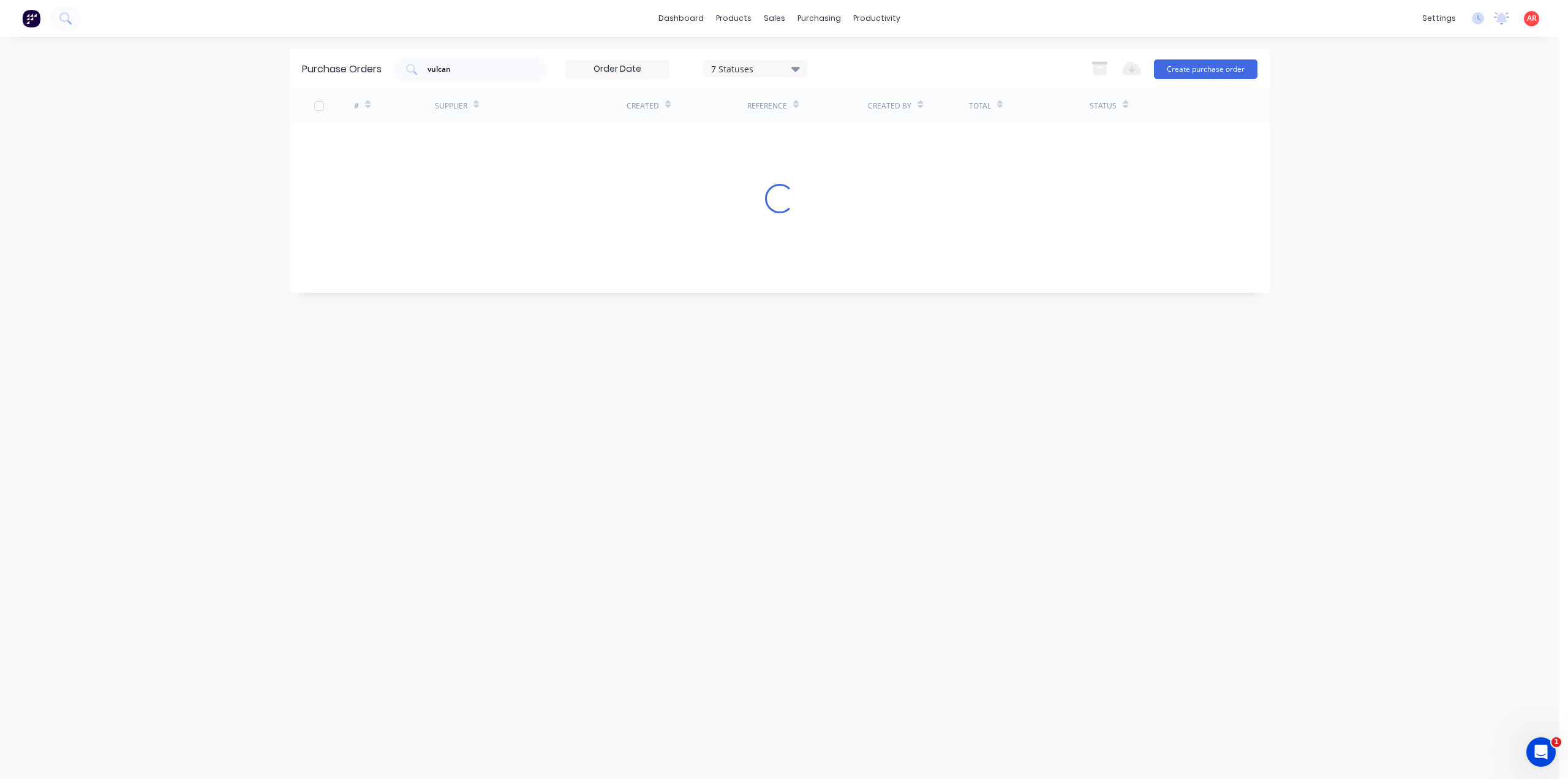
click at [874, 399] on div "Purchase Orders vulcan 7 Statuses 7 Statuses Export to Excel (XLSX) Create purc…" at bounding box center [779, 408] width 980 height 717
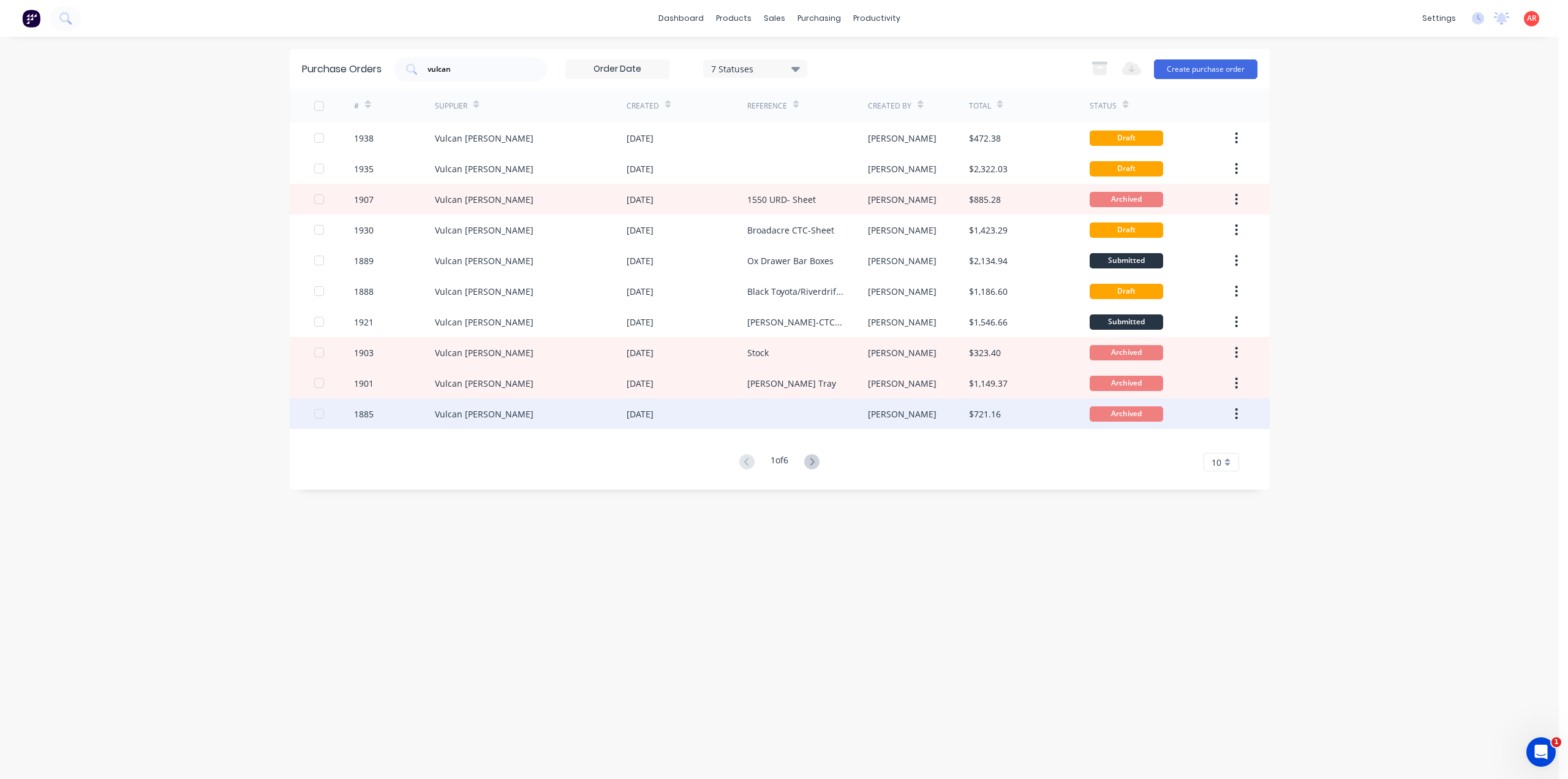
click at [794, 422] on div at bounding box center [807, 414] width 121 height 31
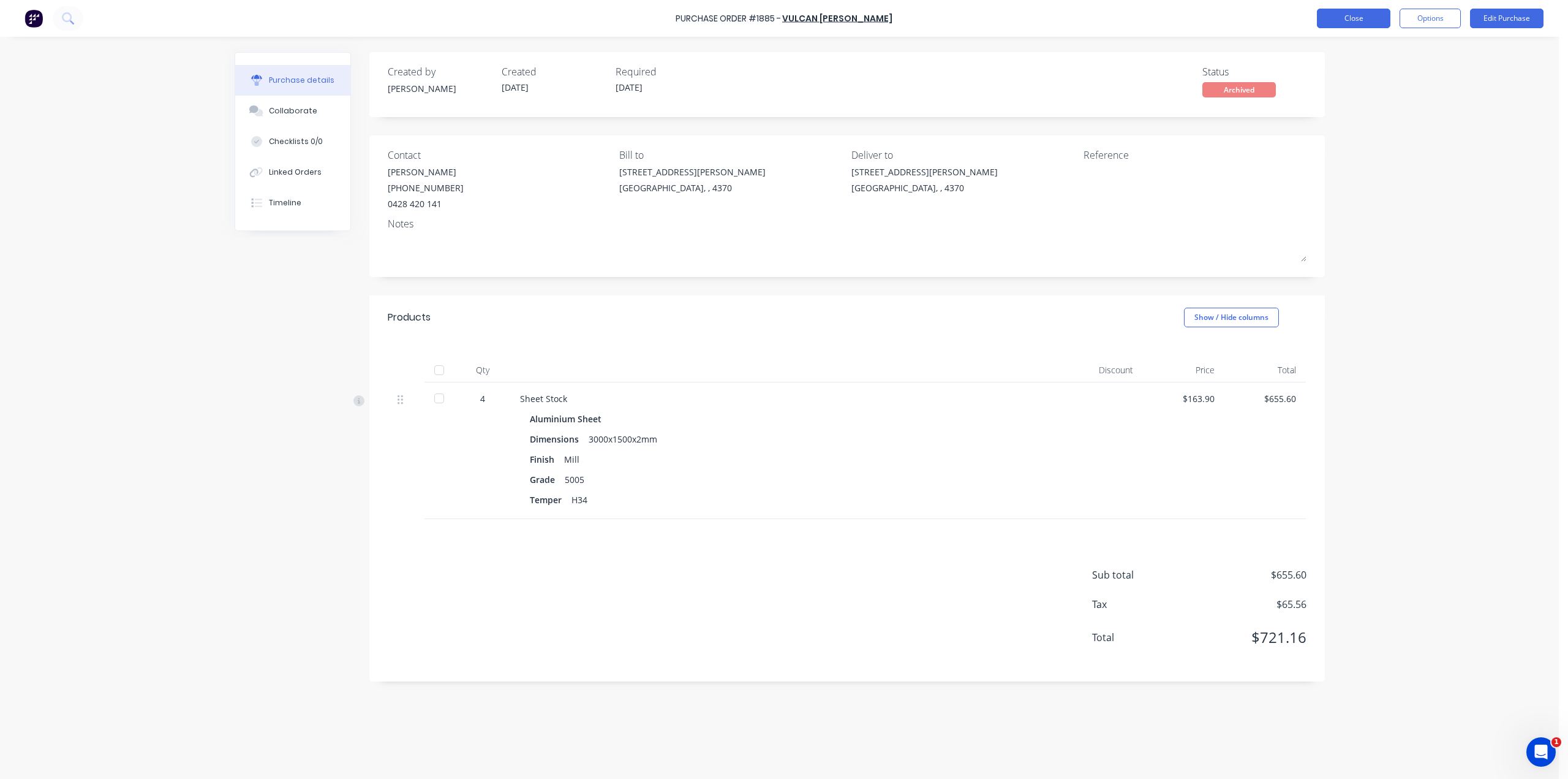
click at [1333, 13] on button "Close" at bounding box center [1353, 18] width 73 height 20
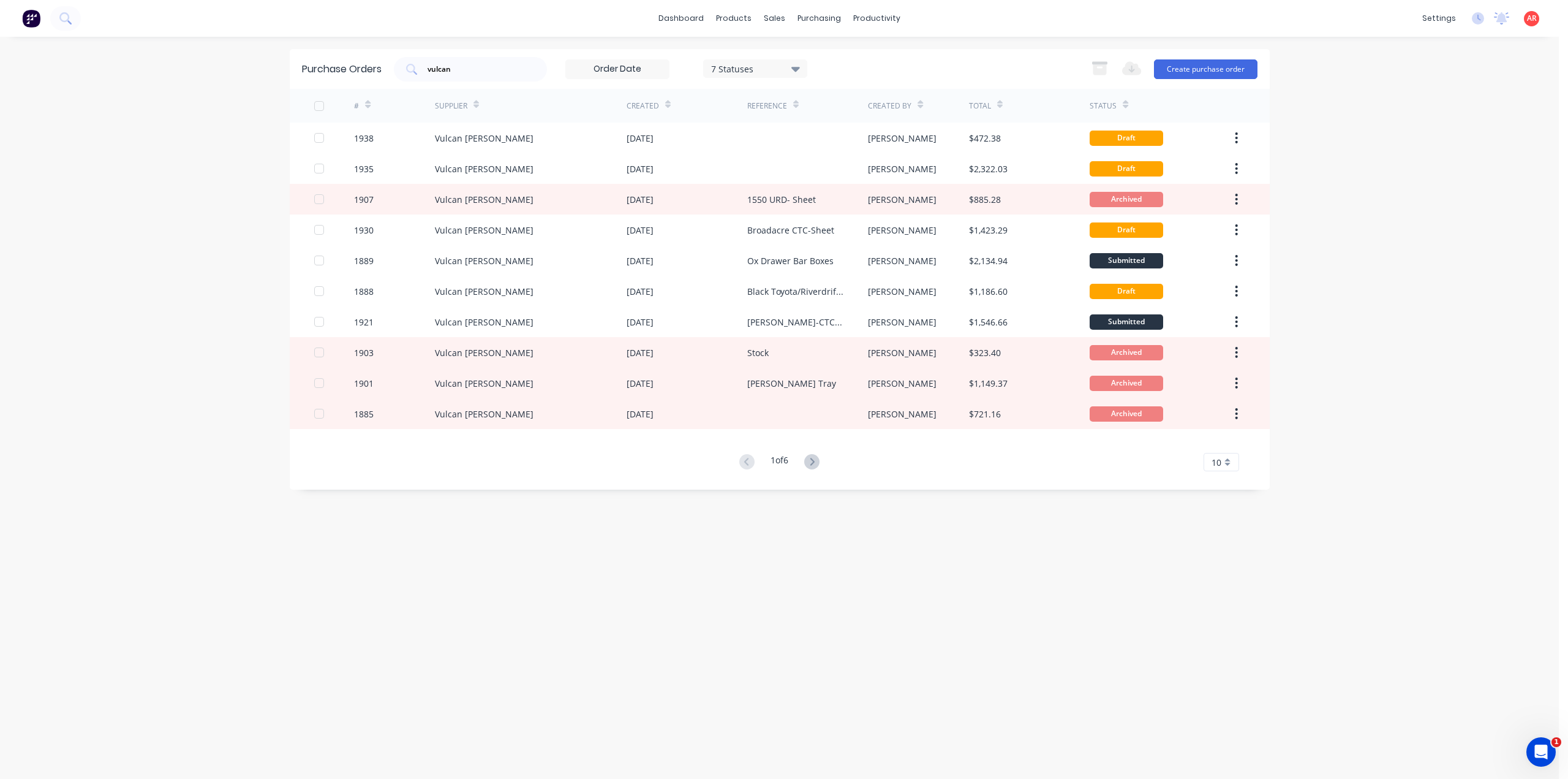
click at [812, 472] on div "Purchase Orders vulcan 7 Statuses 7 Statuses Export to Excel (XLSX) Create purc…" at bounding box center [779, 269] width 980 height 440
click at [811, 464] on icon at bounding box center [812, 461] width 15 height 15
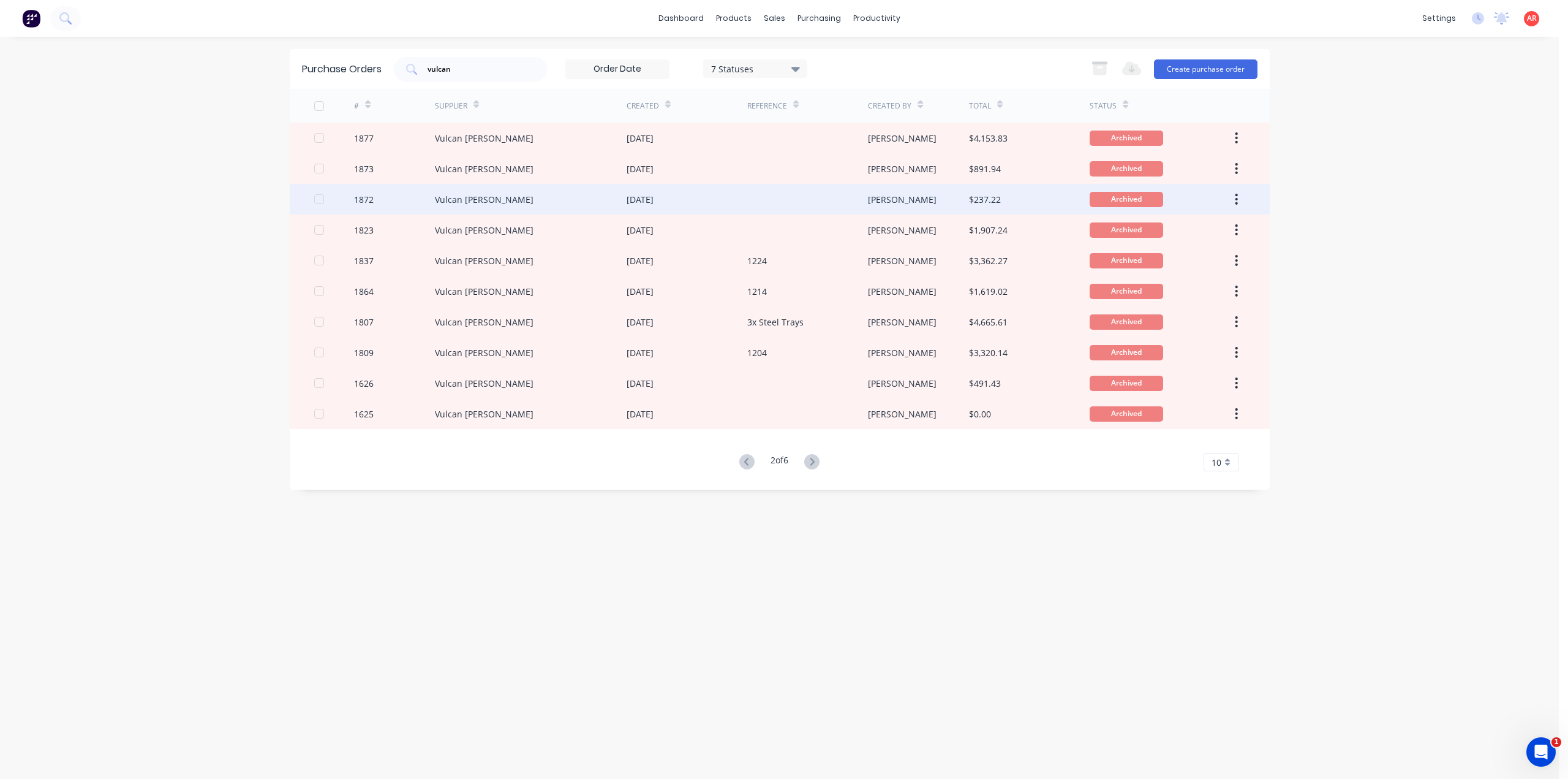
click at [744, 206] on div "[DATE]" at bounding box center [686, 199] width 121 height 31
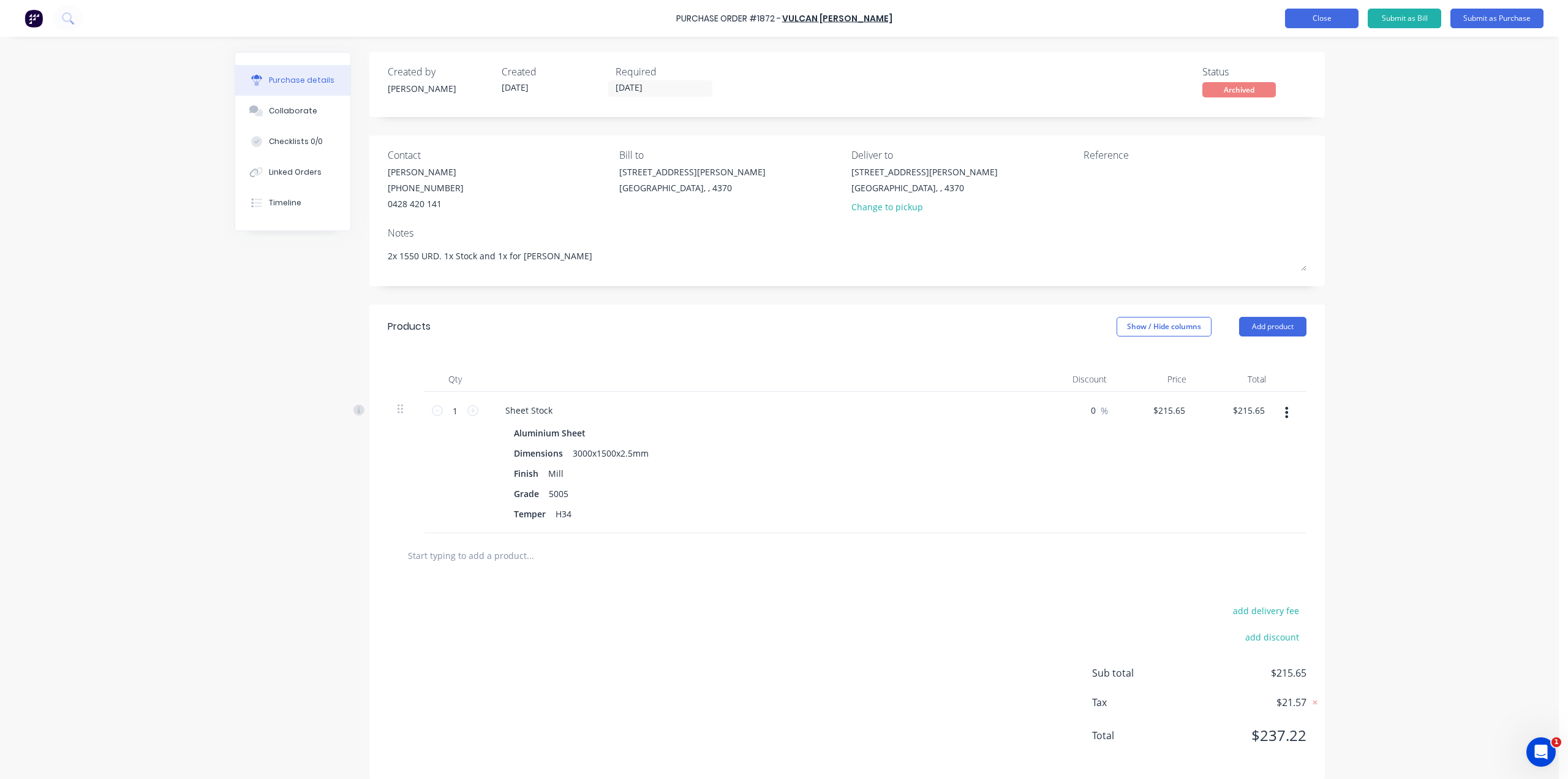
click at [1338, 14] on button "Close" at bounding box center [1321, 18] width 73 height 20
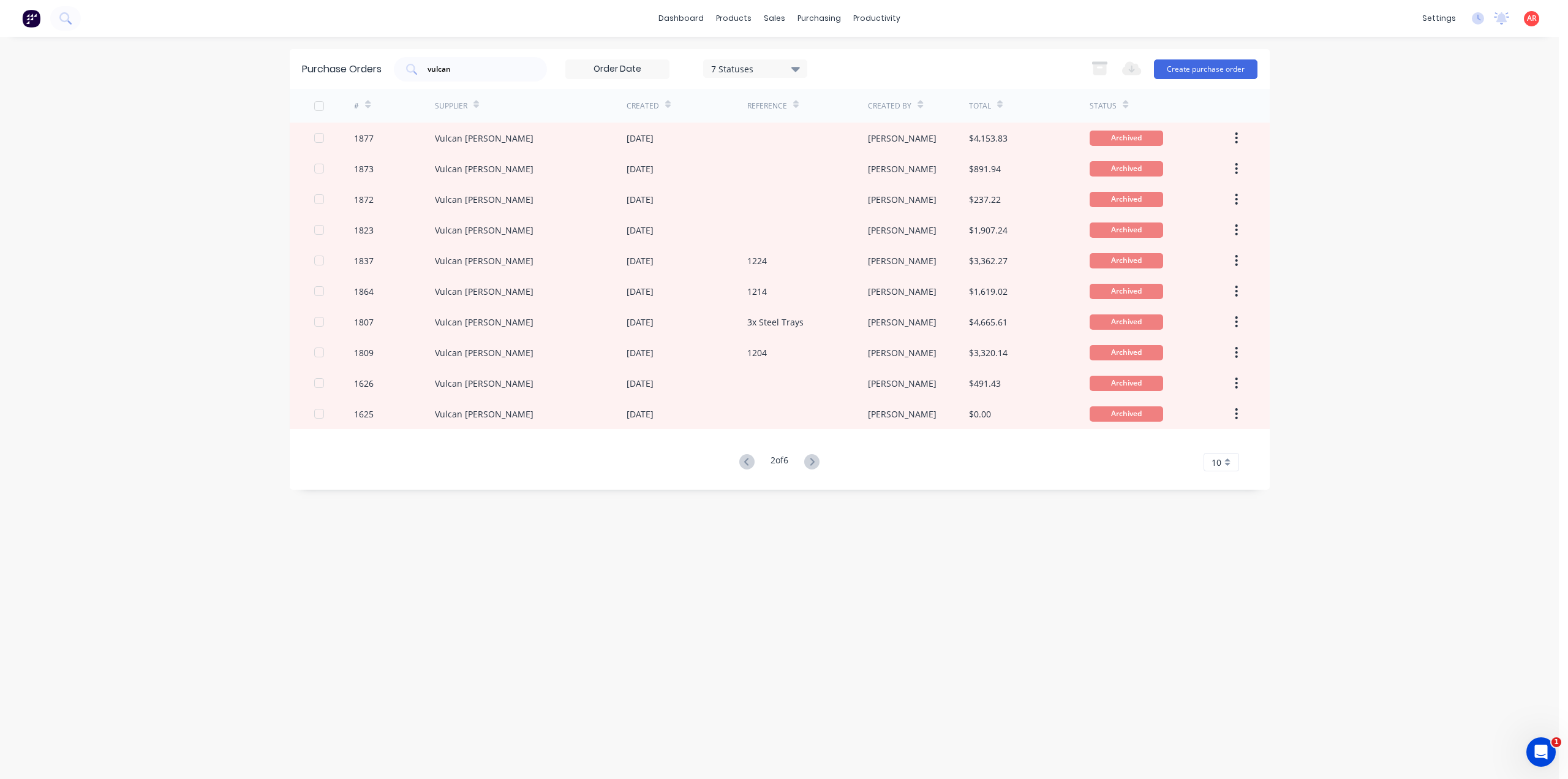
click at [768, 117] on div "Reference" at bounding box center [807, 106] width 121 height 33
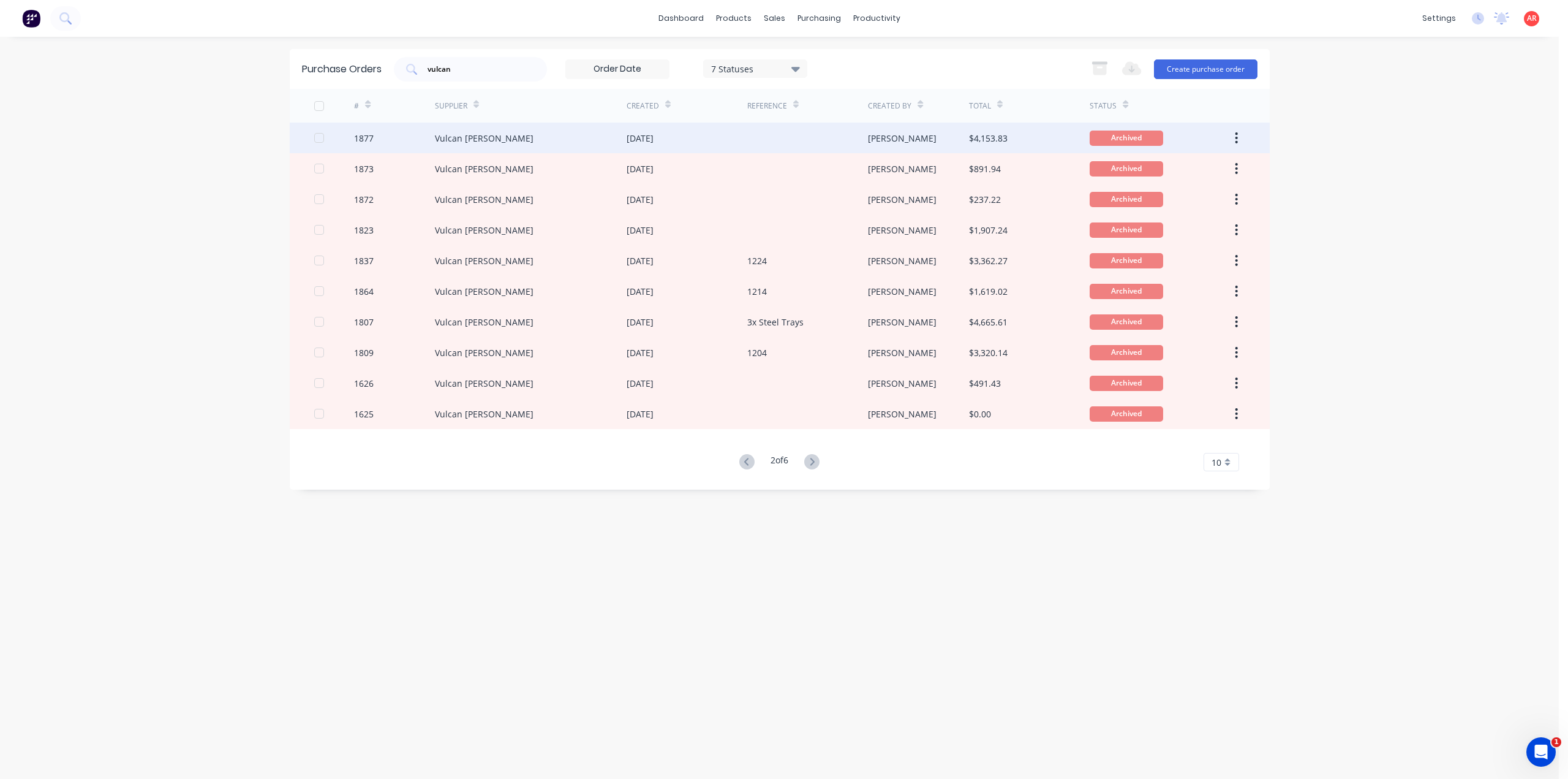
click at [769, 129] on div at bounding box center [807, 137] width 121 height 31
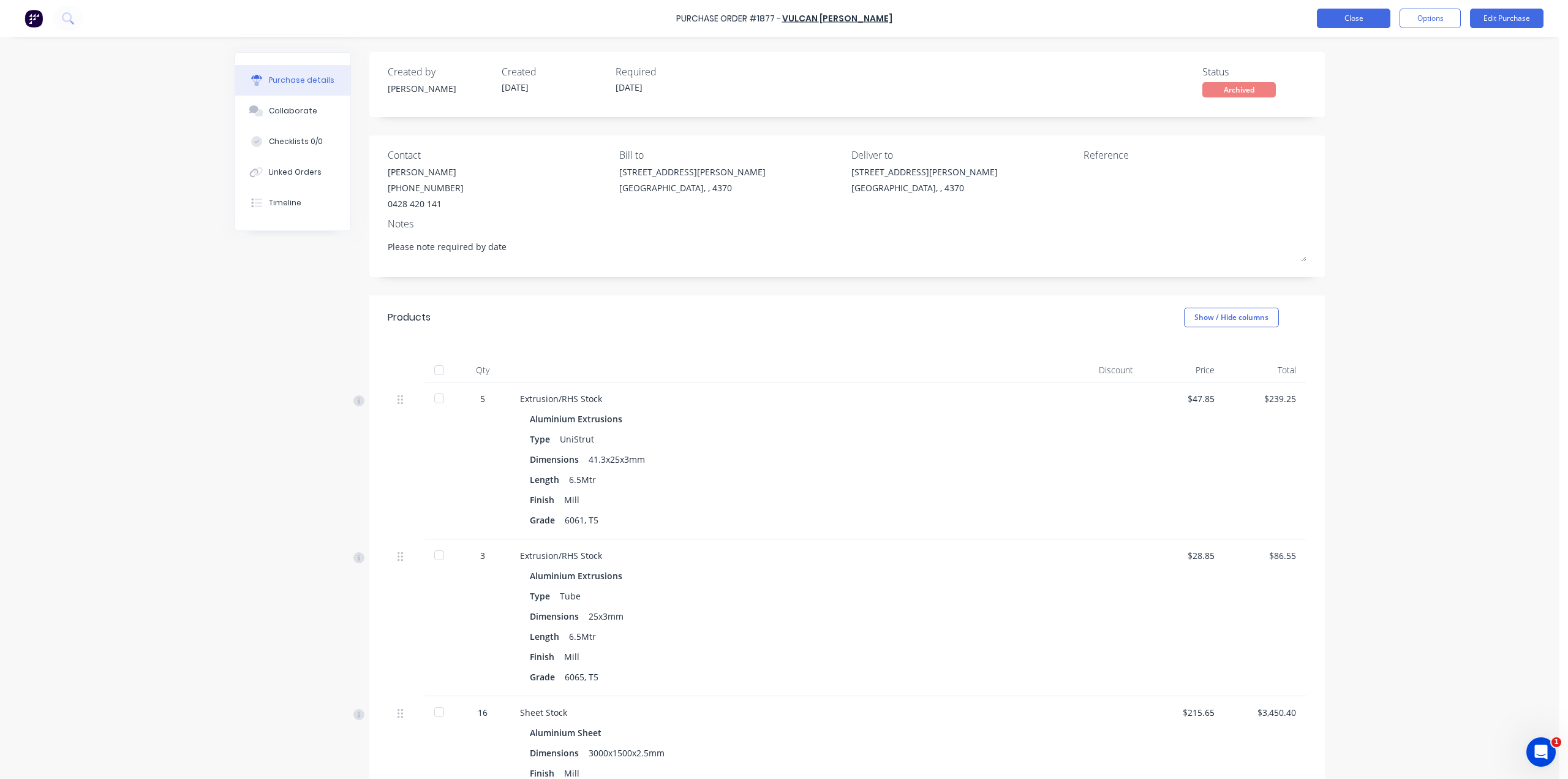
click at [1369, 17] on button "Close" at bounding box center [1353, 18] width 73 height 20
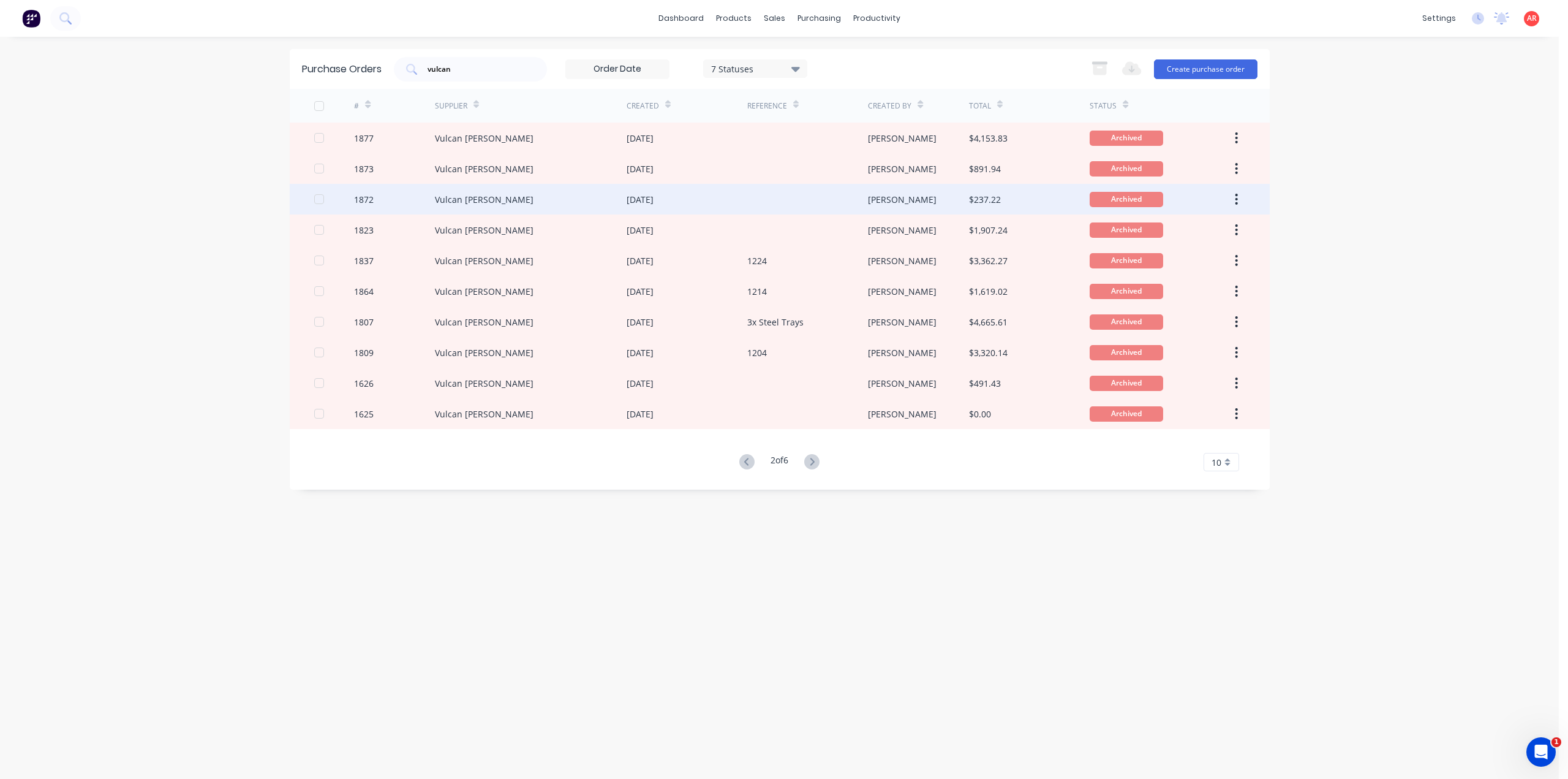
click at [722, 194] on div "[DATE]" at bounding box center [686, 199] width 121 height 31
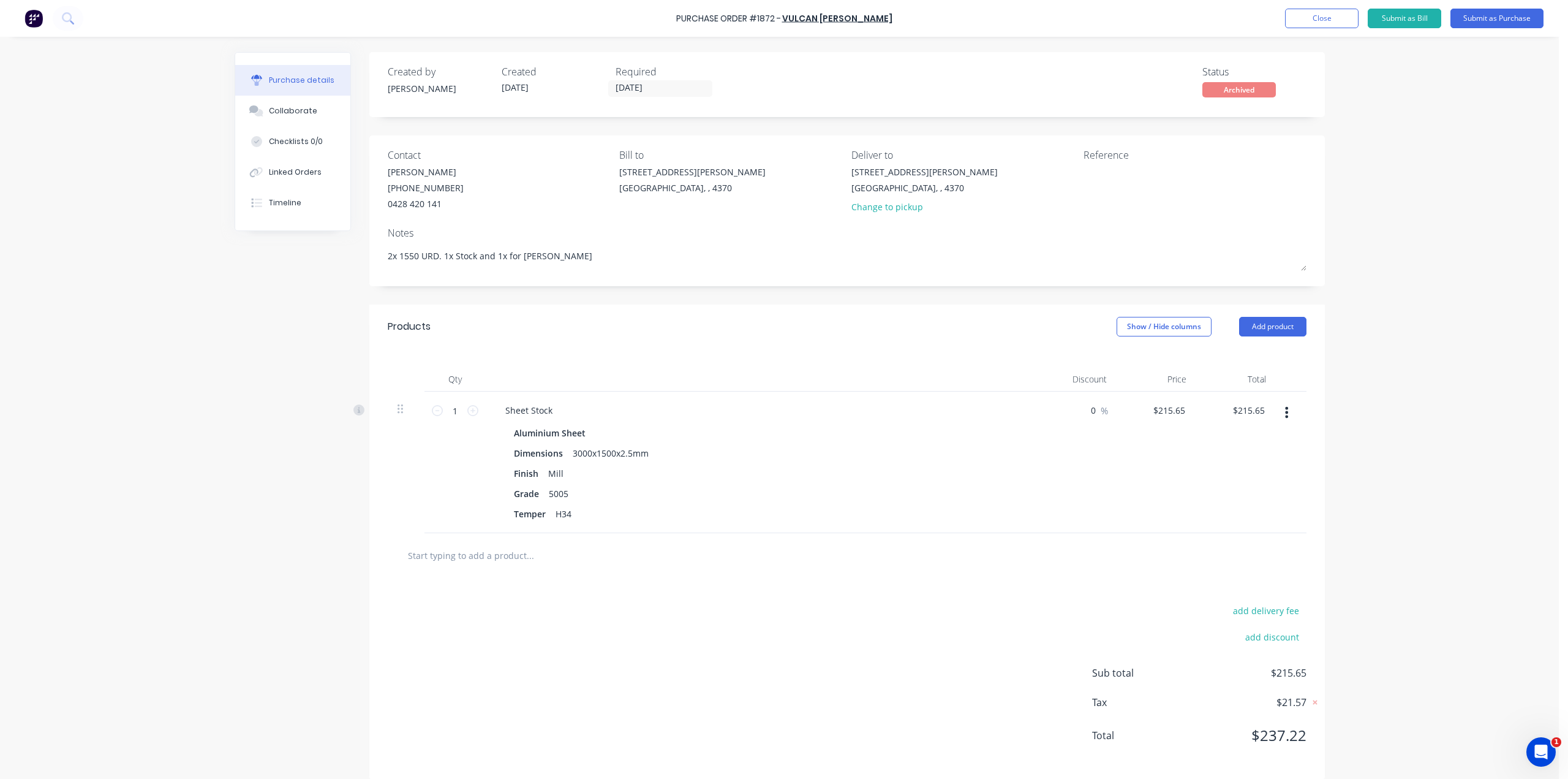
click at [1275, 27] on div "Purchase Order #1872 - Vulcan [PERSON_NAME] Add product Close Submit as Bill Su…" at bounding box center [784, 18] width 1568 height 37
click at [1304, 24] on button "Close" at bounding box center [1321, 18] width 73 height 20
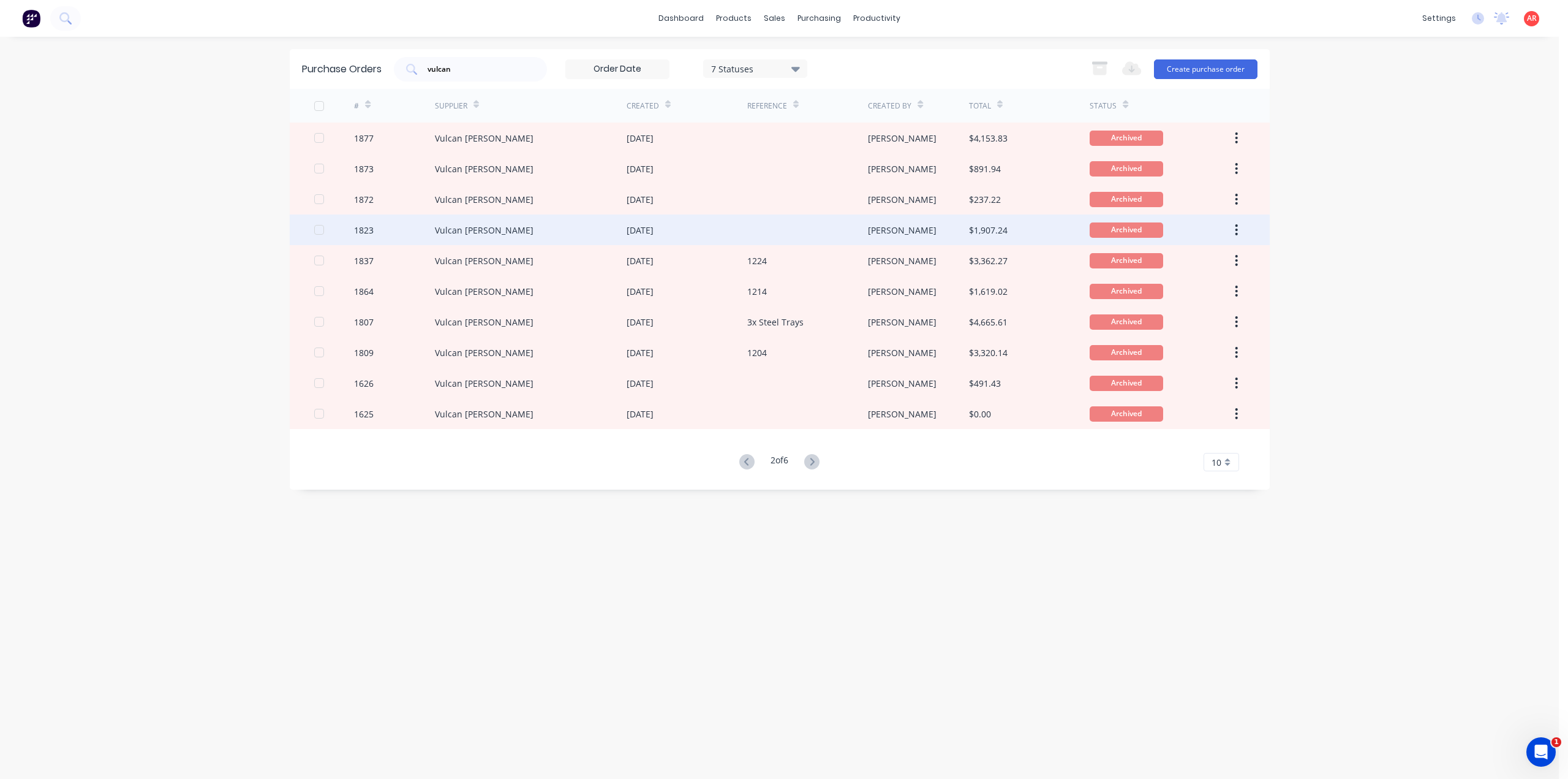
click at [730, 241] on div "[DATE]" at bounding box center [686, 230] width 121 height 31
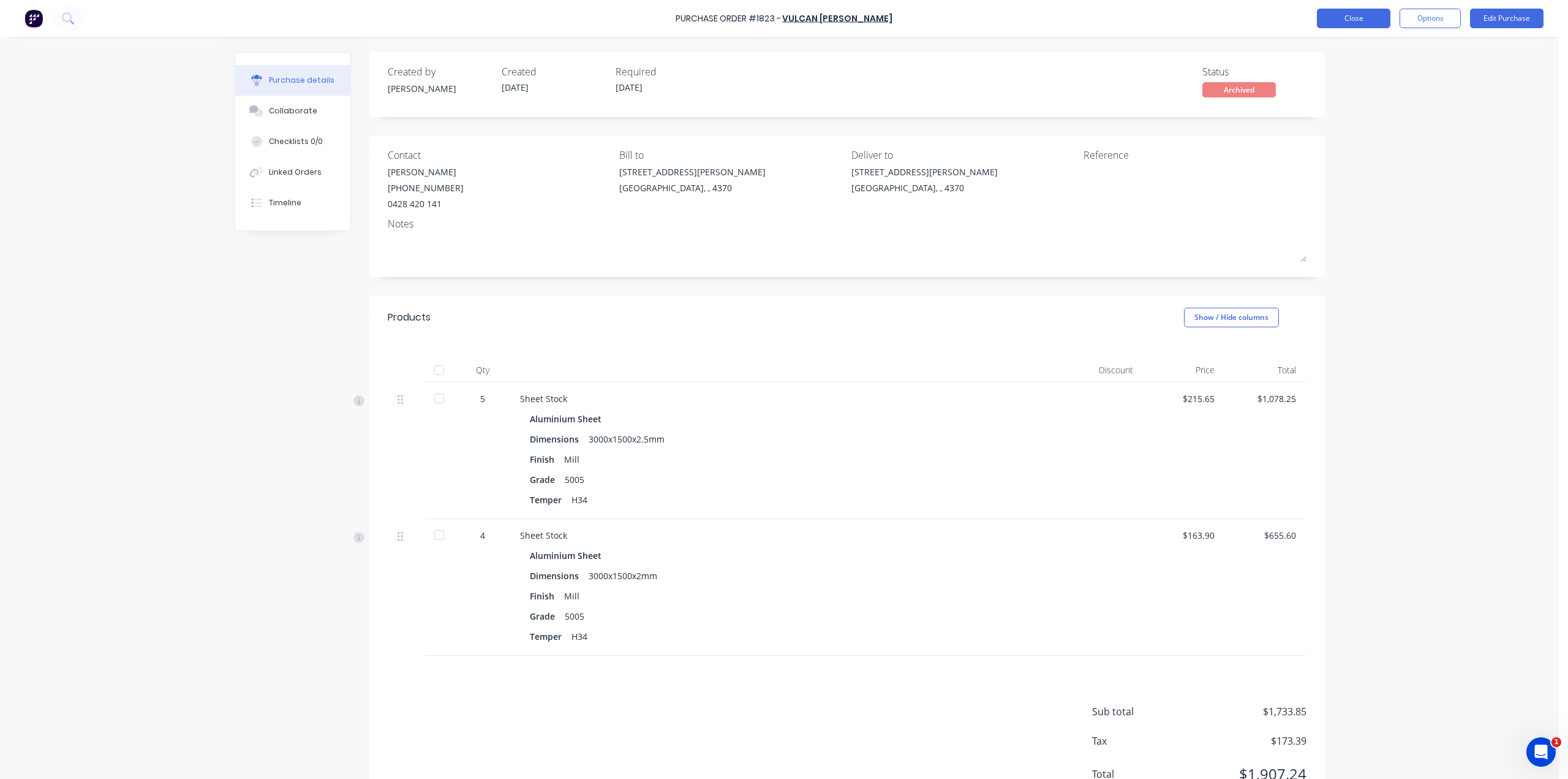
click at [1346, 20] on button "Close" at bounding box center [1353, 18] width 73 height 20
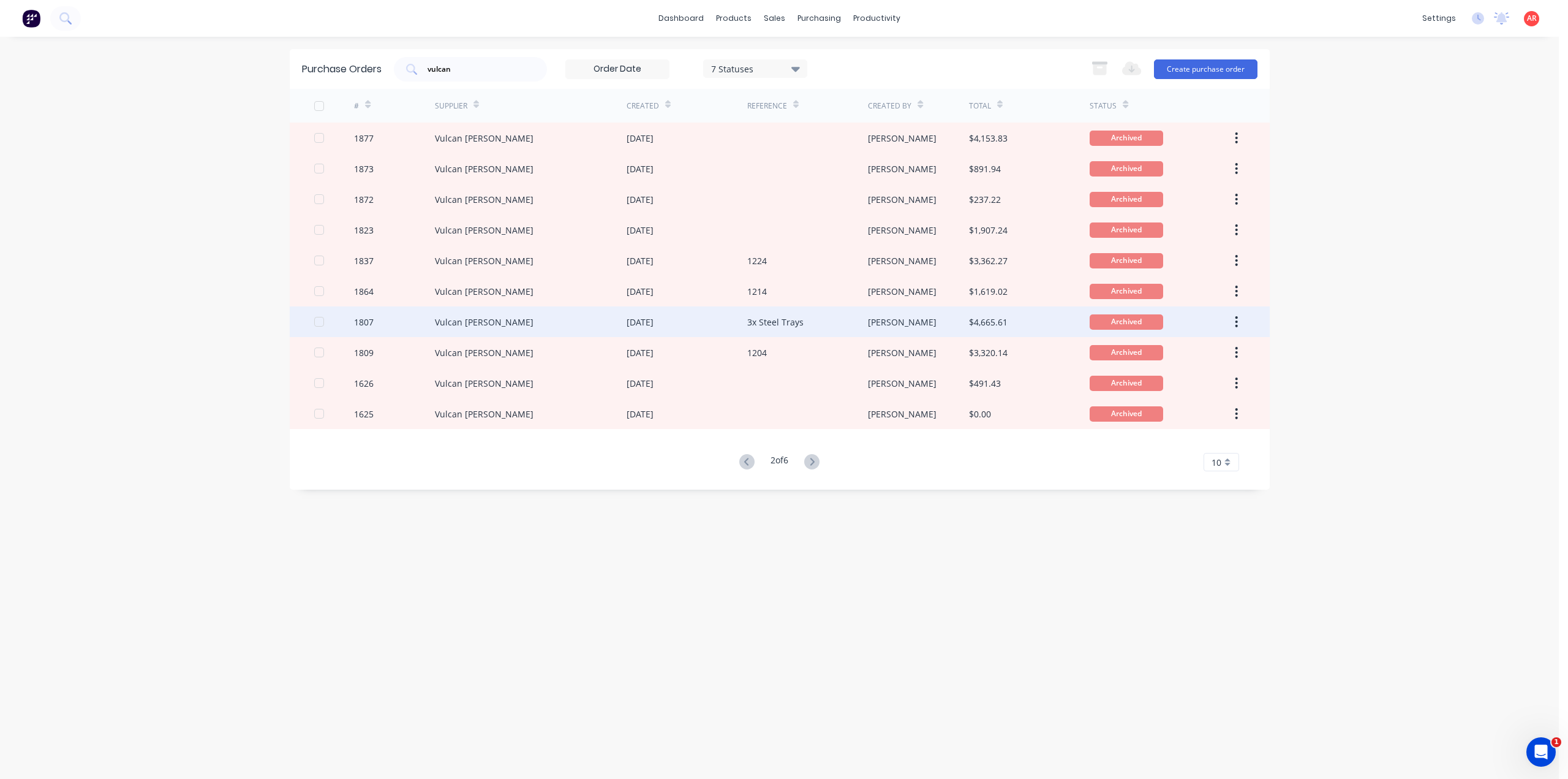
click at [785, 329] on div "3x Steel Trays" at bounding box center [807, 321] width 121 height 31
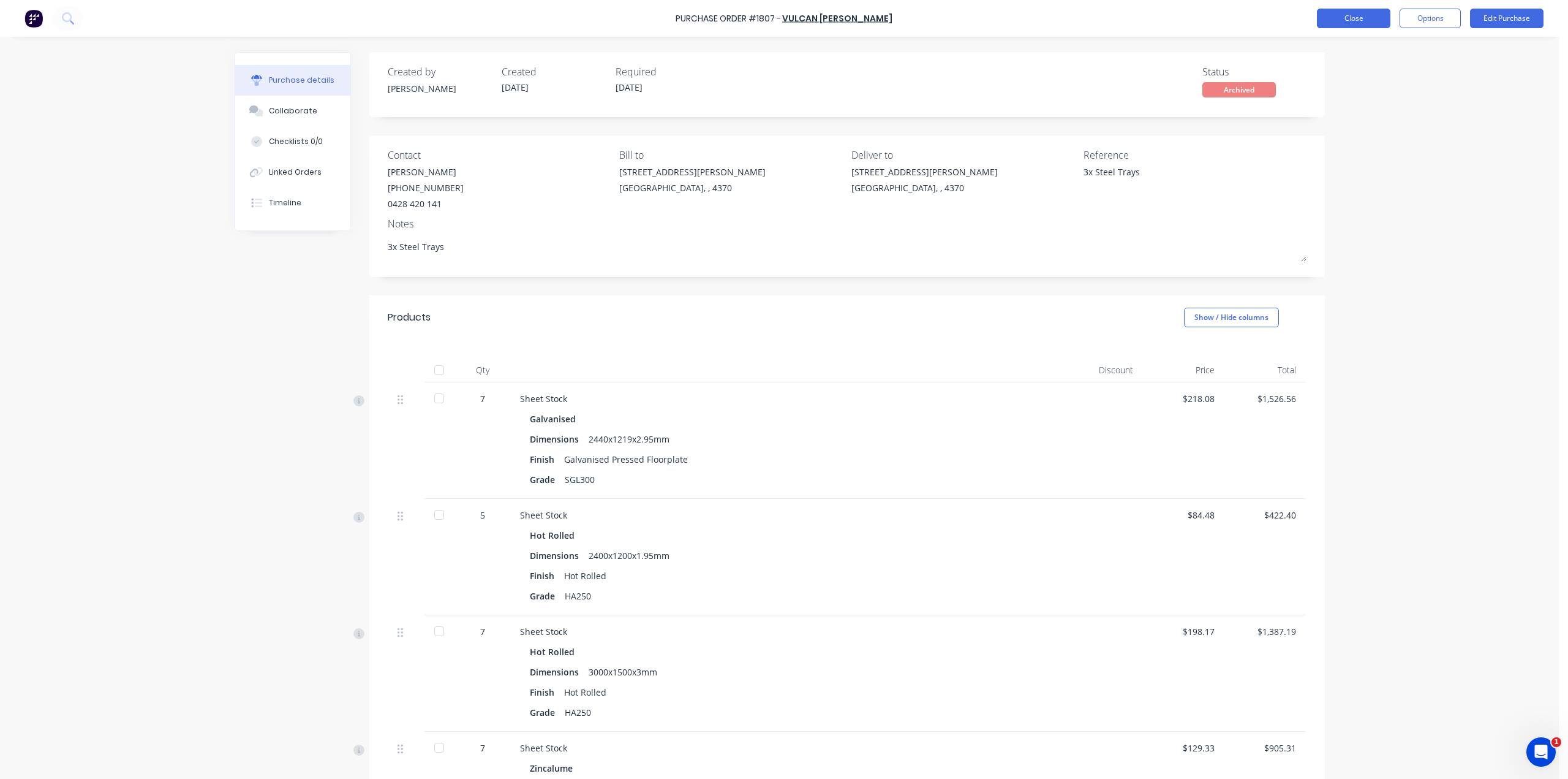
click at [1375, 22] on button "Close" at bounding box center [1353, 18] width 73 height 20
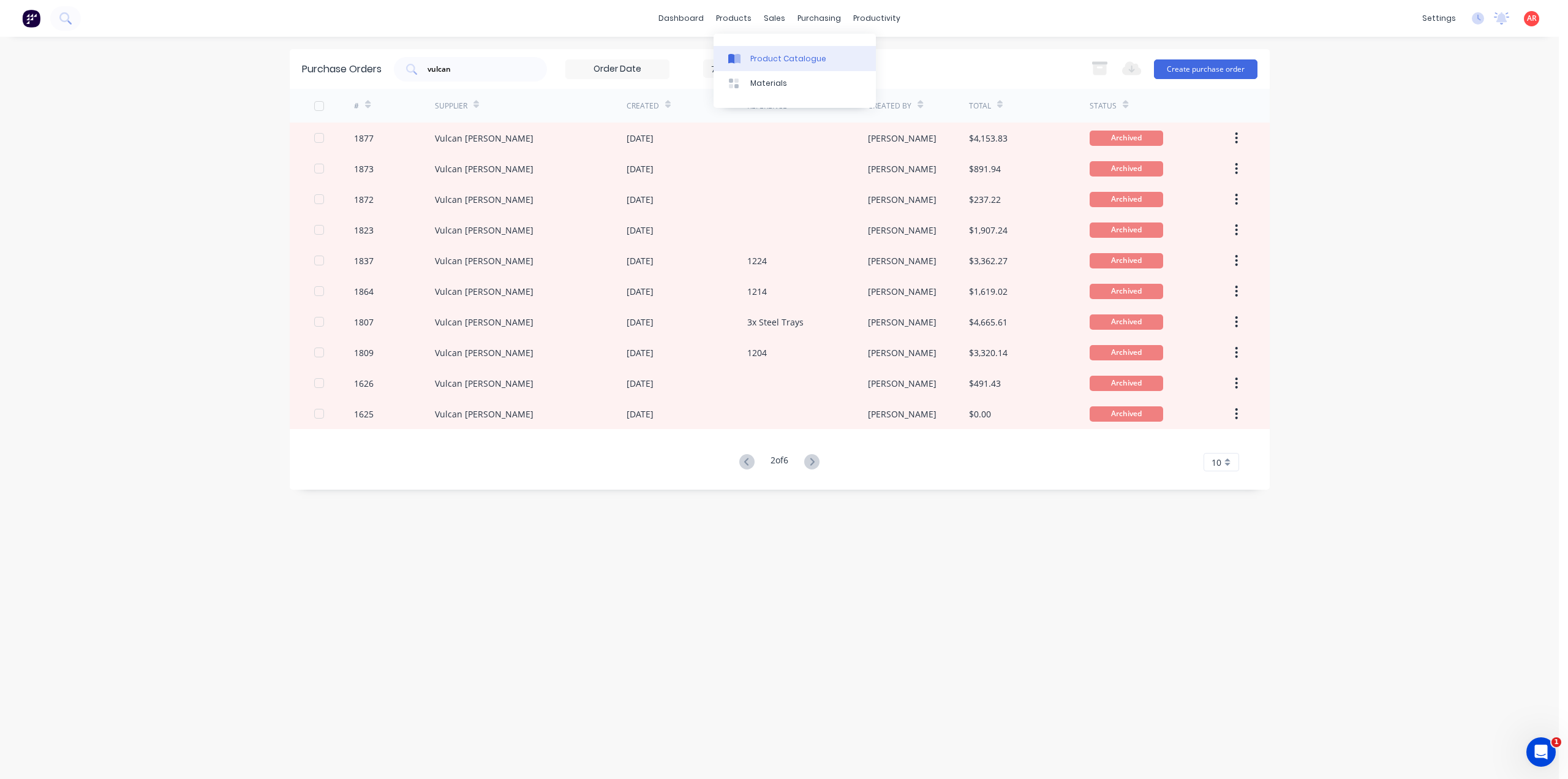
click at [749, 57] on link "Product Catalogue" at bounding box center [794, 57] width 162 height 24
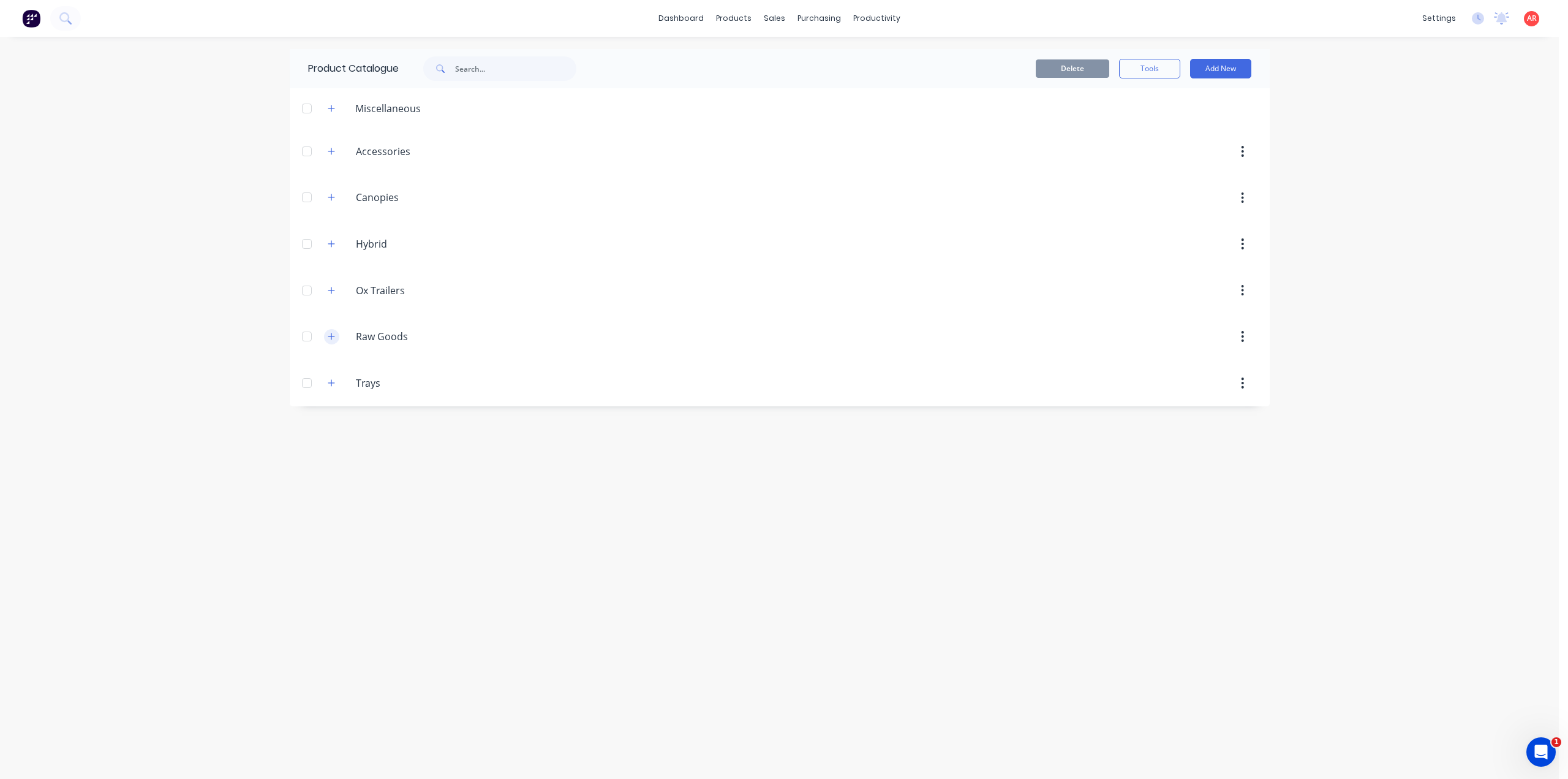
click at [330, 333] on icon "button" at bounding box center [331, 336] width 7 height 8
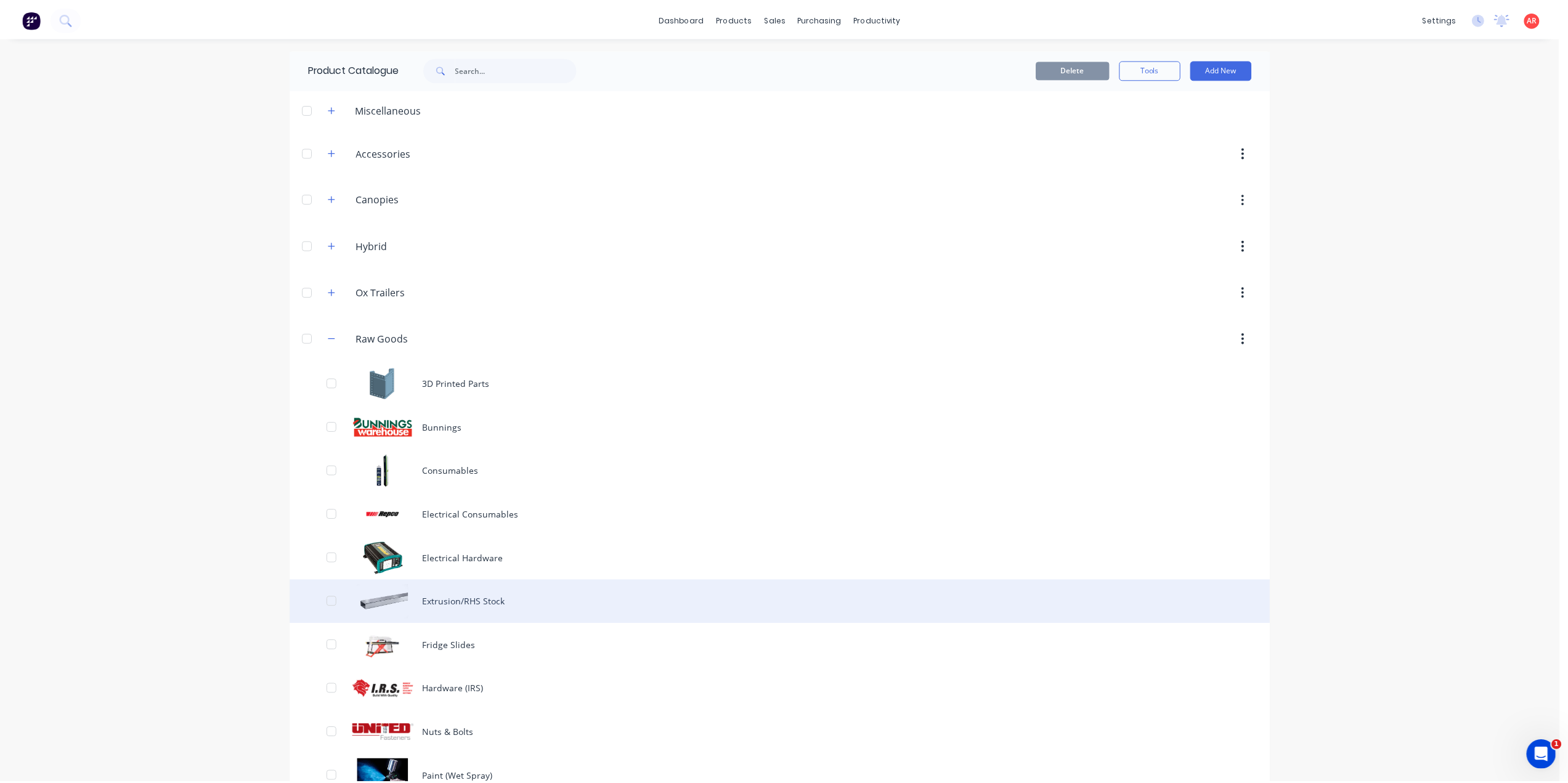
scroll to position [203, 0]
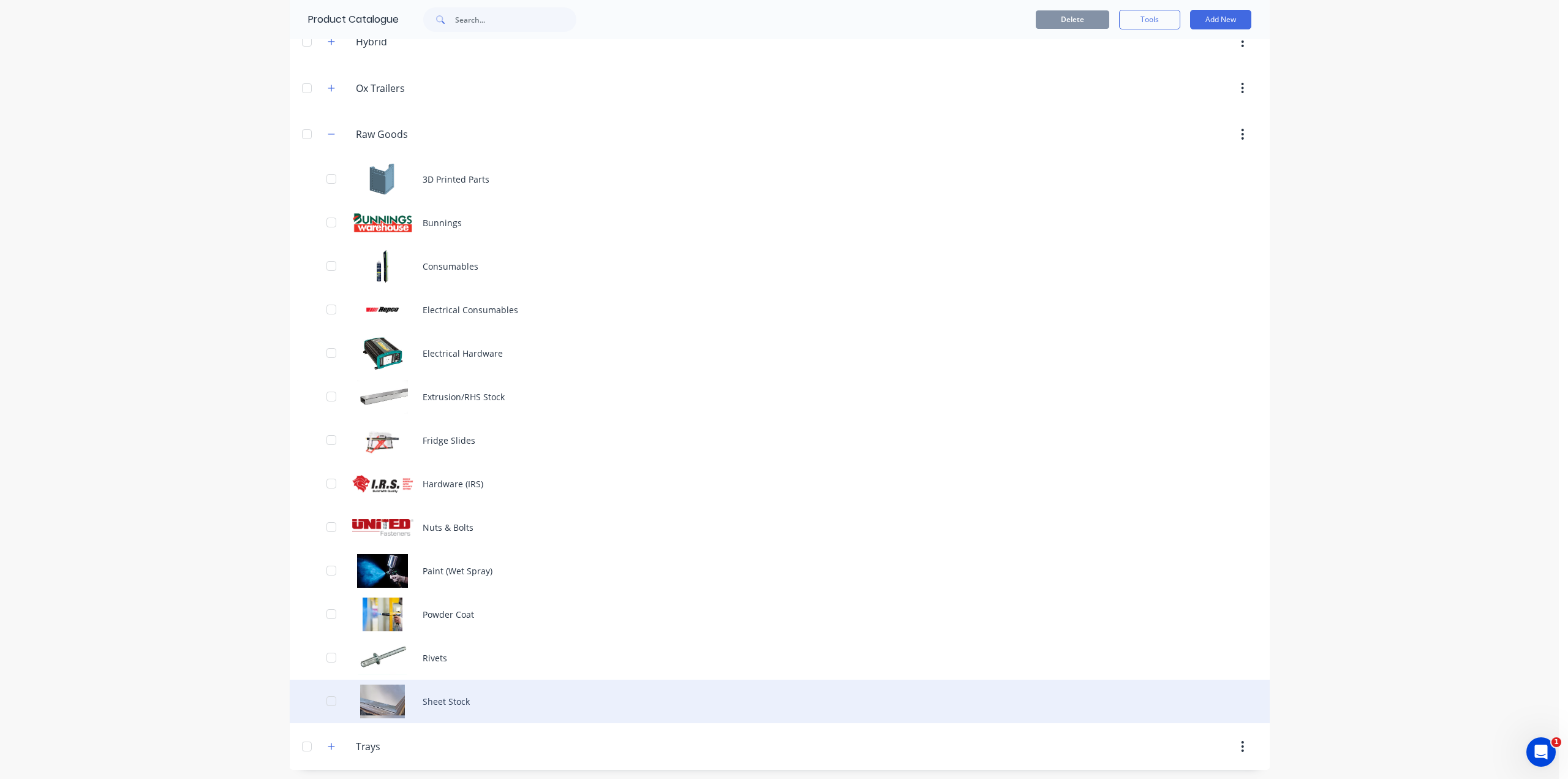
click at [486, 707] on div "Sheet Stock" at bounding box center [779, 701] width 980 height 43
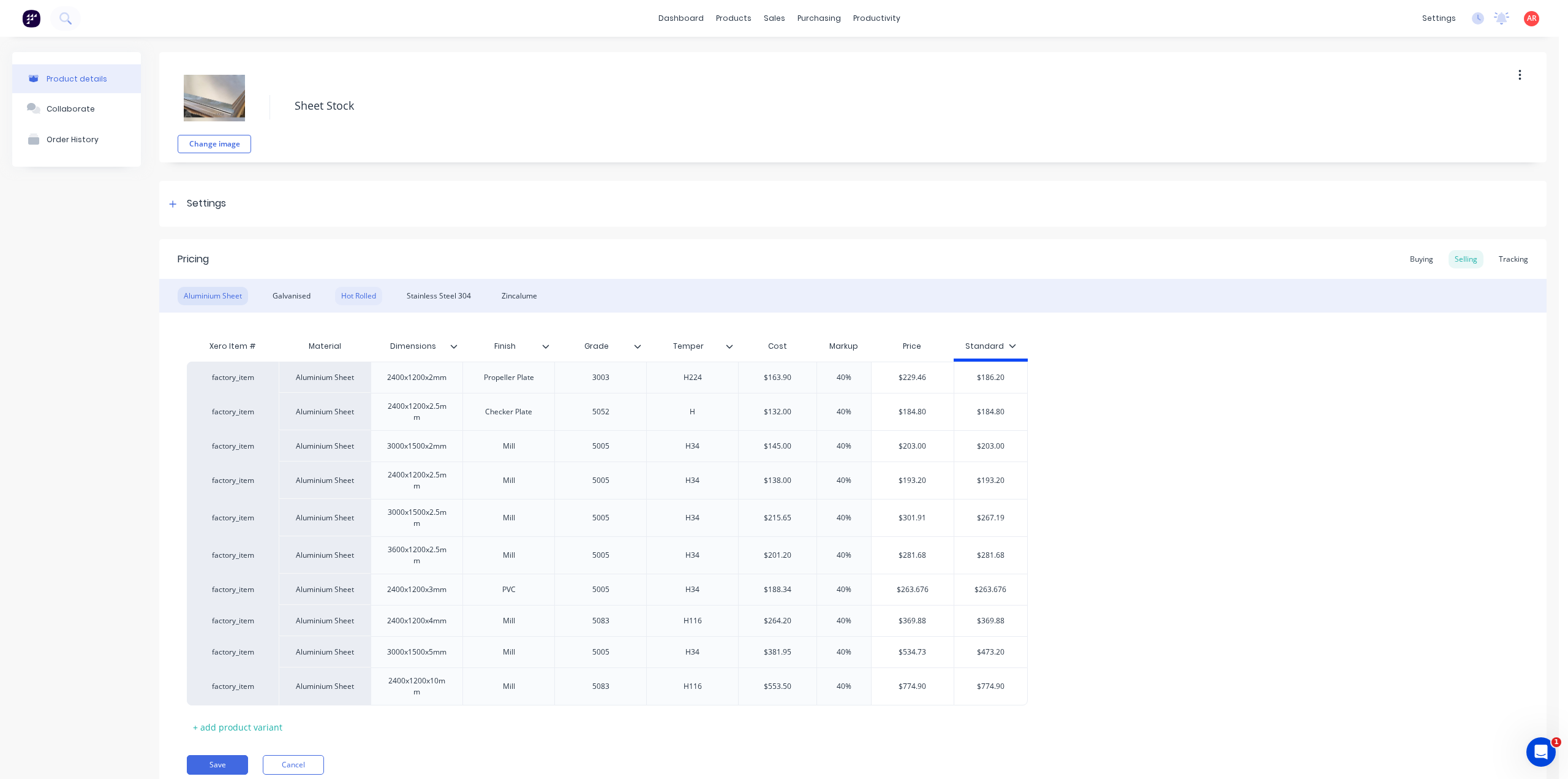
click at [352, 300] on div "Hot Rolled" at bounding box center [359, 296] width 47 height 18
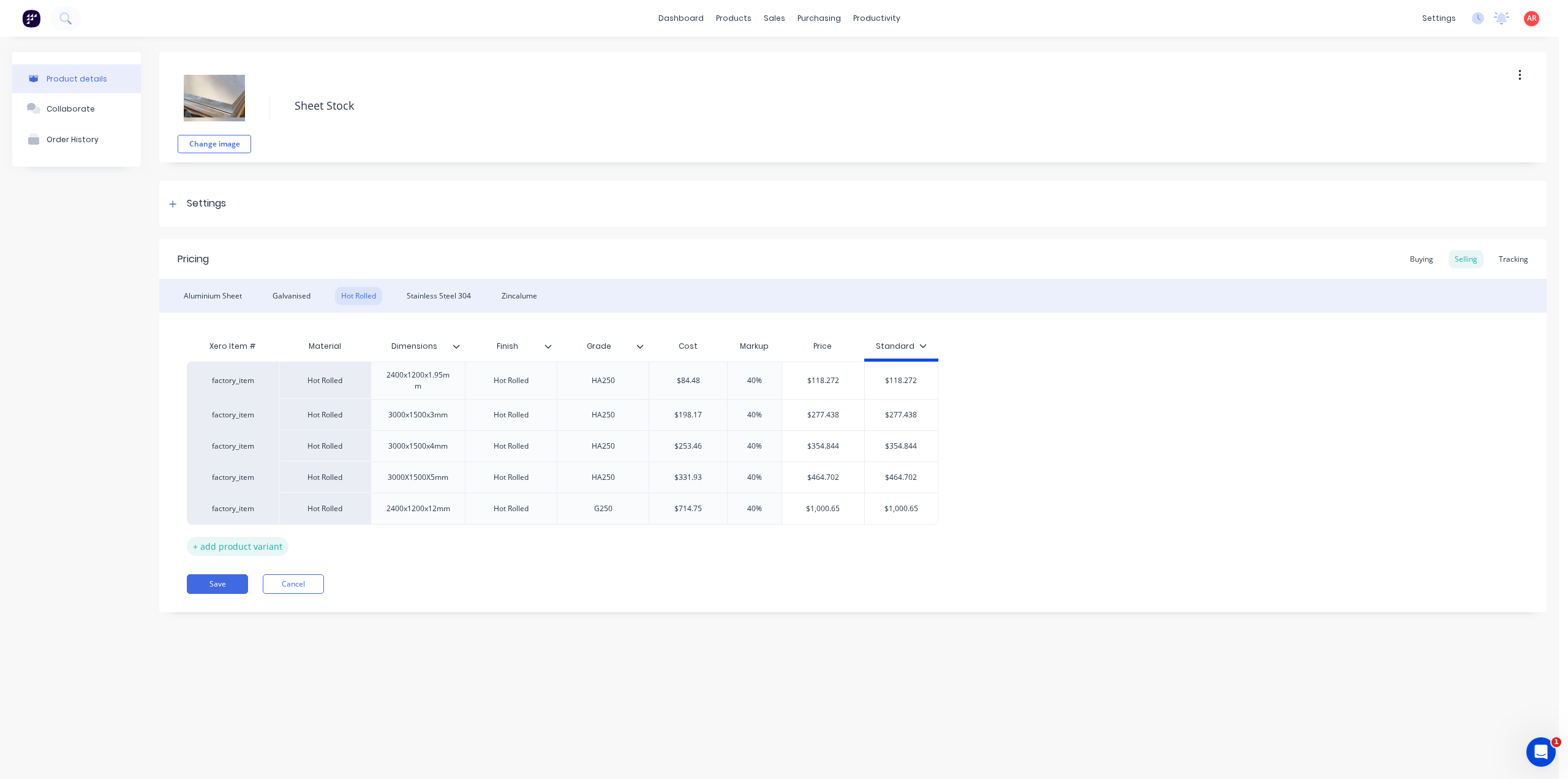
click at [268, 545] on div "+ add product variant" at bounding box center [238, 546] width 101 height 19
type textarea "x"
click at [423, 538] on div at bounding box center [418, 539] width 62 height 16
drag, startPoint x: 423, startPoint y: 540, endPoint x: 408, endPoint y: 540, distance: 15.0
click at [408, 540] on div "27x" at bounding box center [418, 539] width 62 height 16
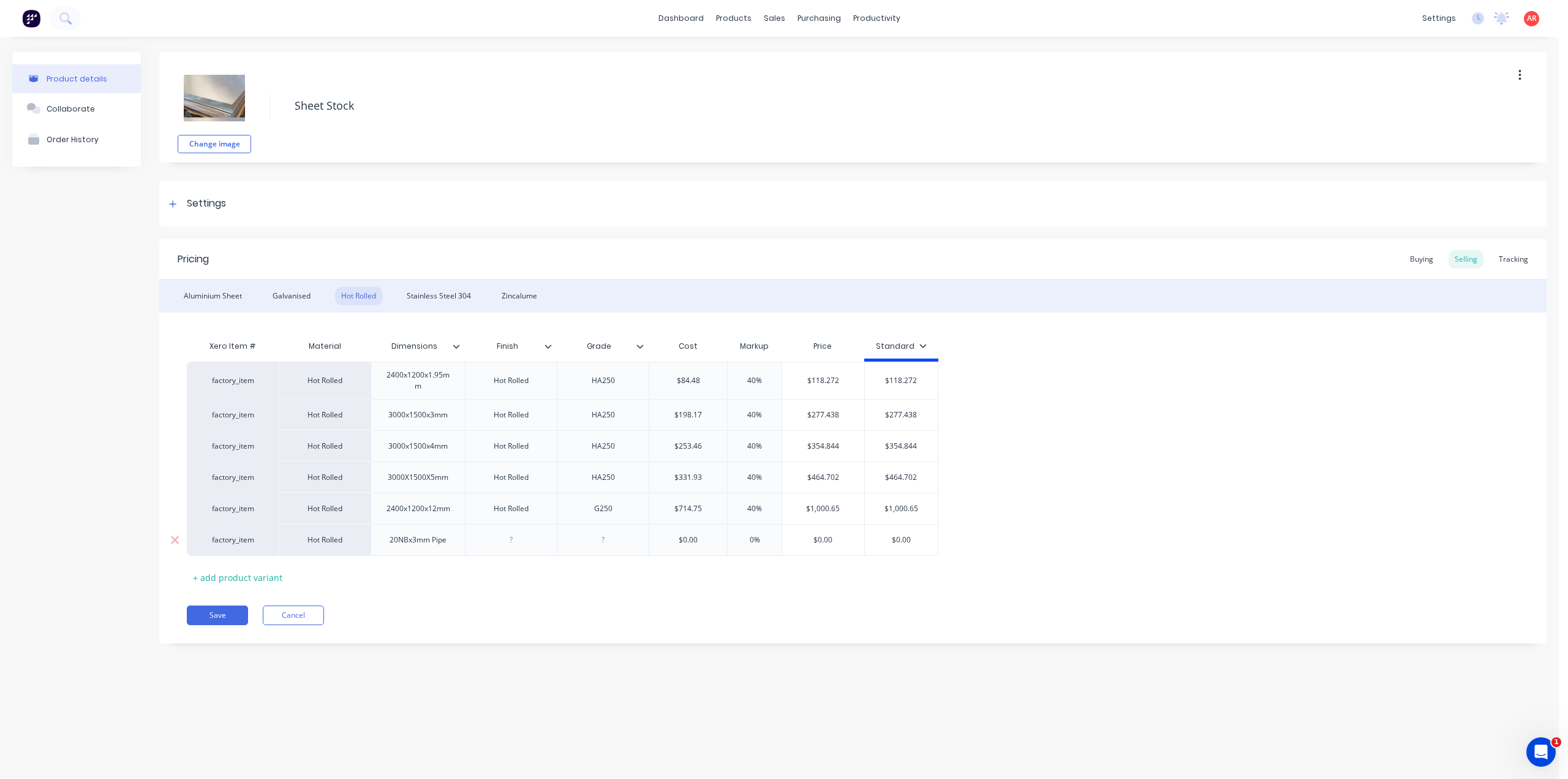
click at [509, 538] on div at bounding box center [512, 539] width 62 height 16
type textarea "x"
click at [596, 541] on div at bounding box center [603, 539] width 62 height 16
type textarea "x"
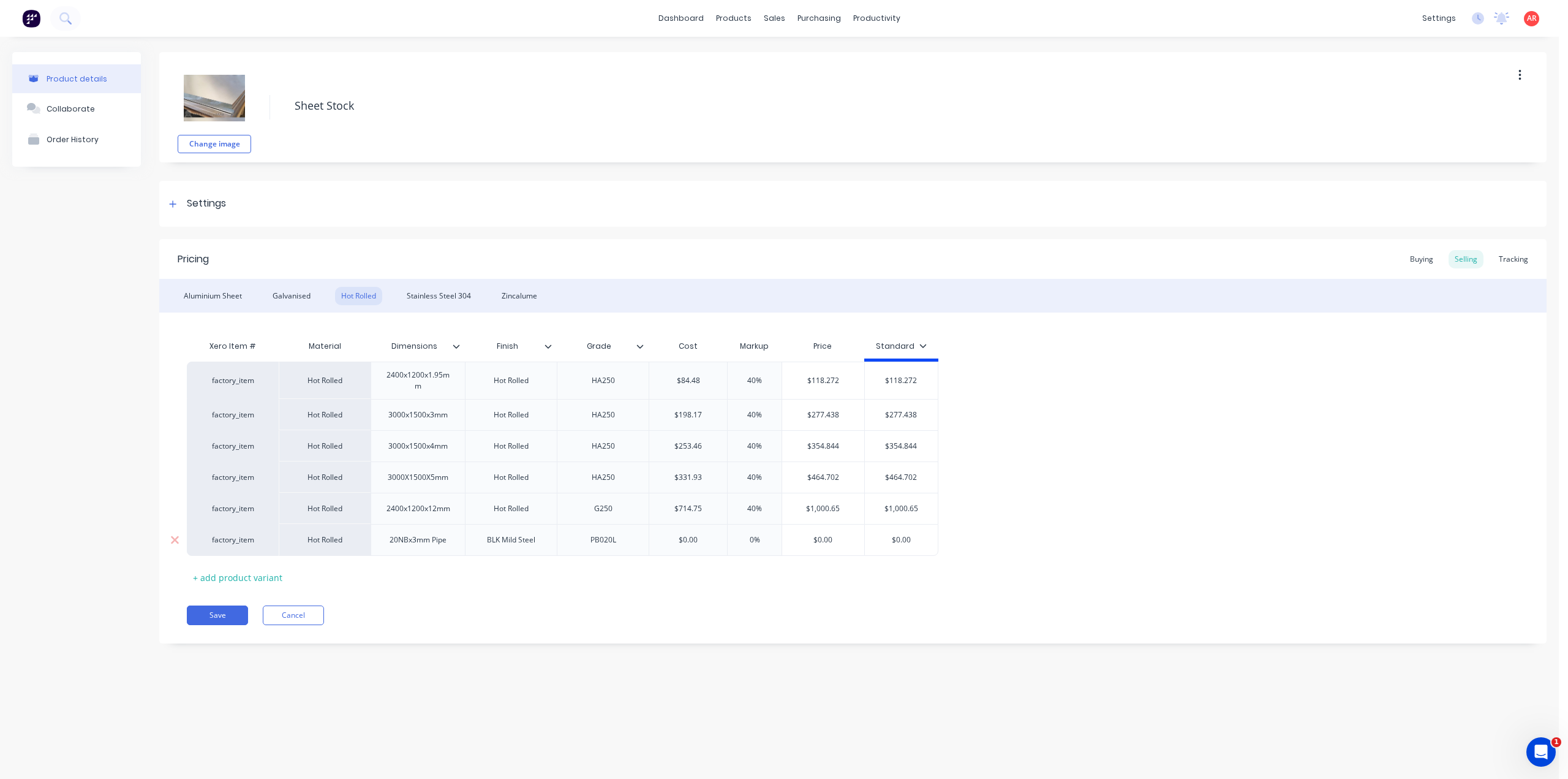
type input "$0.00"
click at [646, 544] on div "factory_item Hot Rolled 20NBx3mm Pipe BLK Mild Steel PB020L $0.00 $0.00 0% $0.0…" at bounding box center [562, 539] width 751 height 32
type textarea "x"
type input "20"
type textarea "x"
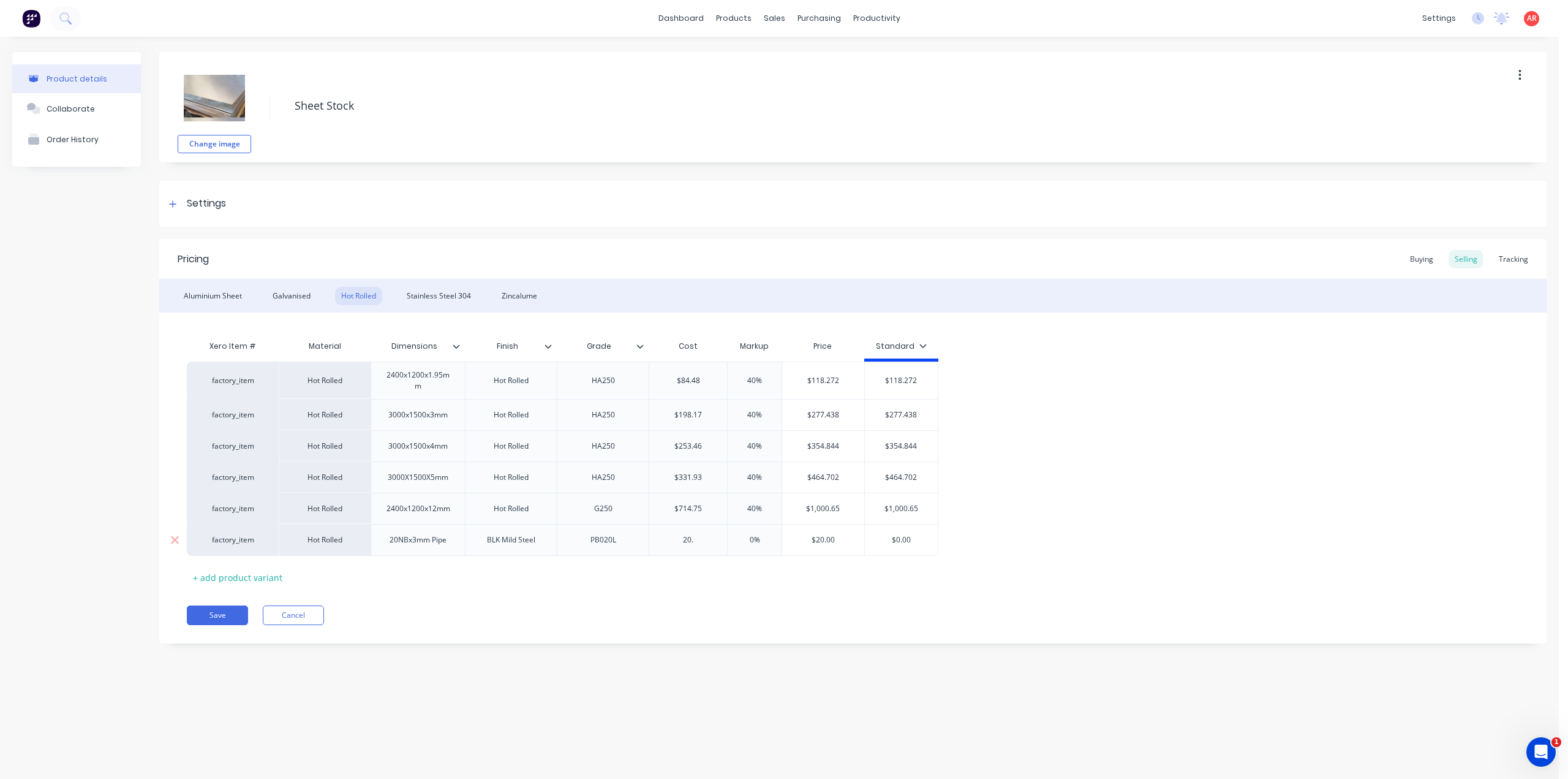
type input "20.0"
type textarea "x"
type input "20.02"
drag, startPoint x: 747, startPoint y: 572, endPoint x: 754, endPoint y: 541, distance: 31.8
click at [747, 572] on div "Xero Item # Material Dimensions Finish Grade Cost Markup Price Standard factory…" at bounding box center [853, 460] width 1332 height 253
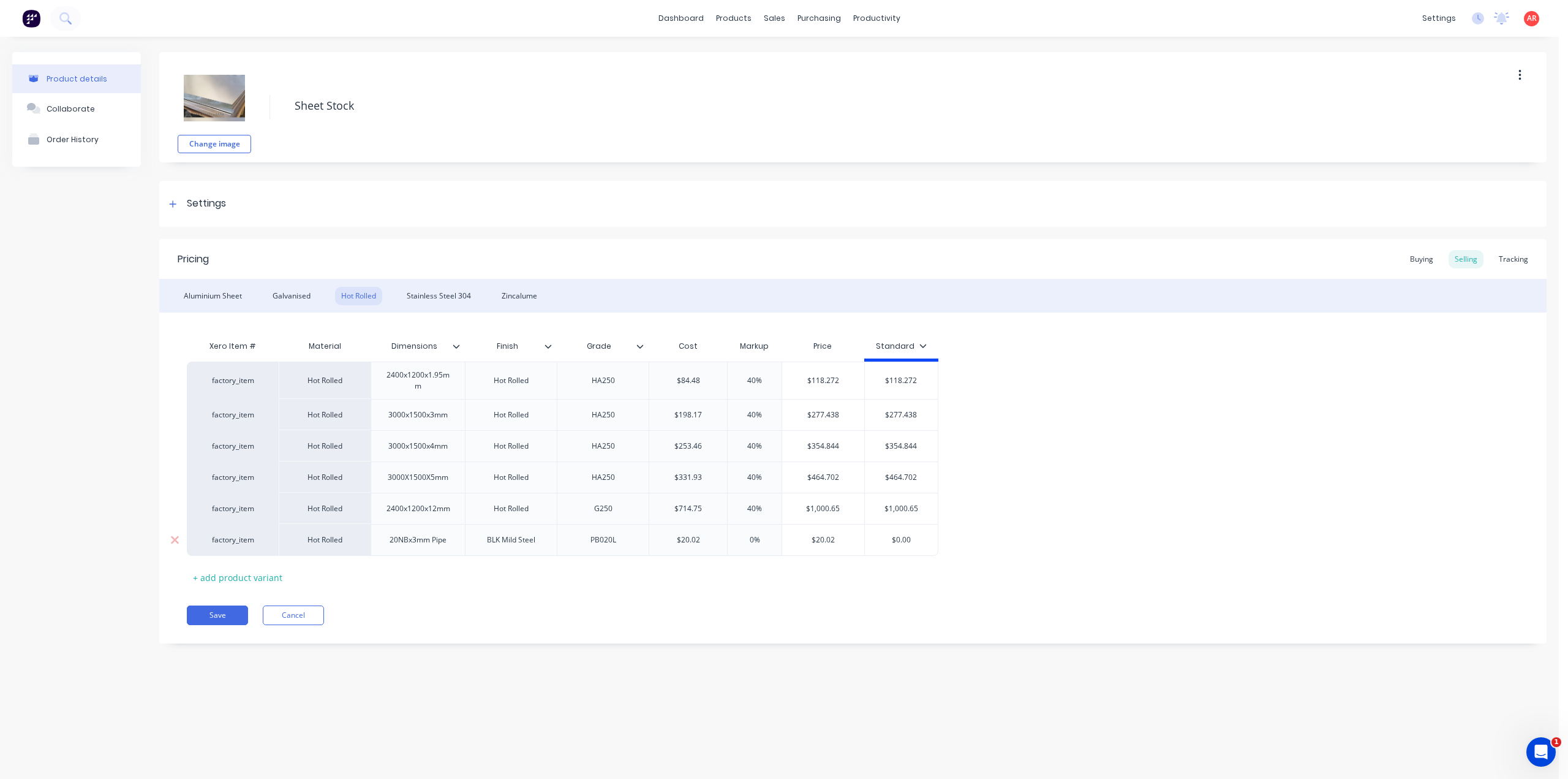
type input "0%"
click at [749, 538] on input "0%" at bounding box center [754, 539] width 62 height 11
type textarea "x"
type input "40%"
type input "$0.00"
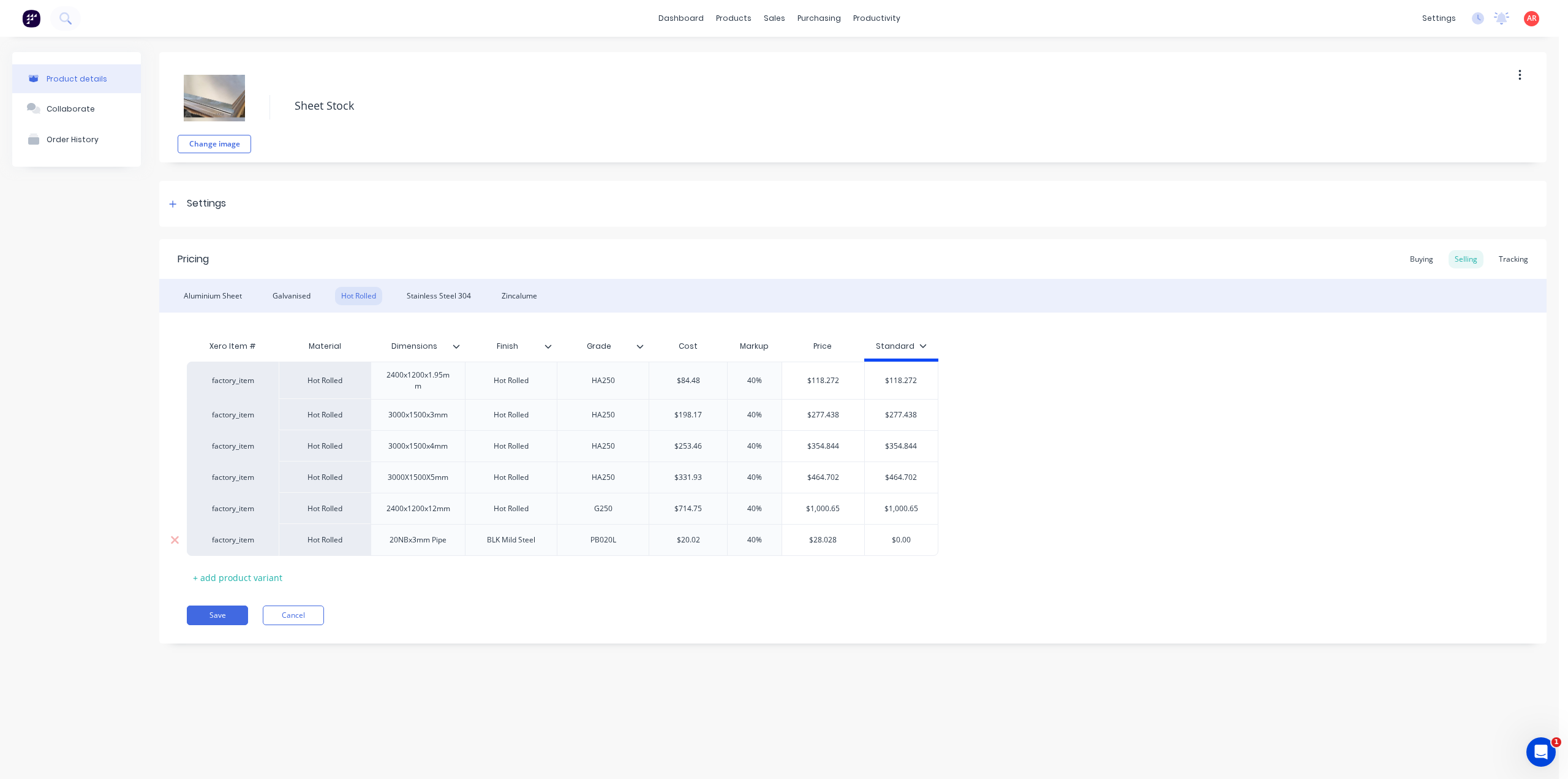
drag, startPoint x: 918, startPoint y: 541, endPoint x: 873, endPoint y: 542, distance: 45.0
click at [873, 542] on input "$0.00" at bounding box center [901, 539] width 73 height 11
type textarea "x"
type input "2"
type textarea "x"
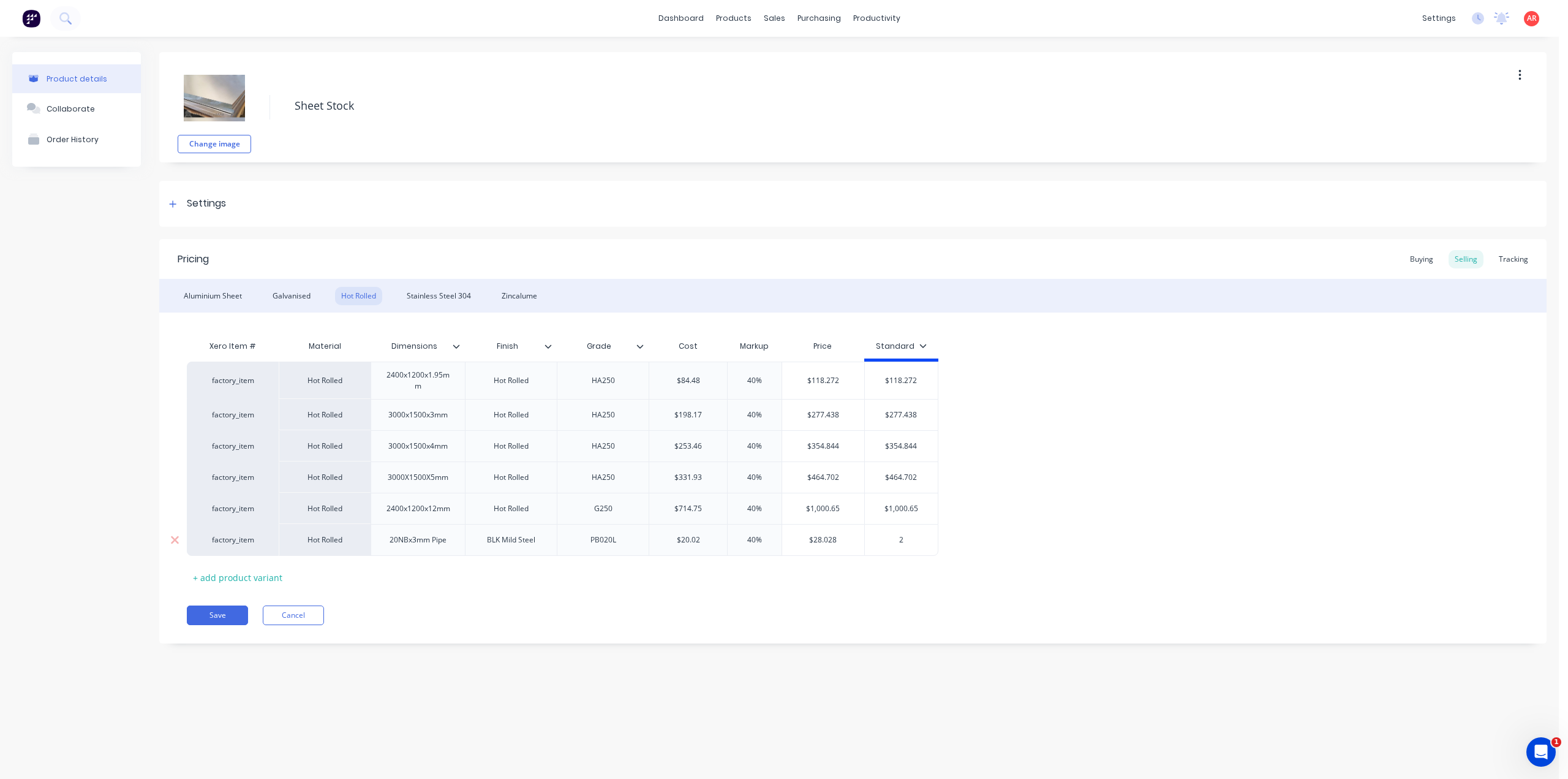
type input "28"
type textarea "x"
type input "28."
type textarea "x"
type input "28.0"
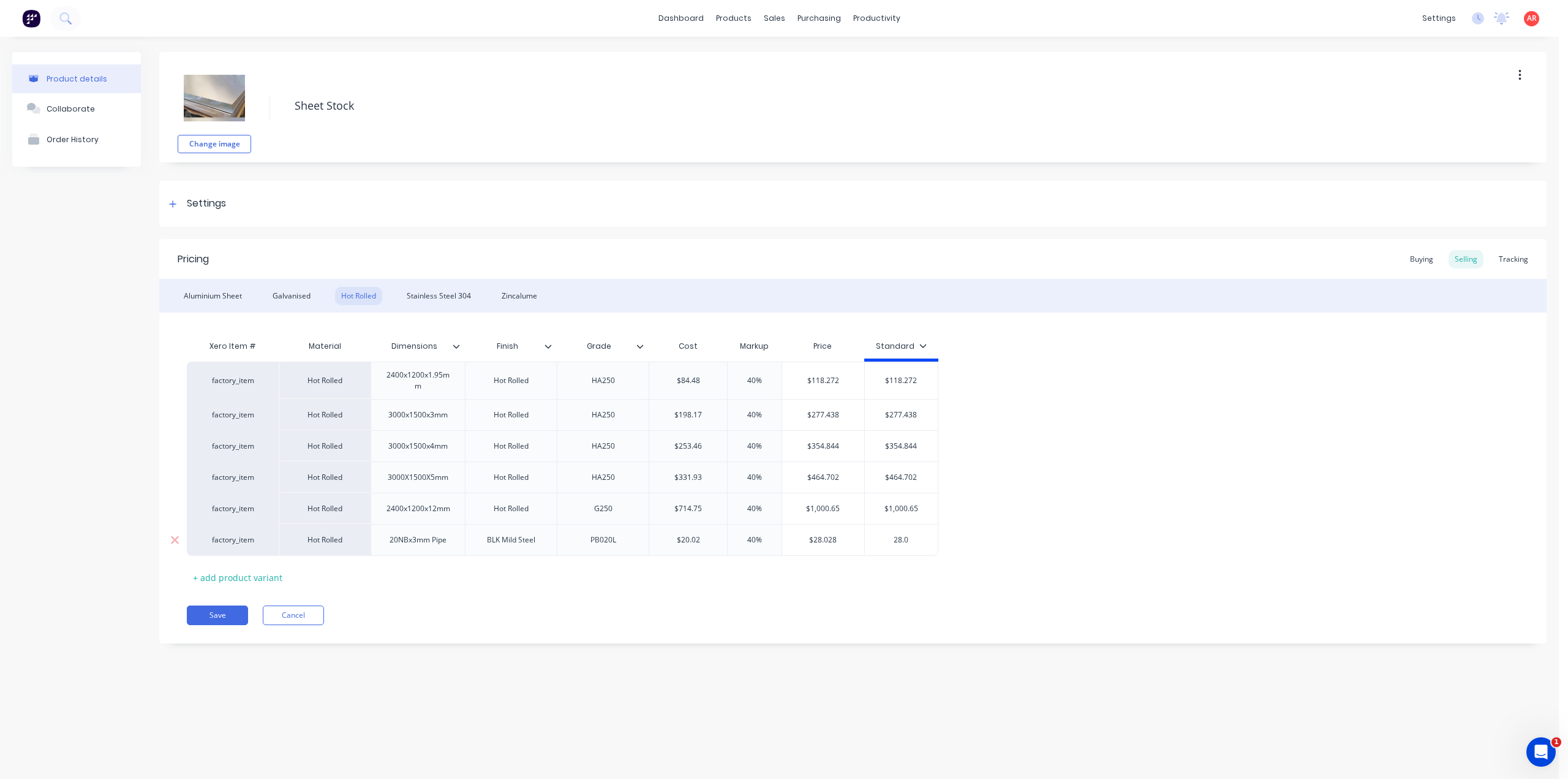
type textarea "x"
type input "28.02"
type textarea "x"
type input "28.028"
click at [867, 575] on div "Xero Item # Material Dimensions Finish Grade Cost Markup Price Standard factory…" at bounding box center [853, 460] width 1332 height 253
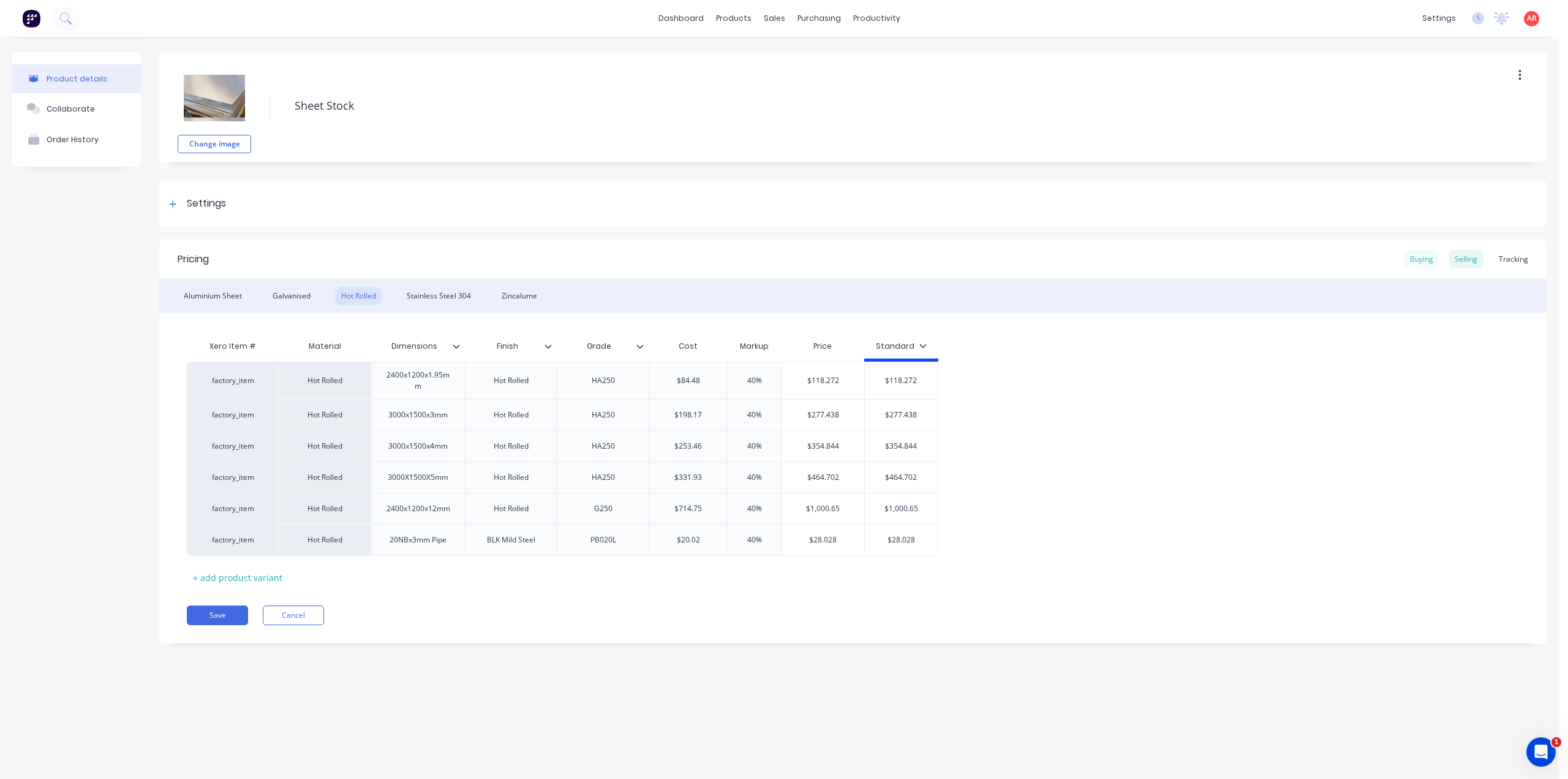
click at [1433, 256] on div "Buying" at bounding box center [1421, 259] width 36 height 18
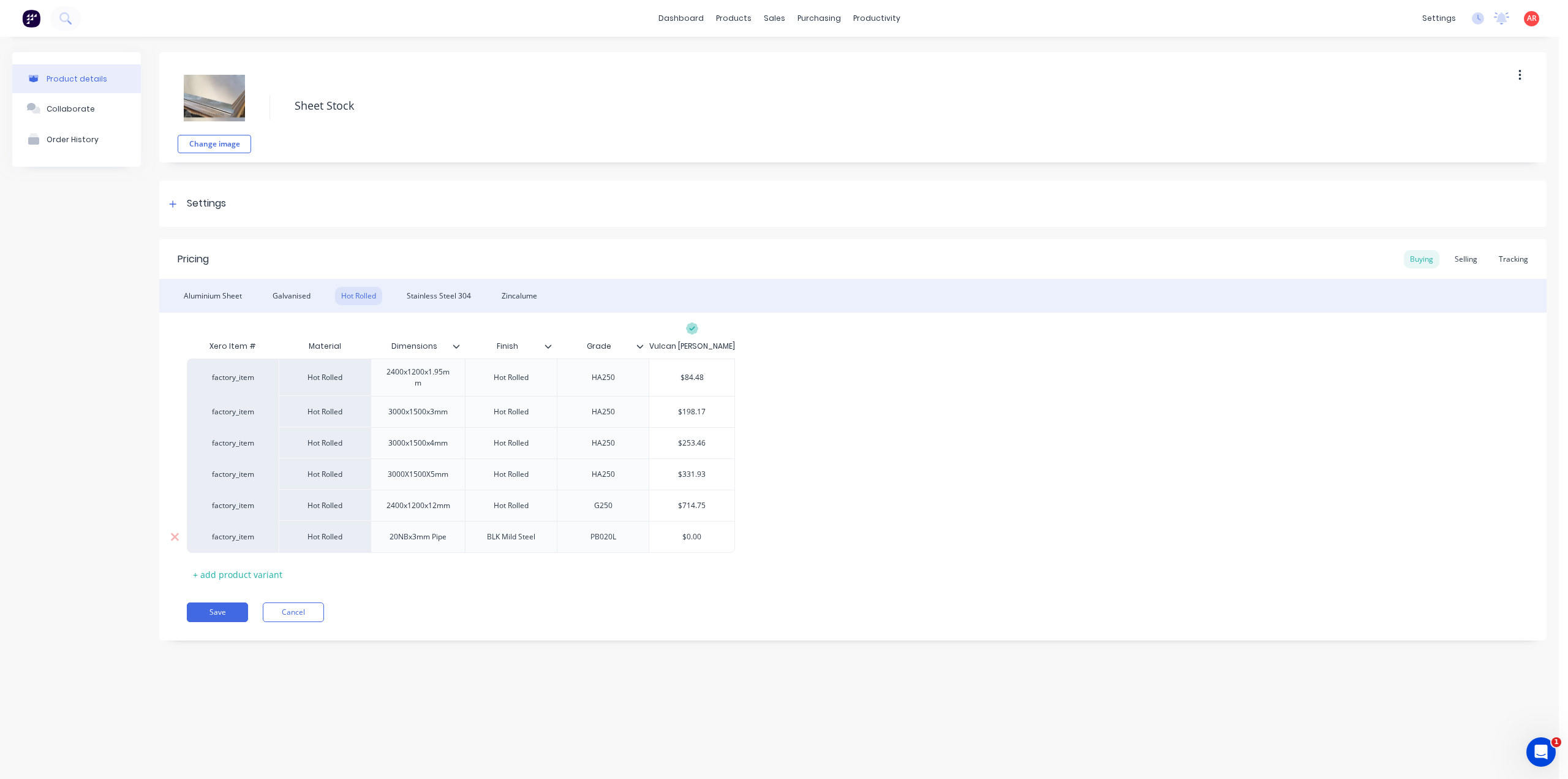
type input "$0.00"
drag, startPoint x: 703, startPoint y: 539, endPoint x: 653, endPoint y: 538, distance: 50.0
click at [653, 538] on input "$0.00" at bounding box center [691, 536] width 85 height 11
type textarea "x"
type input "2"
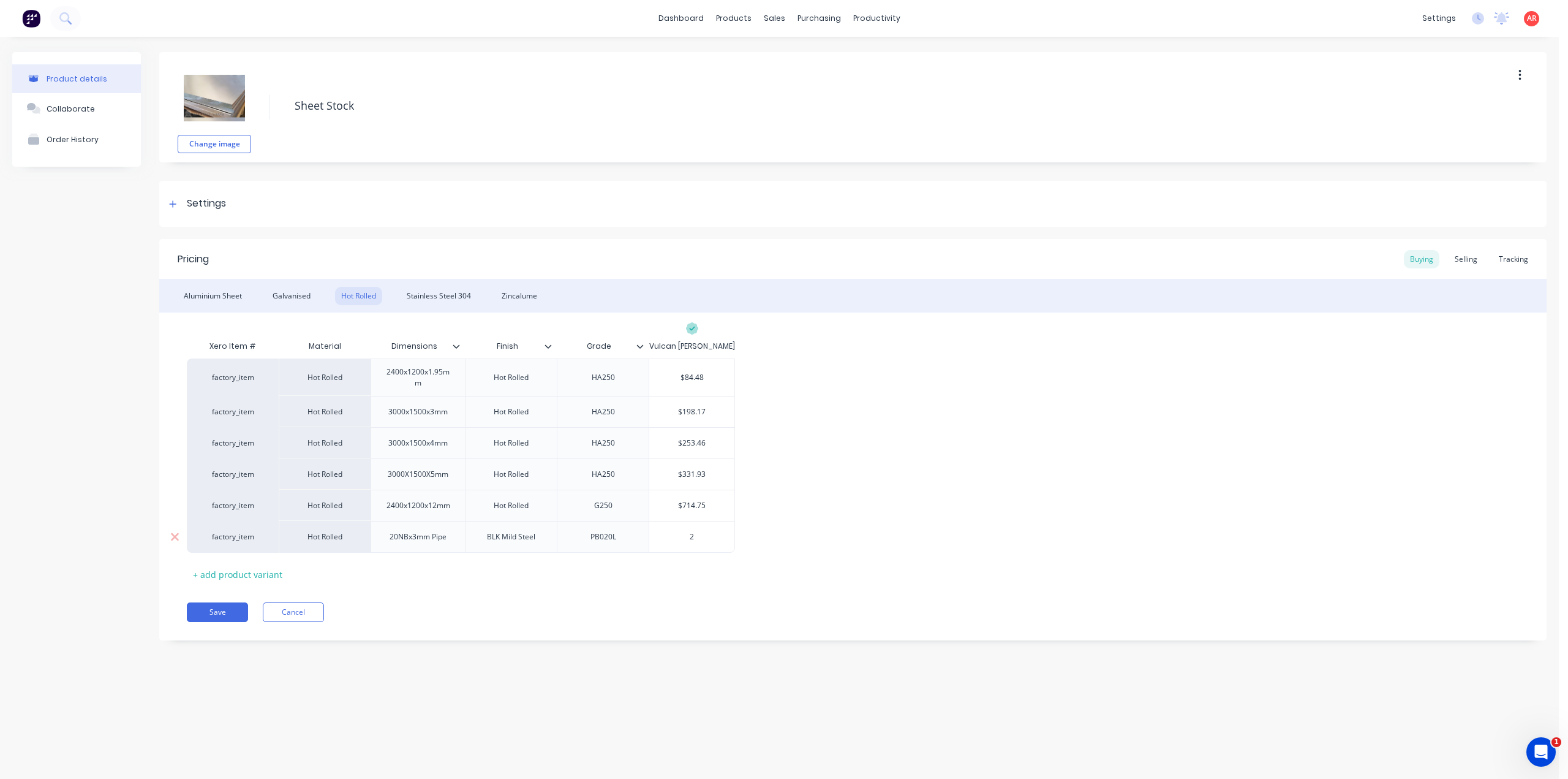
type textarea "x"
type input "20"
type textarea "x"
type input "20."
type textarea "x"
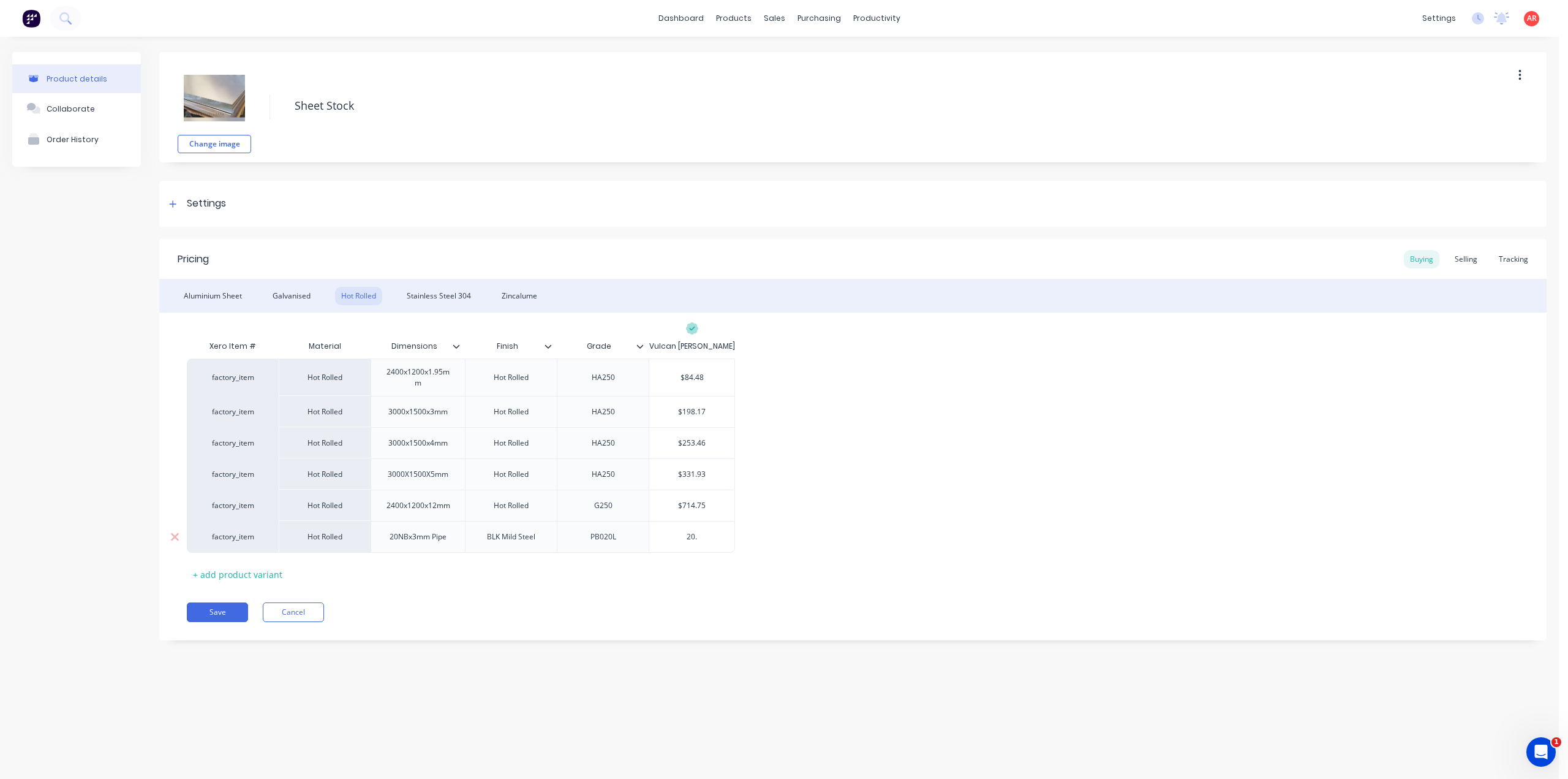
type input "20.0"
type textarea "x"
type input "20.02"
click at [651, 590] on div "Pricing Buying Selling Tracking Aluminium Sheet Galvanised Hot Rolled Stainless…" at bounding box center [852, 439] width 1387 height 401
click at [231, 612] on button "Save" at bounding box center [218, 613] width 62 height 20
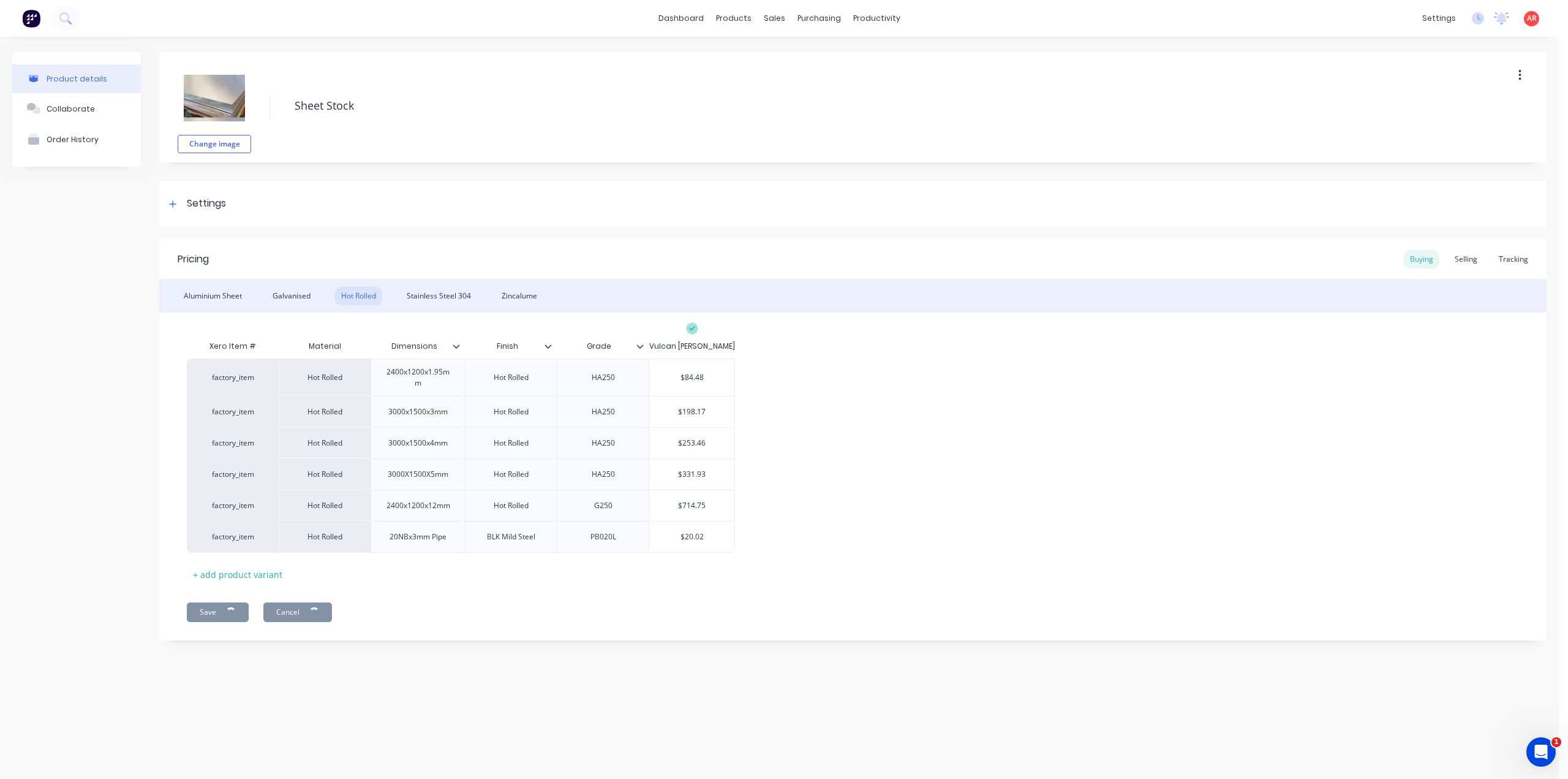
type textarea "x"
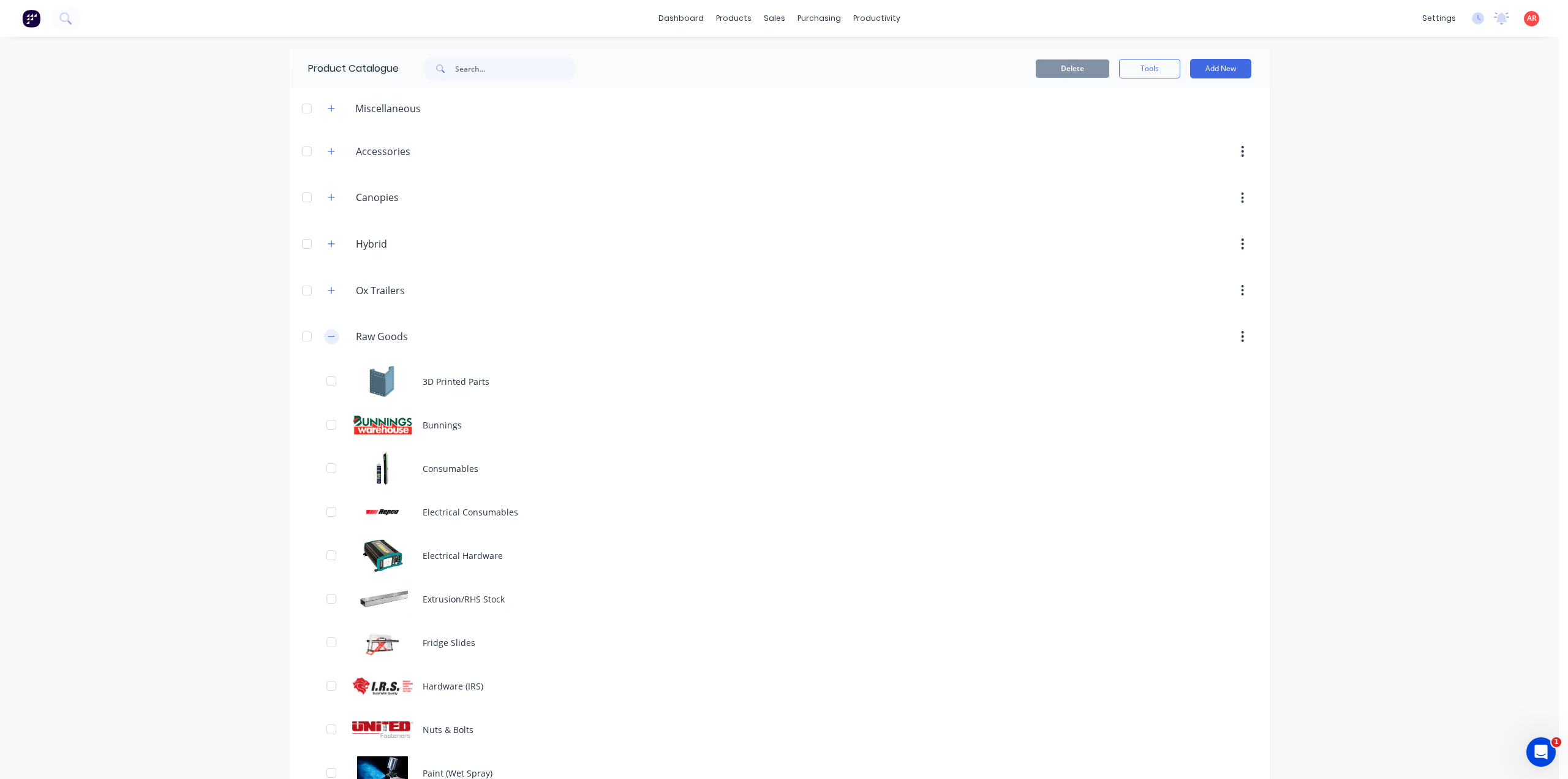
click at [328, 338] on icon "button" at bounding box center [331, 336] width 7 height 8
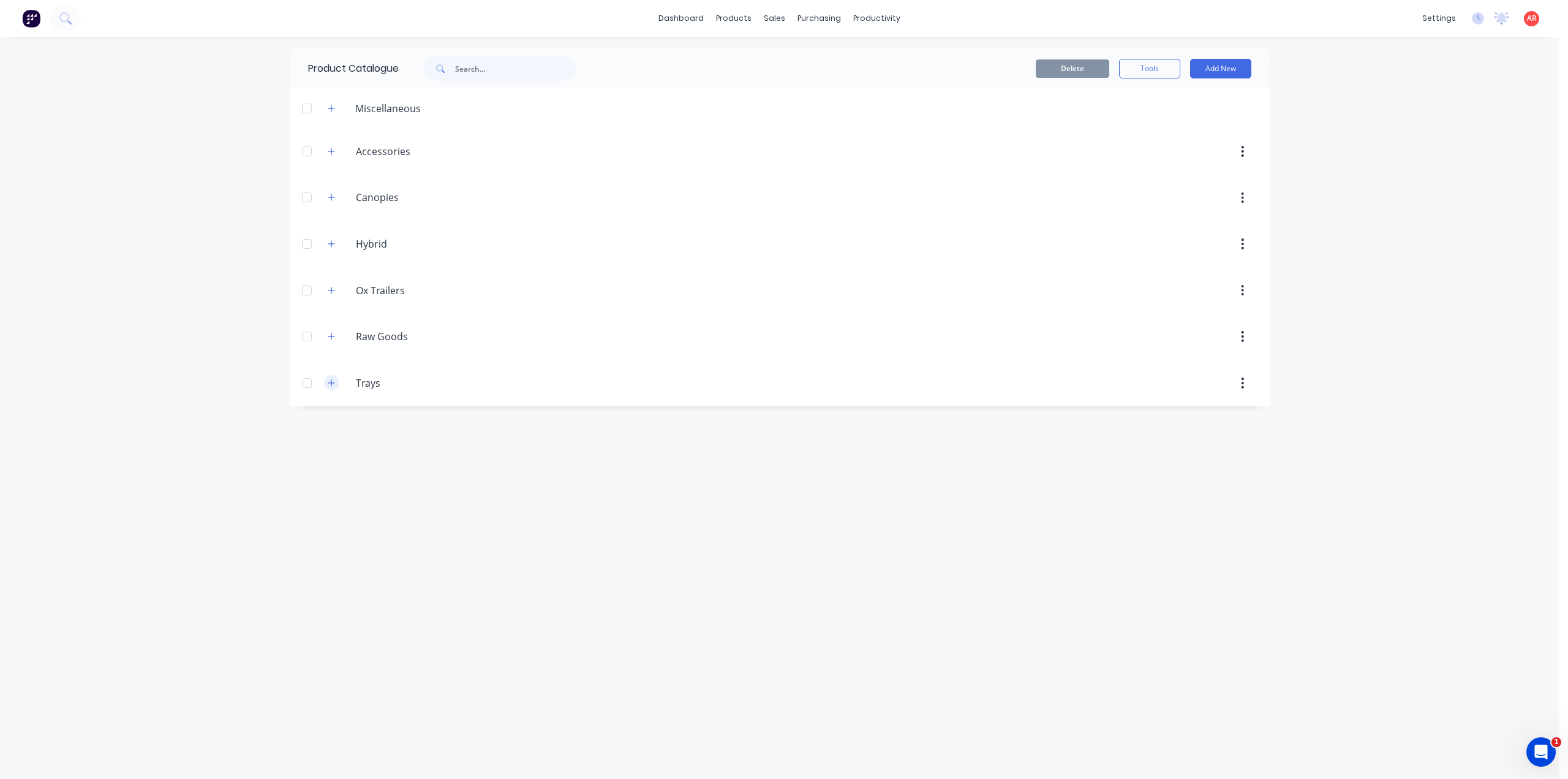
click at [333, 380] on icon "button" at bounding box center [331, 383] width 7 height 8
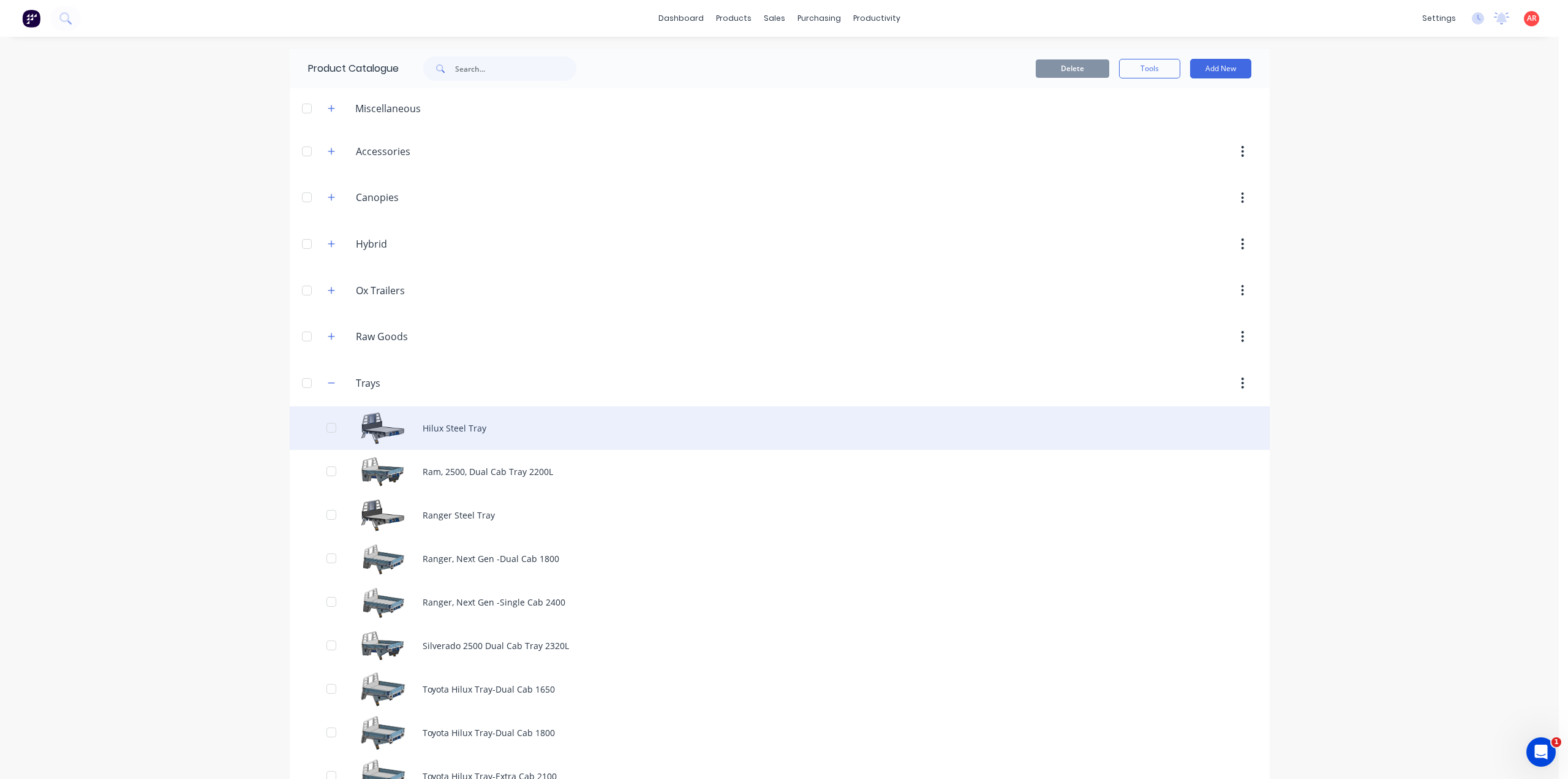
click at [405, 435] on div "Hilux Steel Tray" at bounding box center [779, 428] width 980 height 43
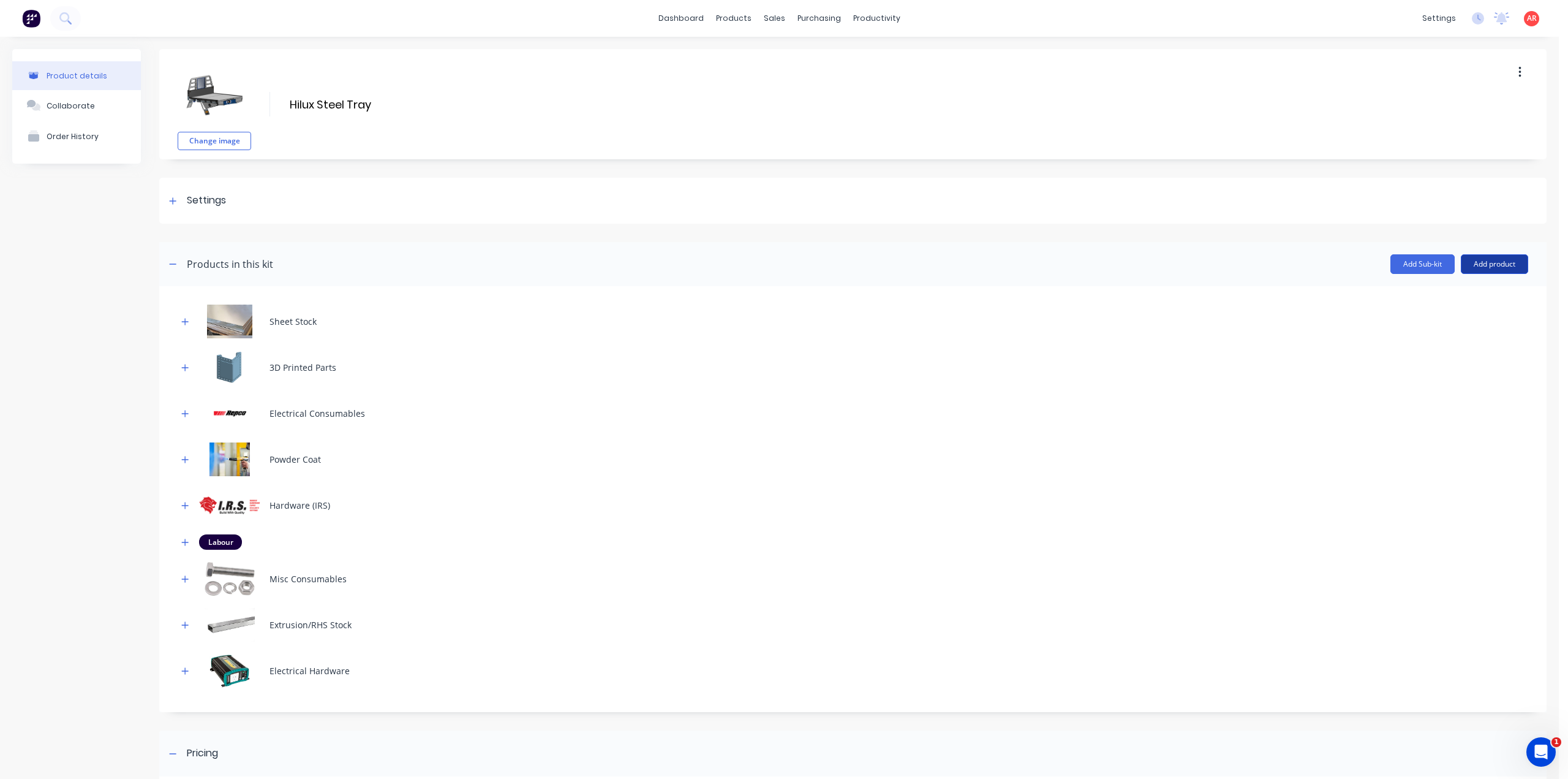
click at [1504, 258] on button "Add product" at bounding box center [1494, 265] width 67 height 20
click at [1475, 294] on div "Product catalogue" at bounding box center [1469, 295] width 94 height 17
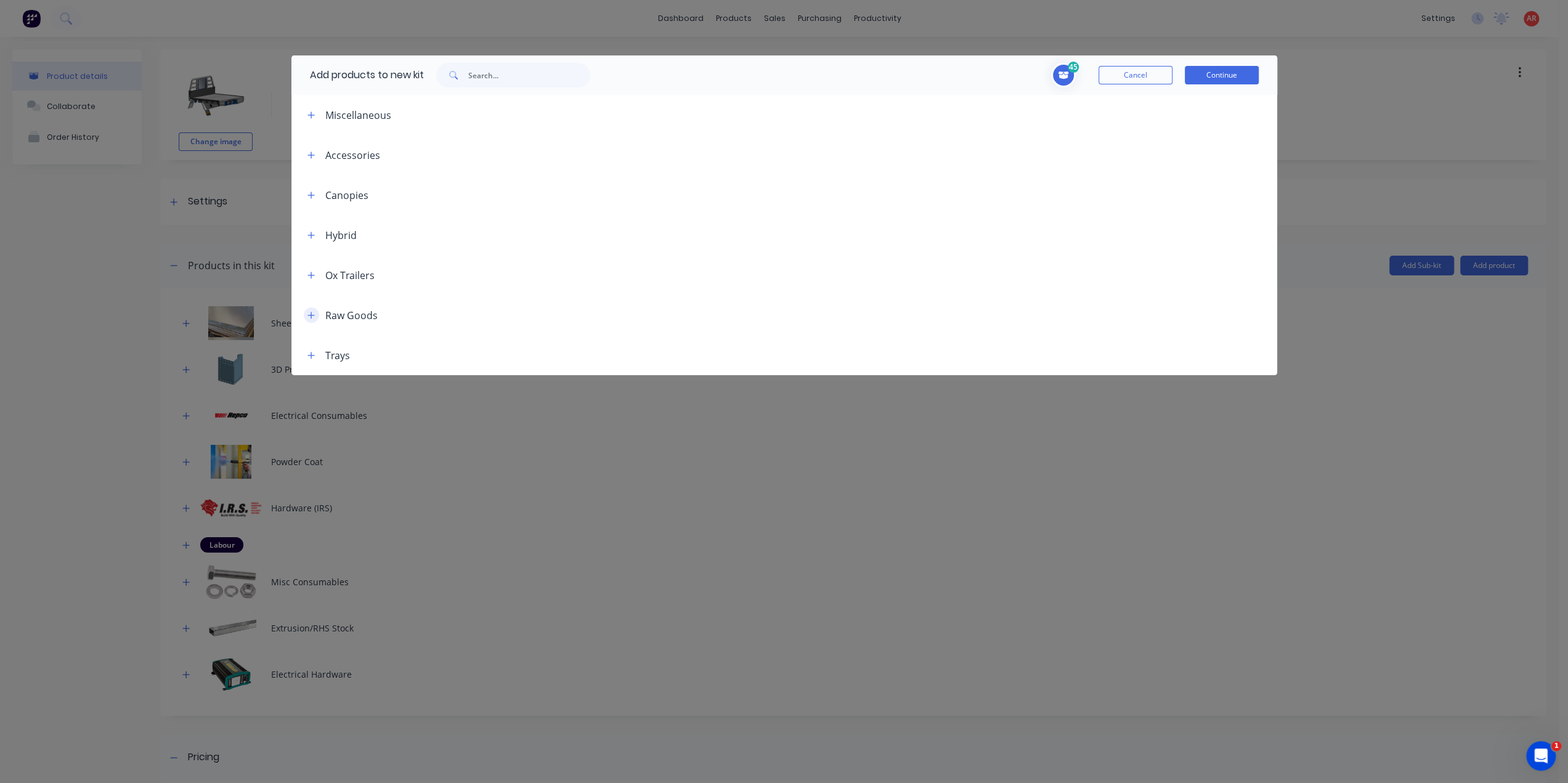
click at [310, 314] on icon "button" at bounding box center [310, 315] width 8 height 8
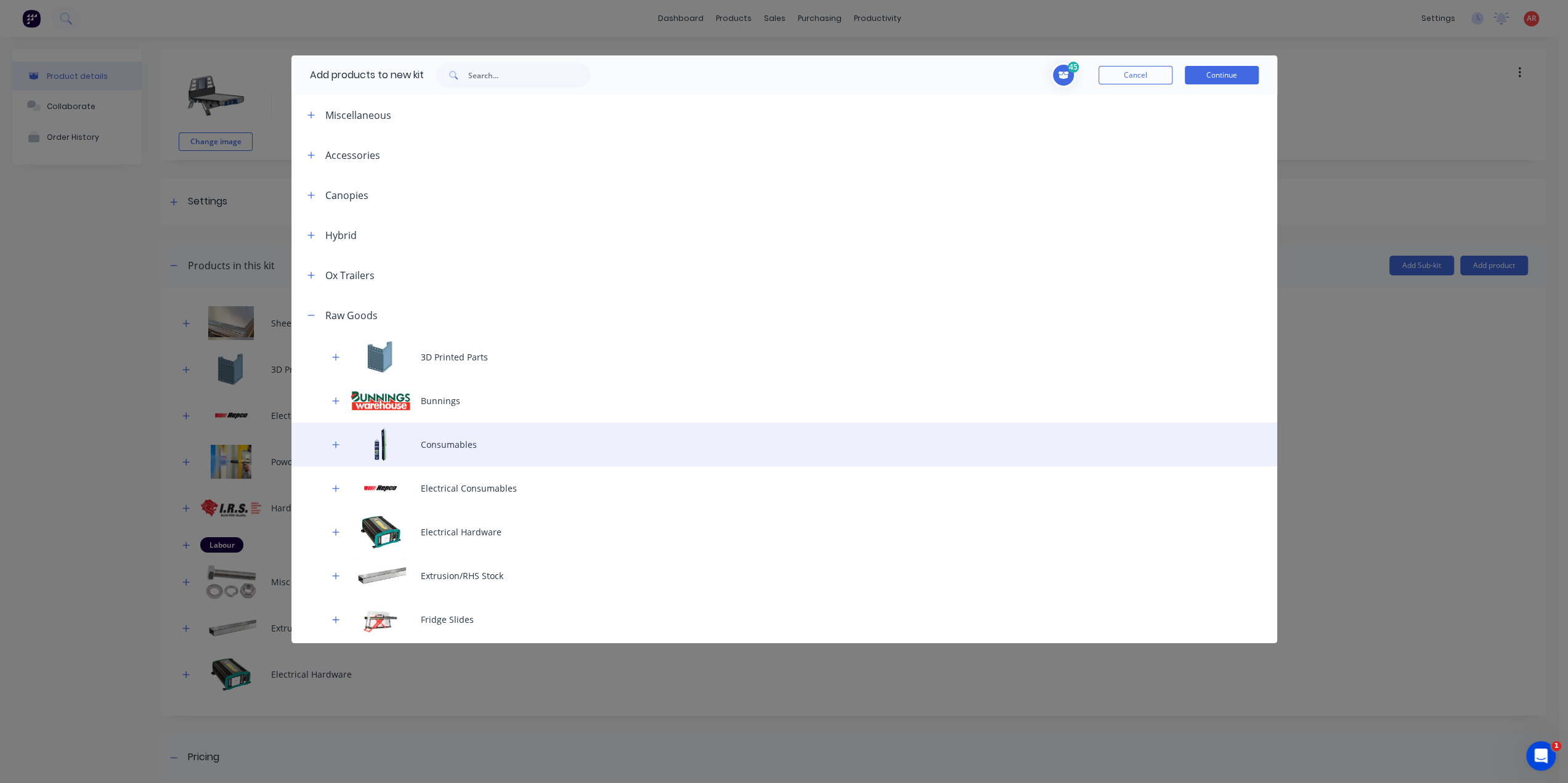
scroll to position [300, 0]
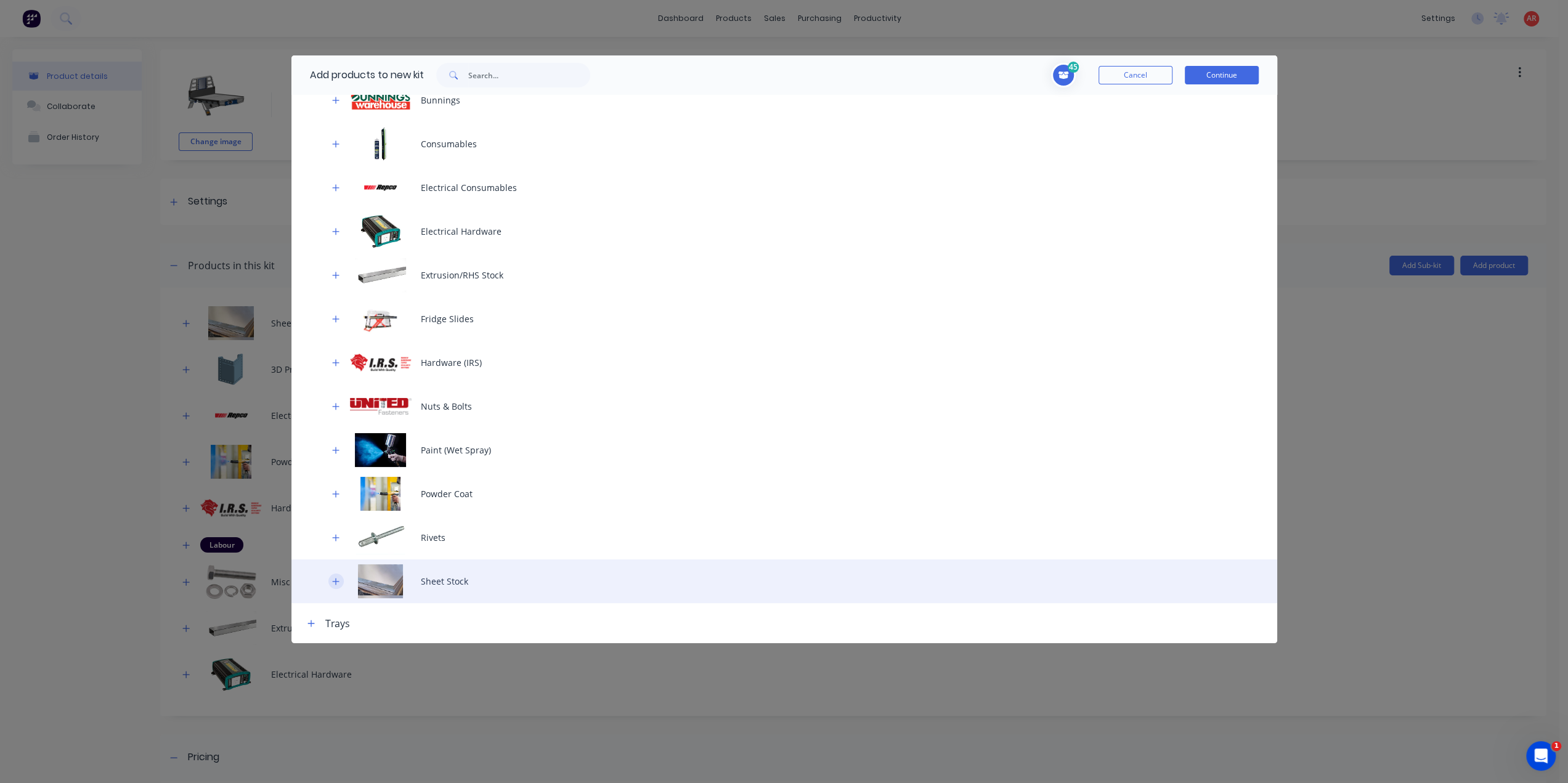
click at [337, 581] on icon "button" at bounding box center [336, 581] width 8 height 8
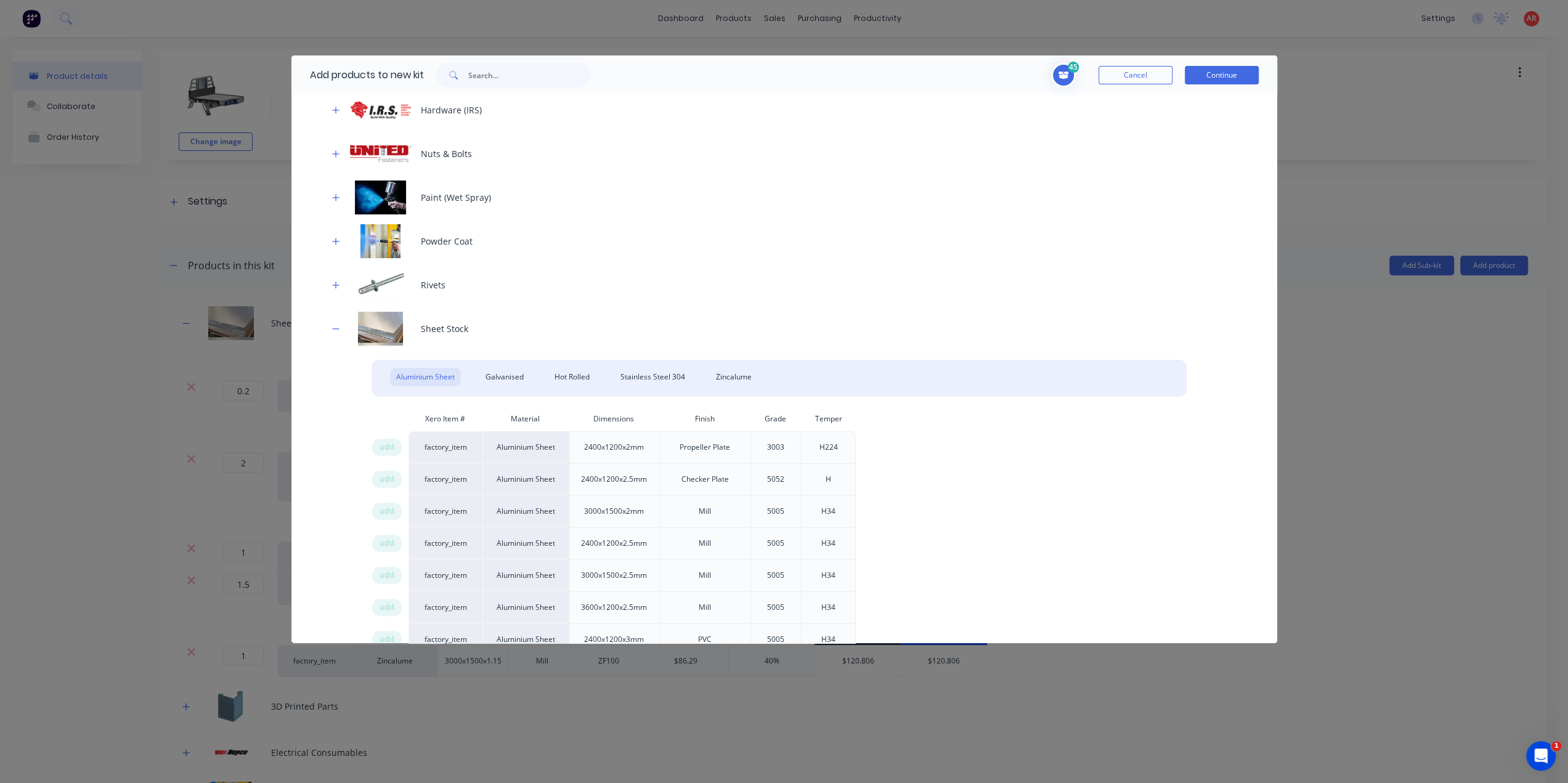
scroll to position [608, 0]
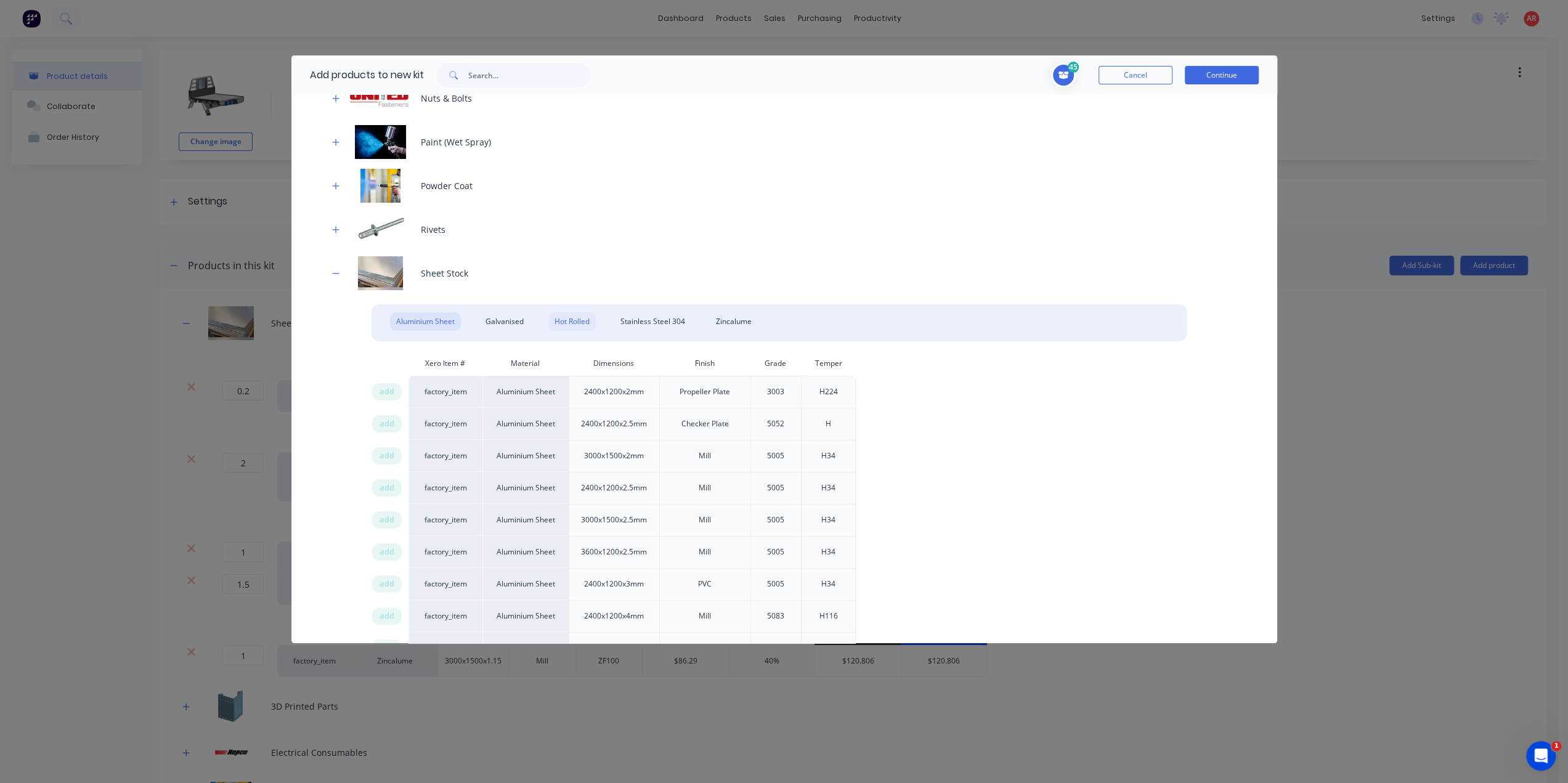
click at [564, 322] on div "Hot Rolled" at bounding box center [571, 321] width 48 height 18
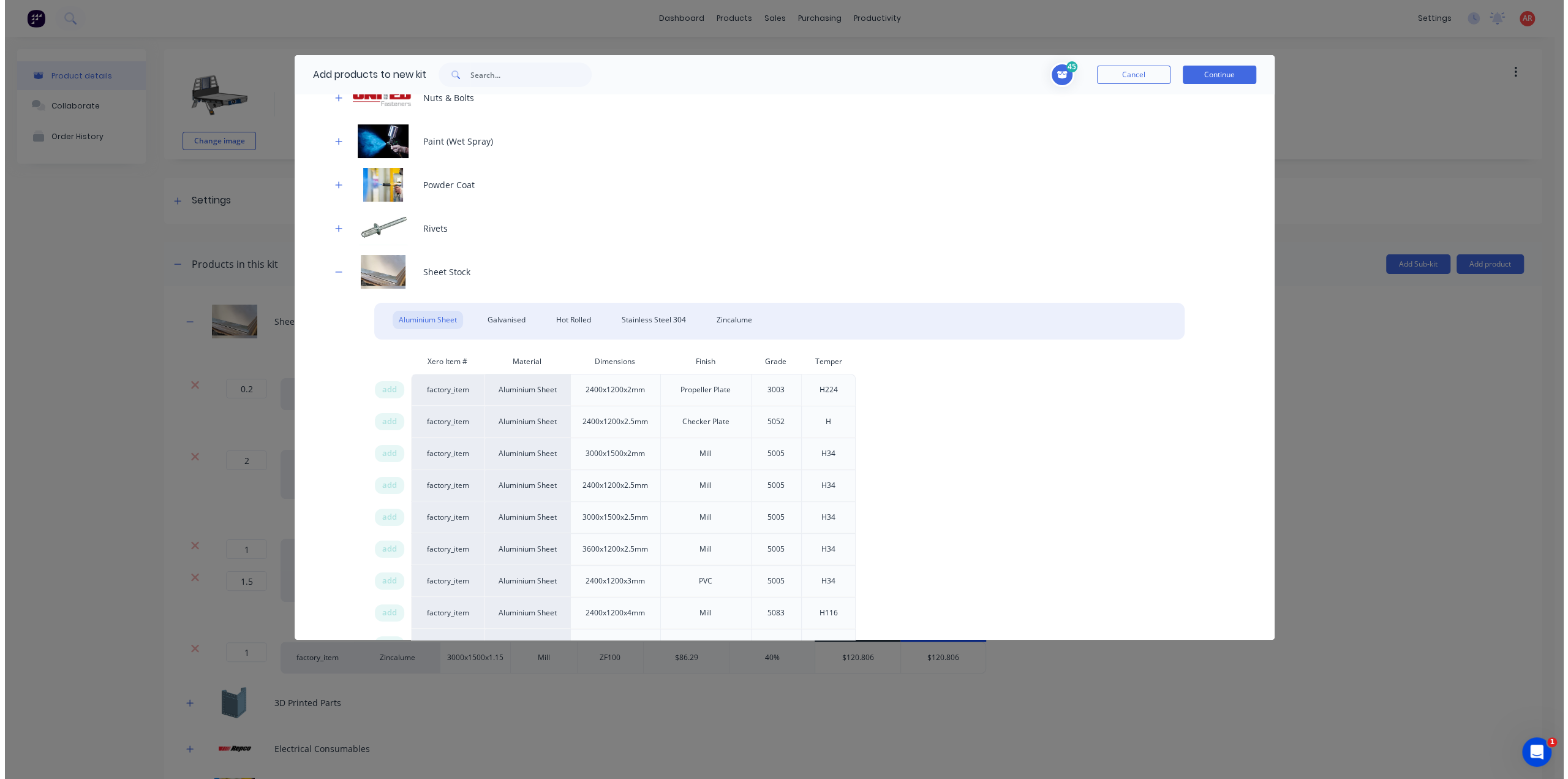
scroll to position [587, 0]
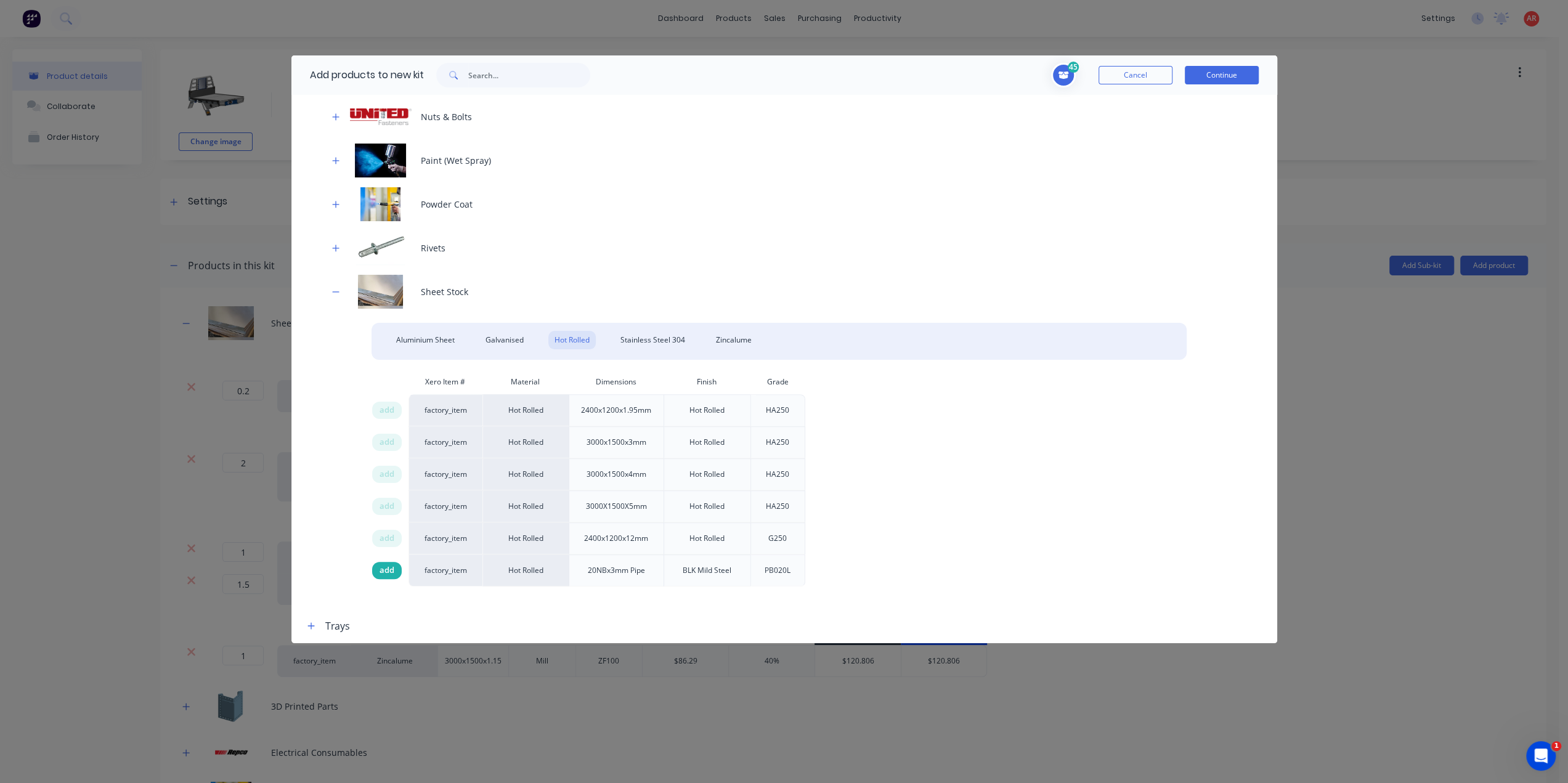
click at [382, 571] on span "add" at bounding box center [387, 570] width 15 height 13
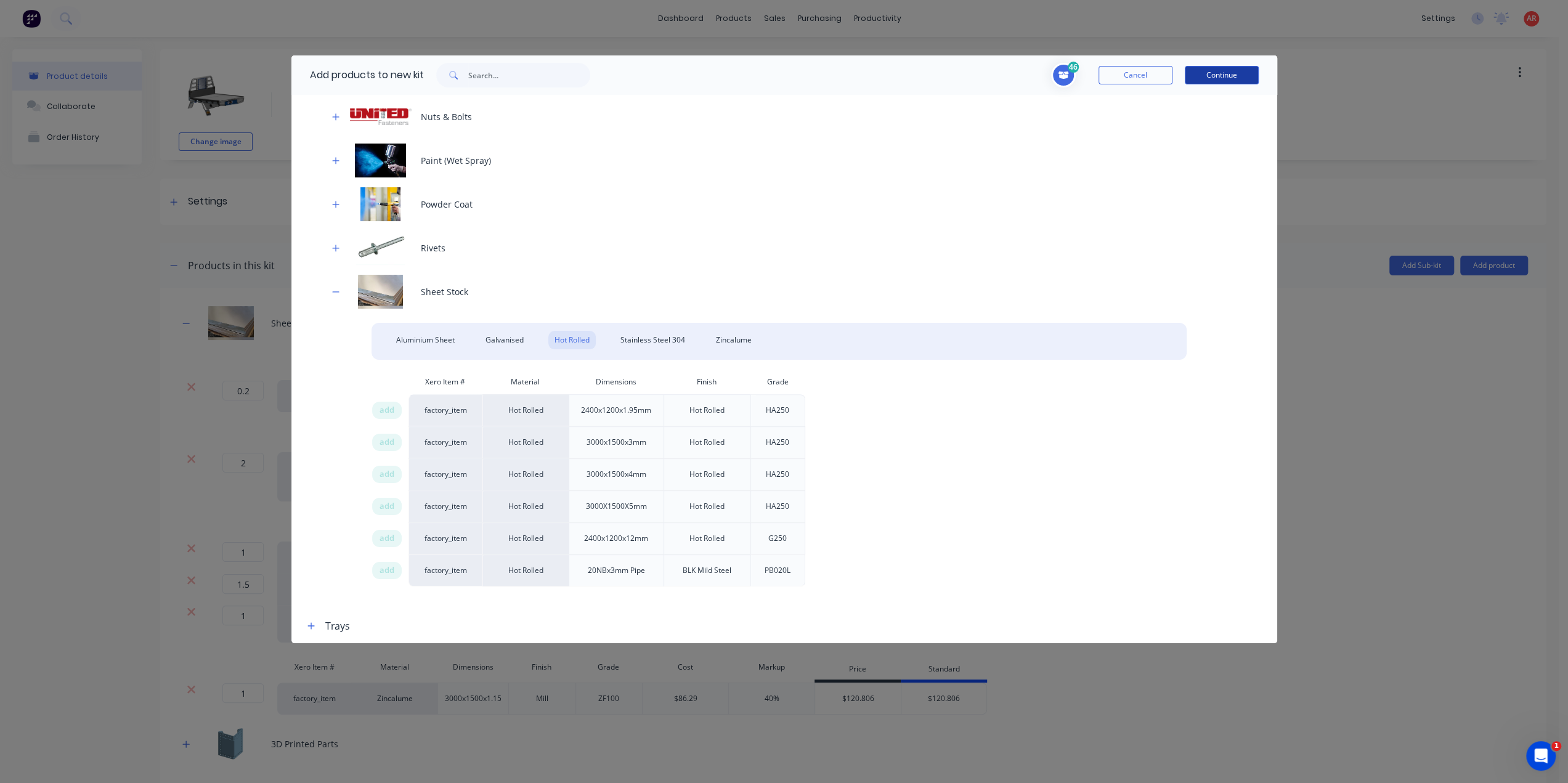
click at [1205, 74] on button "Continue" at bounding box center [1222, 75] width 74 height 18
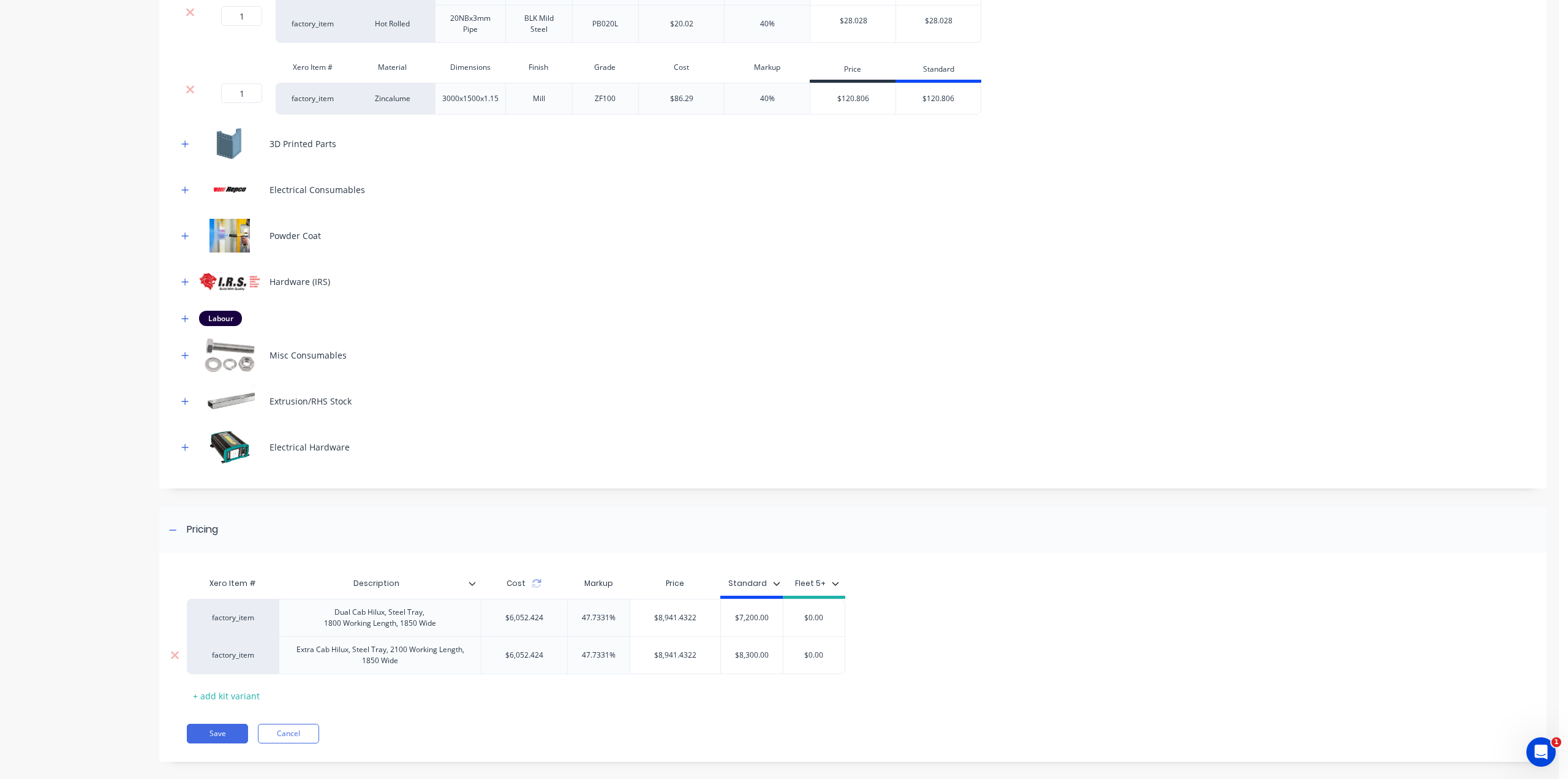
scroll to position [606, 0]
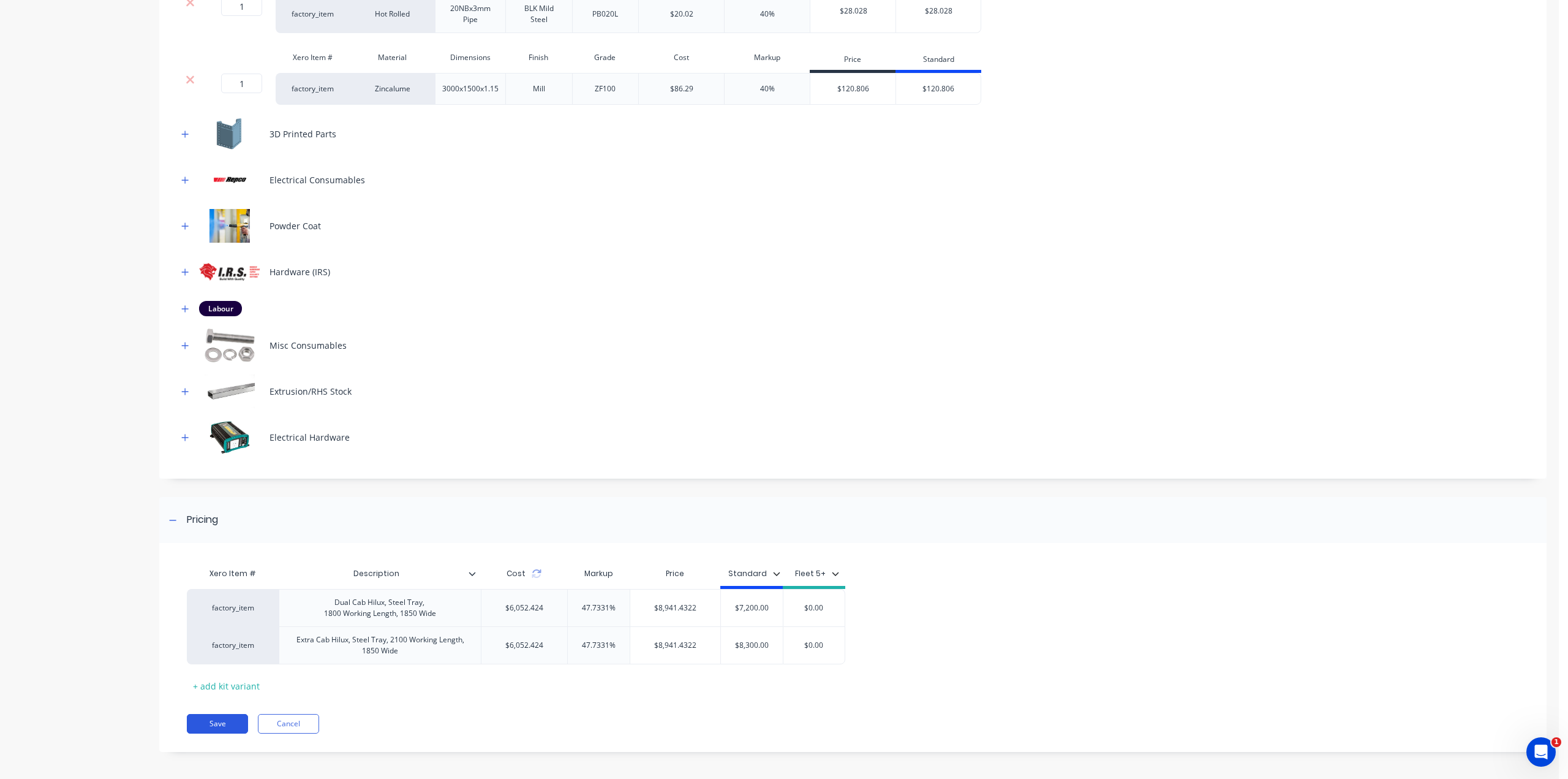
click at [213, 722] on button "Save" at bounding box center [218, 724] width 62 height 20
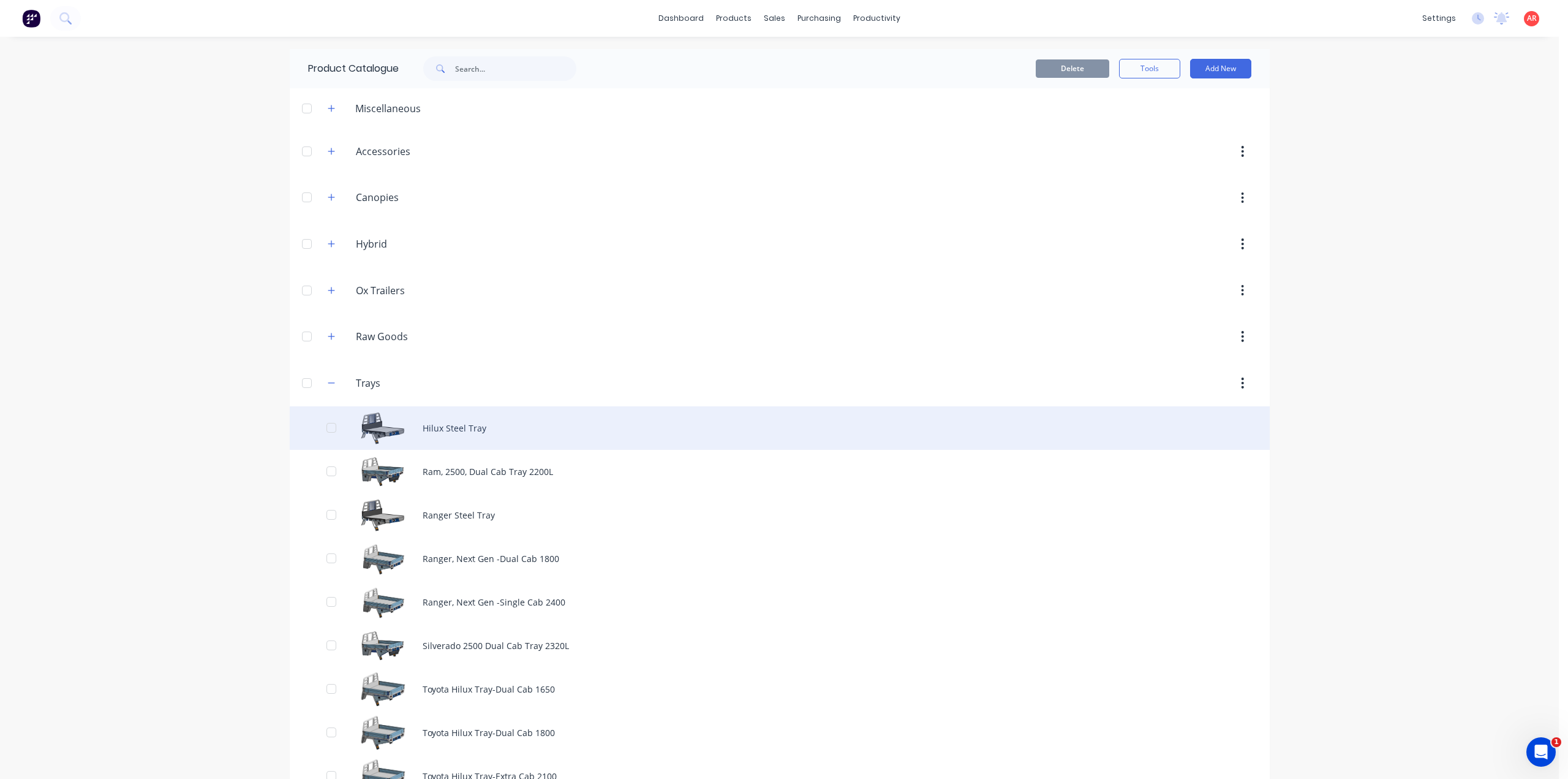
click at [477, 429] on div "Hilux Steel Tray" at bounding box center [779, 428] width 980 height 43
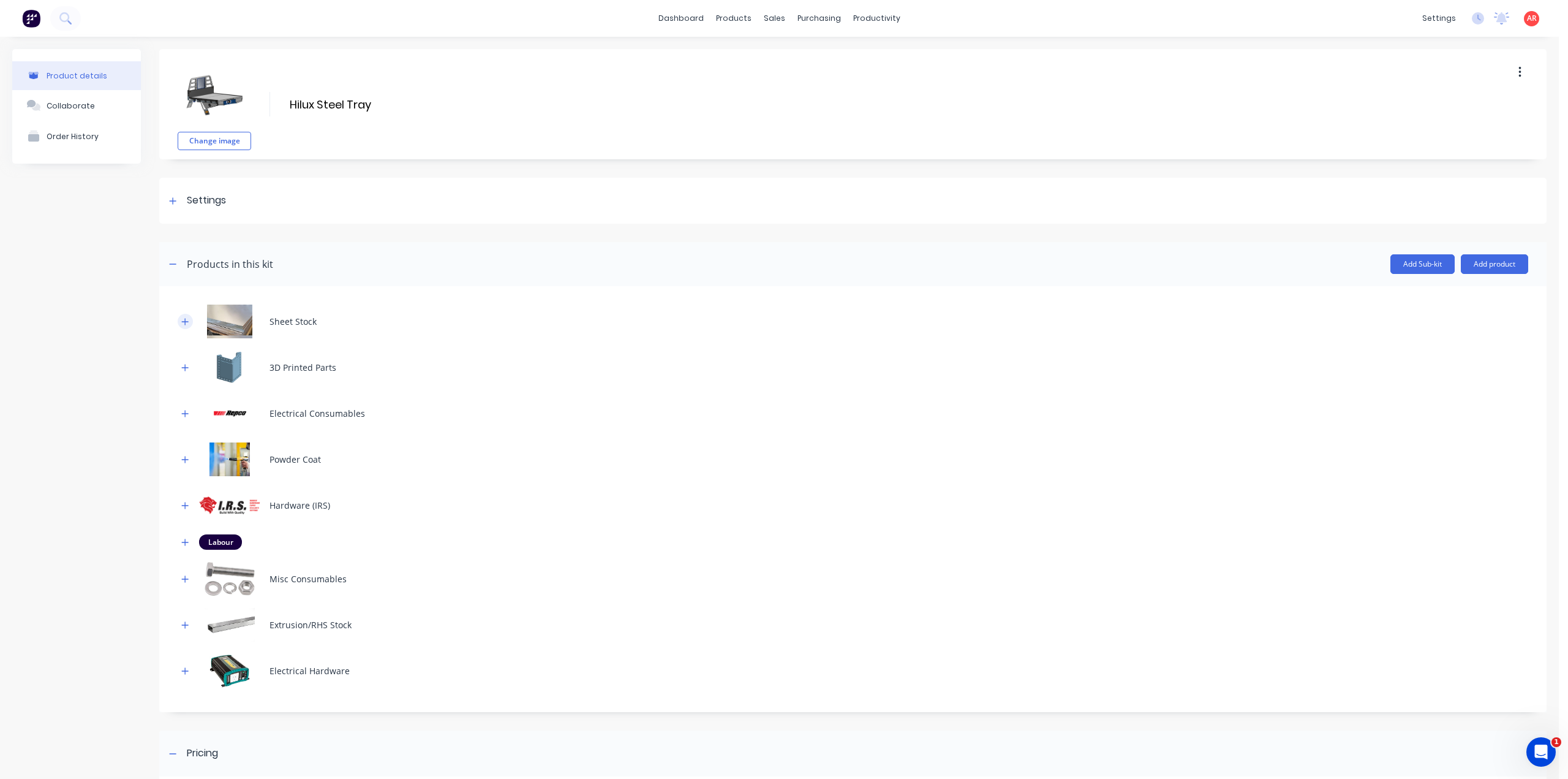
click at [186, 323] on icon "button" at bounding box center [185, 321] width 7 height 8
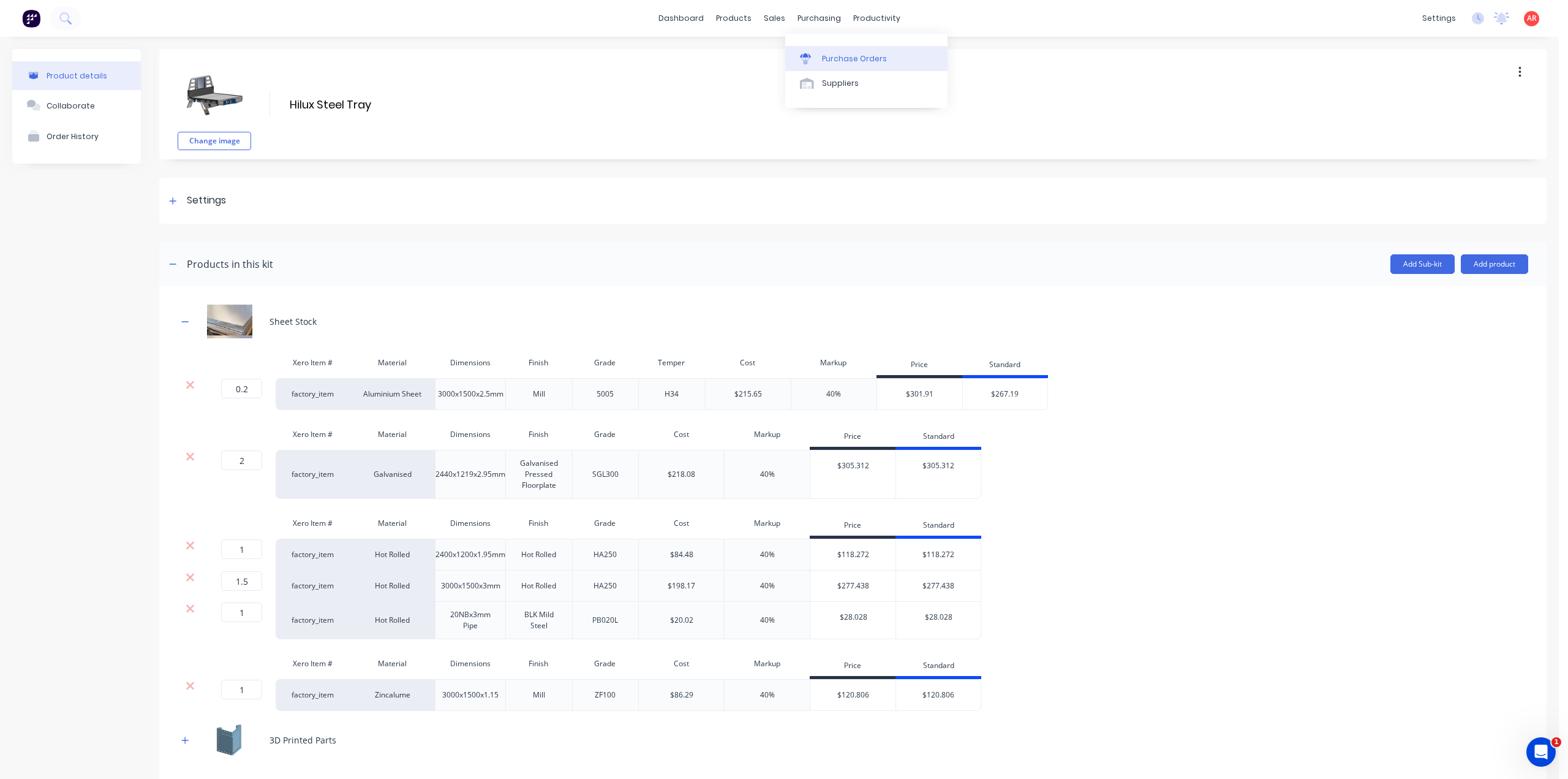
click at [829, 67] on link "Purchase Orders" at bounding box center [866, 57] width 162 height 24
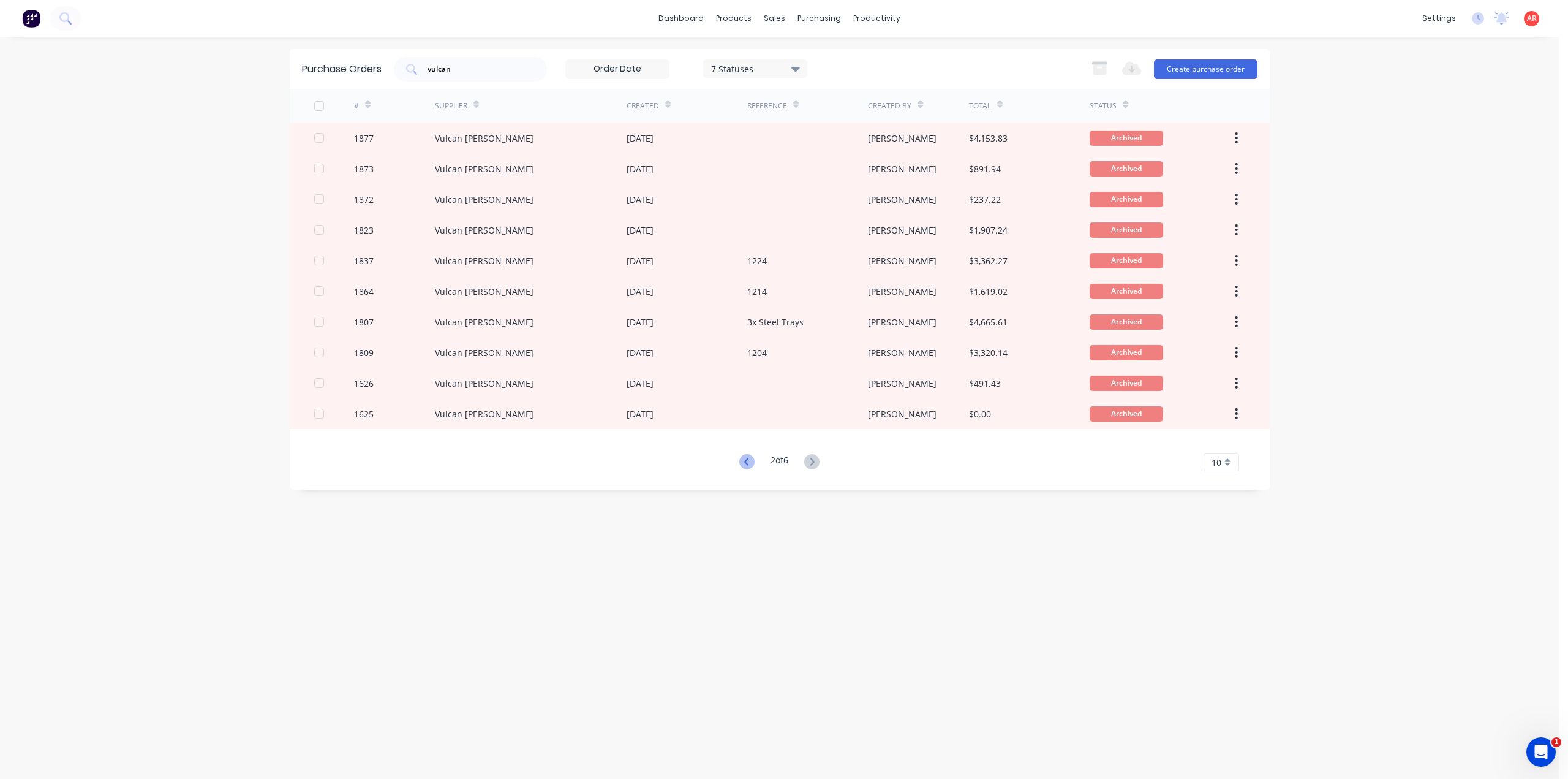
click at [742, 456] on icon at bounding box center [747, 461] width 15 height 15
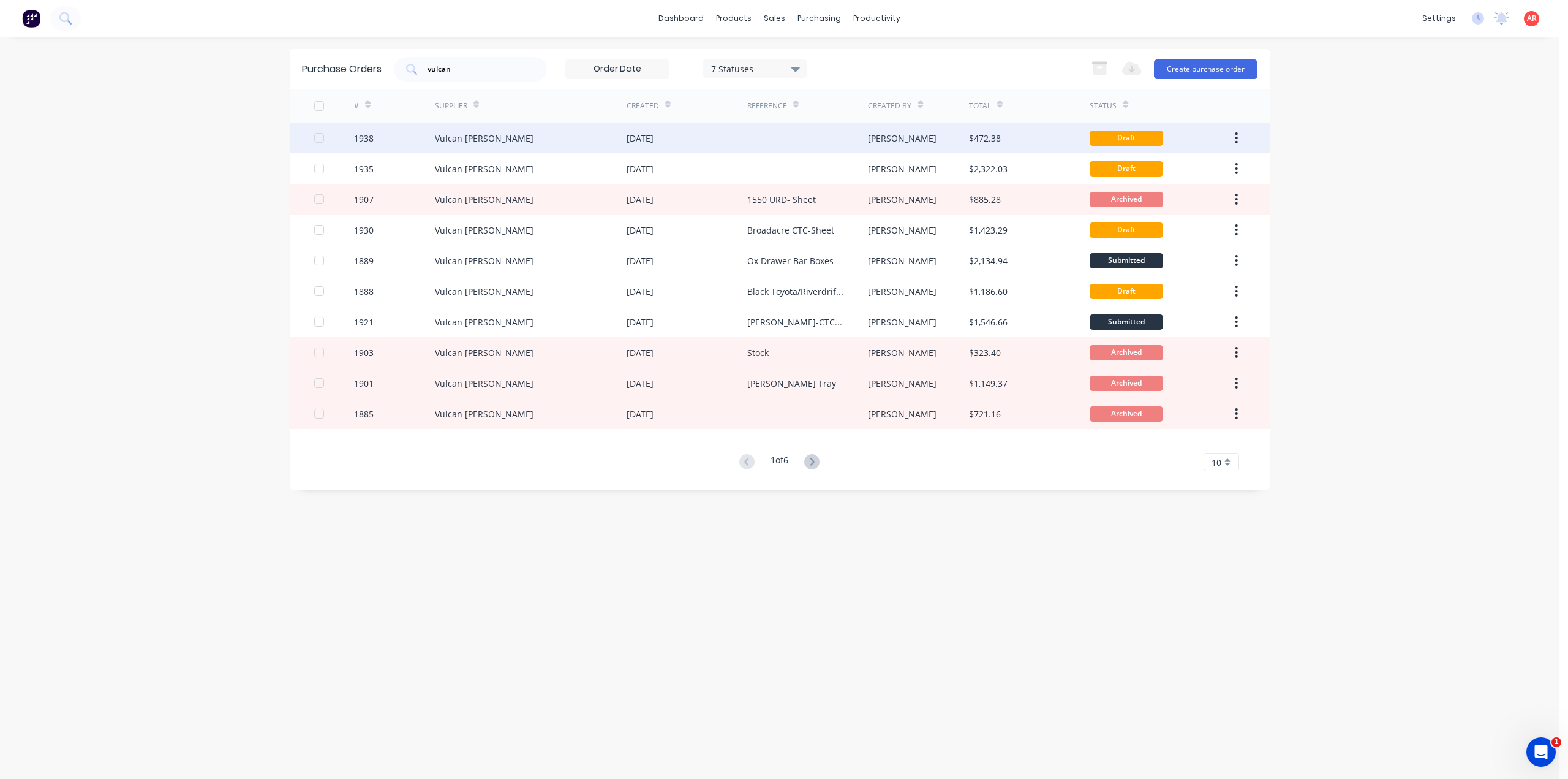
click at [594, 137] on div "Vulcan [PERSON_NAME]" at bounding box center [531, 137] width 191 height 31
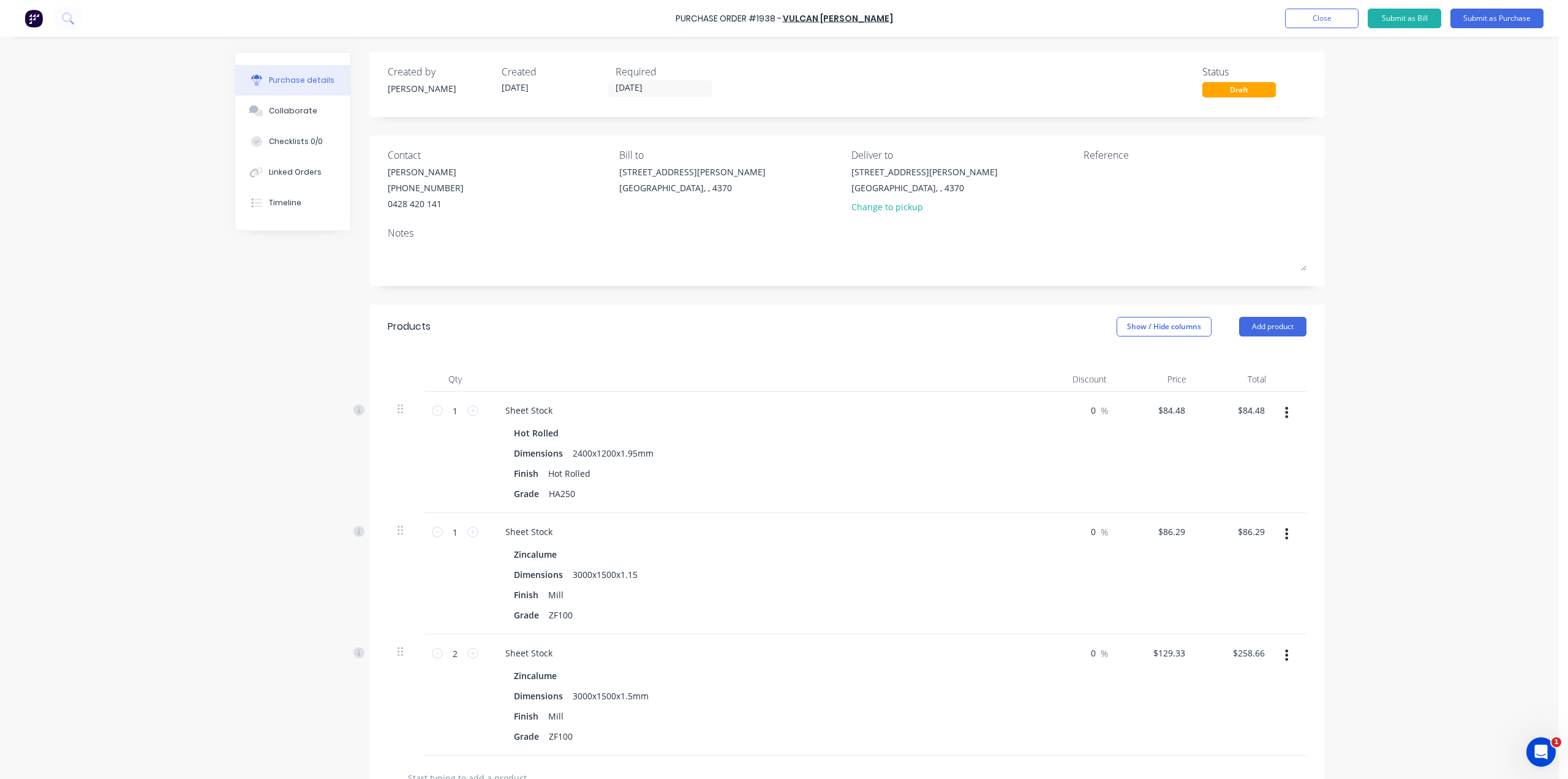
click at [1284, 533] on icon "button" at bounding box center [1286, 533] width 3 height 13
click at [1243, 635] on button "Delete" at bounding box center [1249, 639] width 104 height 24
click at [1269, 329] on button "Add product" at bounding box center [1272, 327] width 67 height 20
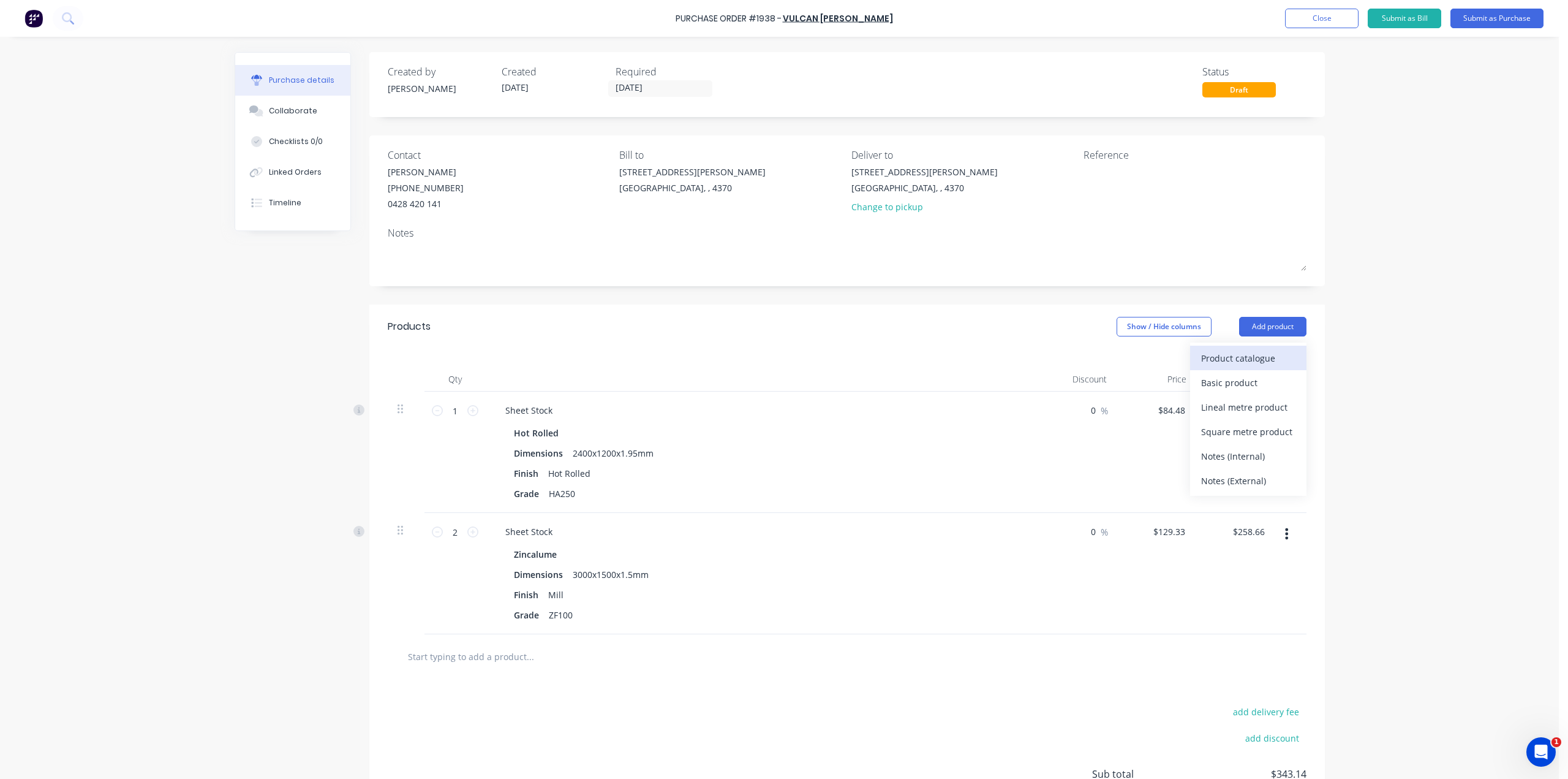
click at [1266, 354] on div "Product catalogue" at bounding box center [1248, 358] width 94 height 17
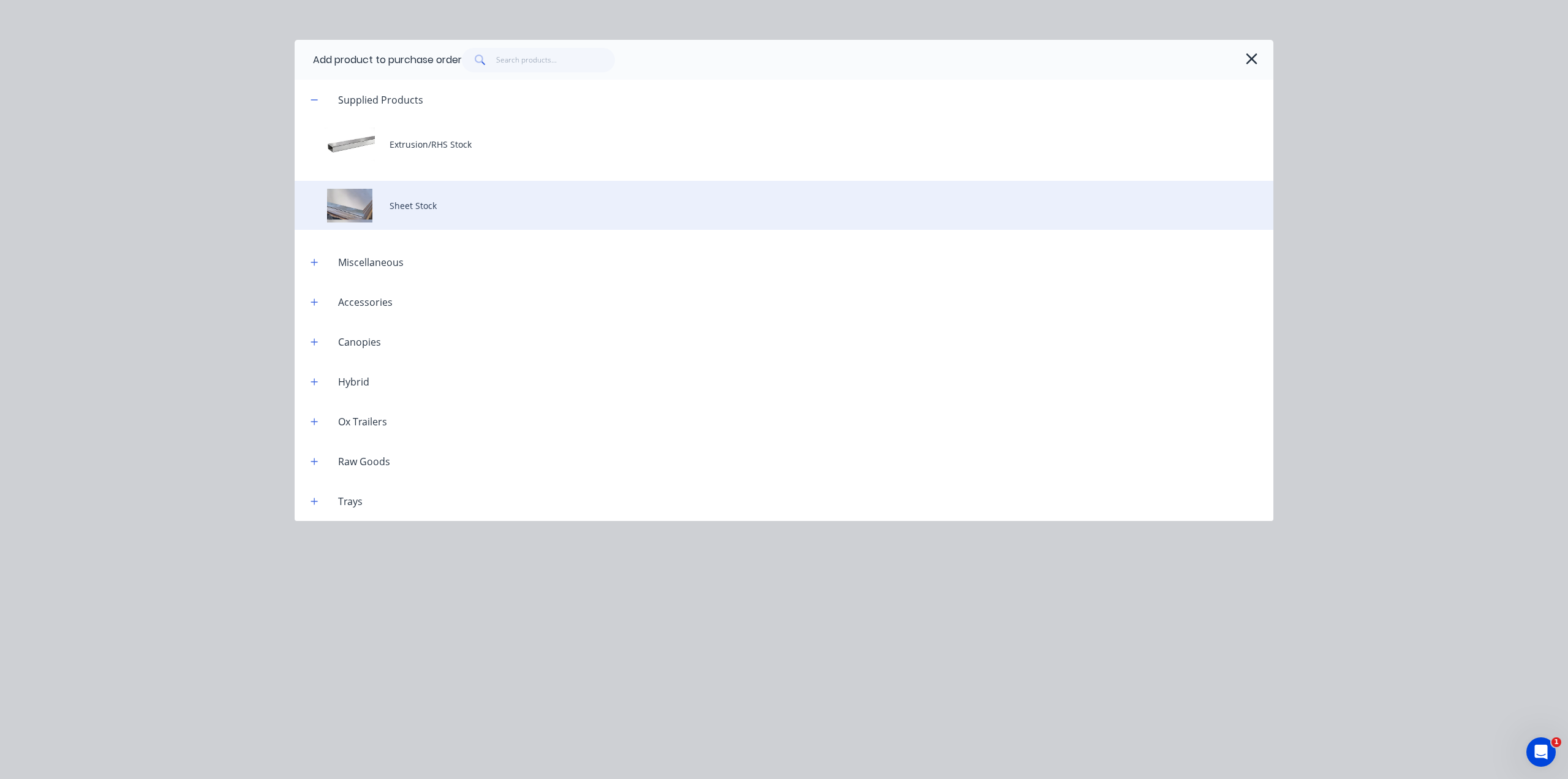
click at [451, 189] on div "Sheet Stock" at bounding box center [784, 205] width 978 height 49
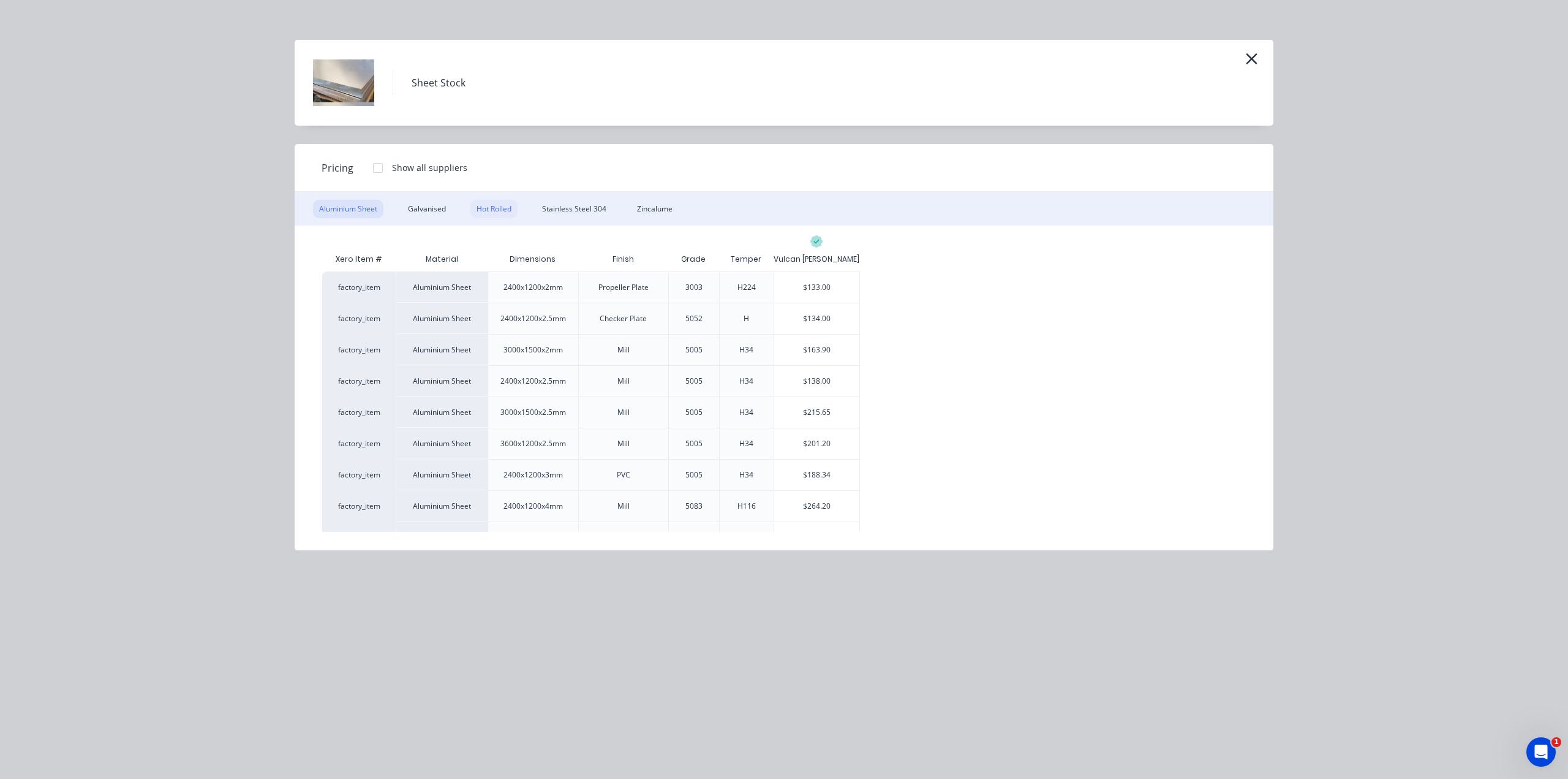
click at [491, 206] on div "Hot Rolled" at bounding box center [493, 209] width 47 height 18
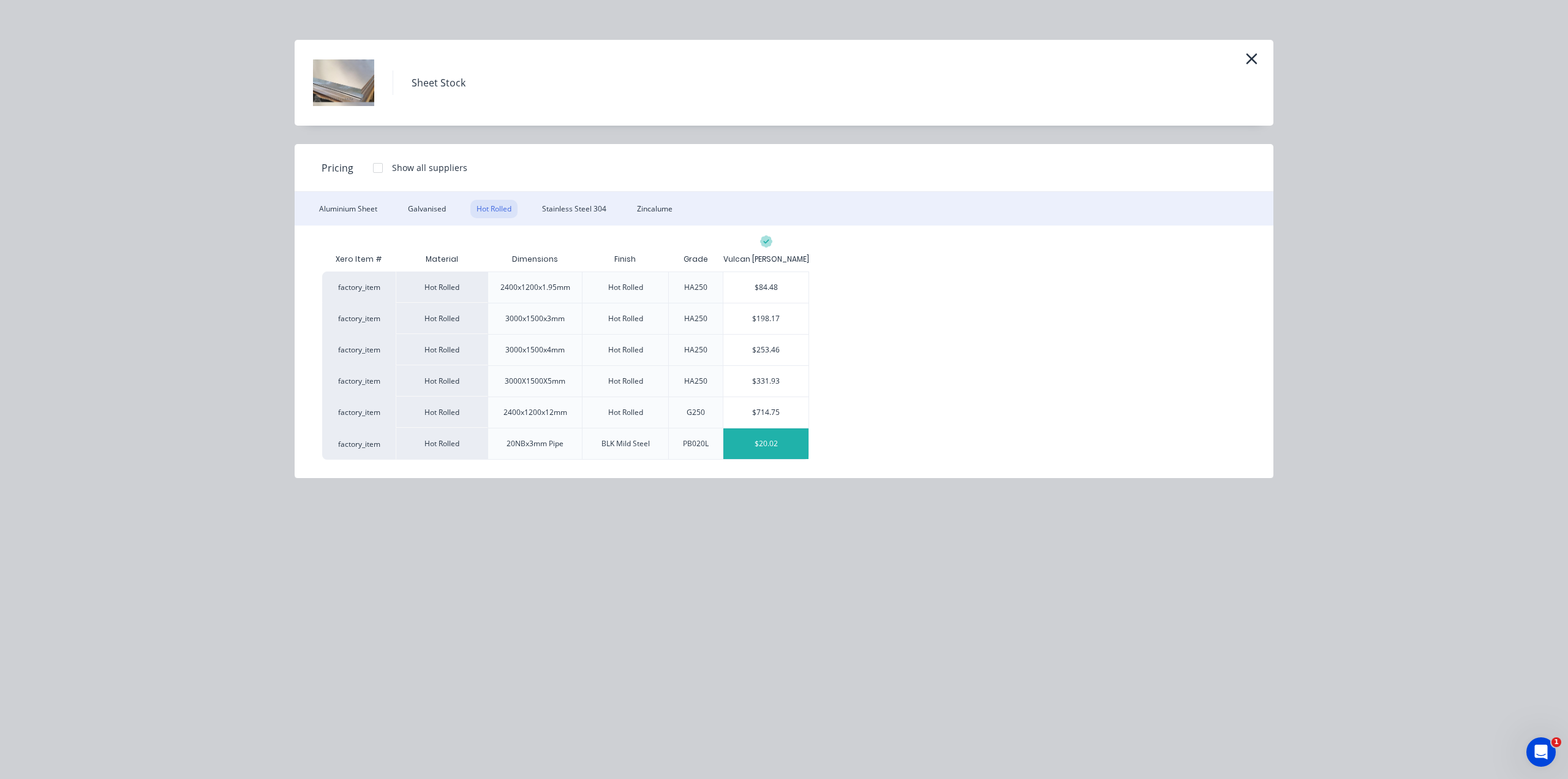
click at [780, 448] on div "$20.02" at bounding box center [765, 444] width 85 height 31
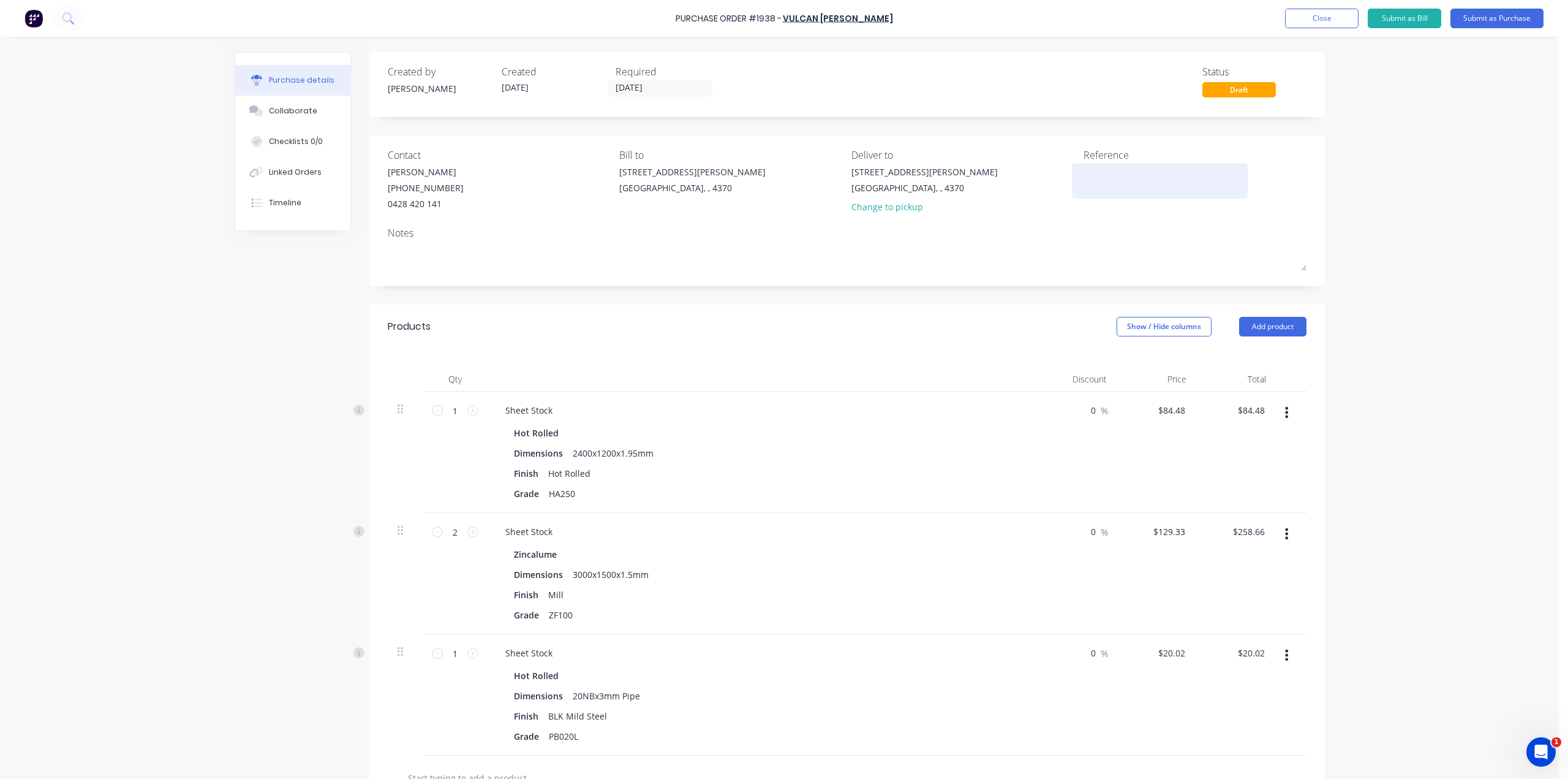
click at [1138, 185] on textarea at bounding box center [1160, 179] width 153 height 27
type textarea "G"
type textarea "Eastwell Sheet and"
type textarea "x"
type textarea "Eastwell Sheet and P"
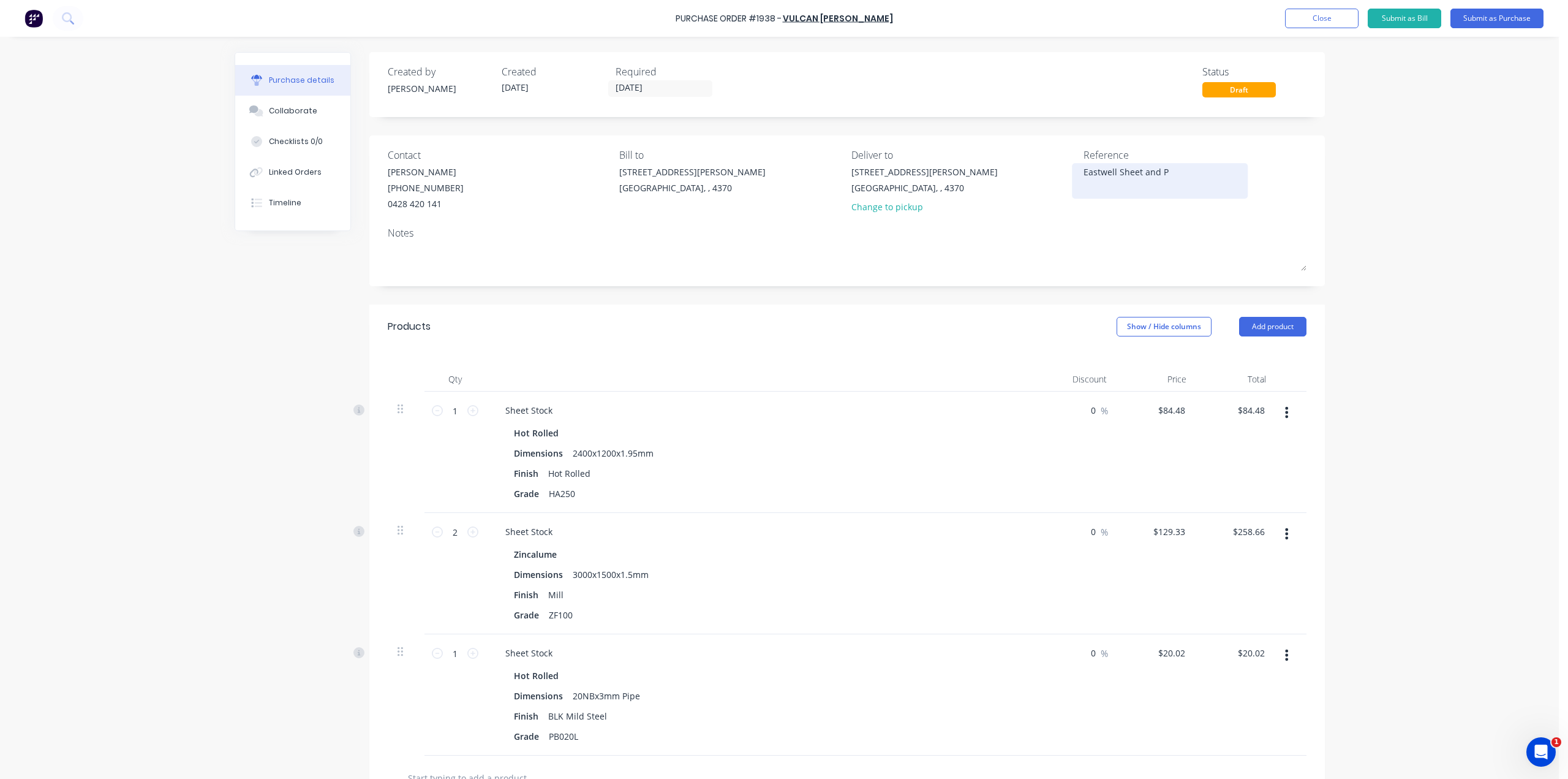
type textarea "x"
type textarea "Eastwell Sheet and Pi"
type textarea "x"
type textarea "Eastwell Sheet and Pip"
type textarea "x"
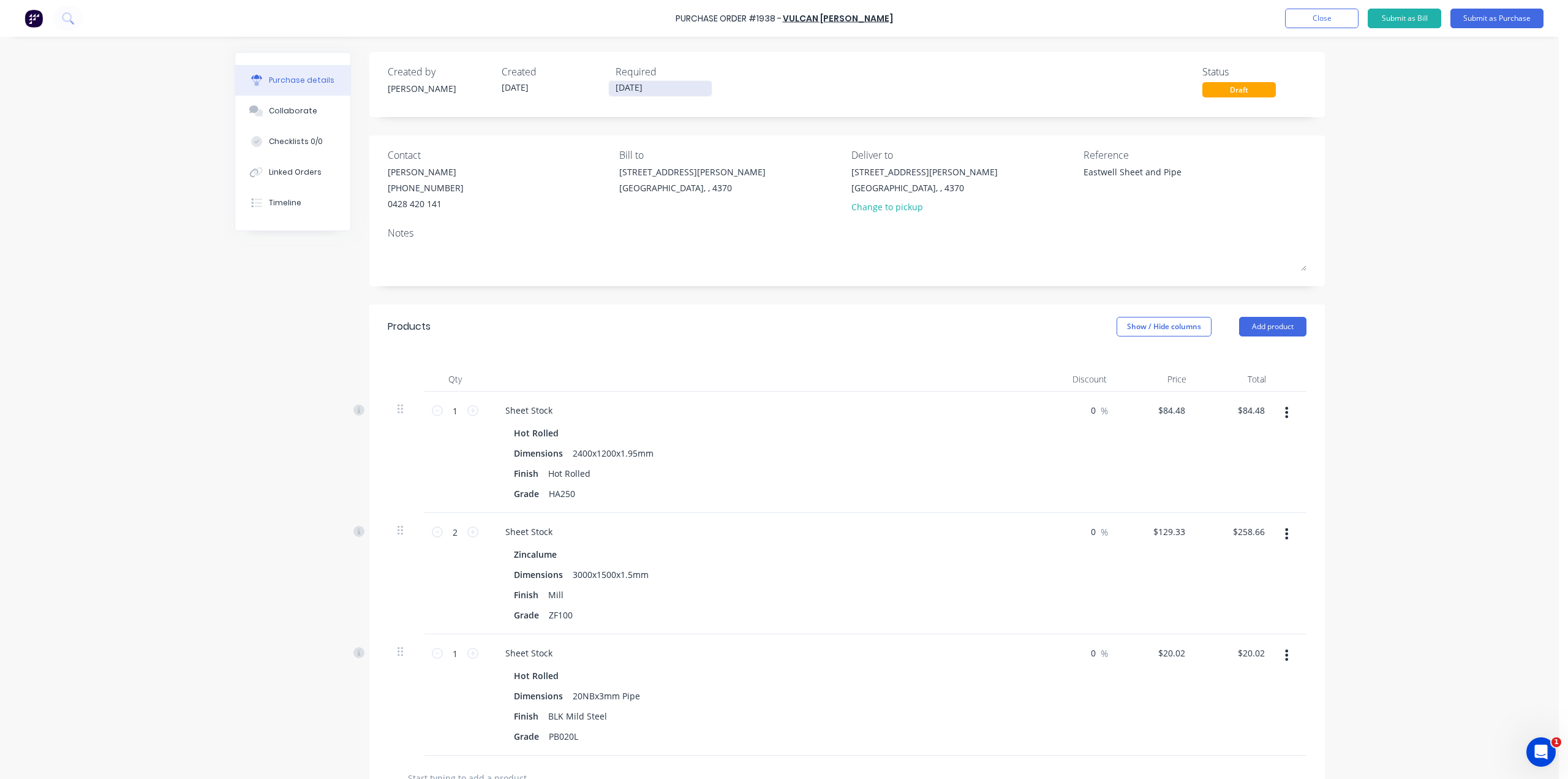
type textarea "Eastwell Sheet and Pipe"
type textarea "x"
type textarea "Eastwell Sheet and Pipe"
click at [653, 92] on input "[DATE]" at bounding box center [660, 88] width 103 height 15
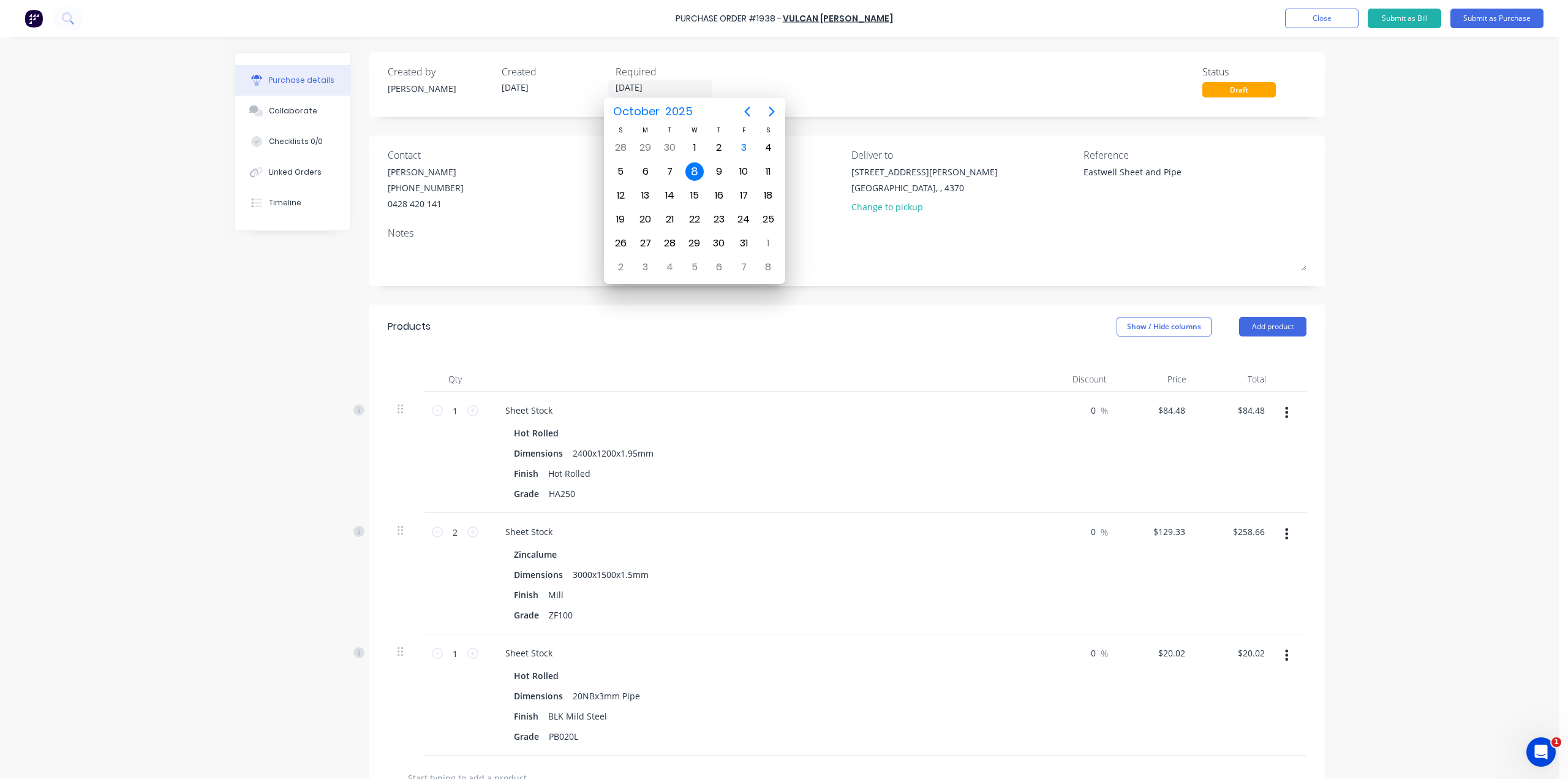
click at [688, 168] on div "8" at bounding box center [695, 171] width 18 height 18
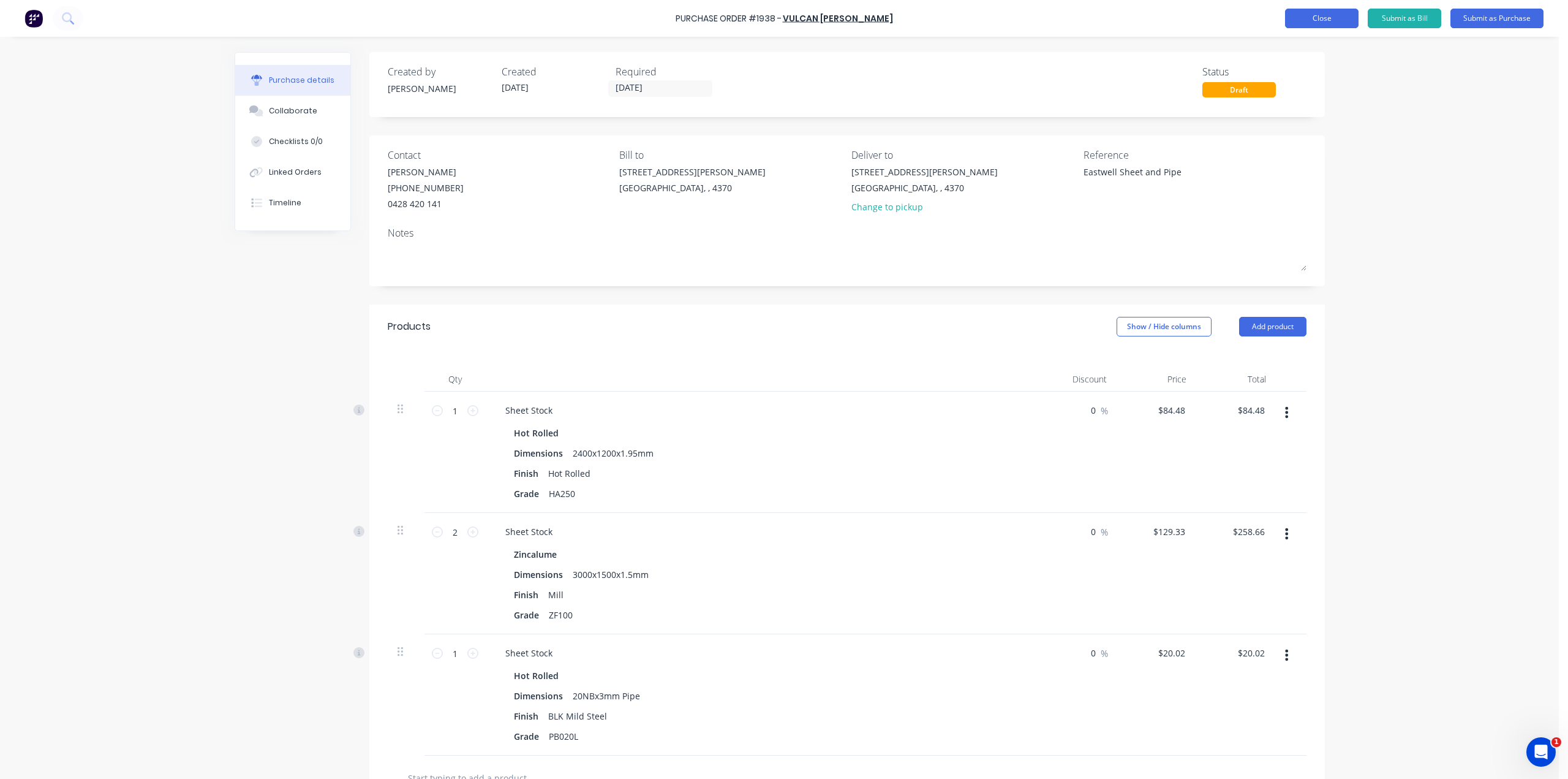
click at [1324, 21] on button "Close" at bounding box center [1321, 18] width 73 height 20
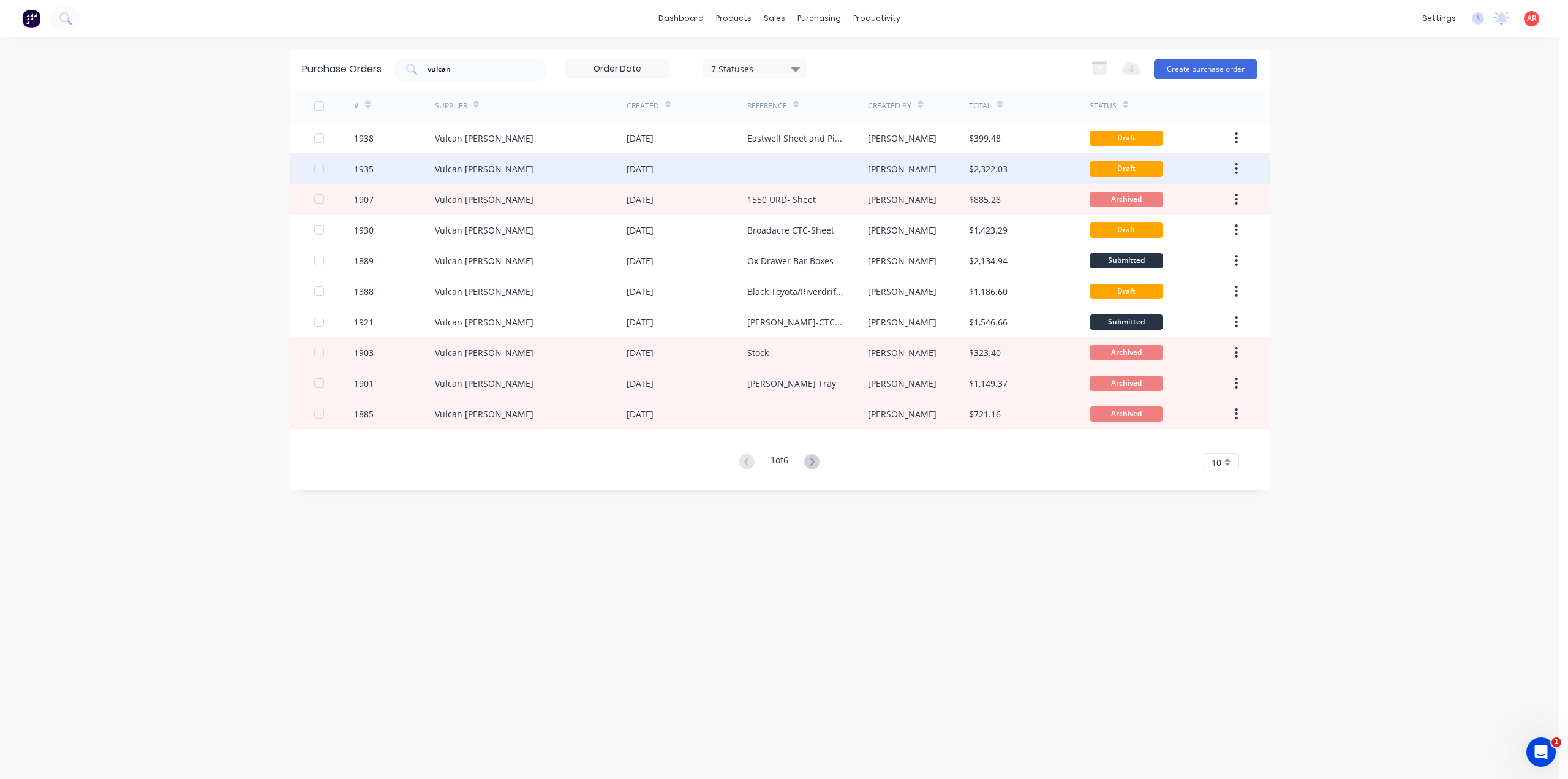
click at [624, 157] on div "Vulcan [PERSON_NAME]" at bounding box center [531, 168] width 191 height 31
type textarea "x"
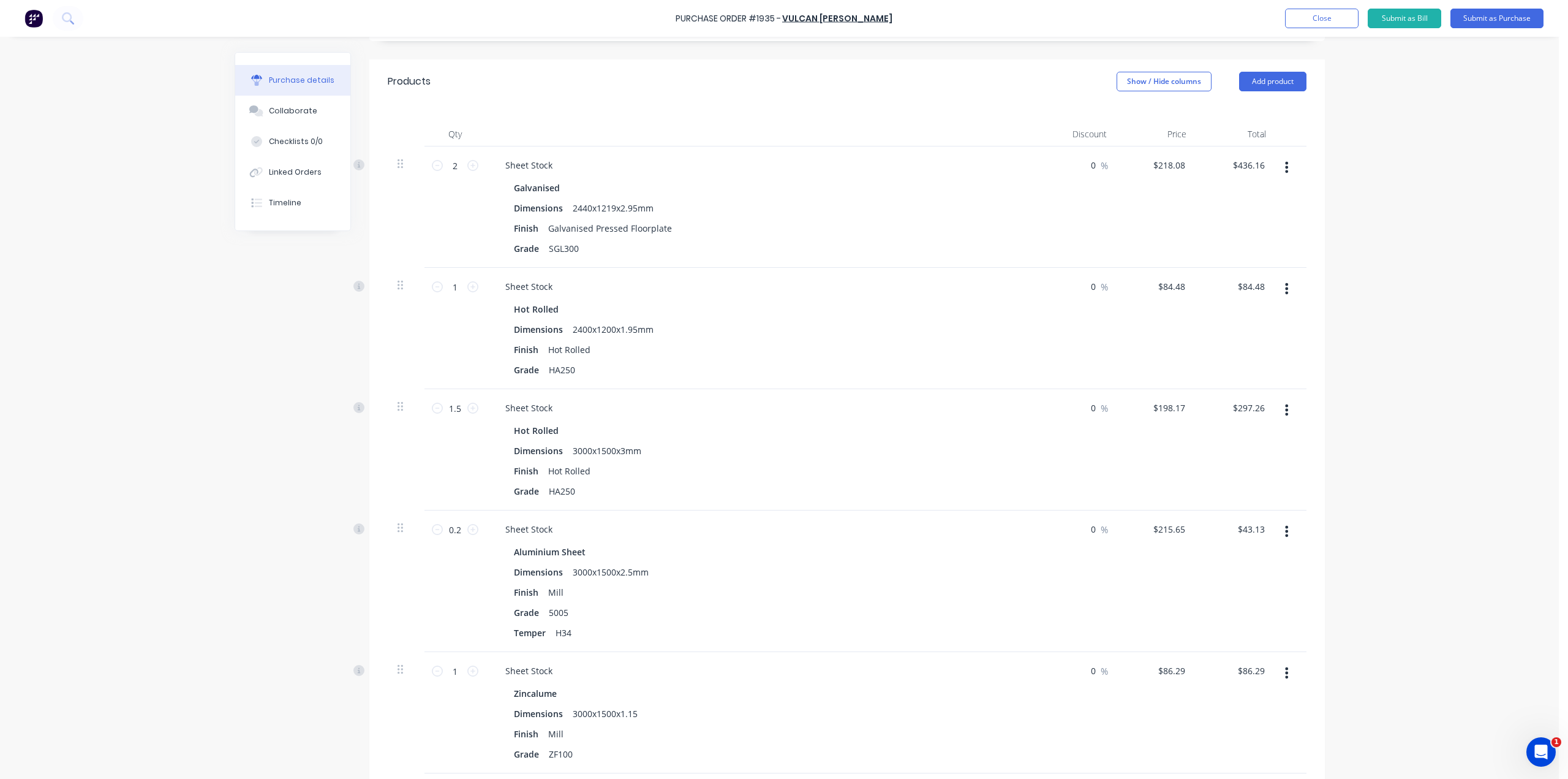
scroll to position [368, 0]
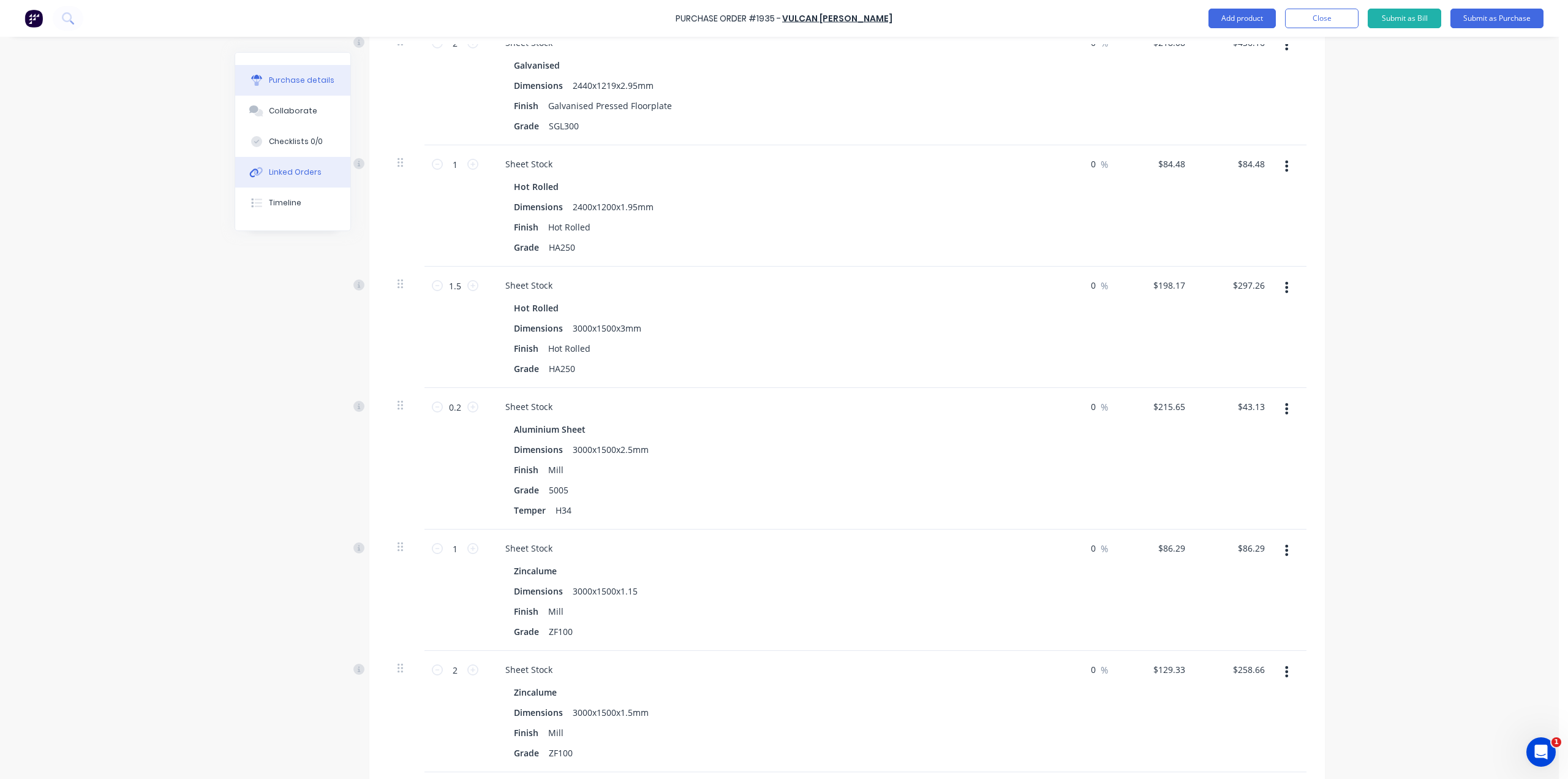
click at [309, 163] on button "Linked Orders" at bounding box center [293, 171] width 115 height 31
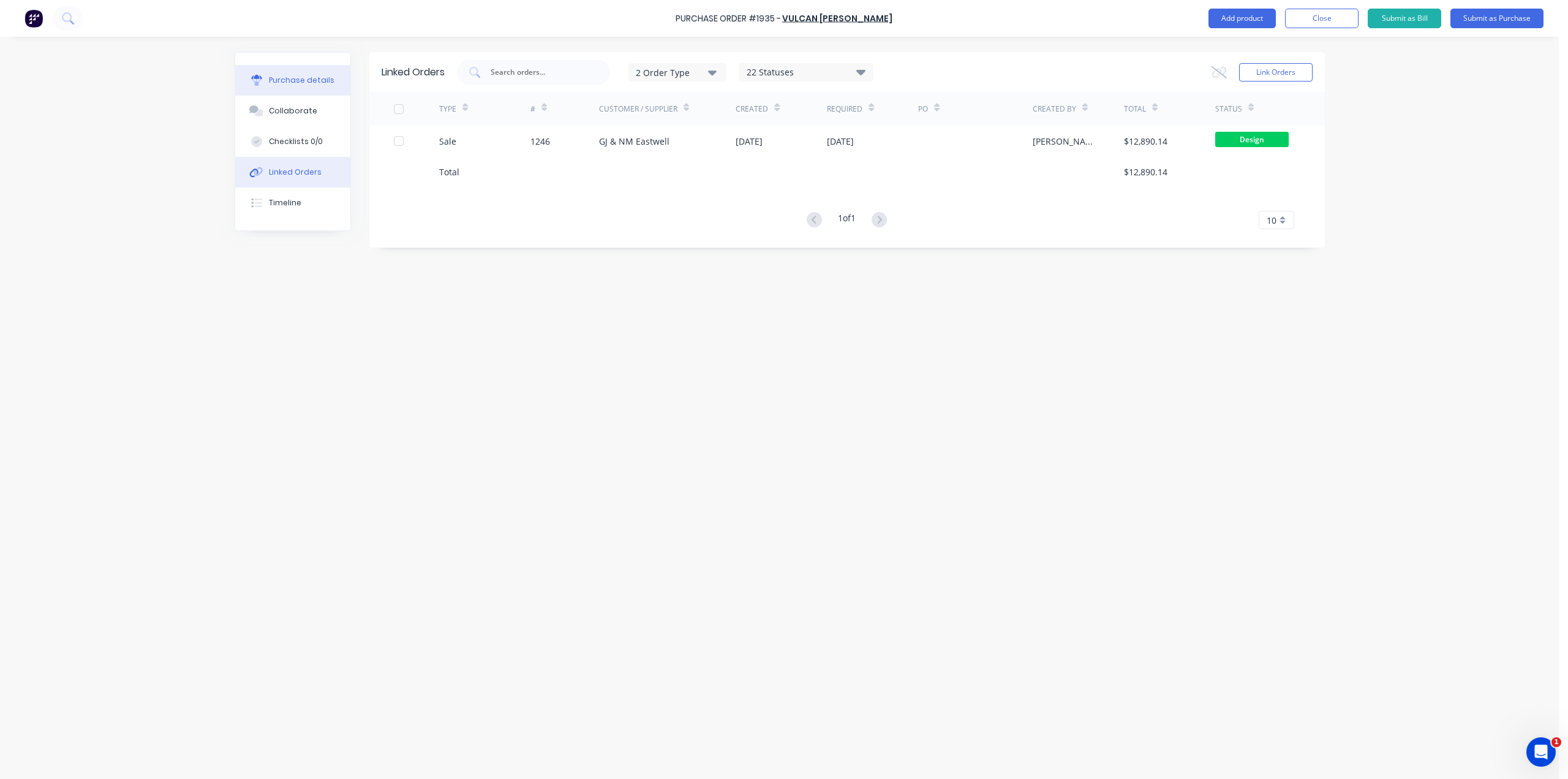
click at [304, 77] on div "Purchase details" at bounding box center [301, 80] width 66 height 11
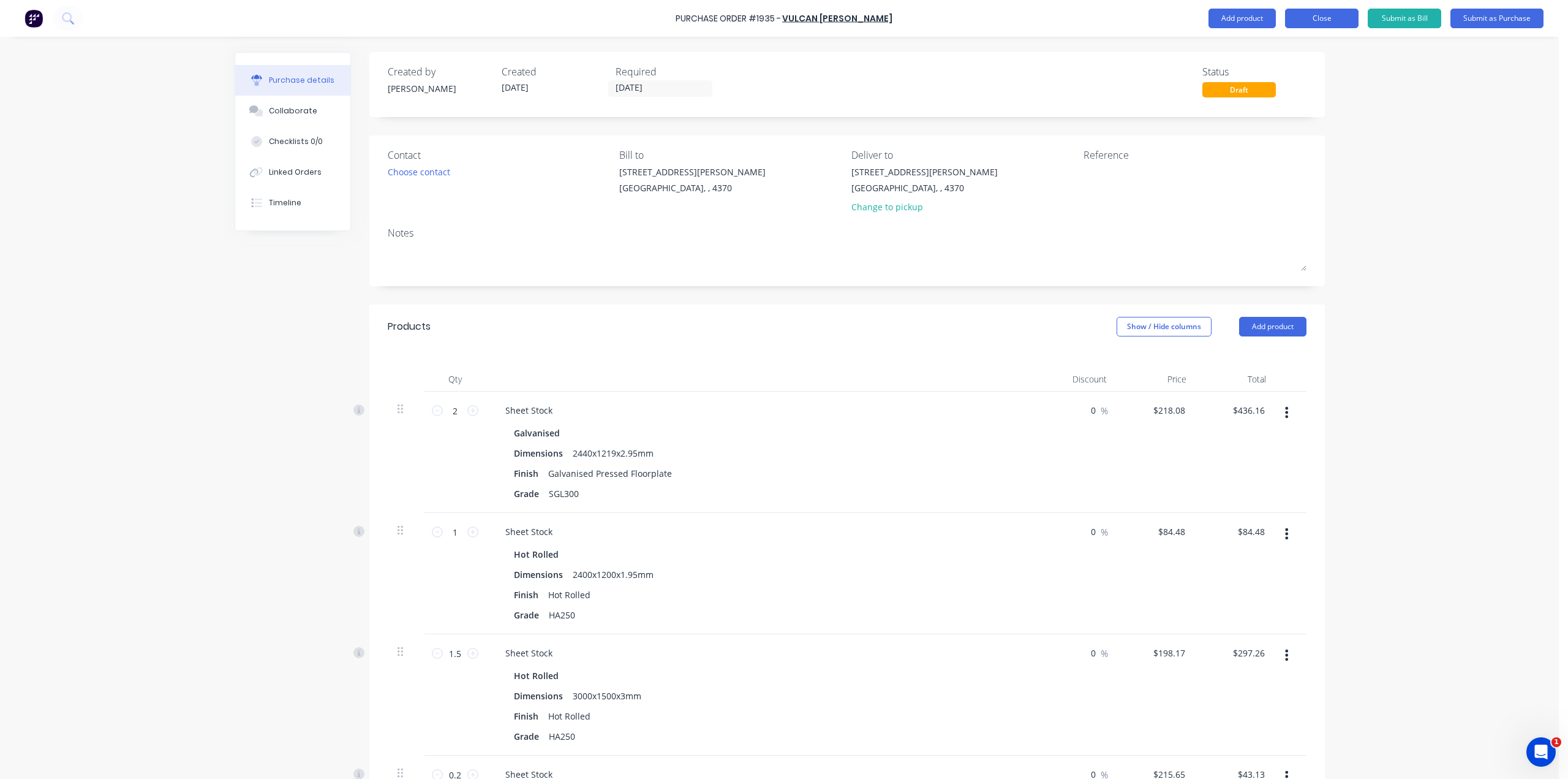
click at [1294, 22] on button "Close" at bounding box center [1321, 18] width 73 height 20
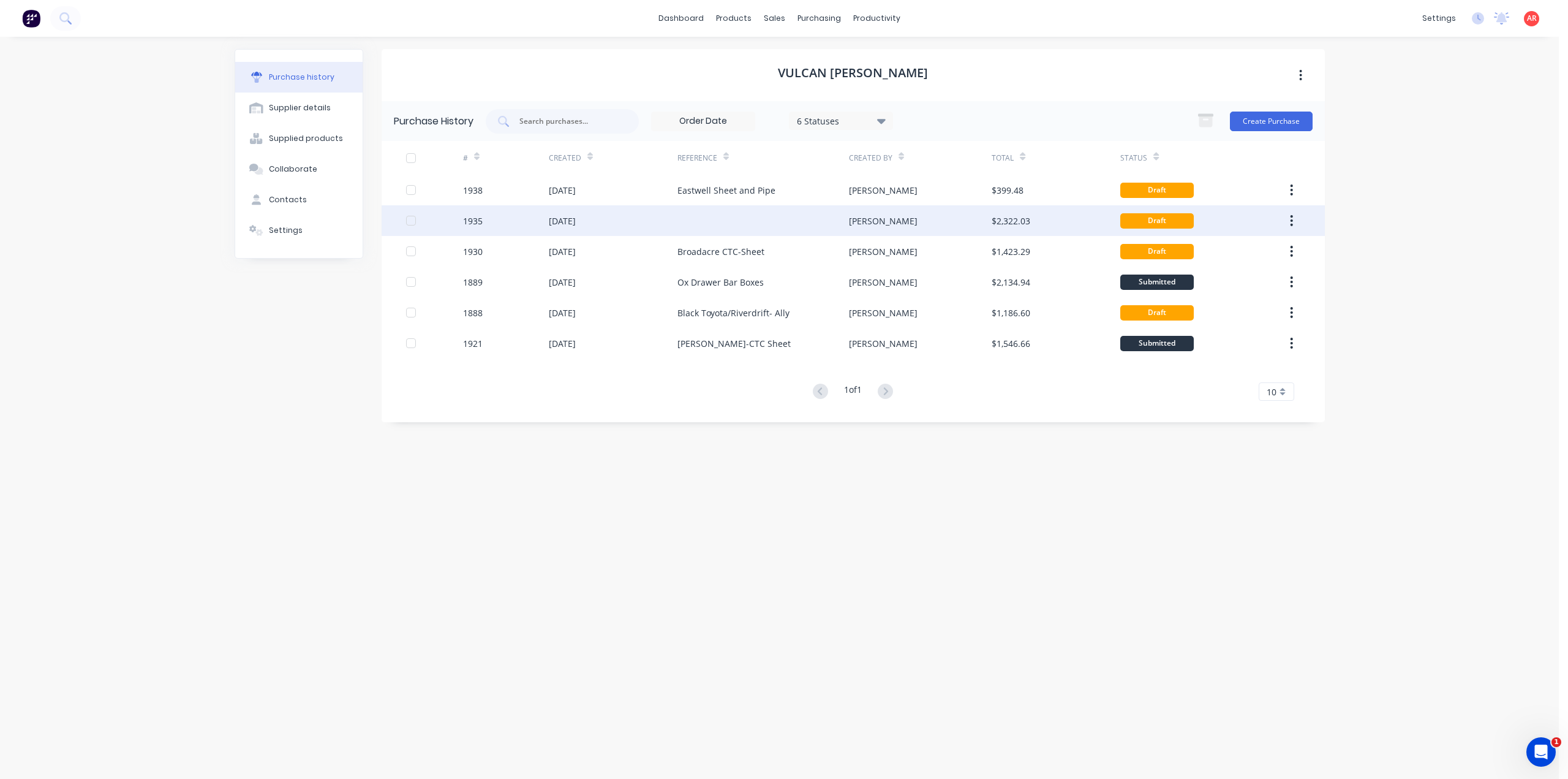
click at [1291, 220] on icon "button" at bounding box center [1291, 220] width 2 height 11
click at [1224, 259] on div "Archive" at bounding box center [1248, 252] width 94 height 17
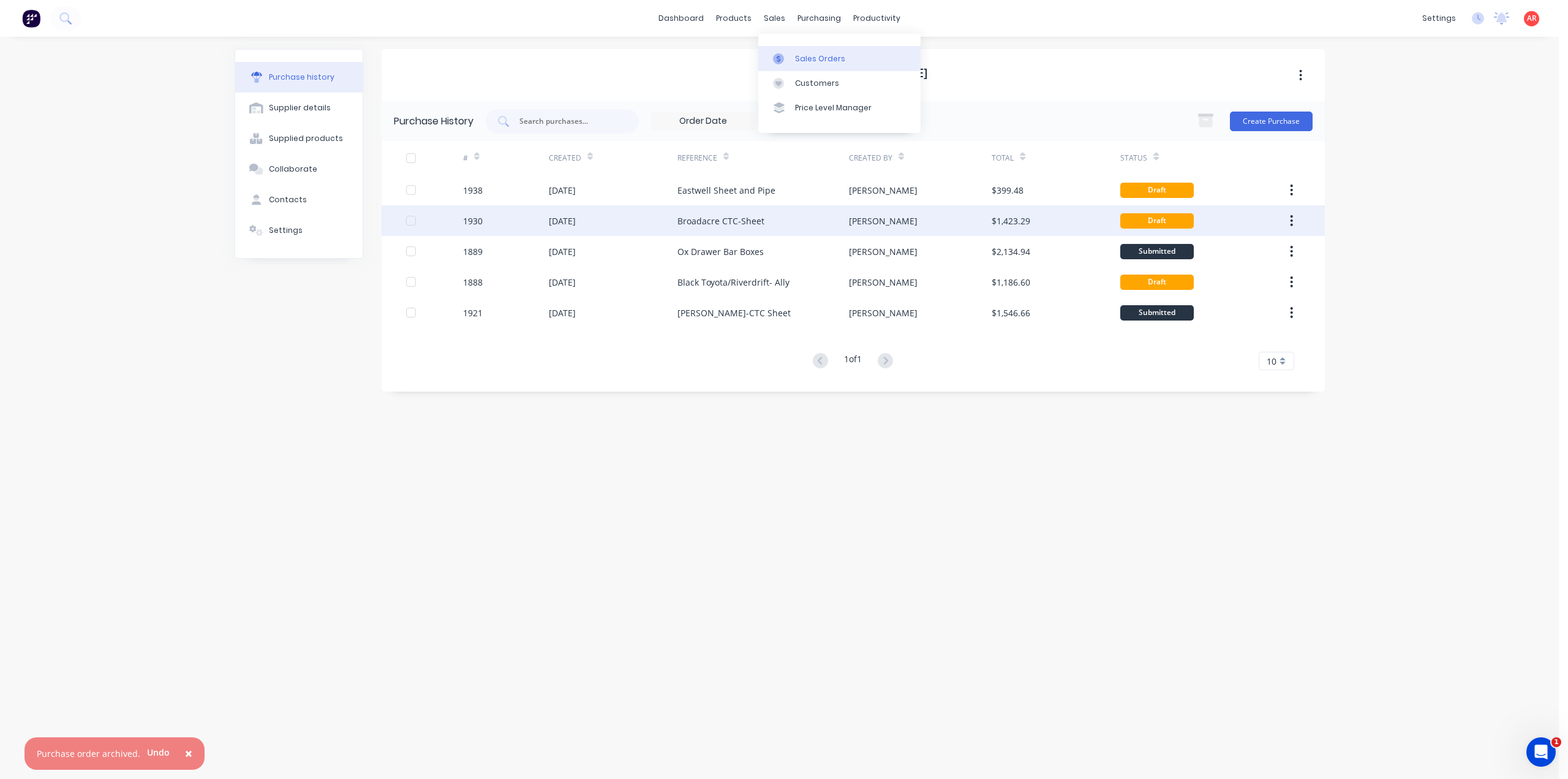
click at [794, 61] on link "Sales Orders" at bounding box center [838, 57] width 162 height 24
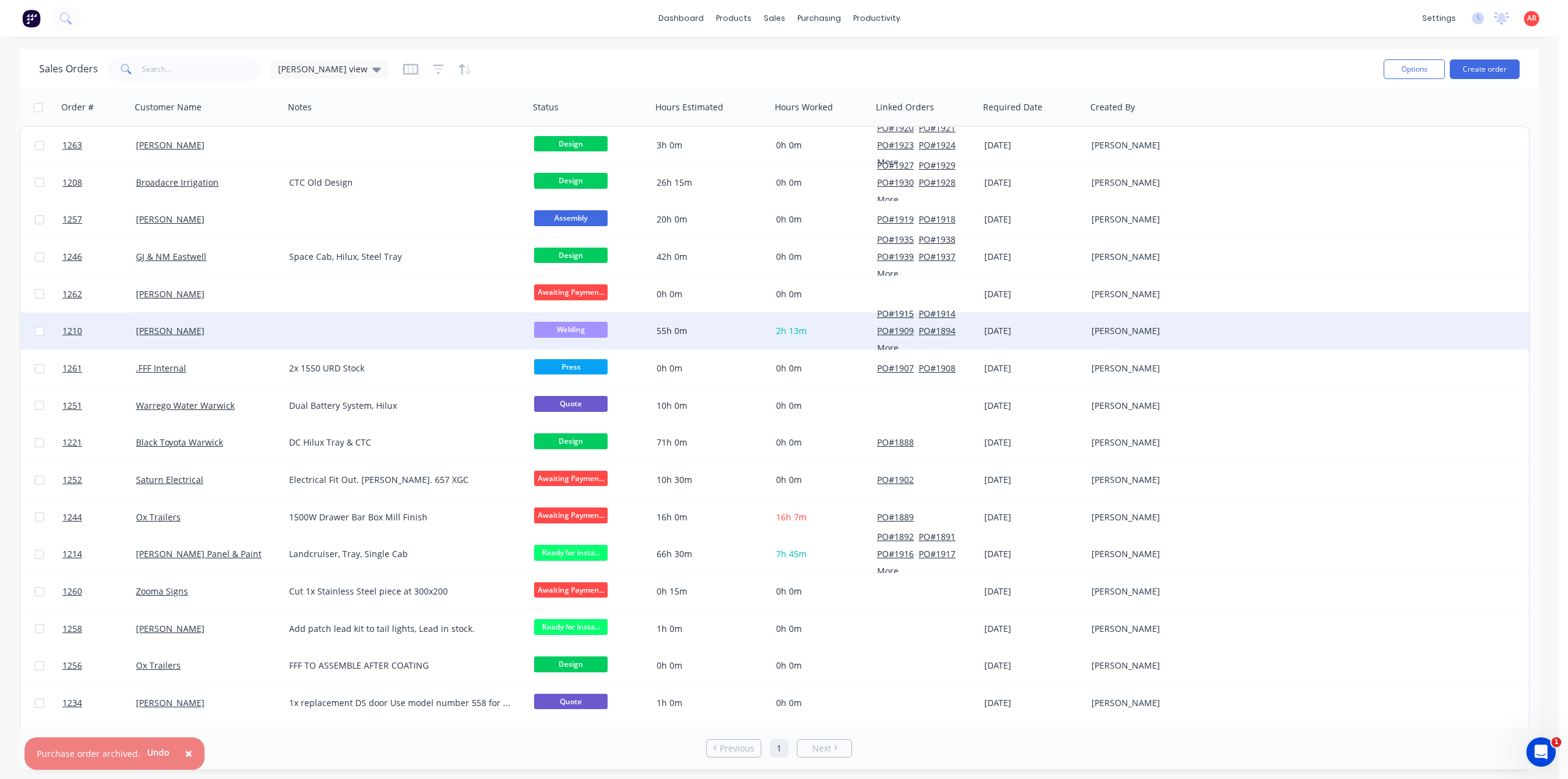
click at [230, 343] on div "[PERSON_NAME]" at bounding box center [208, 330] width 153 height 37
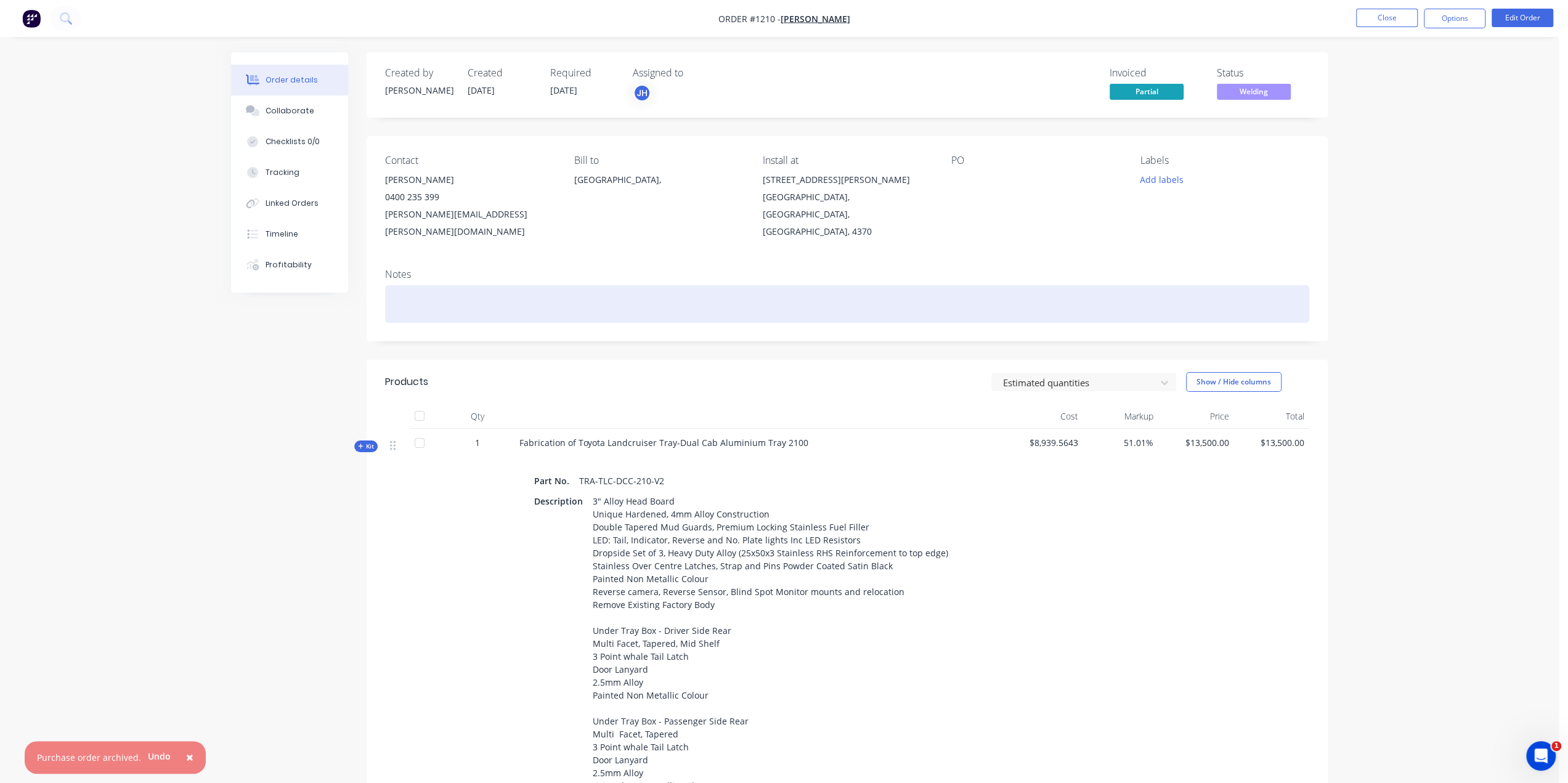
click at [440, 285] on div at bounding box center [847, 304] width 924 height 38
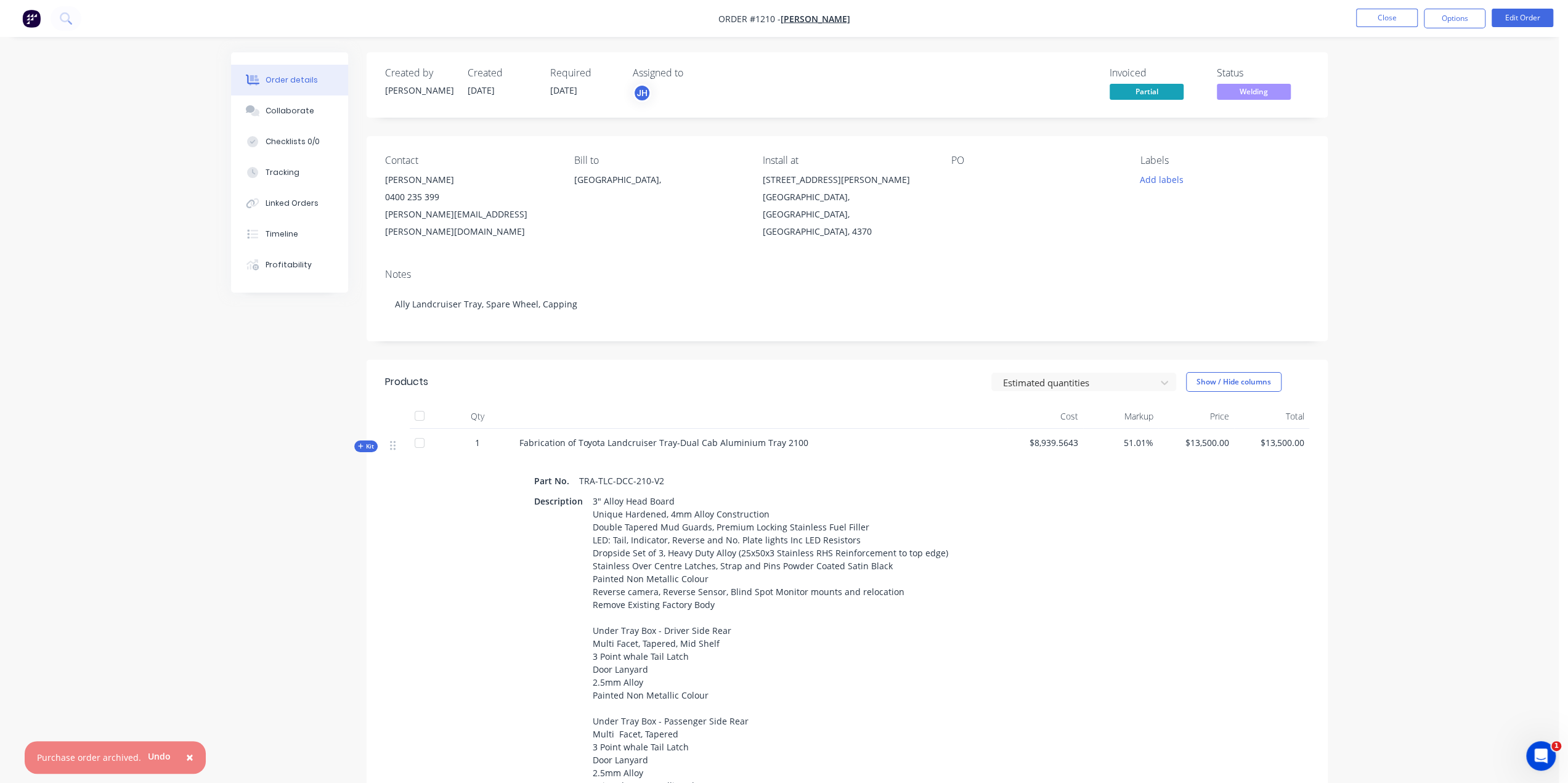
drag, startPoint x: 1417, startPoint y: 121, endPoint x: 1416, endPoint y: 110, distance: 11.0
click at [1417, 121] on div "Order details Collaborate Checklists 0/0 Tracking Linked Orders Timeline Profit…" at bounding box center [779, 659] width 1558 height 1318
click at [1446, 22] on button "Options" at bounding box center [1454, 18] width 62 height 20
click at [1413, 216] on div "Purchase Products" at bounding box center [1417, 222] width 113 height 18
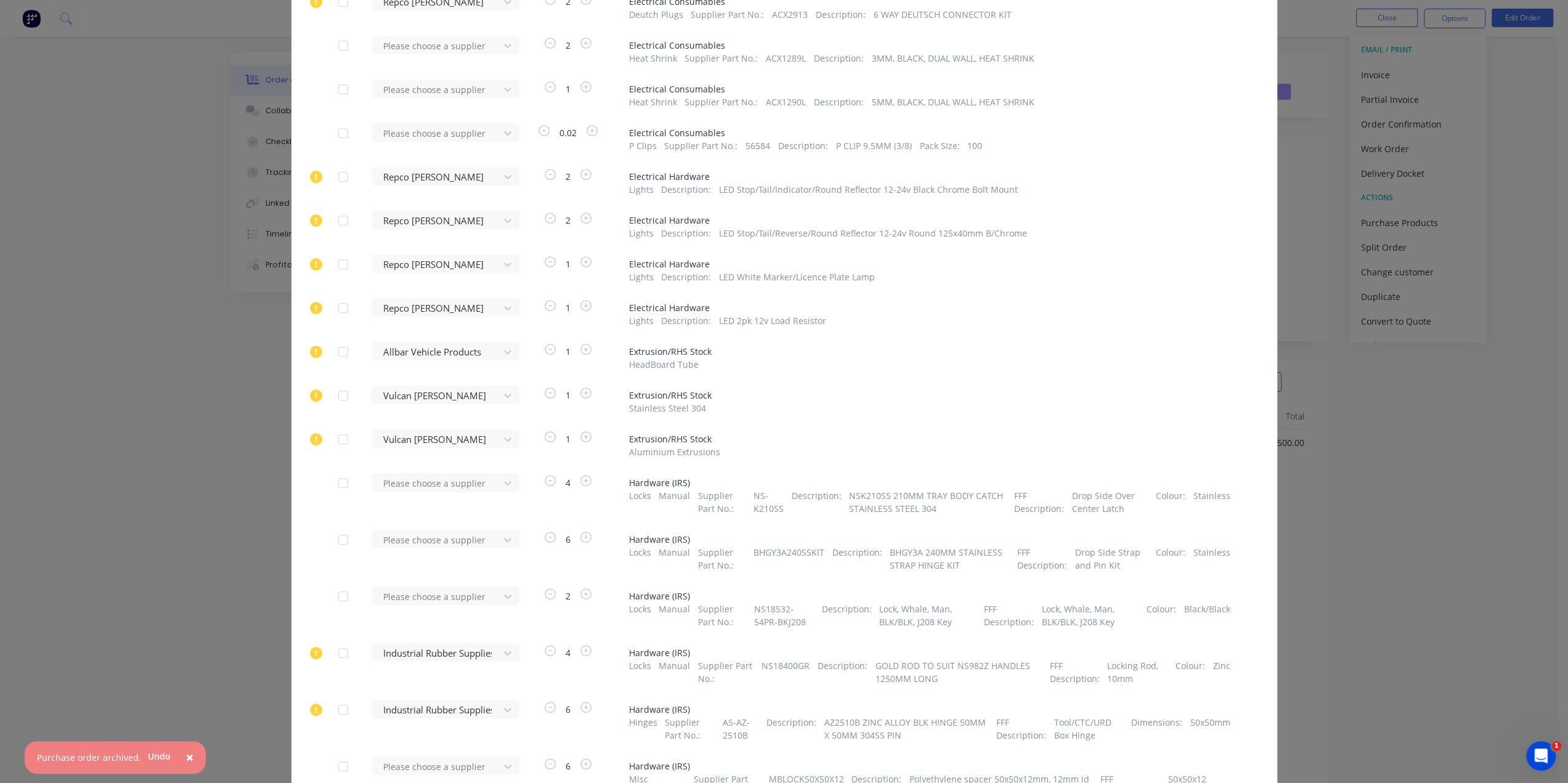
scroll to position [555, 0]
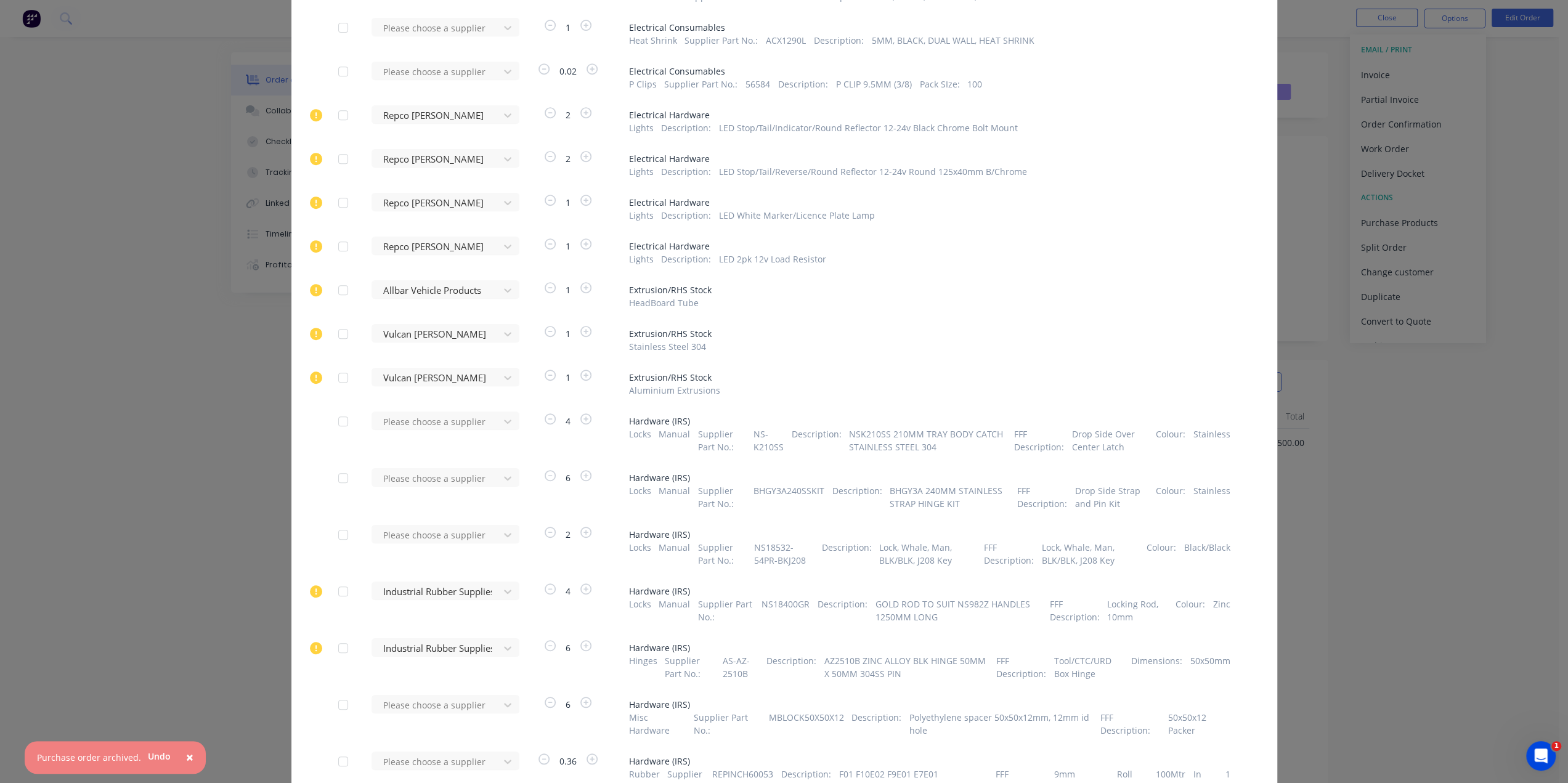
click at [186, 760] on span "×" at bounding box center [189, 756] width 8 height 18
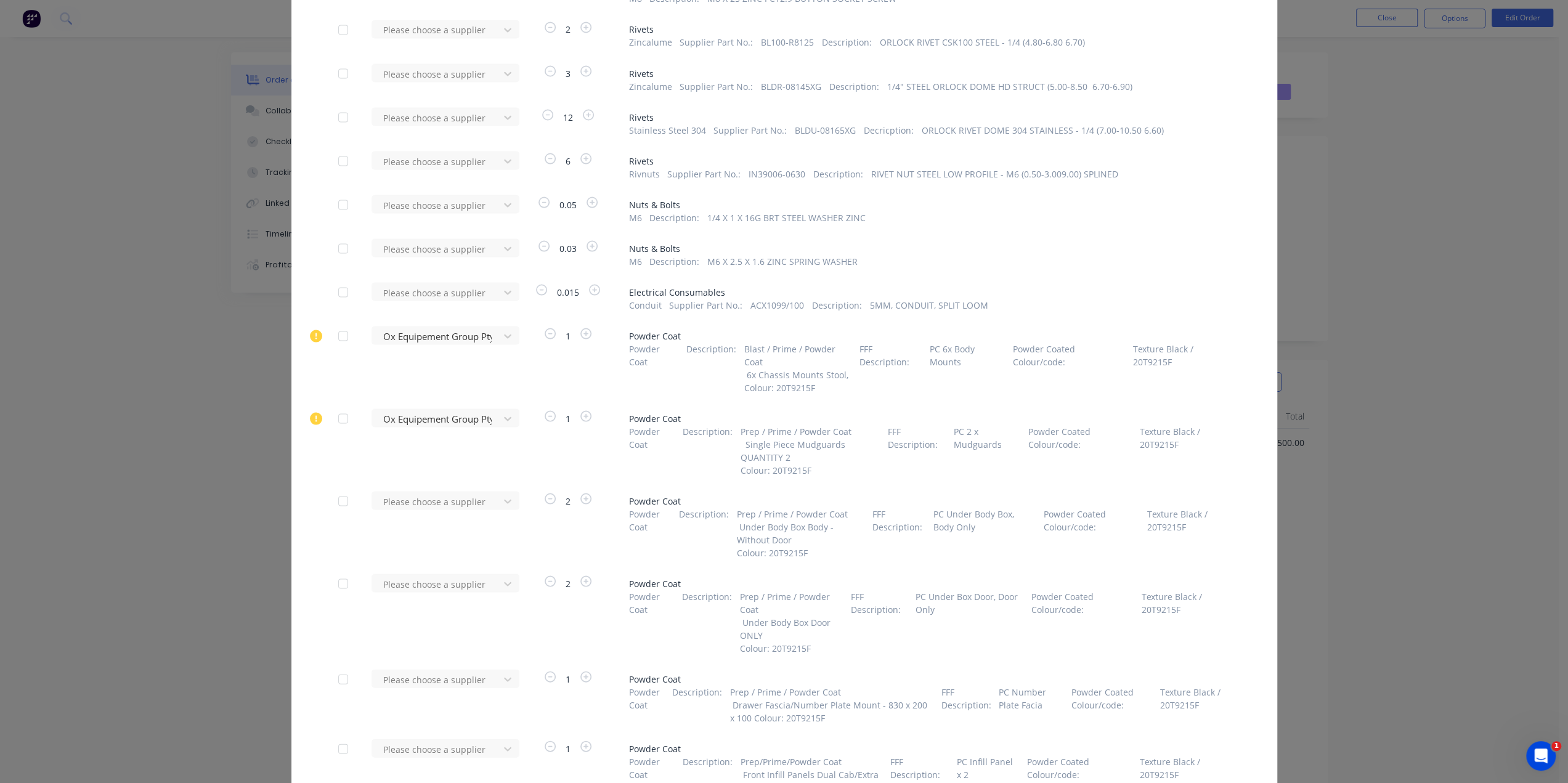
scroll to position [2279, 0]
click at [496, 499] on div at bounding box center [507, 496] width 23 height 20
type input "na"
click at [440, 560] on div "Narns Customs Pty Ltd" at bounding box center [445, 563] width 148 height 23
click at [474, 581] on div at bounding box center [437, 578] width 111 height 15
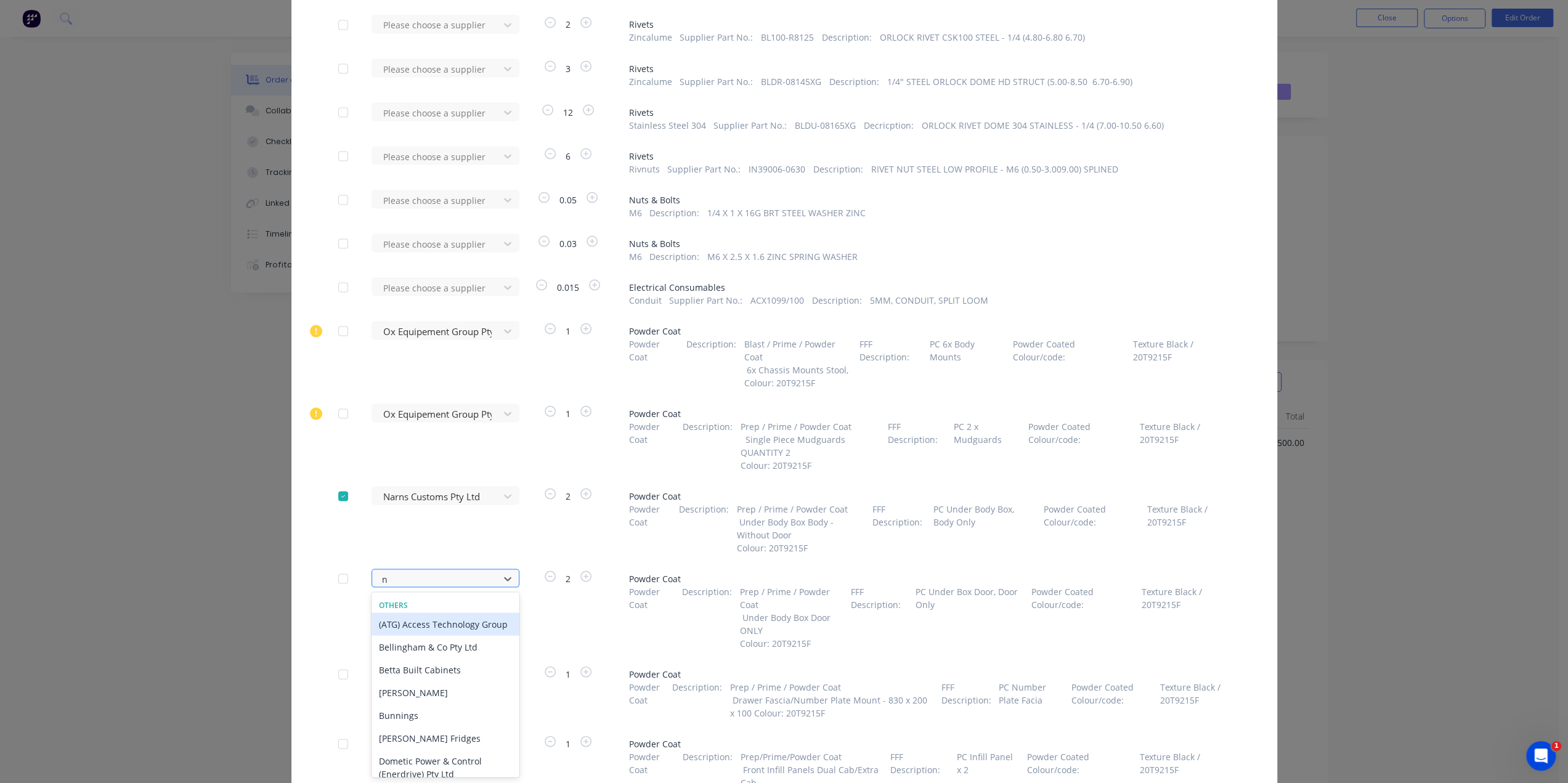
type input "na"
click at [465, 652] on div "Narns Customs Pty Ltd" at bounding box center [445, 646] width 148 height 23
click at [478, 673] on div "Please choose a supplier" at bounding box center [439, 673] width 136 height 18
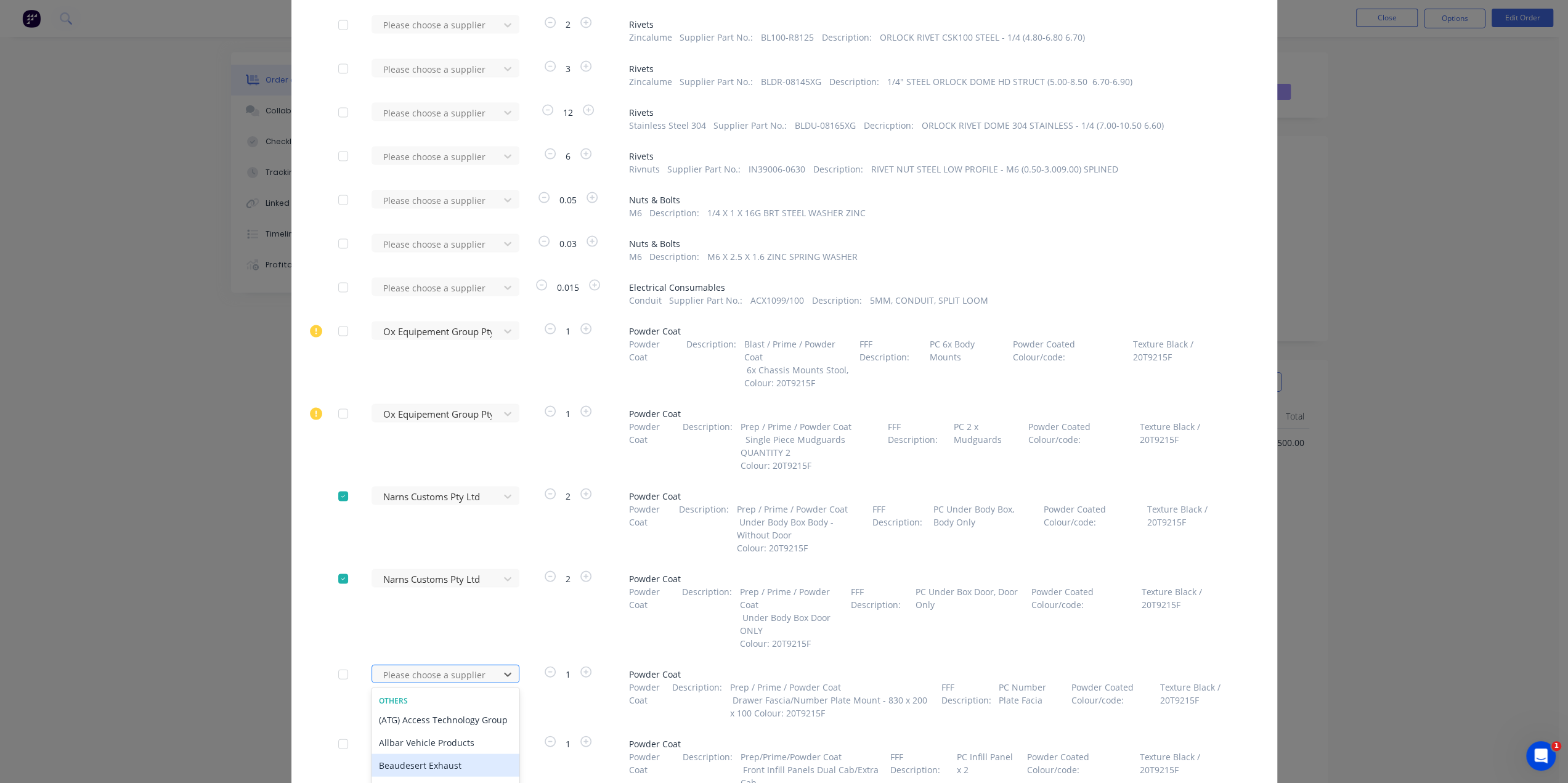
scroll to position [2372, 0]
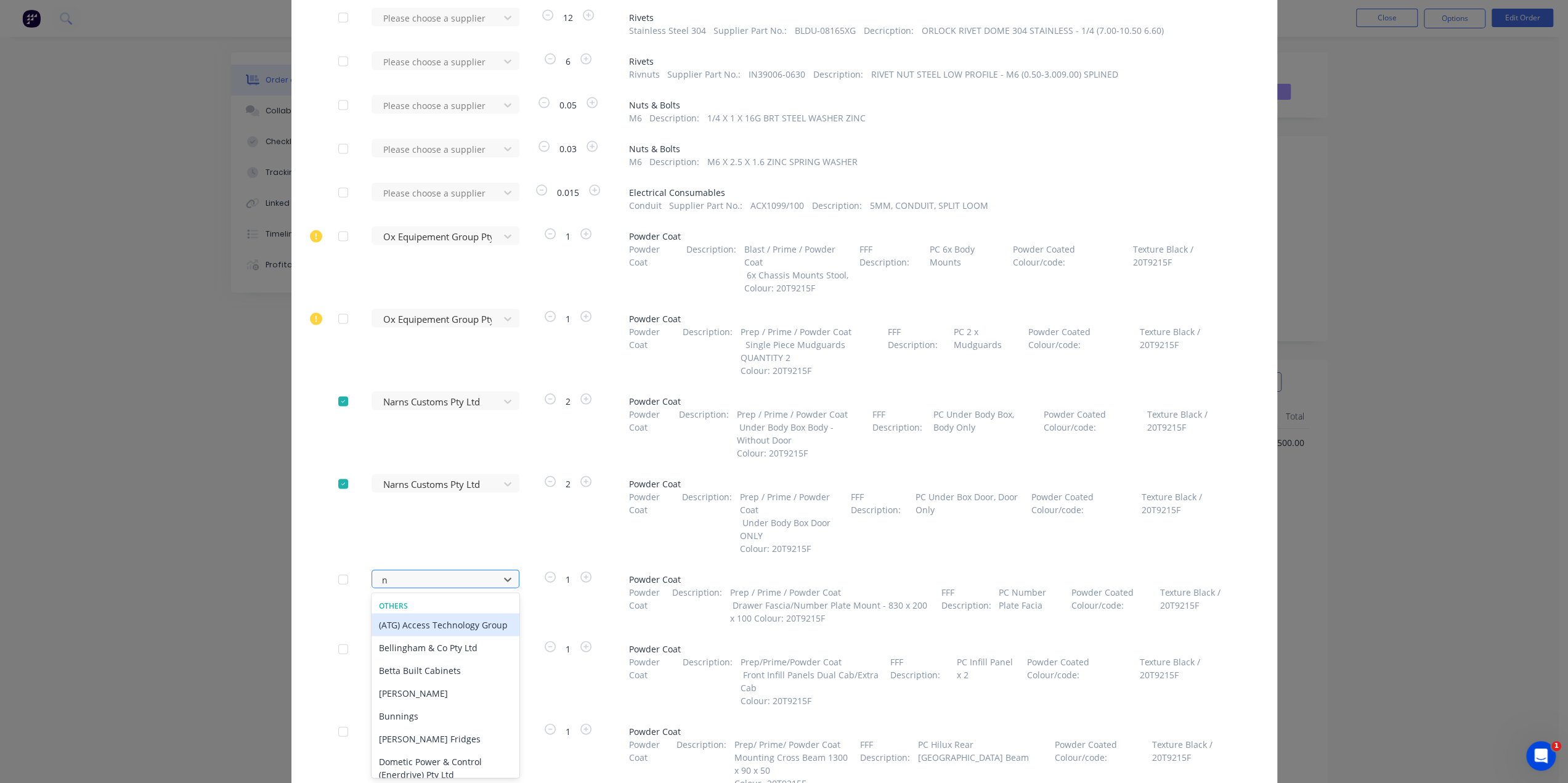
type input "na"
click at [478, 643] on div "Narns Customs Pty Ltd" at bounding box center [445, 647] width 148 height 23
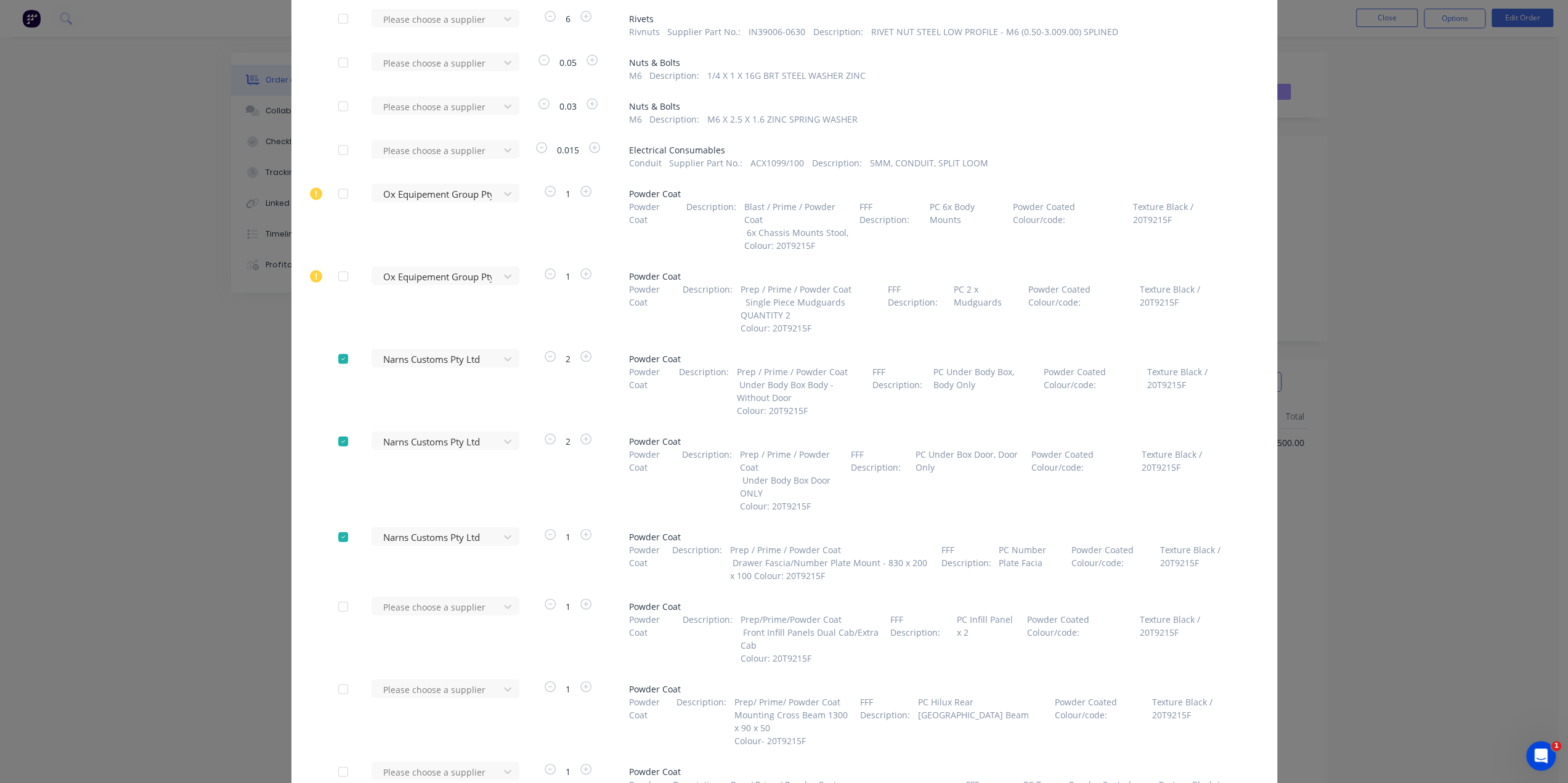
scroll to position [2434, 0]
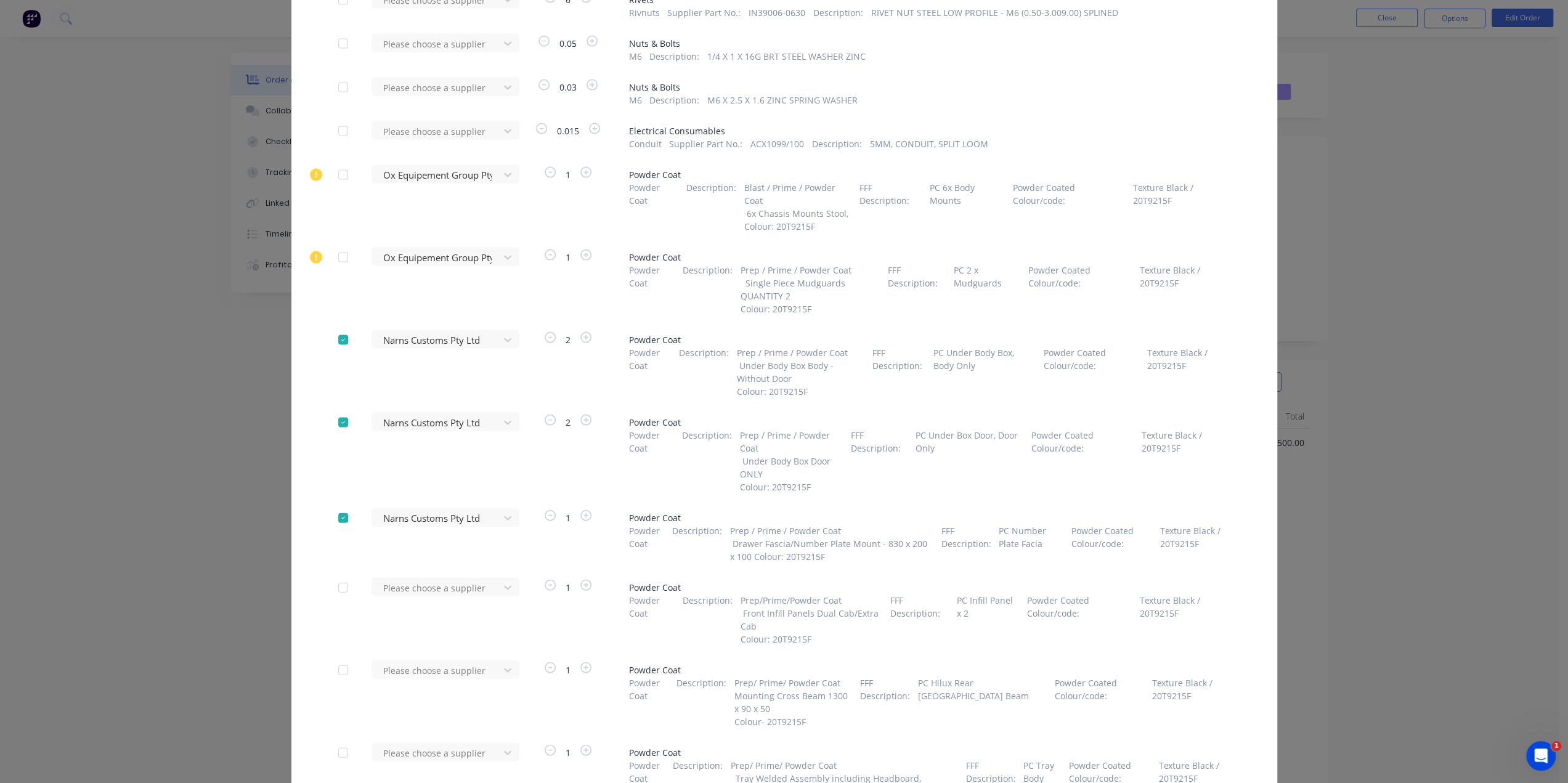
click at [503, 591] on div "Please choose a supplier 1 Powder Coat Powder Coat Description : Prep/Prime/Pow…" at bounding box center [784, 612] width 892 height 68
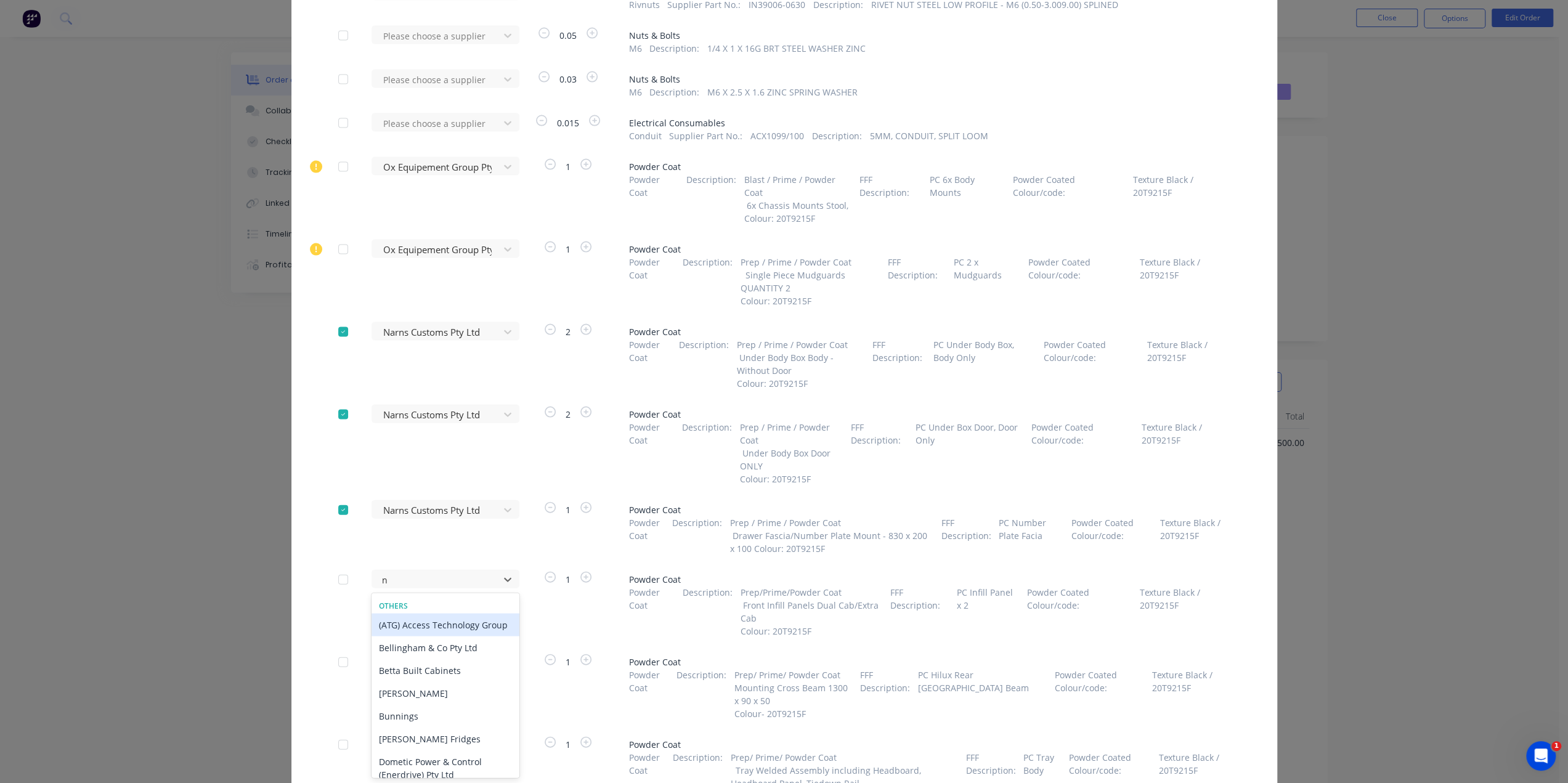
type input "na"
click at [486, 644] on div "Narns Customs Pty Ltd" at bounding box center [445, 647] width 148 height 23
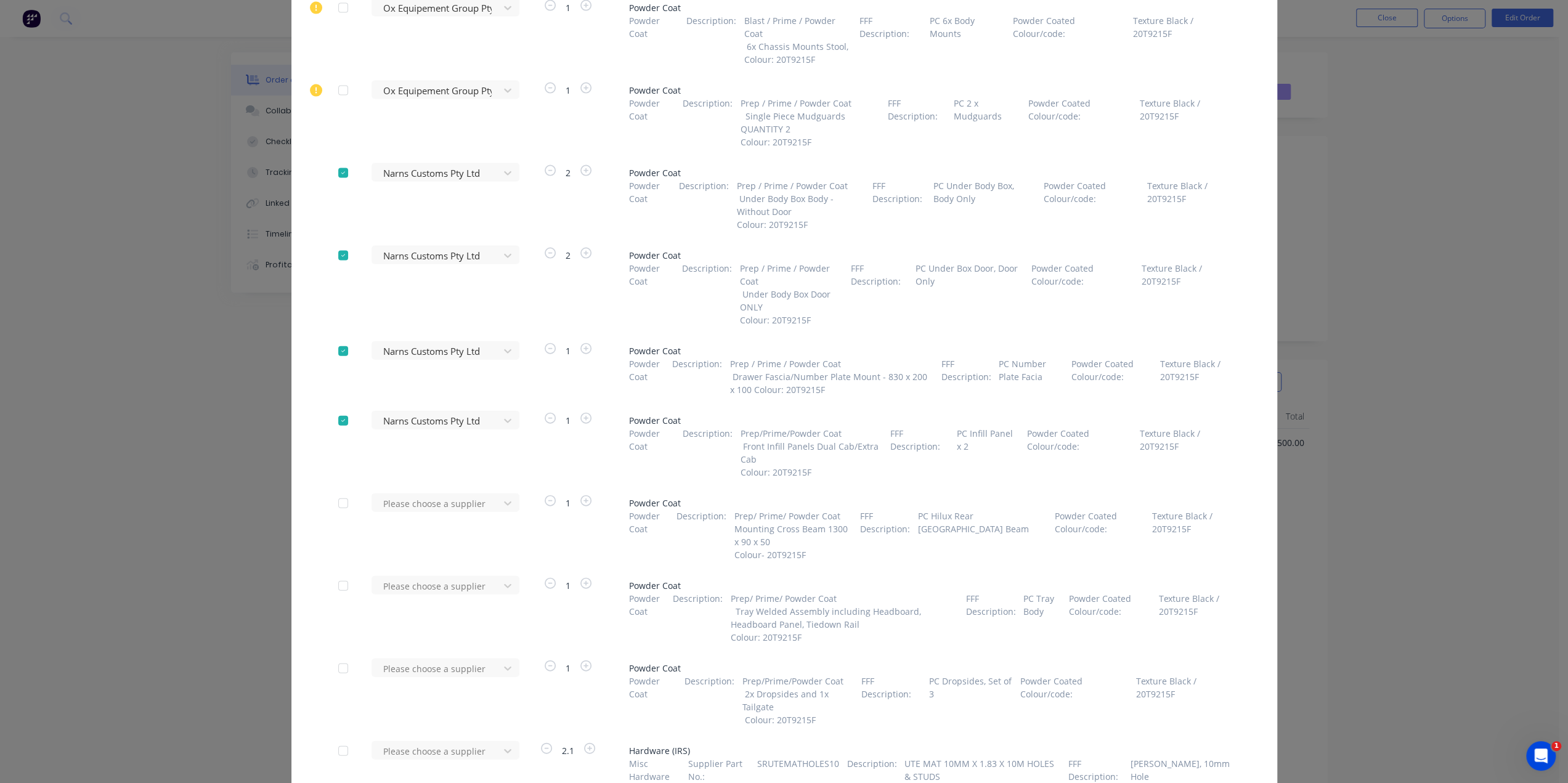
scroll to position [2627, 0]
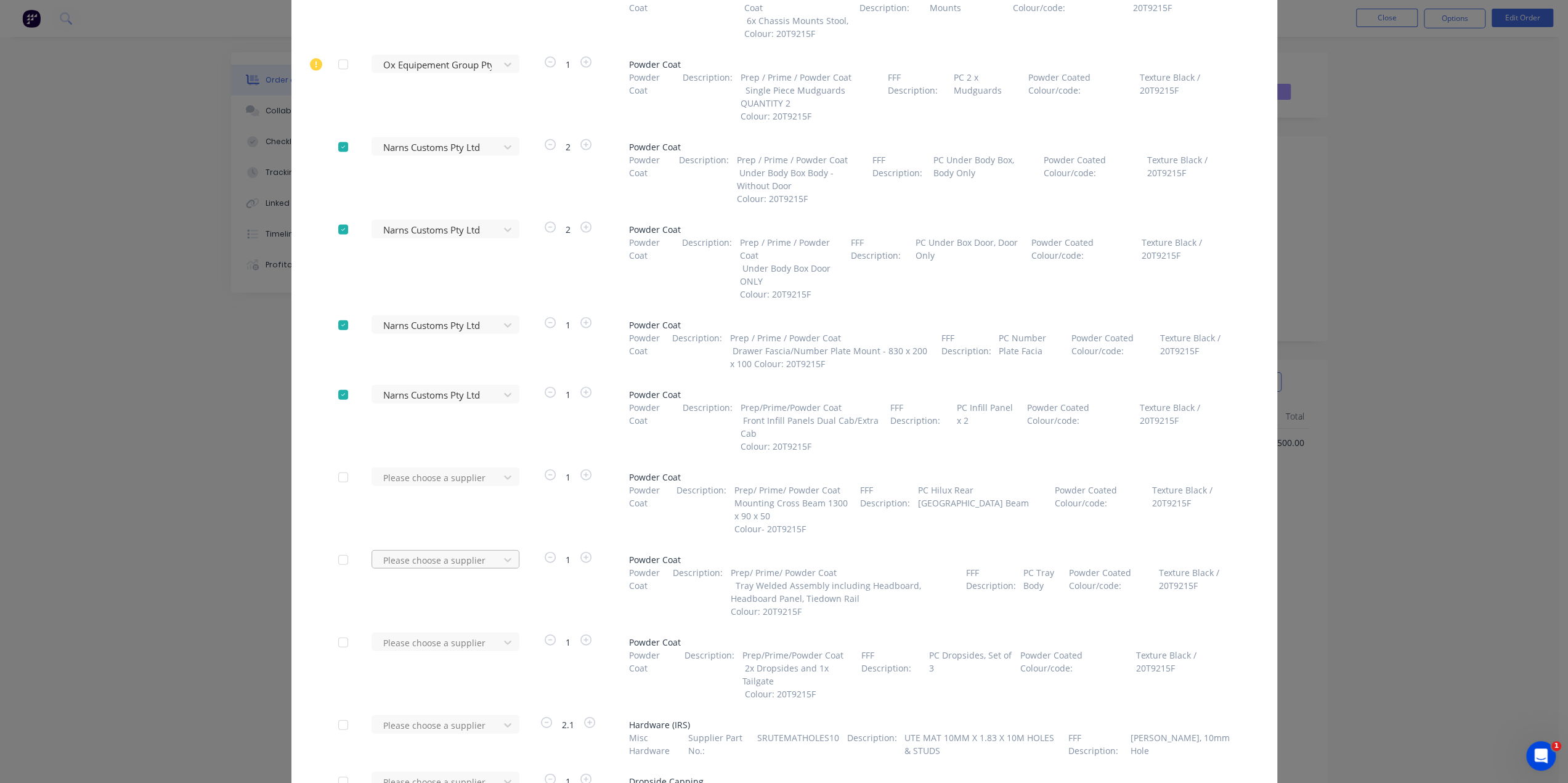
click at [474, 560] on div at bounding box center [437, 560] width 111 height 15
type input "na"
click at [451, 628] on div "Narns Customs Pty Ltd" at bounding box center [445, 627] width 148 height 23
click at [459, 641] on div "Please choose a supplier" at bounding box center [439, 642] width 136 height 18
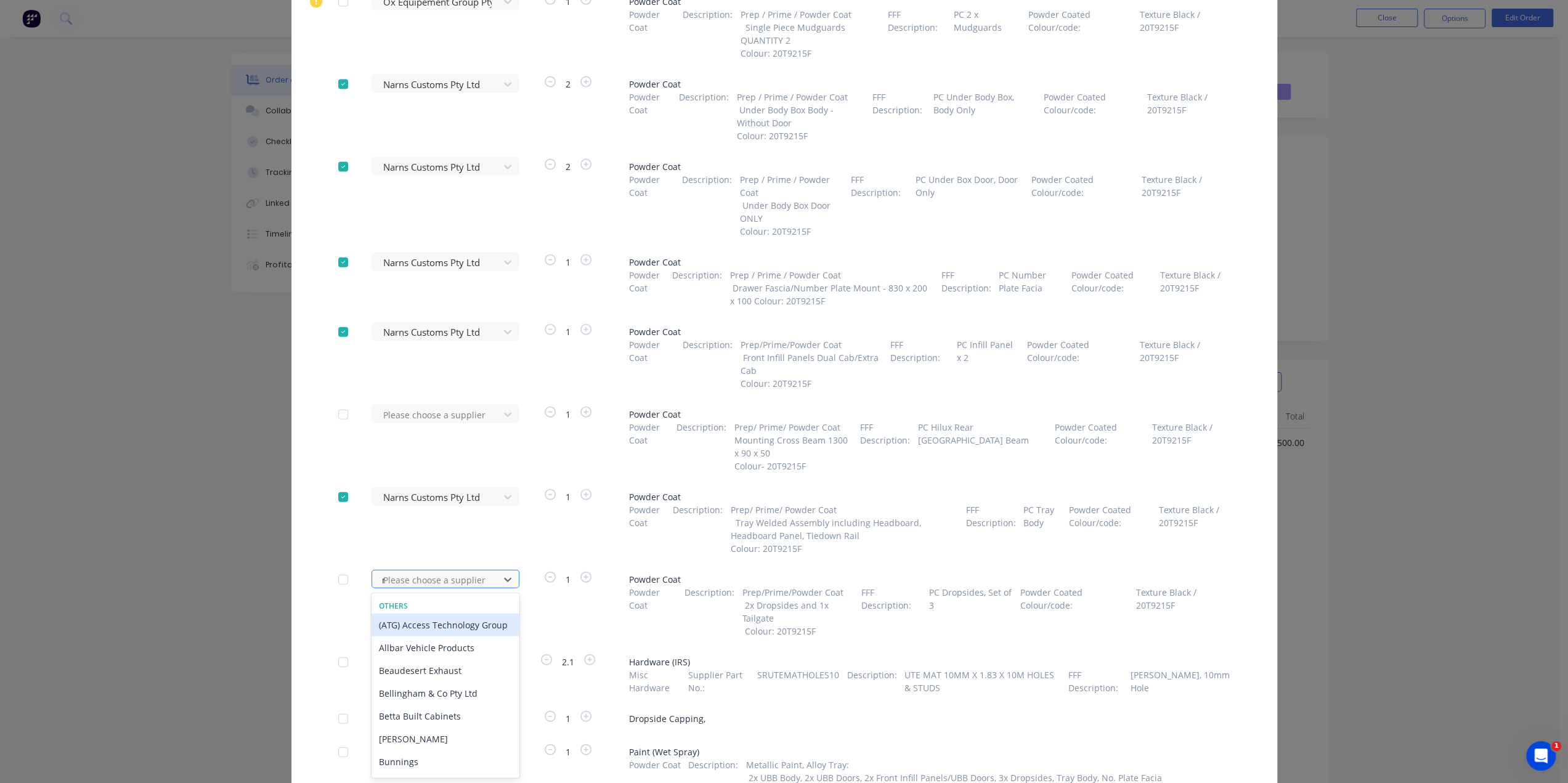
type input "na"
click at [461, 650] on div "Narns Customs Pty Ltd" at bounding box center [445, 647] width 148 height 23
click at [1400, 426] on div "Purchase Products Apply to all Please choose a supplier 0.6 Nuts & Bolts M12 De…" at bounding box center [784, 392] width 1568 height 783
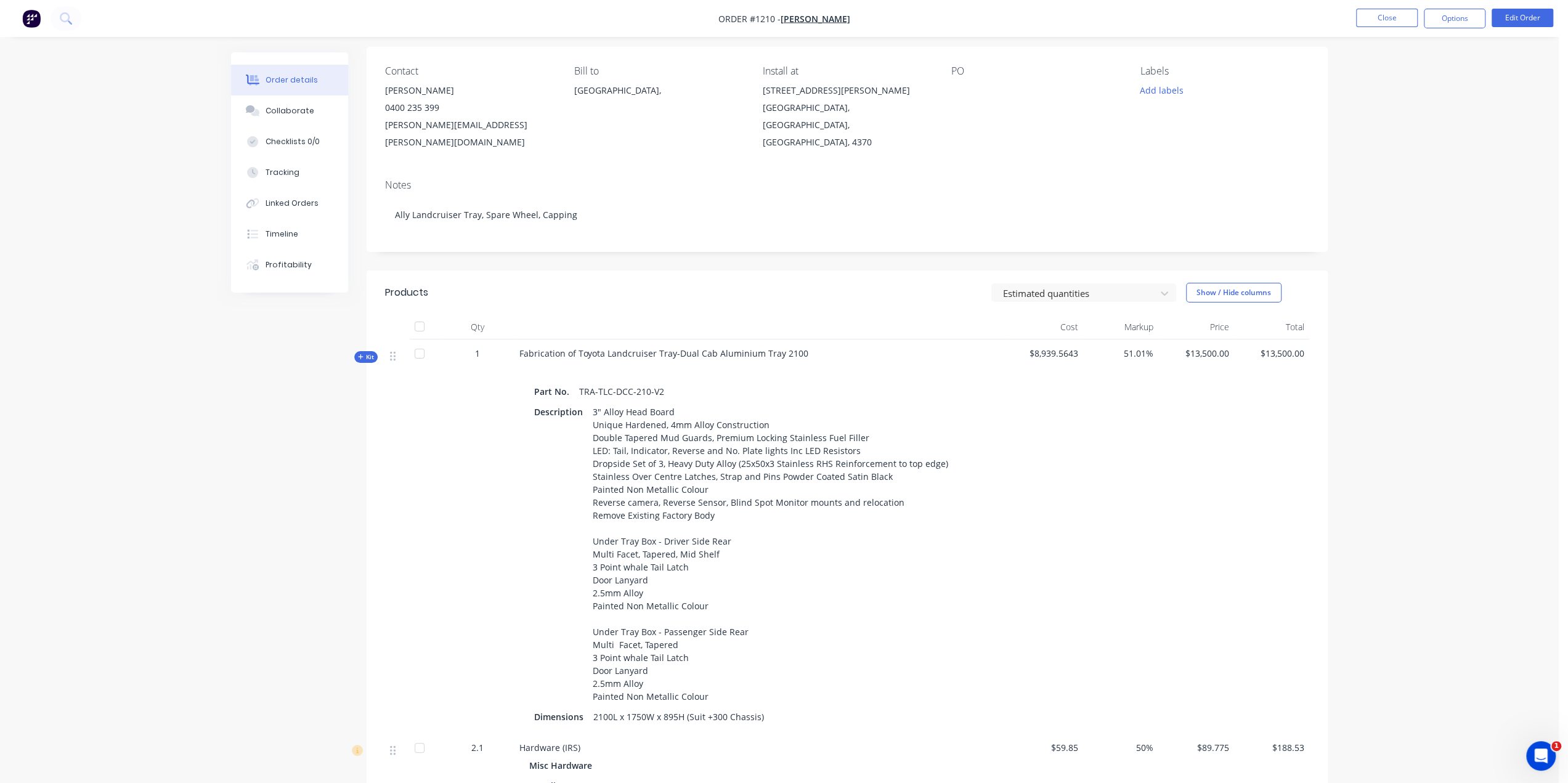
scroll to position [0, 0]
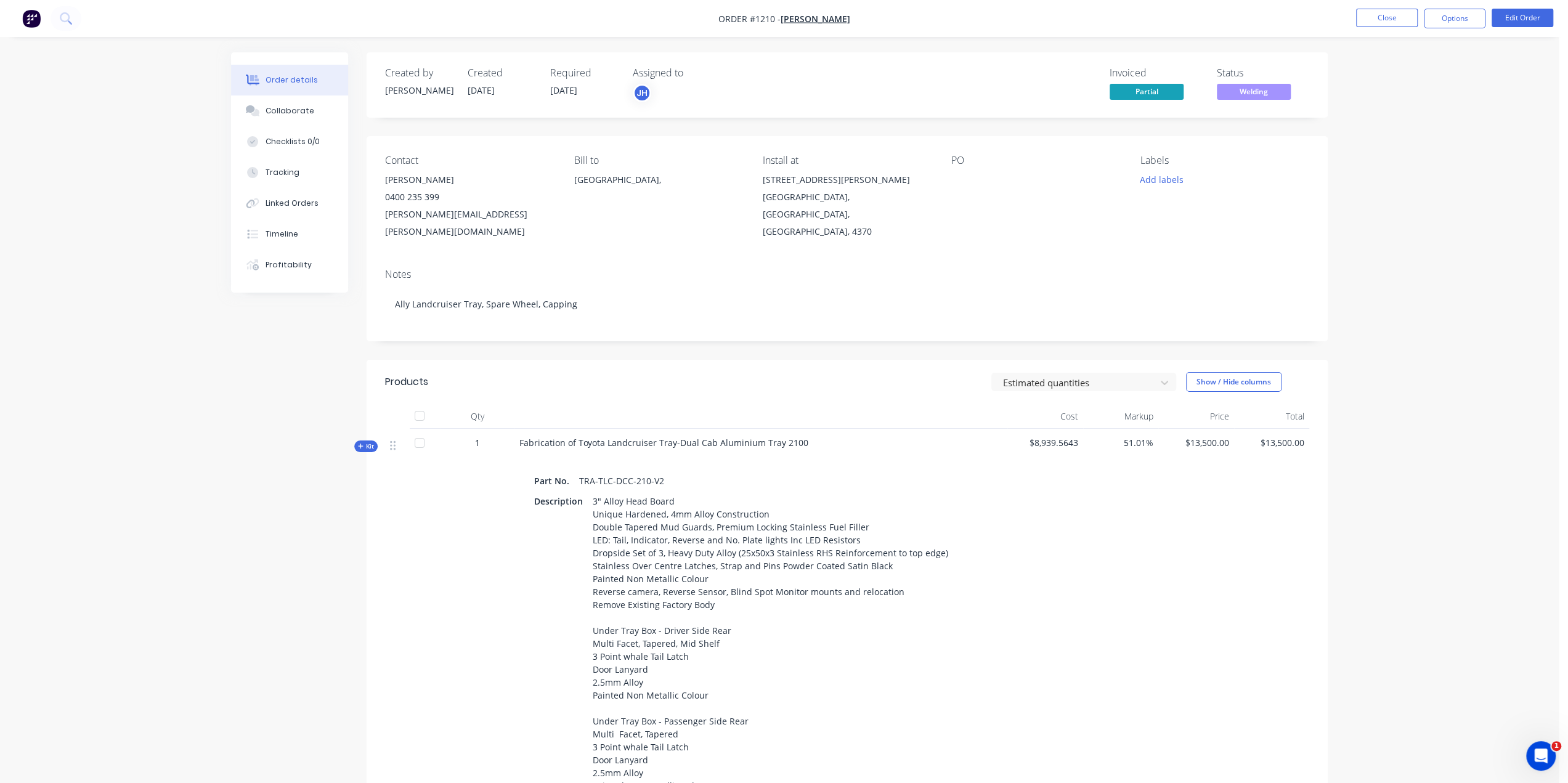
click at [1448, 30] on nav "Order #1210 - [PERSON_NAME] Close Options Edit Order" at bounding box center [784, 18] width 1568 height 37
click at [1444, 17] on button "Options" at bounding box center [1454, 18] width 62 height 20
click at [1412, 220] on div "Purchase Products" at bounding box center [1417, 222] width 113 height 18
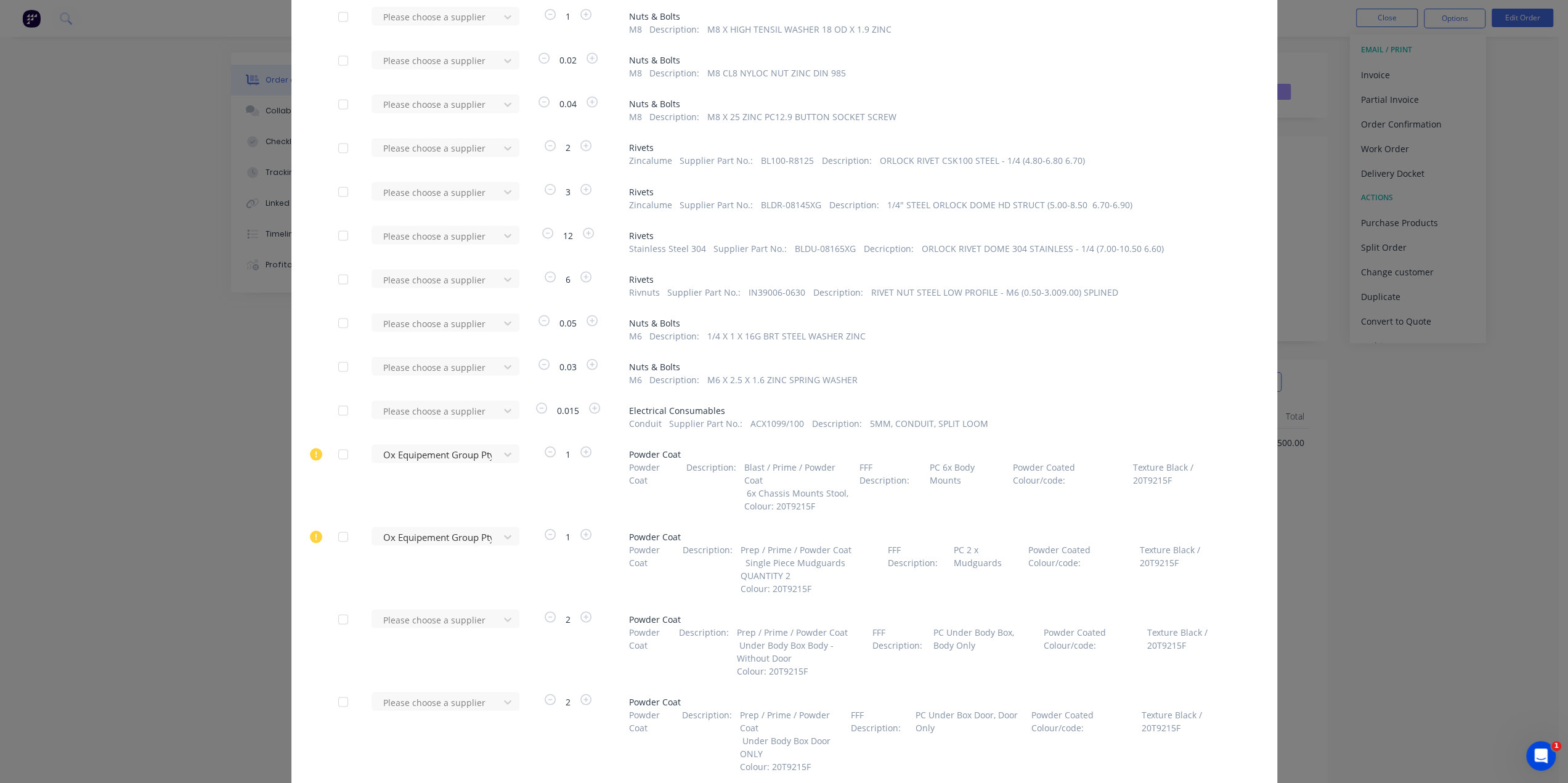
scroll to position [2340, 0]
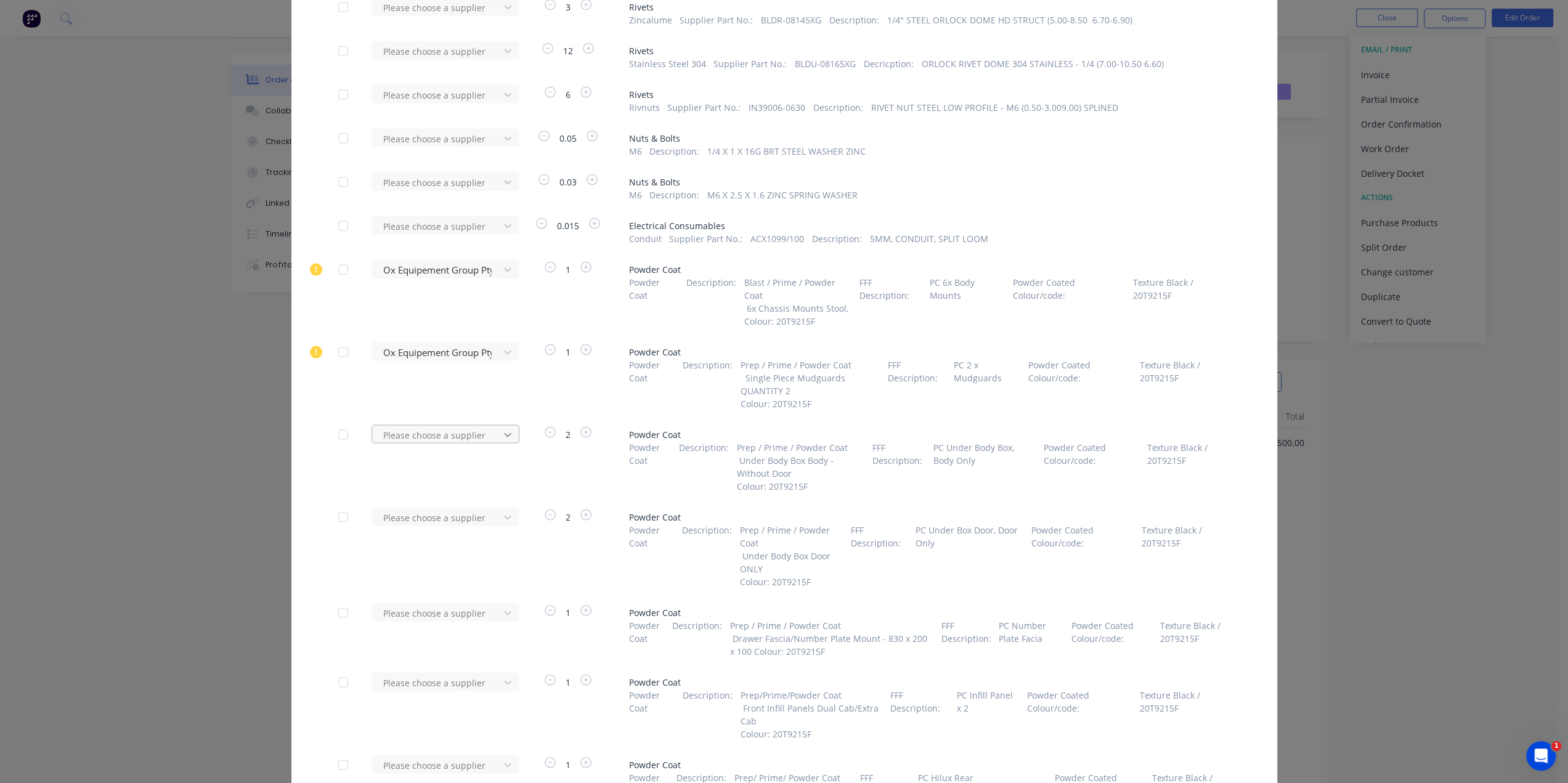
click at [496, 431] on div at bounding box center [507, 434] width 23 height 20
type input "na"
click at [491, 504] on div "Narns Customs Pty Ltd" at bounding box center [445, 502] width 148 height 23
click at [485, 510] on div at bounding box center [437, 517] width 111 height 15
type input "na"
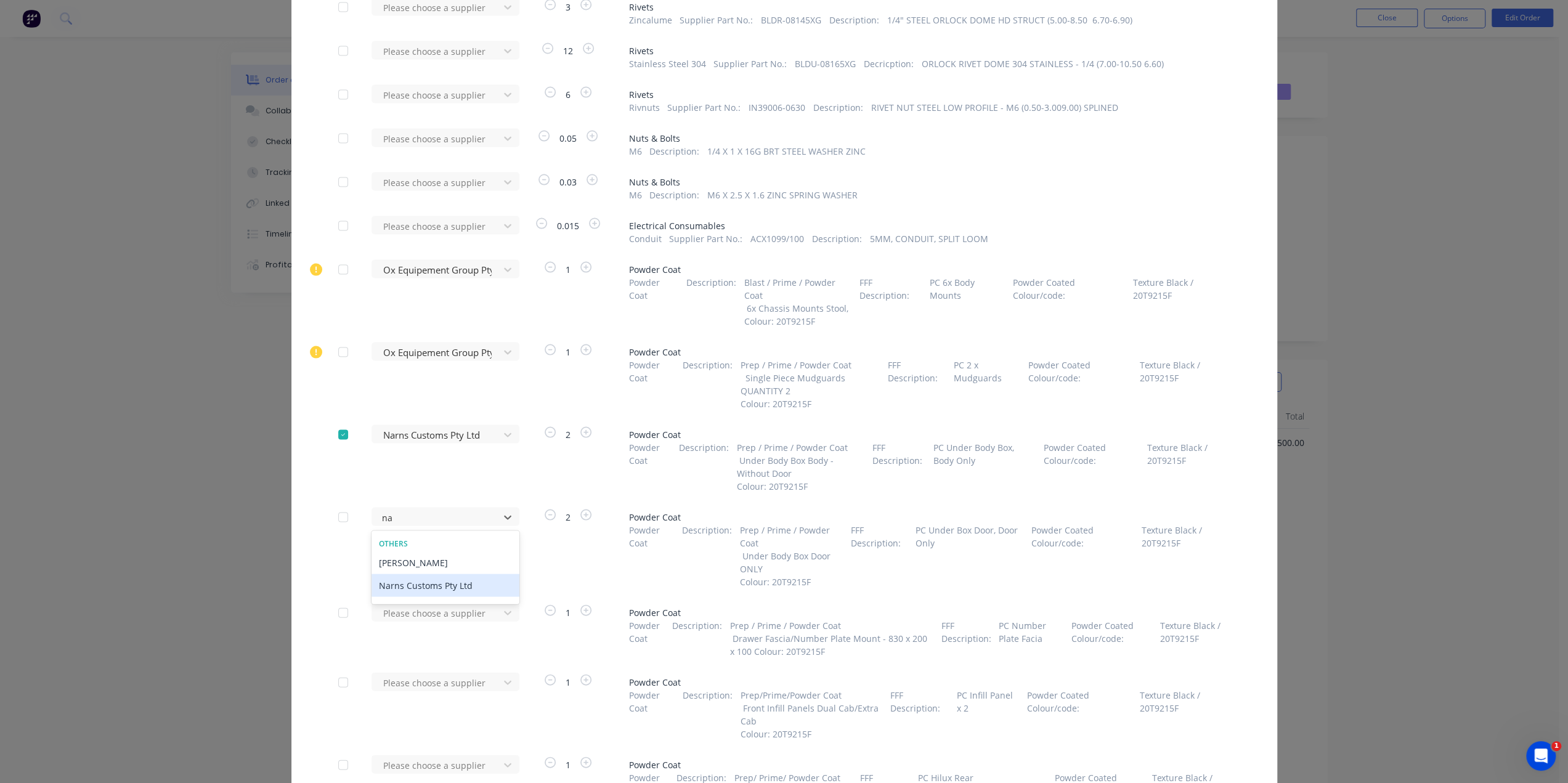
click at [467, 584] on div "Narns Customs Pty Ltd" at bounding box center [445, 584] width 148 height 23
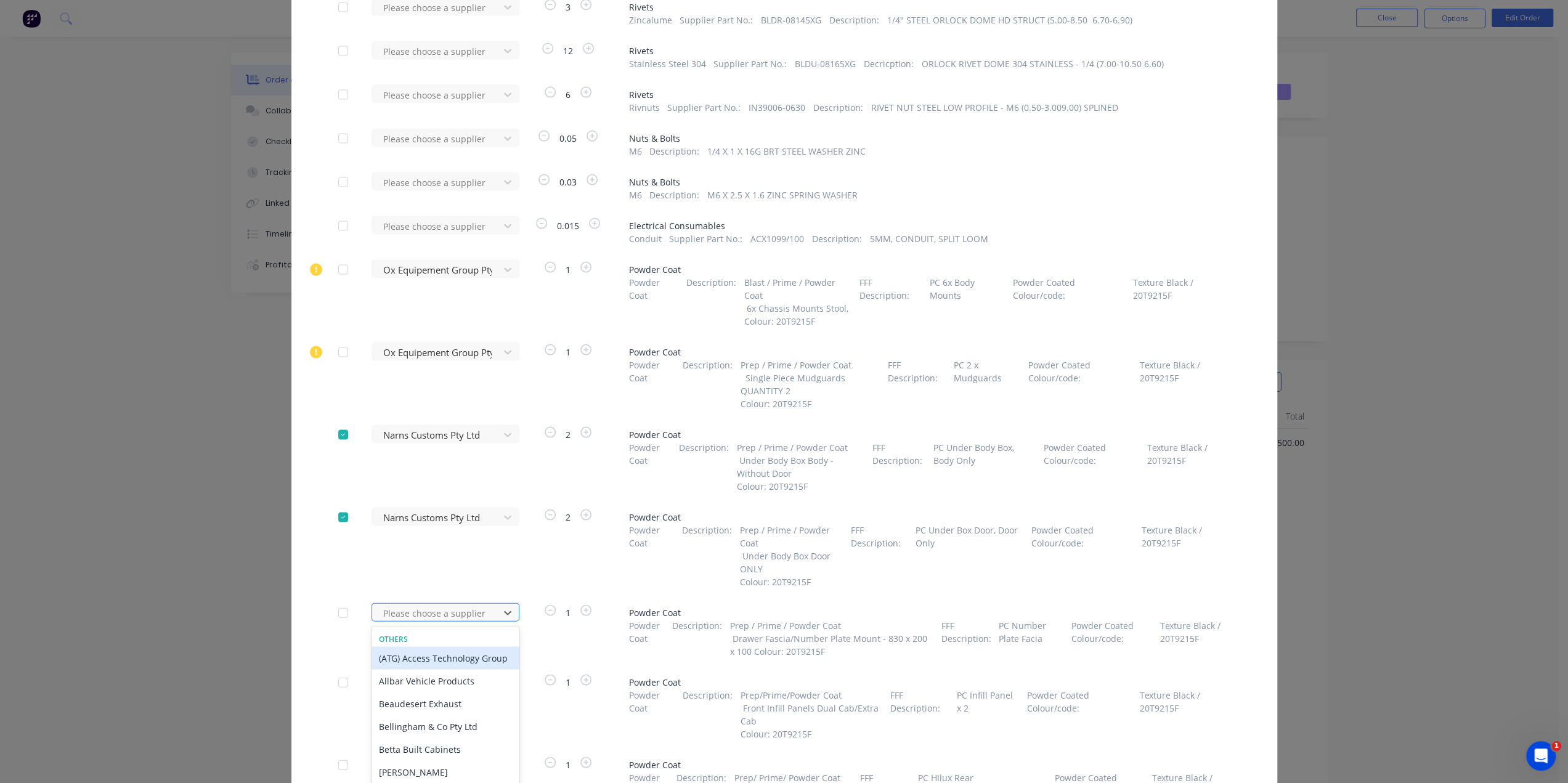
click at [483, 619] on div "35 results available. Use Up and Down to choose options, press Enter to select …" at bounding box center [439, 612] width 136 height 18
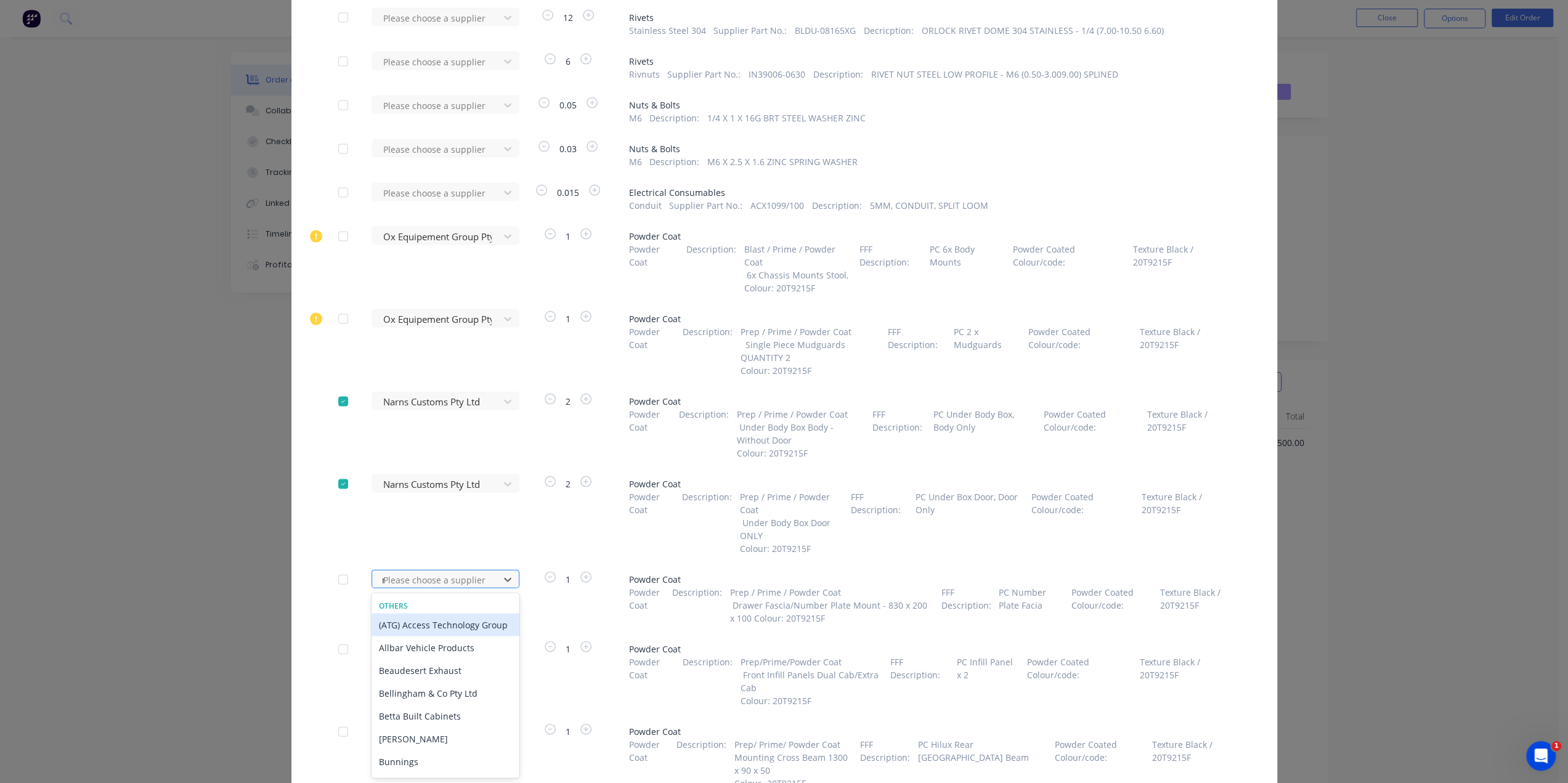
type input "na"
click at [468, 647] on div "Narns Customs Pty Ltd" at bounding box center [445, 647] width 148 height 23
click at [471, 645] on div "35 results available. Use Up and Down to choose options, press Enter to select …" at bounding box center [439, 648] width 136 height 18
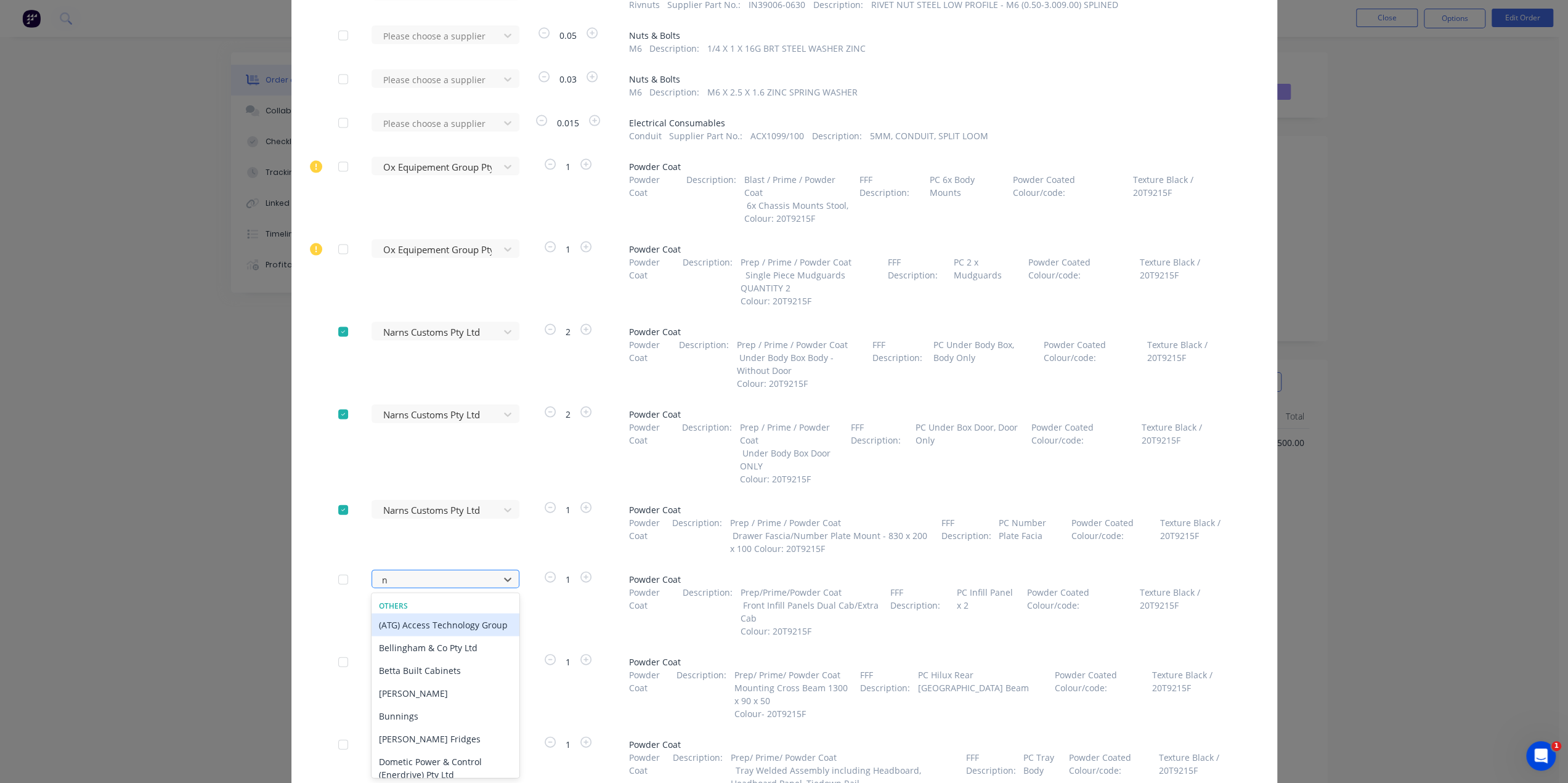
type input "na"
click at [466, 646] on div "Narns Customs Pty Ltd" at bounding box center [445, 647] width 148 height 23
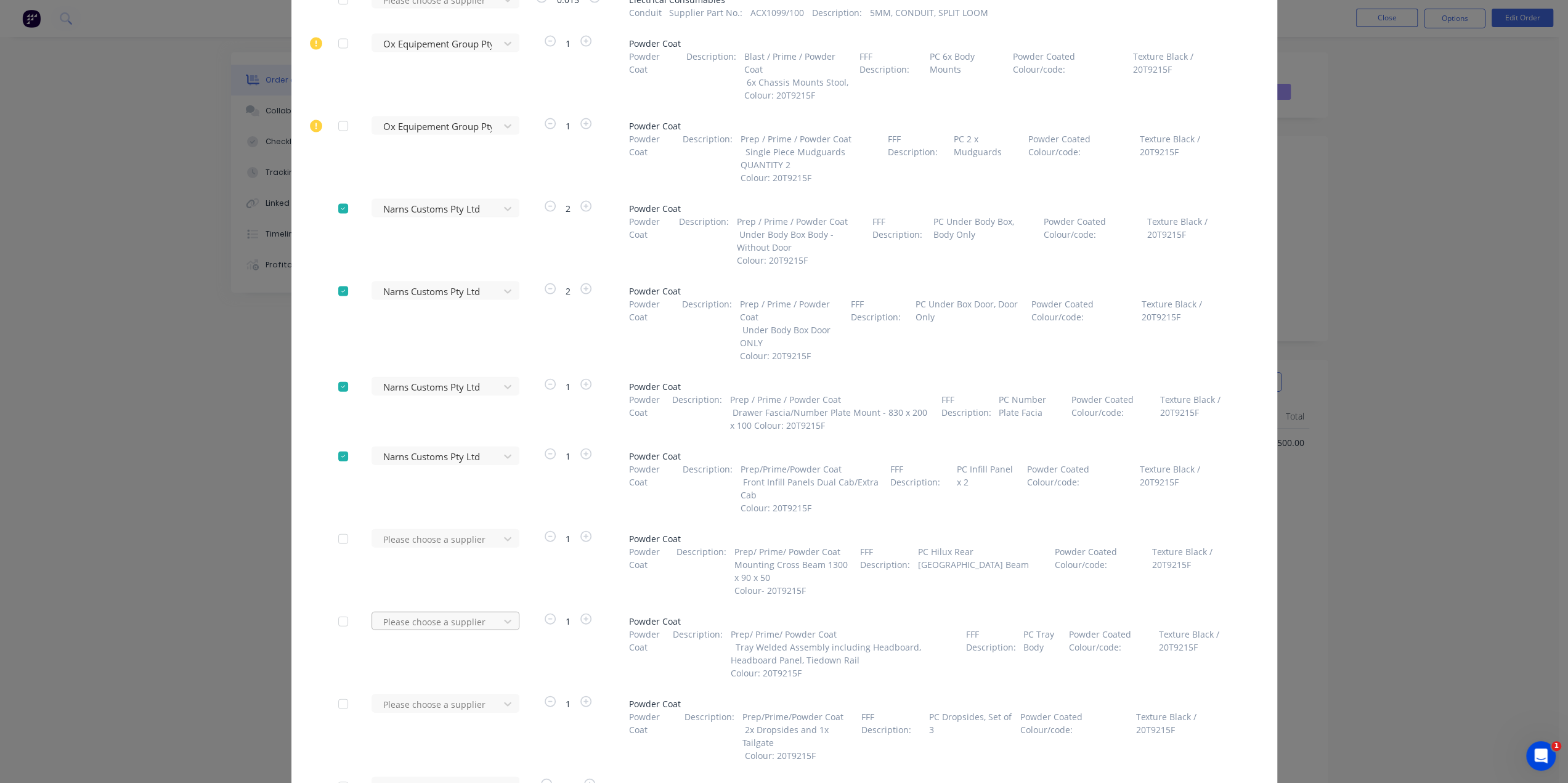
click at [484, 620] on div "Please choose a supplier" at bounding box center [439, 621] width 136 height 18
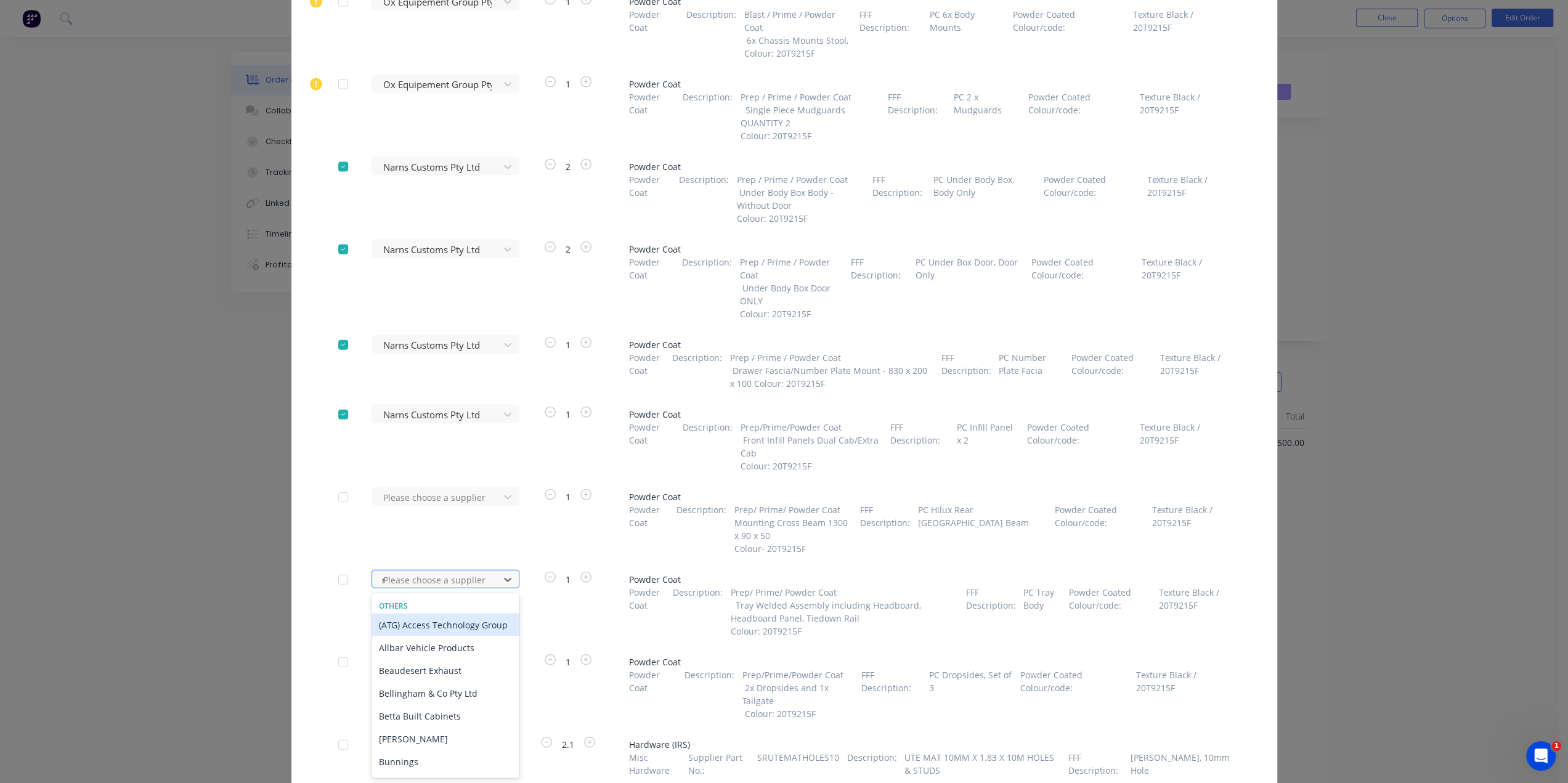
type input "na"
click at [483, 647] on div "Narns Customs Pty Ltd" at bounding box center [445, 647] width 148 height 23
click at [491, 663] on div "Please choose a supplier" at bounding box center [439, 662] width 136 height 18
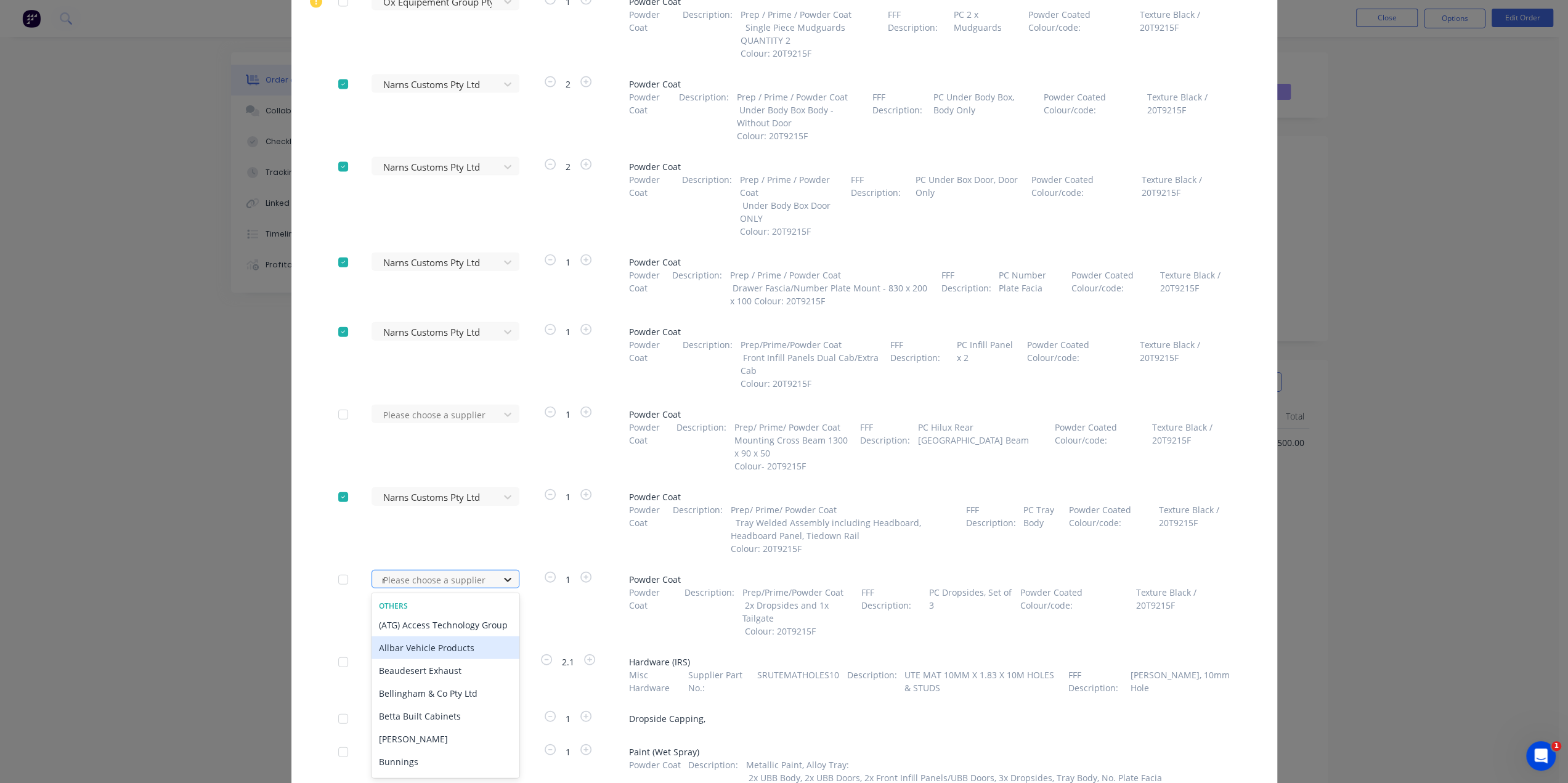
type input "na"
click at [479, 652] on div "Narns Customs Pty Ltd" at bounding box center [445, 647] width 148 height 23
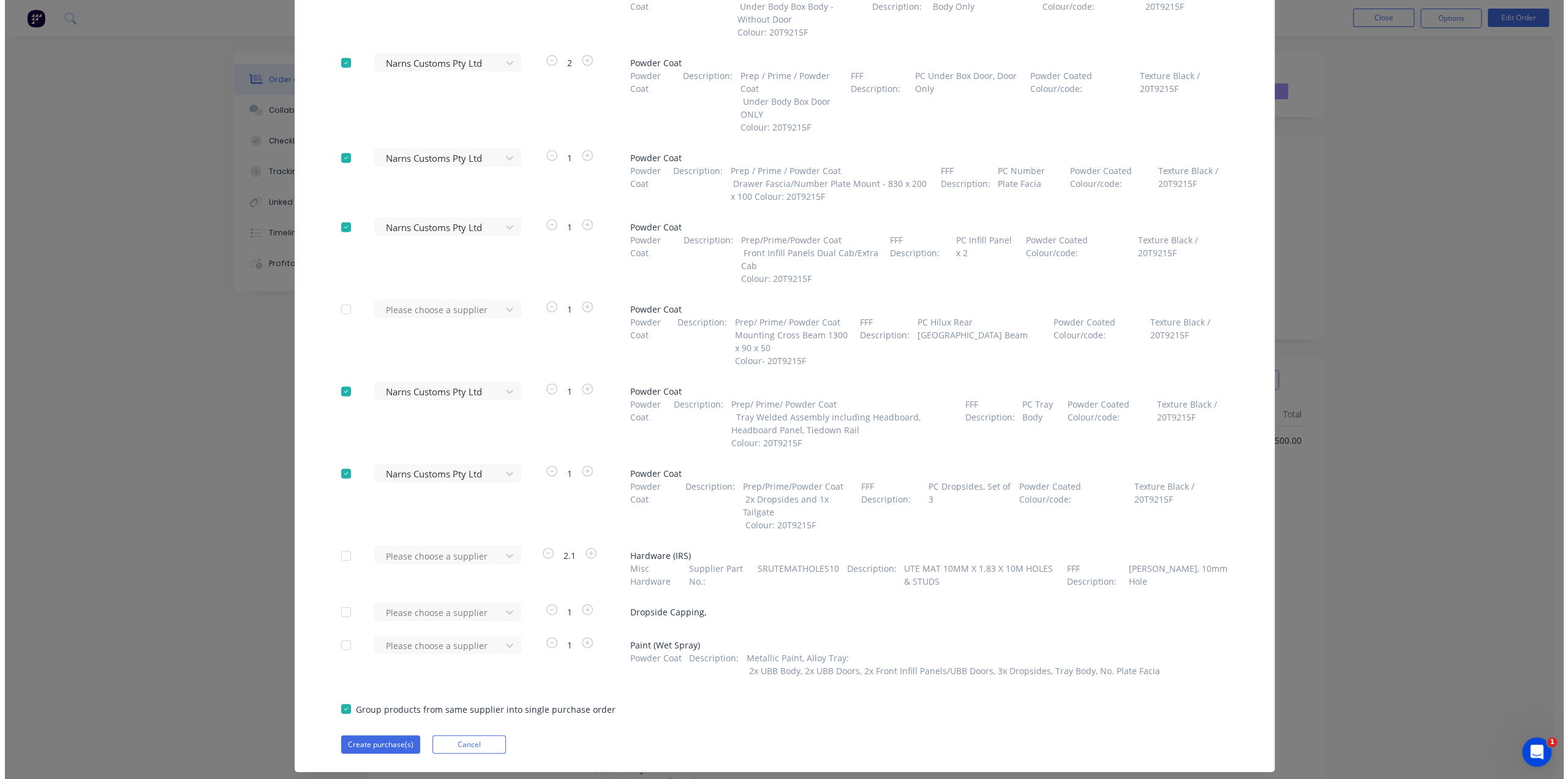
scroll to position [2799, 0]
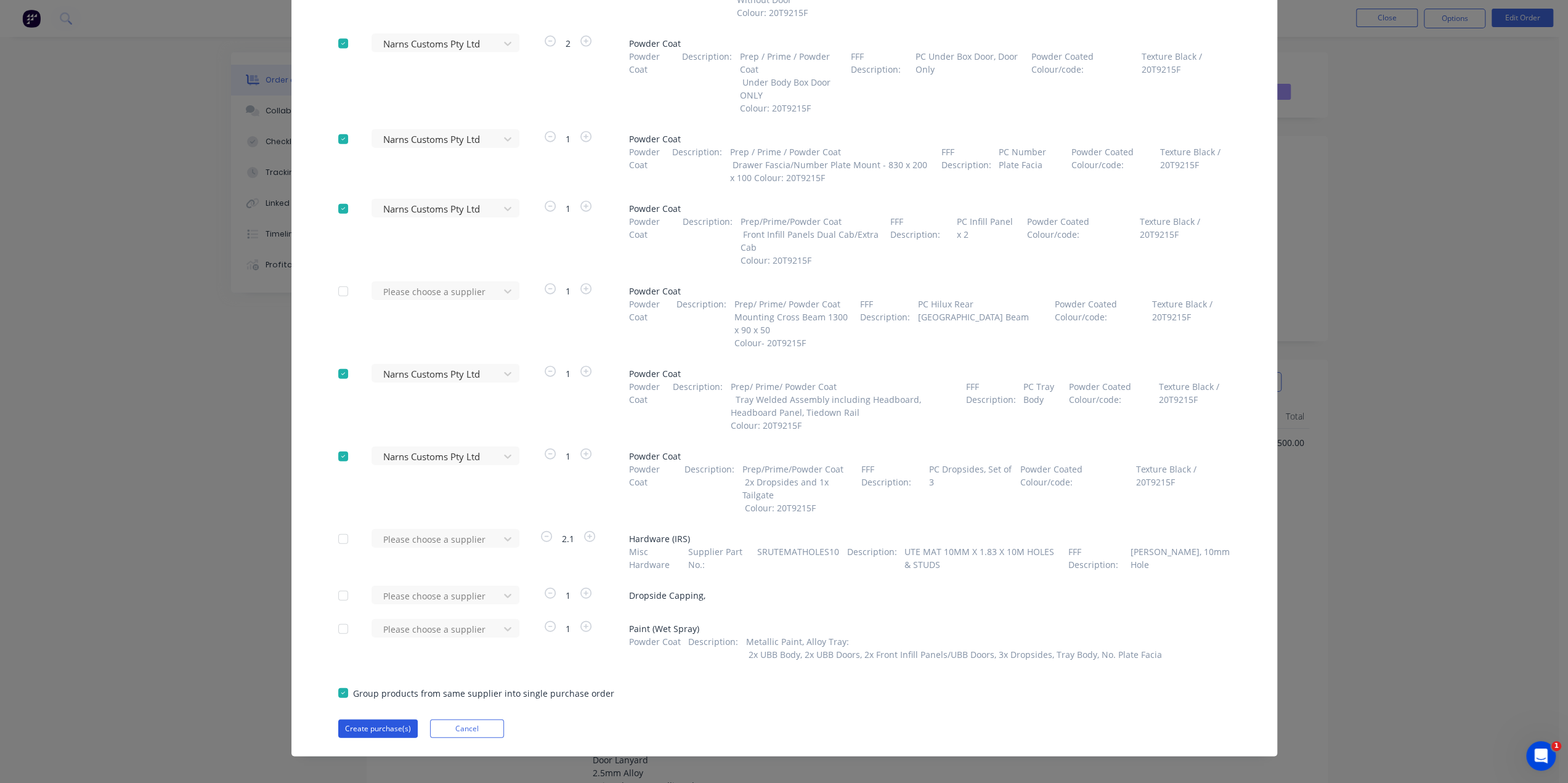
click at [384, 734] on button "Create purchase(s)" at bounding box center [377, 729] width 79 height 18
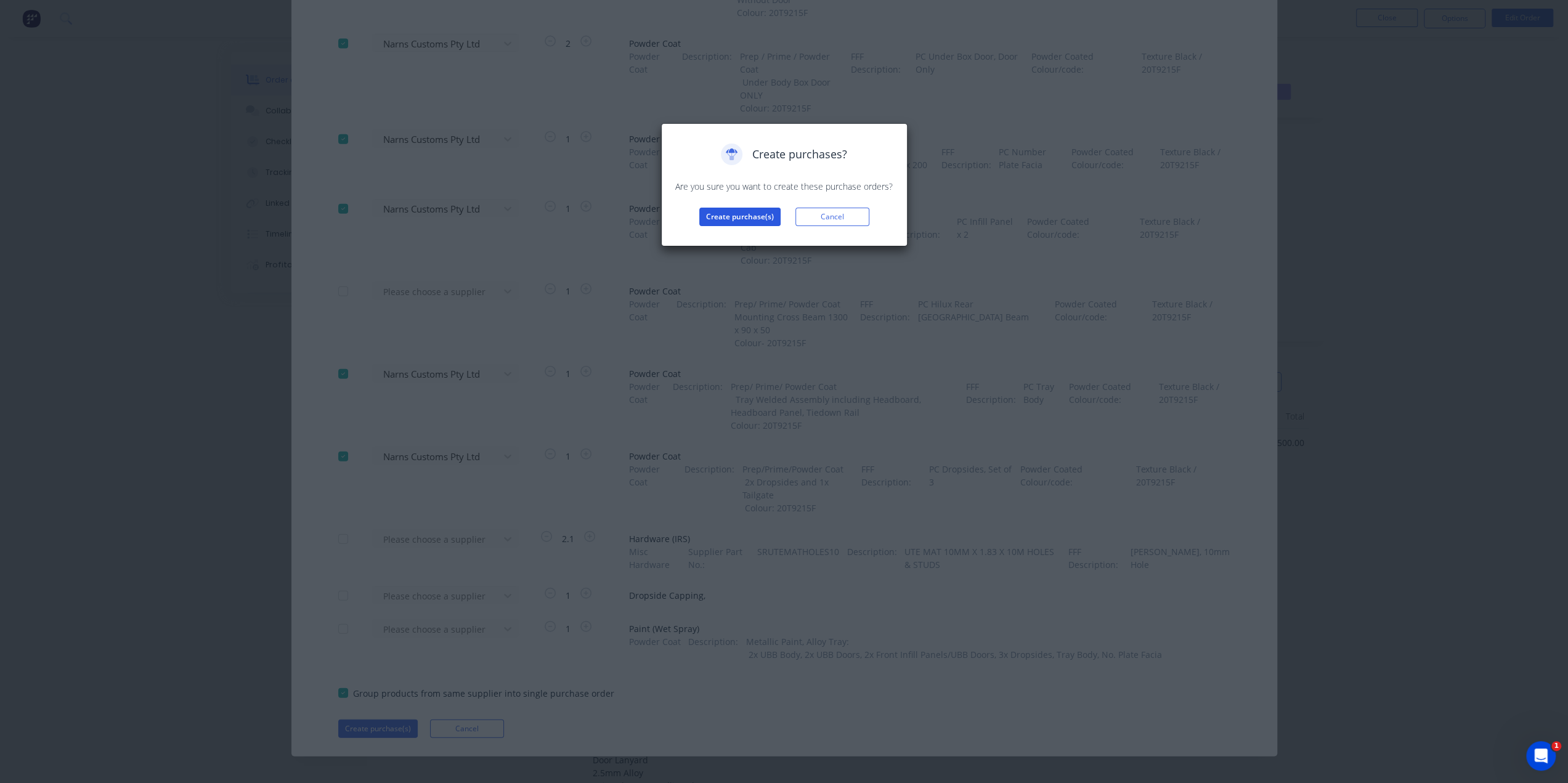
click at [751, 212] on button "Create purchase(s)" at bounding box center [740, 217] width 81 height 18
click at [754, 237] on button "View purchase(s)" at bounding box center [740, 237] width 74 height 18
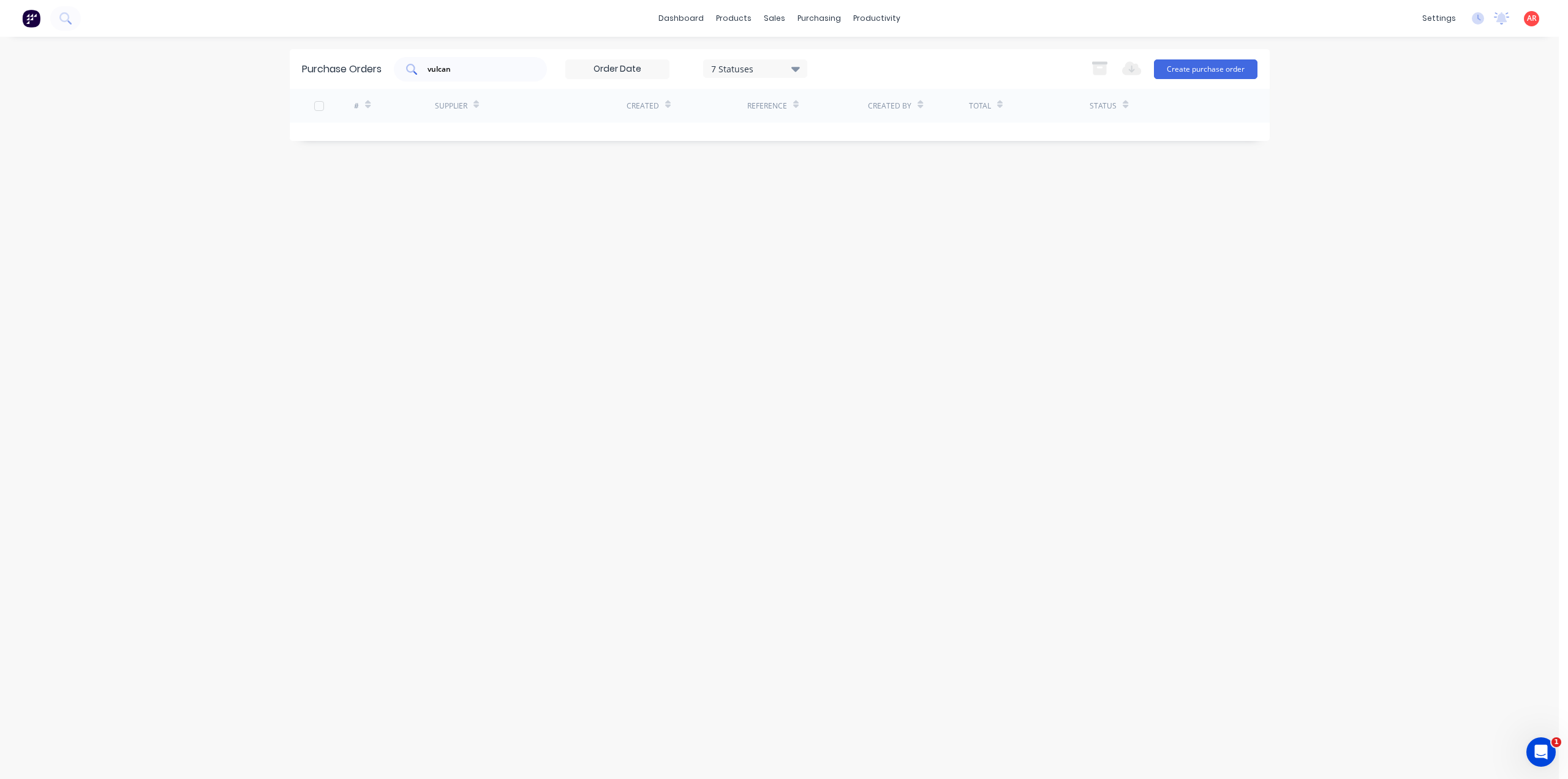
click at [500, 64] on input "vulcan" at bounding box center [477, 69] width 101 height 12
click at [176, 228] on div "dashboard products sales purchasing productivity dashboard products Product Cat…" at bounding box center [779, 390] width 1559 height 779
click at [496, 122] on div "Supplier" at bounding box center [531, 106] width 191 height 33
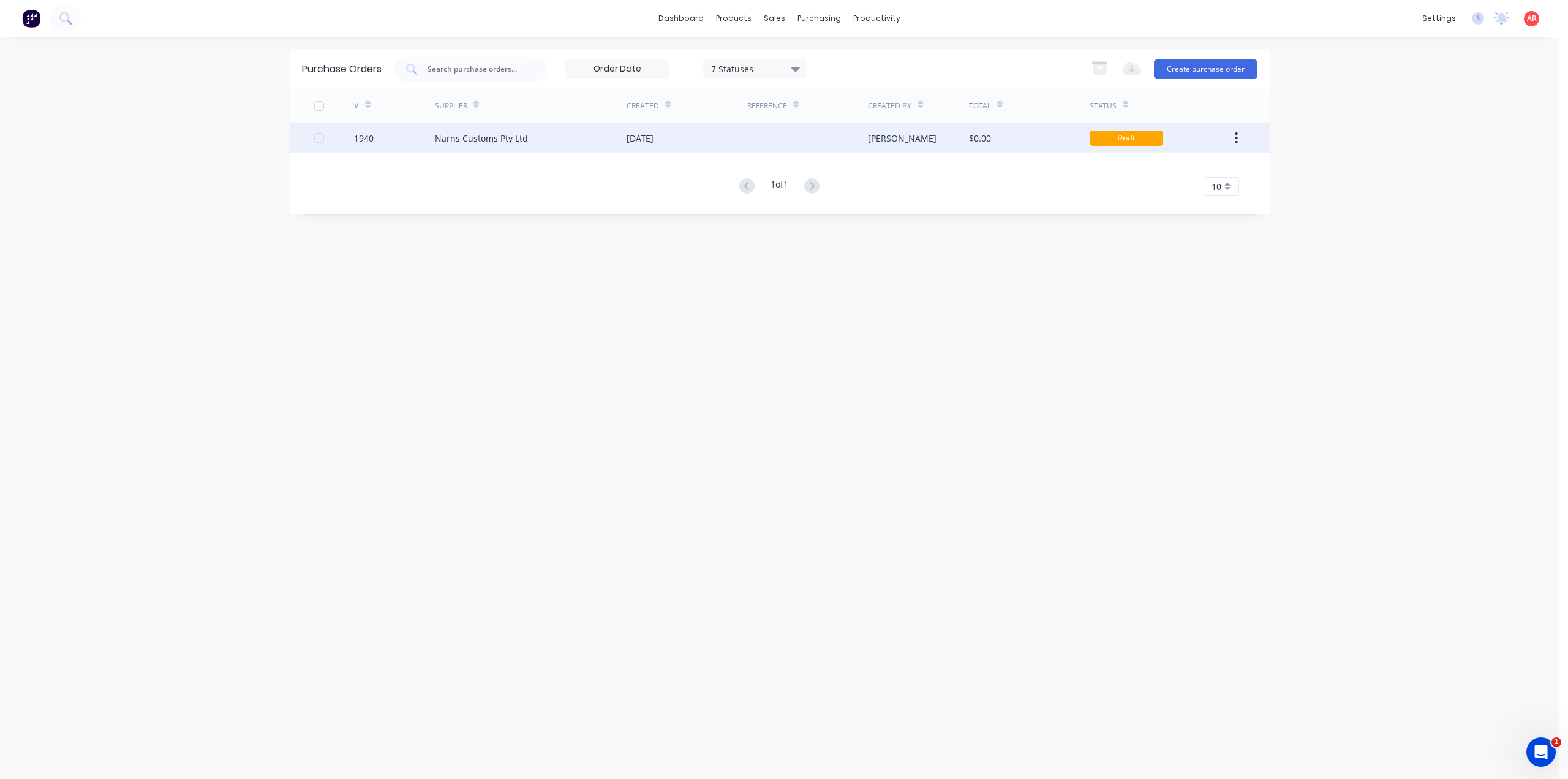
click at [496, 133] on div "Narns Customs Pty Ltd" at bounding box center [482, 137] width 93 height 12
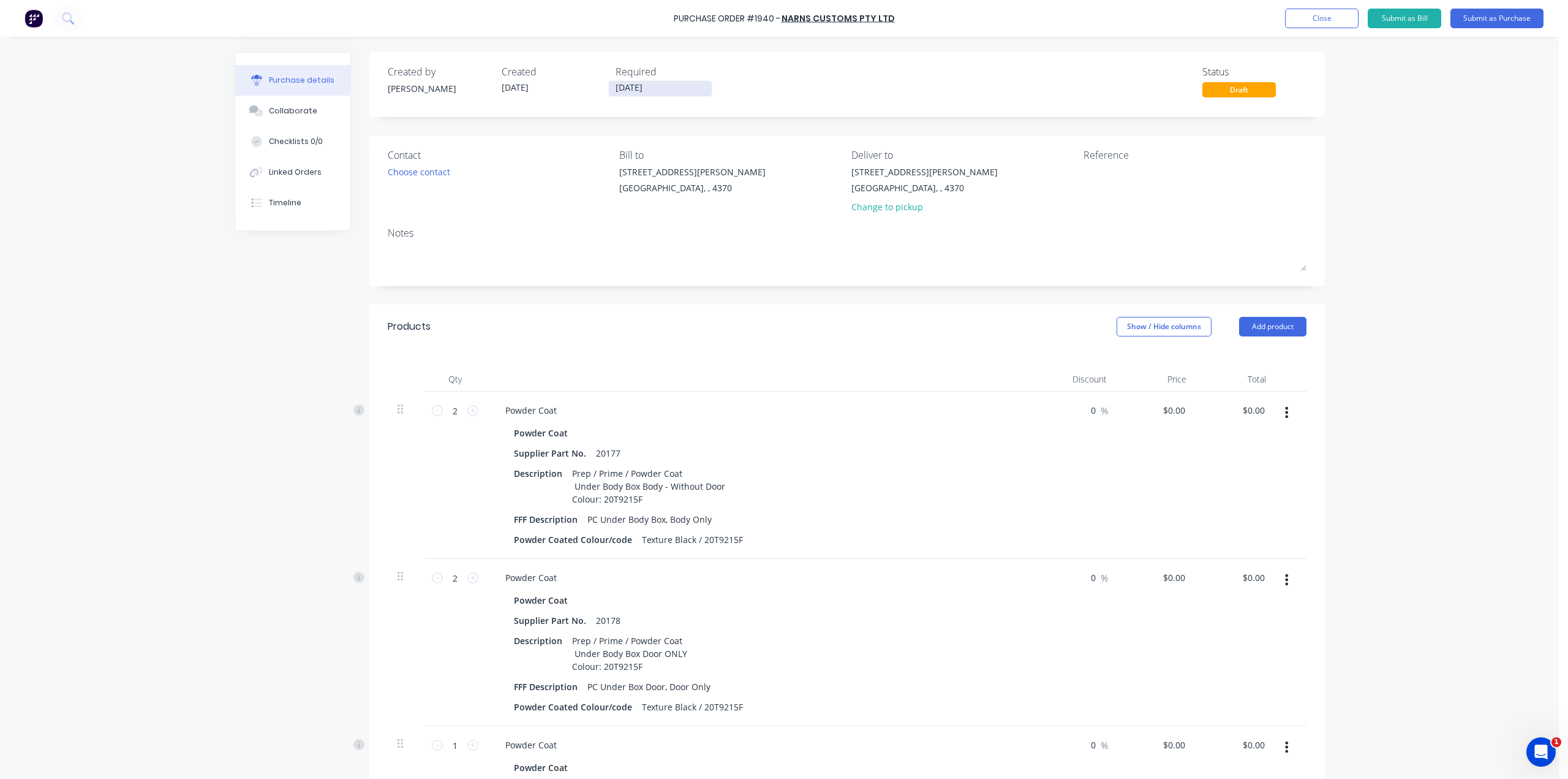
click at [637, 92] on input "[DATE]" at bounding box center [660, 88] width 103 height 15
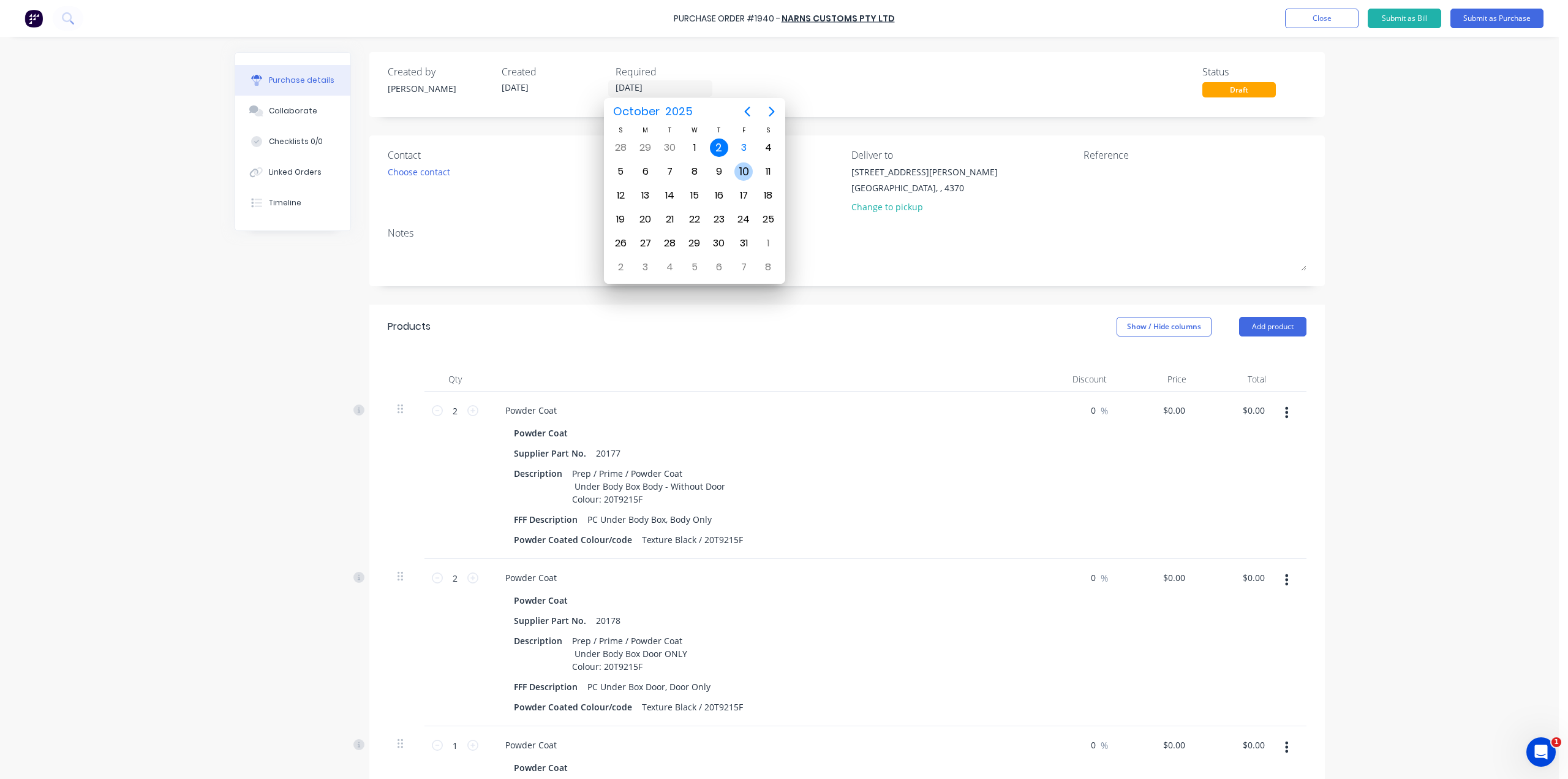
click at [739, 170] on div "10" at bounding box center [744, 171] width 18 height 18
type input "[DATE]"
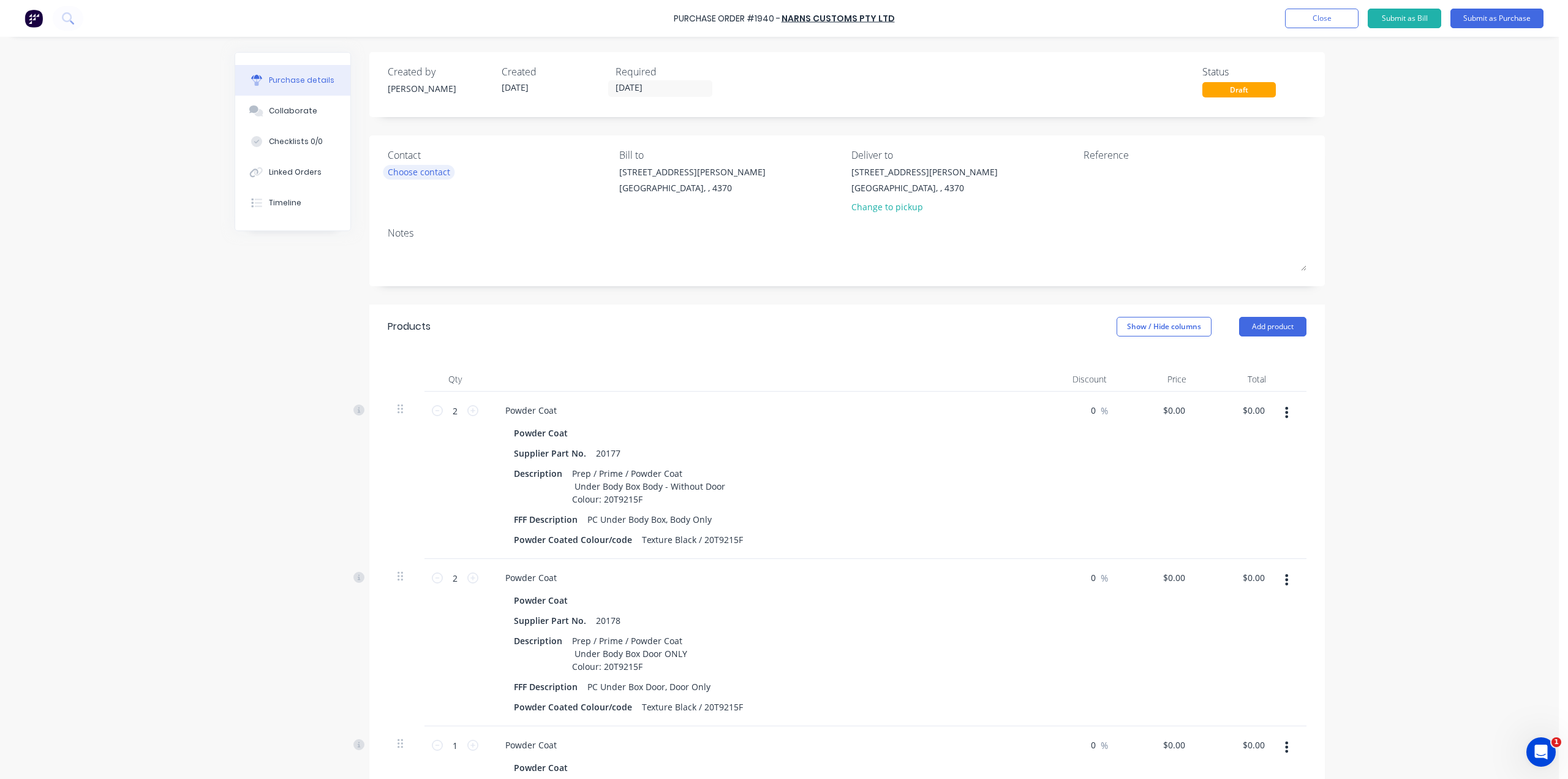
click at [448, 169] on div "Choose contact" at bounding box center [418, 171] width 62 height 12
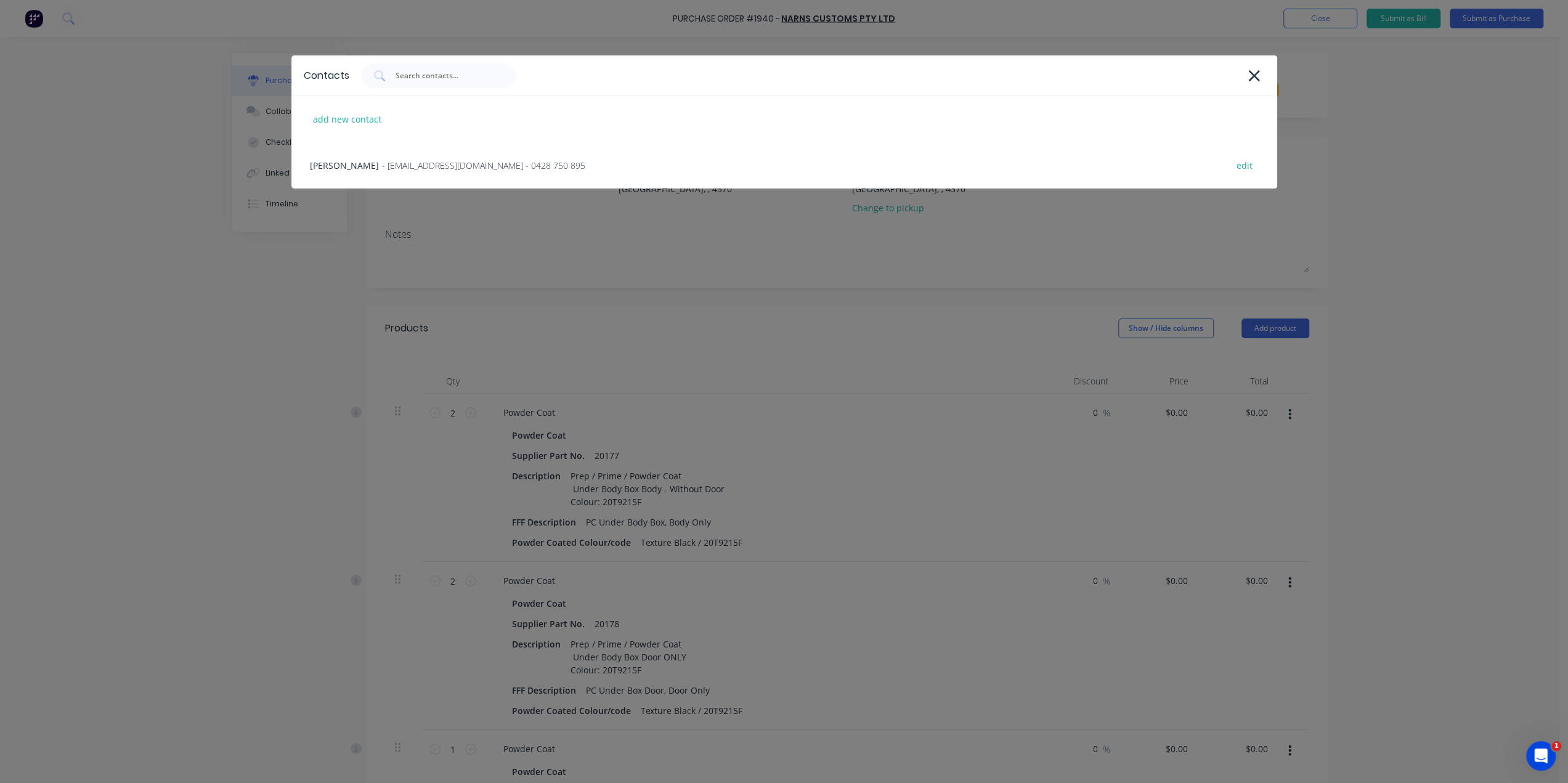
click at [450, 170] on span "- [EMAIL_ADDRESS][DOMAIN_NAME] - 0428 750 895" at bounding box center [483, 165] width 203 height 13
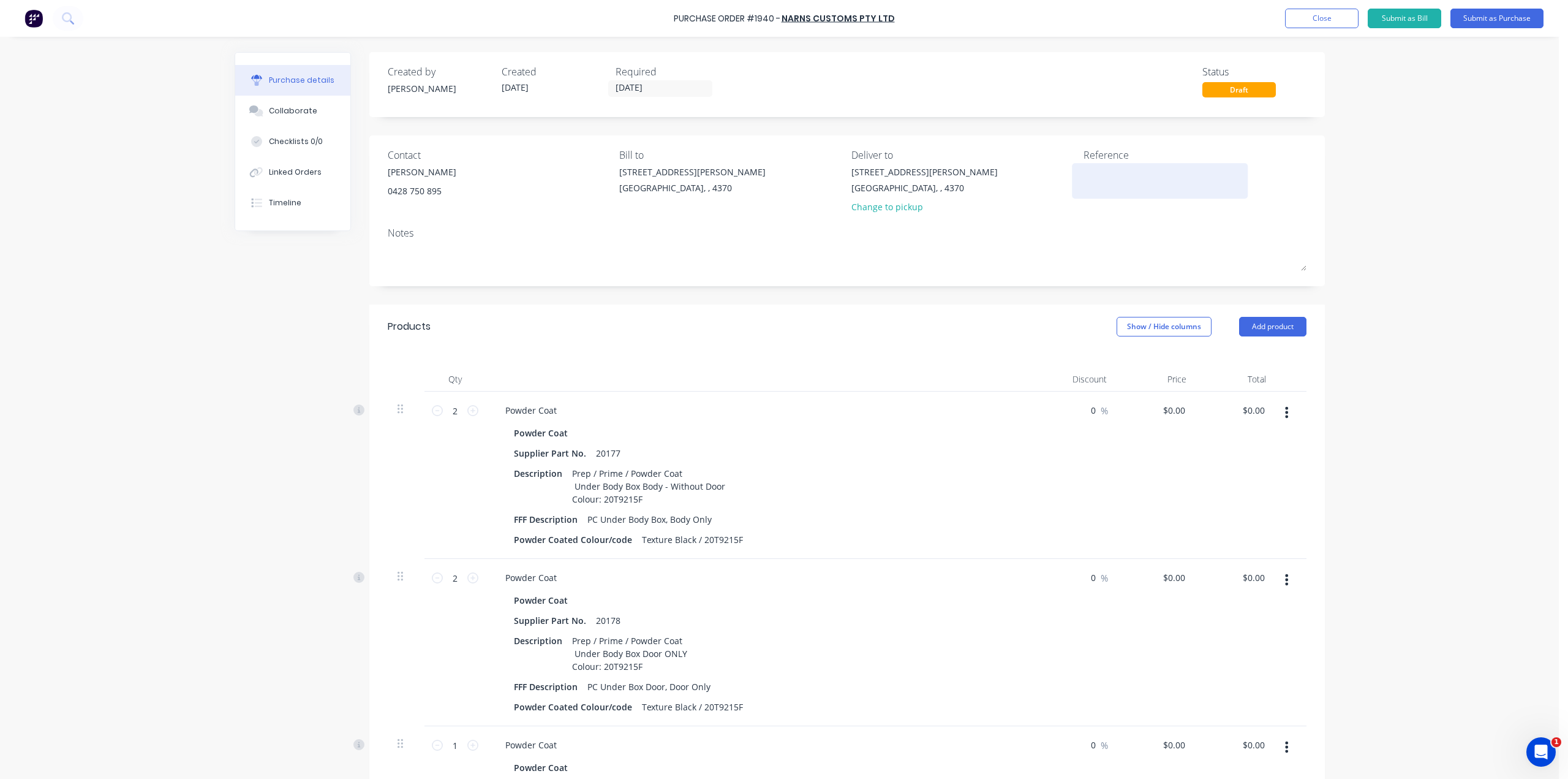
click at [1106, 166] on div at bounding box center [1160, 181] width 153 height 31
click at [1110, 176] on textarea at bounding box center [1160, 179] width 153 height 27
type textarea "a"
type textarea "[PERSON_NAME]"
type textarea "x"
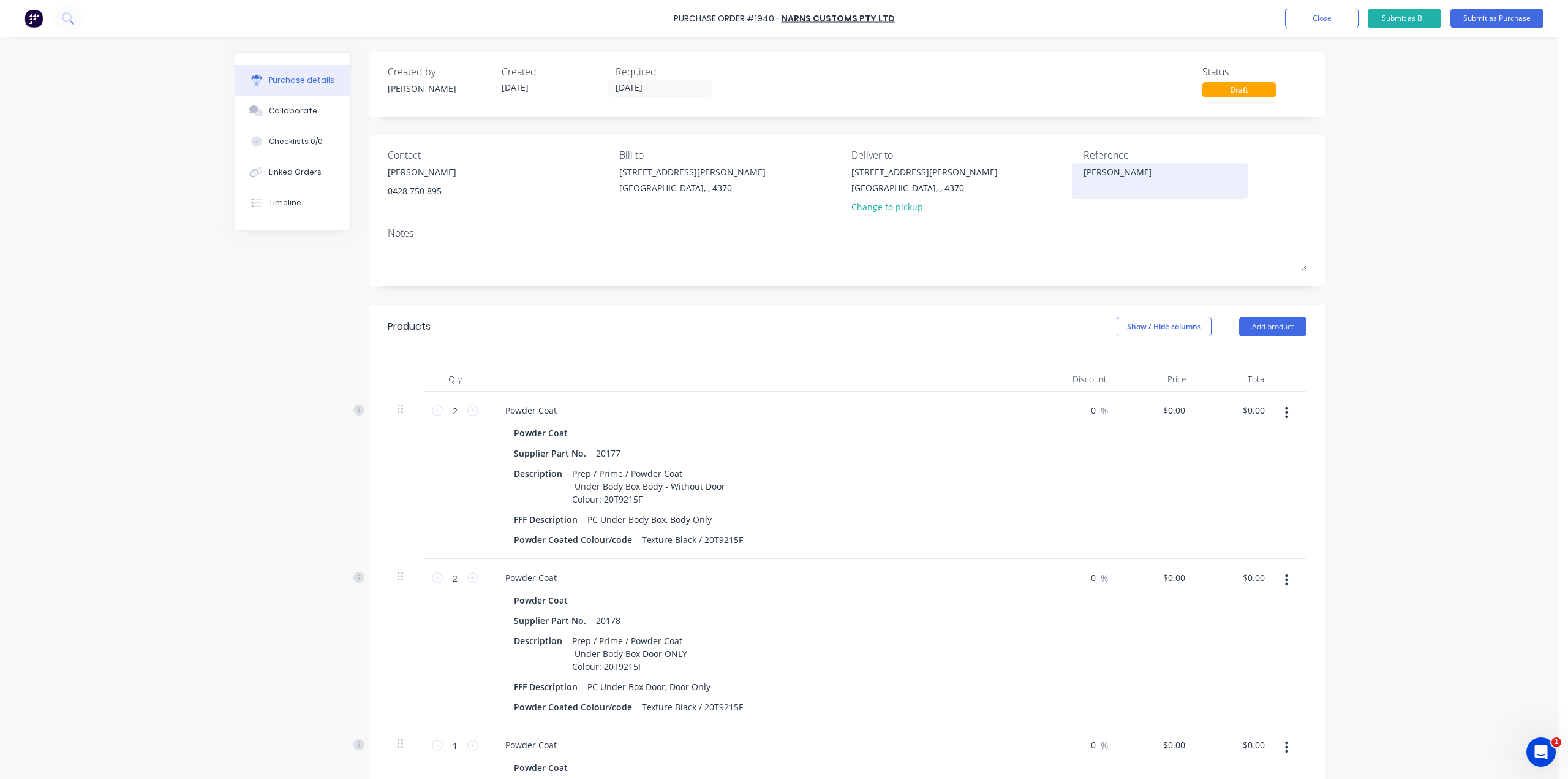
type textarea "[PERSON_NAME] P"
type textarea "x"
type textarea "[PERSON_NAME] Pa"
type textarea "x"
type textarea "[PERSON_NAME]"
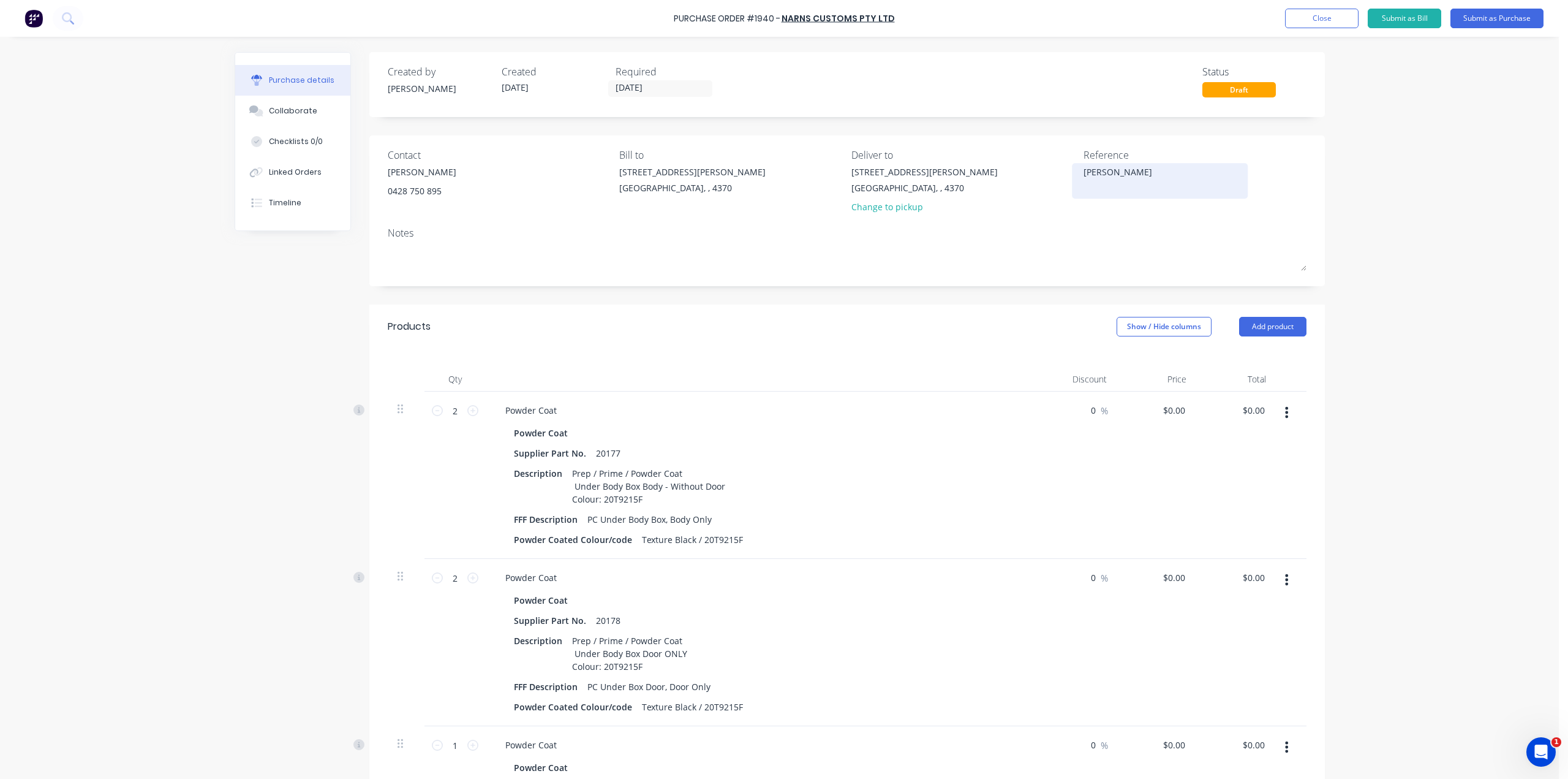
type textarea "x"
type textarea "[PERSON_NAME] Pain"
type textarea "x"
type textarea "[PERSON_NAME] Paint"
type textarea "x"
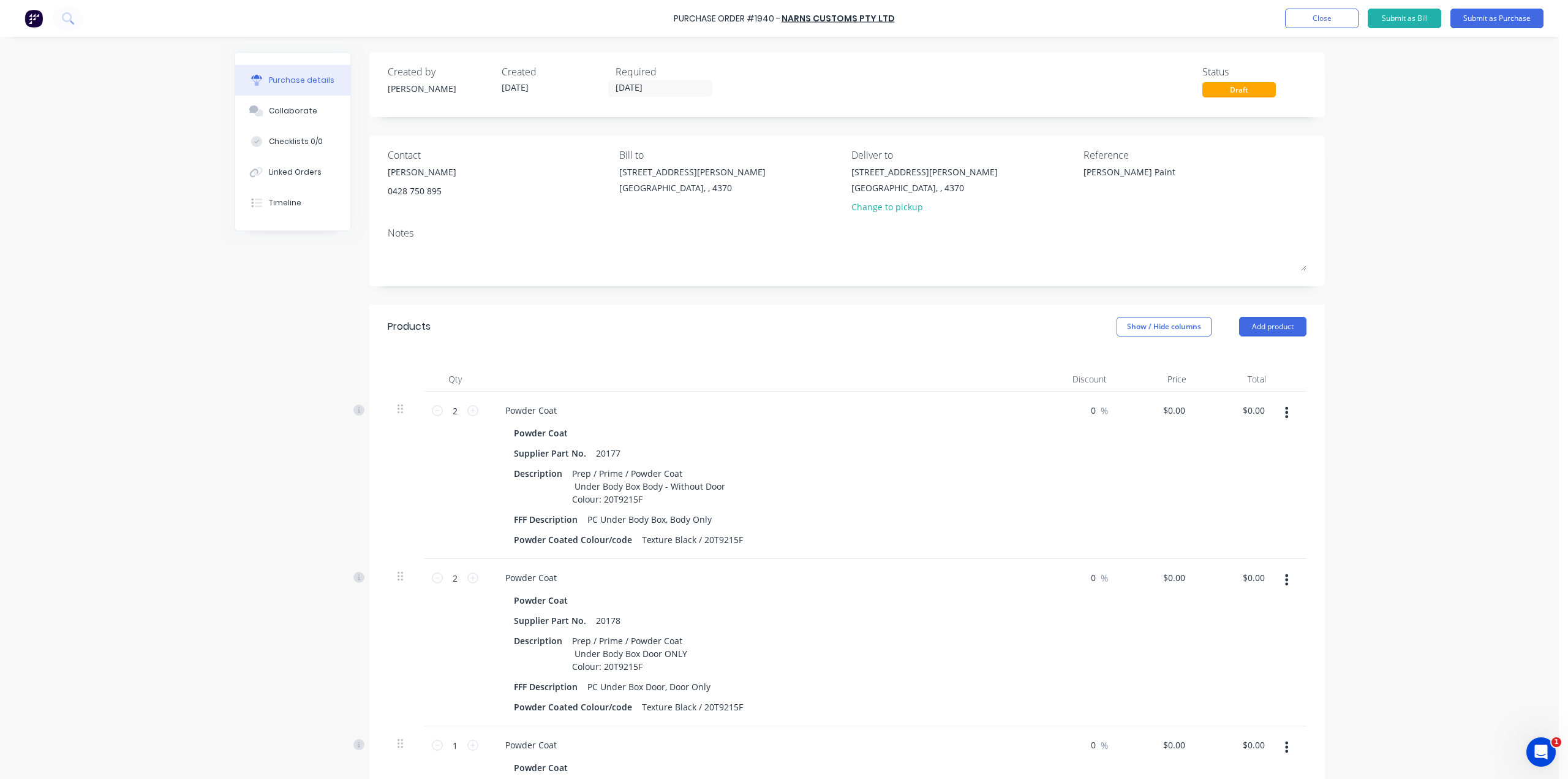
type textarea "[PERSON_NAME] Paint"
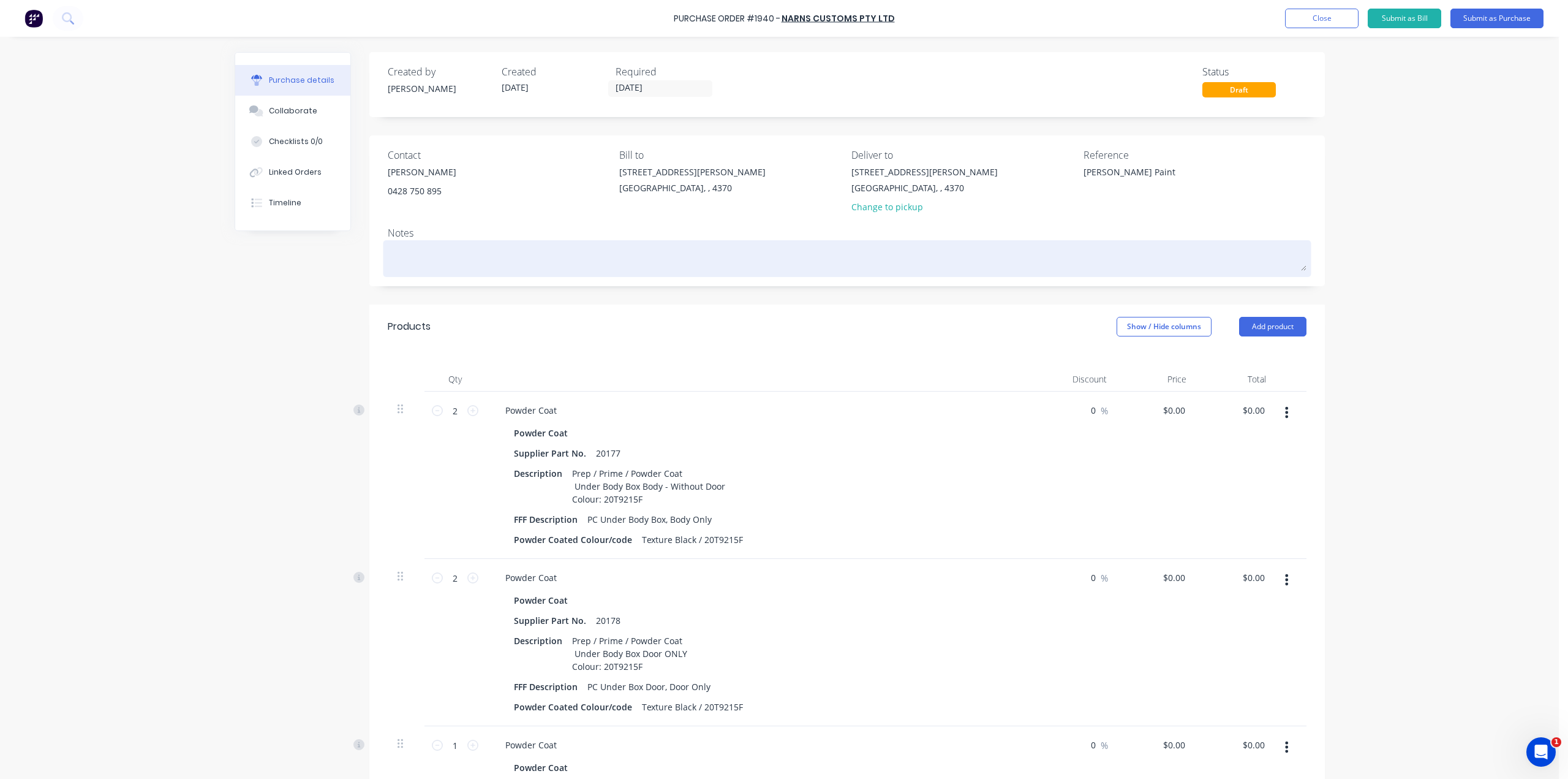
click at [425, 248] on textarea at bounding box center [847, 256] width 918 height 27
type textarea "x"
type textarea "1"
type textarea "x"
type textarea "1G"
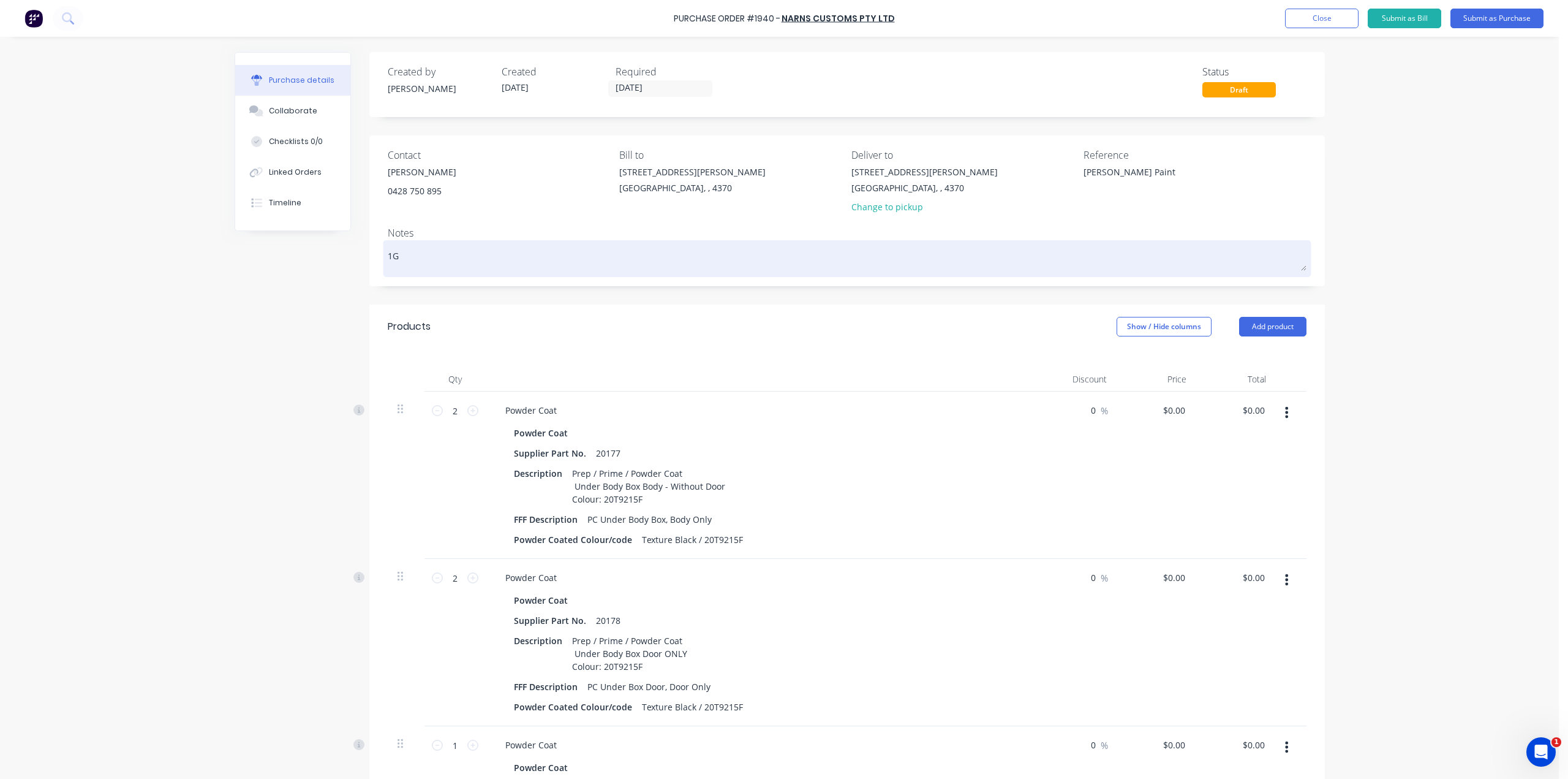
type textarea "x"
type textarea "1G3"
type textarea "x"
type textarea "1G3"
click at [388, 251] on div "1G3" at bounding box center [847, 258] width 918 height 31
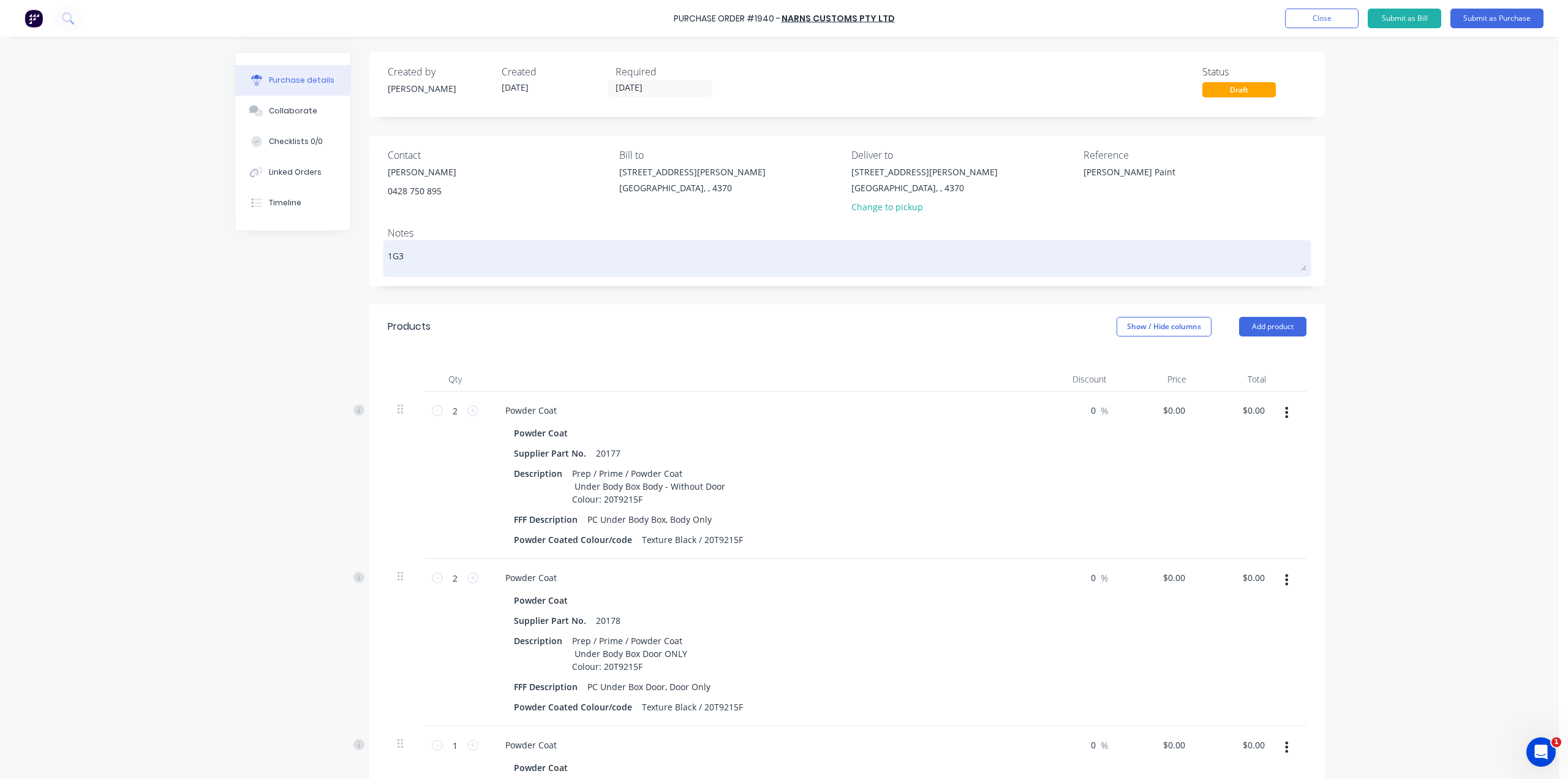
click at [388, 253] on textarea "1G3" at bounding box center [847, 256] width 918 height 27
type textarea "x"
type textarea "P1G3"
type textarea "x"
type textarea "Pa1G3"
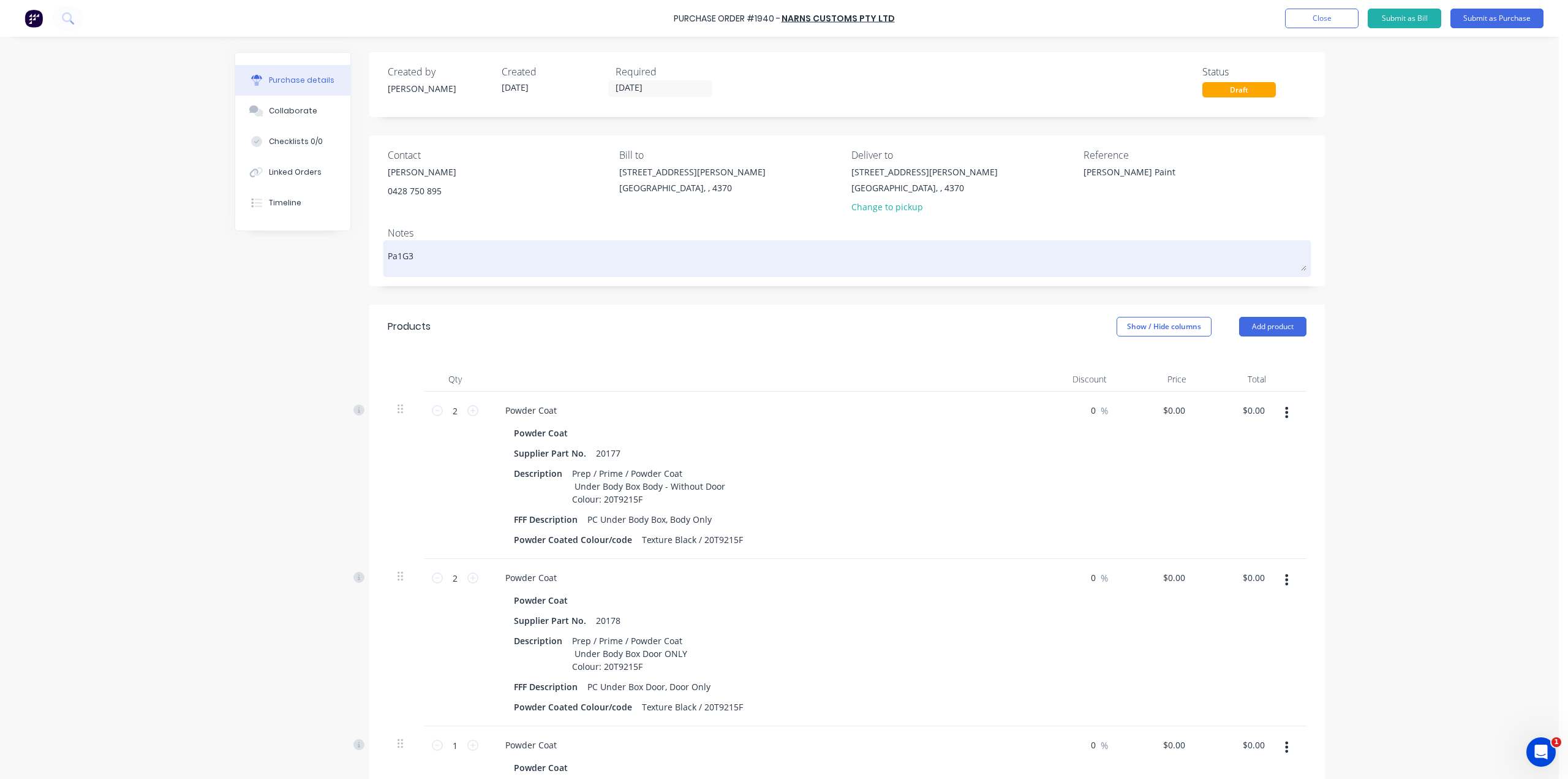
type textarea "x"
type textarea "Pai1G3"
type textarea "x"
type textarea "Pain1G3"
type textarea "x"
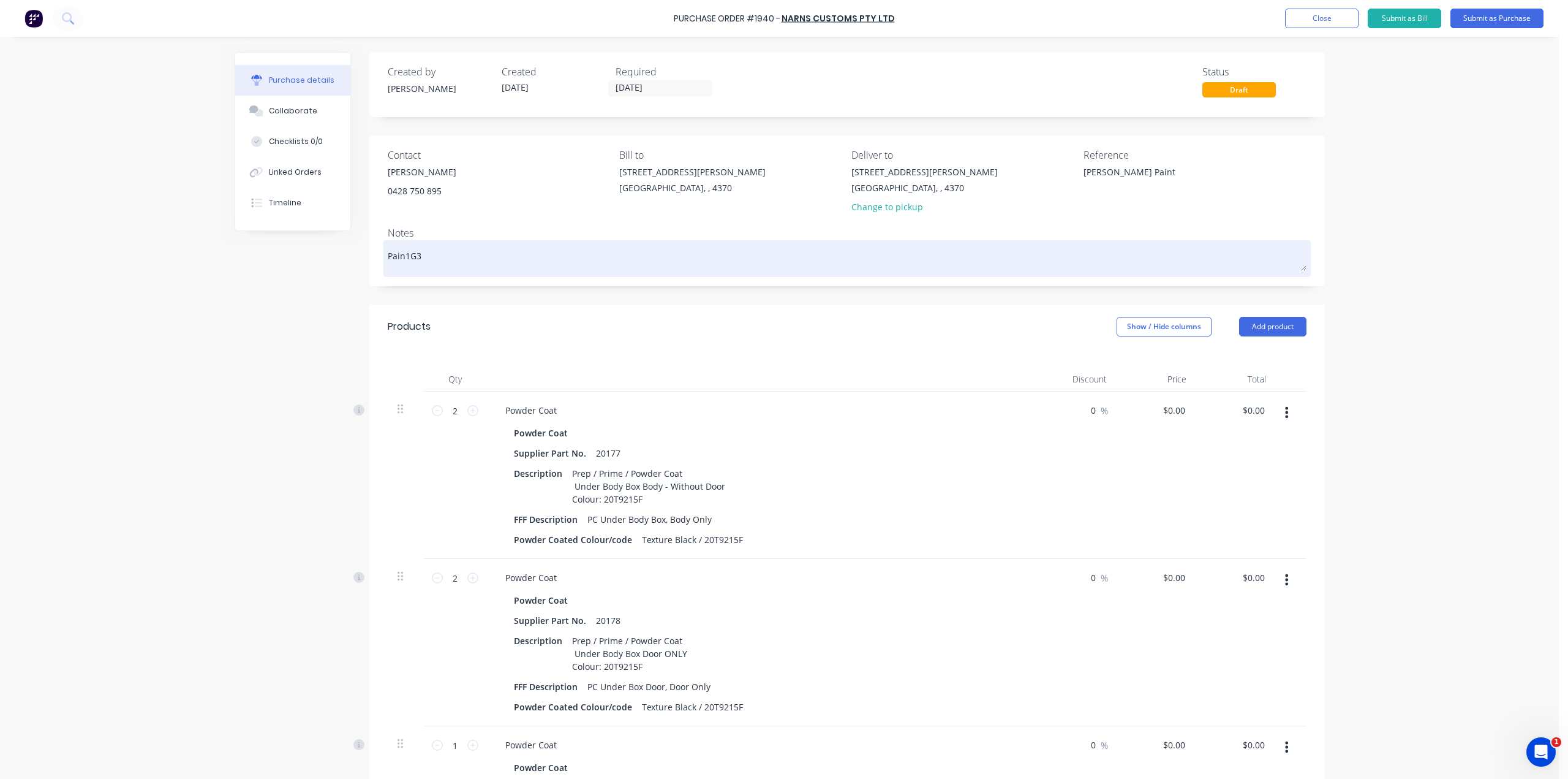
type textarea "Paint1G3"
type textarea "x"
type textarea "Paint 1G3"
type textarea "x"
type textarea "Paint C1G3"
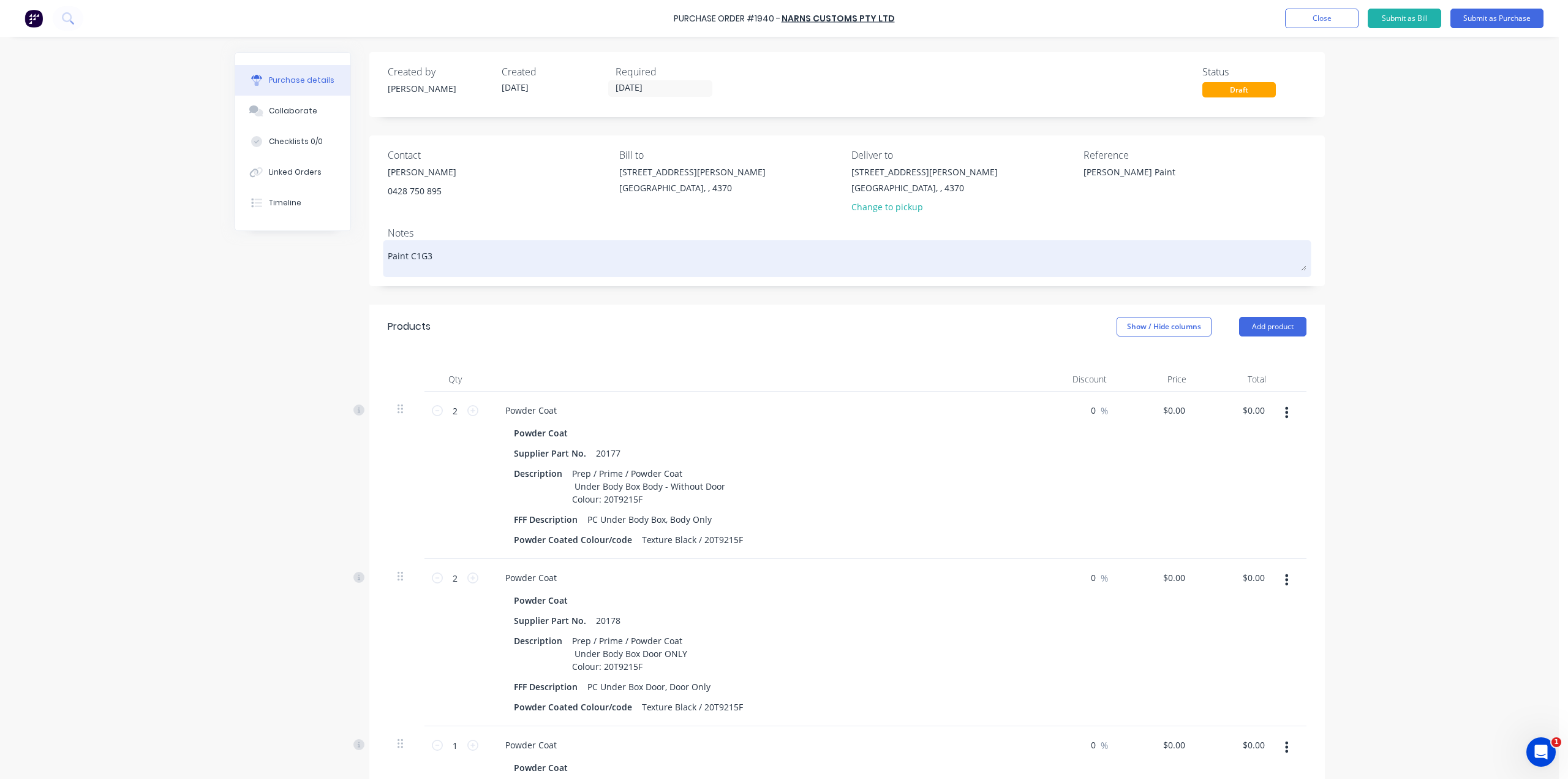
type textarea "x"
type textarea "Paint Co1G3"
type textarea "x"
type textarea "Paint Cod1G3"
type textarea "x"
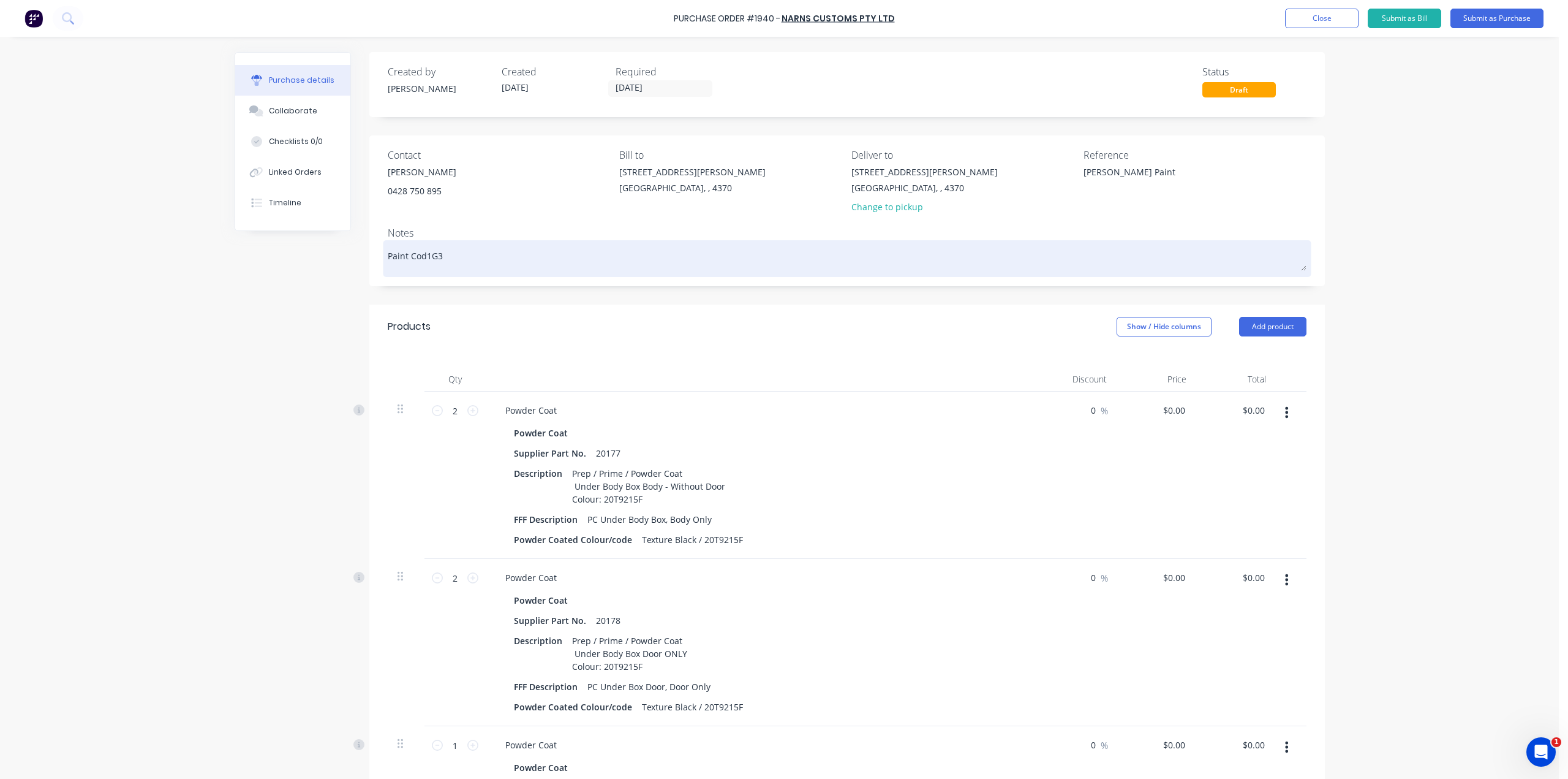
type textarea "Paint Code1G3"
type textarea "x"
type textarea "Paint Code:1G3"
type textarea "x"
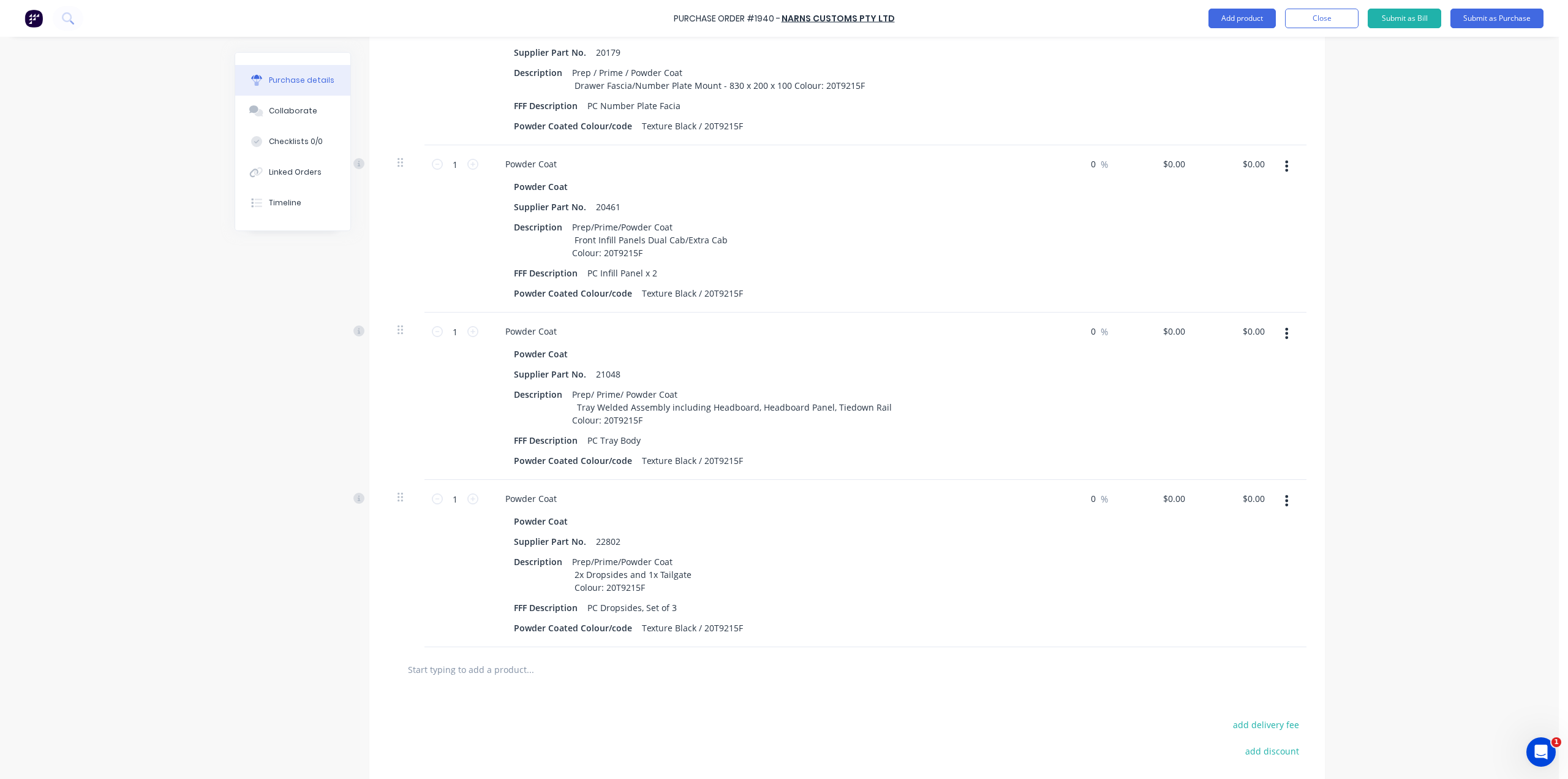
scroll to position [429, 0]
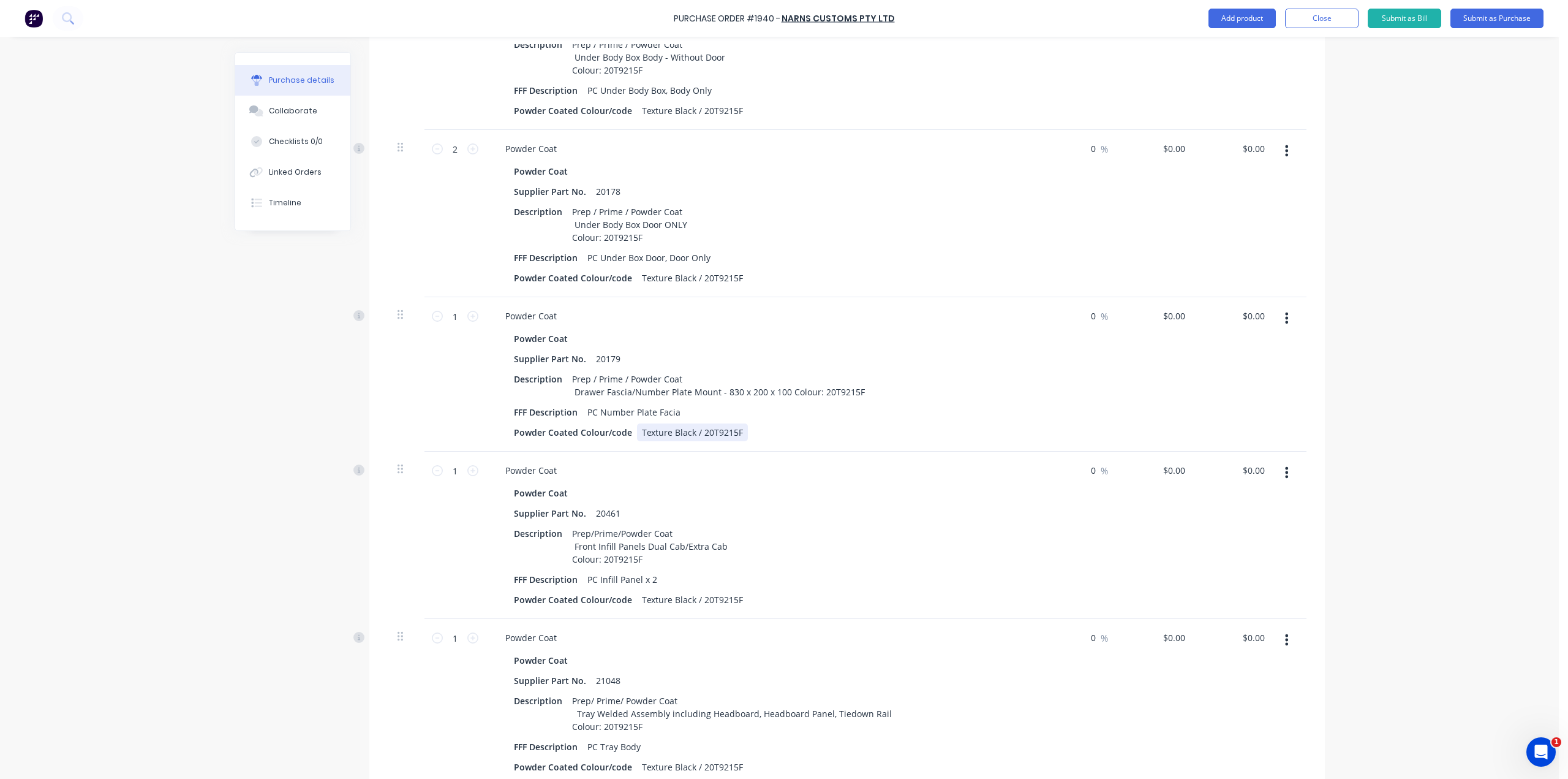
type textarea "Paint Code: 1G3"
type textarea "x"
type textarea "Paint Code: 1G3"
drag, startPoint x: 735, startPoint y: 431, endPoint x: 626, endPoint y: 444, distance: 109.8
click at [626, 444] on div "Powder Coat Powder Coat Supplier Part No. 20179 Description Prep / Prime / Powd…" at bounding box center [761, 375] width 552 height 155
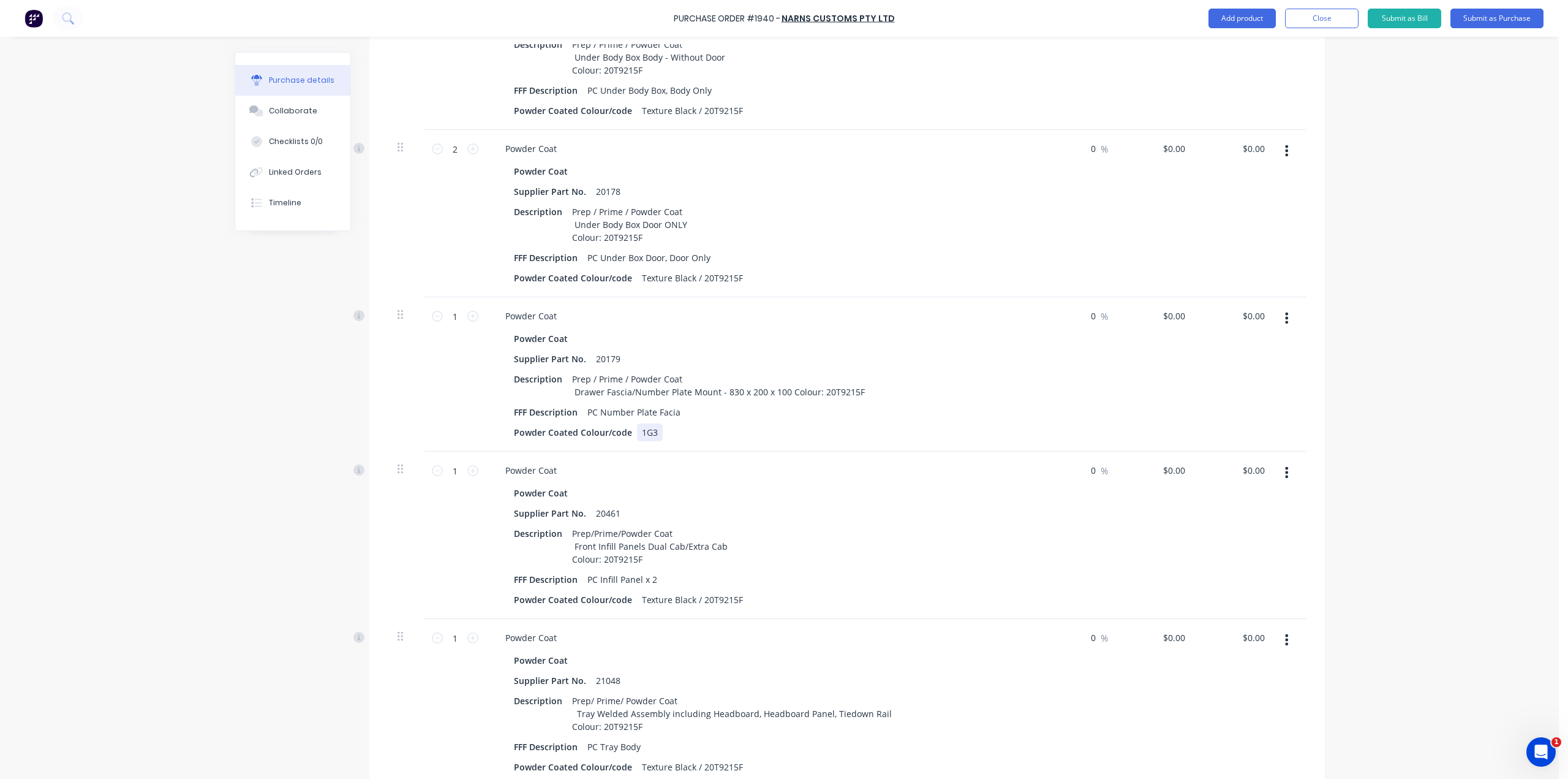
click at [650, 432] on div "1G3" at bounding box center [650, 432] width 26 height 17
drag, startPoint x: 650, startPoint y: 432, endPoint x: 635, endPoint y: 435, distance: 15.3
click at [637, 435] on div "1G3" at bounding box center [650, 432] width 26 height 17
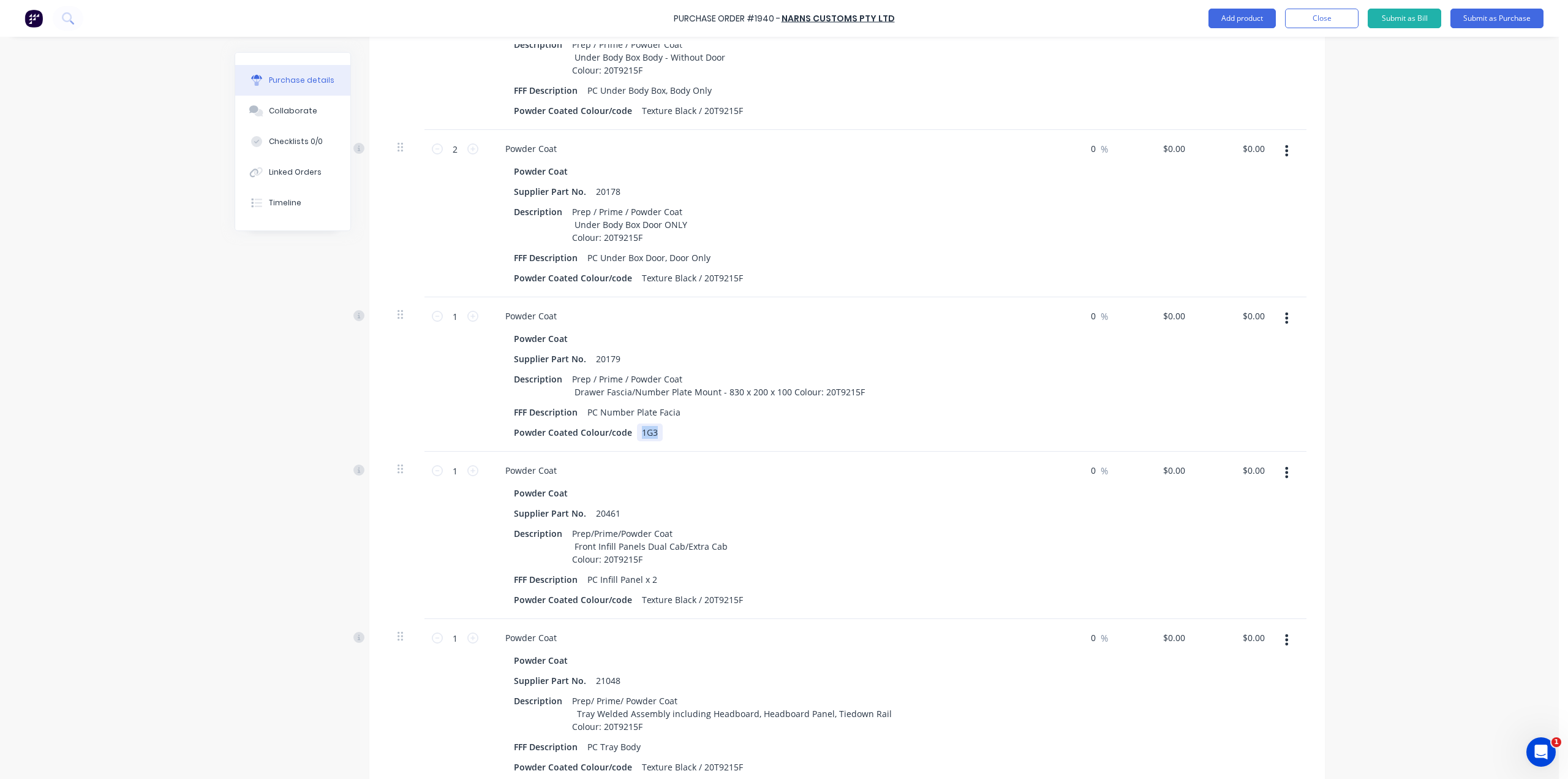
copy div "1G3"
click at [855, 389] on div "Prep / Prime / Powder Coat Drawer Fascia/Number Plate Mount - 830 x 200 x 100 C…" at bounding box center [719, 385] width 303 height 31
type textarea "x"
drag, startPoint x: 855, startPoint y: 389, endPoint x: 816, endPoint y: 393, distance: 39.2
click at [816, 393] on div "Prep / Prime / Powder Coat Drawer Fascia/Number Plate Mount - 830 x 200 x 100 C…" at bounding box center [719, 385] width 303 height 31
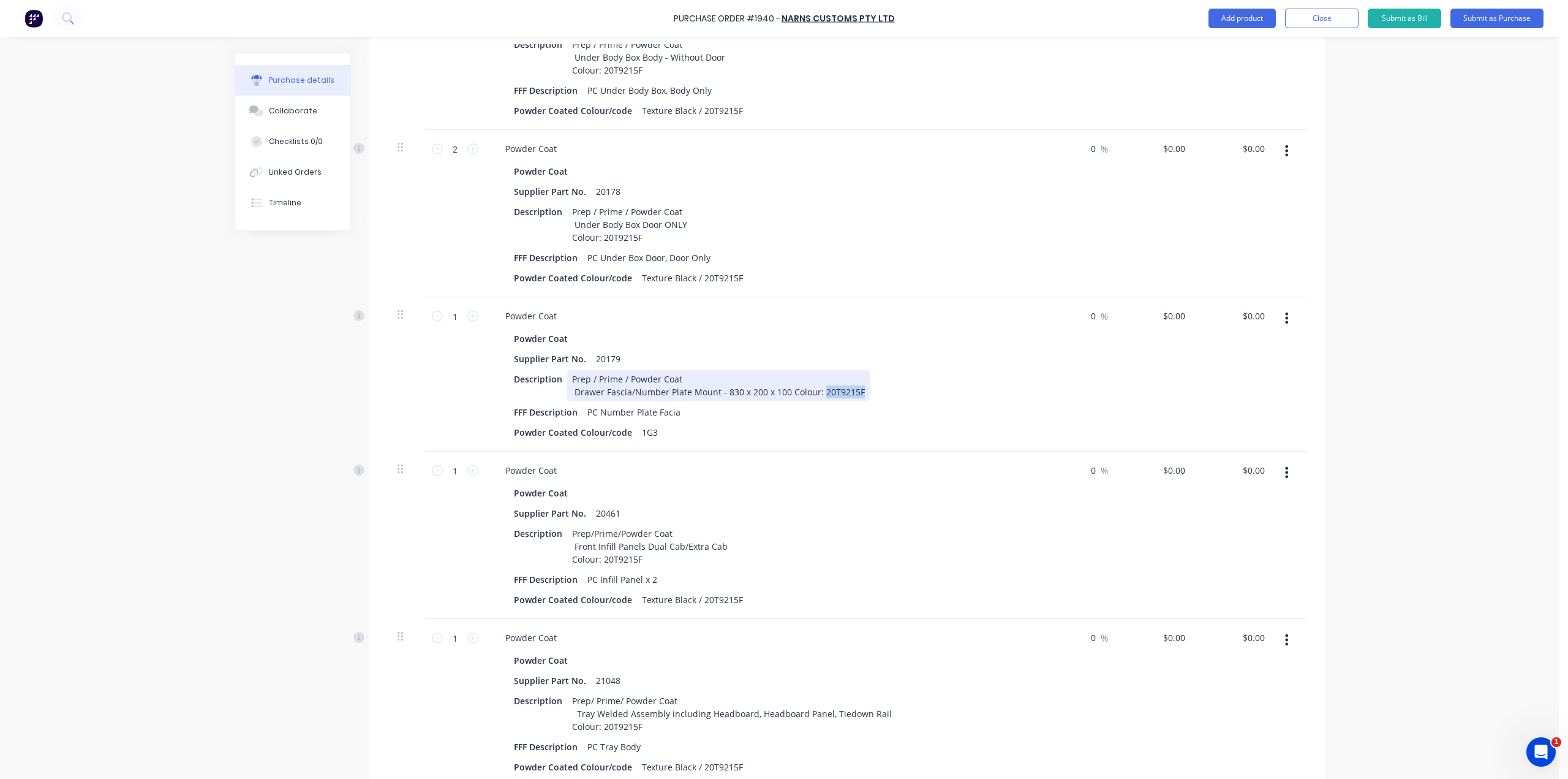
paste div
type textarea "x"
drag, startPoint x: 734, startPoint y: 275, endPoint x: 602, endPoint y: 281, distance: 132.1
click at [602, 281] on div "Powder Coated Colour/code Texture Black / 20T9215F" at bounding box center [759, 277] width 500 height 17
paste div
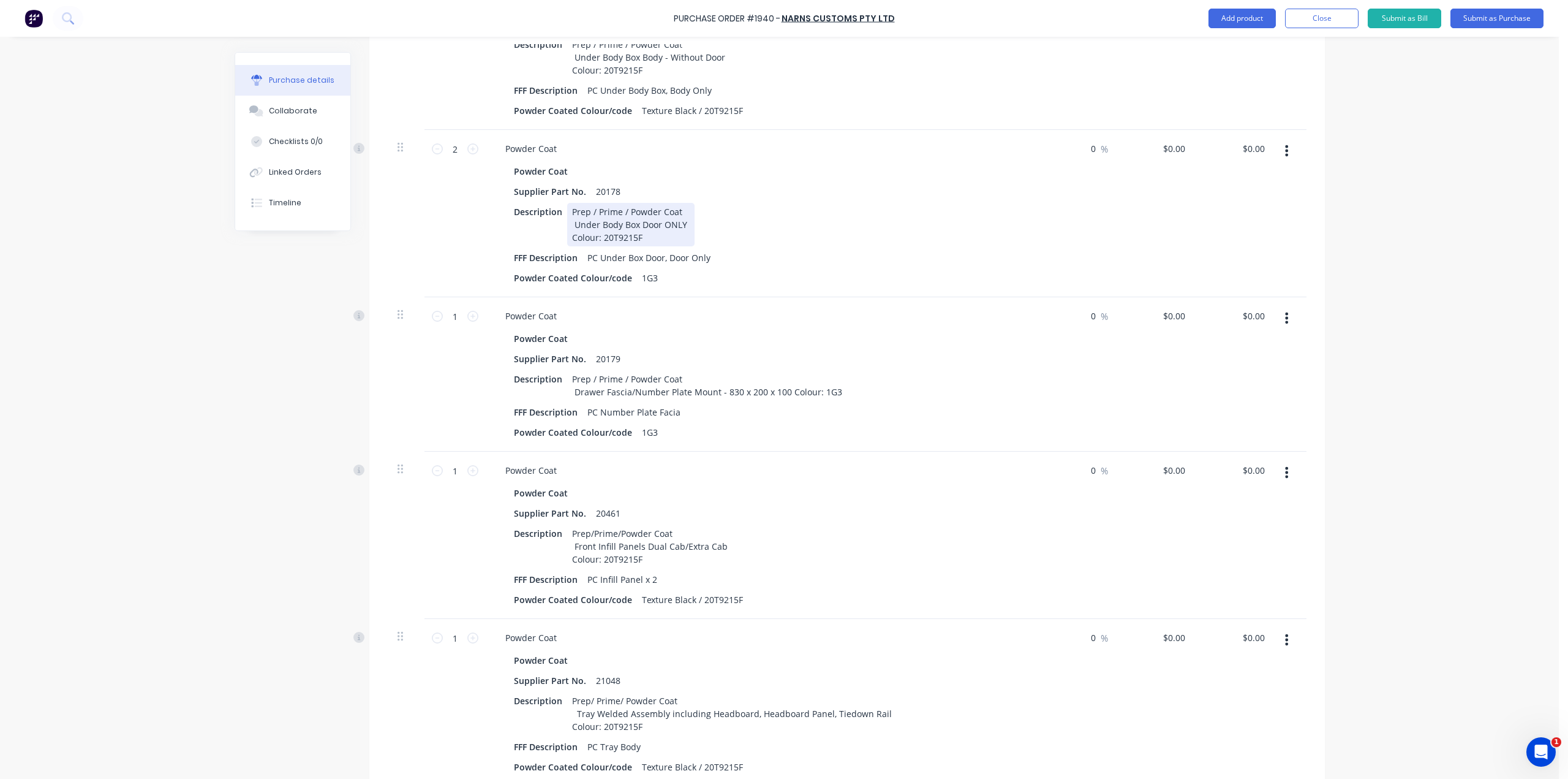
type textarea "x"
drag, startPoint x: 644, startPoint y: 240, endPoint x: 598, endPoint y: 241, distance: 46.0
click at [598, 241] on div "Prep / Prime / Powder Coat Under Body Box Door ONLY Colour: 20T9215F" at bounding box center [631, 225] width 127 height 43
paste div
type textarea "x"
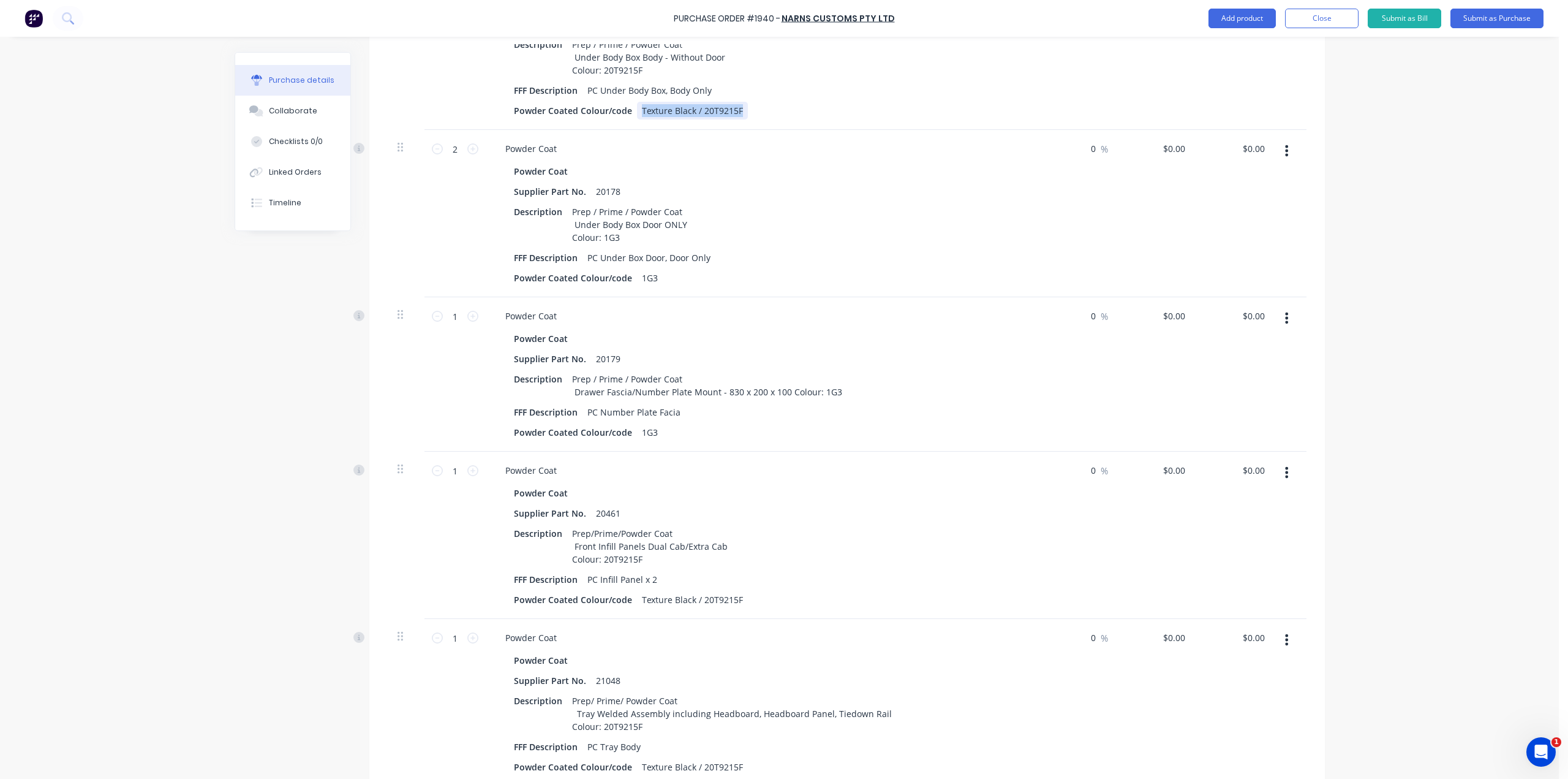
drag, startPoint x: 735, startPoint y: 111, endPoint x: 631, endPoint y: 111, distance: 104.0
click at [637, 111] on div "Texture Black / 20T9215F" at bounding box center [692, 110] width 111 height 17
paste div
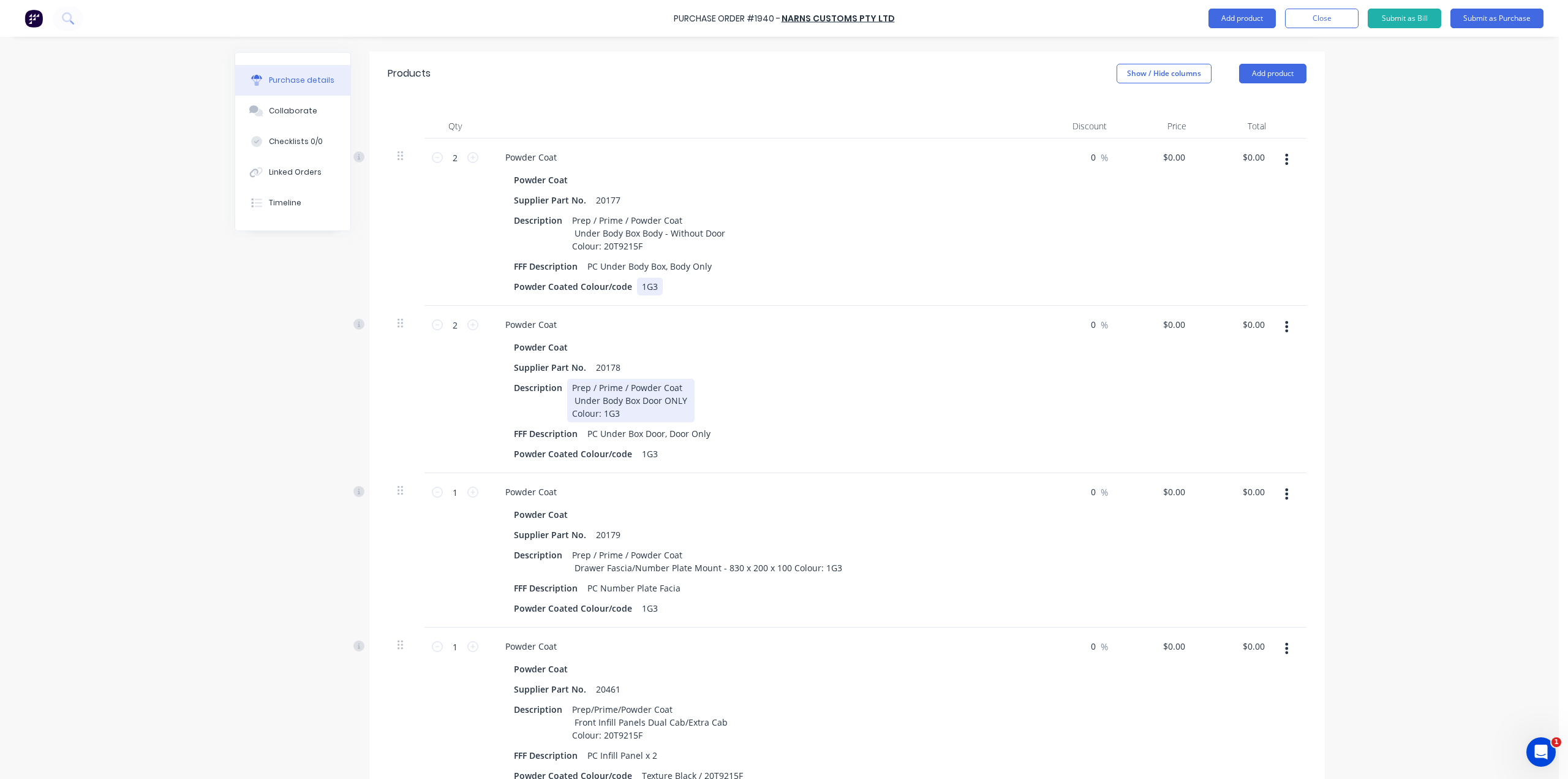
scroll to position [245, 0]
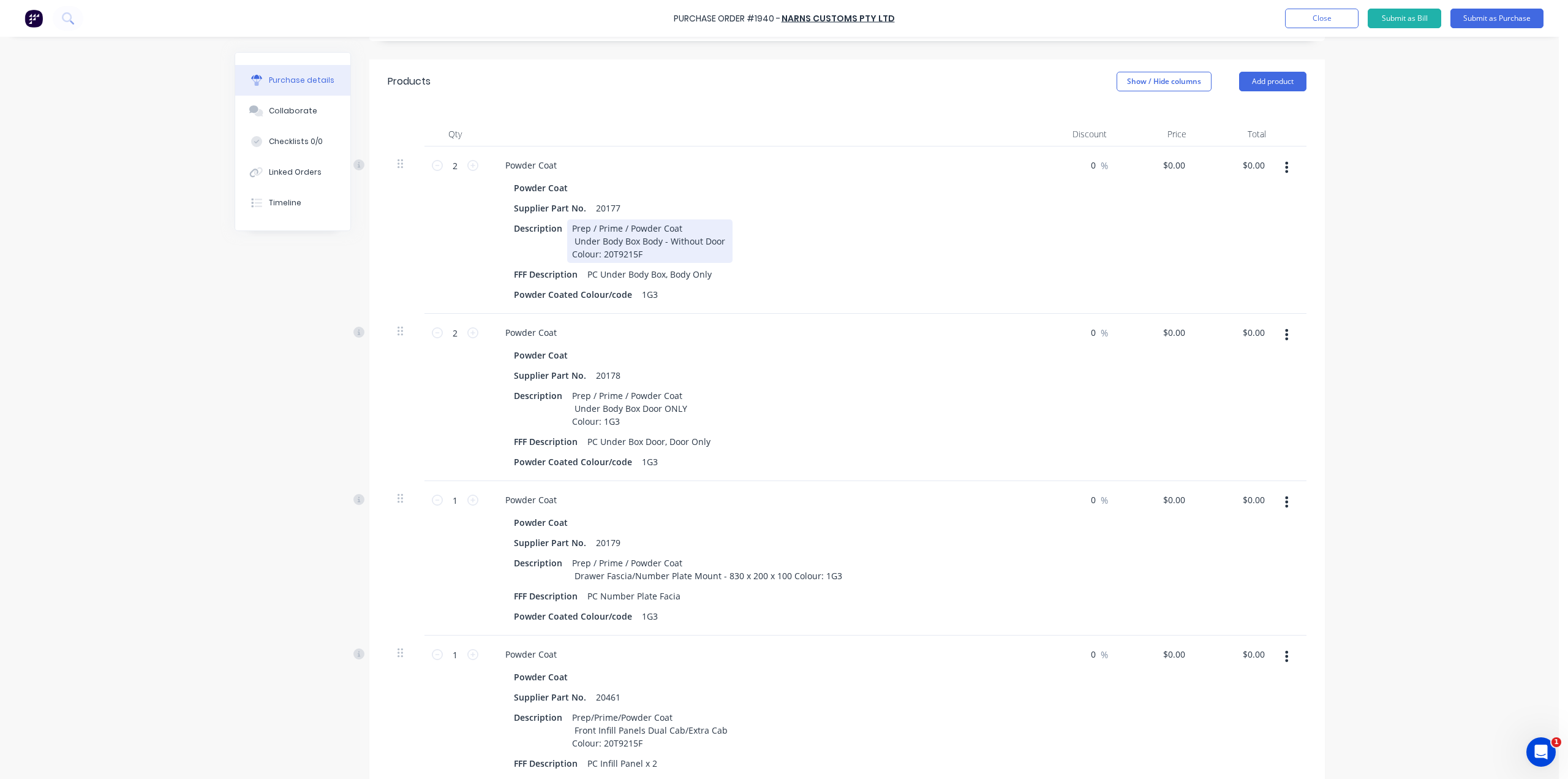
type textarea "x"
drag, startPoint x: 643, startPoint y: 255, endPoint x: 597, endPoint y: 255, distance: 46.0
click at [597, 255] on div "Prep / Prime / Powder Coat Under Body Box Body - Without Door Colour: 20T9215F" at bounding box center [650, 241] width 166 height 43
paste div
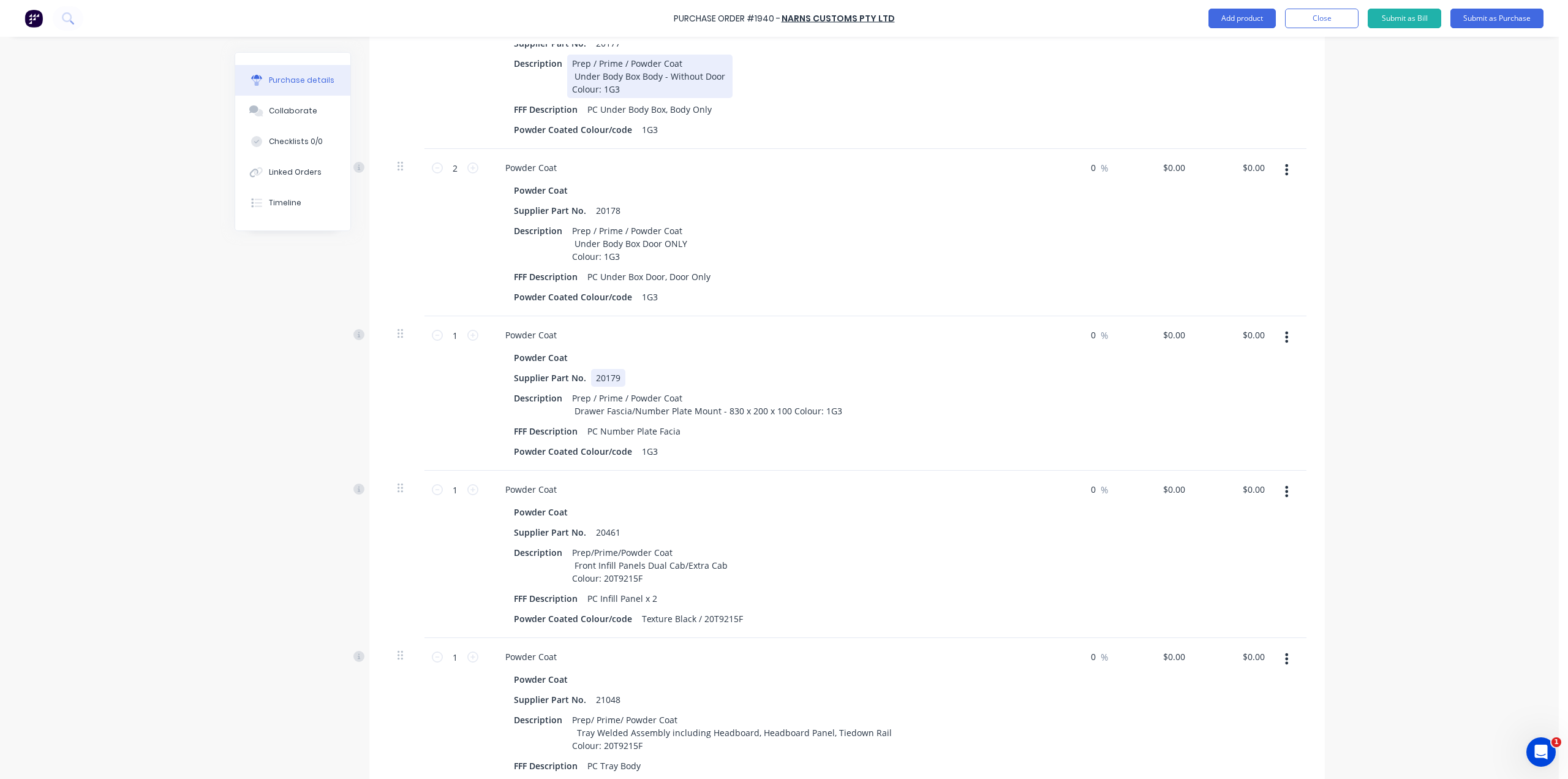
scroll to position [429, 0]
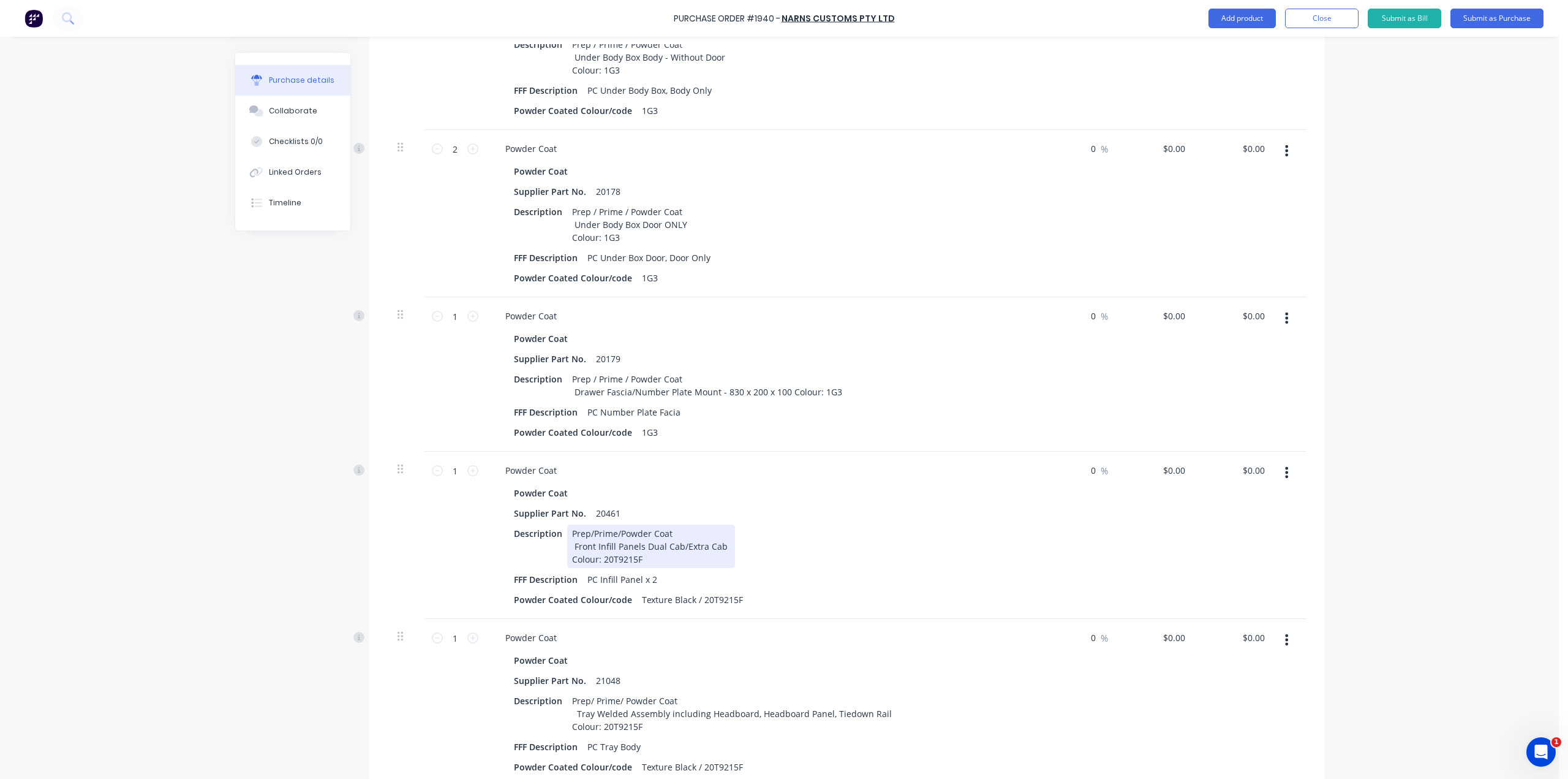
type textarea "x"
drag, startPoint x: 640, startPoint y: 558, endPoint x: 597, endPoint y: 563, distance: 43.3
click at [597, 563] on div "Prep/Prime/Powder Coat Front Infill Panels Dual Cab/Extra Cab Colour: 20T9215F" at bounding box center [651, 546] width 168 height 43
paste div
type textarea "x"
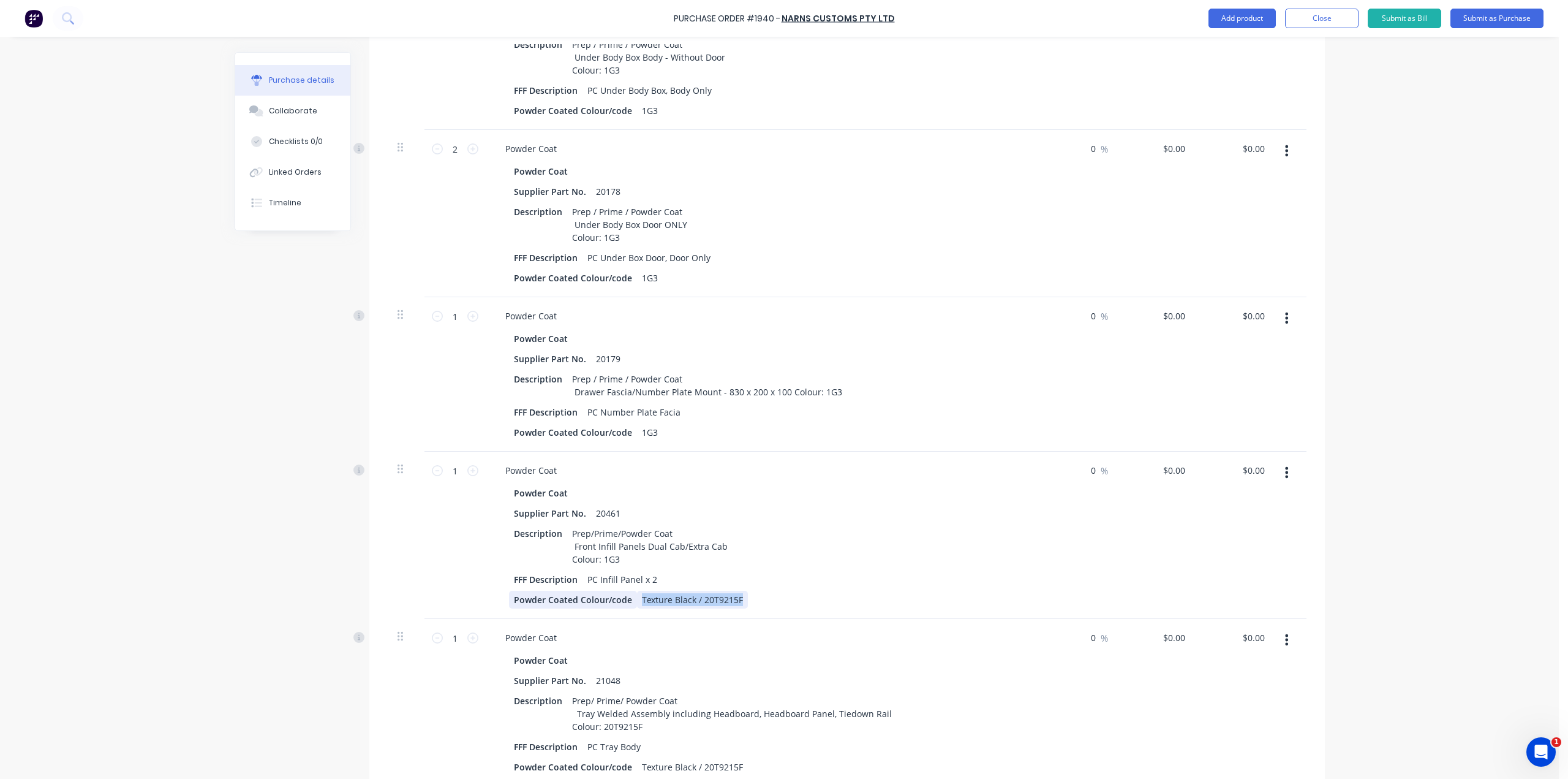
drag, startPoint x: 735, startPoint y: 601, endPoint x: 628, endPoint y: 603, distance: 107.0
click at [628, 603] on div "Powder Coated Colour/code Texture Black / 20T9215F" at bounding box center [759, 599] width 500 height 17
paste div
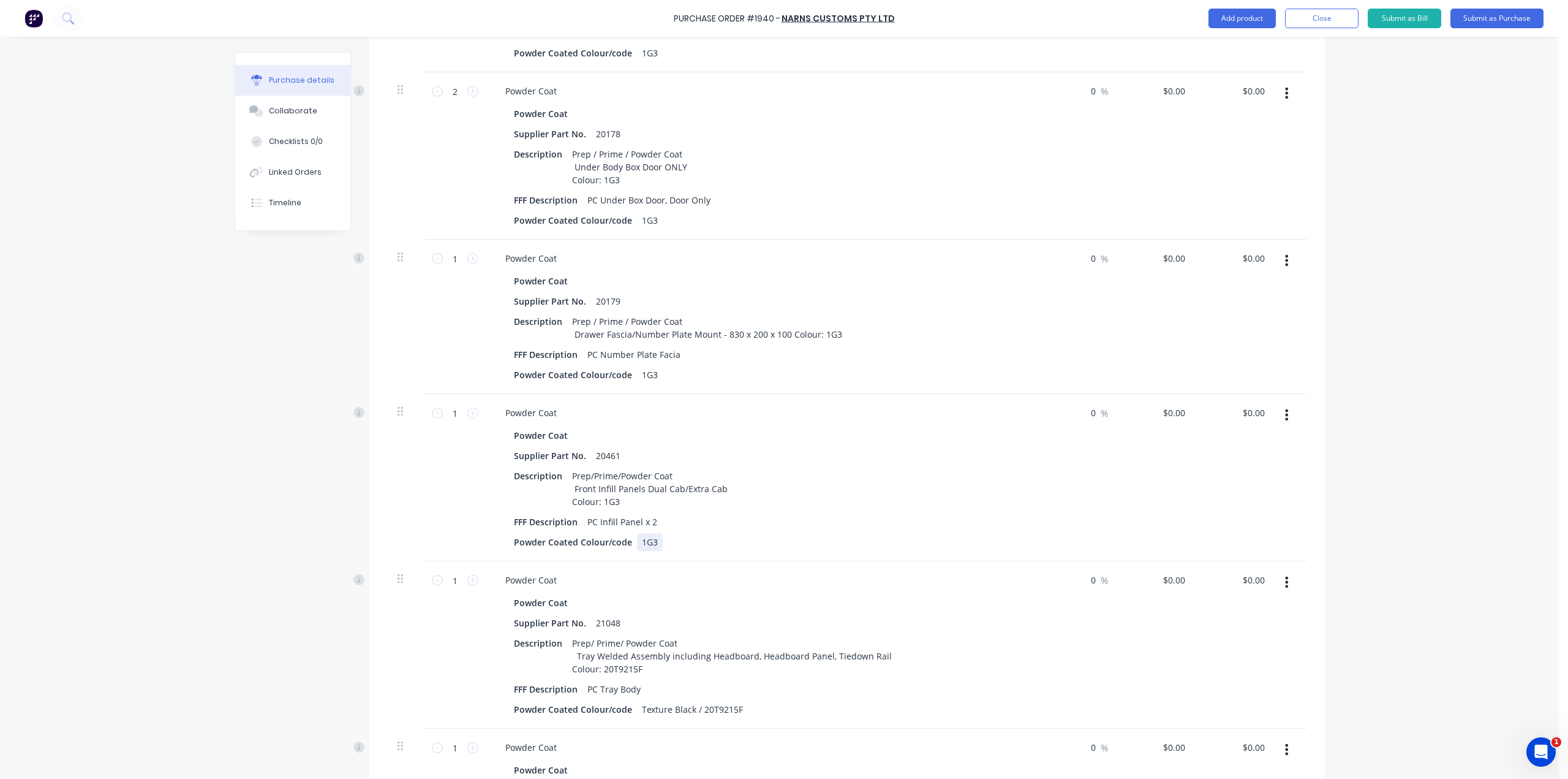
scroll to position [613, 0]
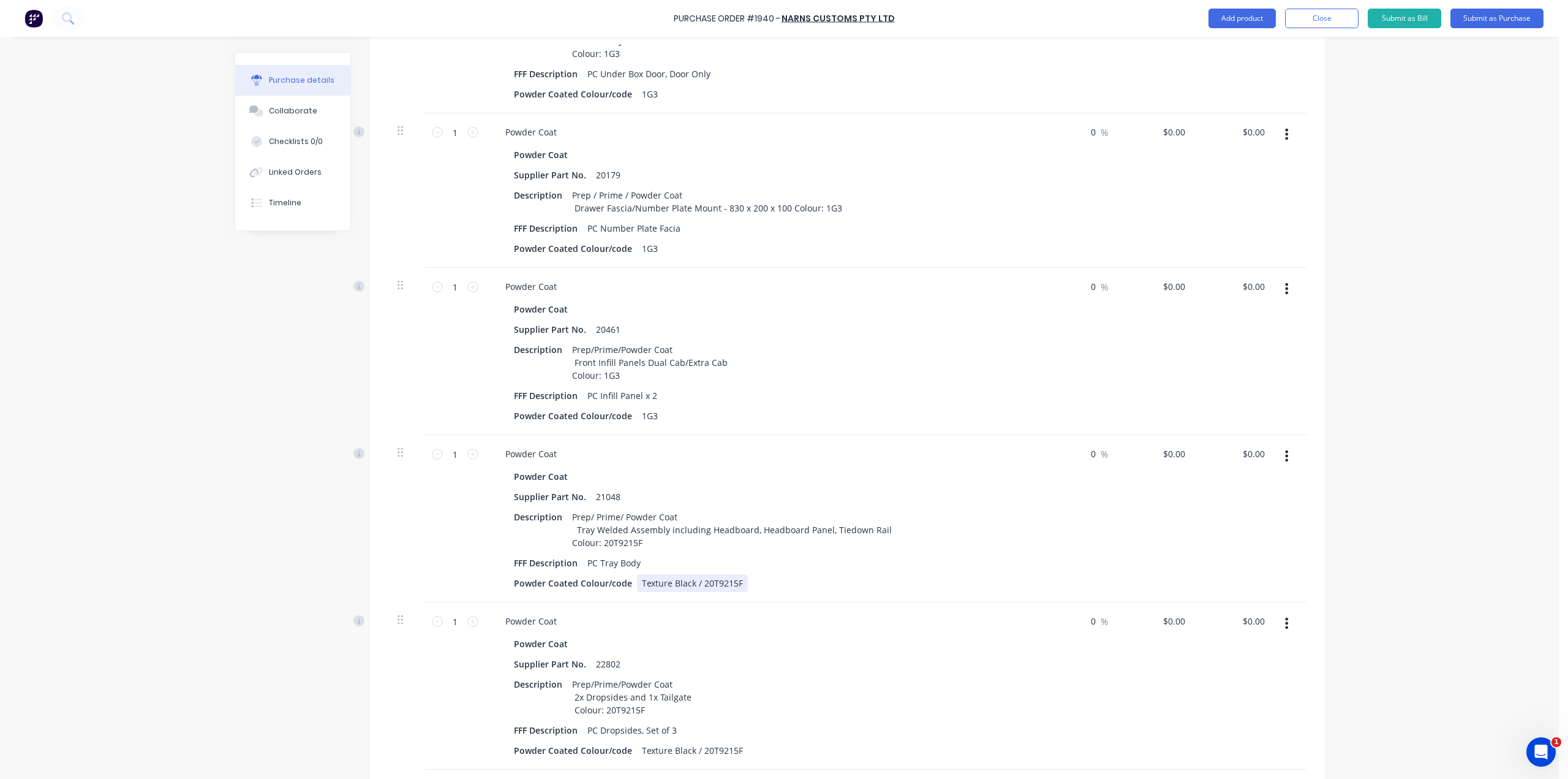
click at [737, 583] on div "Powder Coated Colour/code Texture Black / 20T9215F" at bounding box center [759, 583] width 500 height 17
type textarea "x"
drag, startPoint x: 735, startPoint y: 583, endPoint x: 626, endPoint y: 588, distance: 109.1
click at [626, 588] on div "Powder Coated Colour/code Texture Black / 20T9215F" at bounding box center [759, 583] width 500 height 17
paste div
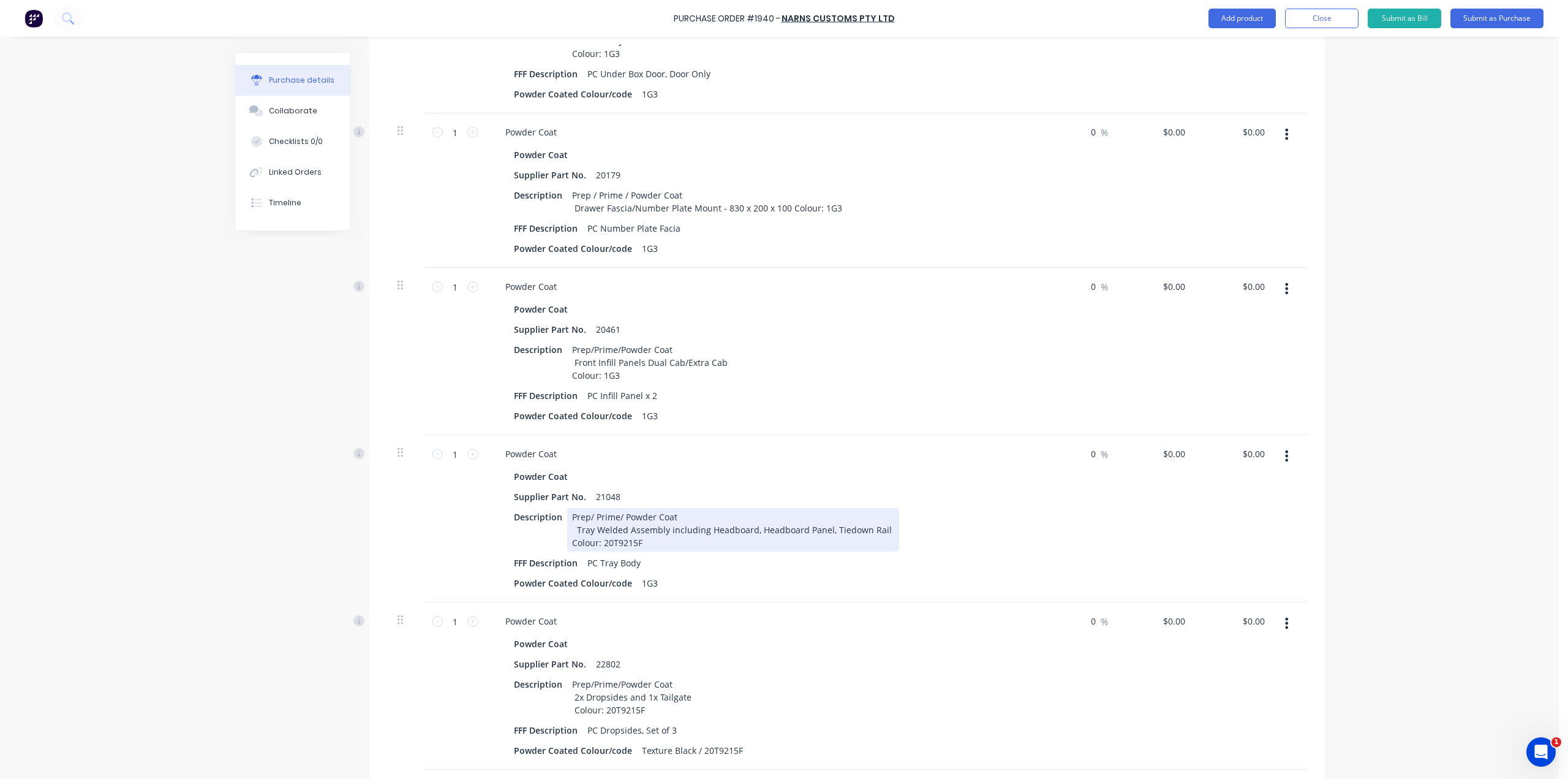
type textarea "x"
drag, startPoint x: 641, startPoint y: 540, endPoint x: 599, endPoint y: 543, distance: 42.1
click at [599, 543] on div "Prep/ Prime/ Powder Coat Tray Welded Assembly including Headboard, Headboard Pa…" at bounding box center [733, 529] width 332 height 43
paste div
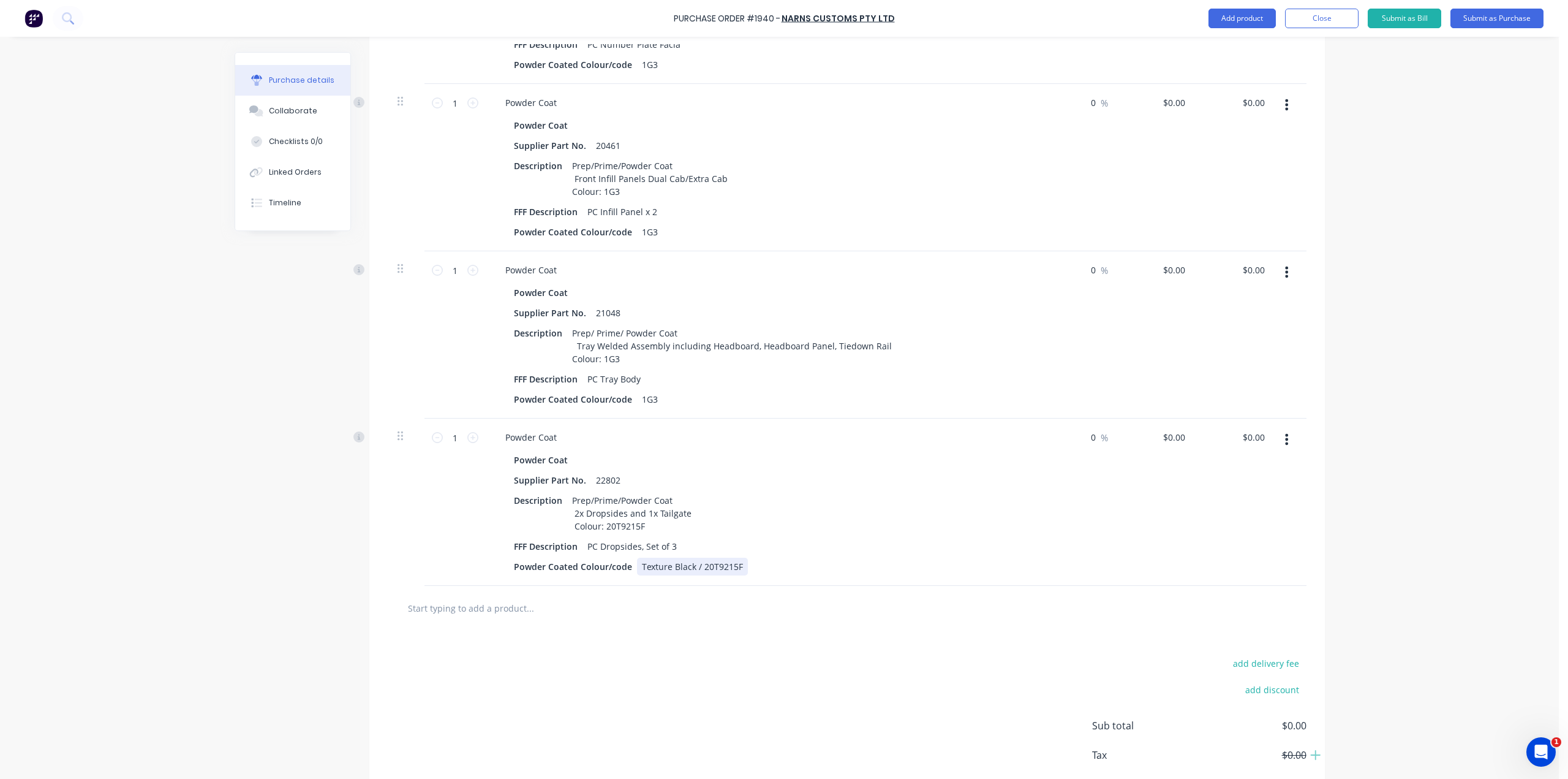
type textarea "x"
drag, startPoint x: 735, startPoint y: 565, endPoint x: 632, endPoint y: 565, distance: 103.0
click at [637, 565] on div "Texture Black / 20T9215F" at bounding box center [692, 566] width 111 height 17
paste div
type textarea "x"
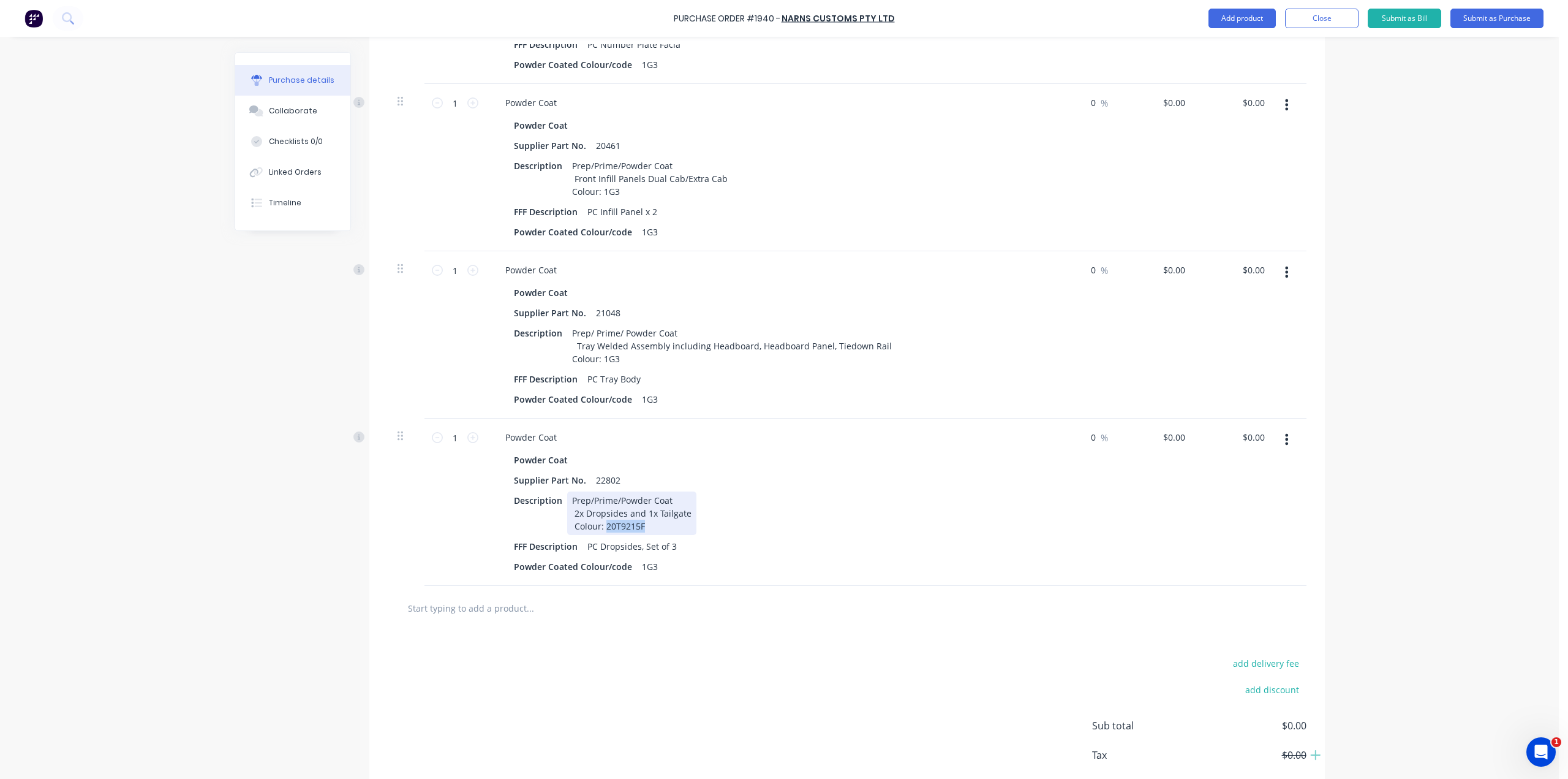
drag, startPoint x: 646, startPoint y: 526, endPoint x: 599, endPoint y: 528, distance: 47.0
click at [599, 528] on div "Prep/Prime/Powder Coat 2x Dropsides and 1x Tailgate Colour: 20T9215F" at bounding box center [631, 513] width 129 height 43
paste div
click at [275, 587] on div "Created by [PERSON_NAME] Created [DATE] Required [DATE] Status Draft Contact [P…" at bounding box center [779, 44] width 1090 height 1576
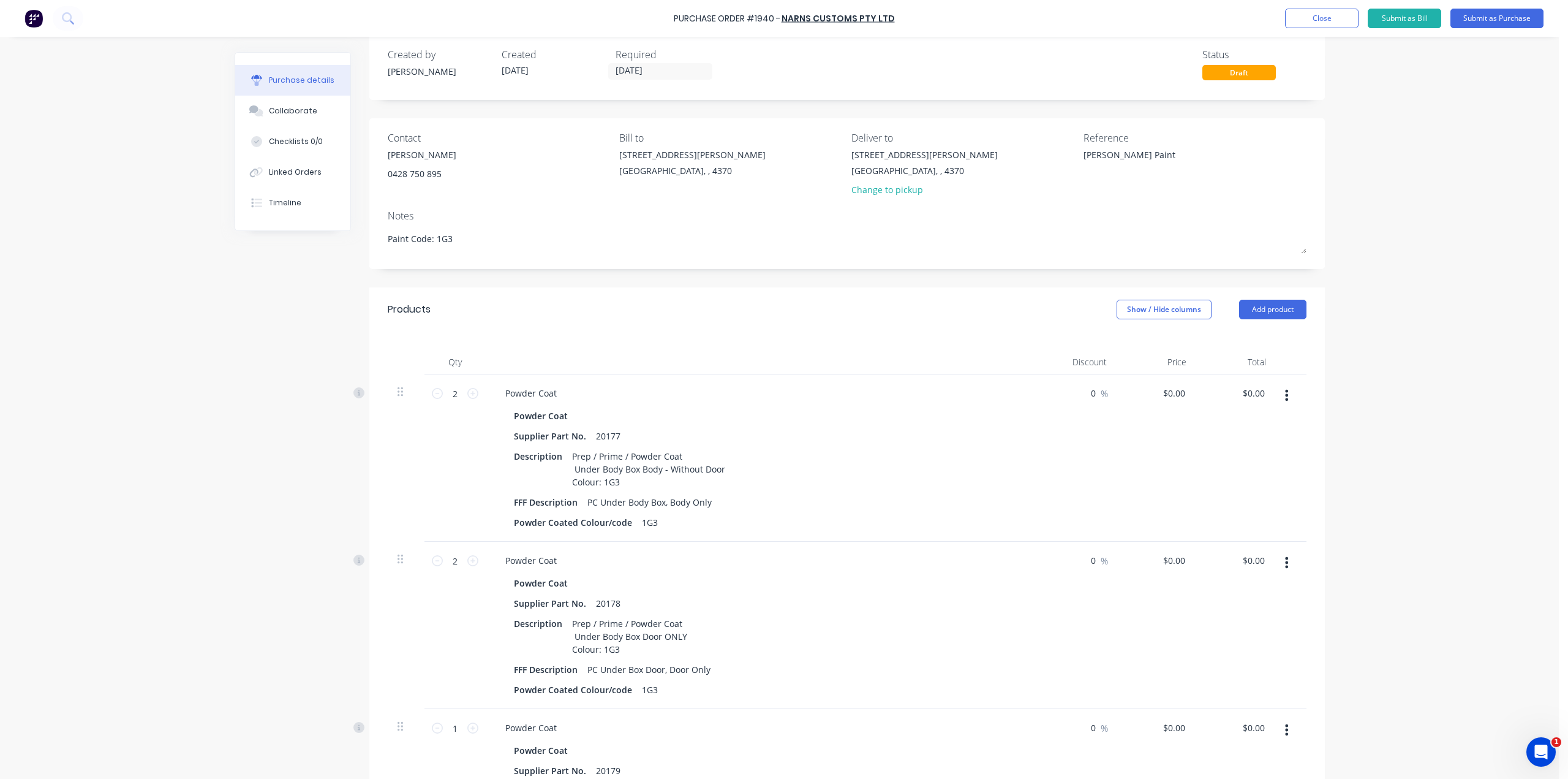
scroll to position [0, 0]
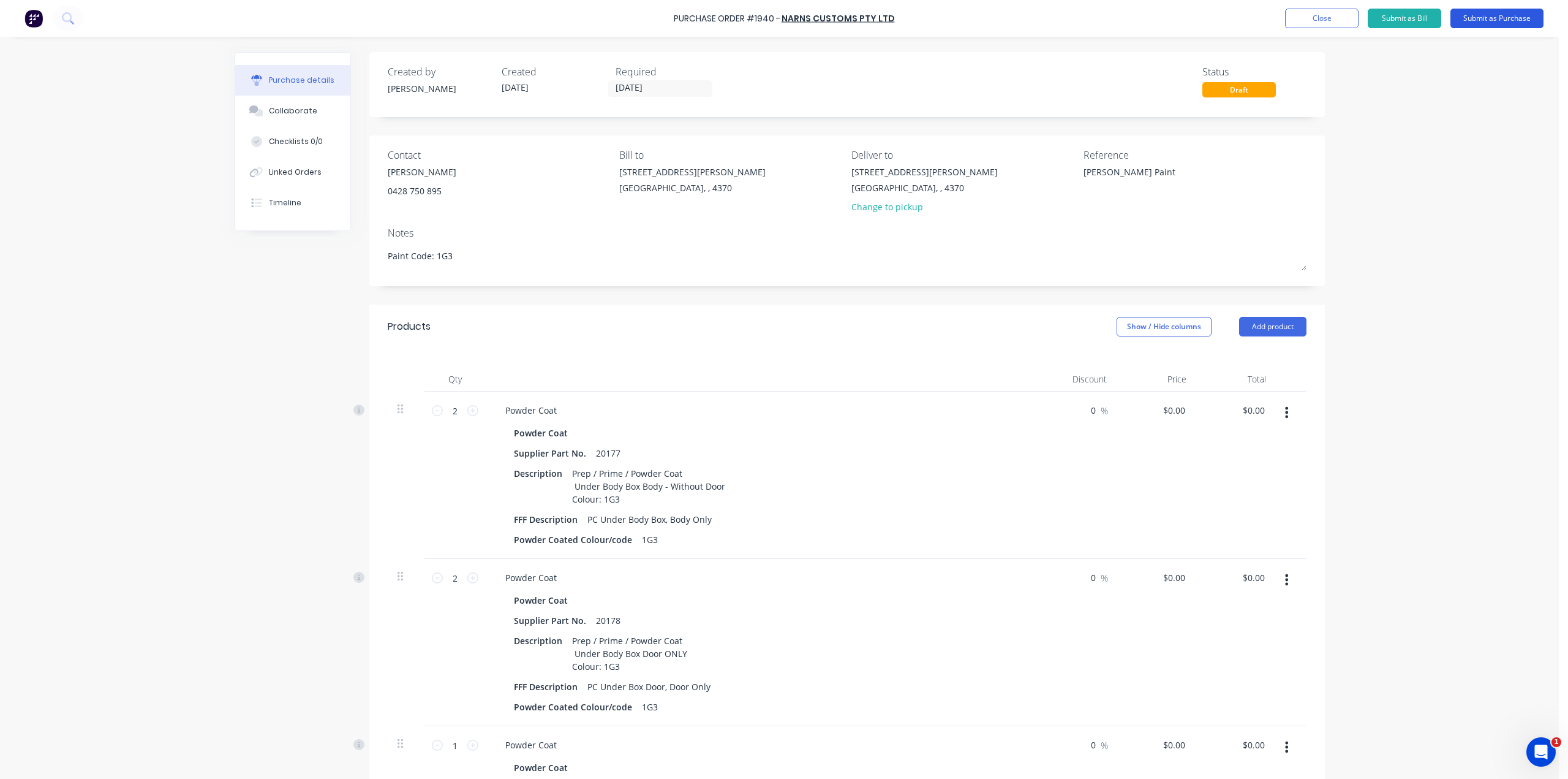
click at [1512, 24] on button "Submit as Purchase" at bounding box center [1496, 18] width 93 height 20
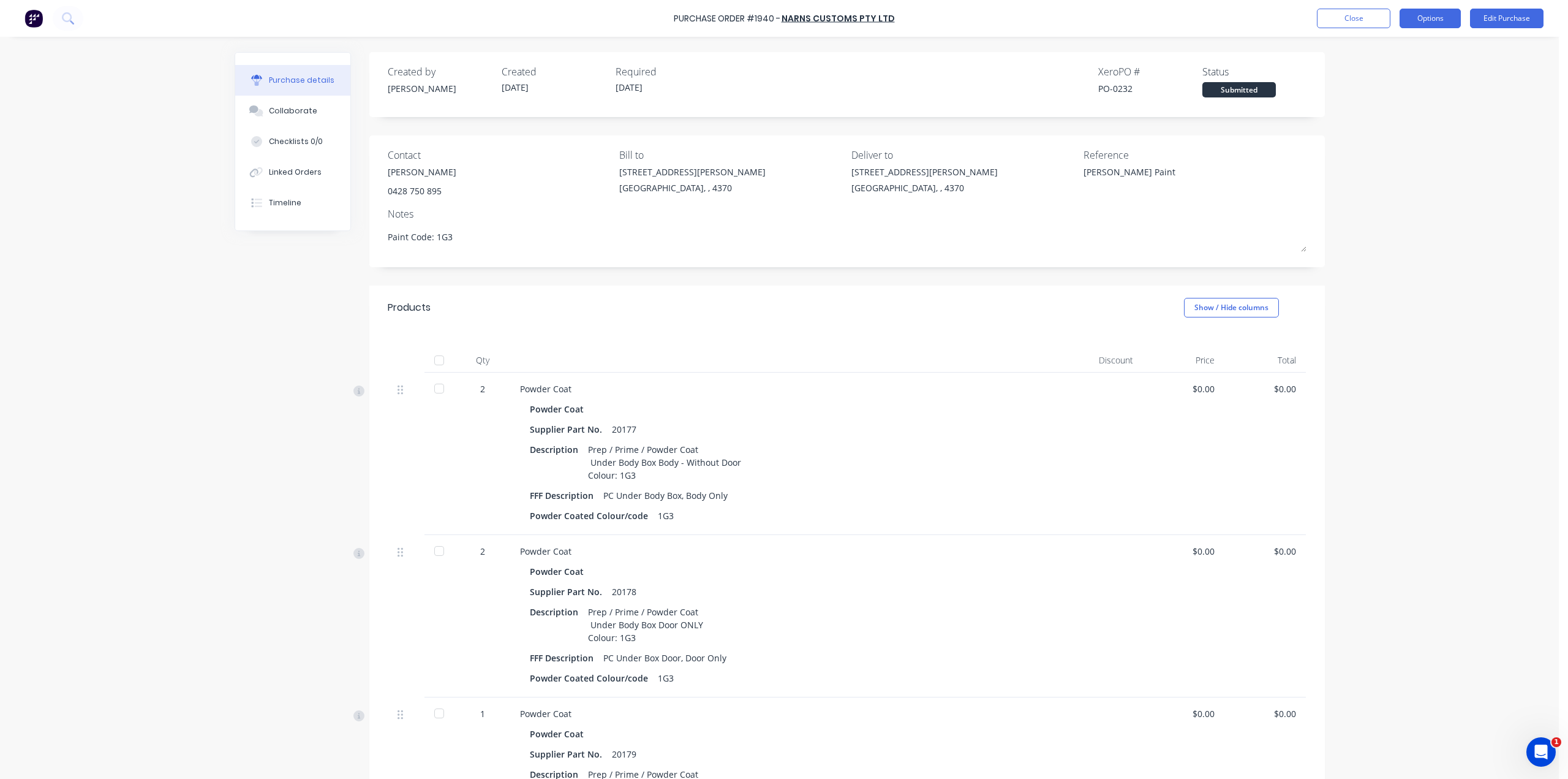
click at [1445, 20] on button "Options" at bounding box center [1430, 18] width 62 height 20
click at [1411, 57] on div "Print / Email" at bounding box center [1402, 49] width 94 height 17
click at [1410, 71] on div "With pricing" at bounding box center [1402, 74] width 94 height 17
type textarea "x"
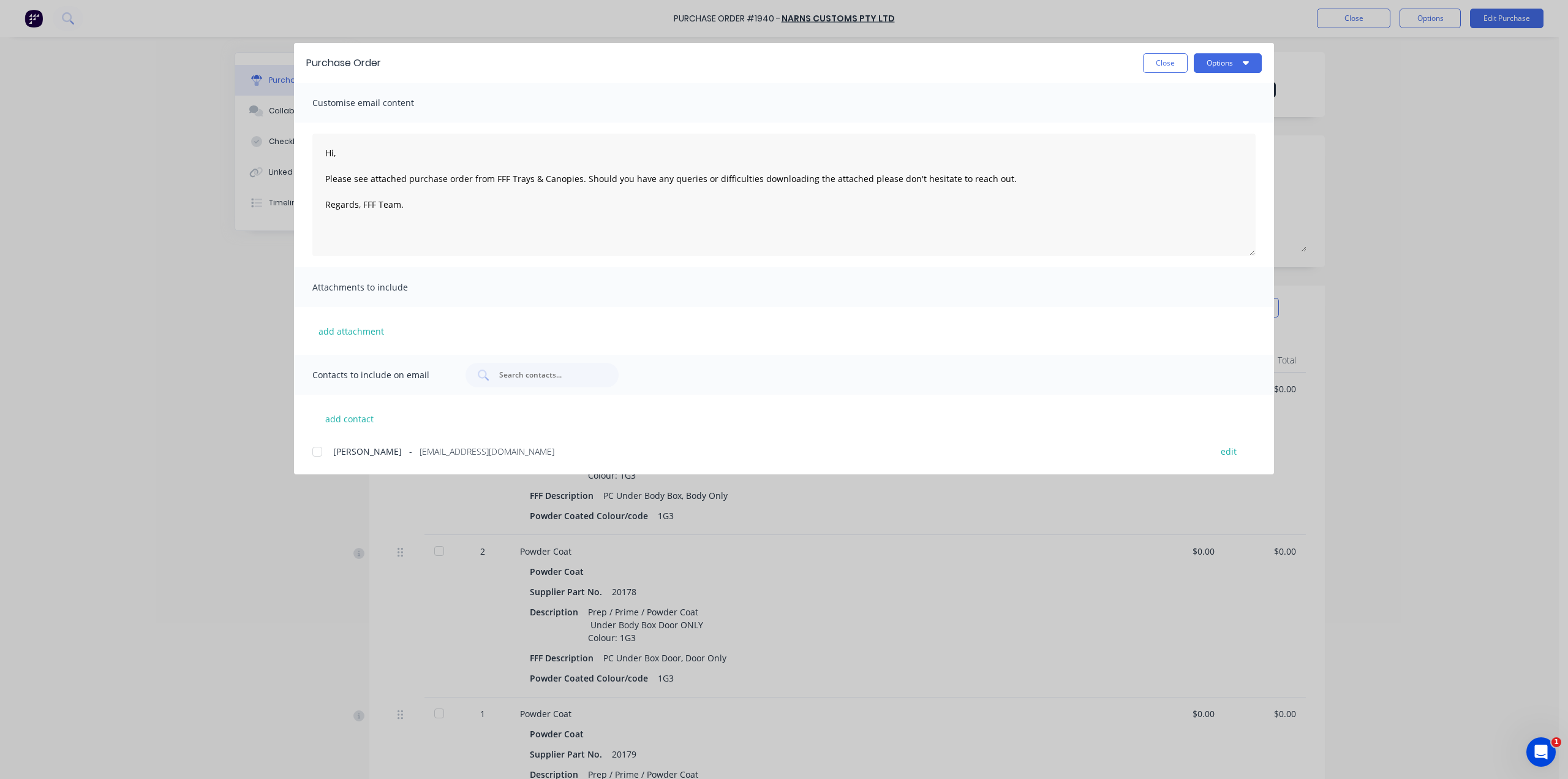
click at [319, 444] on div at bounding box center [317, 451] width 24 height 24
drag, startPoint x: 369, startPoint y: 160, endPoint x: 315, endPoint y: 147, distance: 55.5
click at [315, 147] on textarea "Hi, Please see attached purchase order from FFF Trays & Canopies. Should you ha…" at bounding box center [784, 194] width 943 height 122
paste textarea "1G3"
type textarea "Good morning, Please note paint code is 1G3. Infill panels are not complete and…"
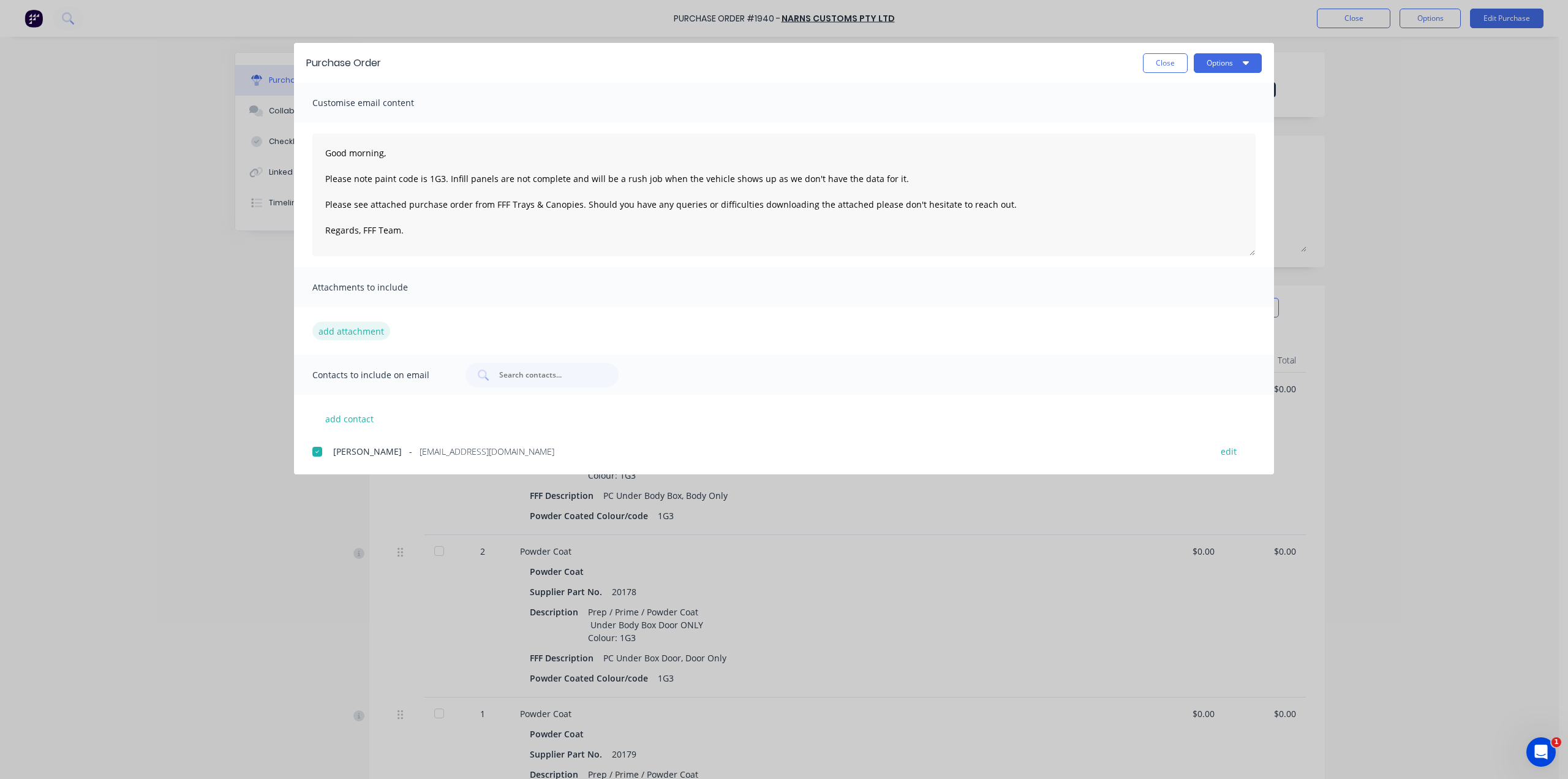
click at [366, 338] on button "add attachment" at bounding box center [350, 330] width 77 height 18
click at [342, 318] on div "add attachment" at bounding box center [784, 330] width 980 height 47
click at [348, 329] on button "add attachment" at bounding box center [350, 330] width 77 height 18
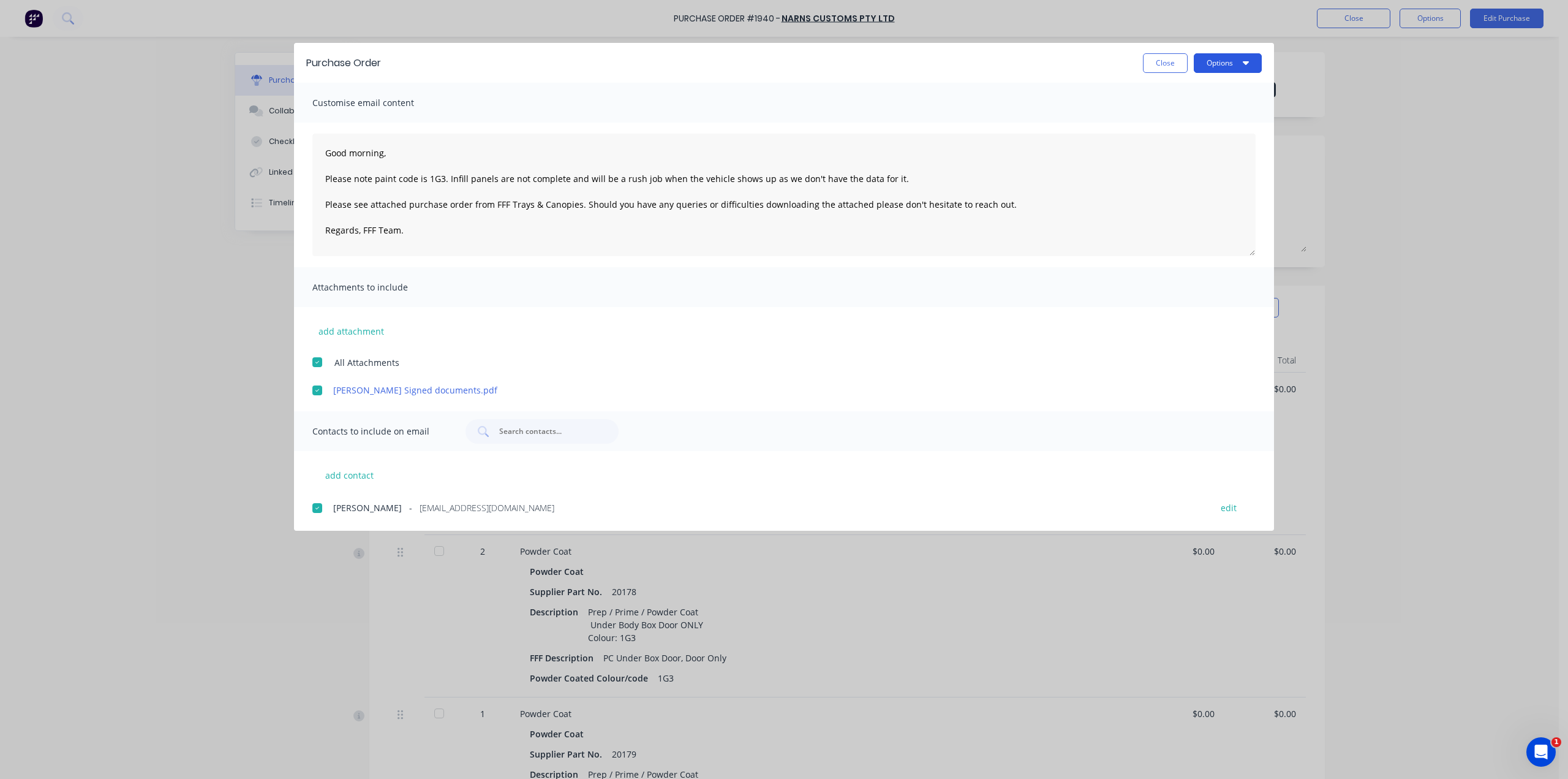
click at [1217, 64] on button "Options" at bounding box center [1228, 63] width 68 height 20
click at [1211, 142] on div "Email" at bounding box center [1203, 142] width 94 height 17
click at [1169, 63] on button "Close" at bounding box center [1165, 63] width 45 height 20
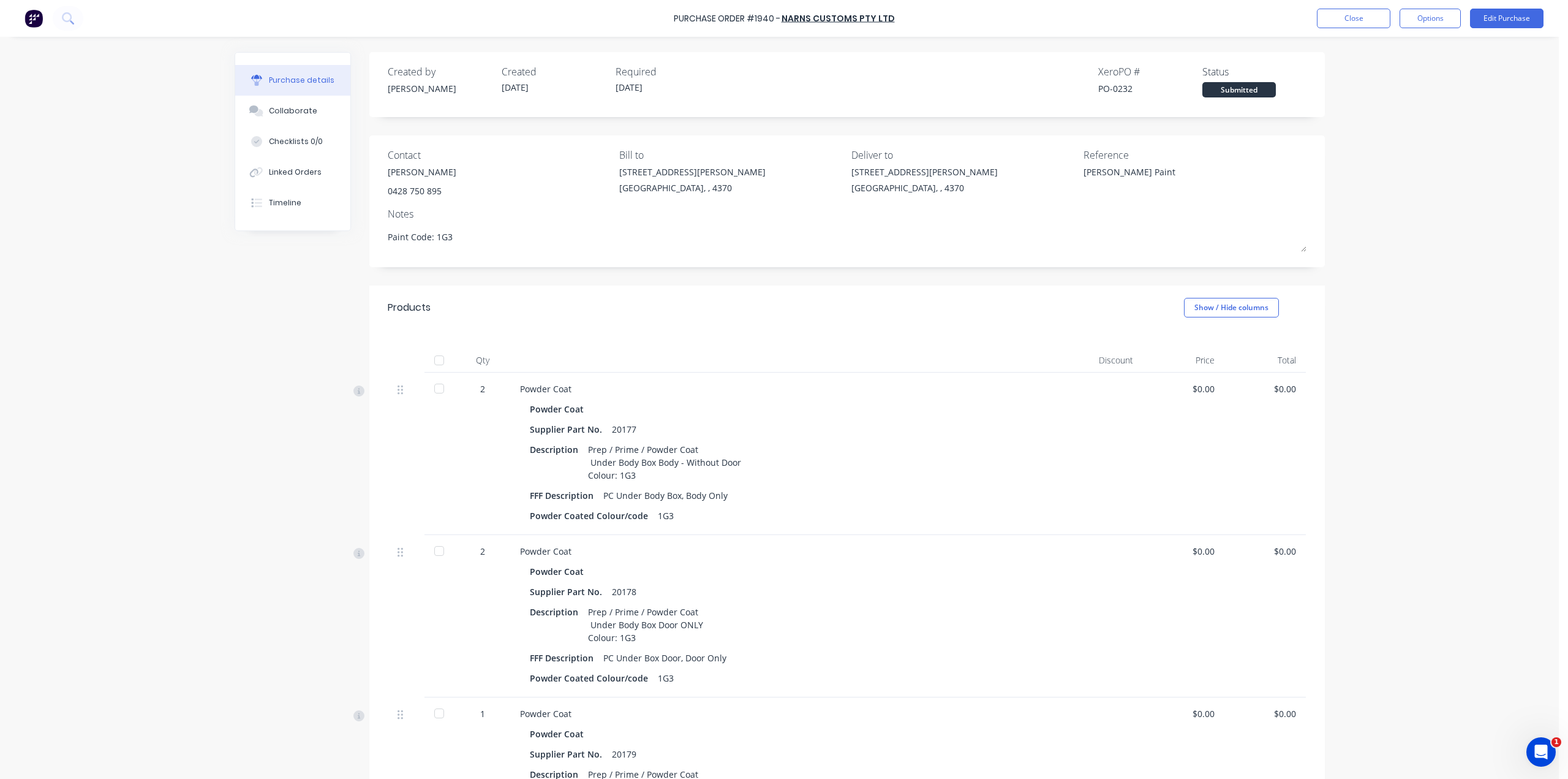
type textarea "x"
click at [1358, 15] on button "Close" at bounding box center [1353, 18] width 73 height 20
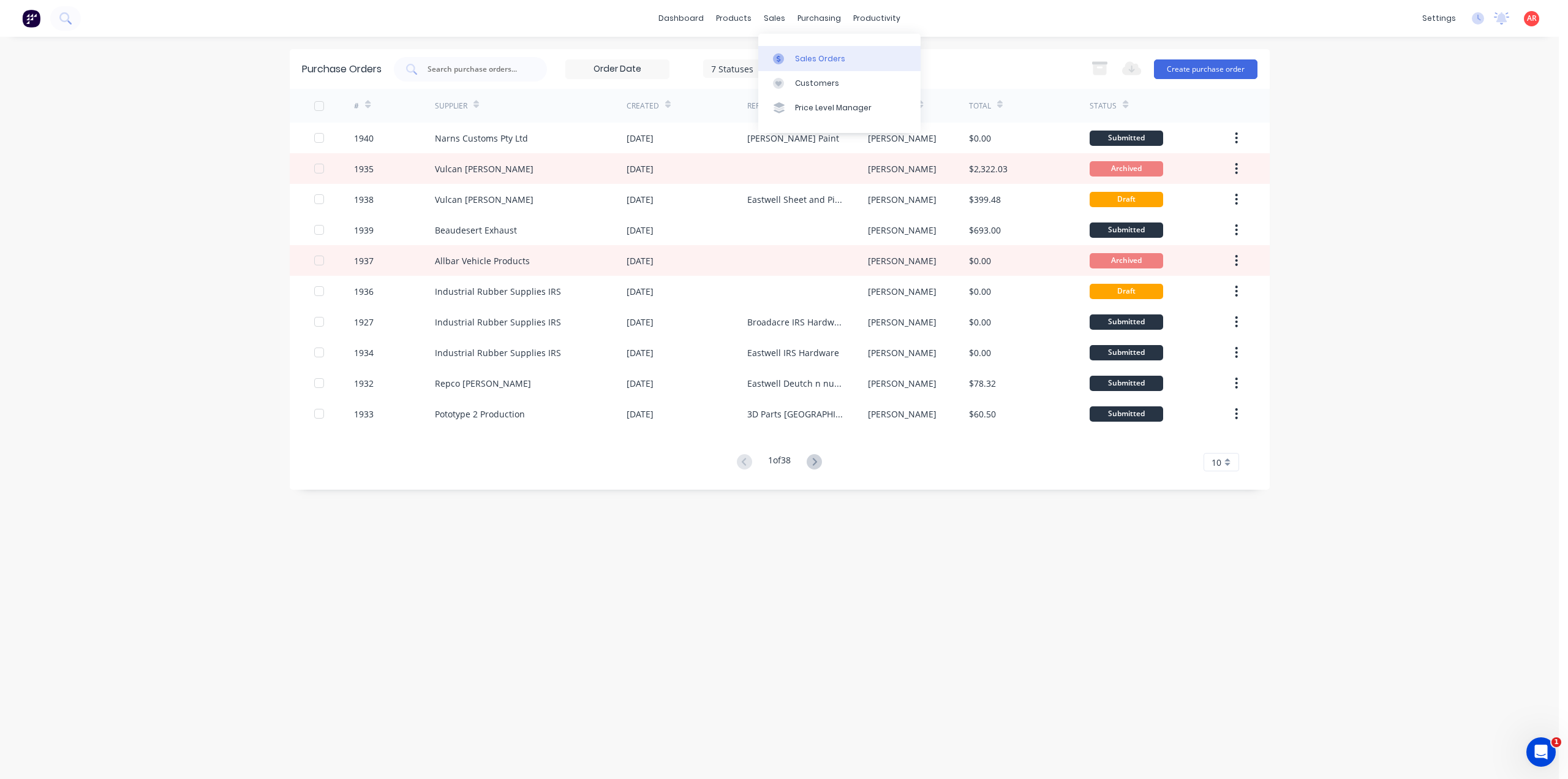
click at [785, 49] on link "Sales Orders" at bounding box center [838, 57] width 162 height 24
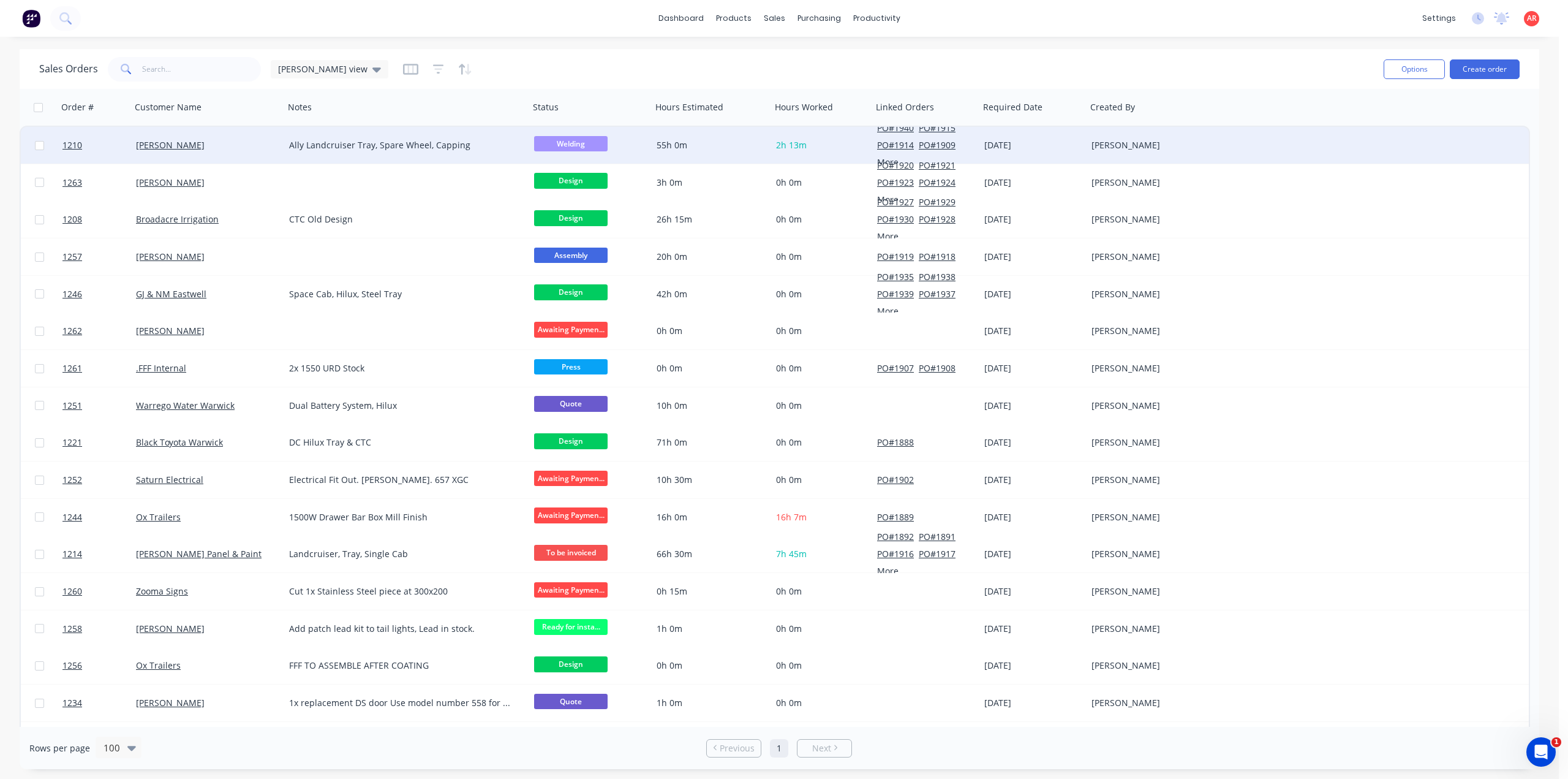
click at [230, 159] on div "[PERSON_NAME]" at bounding box center [208, 145] width 153 height 37
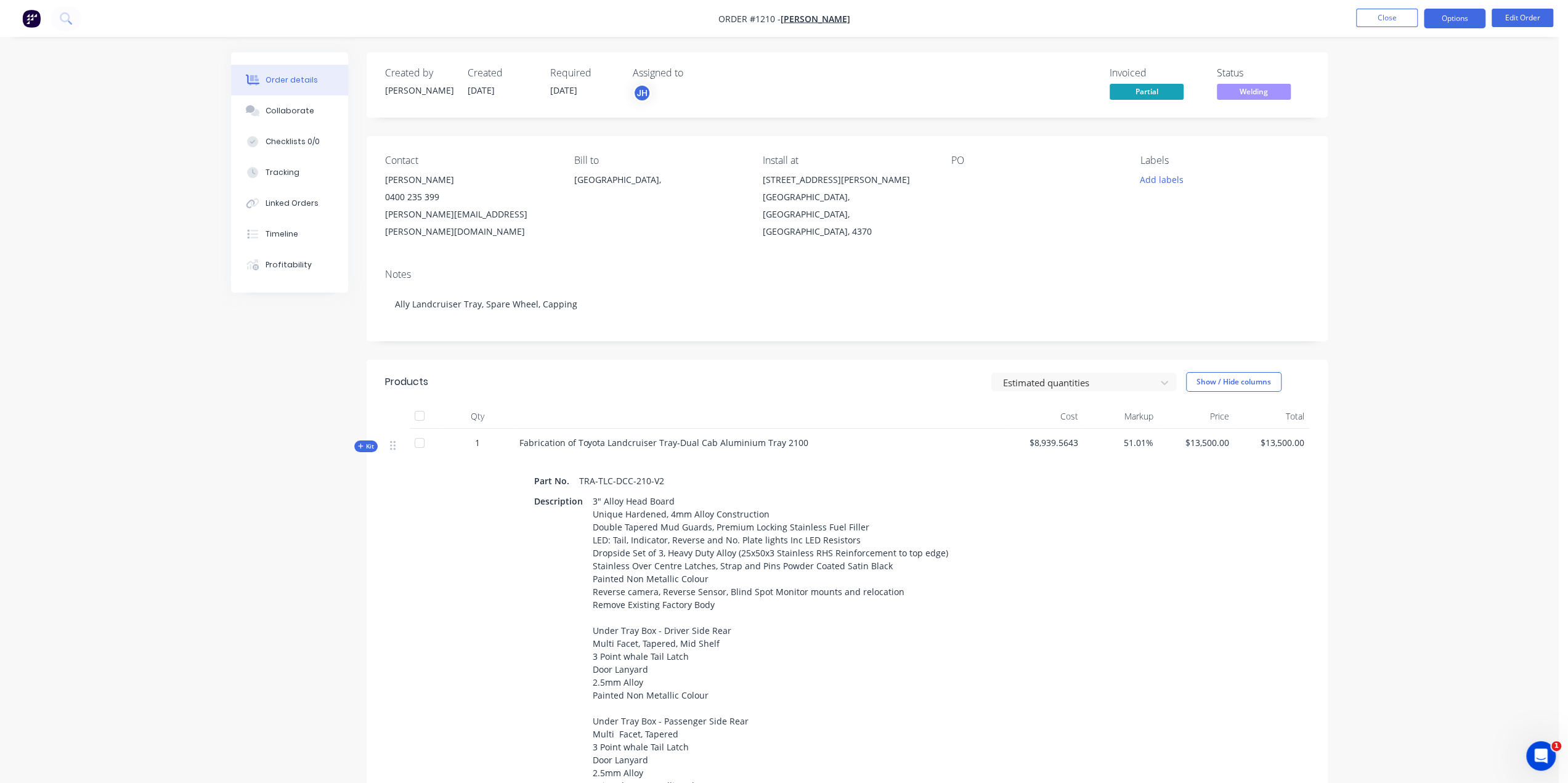
click at [1430, 23] on button "Options" at bounding box center [1454, 18] width 62 height 20
click at [1432, 218] on div "Purchase Products" at bounding box center [1417, 222] width 113 height 18
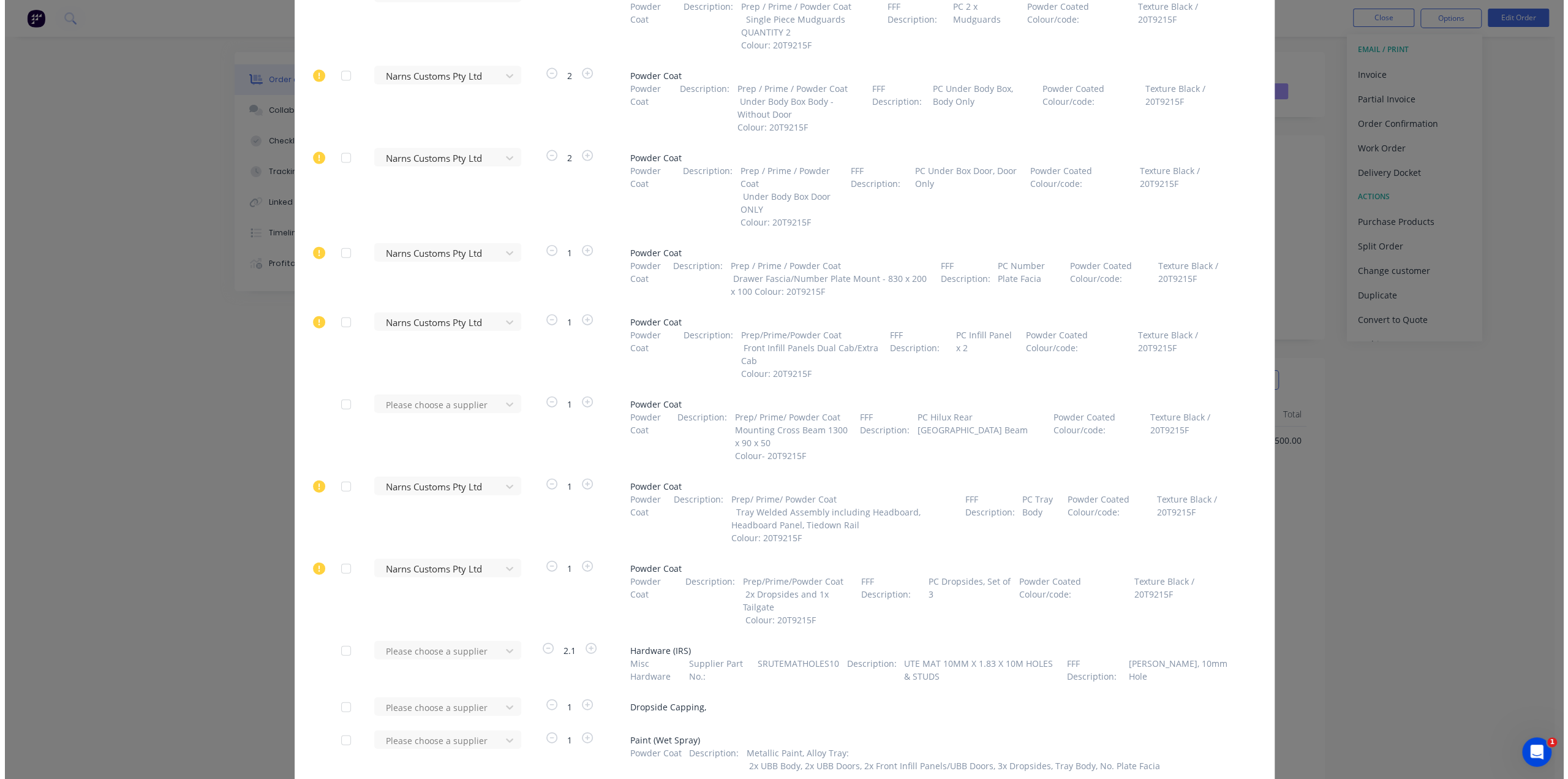
scroll to position [2807, 0]
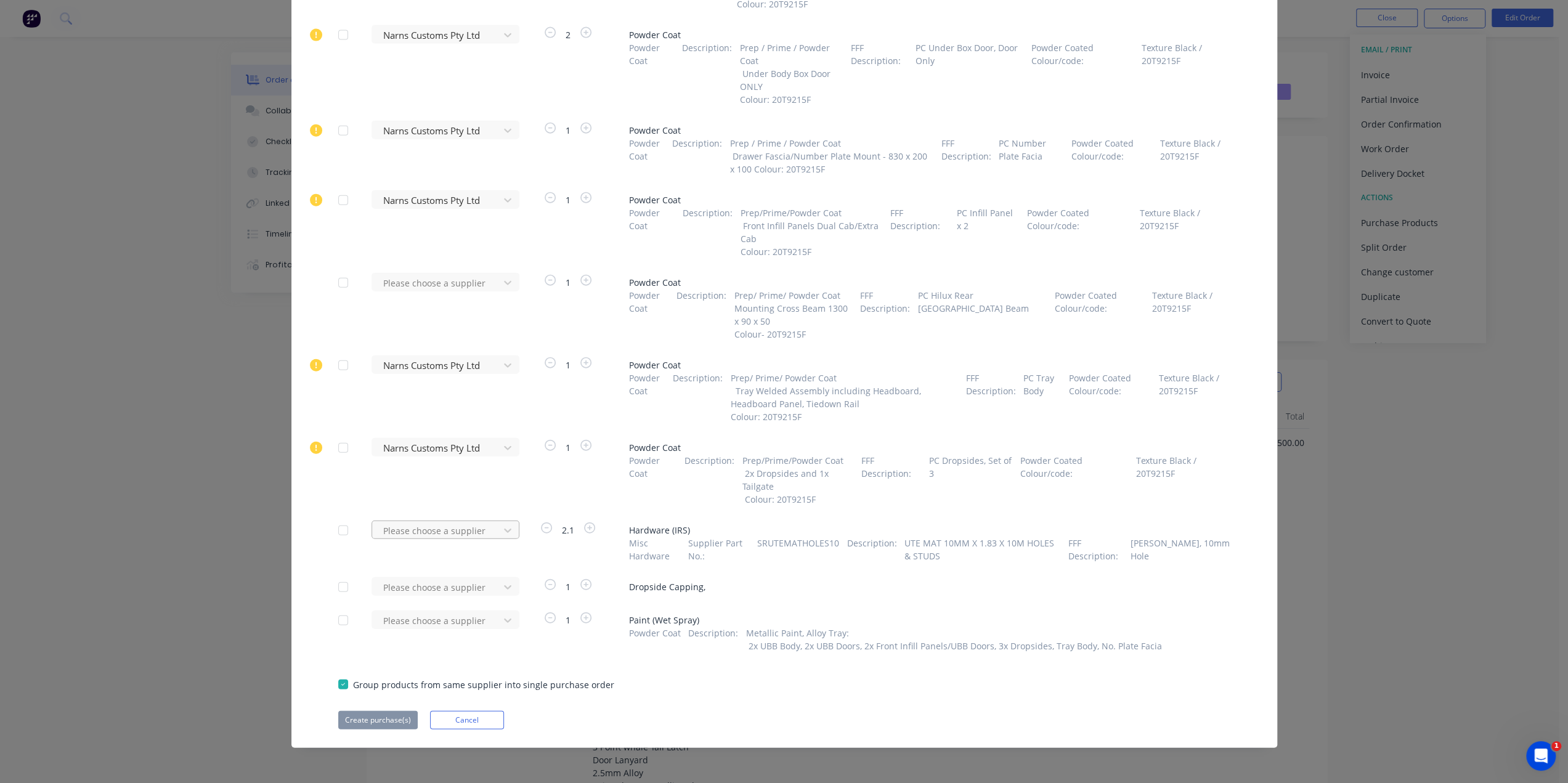
click at [484, 536] on div at bounding box center [437, 530] width 111 height 15
type input "irs"
click at [474, 581] on div "Industrial Rubber Supplies IRS" at bounding box center [445, 575] width 148 height 23
click at [380, 724] on button "Create purchase(s)" at bounding box center [377, 720] width 79 height 18
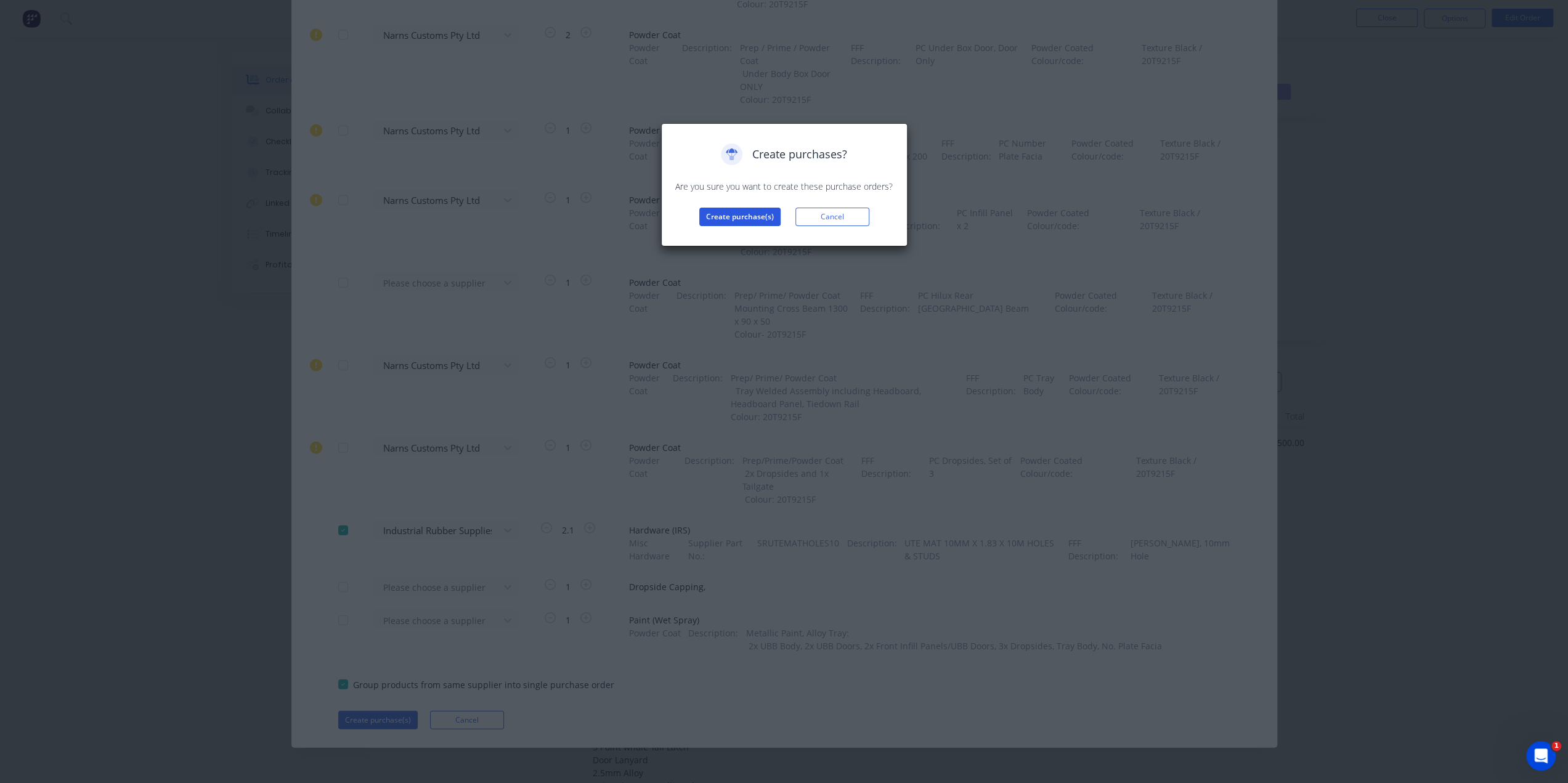
click at [771, 216] on button "Create purchase(s)" at bounding box center [740, 217] width 81 height 18
click at [753, 228] on button "View purchase(s)" at bounding box center [740, 237] width 74 height 18
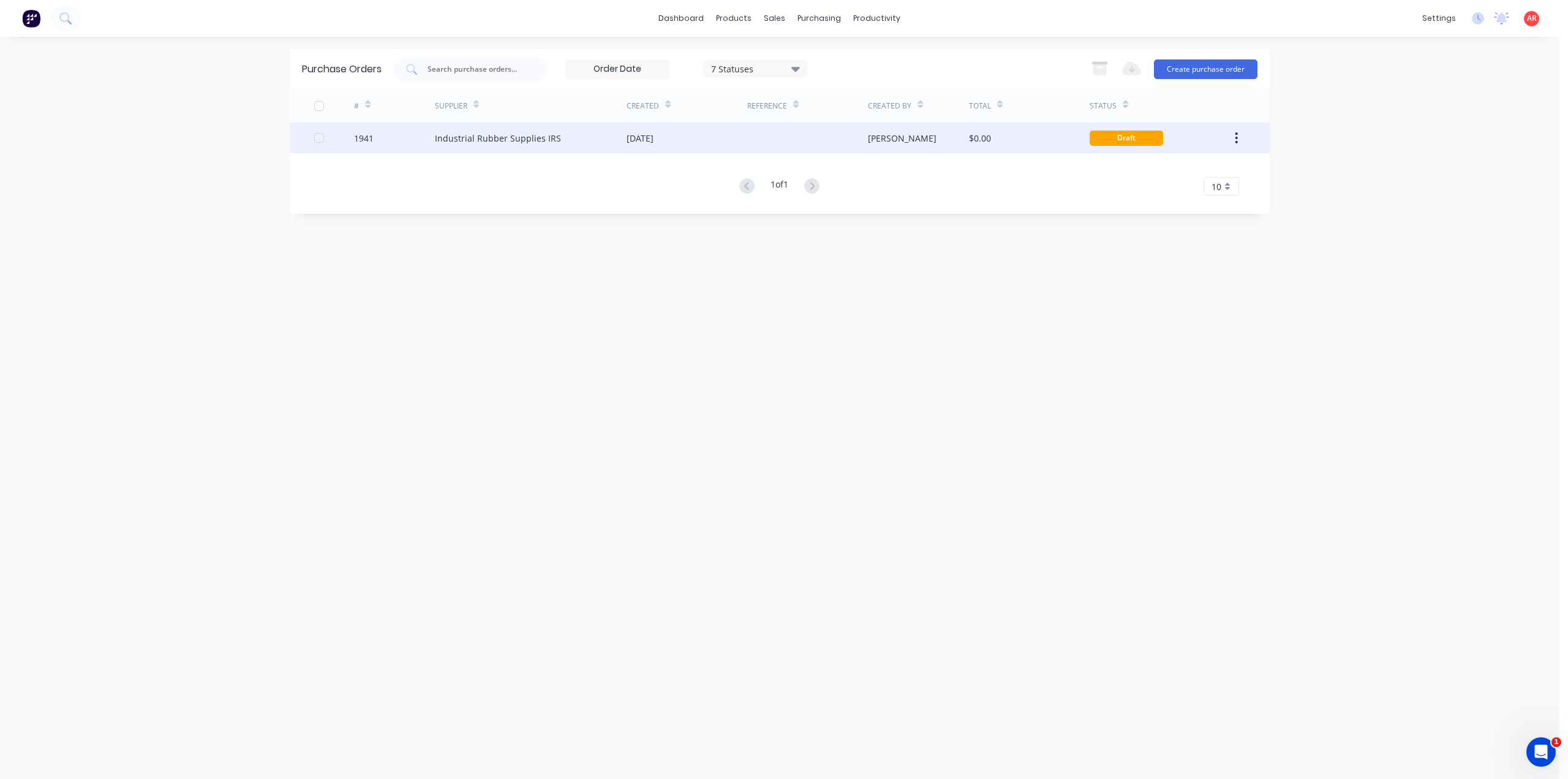
click at [563, 145] on div "Industrial Rubber Supplies IRS" at bounding box center [531, 137] width 191 height 31
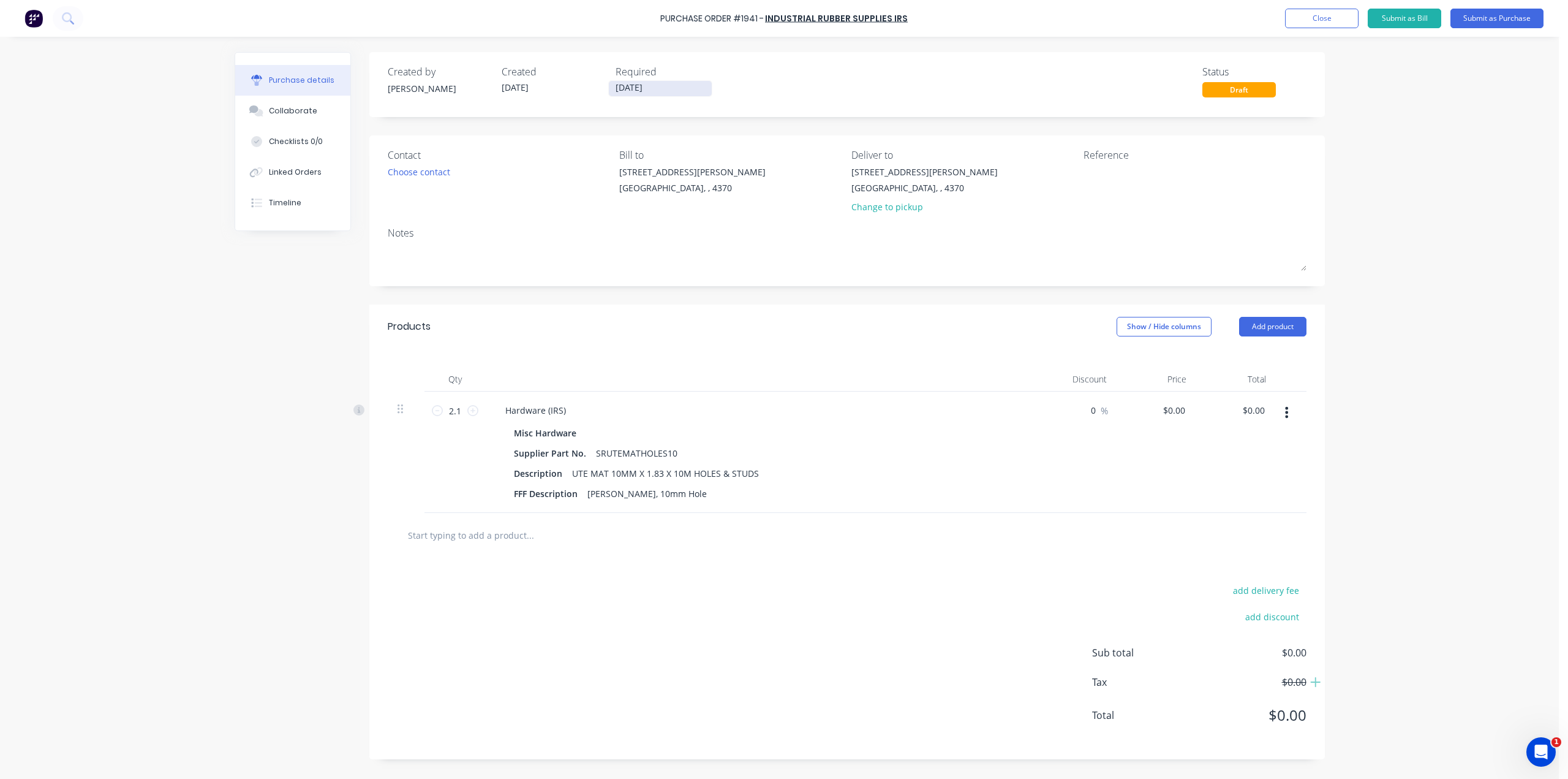
click at [638, 95] on input "[DATE]" at bounding box center [660, 88] width 103 height 15
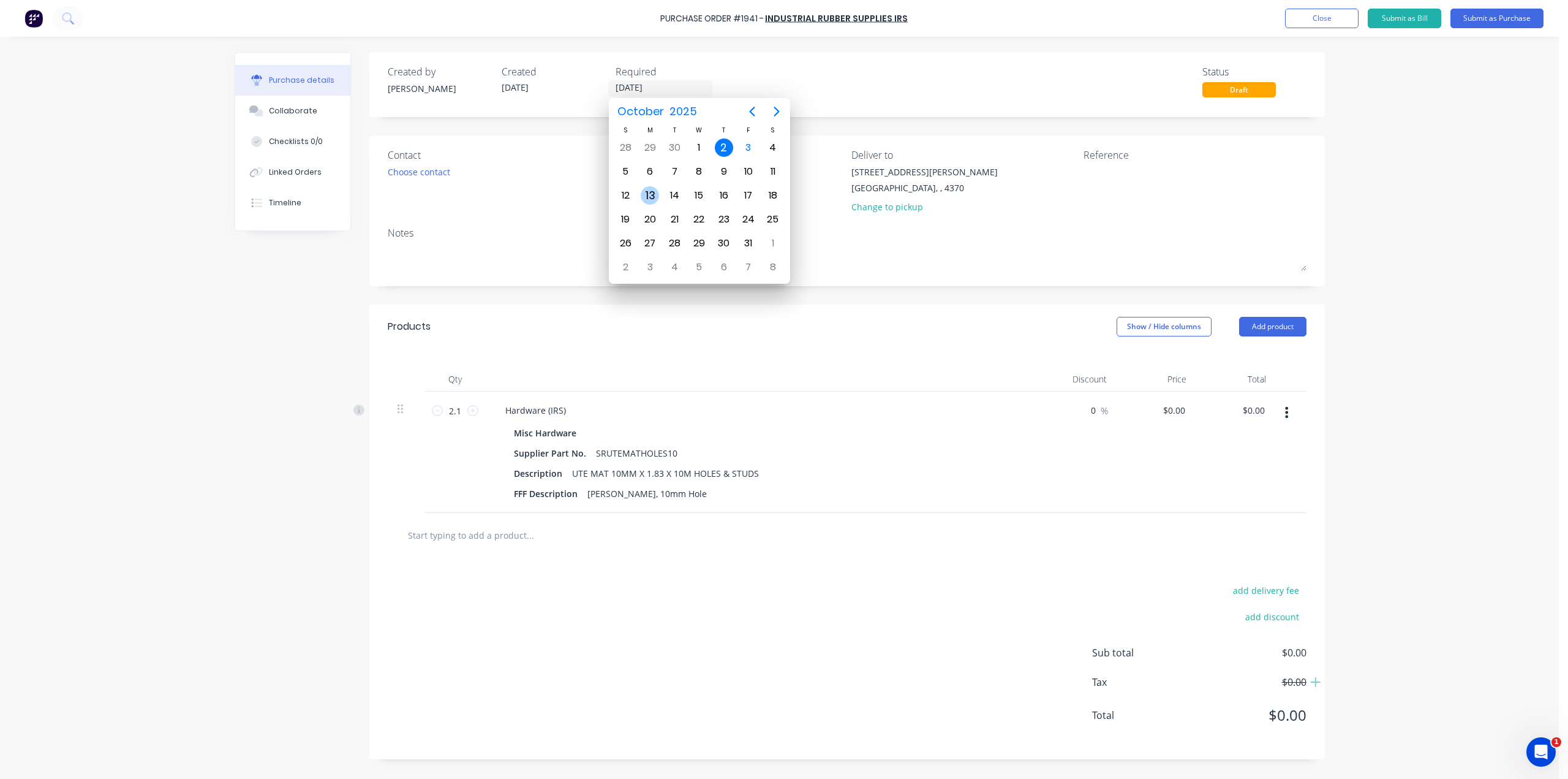
click at [650, 189] on div "13" at bounding box center [650, 196] width 18 height 18
type input "[DATE]"
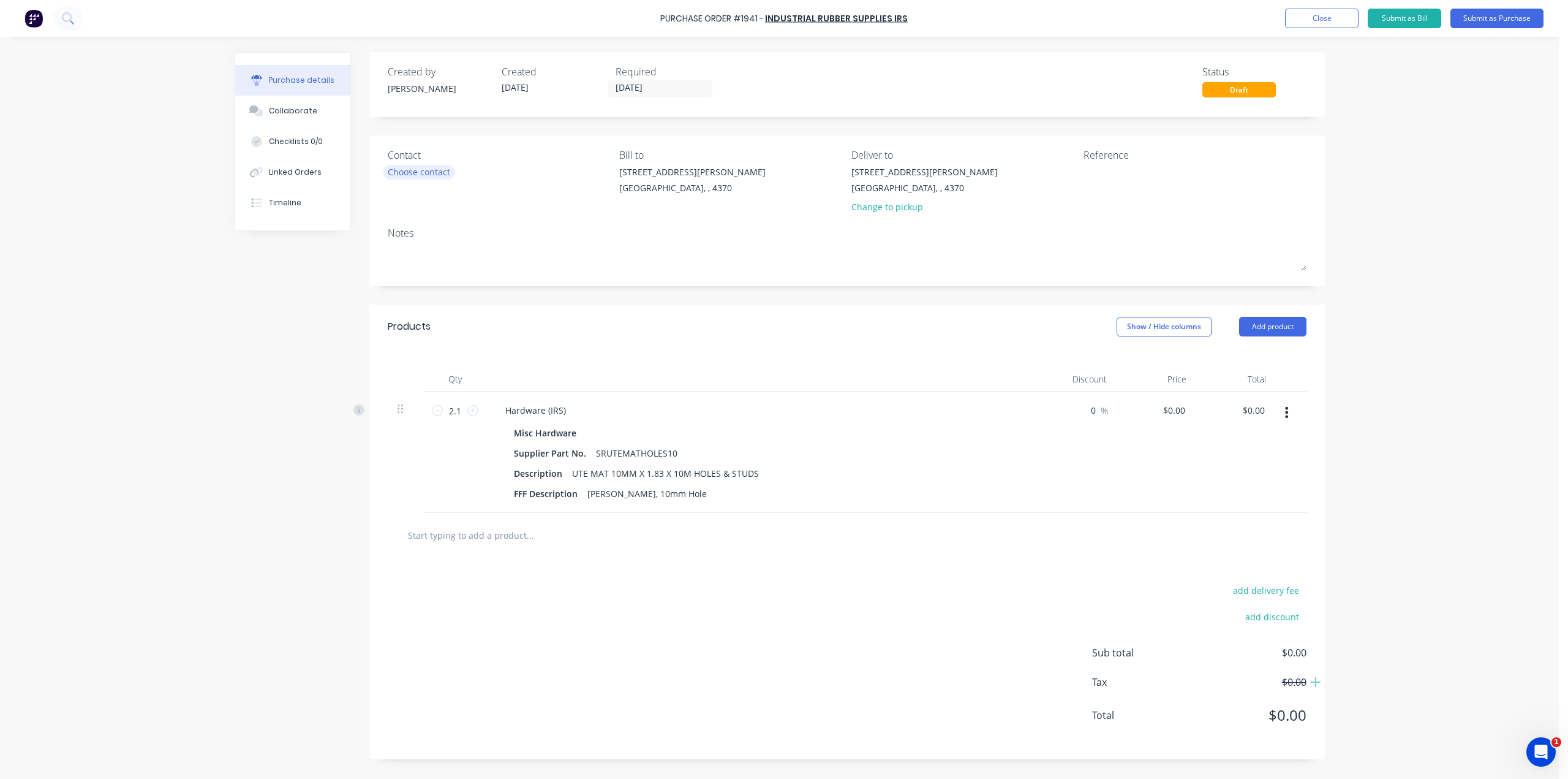
click at [405, 173] on div "Choose contact" at bounding box center [418, 171] width 62 height 12
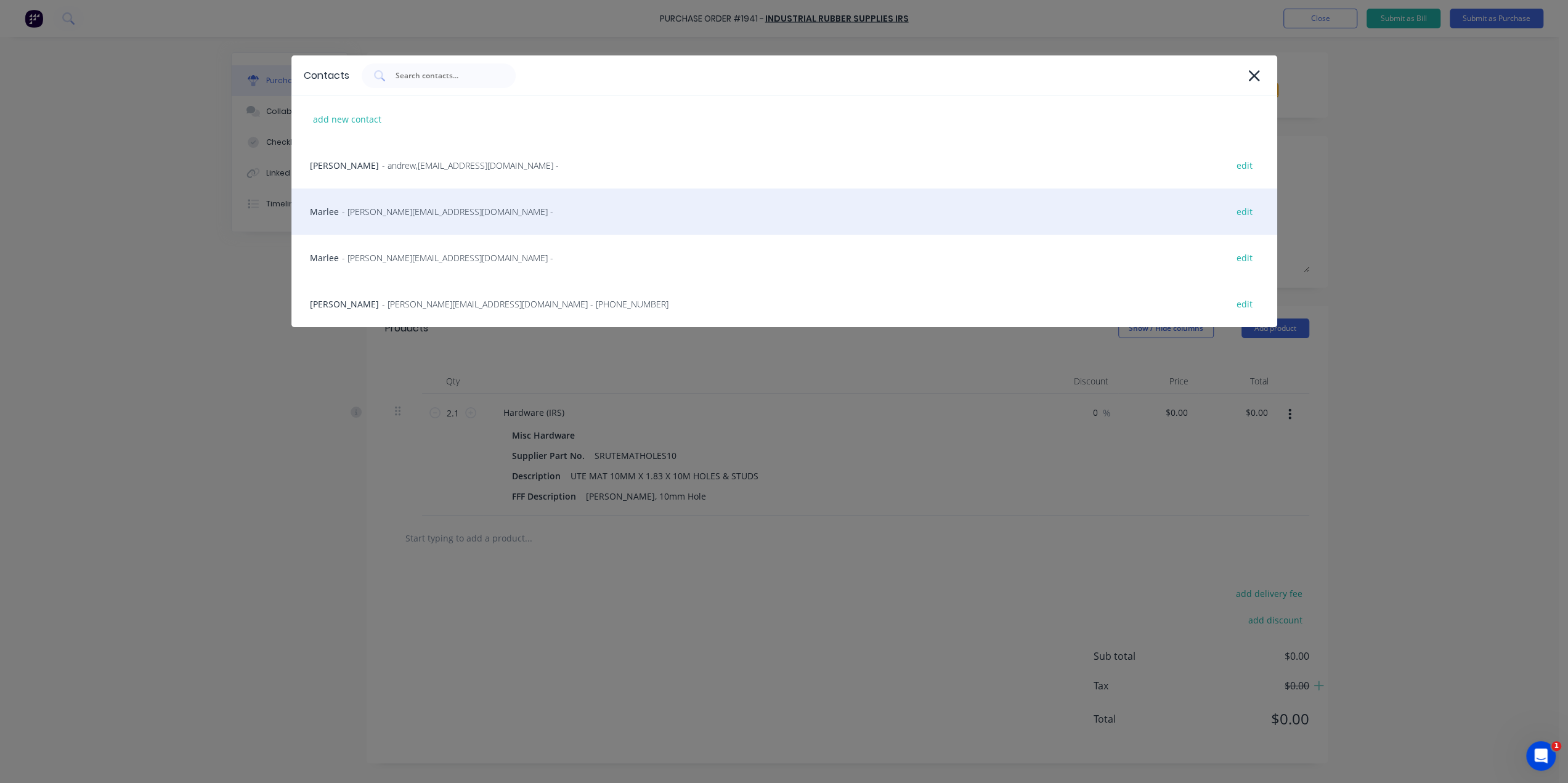
click at [407, 226] on div "Marlee - [EMAIL_ADDRESS][DOMAIN_NAME] - edit" at bounding box center [784, 211] width 986 height 46
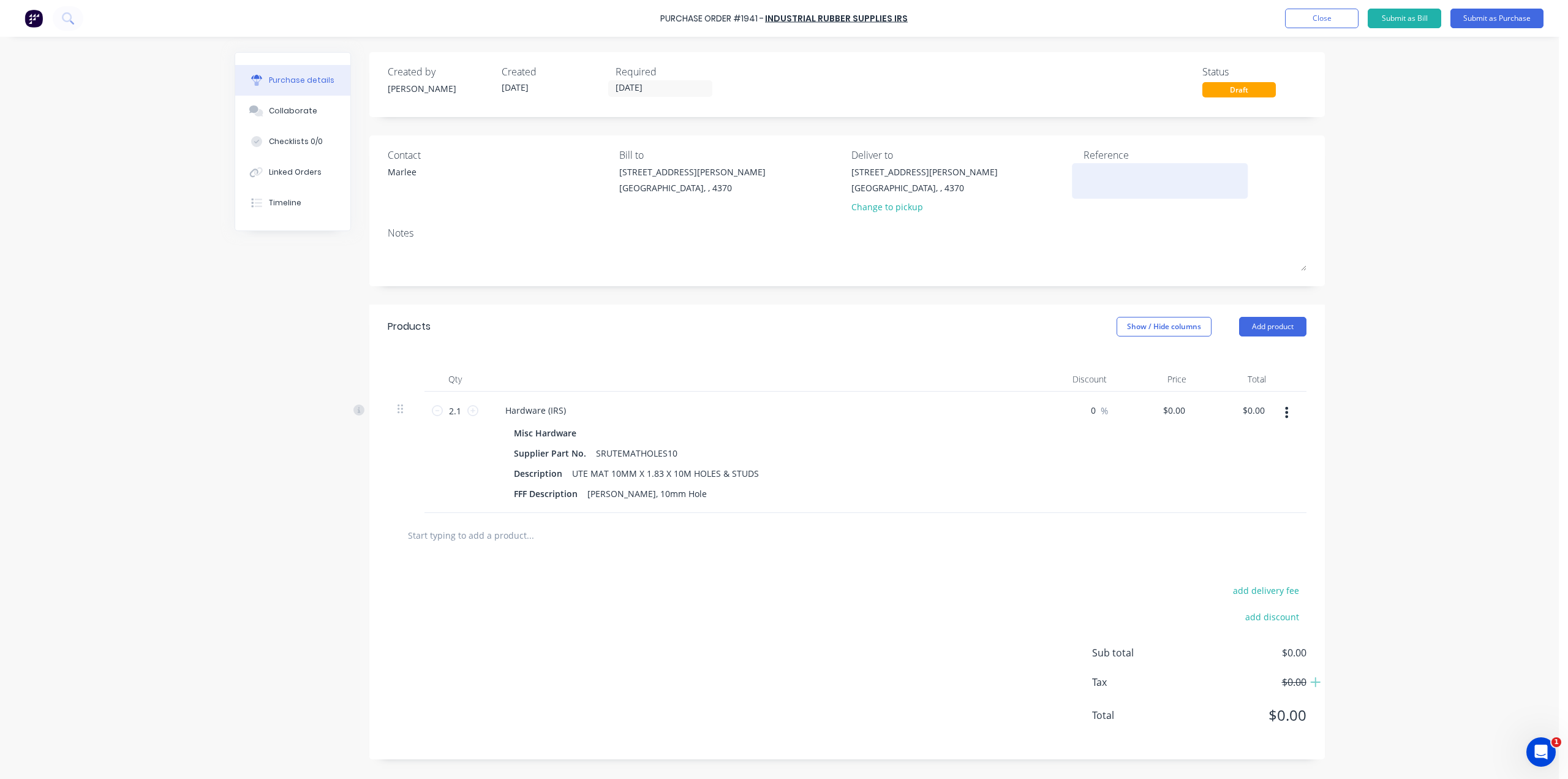
click at [1198, 178] on textarea at bounding box center [1160, 179] width 153 height 27
type textarea "R"
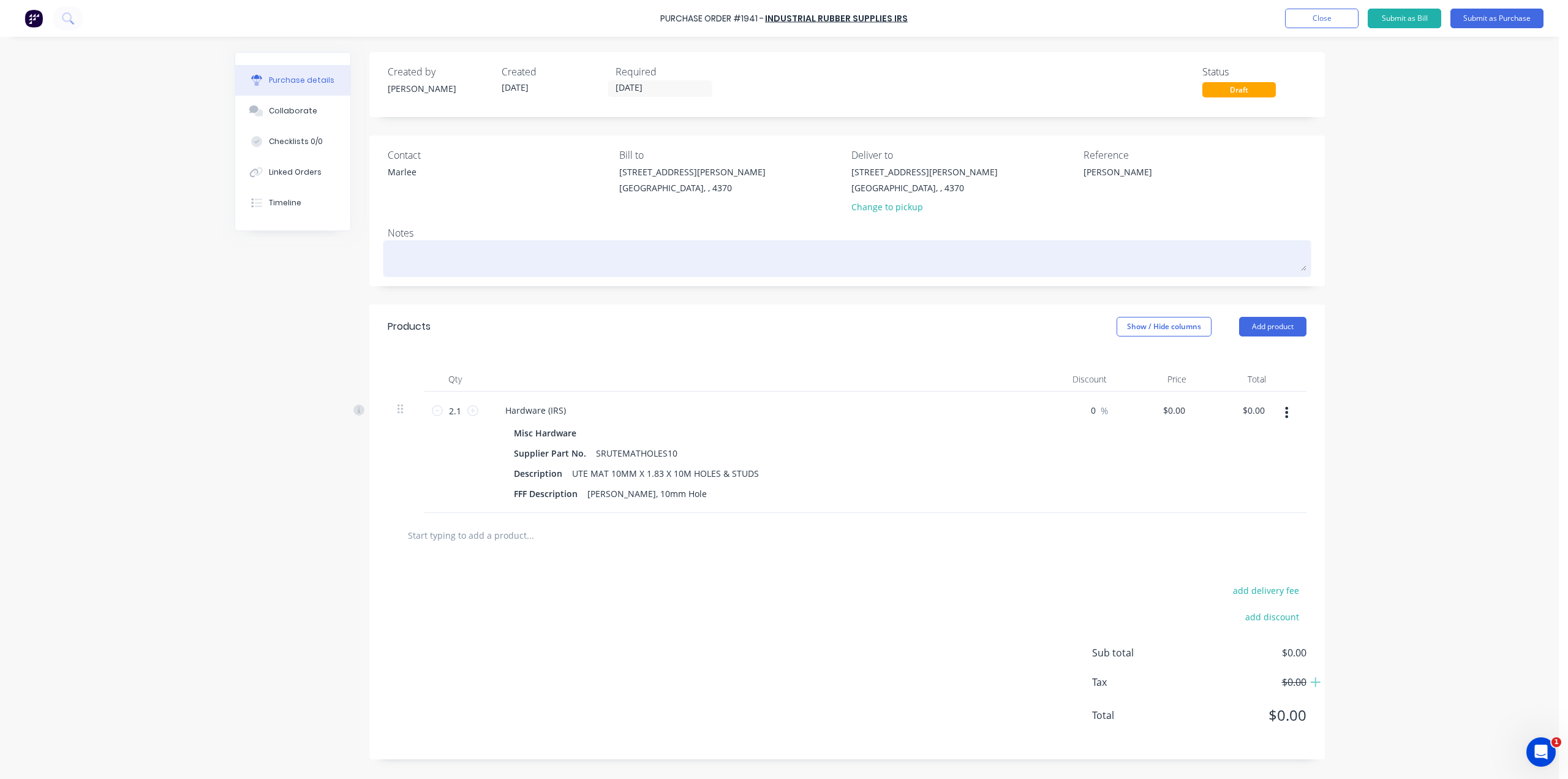
type textarea "[PERSON_NAME]"
type textarea "x"
click at [570, 268] on textarea at bounding box center [847, 256] width 918 height 27
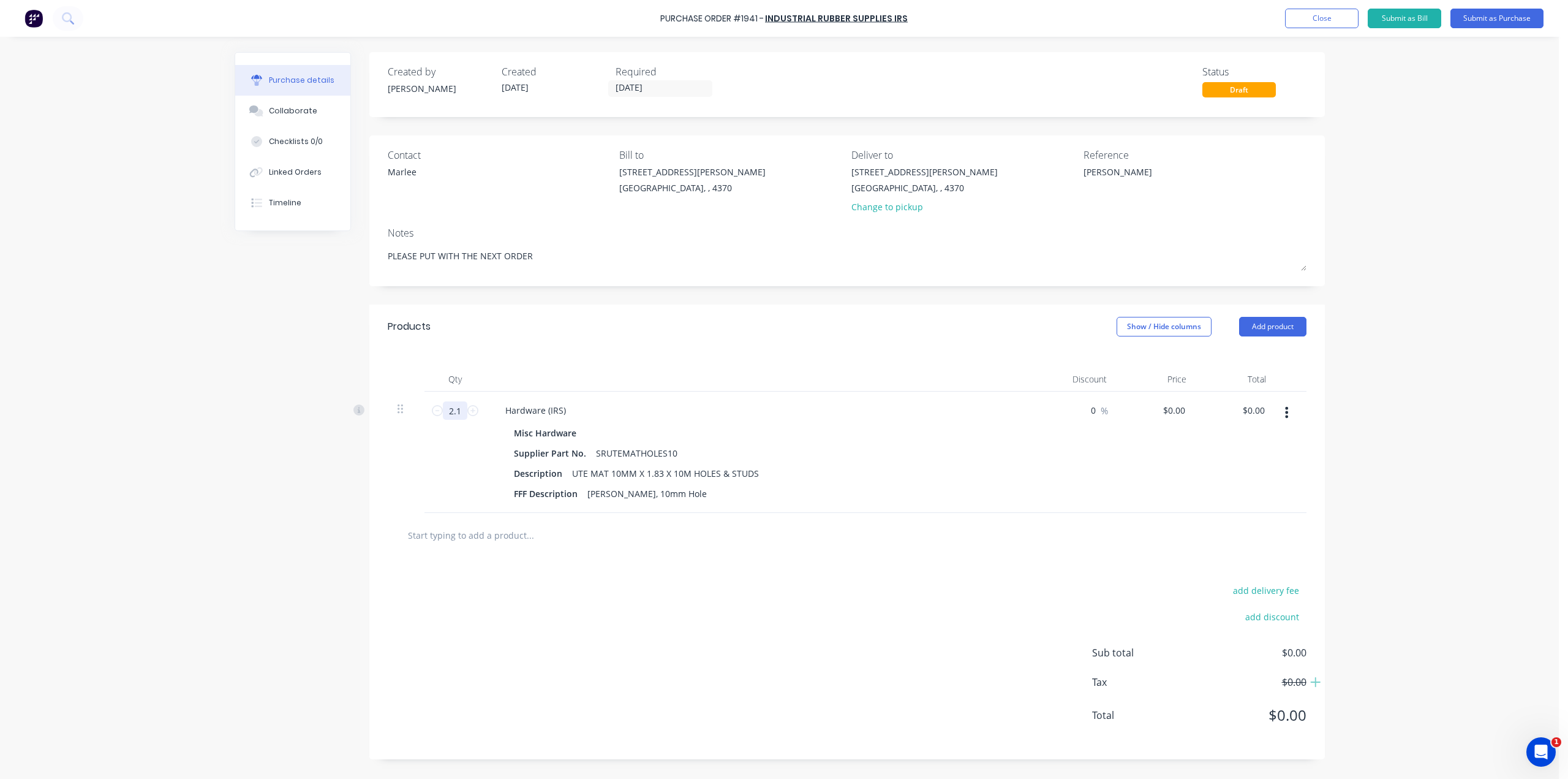
click at [464, 413] on input "2.1" at bounding box center [454, 410] width 24 height 18
click at [307, 535] on div "Created by [PERSON_NAME] Created [DATE] Required [DATE] Status Draft Contact [P…" at bounding box center [779, 406] width 1090 height 707
drag, startPoint x: 400, startPoint y: 272, endPoint x: 374, endPoint y: 259, distance: 29.1
click at [348, 272] on div "Created by [PERSON_NAME] Created [DATE] Required [DATE] Status Draft Contact [P…" at bounding box center [779, 406] width 1090 height 707
click at [1510, 23] on button "Submit as Purchase" at bounding box center [1496, 18] width 93 height 20
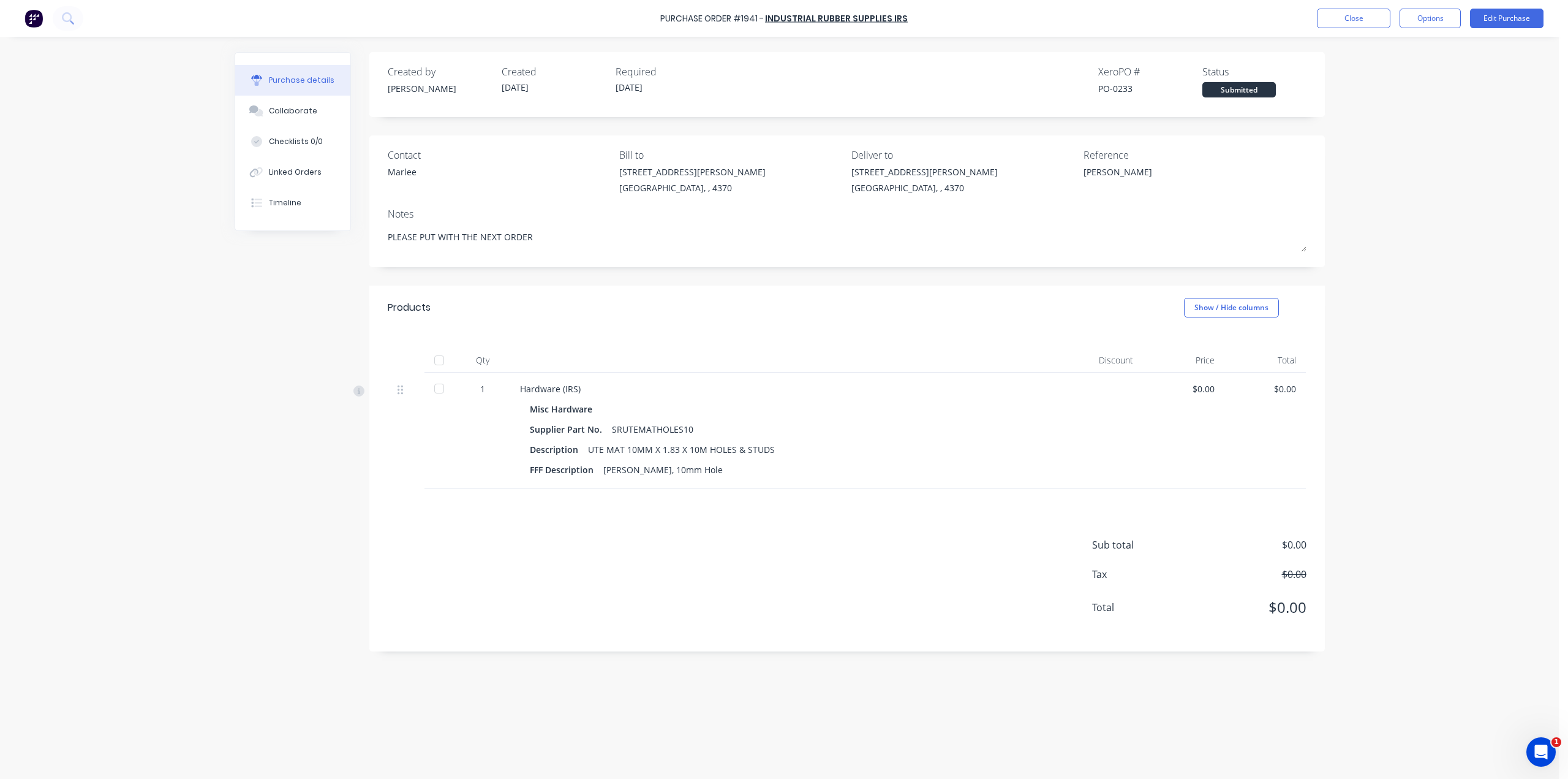
click at [1413, 27] on button "Options" at bounding box center [1430, 18] width 62 height 20
click at [1413, 47] on div "Print / Email" at bounding box center [1402, 49] width 94 height 17
click at [1383, 76] on div "With pricing" at bounding box center [1402, 74] width 94 height 17
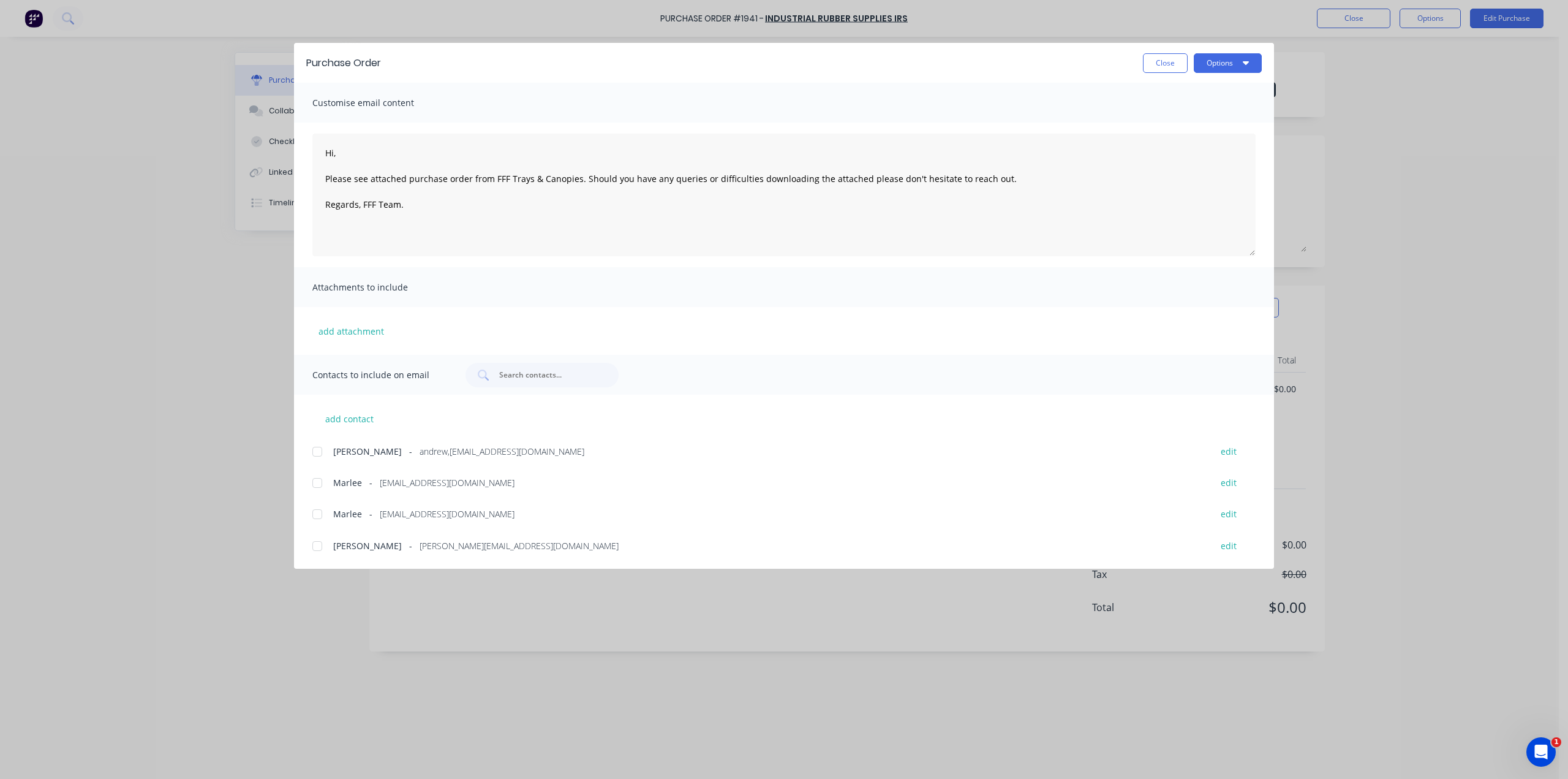
click at [314, 479] on div at bounding box center [317, 482] width 24 height 24
drag, startPoint x: 354, startPoint y: 154, endPoint x: 312, endPoint y: 149, distance: 42.3
click at [312, 149] on div "Hi, Please see attached purchase order from FFF Trays & Canopies. Should you ha…" at bounding box center [784, 195] width 980 height 145
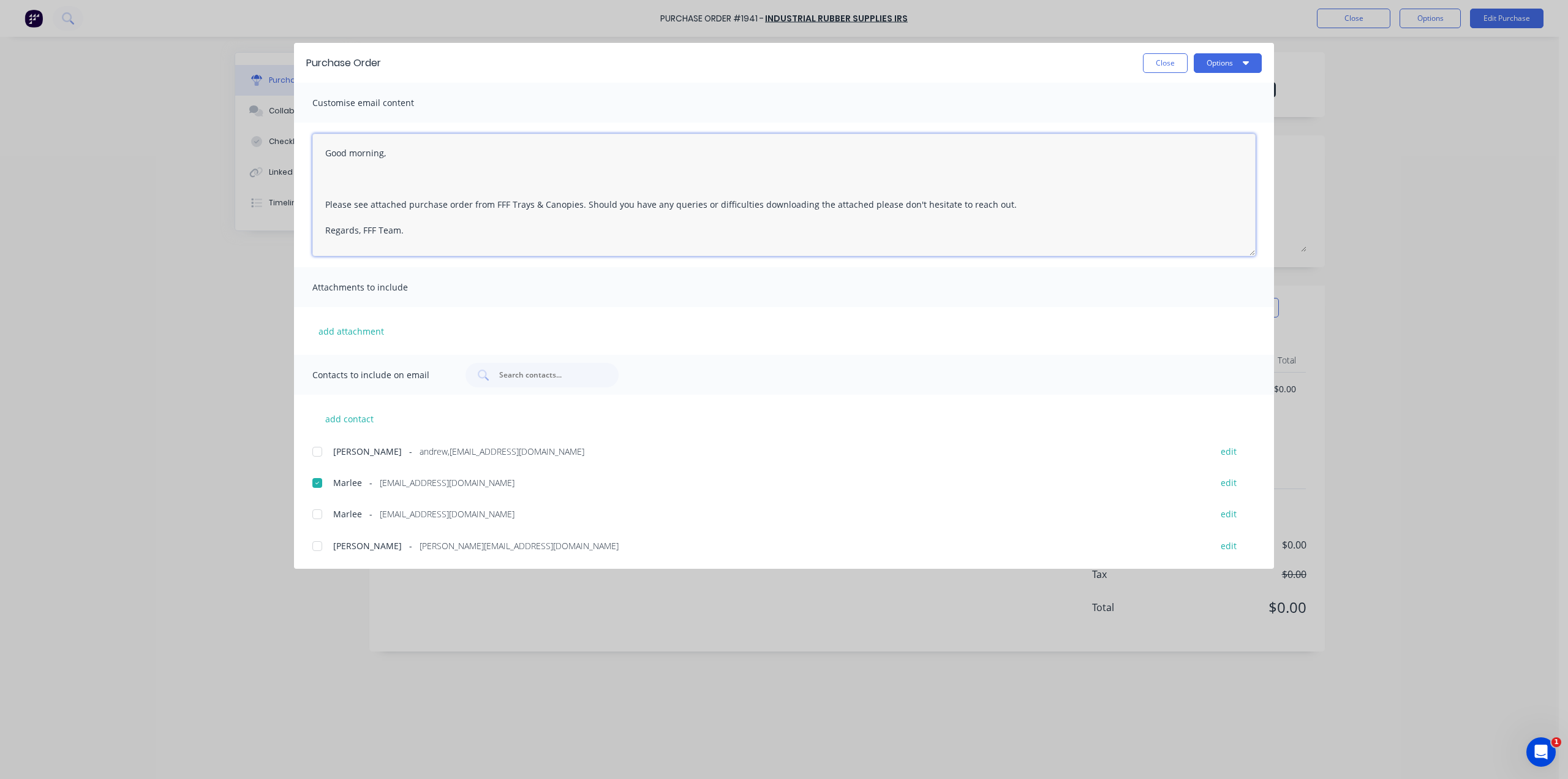
paste textarea "PLEASE PUT WITH THE NEXT ORDER"
click at [482, 180] on textarea "Good morning, PLEASE PUT WITH THE NEXT ORDER TOP SAVE ON FRIEGHT Please see att…" at bounding box center [784, 194] width 943 height 122
click at [579, 181] on textarea "Good morning, PLEASE PUT WITH THE NEXT ORDER TO SAVE ON FRIEGHT Please see atta…" at bounding box center [784, 194] width 943 height 122
click at [1217, 62] on button "Options" at bounding box center [1228, 63] width 68 height 20
click at [1213, 143] on div "Email" at bounding box center [1203, 142] width 94 height 17
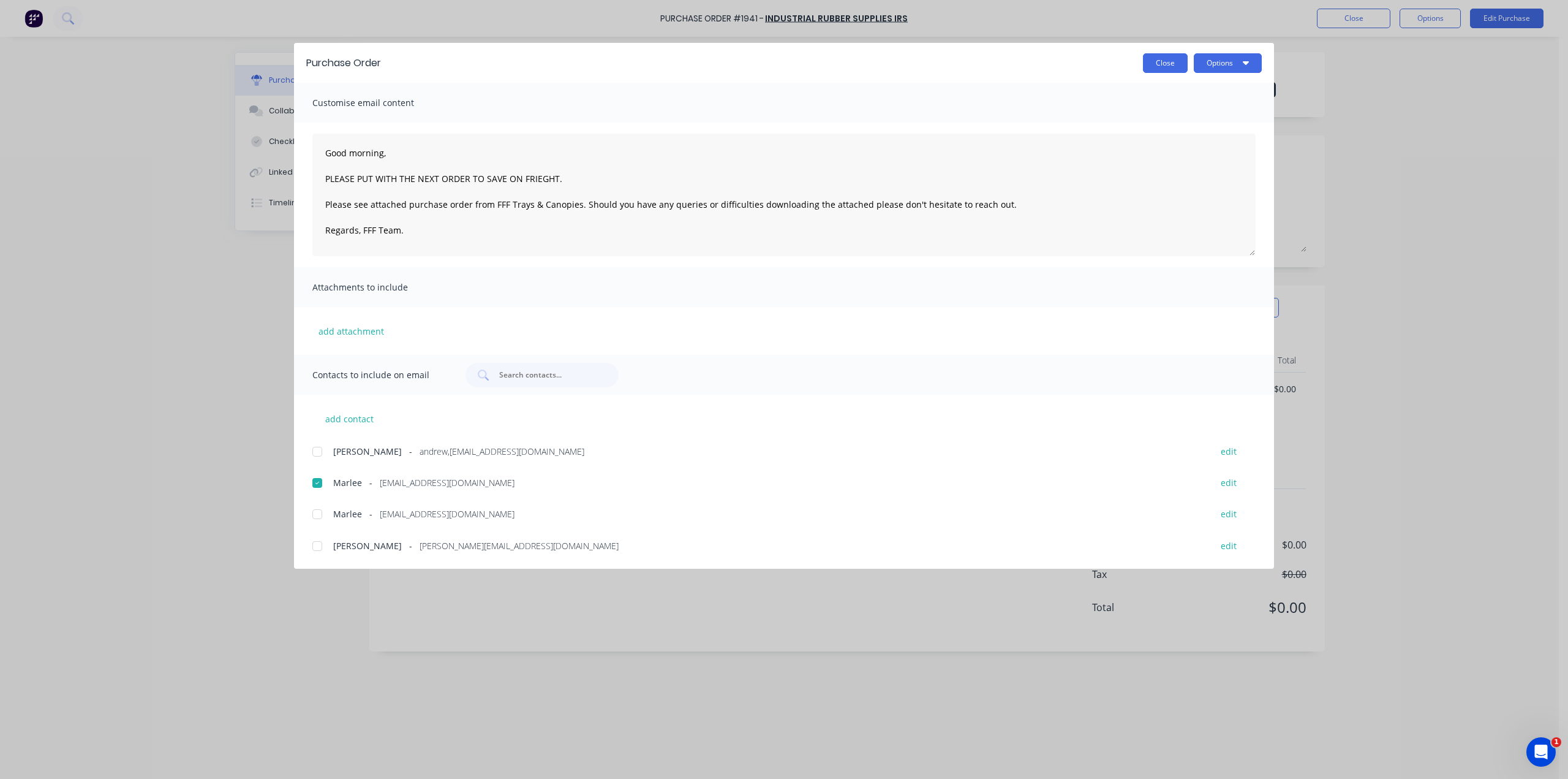
click at [1168, 72] on button "Close" at bounding box center [1165, 63] width 45 height 20
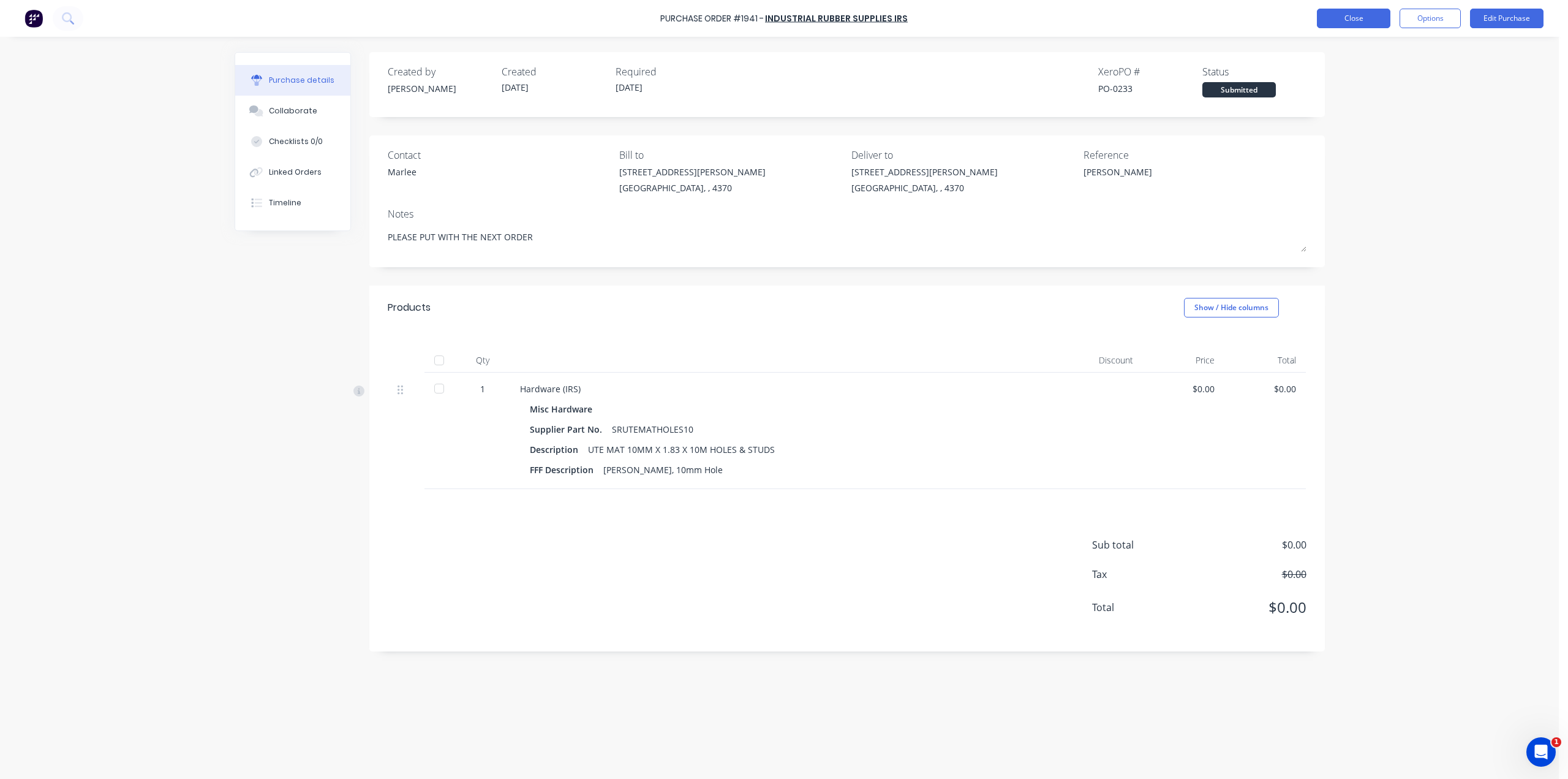
click at [1359, 17] on button "Close" at bounding box center [1353, 18] width 73 height 20
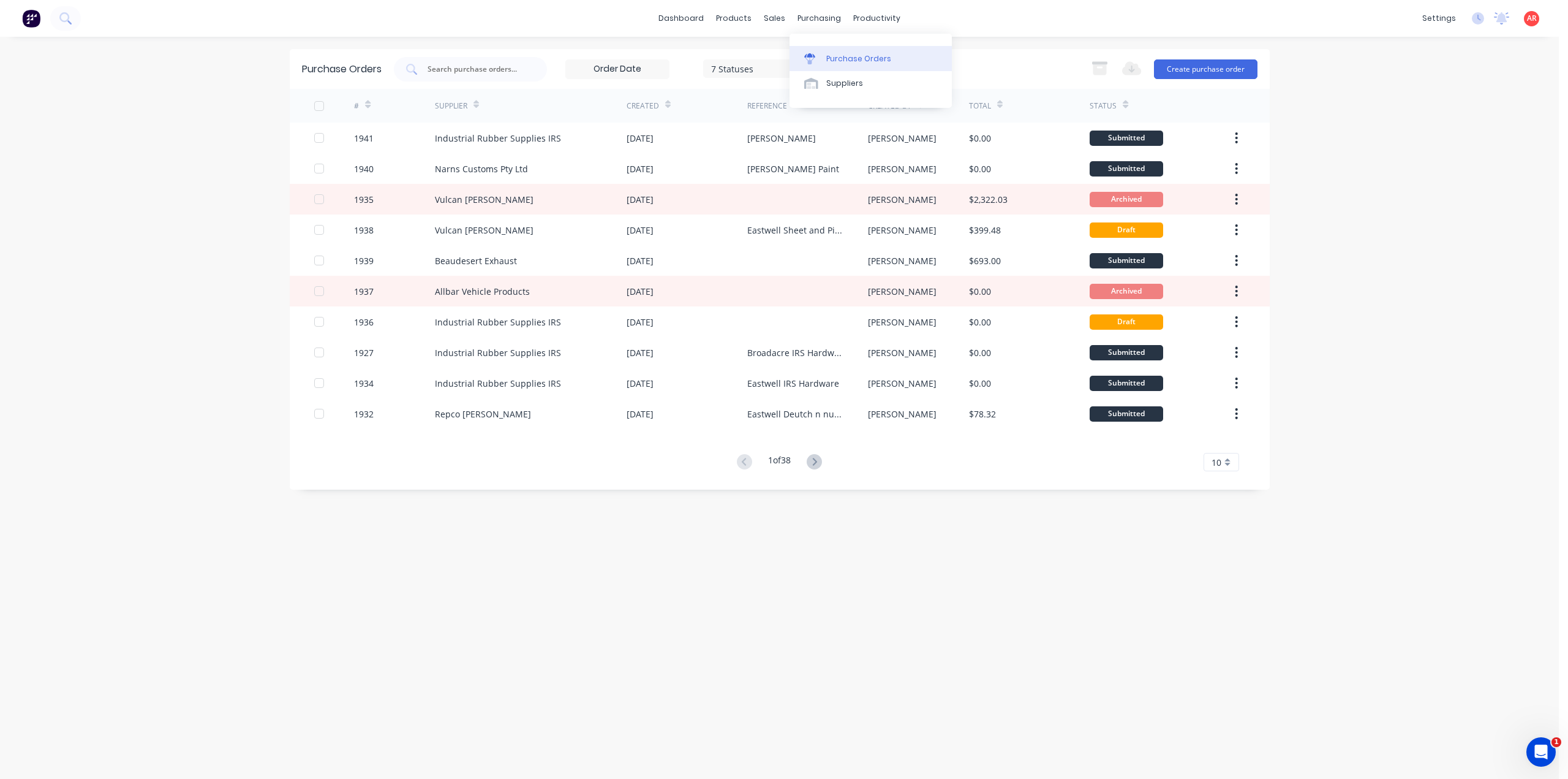
click at [809, 53] on icon at bounding box center [809, 55] width 11 height 4
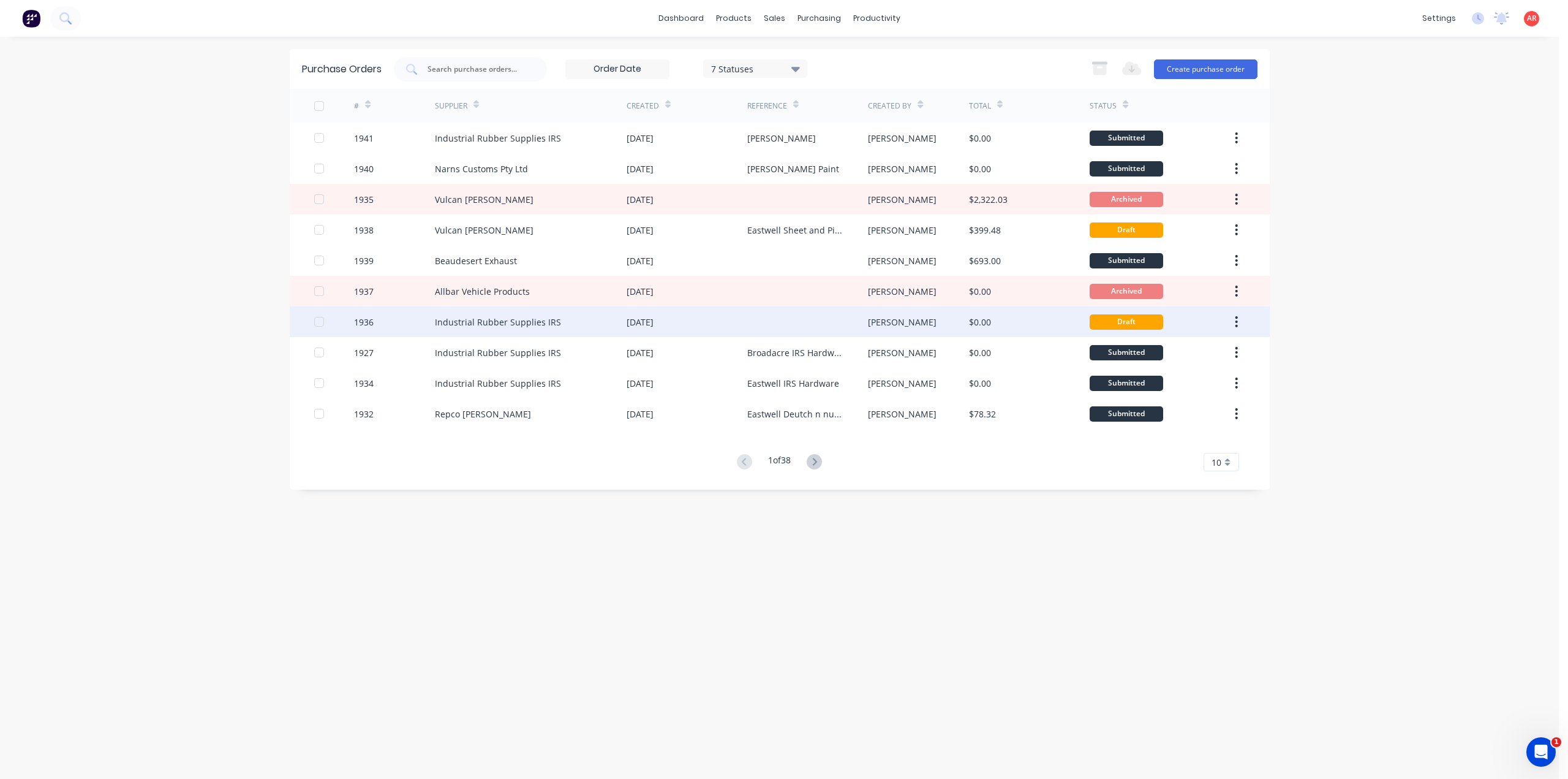
click at [495, 331] on div "Industrial Rubber Supplies IRS" at bounding box center [531, 321] width 191 height 31
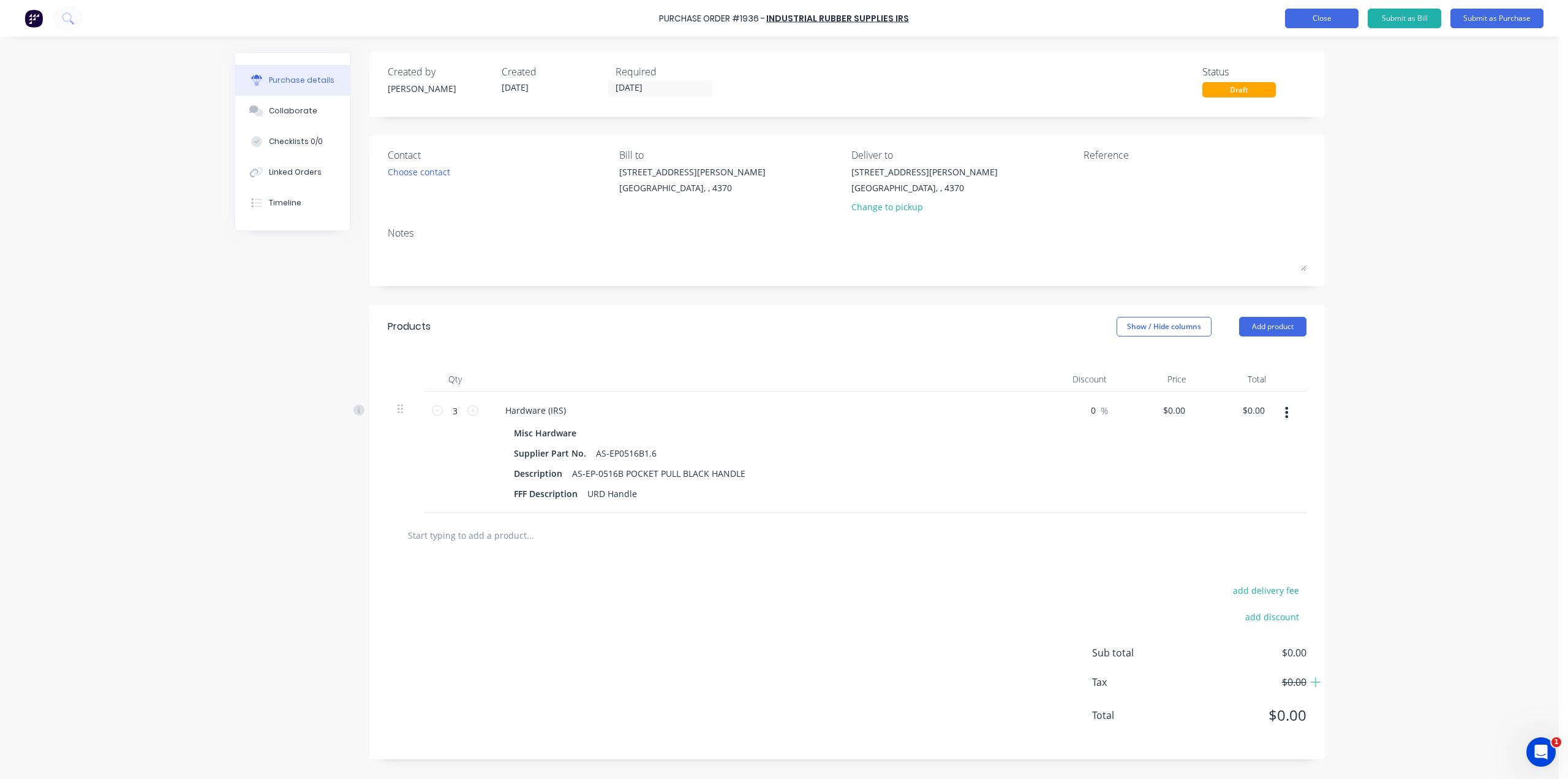
click at [1324, 17] on button "Close" at bounding box center [1321, 18] width 73 height 20
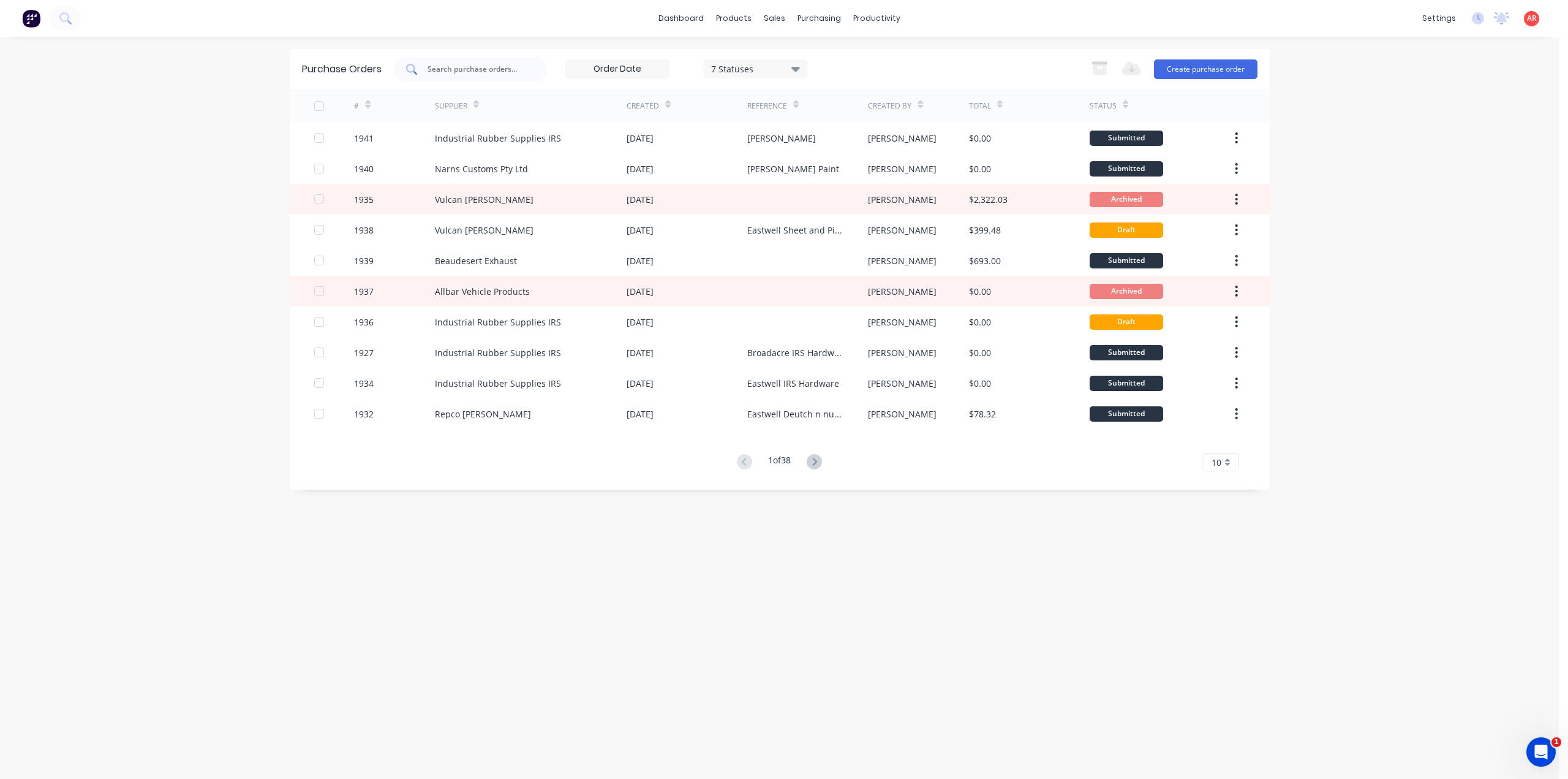
click at [447, 73] on input "text" at bounding box center [477, 69] width 101 height 12
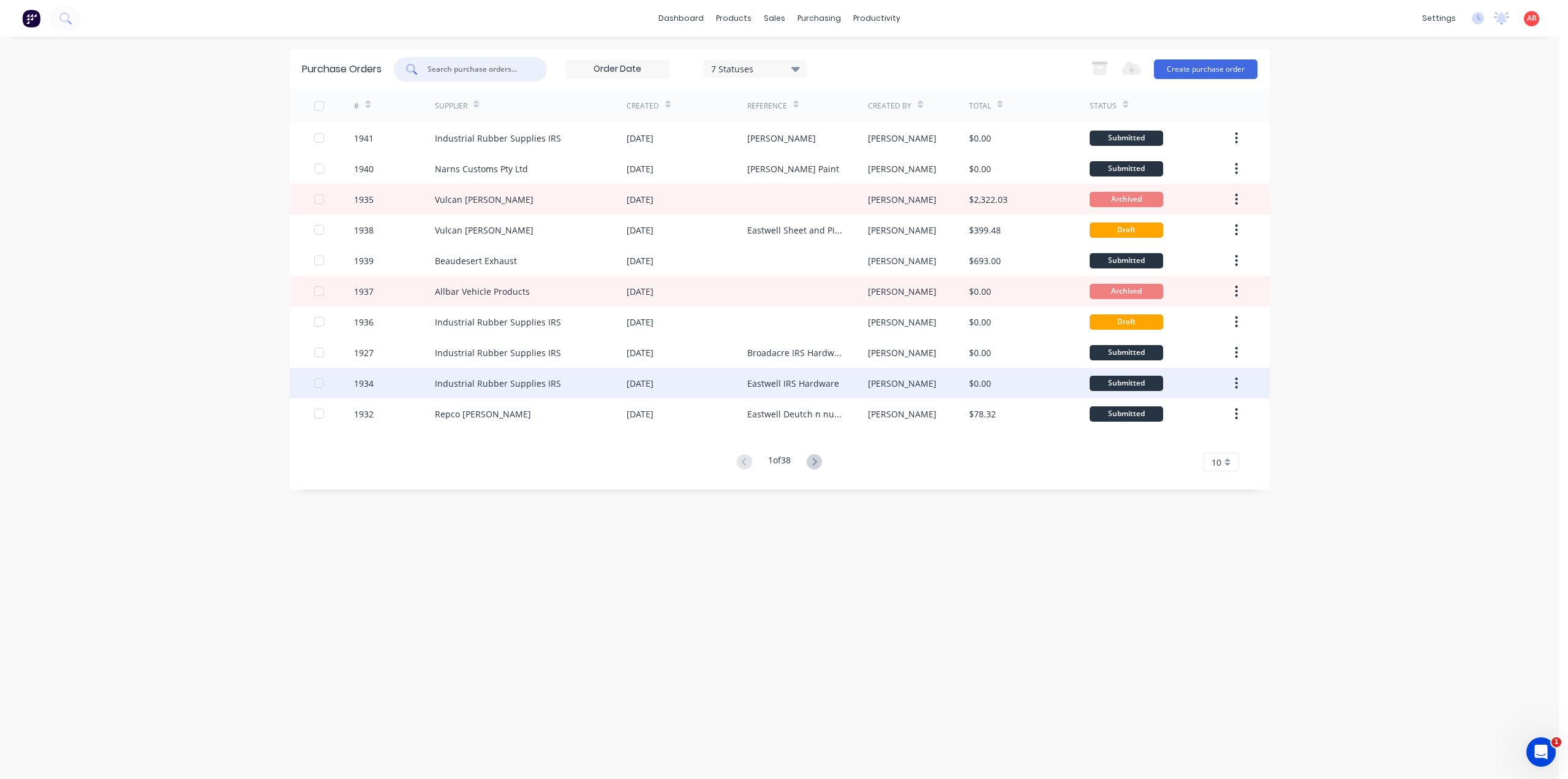
click at [528, 383] on div "Industrial Rubber Supplies IRS" at bounding box center [498, 383] width 126 height 12
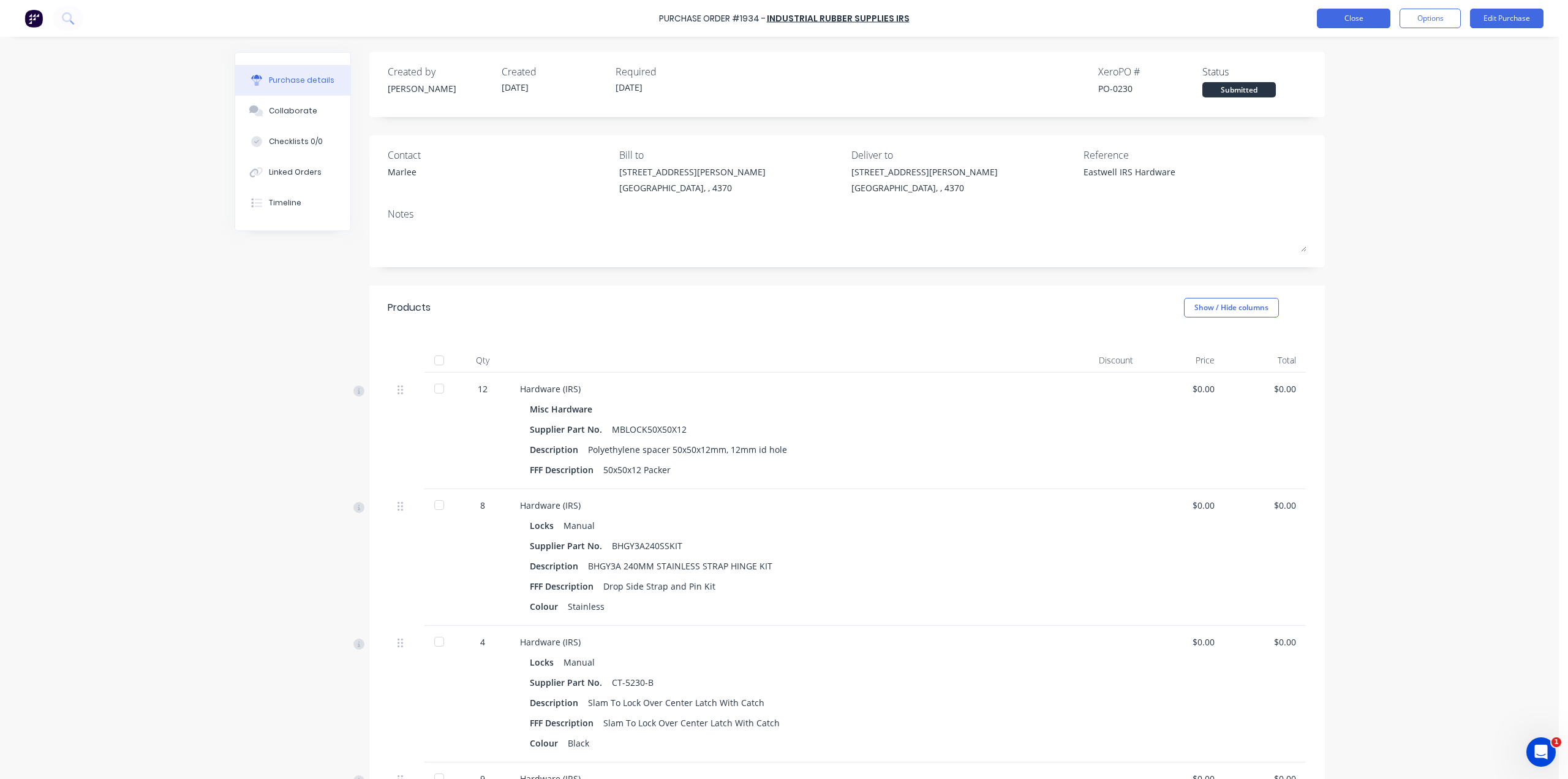
click at [1333, 15] on button "Close" at bounding box center [1353, 18] width 73 height 20
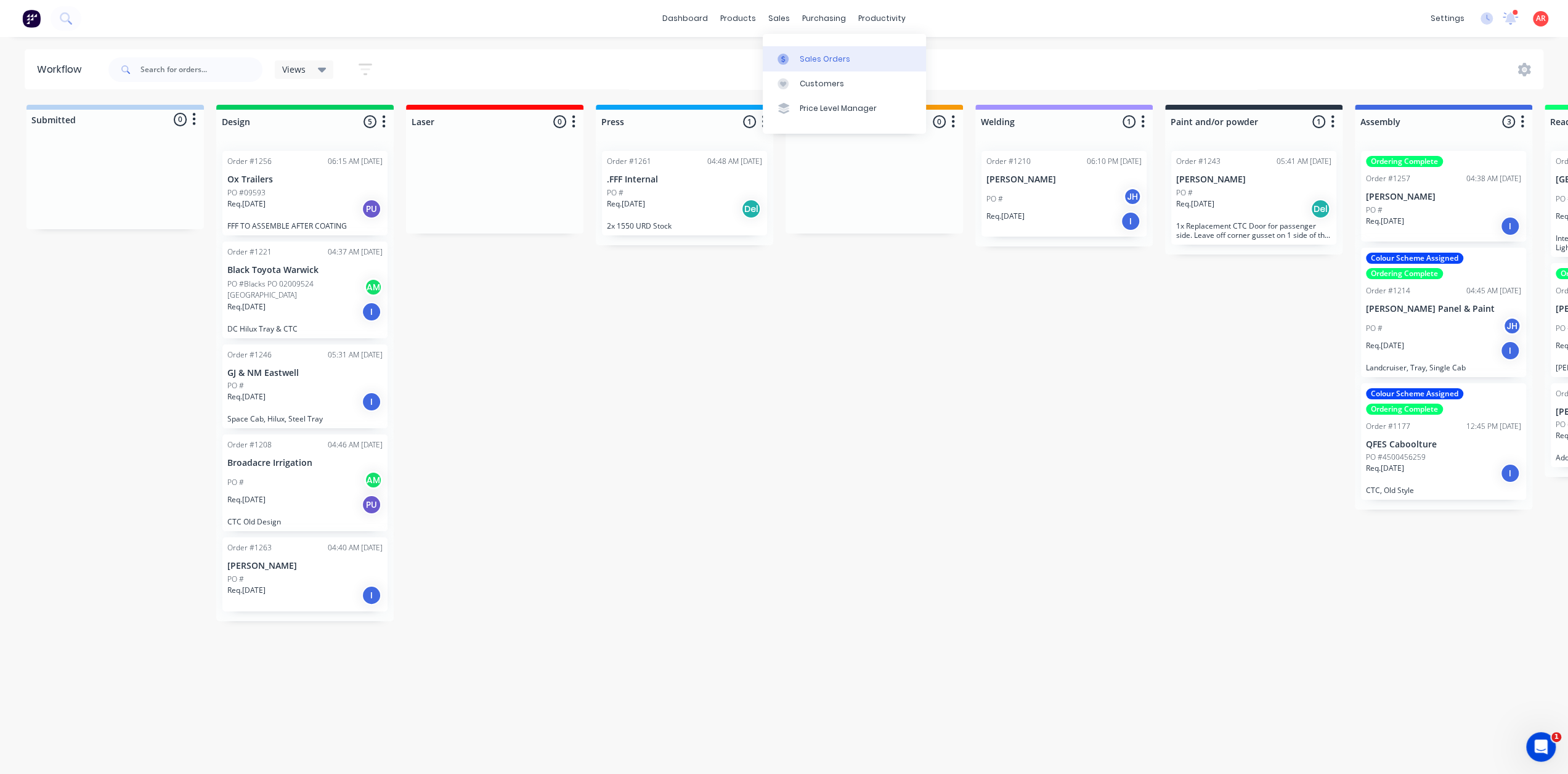
click at [792, 51] on link "Sales Orders" at bounding box center [843, 58] width 163 height 24
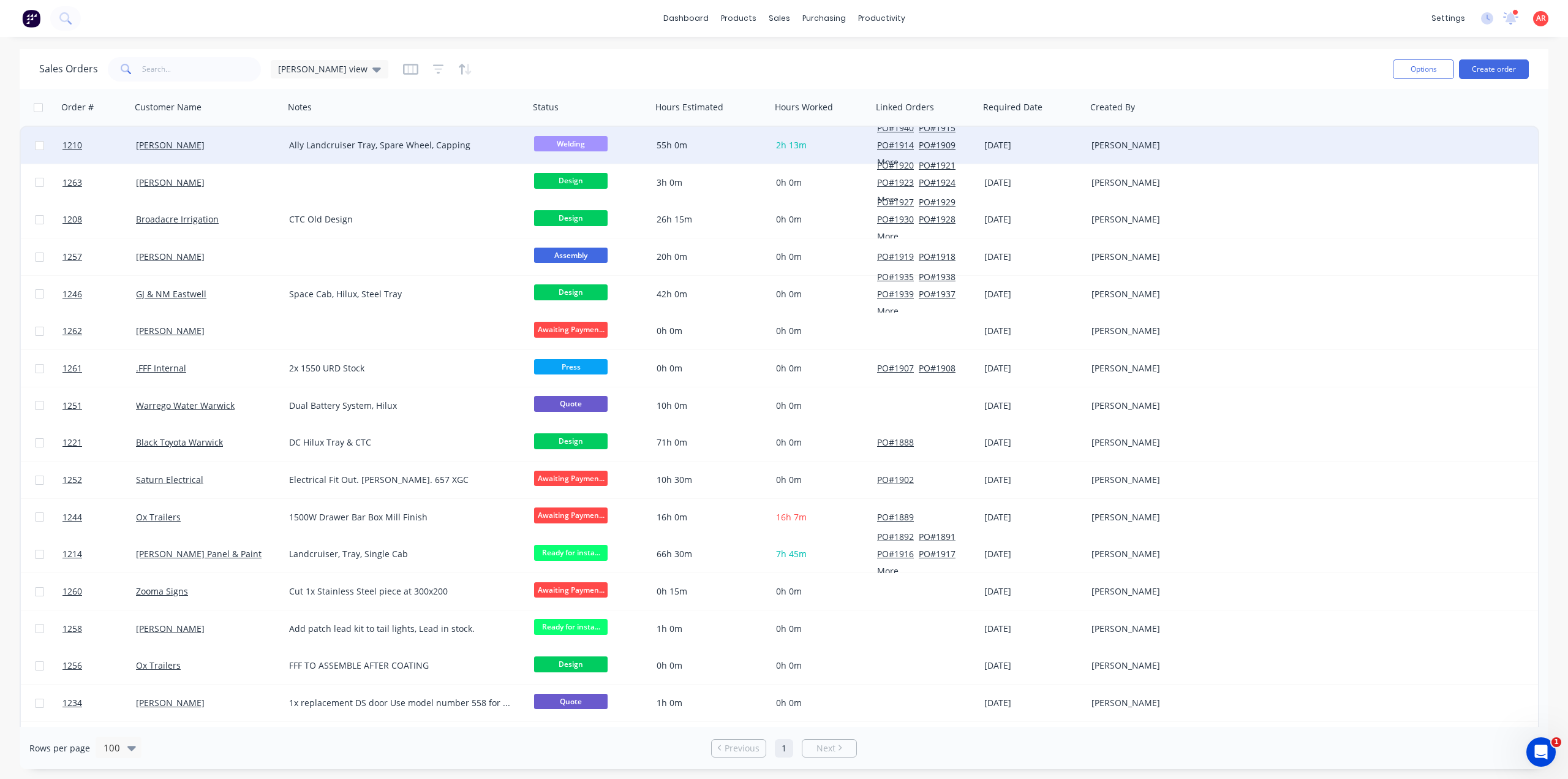
click at [265, 160] on div "[PERSON_NAME]" at bounding box center [208, 145] width 153 height 37
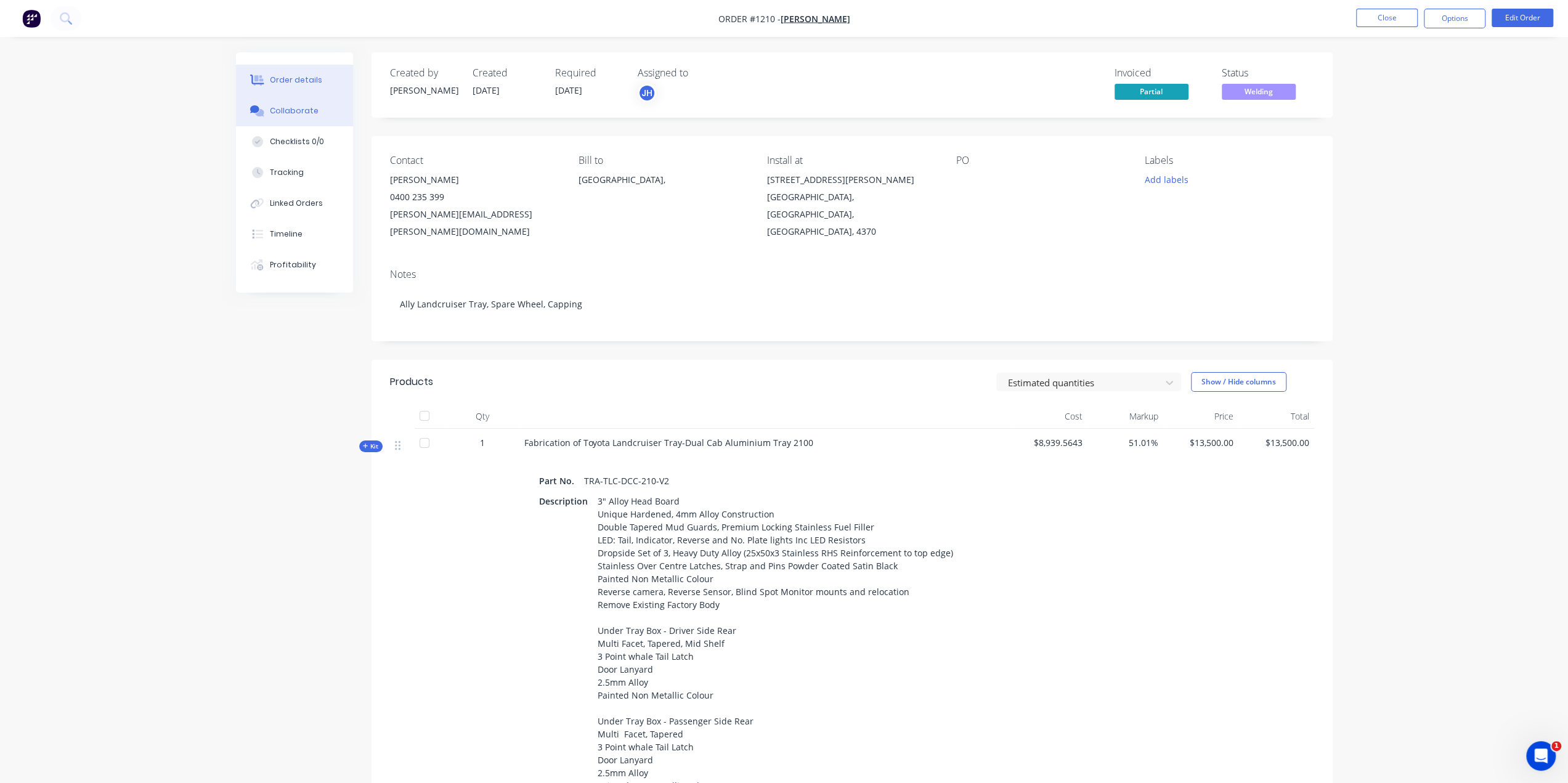
click at [299, 113] on div "Collaborate" at bounding box center [294, 110] width 49 height 11
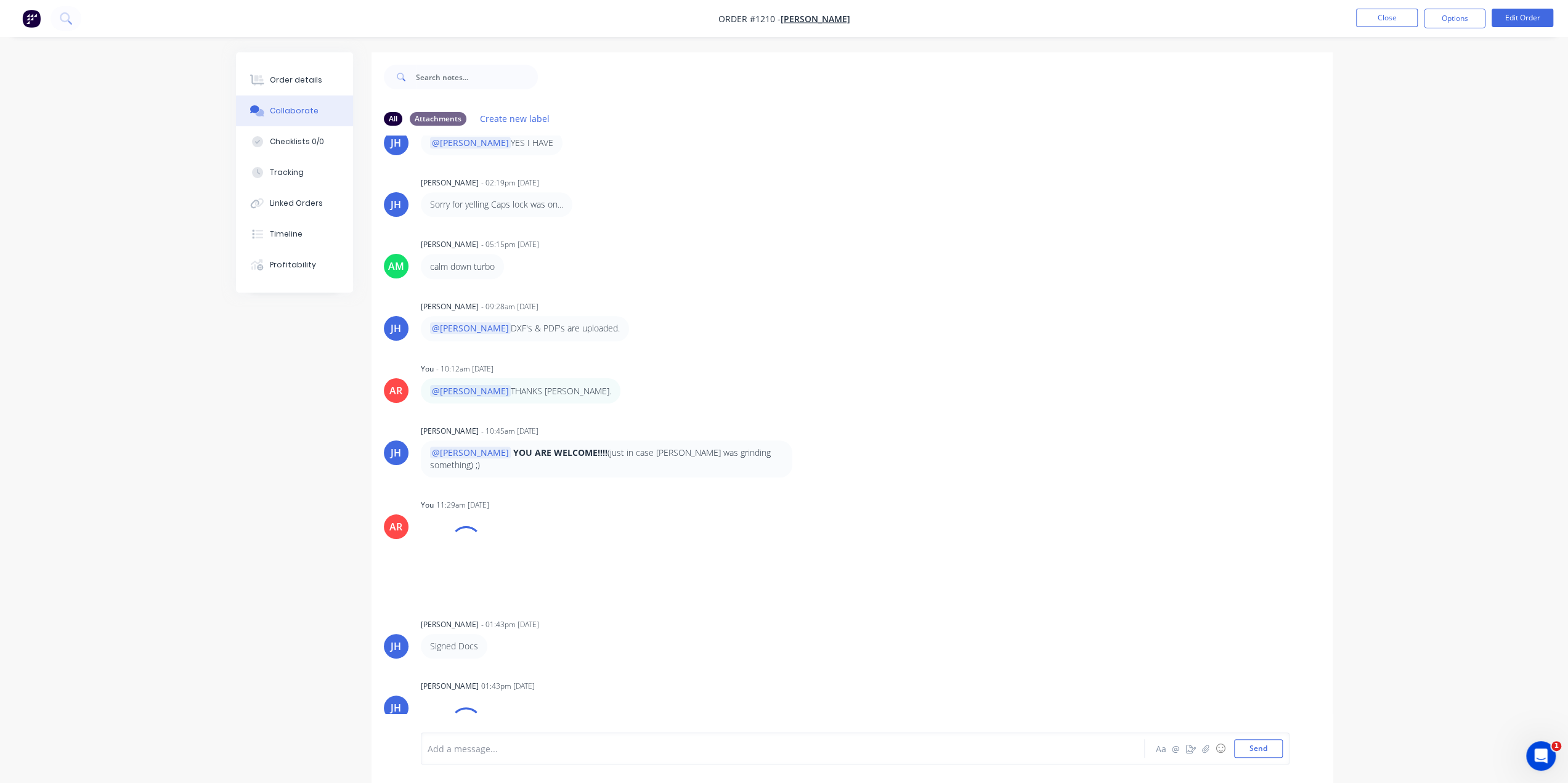
scroll to position [650, 0]
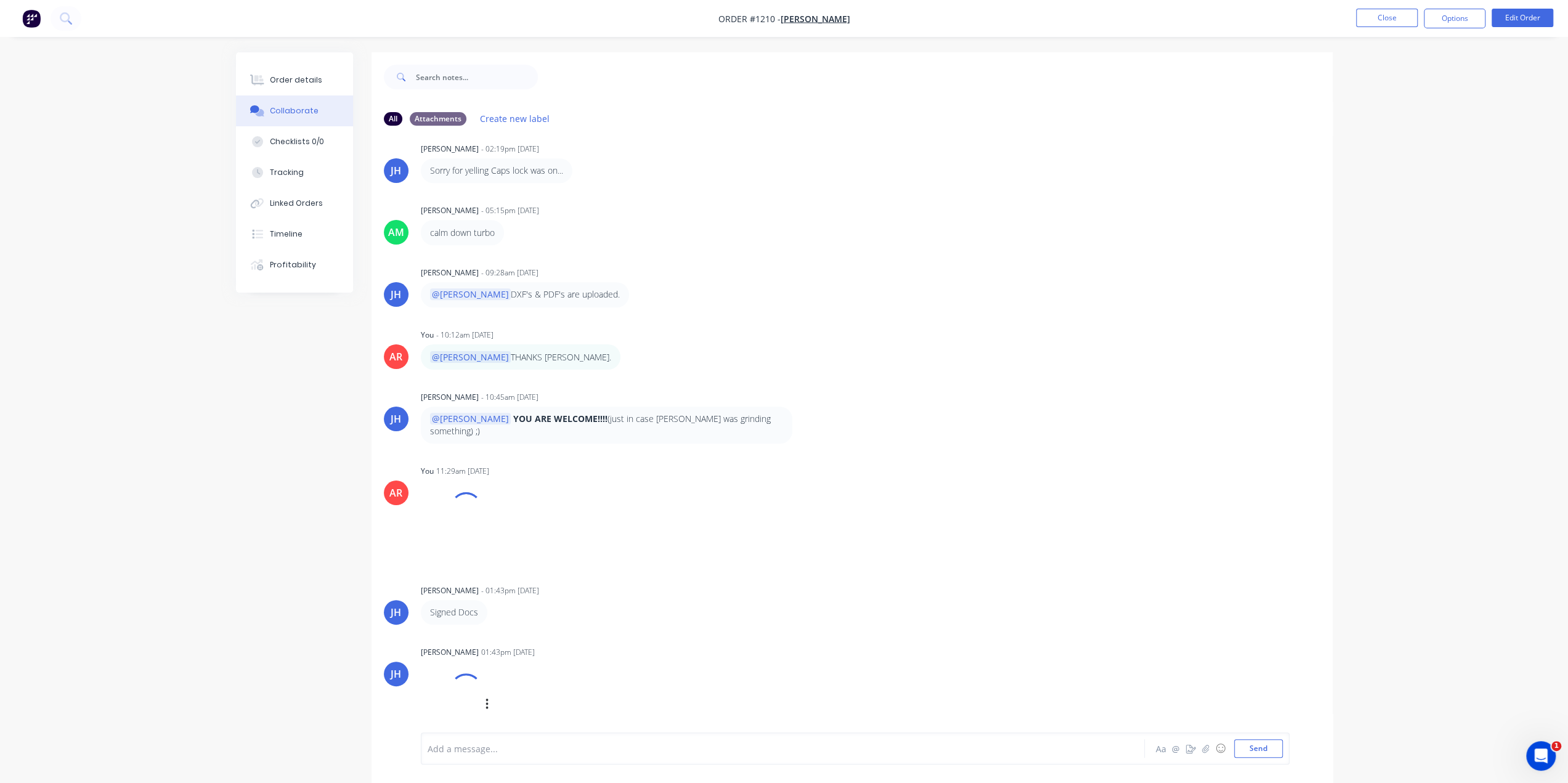
click at [468, 683] on div at bounding box center [465, 688] width 44 height 44
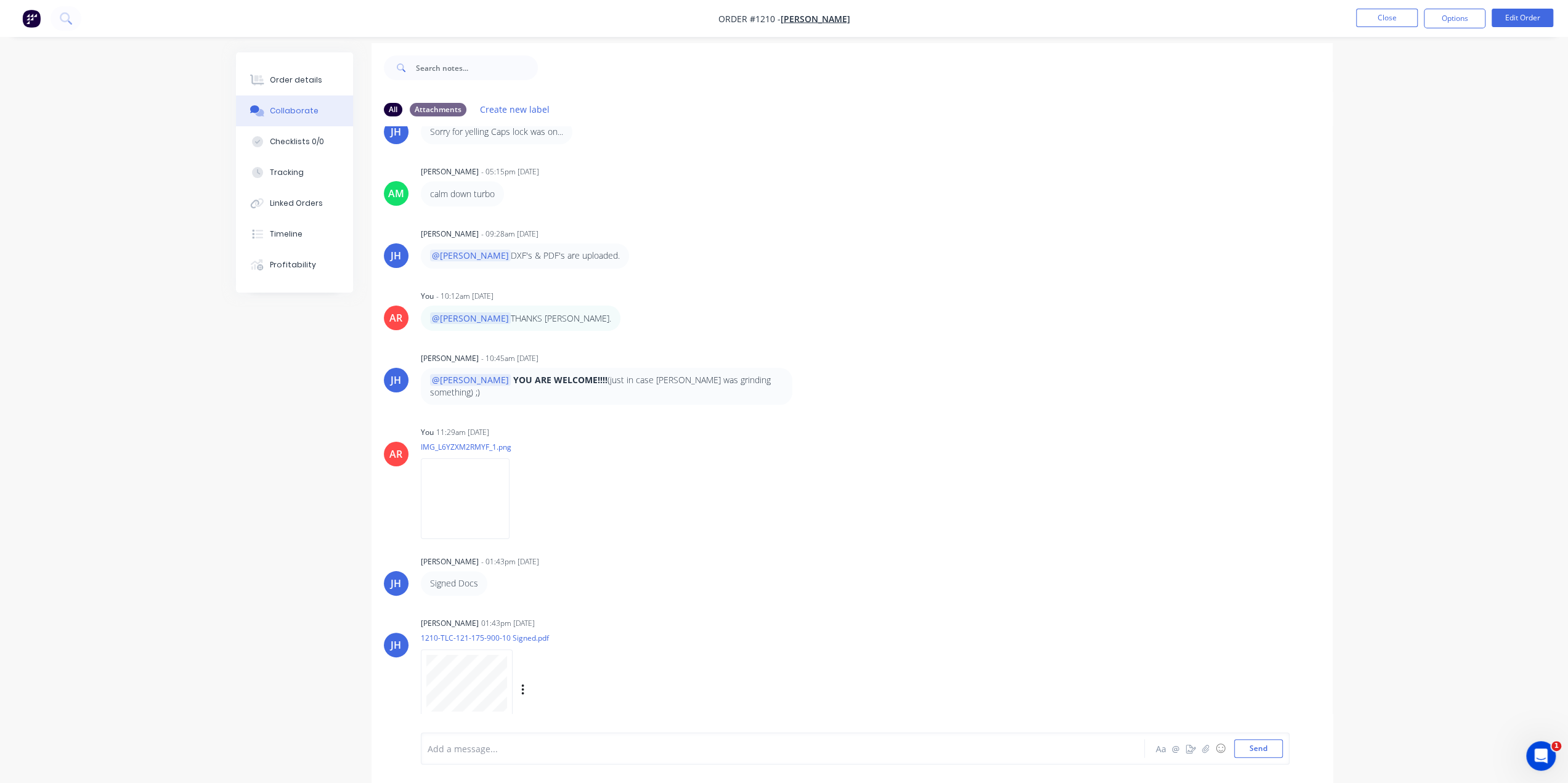
scroll to position [18, 0]
